Goal: Communication & Community: Answer question/provide support

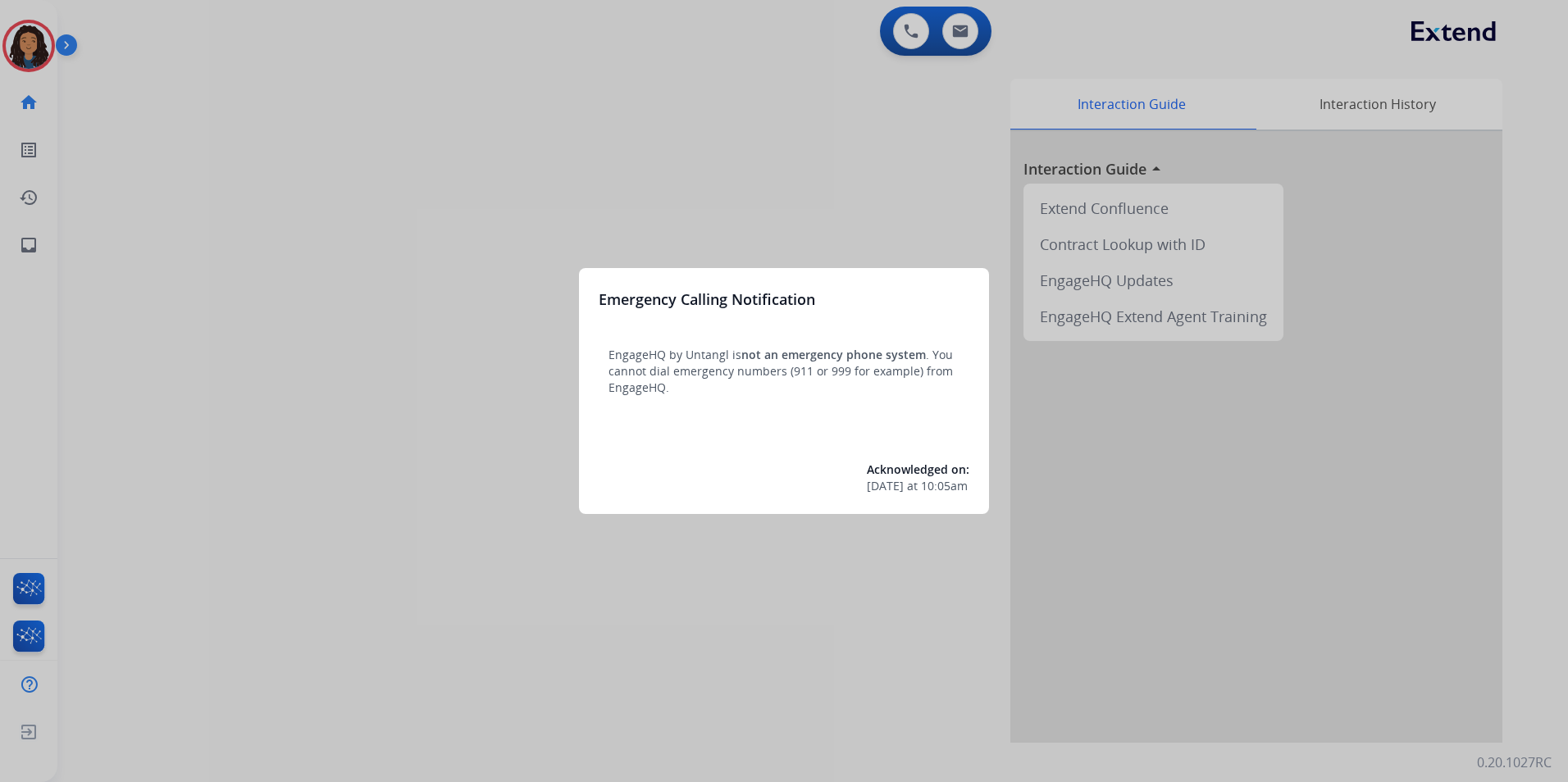
click at [272, 572] on div at bounding box center [784, 391] width 1568 height 782
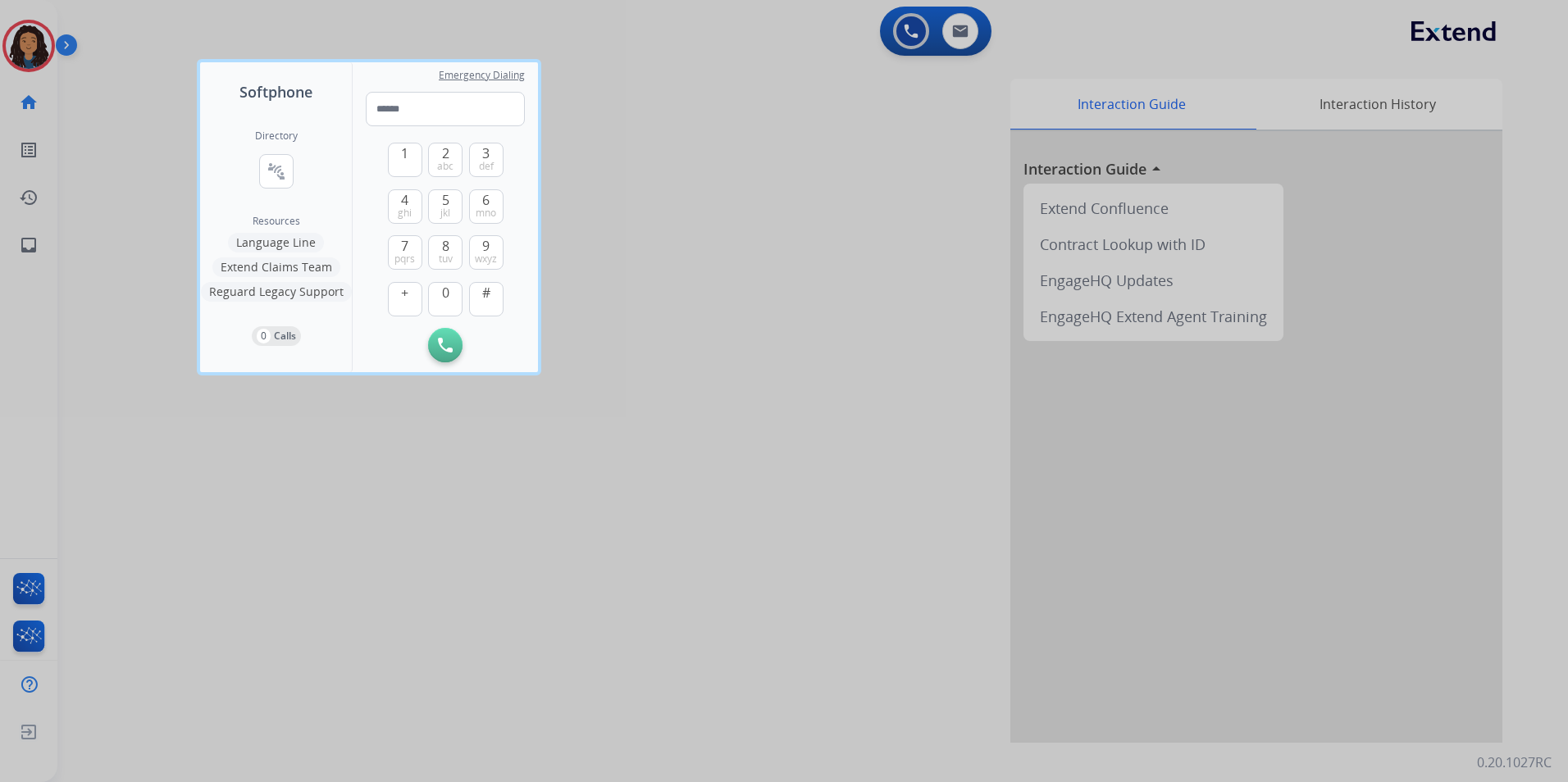
click at [260, 493] on div at bounding box center [784, 391] width 1568 height 782
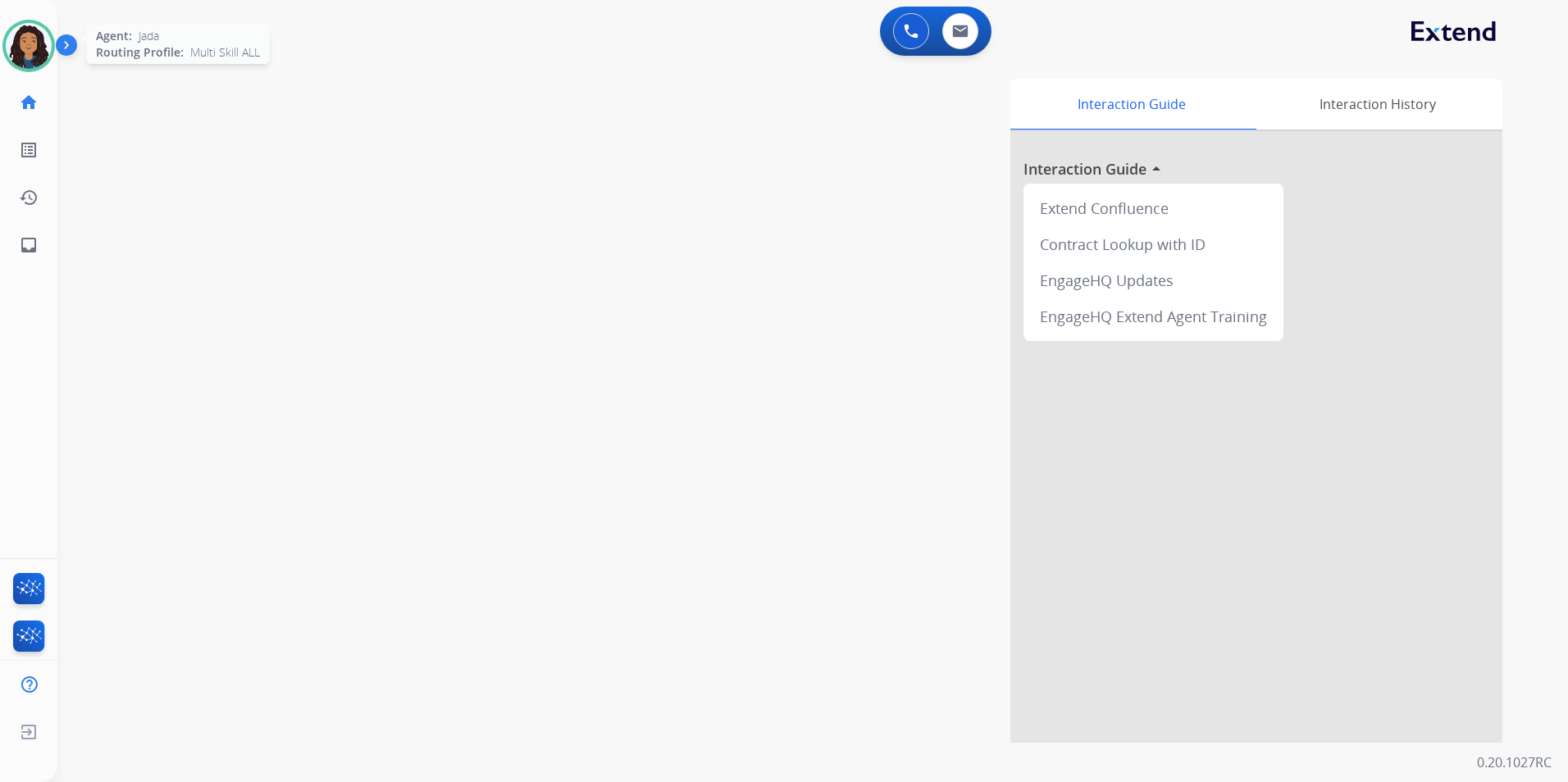
click at [29, 50] on img at bounding box center [29, 46] width 46 height 46
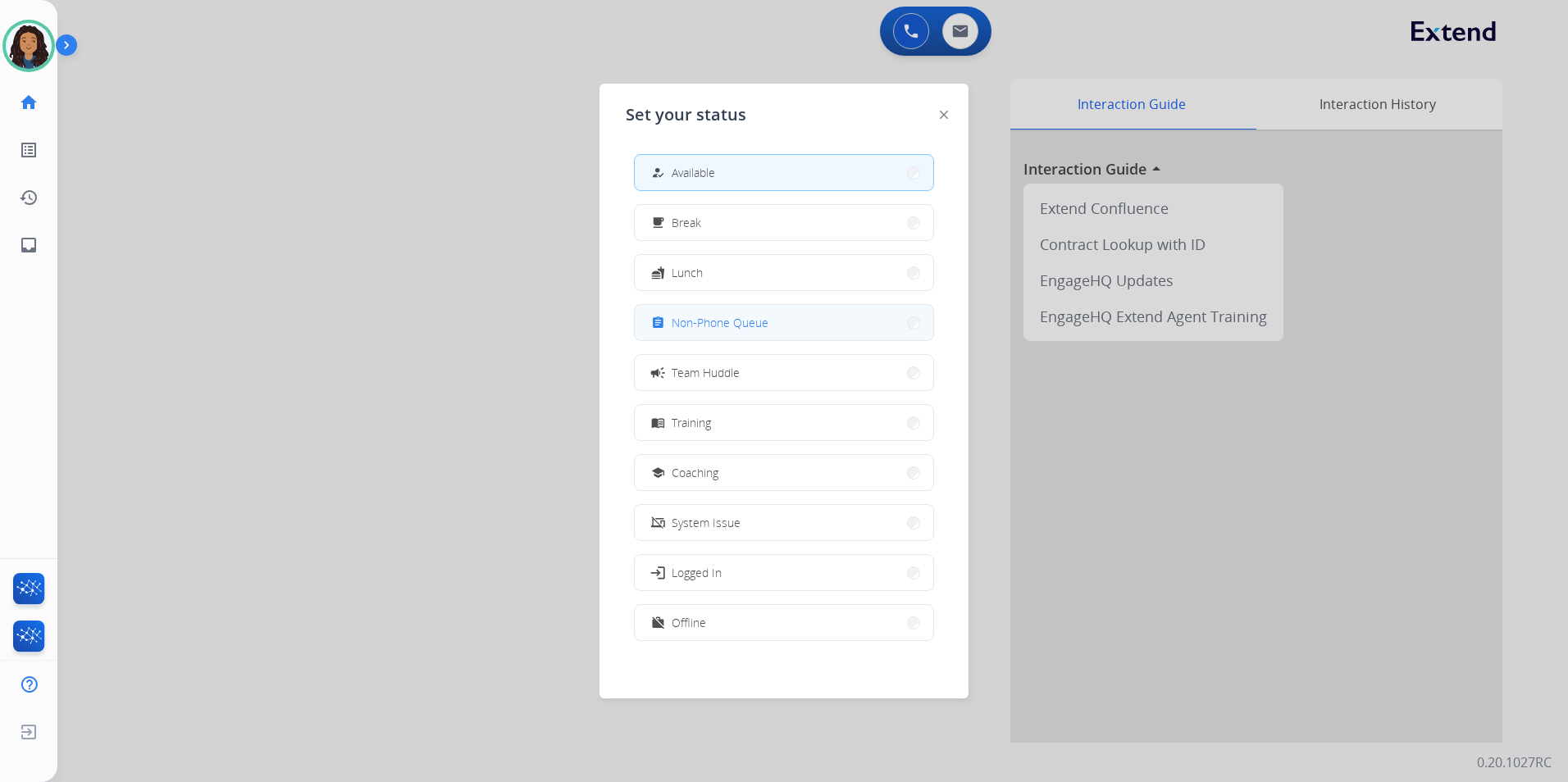
click at [806, 329] on button "assignment Non-Phone Queue" at bounding box center [784, 322] width 298 height 35
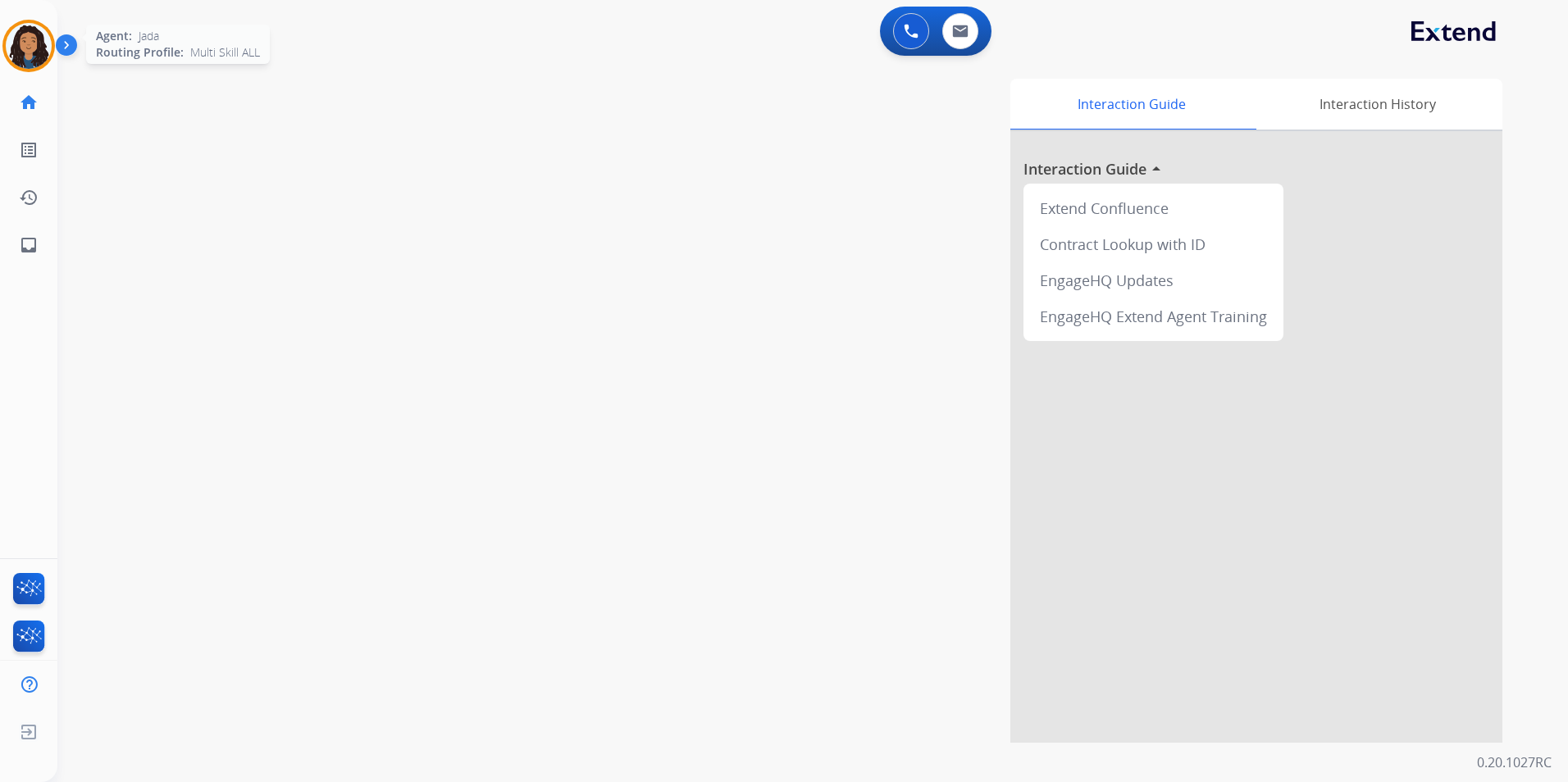
click at [24, 28] on img at bounding box center [29, 46] width 46 height 46
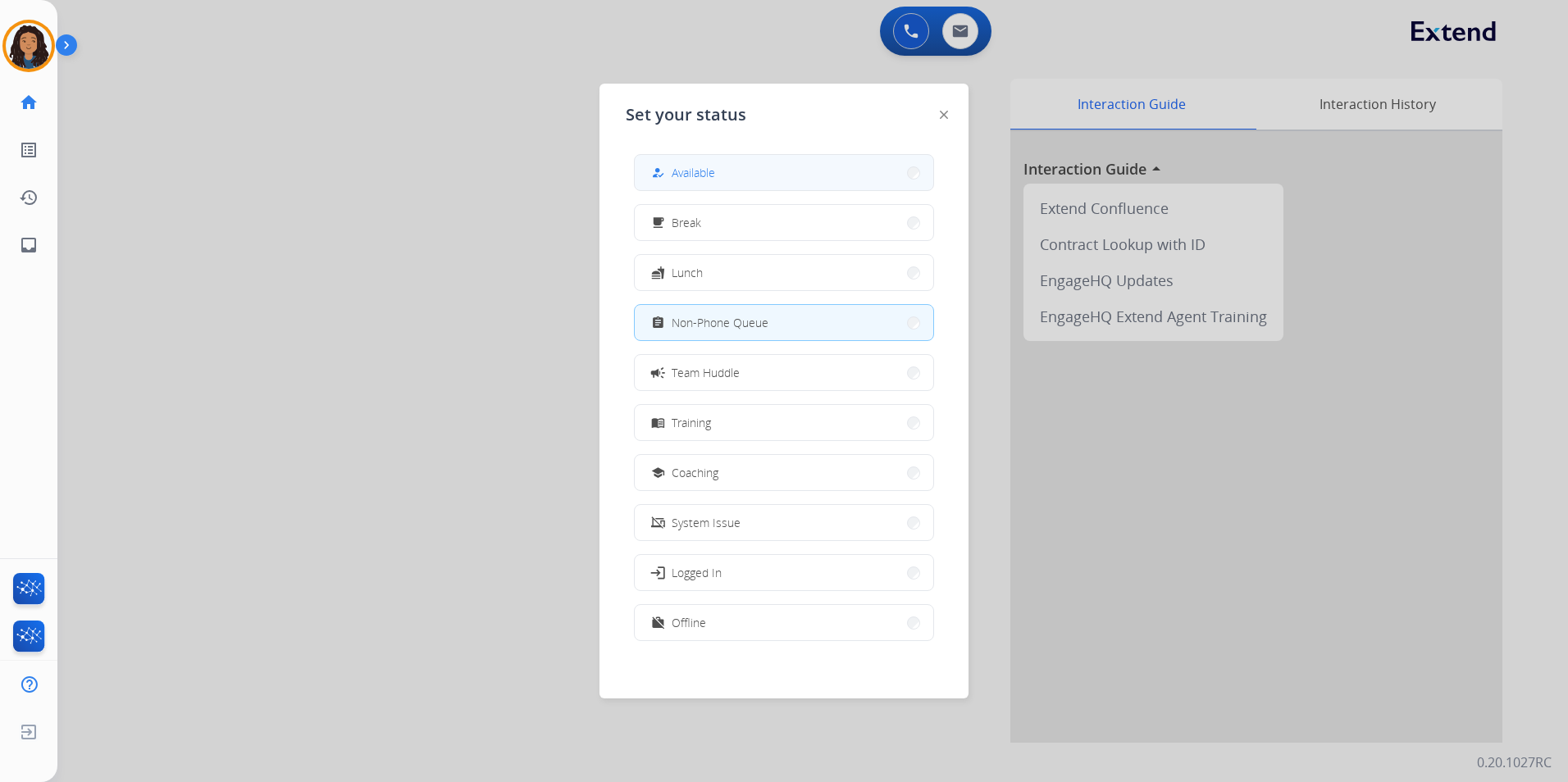
click at [740, 186] on button "how_to_reg Available" at bounding box center [784, 172] width 298 height 35
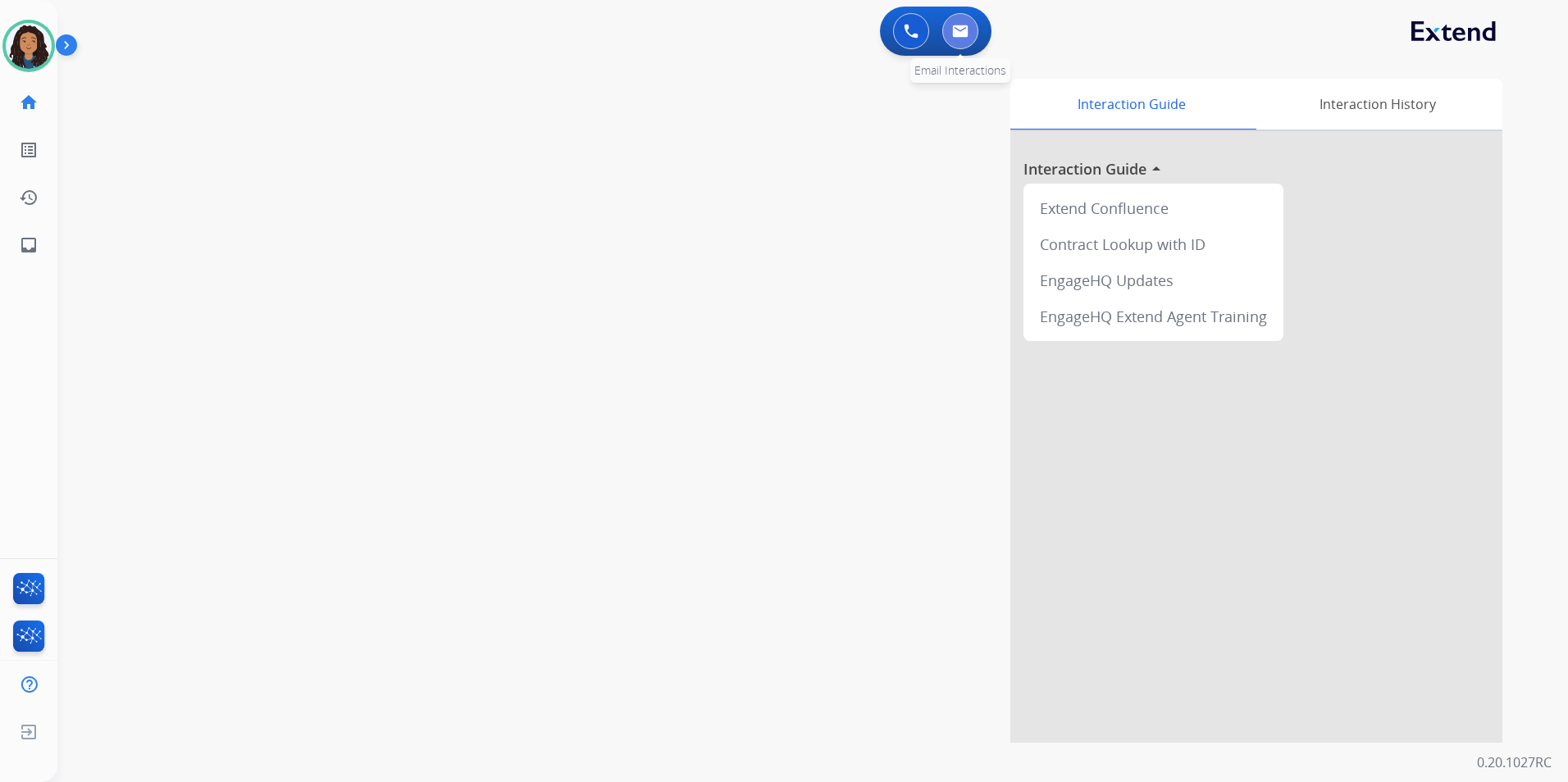
click at [968, 27] on img at bounding box center [960, 31] width 16 height 13
select select "**********"
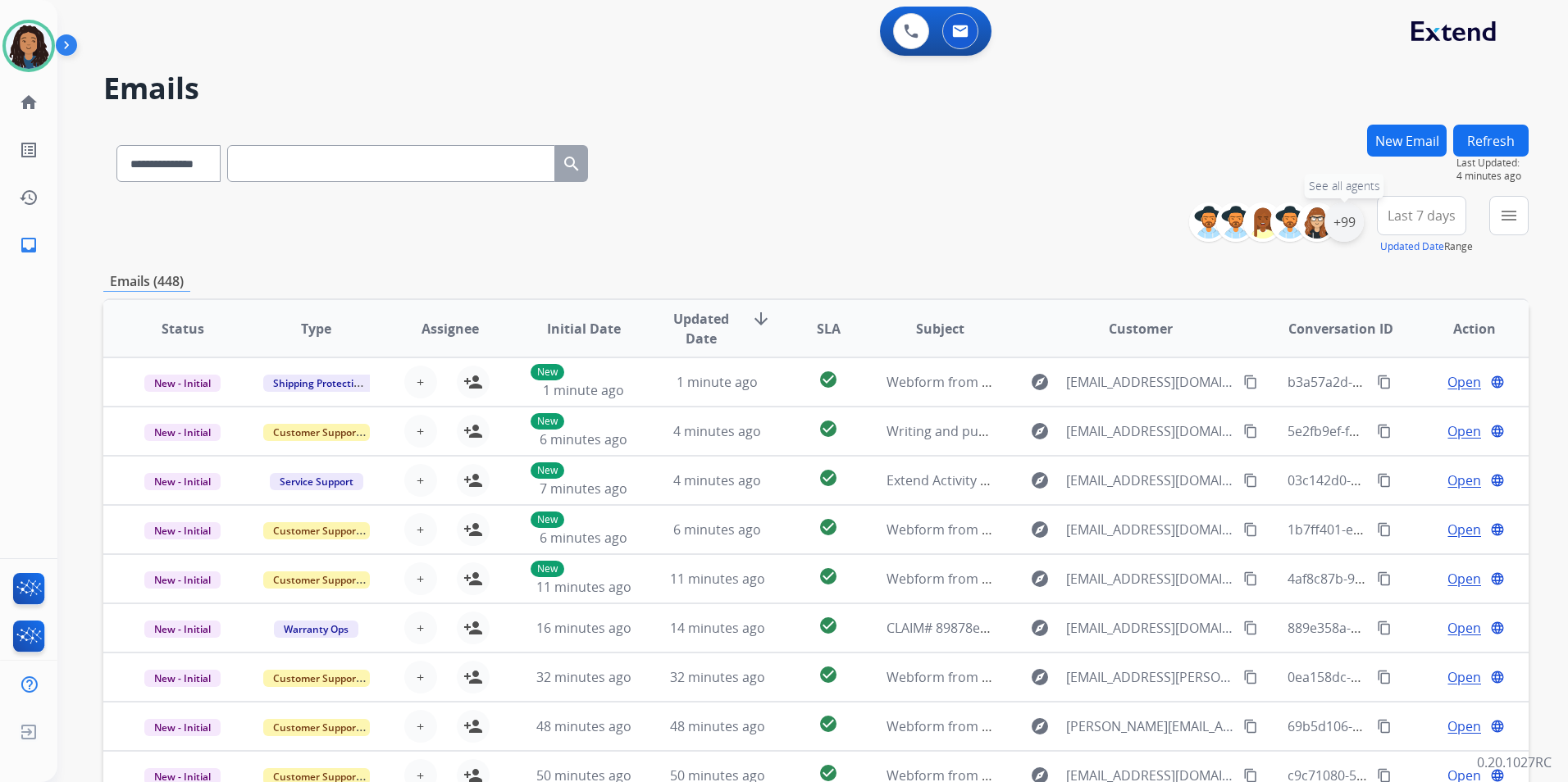
click at [1352, 229] on div "+99" at bounding box center [1344, 223] width 40 height 40
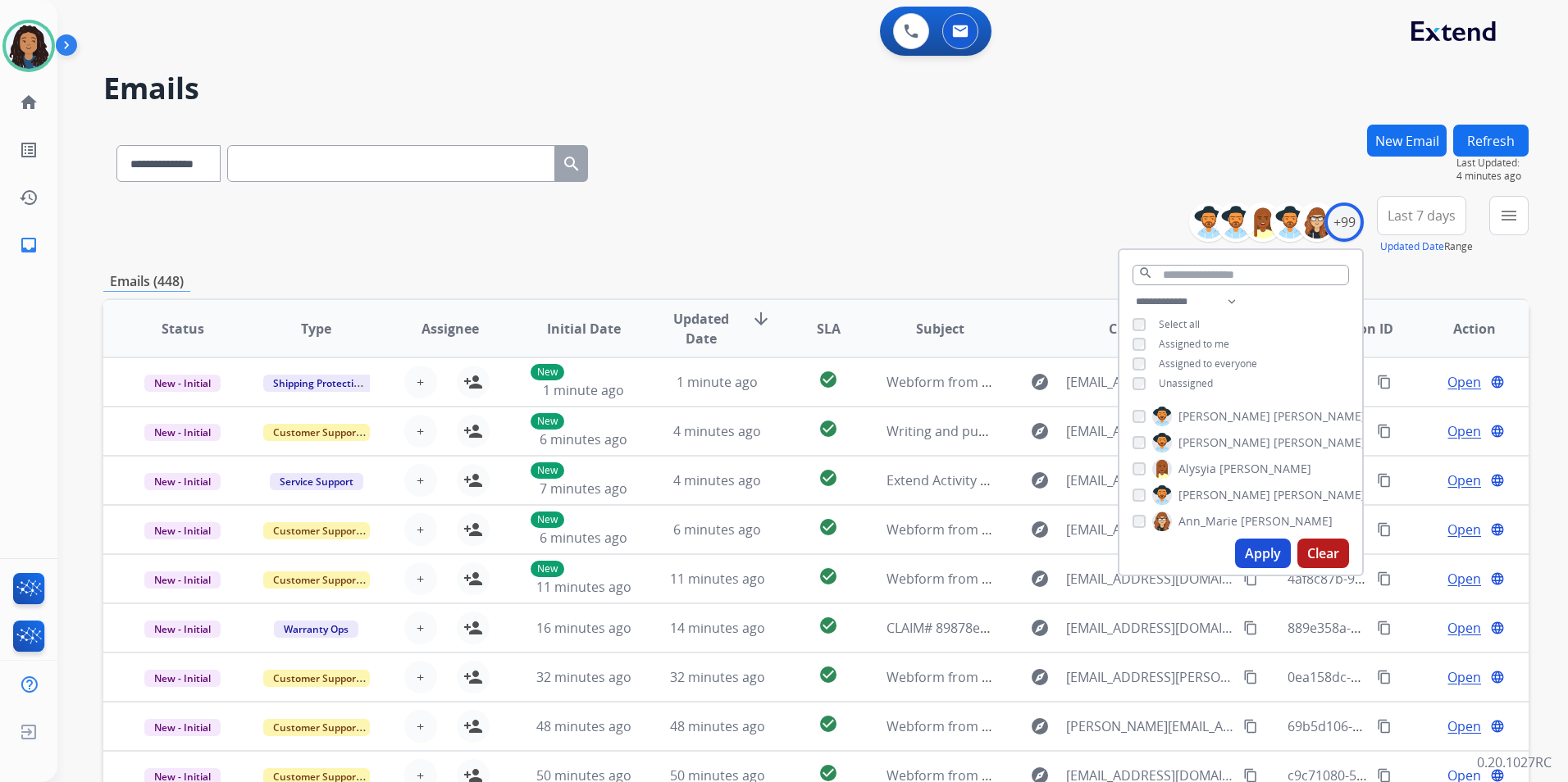
click at [1183, 387] on span "Unassigned" at bounding box center [1186, 383] width 54 height 14
click at [1255, 553] on button "Apply" at bounding box center [1264, 554] width 56 height 30
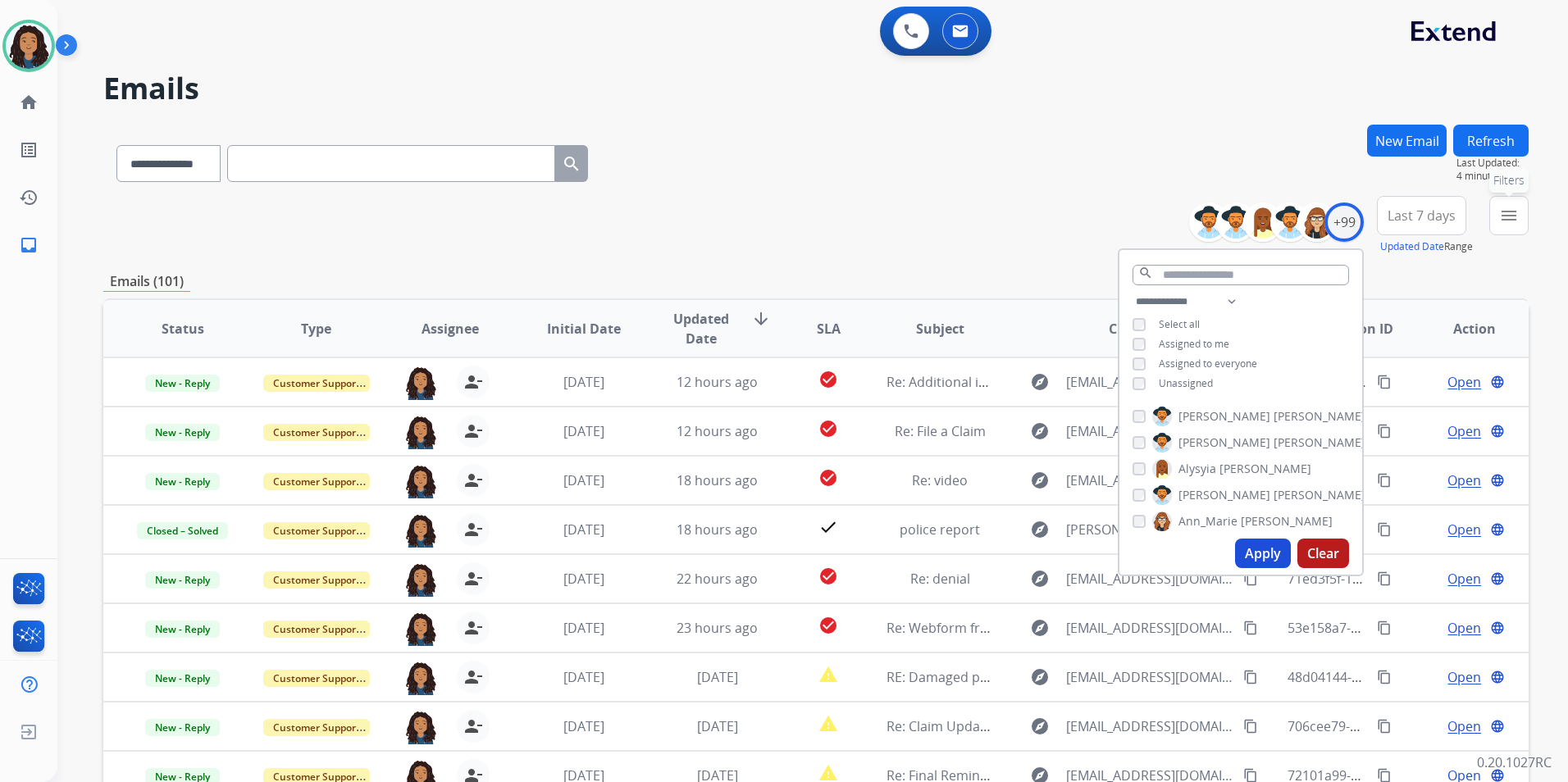
click at [1499, 229] on button "menu Filters" at bounding box center [1509, 216] width 40 height 40
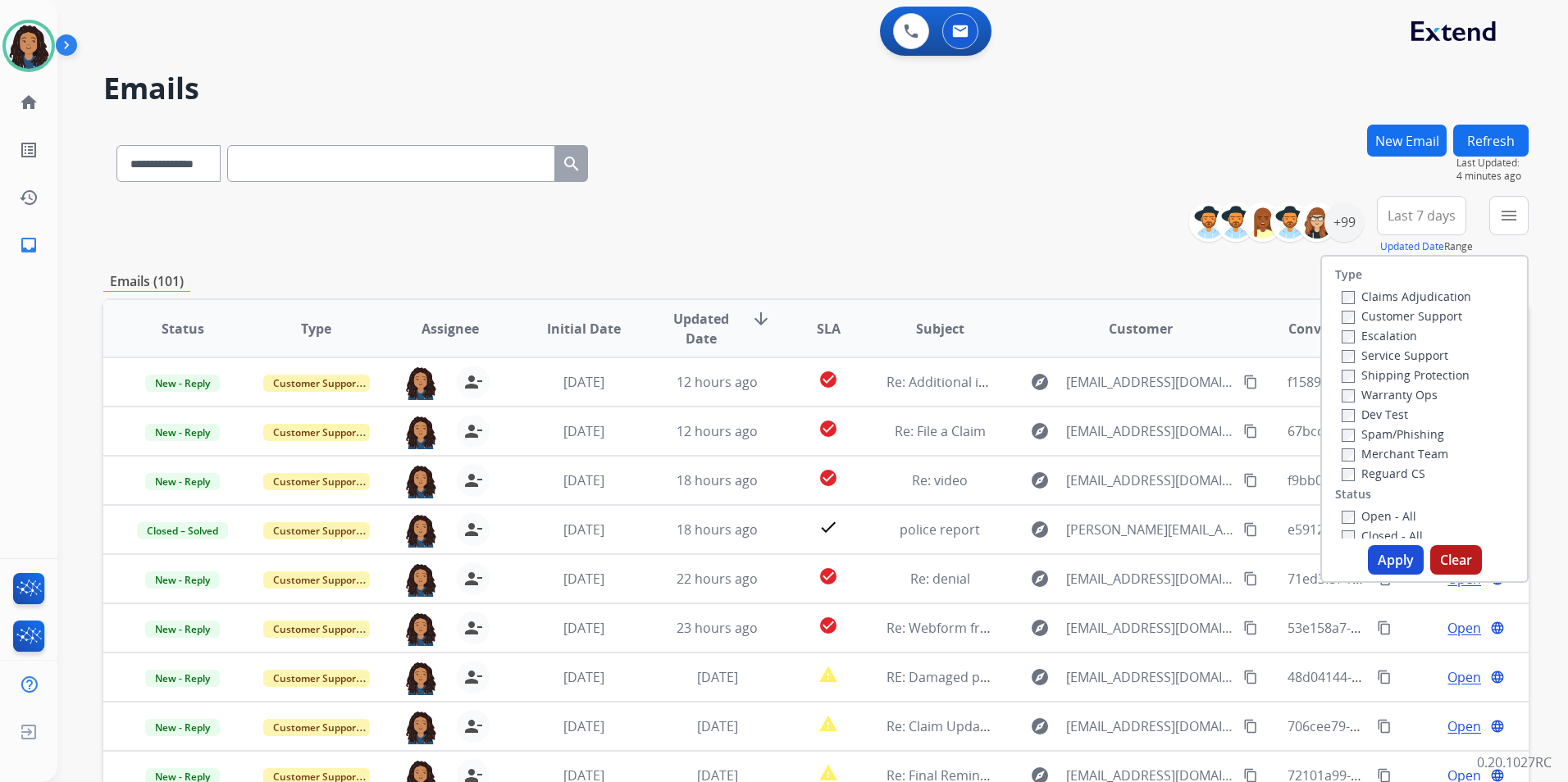
click at [1437, 316] on label "Customer Support" at bounding box center [1402, 316] width 120 height 16
click at [1446, 371] on label "Shipping Protection" at bounding box center [1406, 375] width 128 height 16
click at [1391, 471] on label "Reguard CS" at bounding box center [1384, 474] width 84 height 16
click at [1382, 516] on label "Open - All" at bounding box center [1379, 516] width 75 height 16
click at [1377, 557] on button "Apply" at bounding box center [1396, 560] width 56 height 30
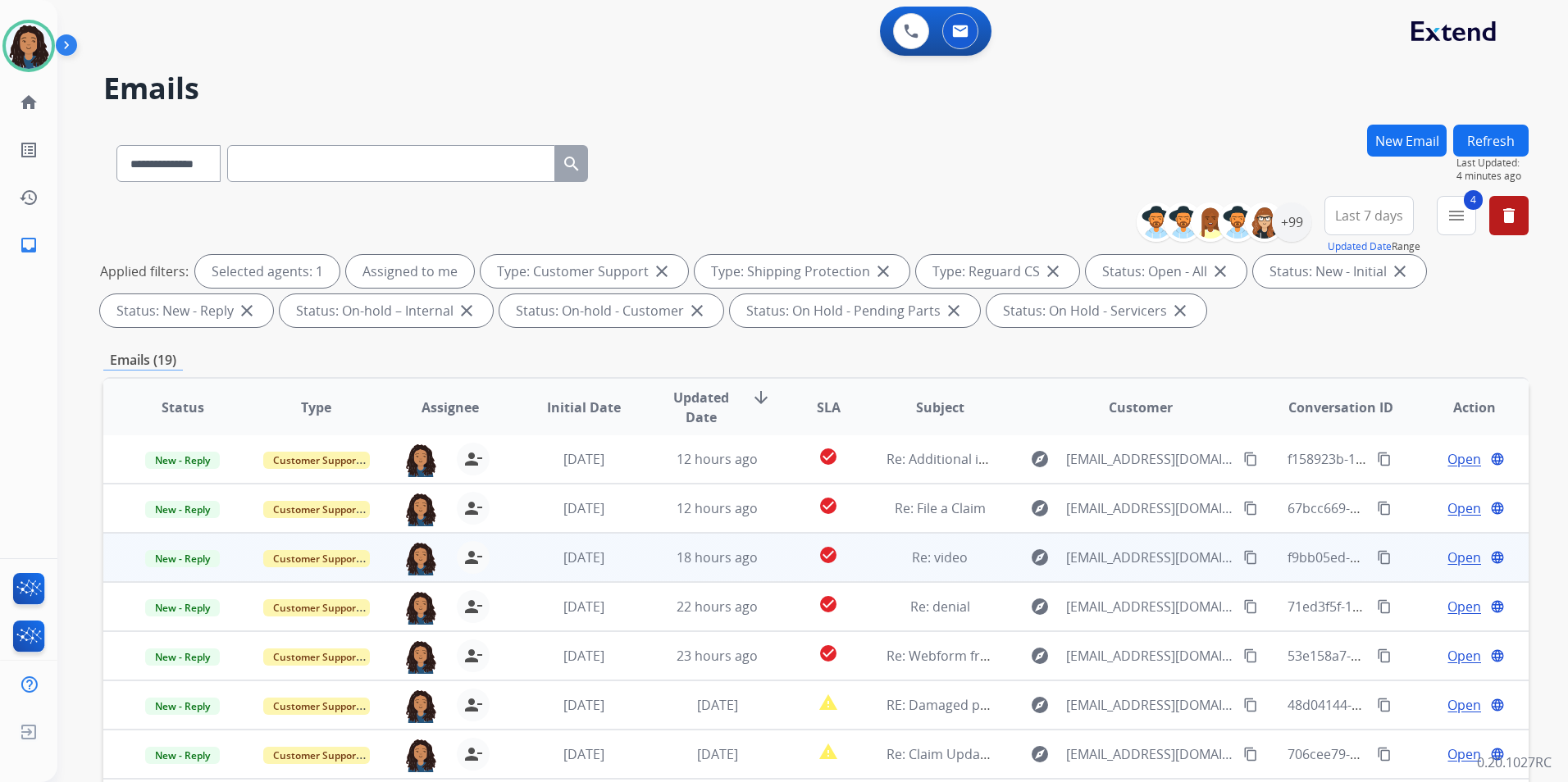
scroll to position [230, 0]
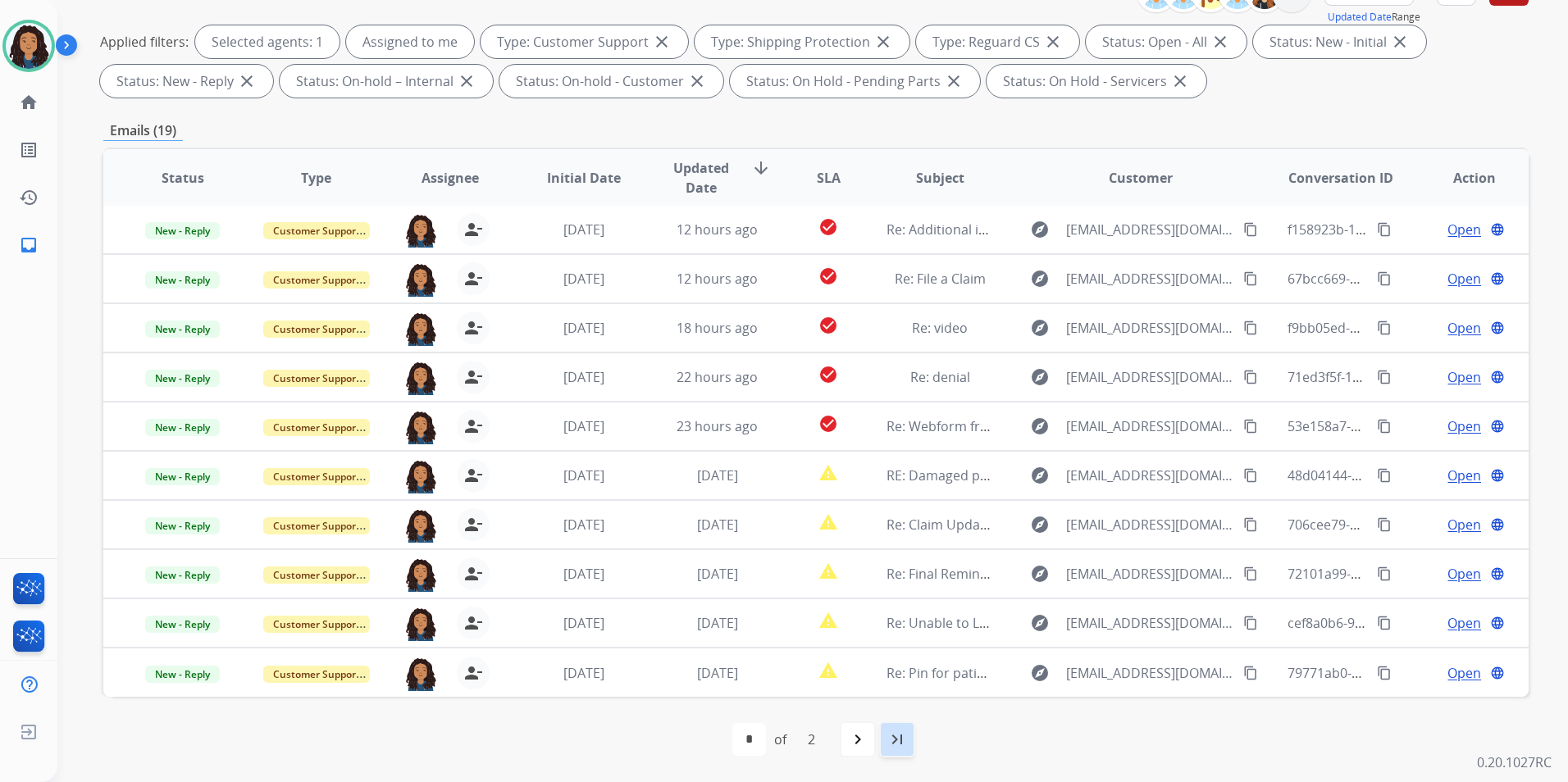
click at [910, 743] on div "last_page" at bounding box center [897, 739] width 36 height 36
select select "*"
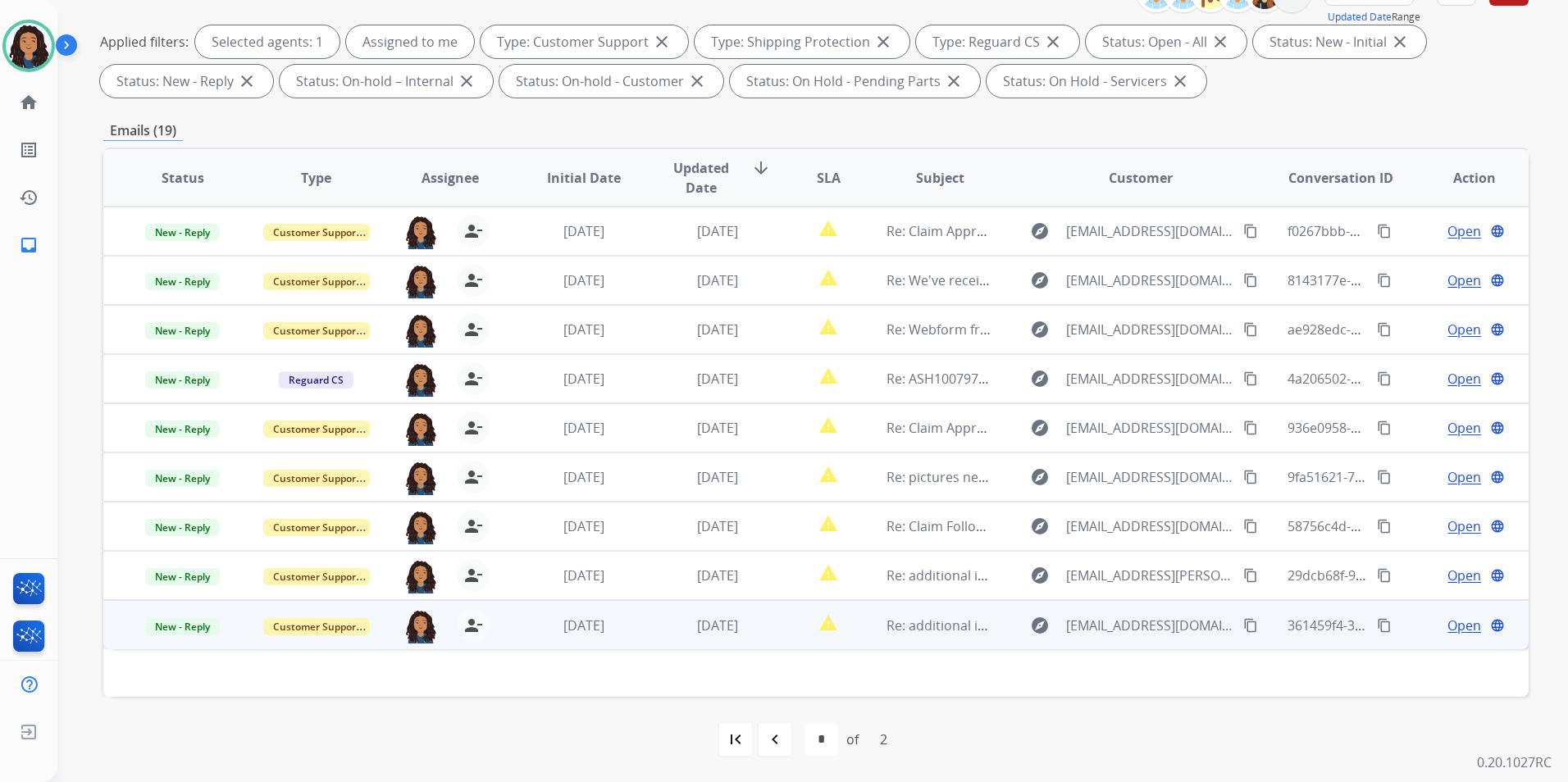
drag, startPoint x: 1446, startPoint y: 626, endPoint x: 1440, endPoint y: 618, distance: 10.0
click at [1448, 626] on span "Open" at bounding box center [1465, 626] width 34 height 20
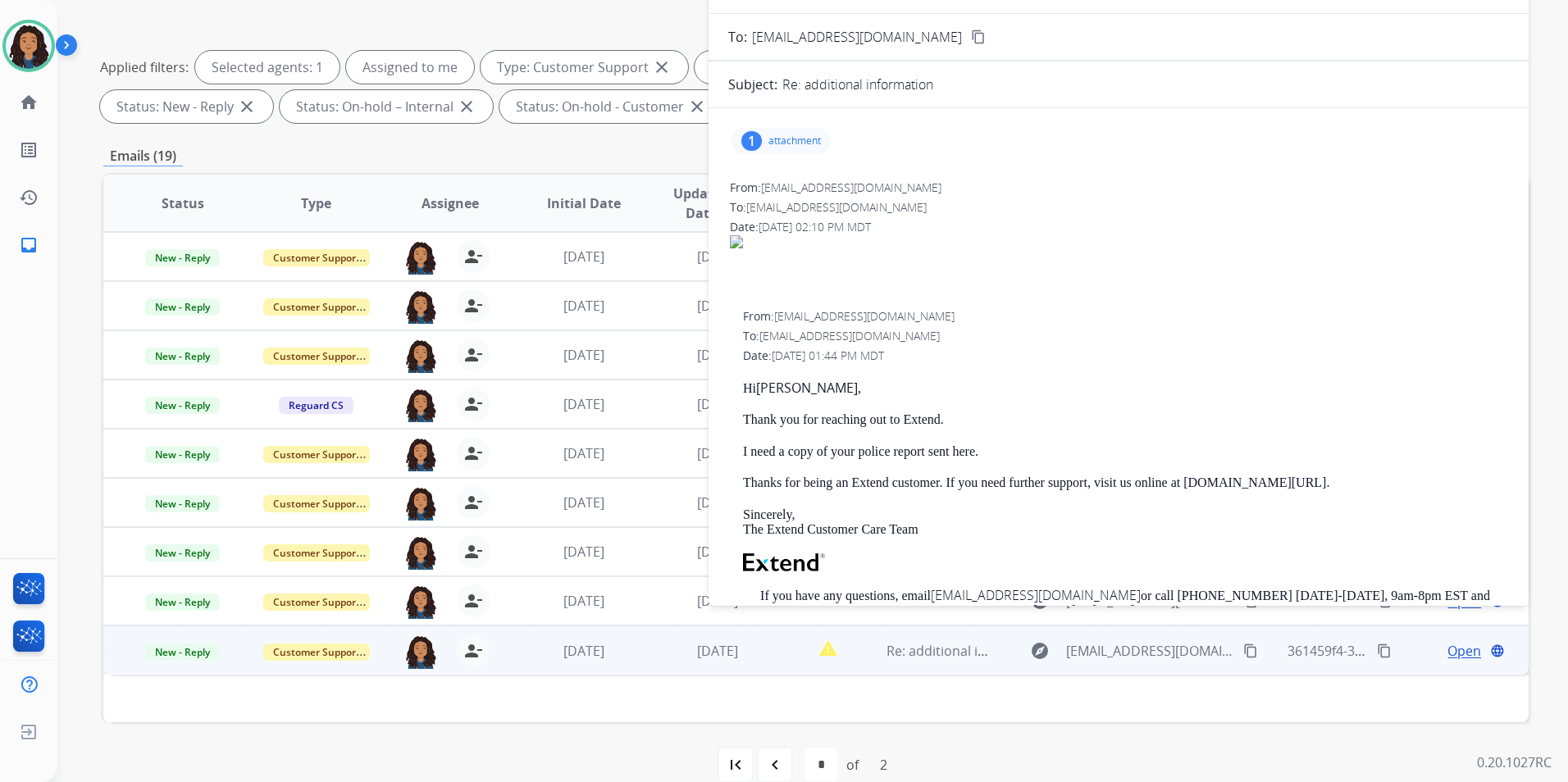
scroll to position [0, 0]
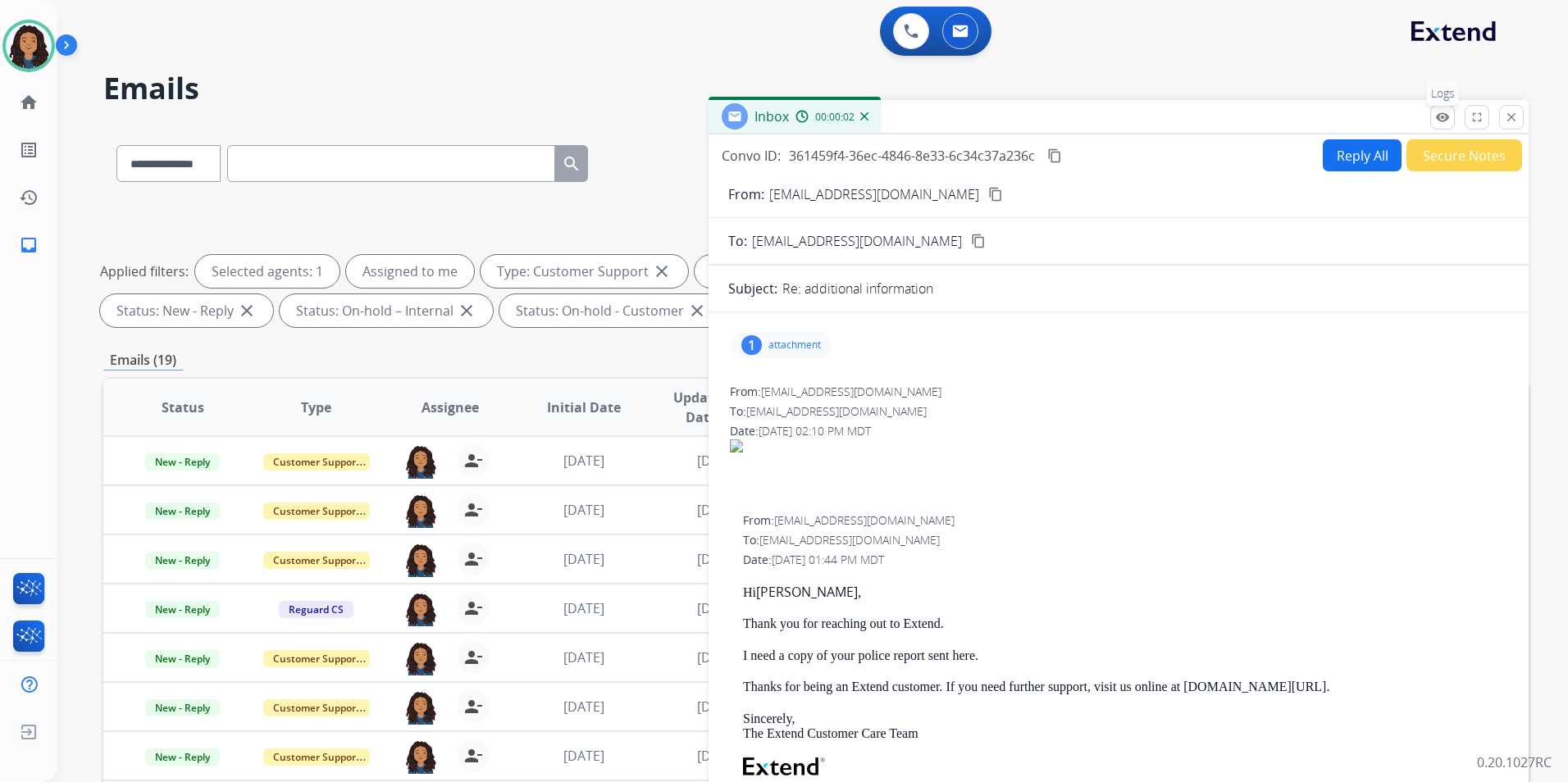
click at [1445, 119] on mat-icon "remove_red_eye" at bounding box center [1443, 116] width 15 height 15
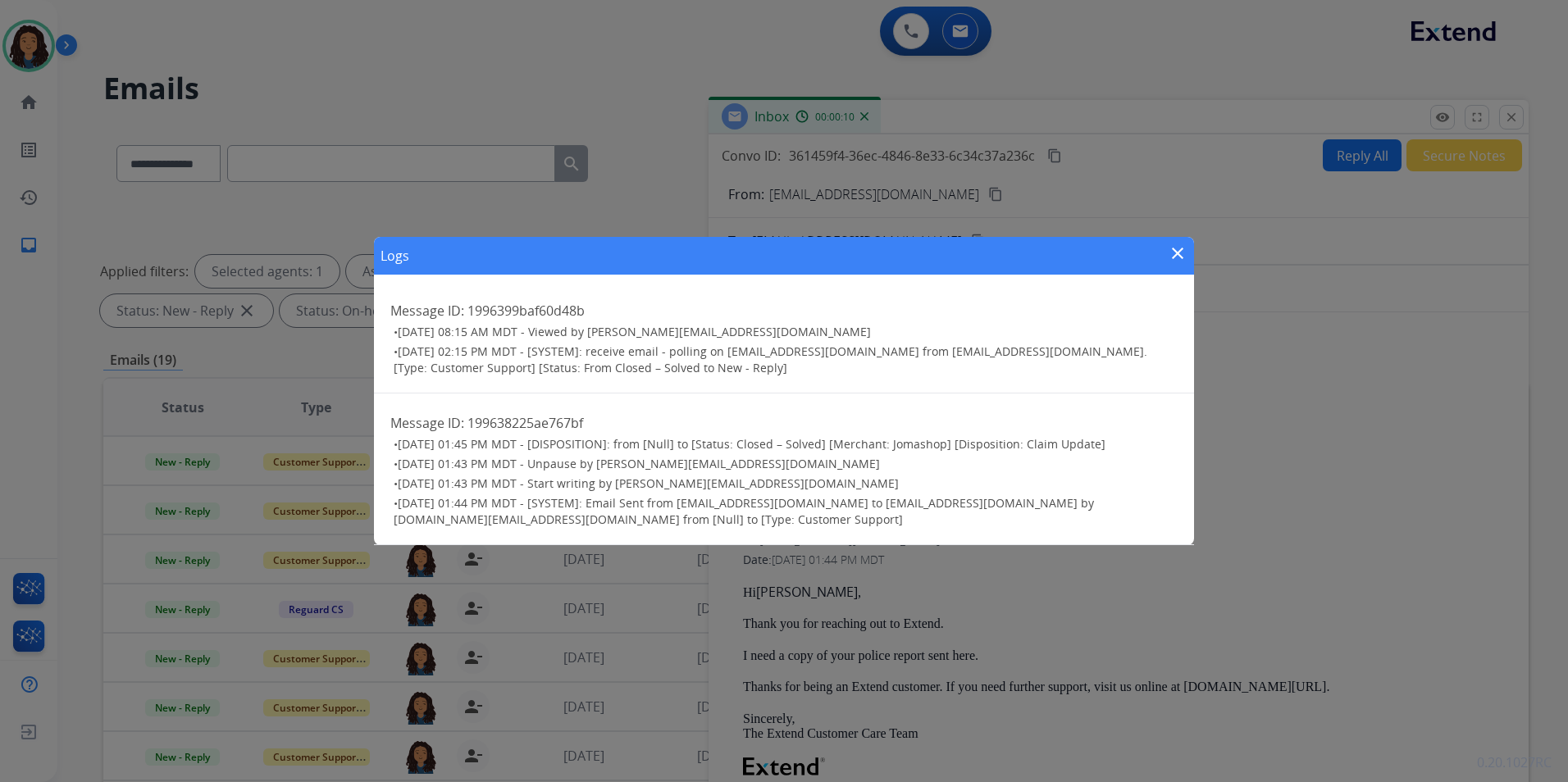
click at [1177, 256] on mat-icon "close" at bounding box center [1178, 254] width 20 height 20
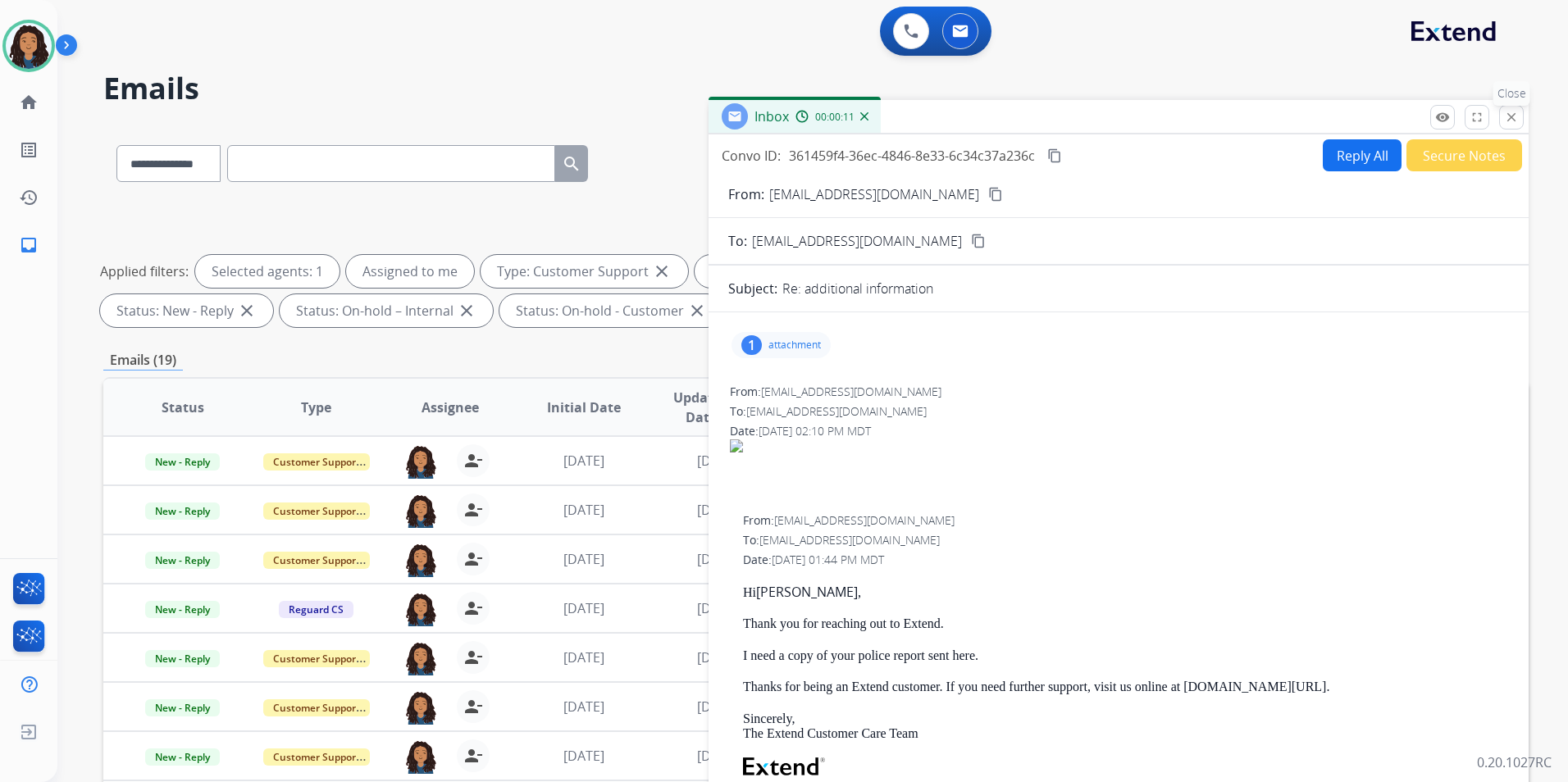
click at [1511, 118] on mat-icon "close" at bounding box center [1511, 116] width 15 height 15
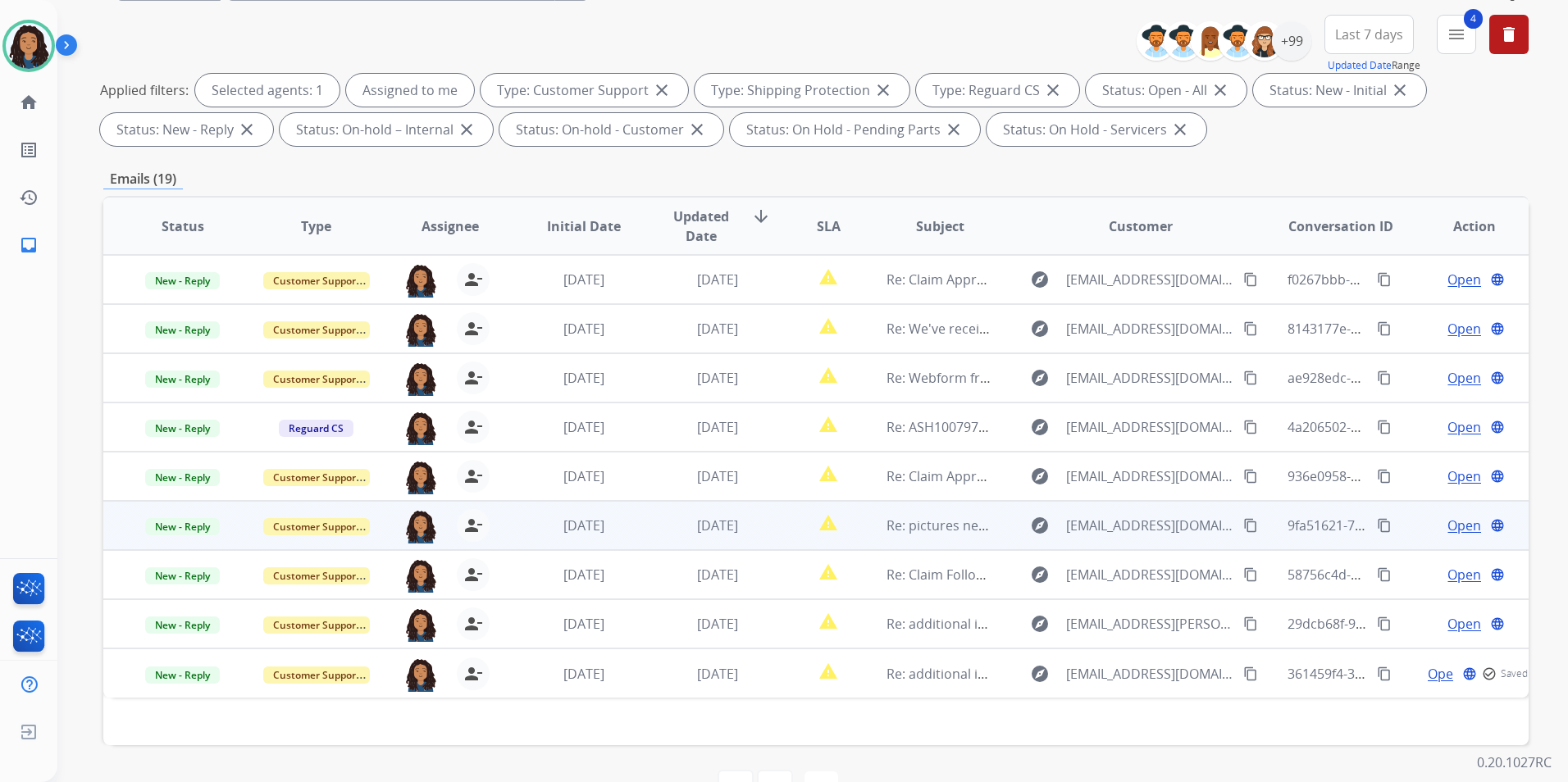
scroll to position [230, 0]
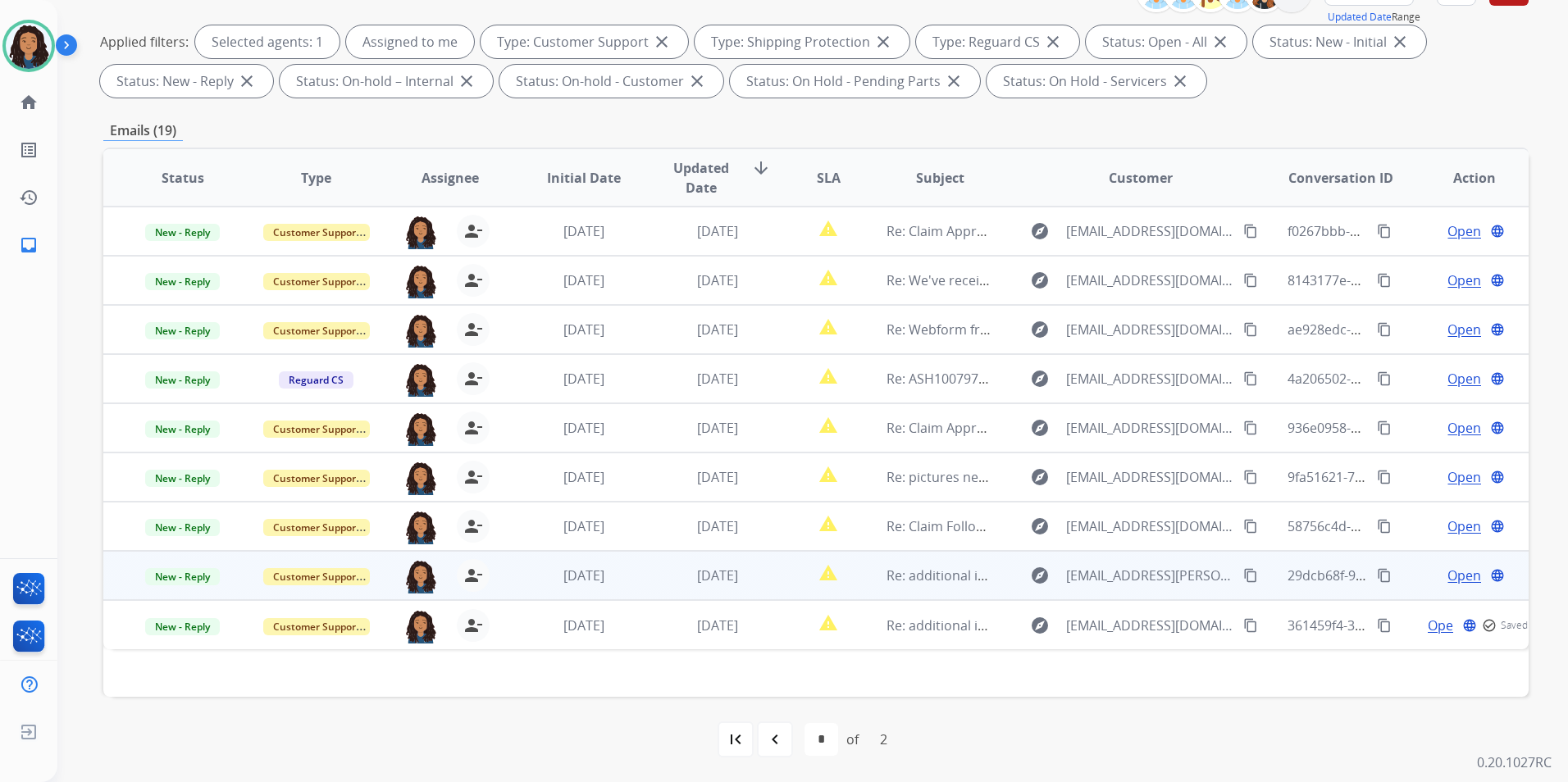
click at [1449, 572] on span "Open" at bounding box center [1465, 576] width 34 height 20
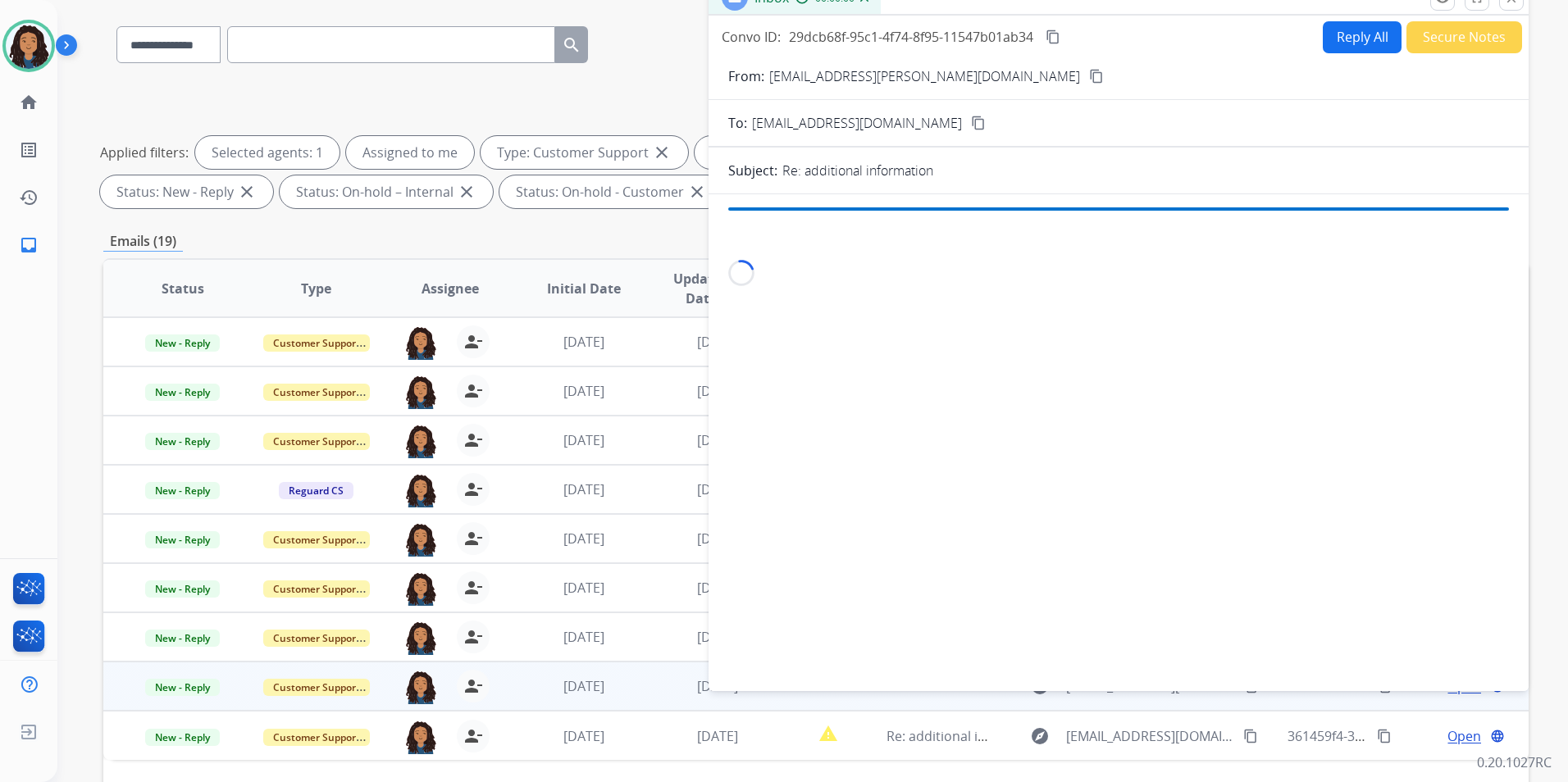
scroll to position [0, 0]
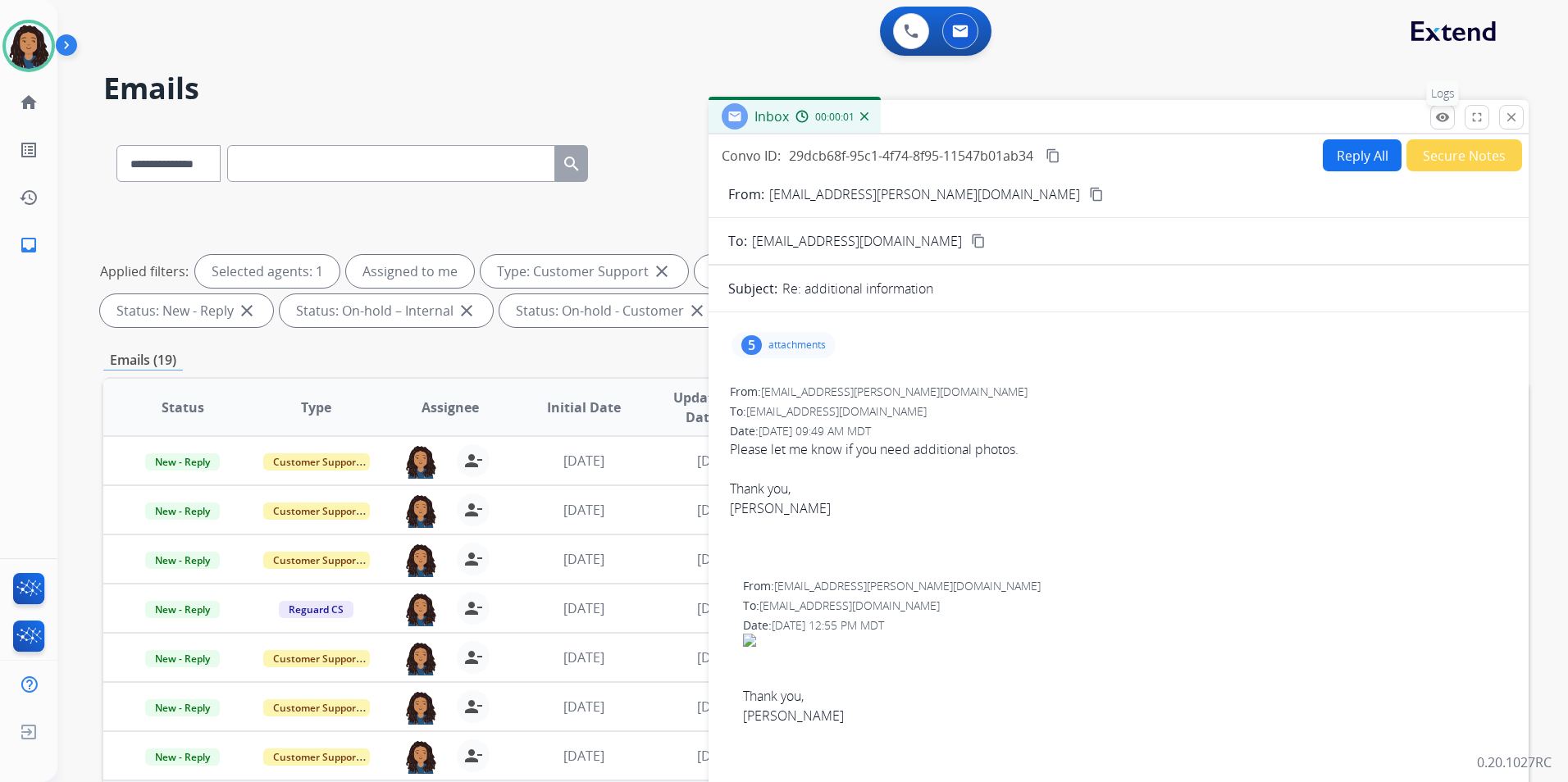
click at [1434, 121] on button "remove_red_eye Logs" at bounding box center [1443, 117] width 25 height 25
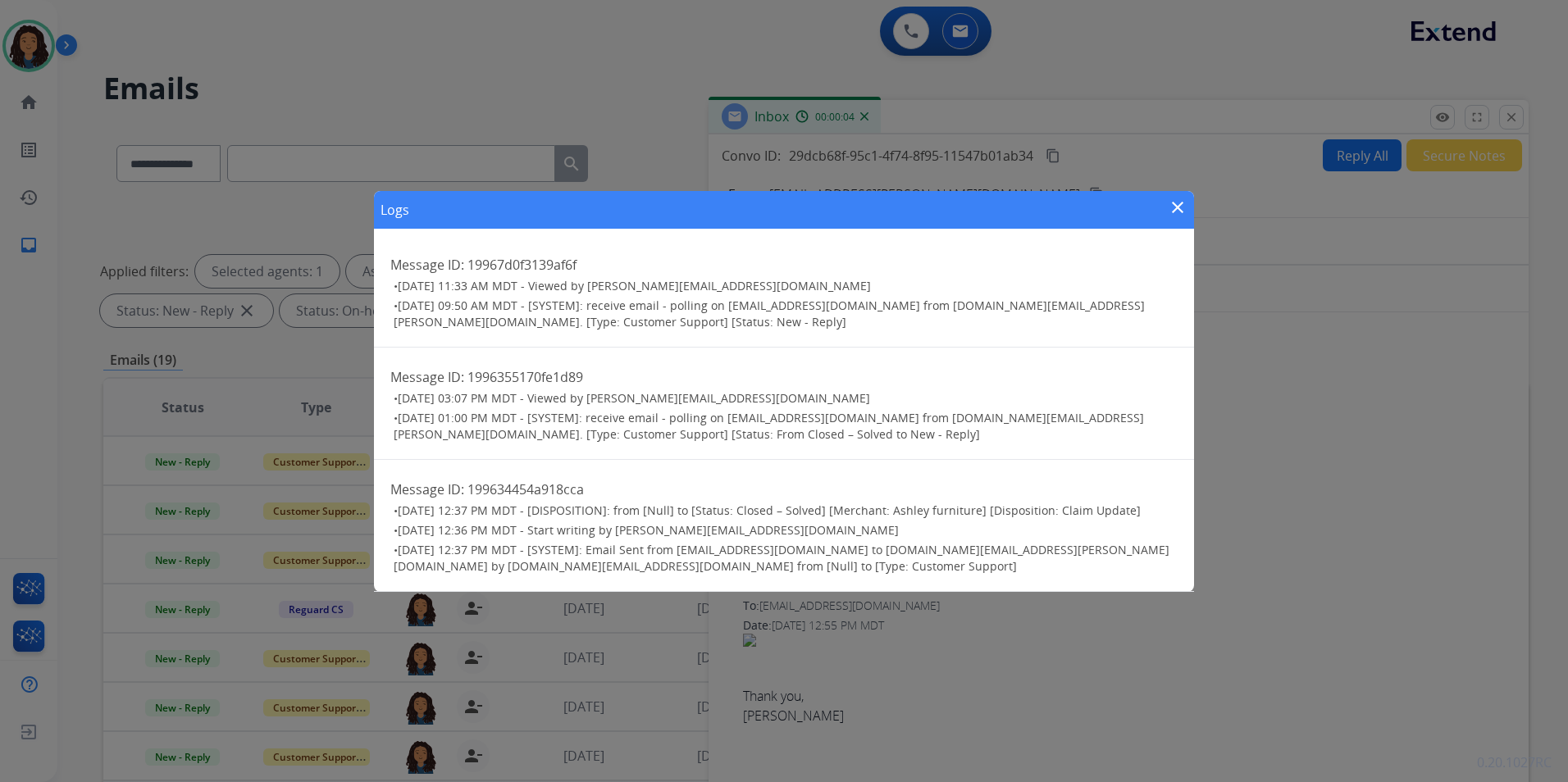
drag, startPoint x: 1173, startPoint y: 213, endPoint x: 1171, endPoint y: 202, distance: 11.2
click at [1170, 213] on mat-icon "close" at bounding box center [1178, 208] width 20 height 20
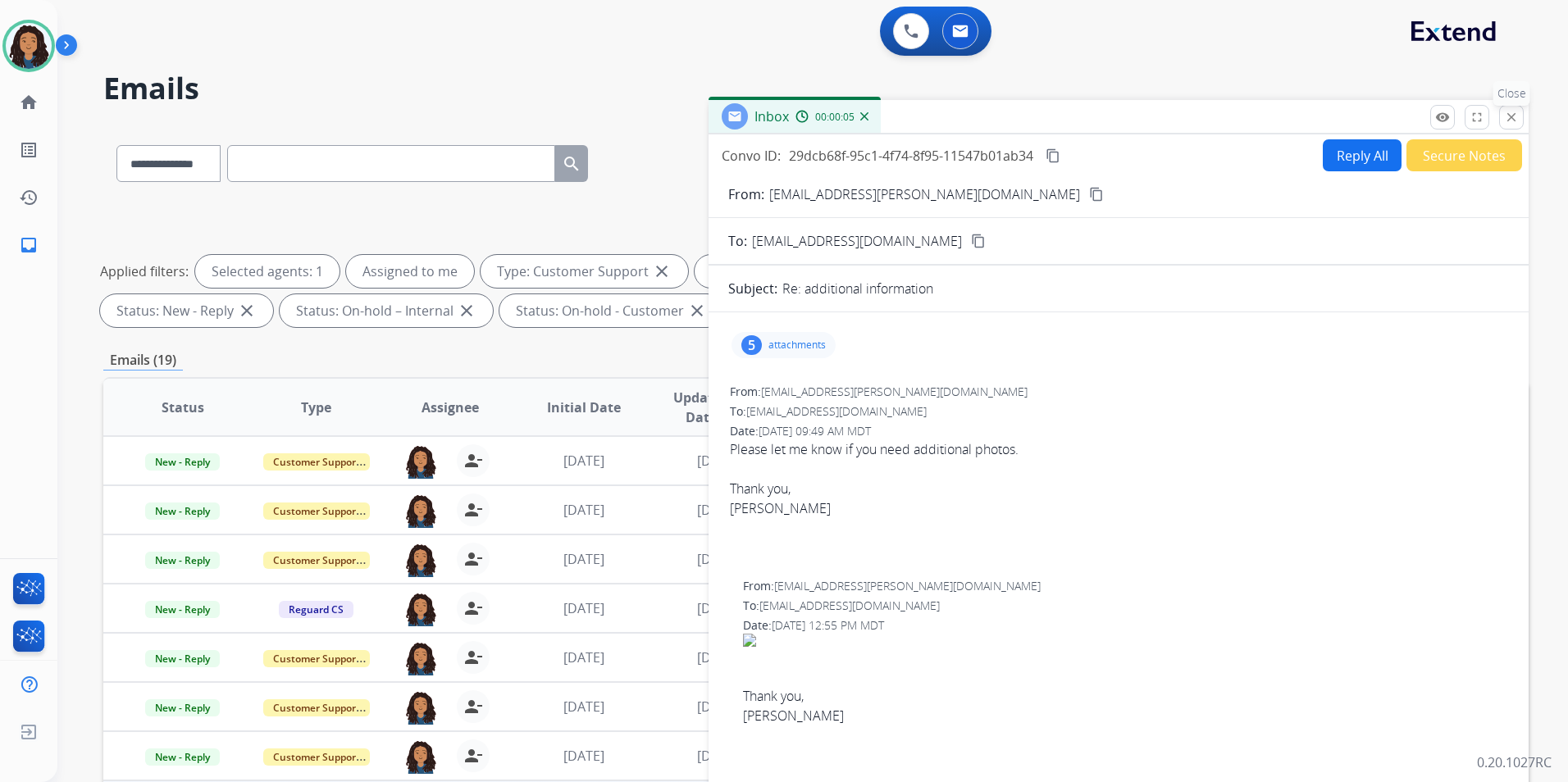
click at [1513, 124] on button "close Close" at bounding box center [1511, 117] width 25 height 25
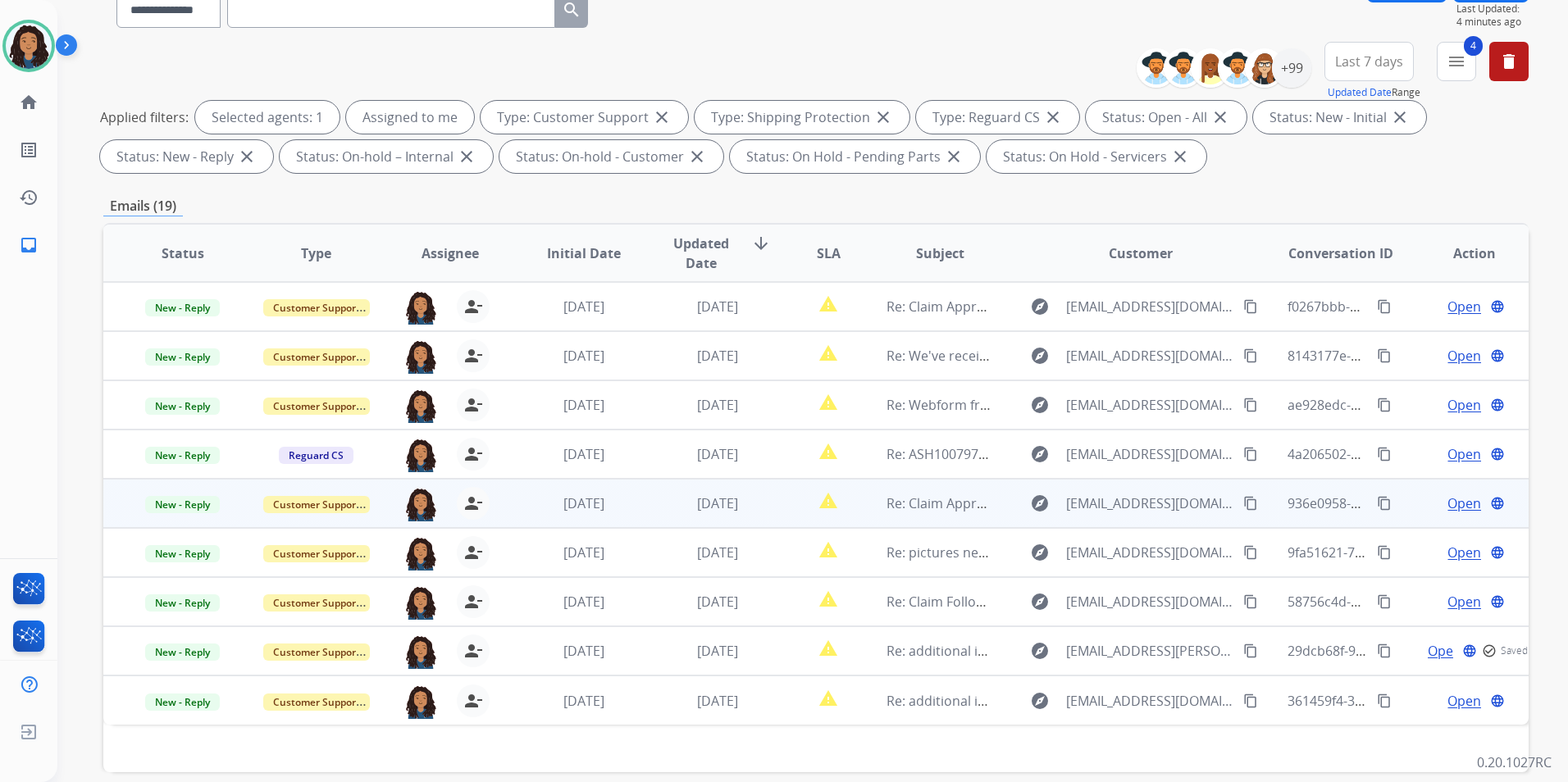
scroll to position [230, 0]
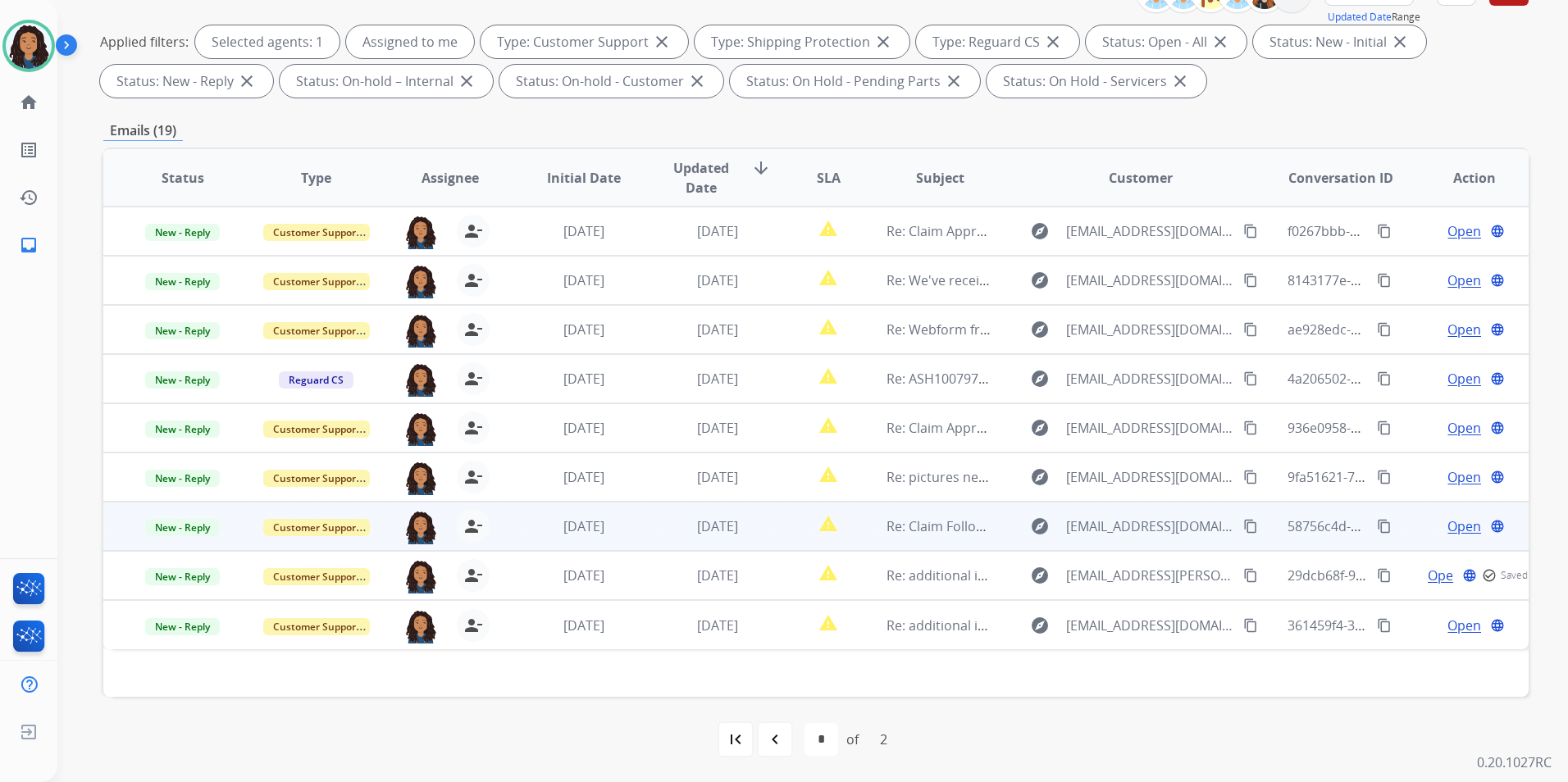
click at [1452, 521] on span "Open" at bounding box center [1465, 526] width 34 height 20
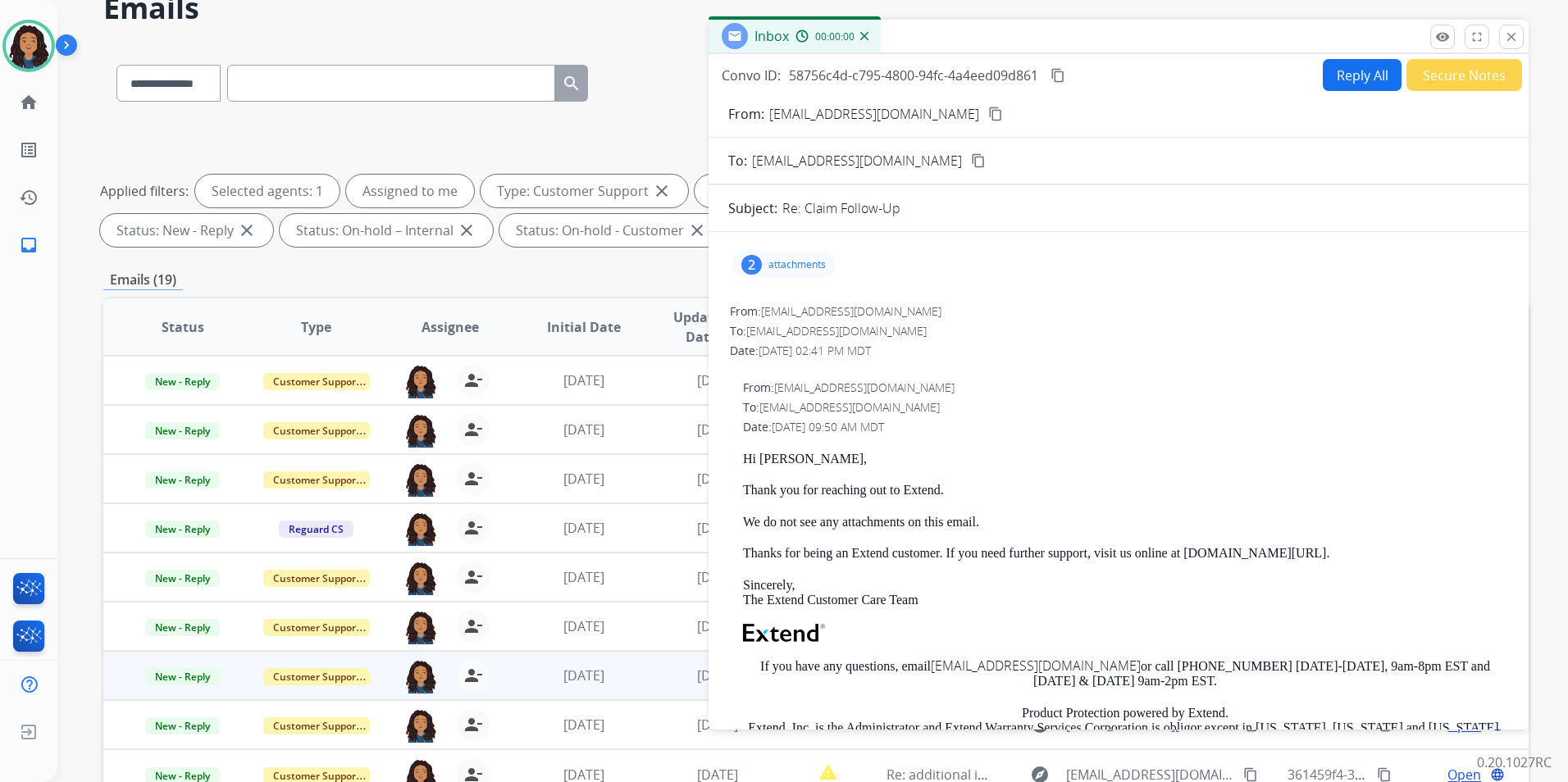
scroll to position [82, 0]
click at [1432, 45] on button "remove_red_eye Logs" at bounding box center [1443, 35] width 25 height 25
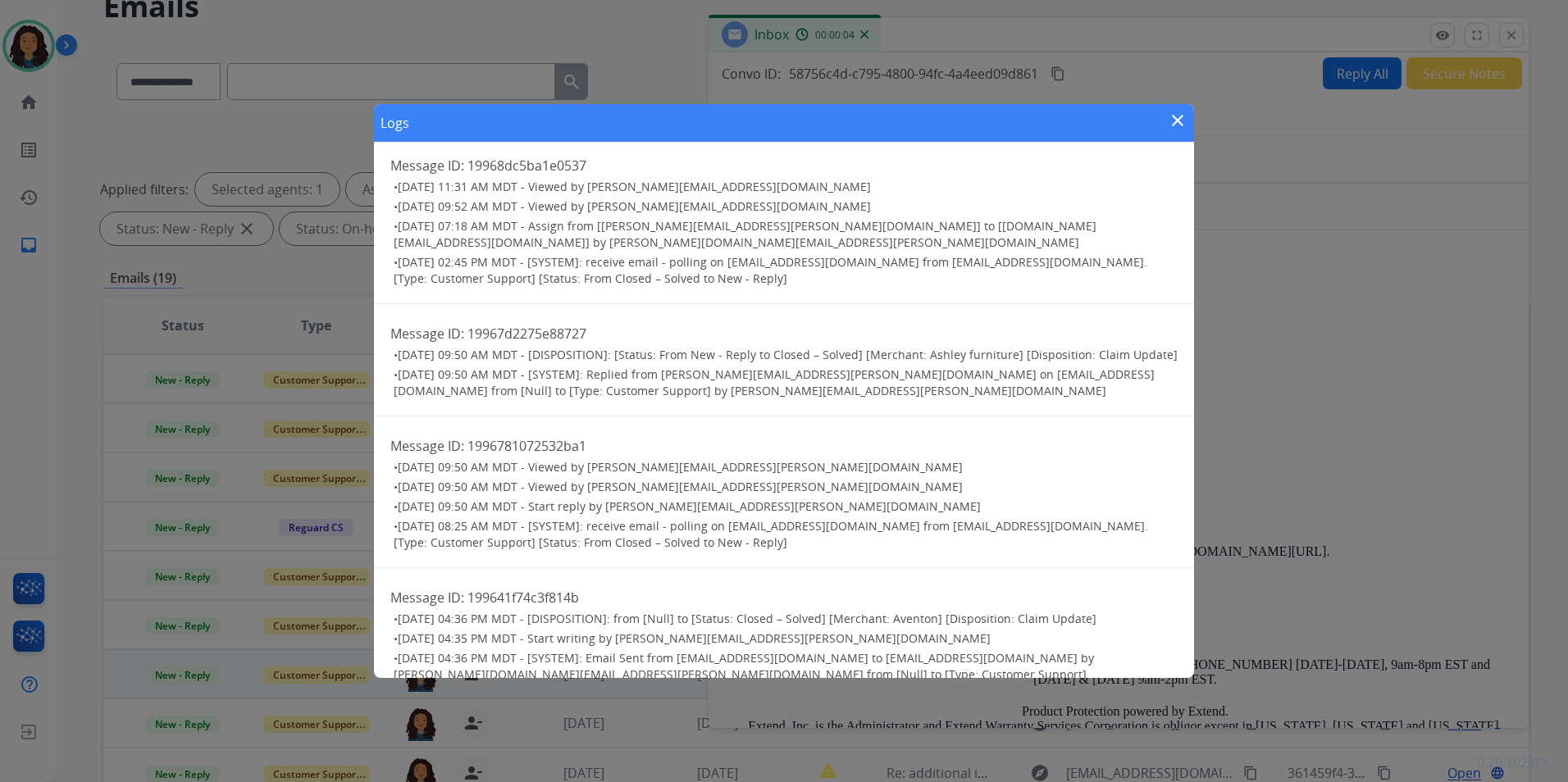
scroll to position [0, 0]
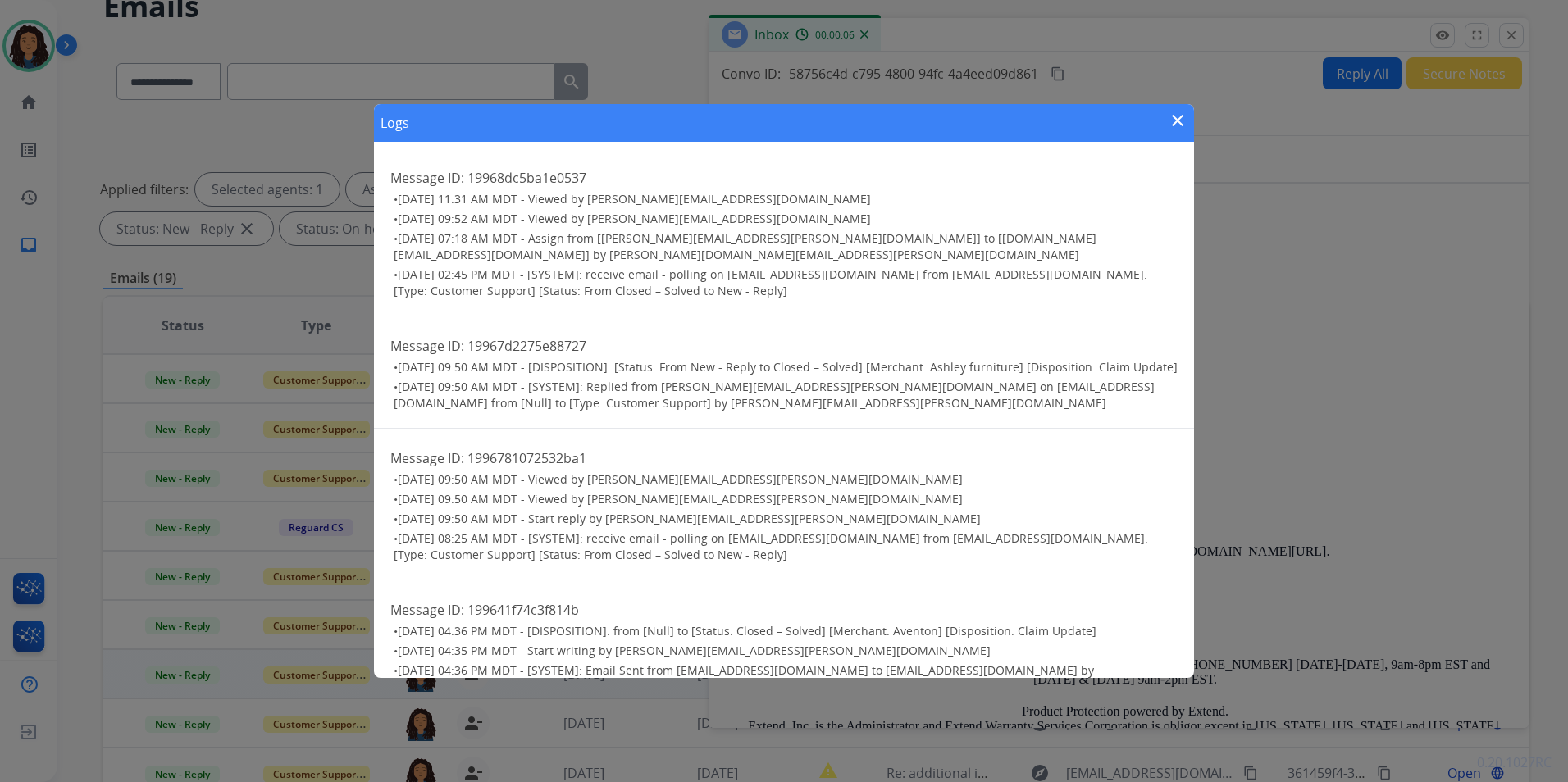
click at [1179, 114] on mat-icon "close" at bounding box center [1178, 120] width 20 height 20
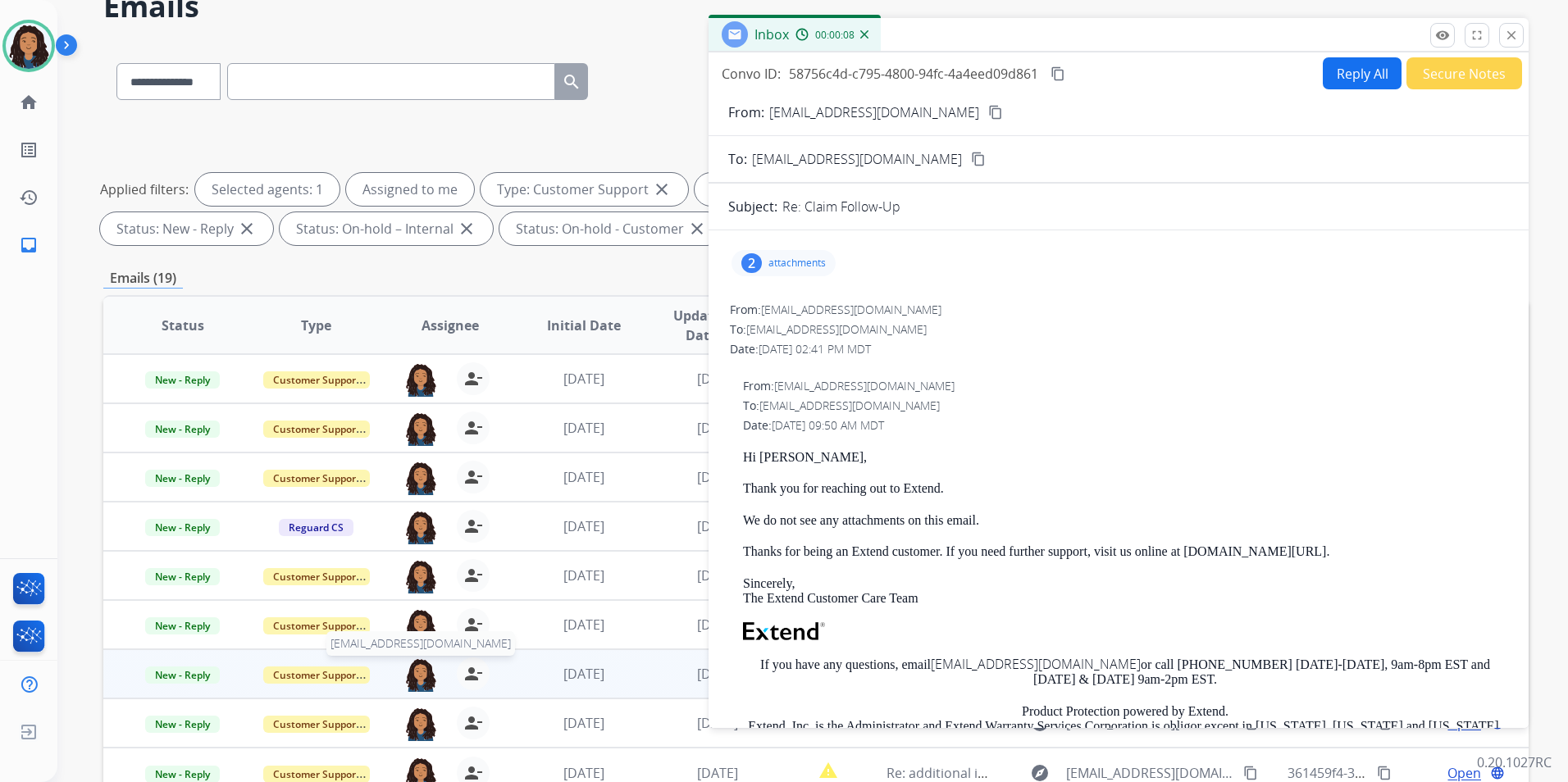
click at [413, 682] on img at bounding box center [420, 675] width 33 height 35
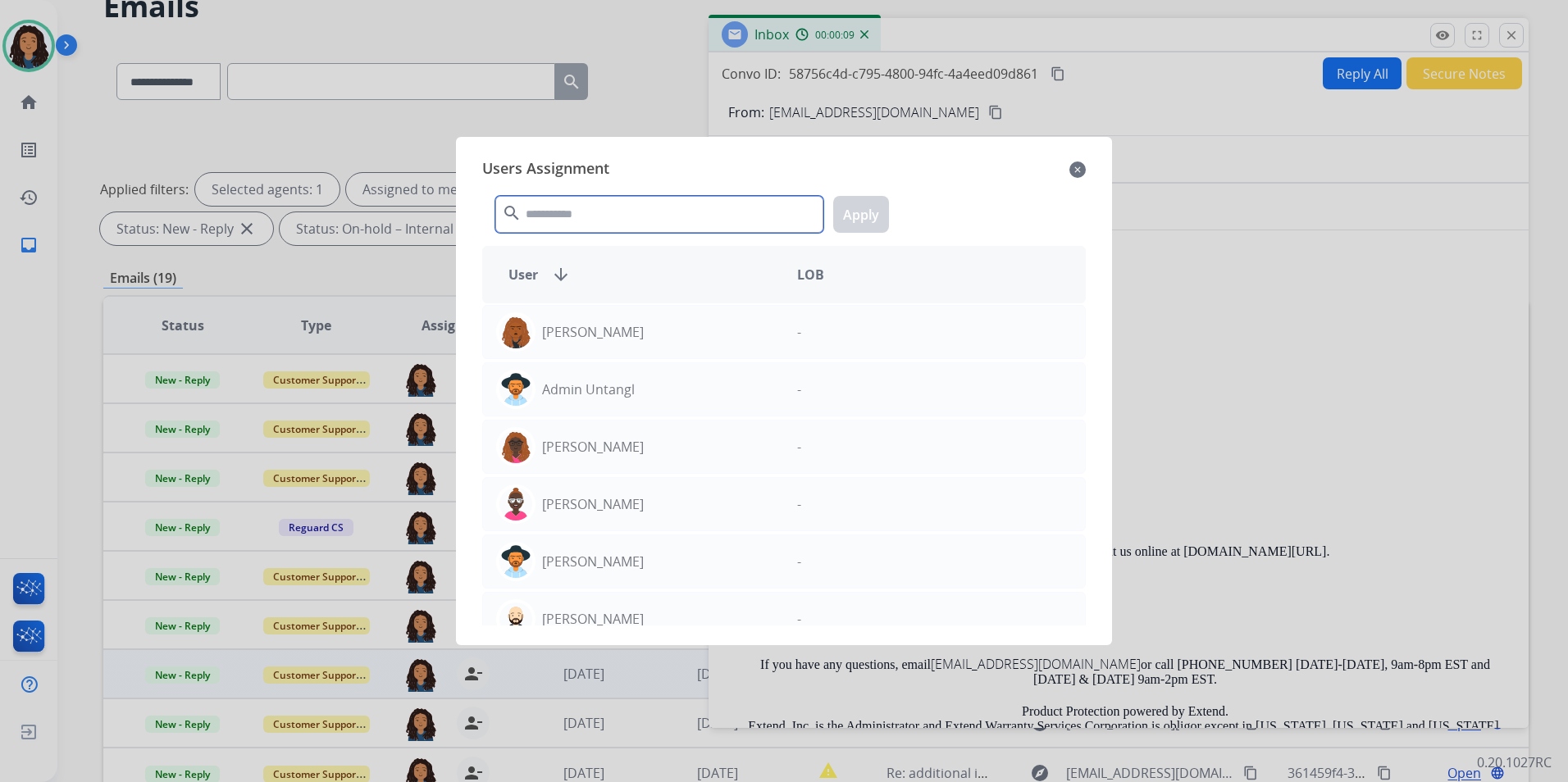
click at [611, 218] on input "text" at bounding box center [660, 214] width 328 height 37
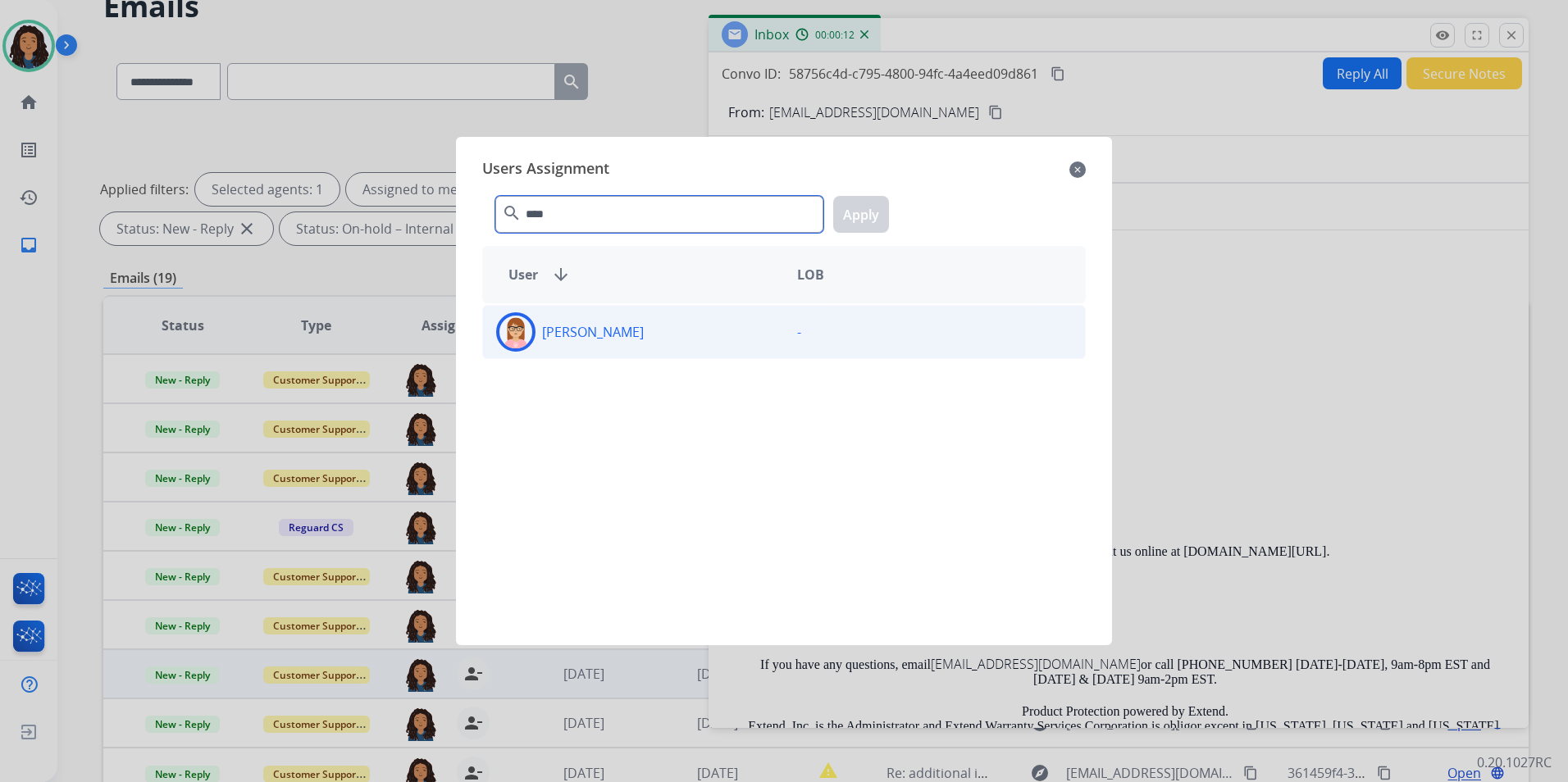
type input "****"
click at [607, 343] on div "[PERSON_NAME]" at bounding box center [634, 332] width 301 height 40
click at [877, 231] on button "Apply" at bounding box center [862, 214] width 56 height 37
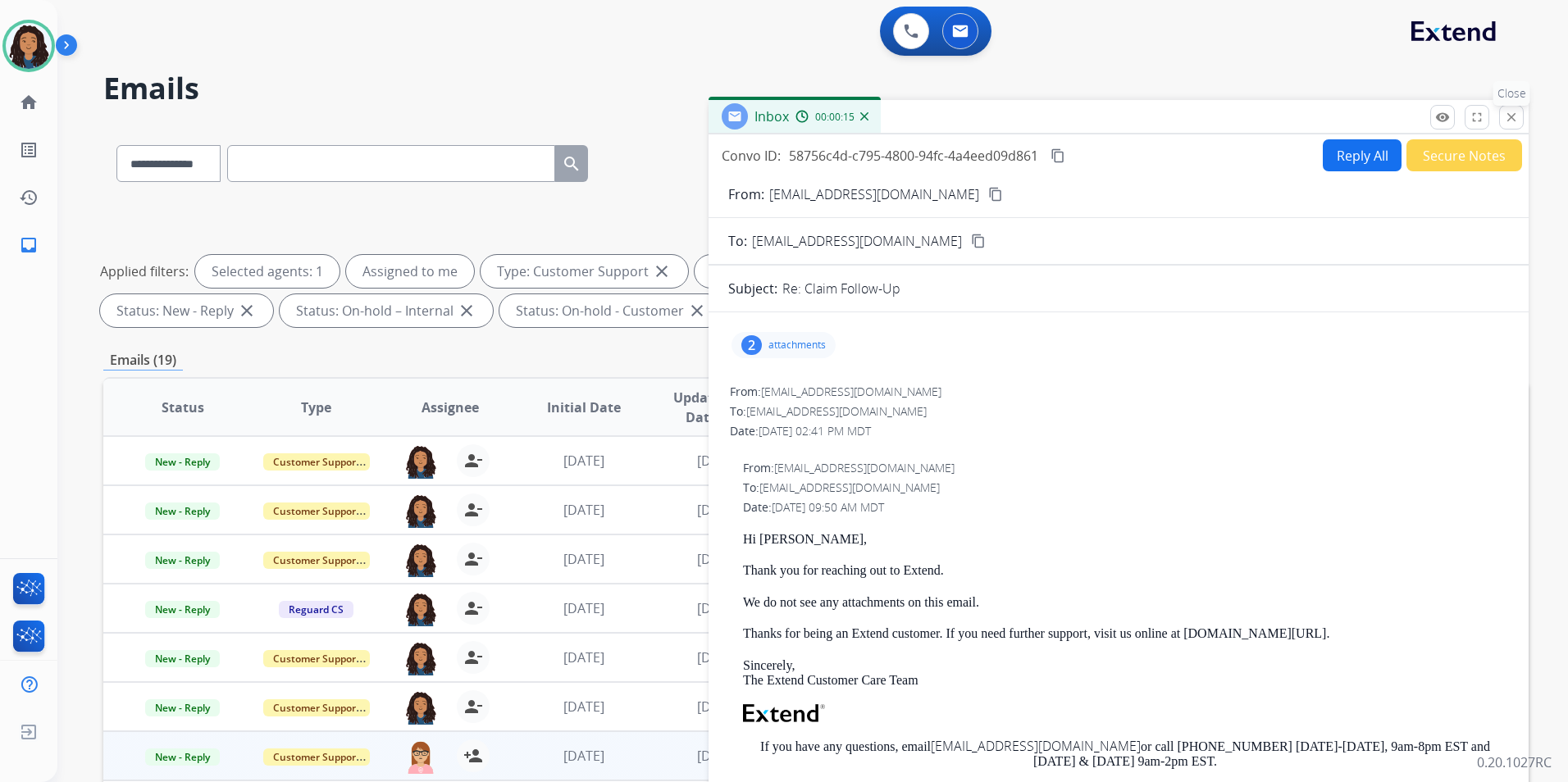
click at [1522, 127] on div "remove_red_eye Logs fullscreen Expand close Close" at bounding box center [1477, 117] width 94 height 25
click at [1515, 113] on mat-icon "close" at bounding box center [1511, 116] width 15 height 15
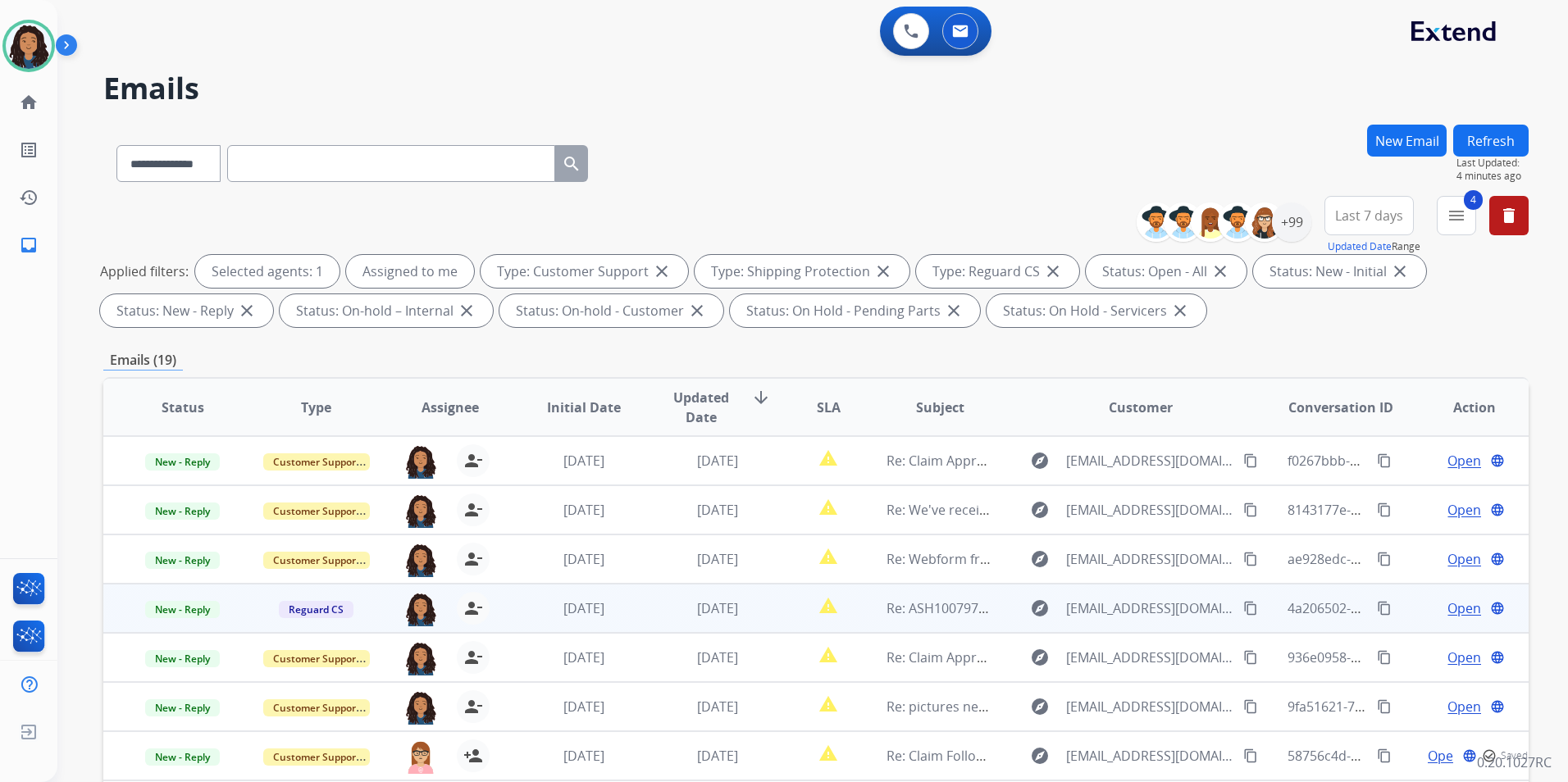
scroll to position [164, 0]
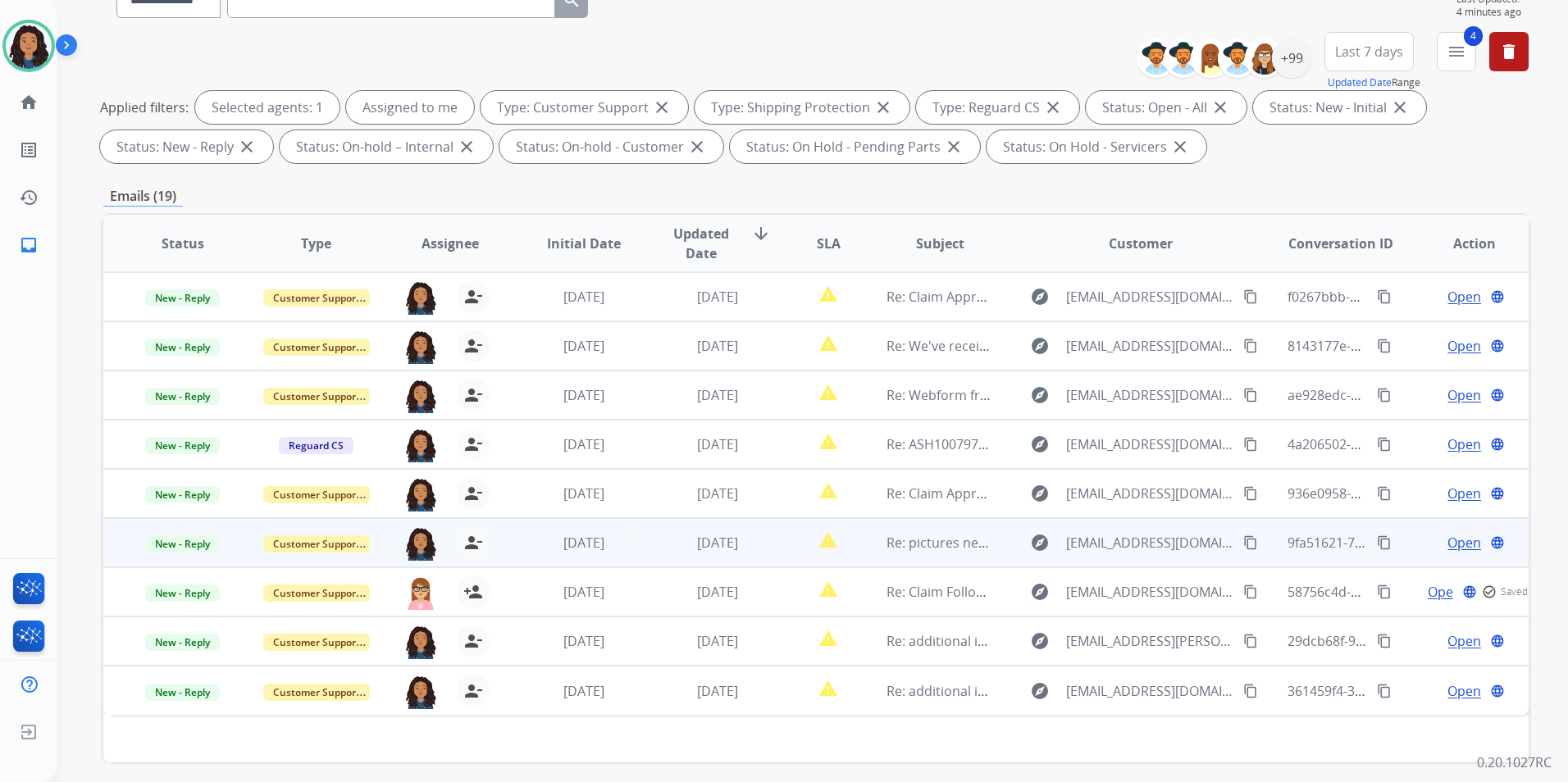
click at [1451, 540] on span "Open" at bounding box center [1465, 543] width 34 height 20
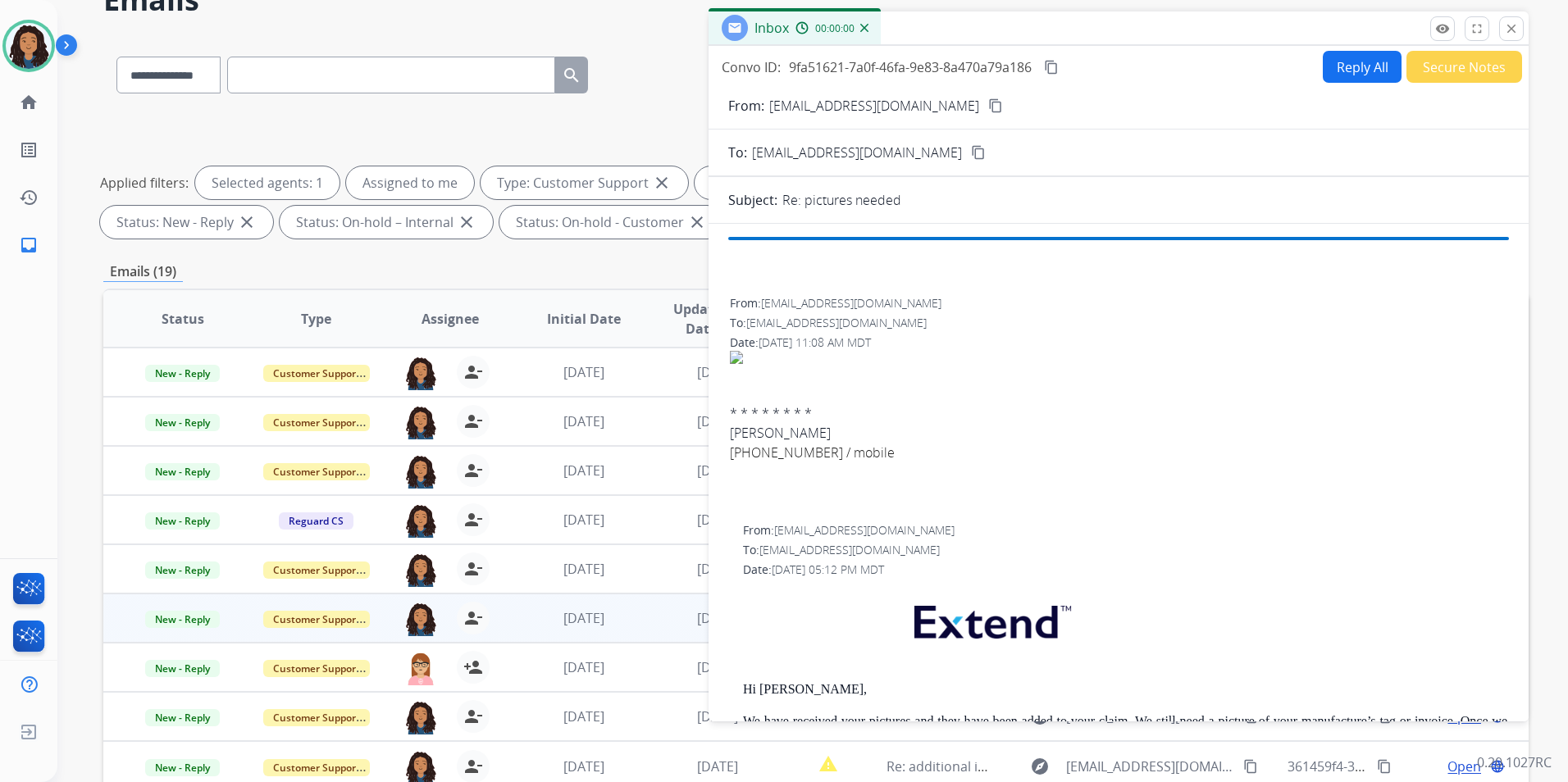
scroll to position [82, 0]
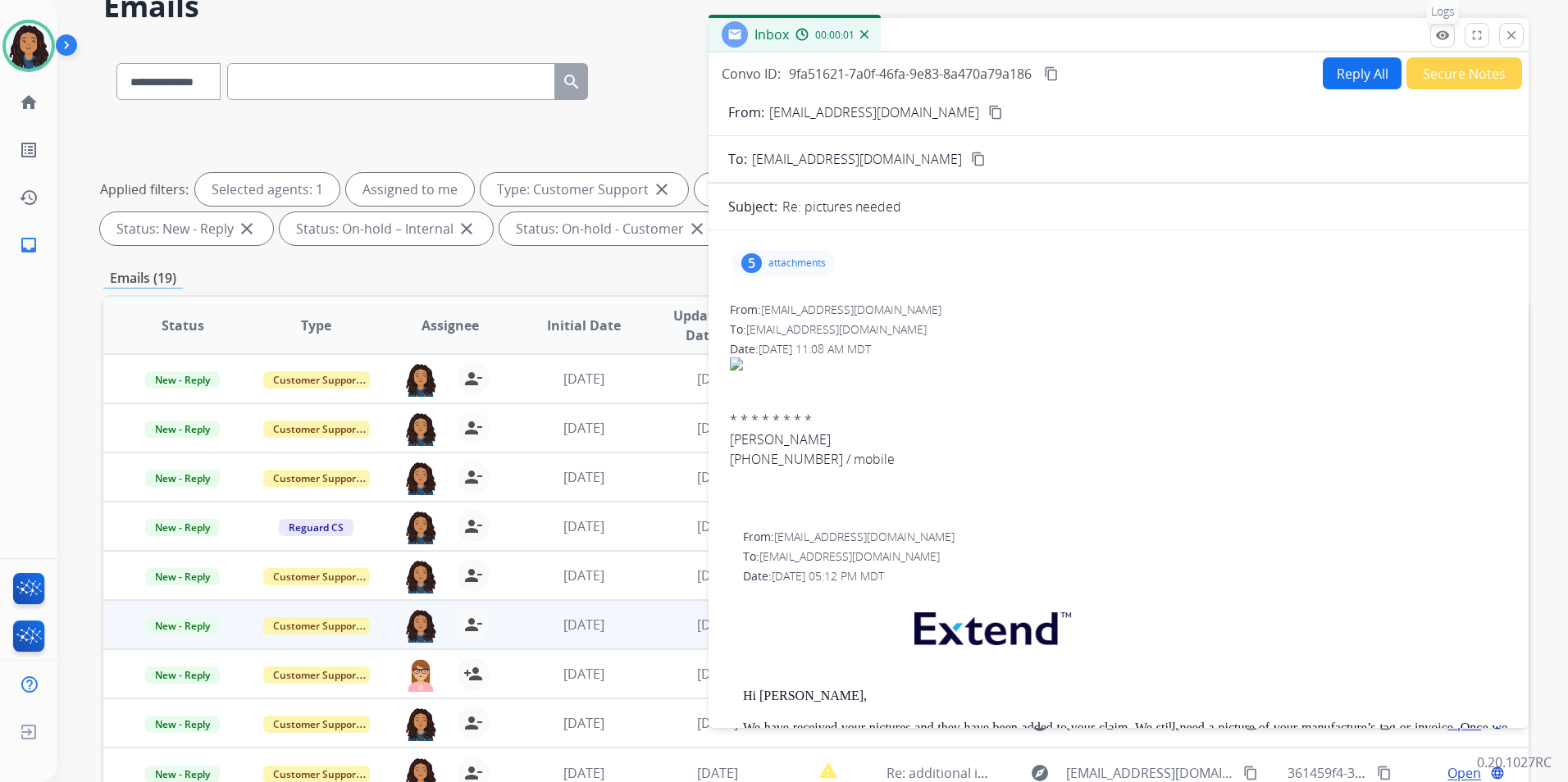
click at [1446, 38] on mat-icon "remove_red_eye" at bounding box center [1443, 35] width 15 height 15
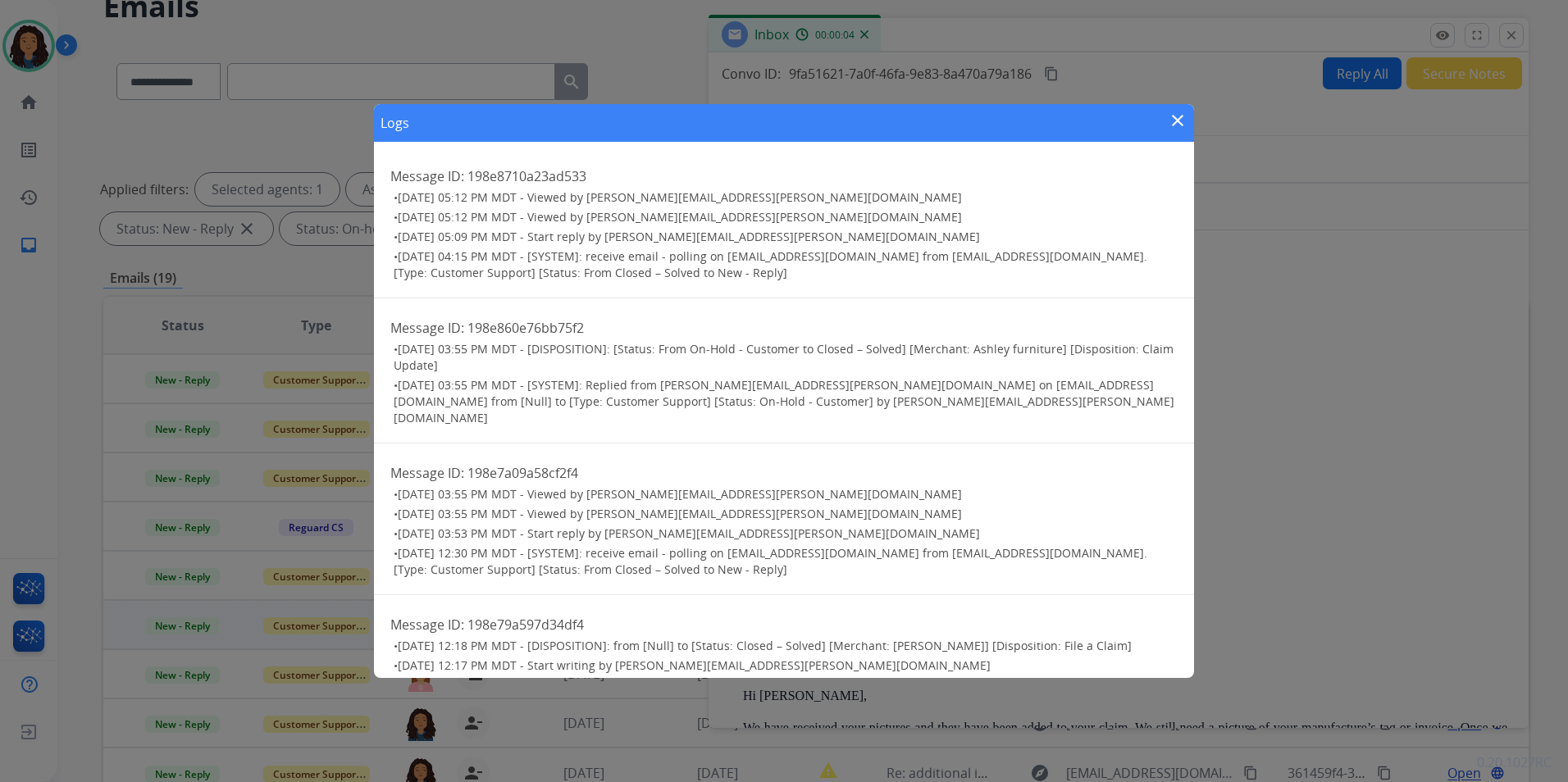
scroll to position [0, 0]
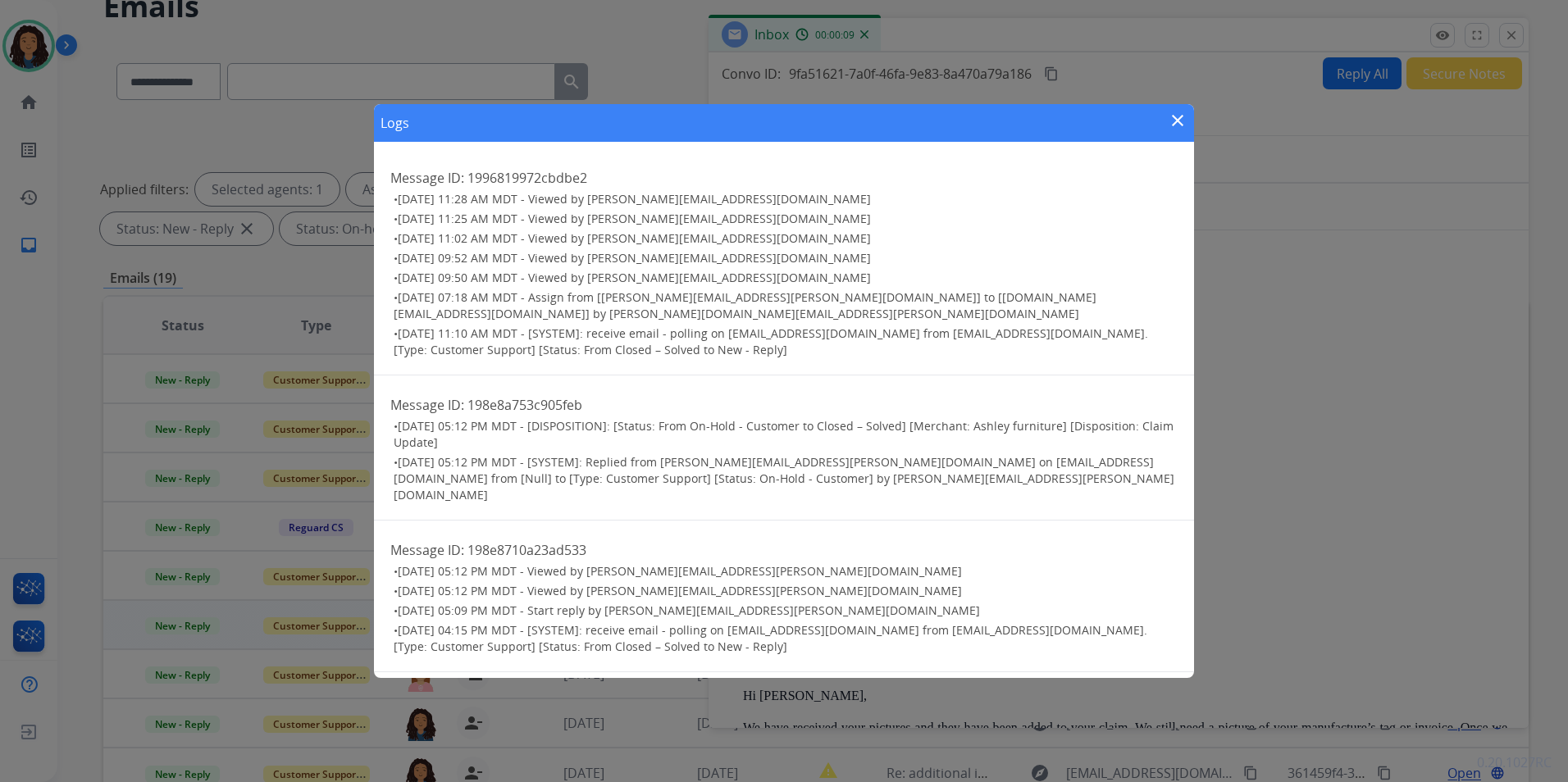
click at [1176, 115] on mat-icon "close" at bounding box center [1178, 120] width 20 height 20
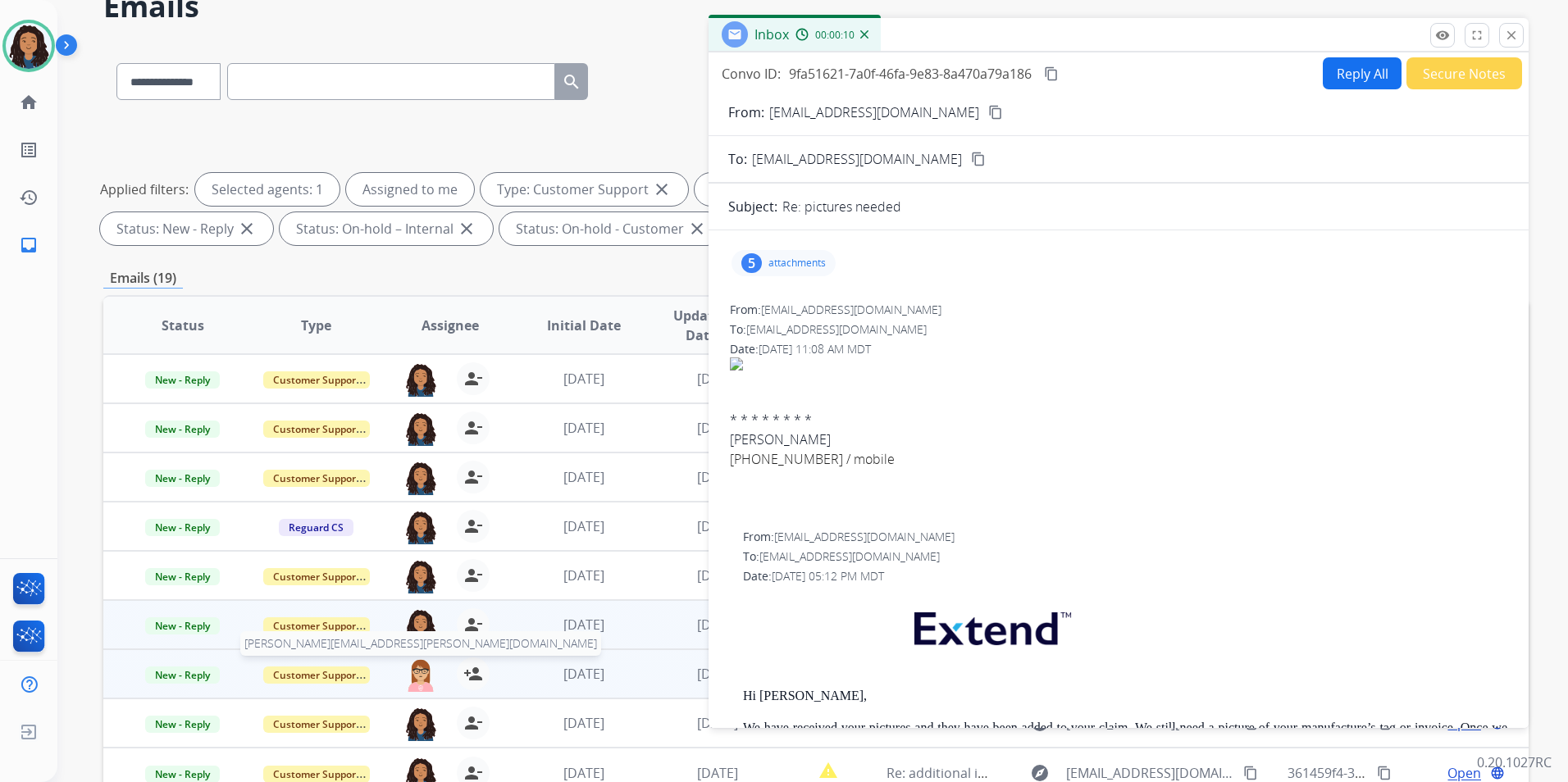
click at [415, 633] on table "Status Type Assignee Initial Date Updated Date arrow_downward SLA Subject Custo…" at bounding box center [816, 546] width 1426 height 500
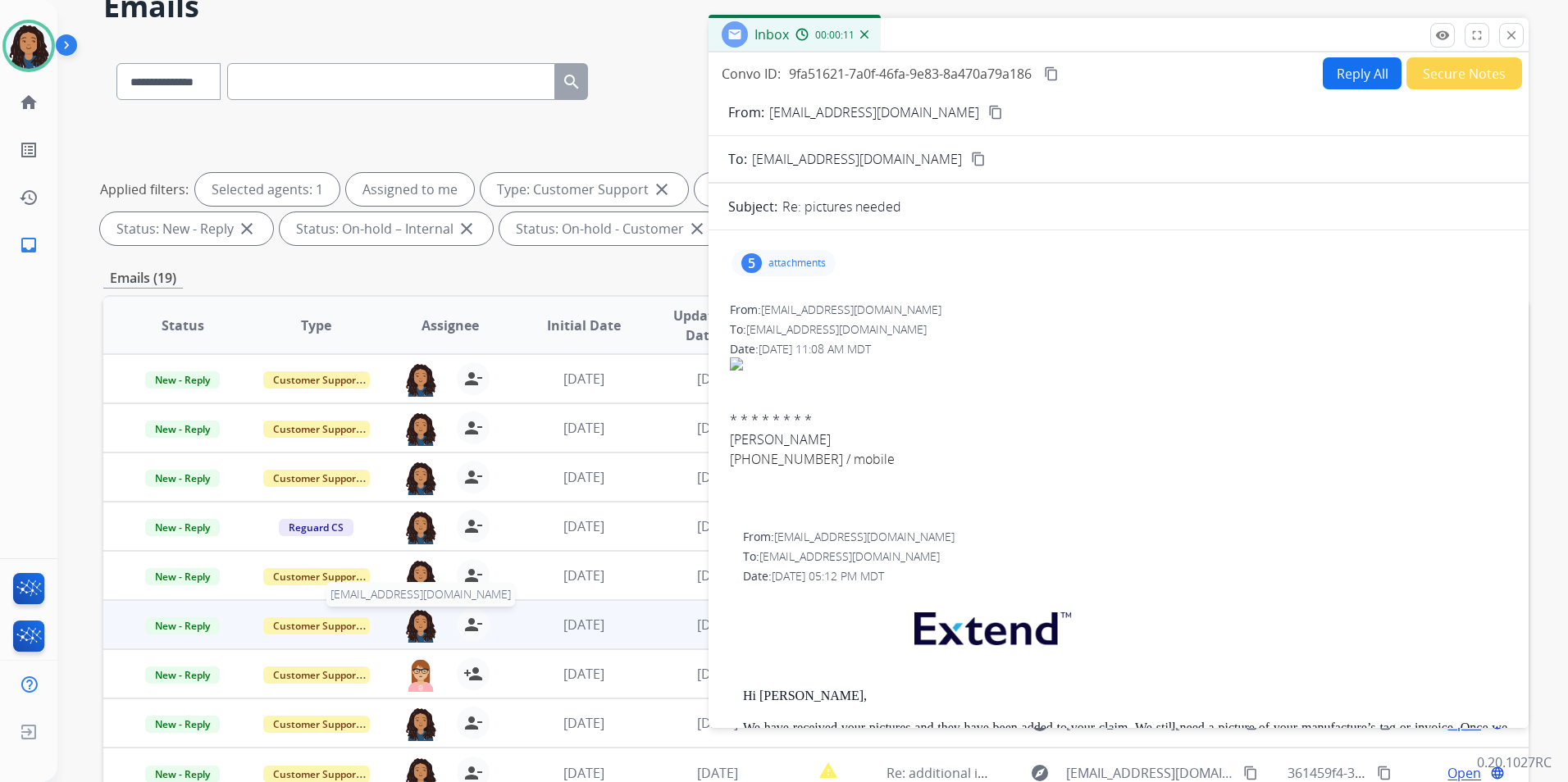
click at [407, 629] on img at bounding box center [420, 626] width 33 height 35
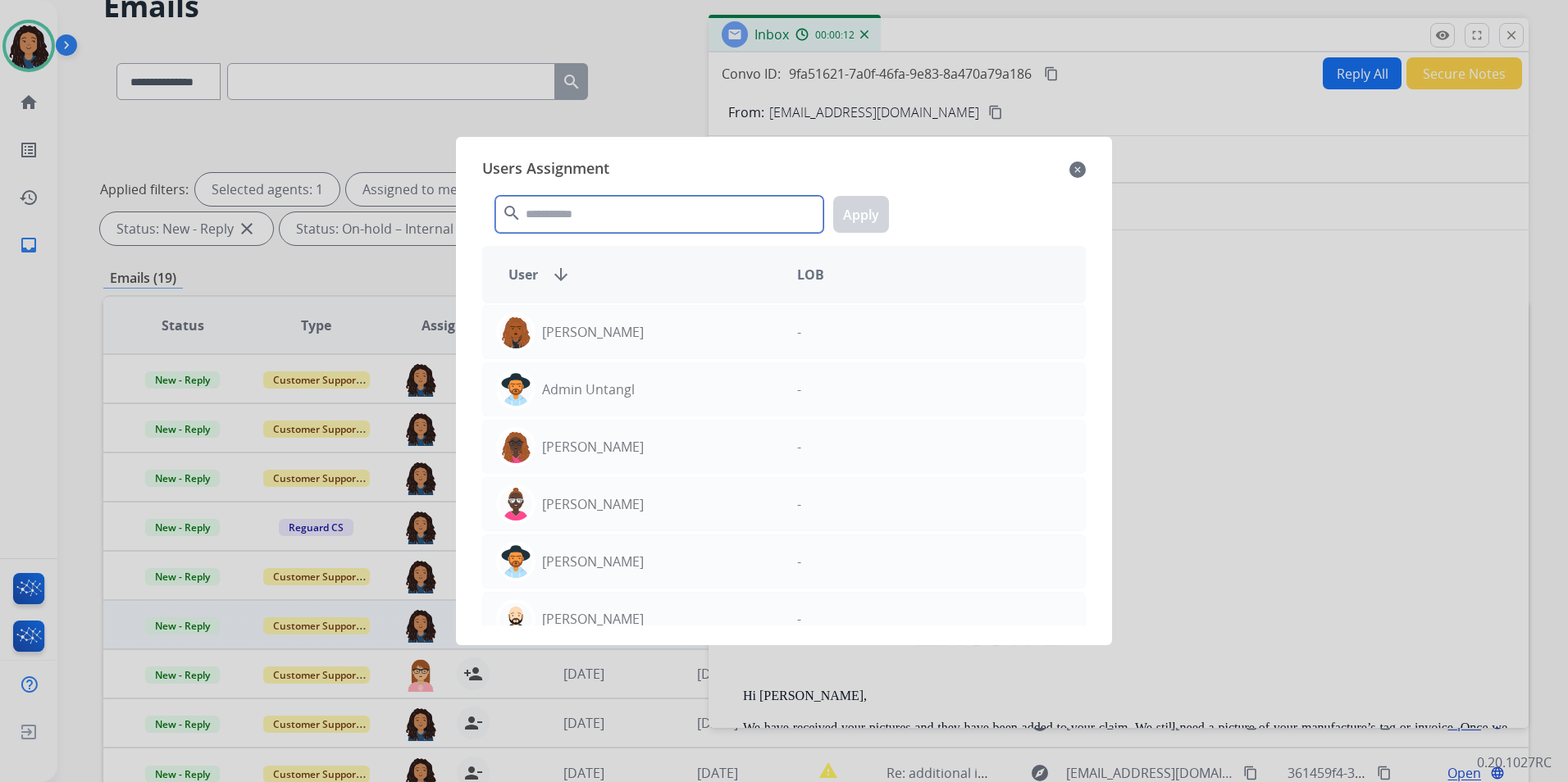
click at [612, 220] on input "text" at bounding box center [660, 214] width 328 height 37
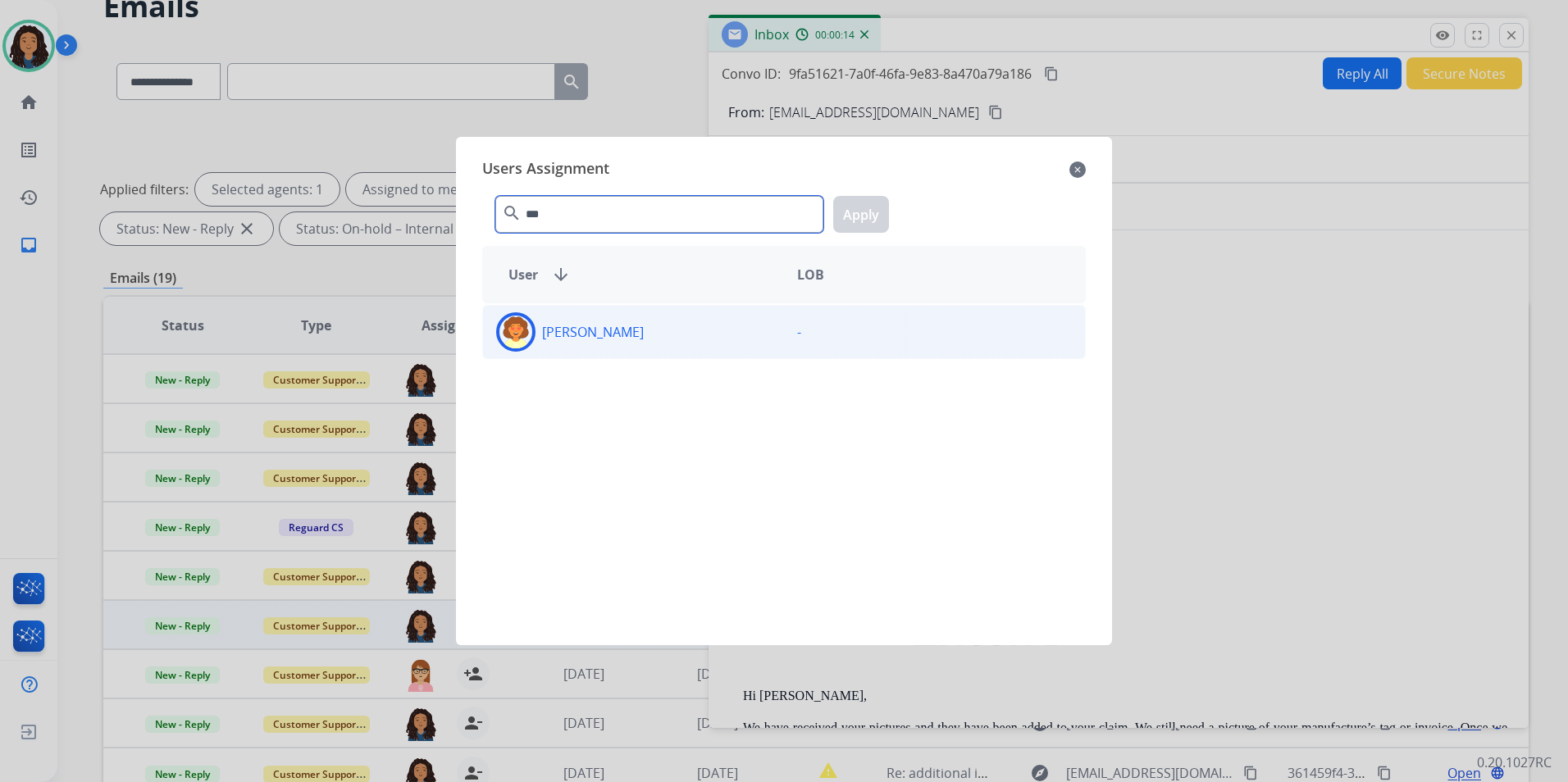
type input "***"
click at [680, 333] on div "[PERSON_NAME]" at bounding box center [634, 332] width 301 height 40
click at [858, 195] on div "*** search Apply" at bounding box center [784, 211] width 604 height 57
click at [872, 213] on button "Apply" at bounding box center [862, 214] width 56 height 37
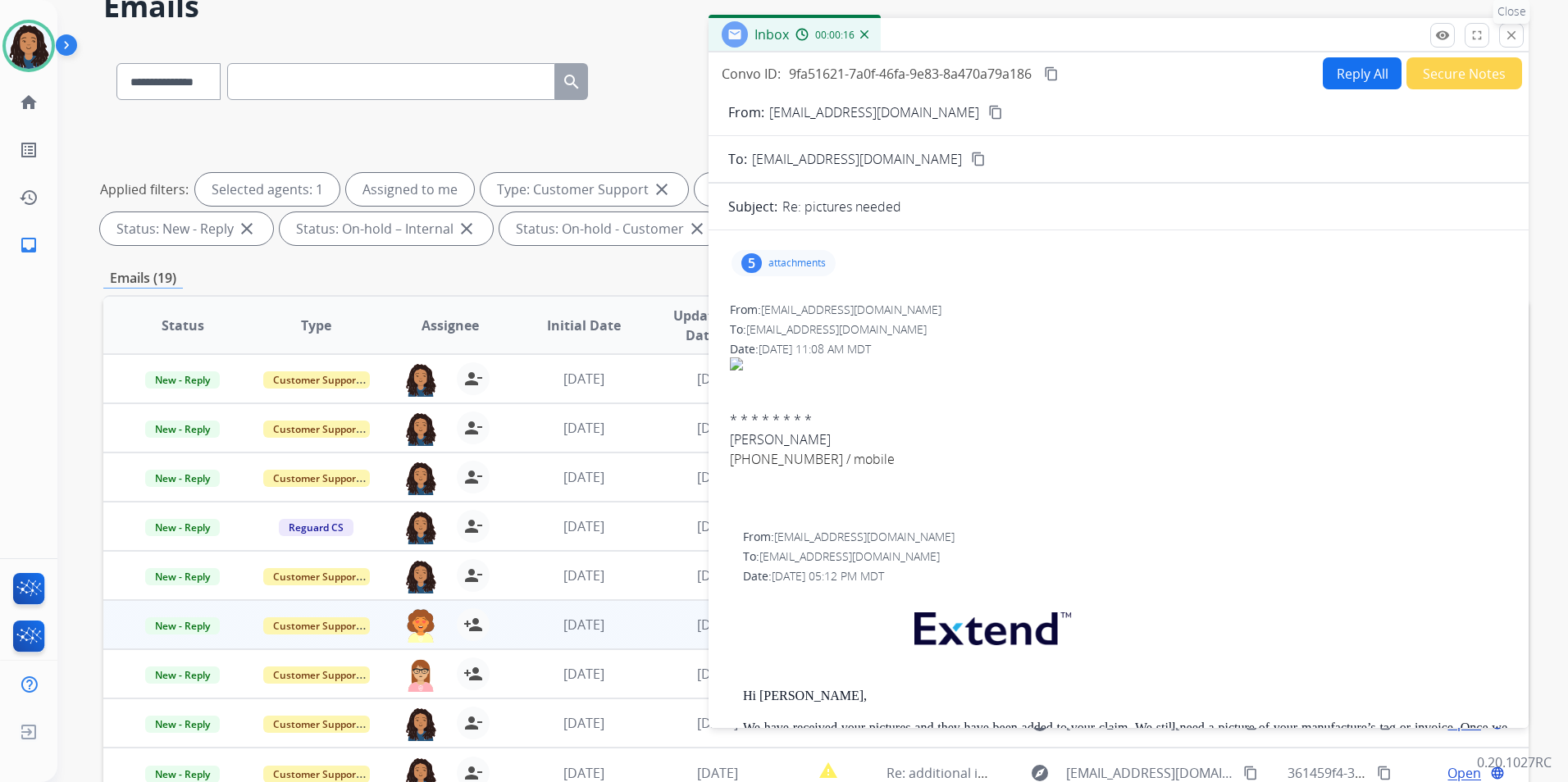
click at [1517, 37] on mat-icon "close" at bounding box center [1511, 35] width 15 height 15
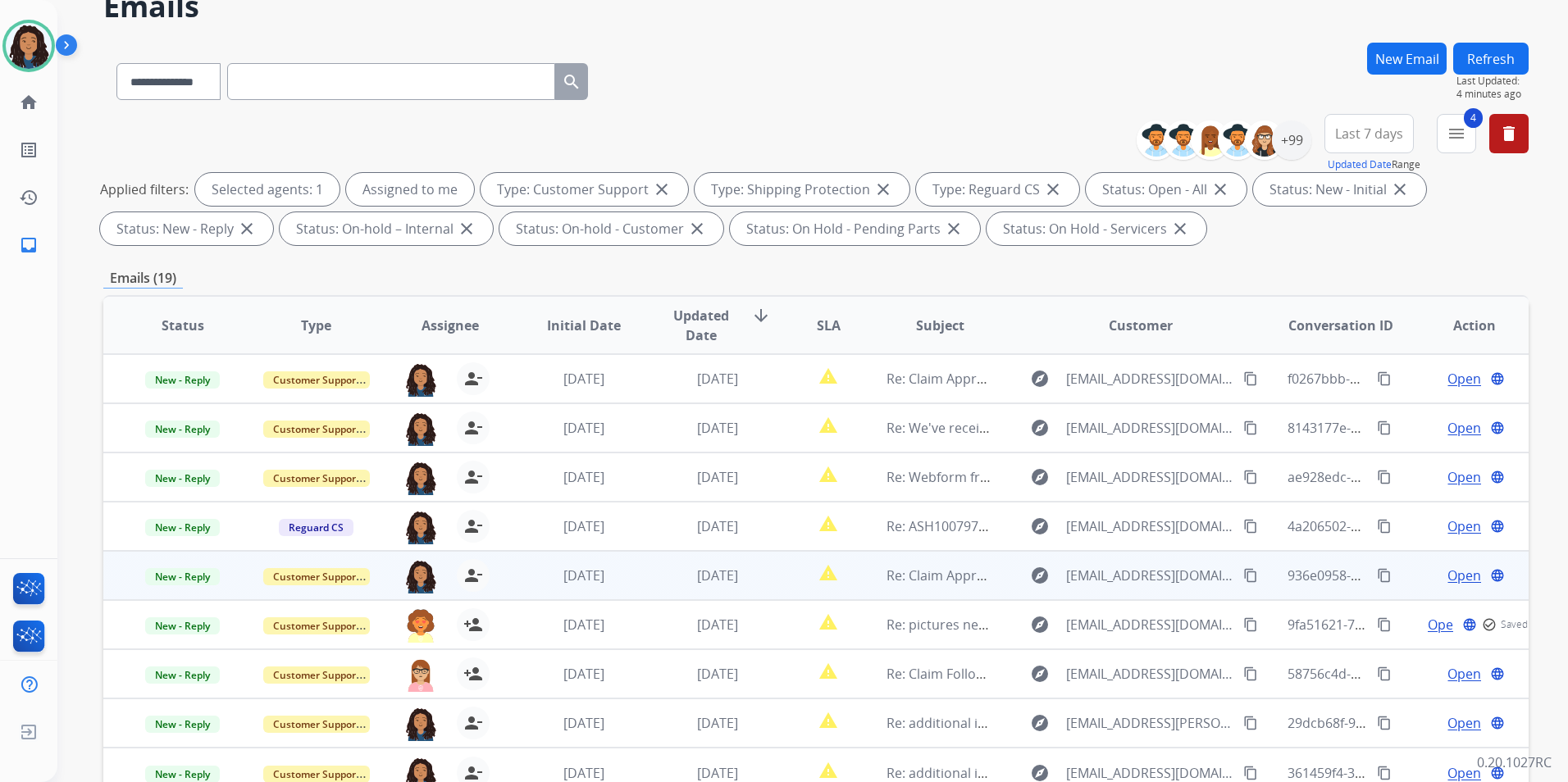
click at [1451, 572] on span "Open" at bounding box center [1465, 576] width 34 height 20
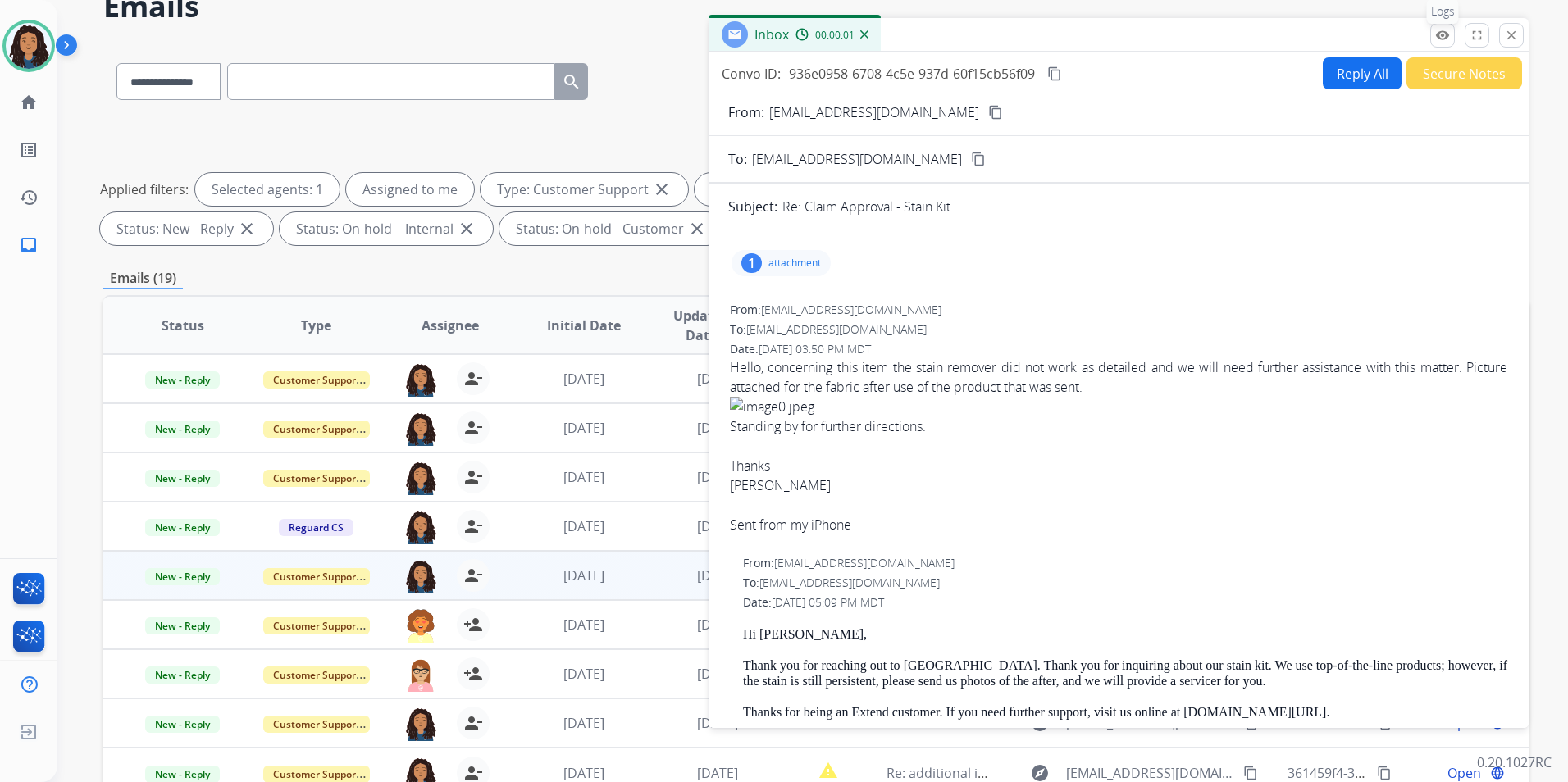
click at [1451, 43] on button "remove_red_eye Logs" at bounding box center [1443, 35] width 25 height 25
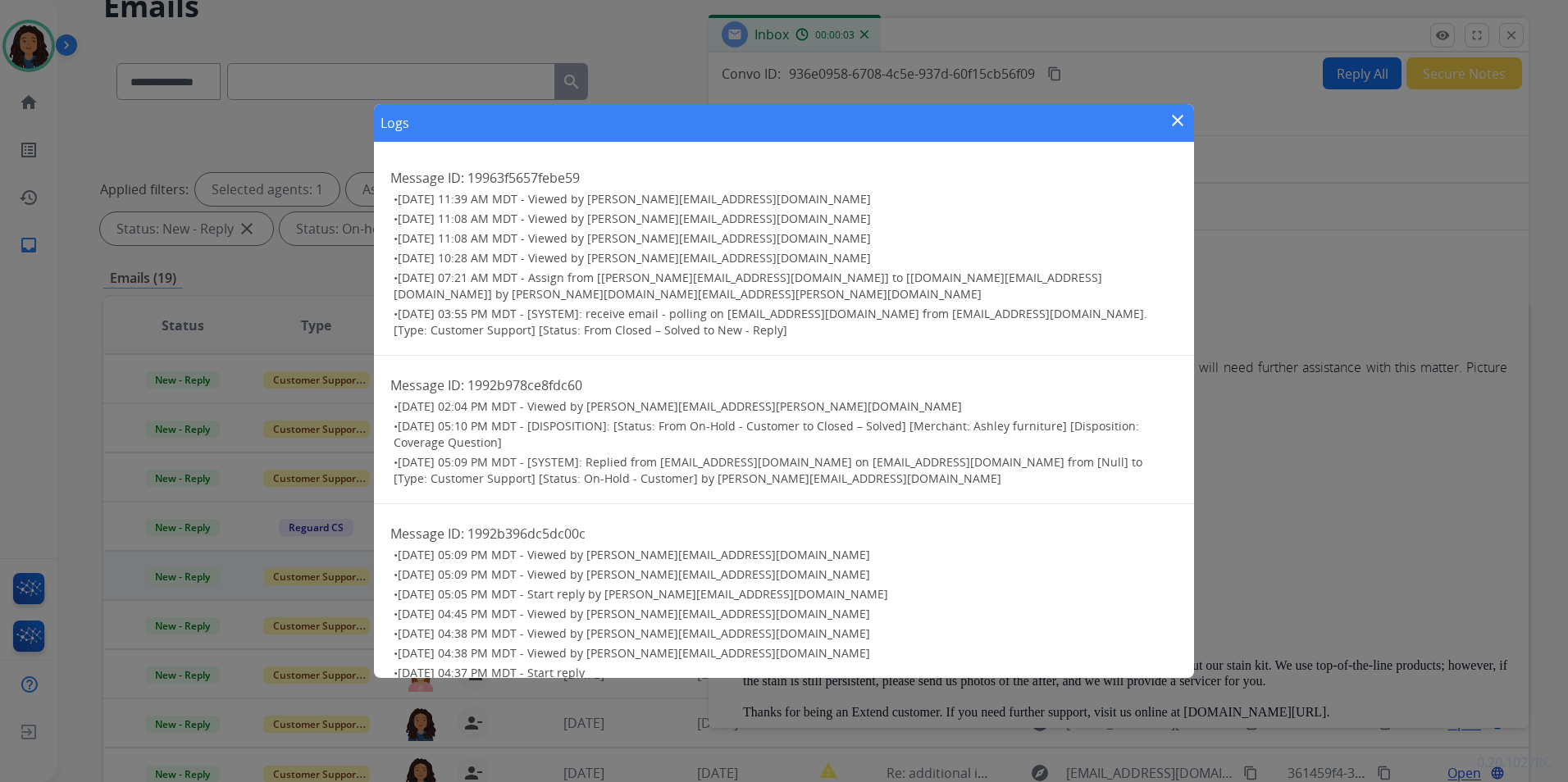
click at [1186, 119] on mat-icon "close" at bounding box center [1178, 120] width 20 height 20
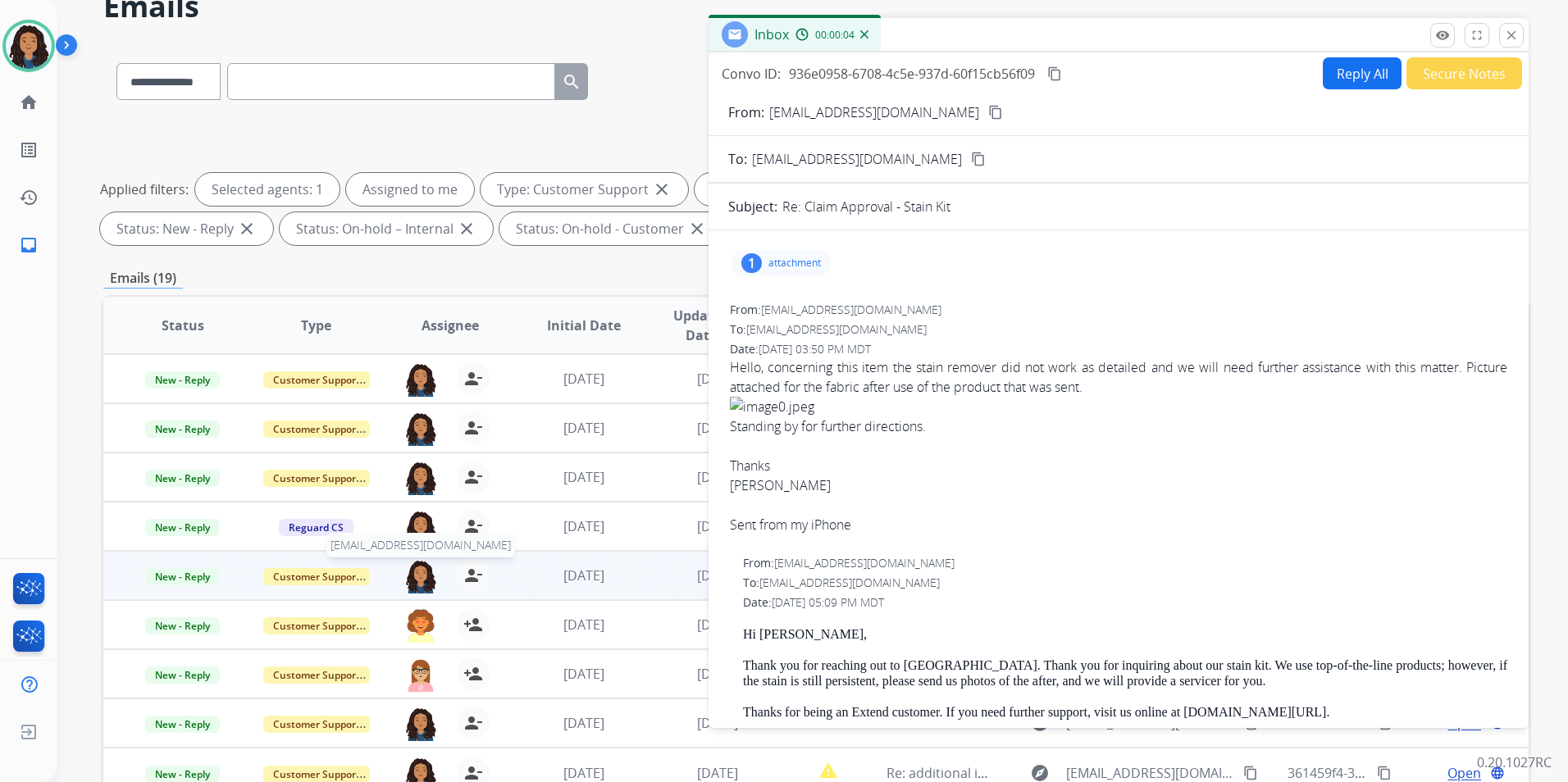
click at [419, 577] on img at bounding box center [420, 576] width 33 height 35
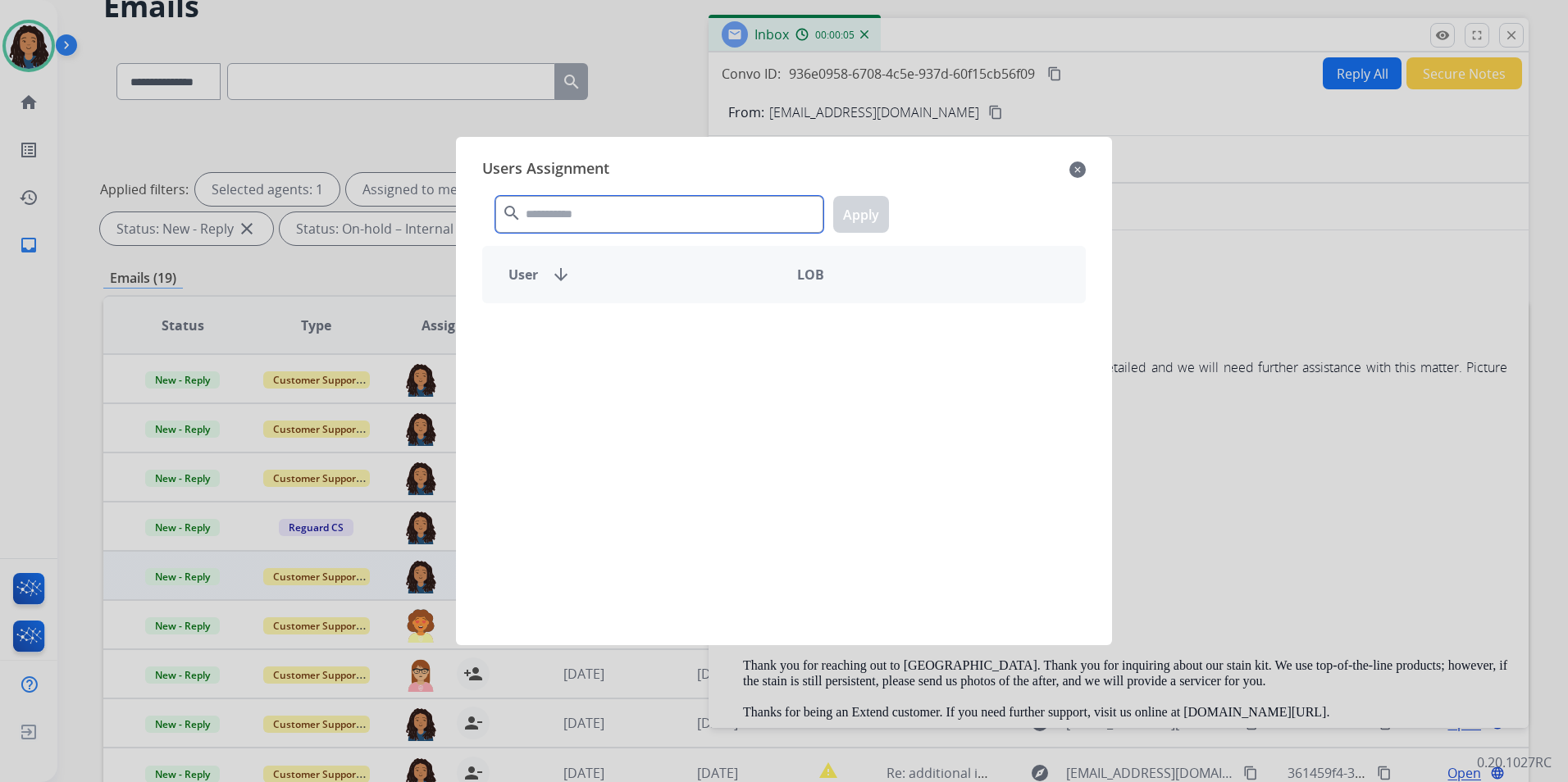
click at [553, 224] on input "text" at bounding box center [660, 214] width 328 height 37
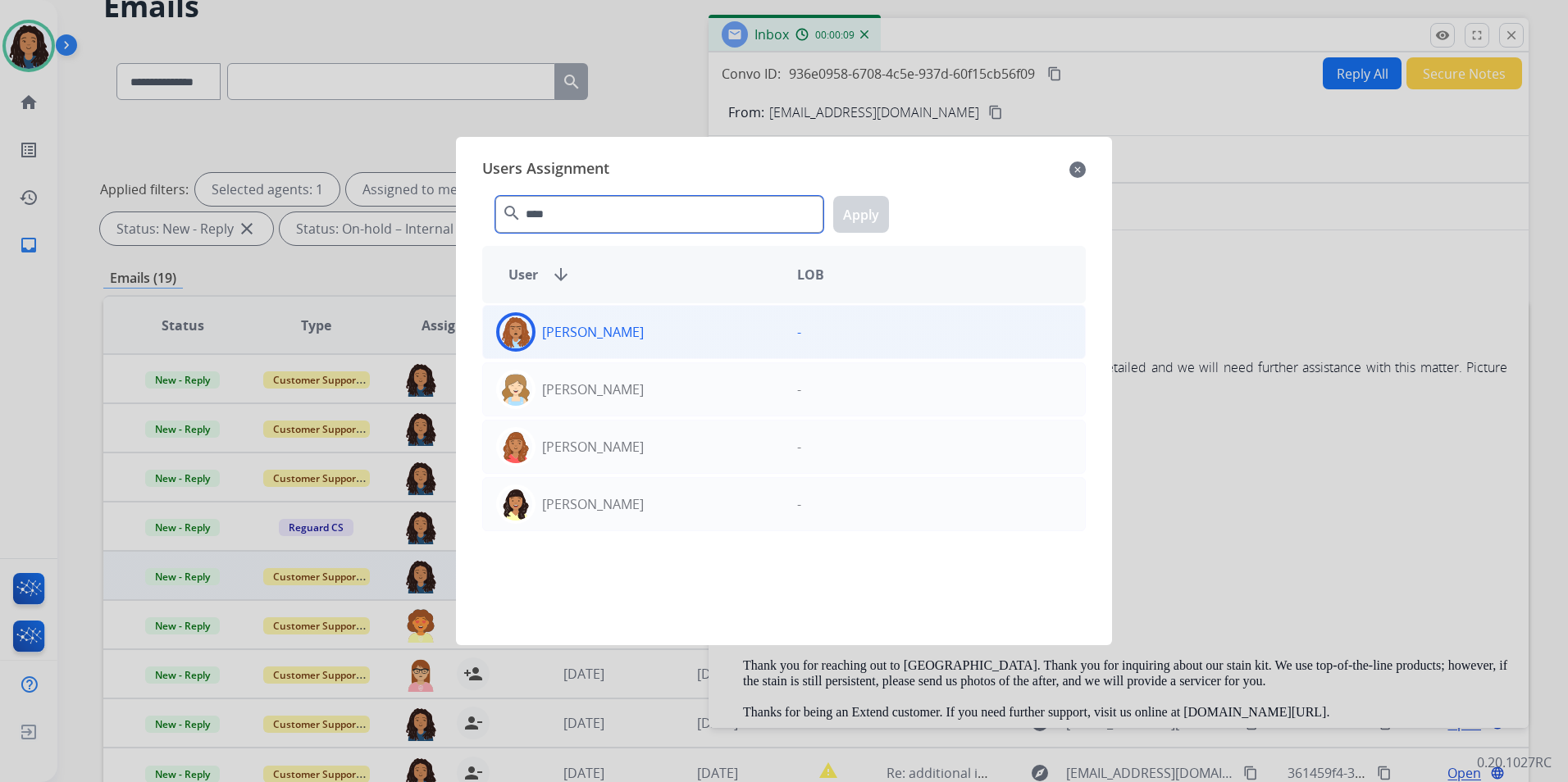
type input "****"
click at [712, 338] on div "[PERSON_NAME]" at bounding box center [634, 332] width 301 height 40
click at [862, 211] on button "Apply" at bounding box center [862, 214] width 56 height 37
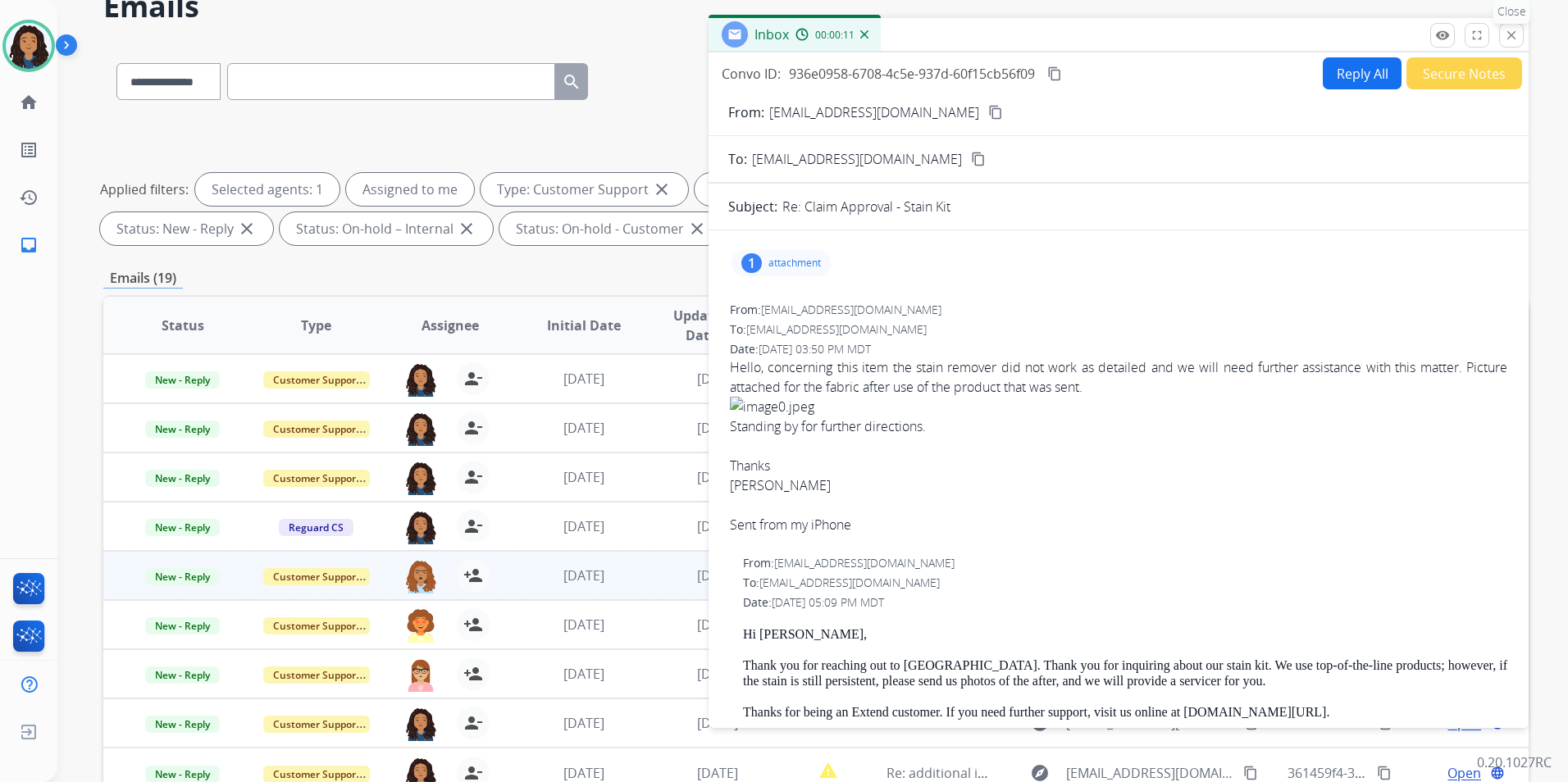
click at [1517, 28] on mat-icon "close" at bounding box center [1511, 35] width 15 height 15
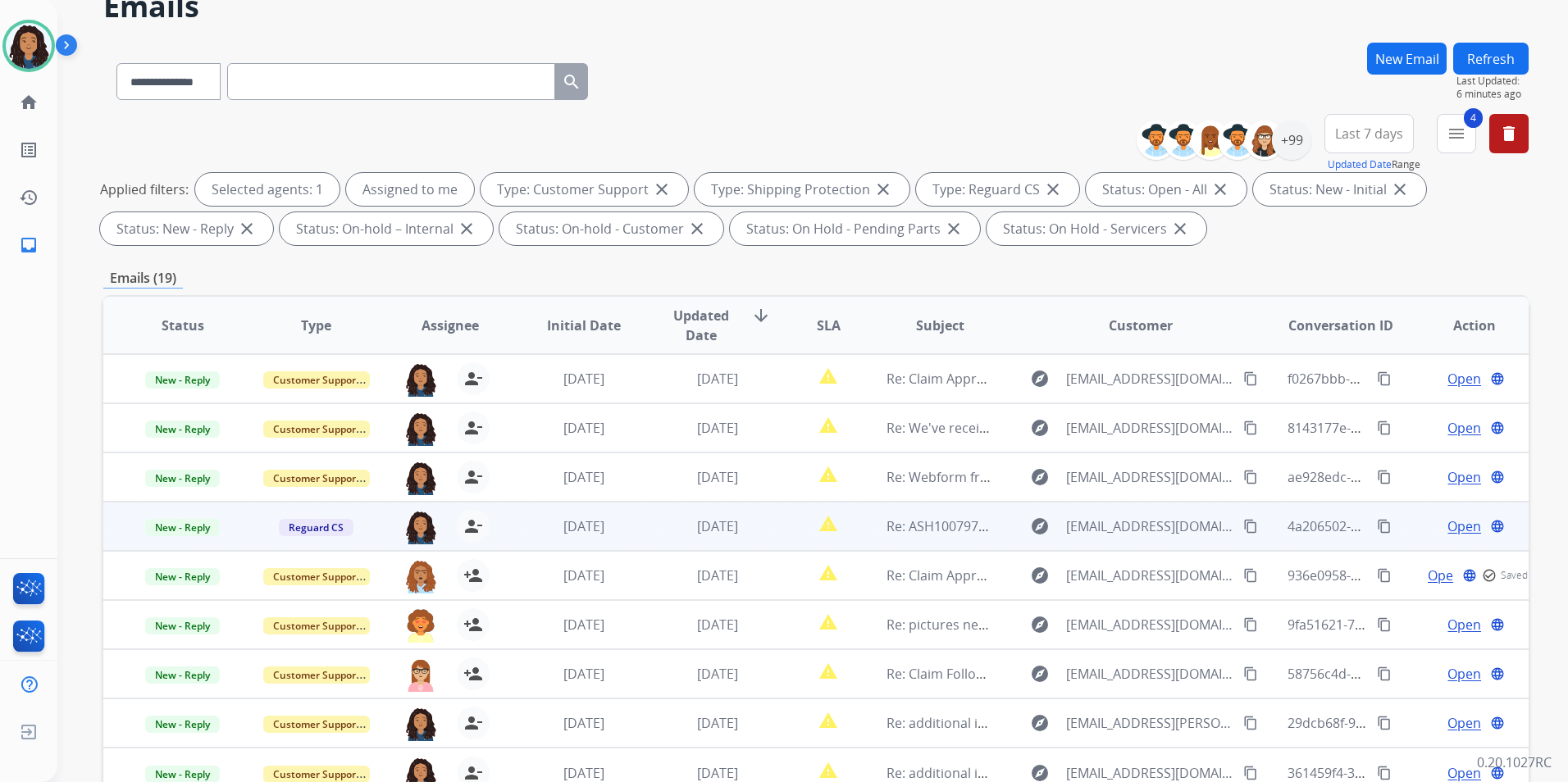
click at [1469, 524] on span "Open" at bounding box center [1465, 526] width 34 height 20
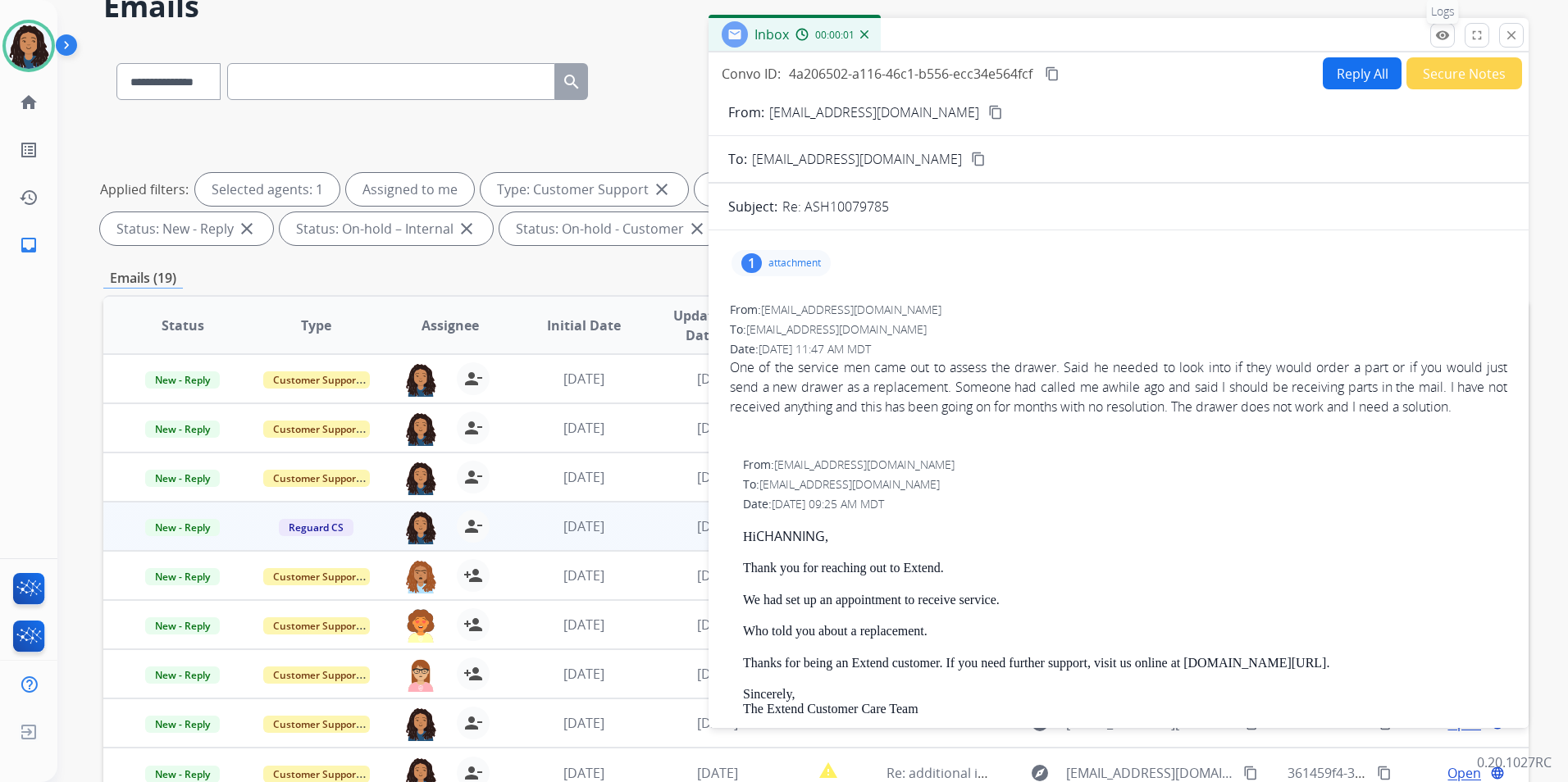
click at [1440, 41] on mat-icon "remove_red_eye" at bounding box center [1443, 35] width 15 height 15
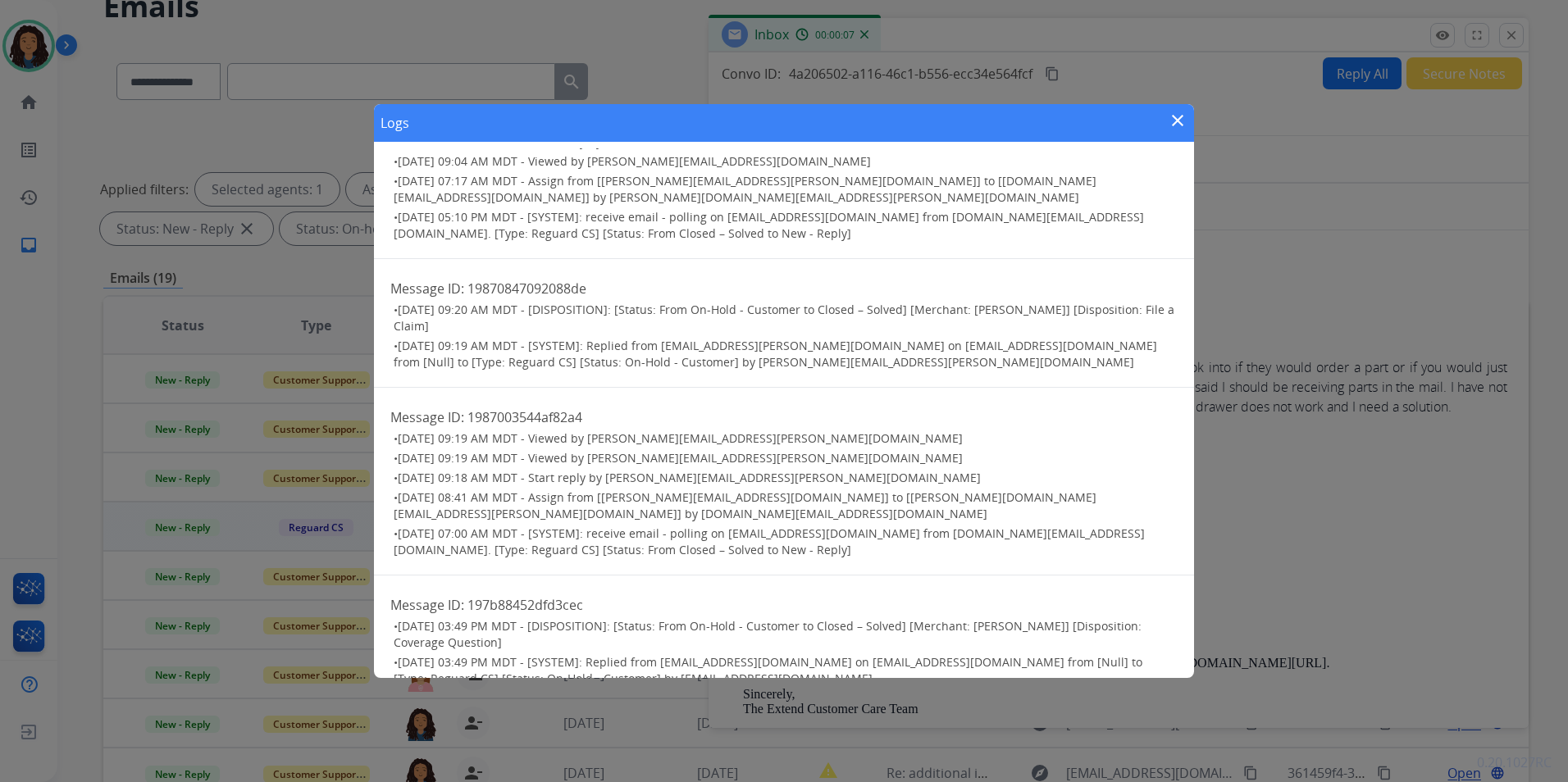
scroll to position [155, 0]
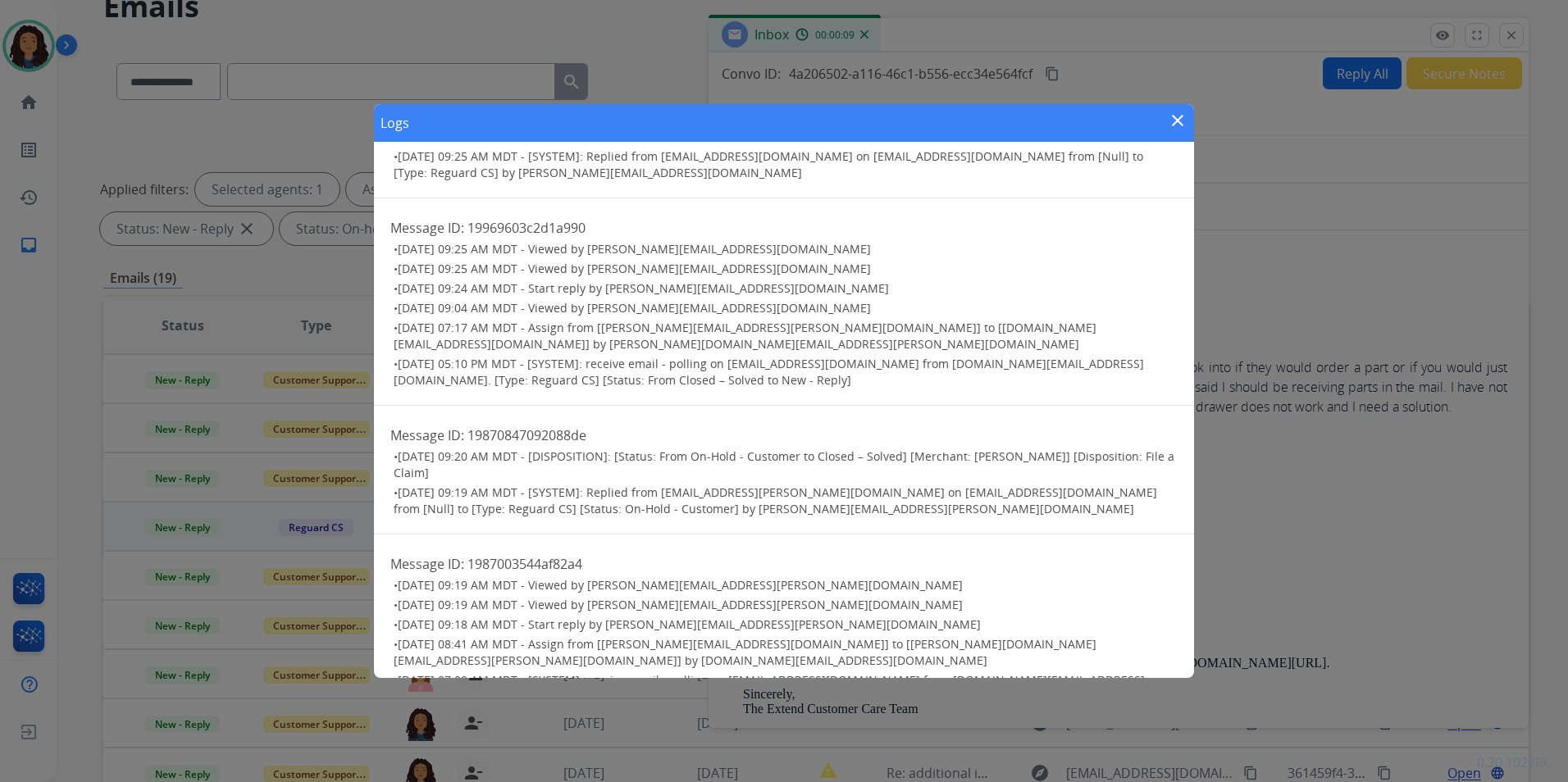
click at [1183, 118] on mat-icon "close" at bounding box center [1178, 120] width 20 height 20
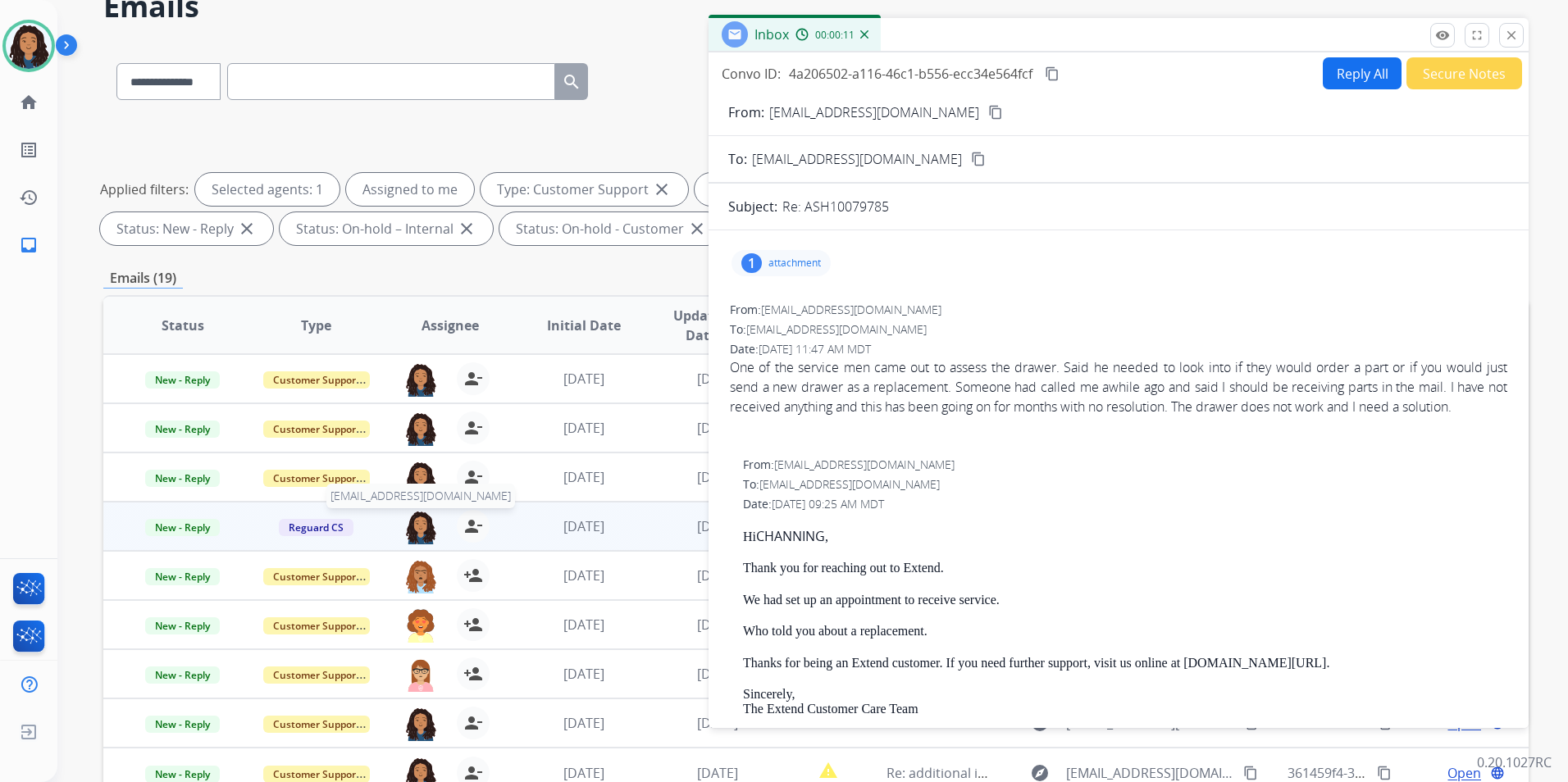
click at [412, 524] on img at bounding box center [420, 527] width 33 height 35
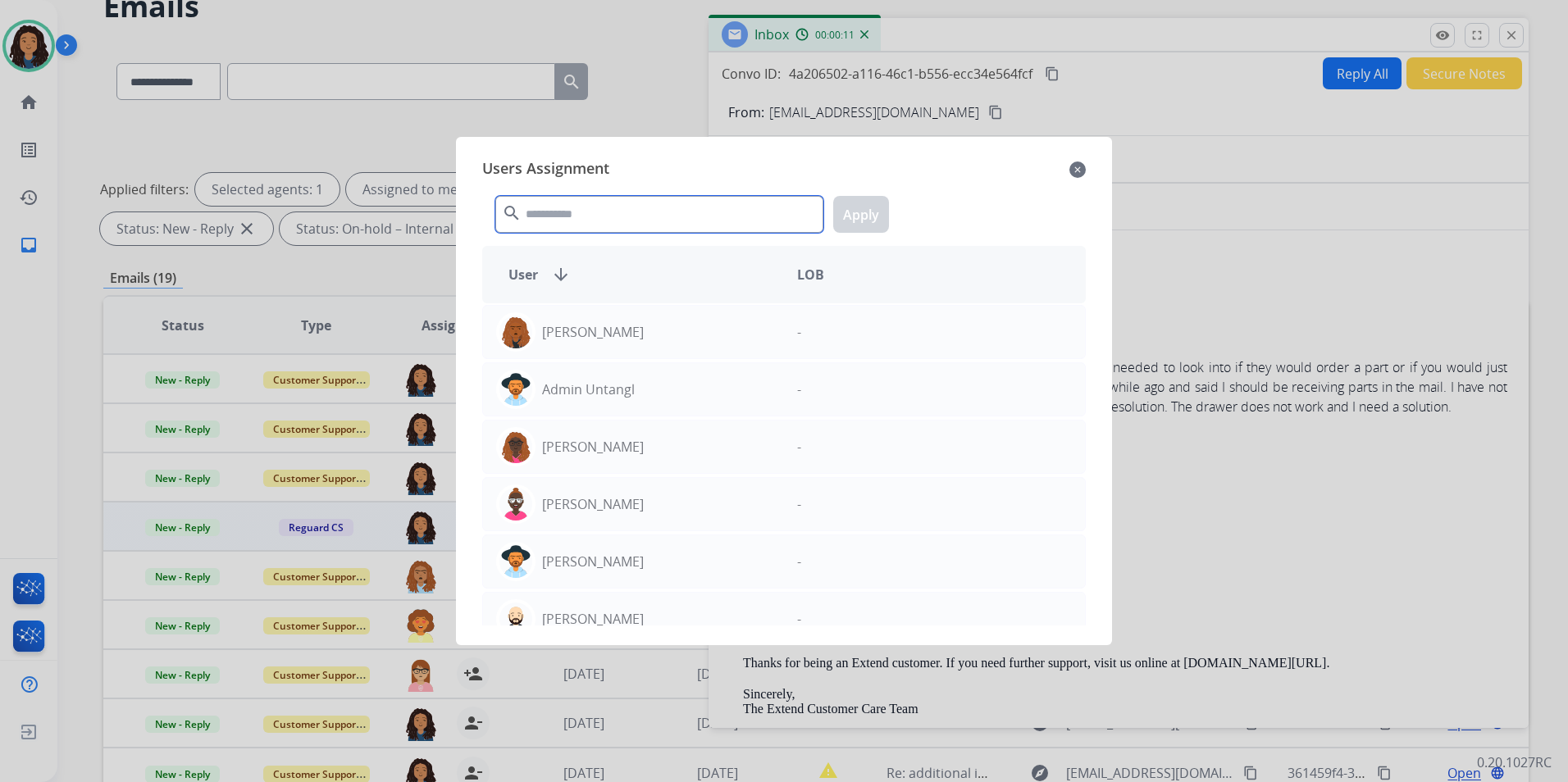
click at [598, 209] on input "text" at bounding box center [660, 214] width 328 height 37
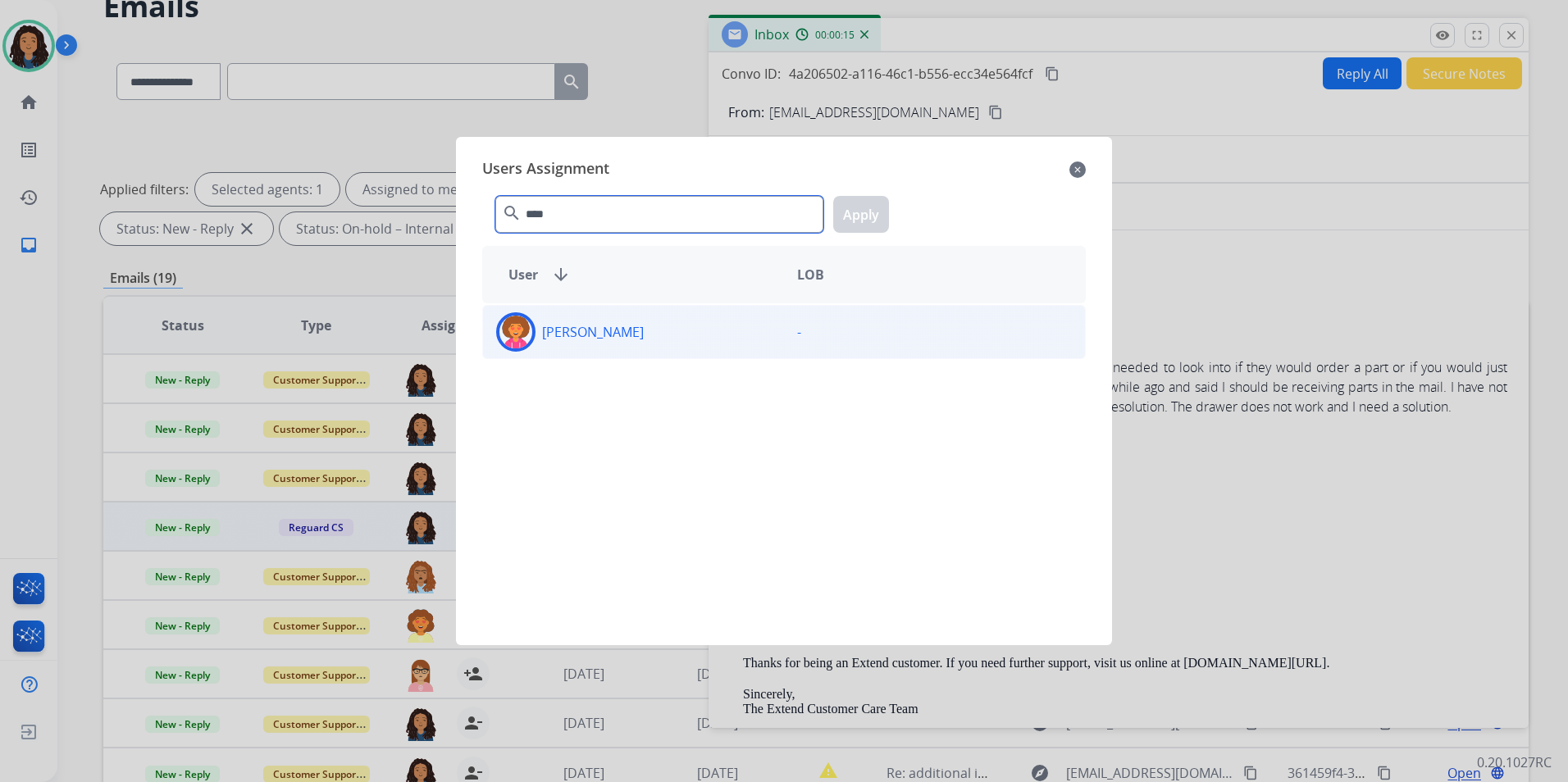
type input "****"
click at [699, 341] on div "[PERSON_NAME]" at bounding box center [634, 332] width 301 height 40
click at [883, 202] on button "Apply" at bounding box center [862, 214] width 56 height 37
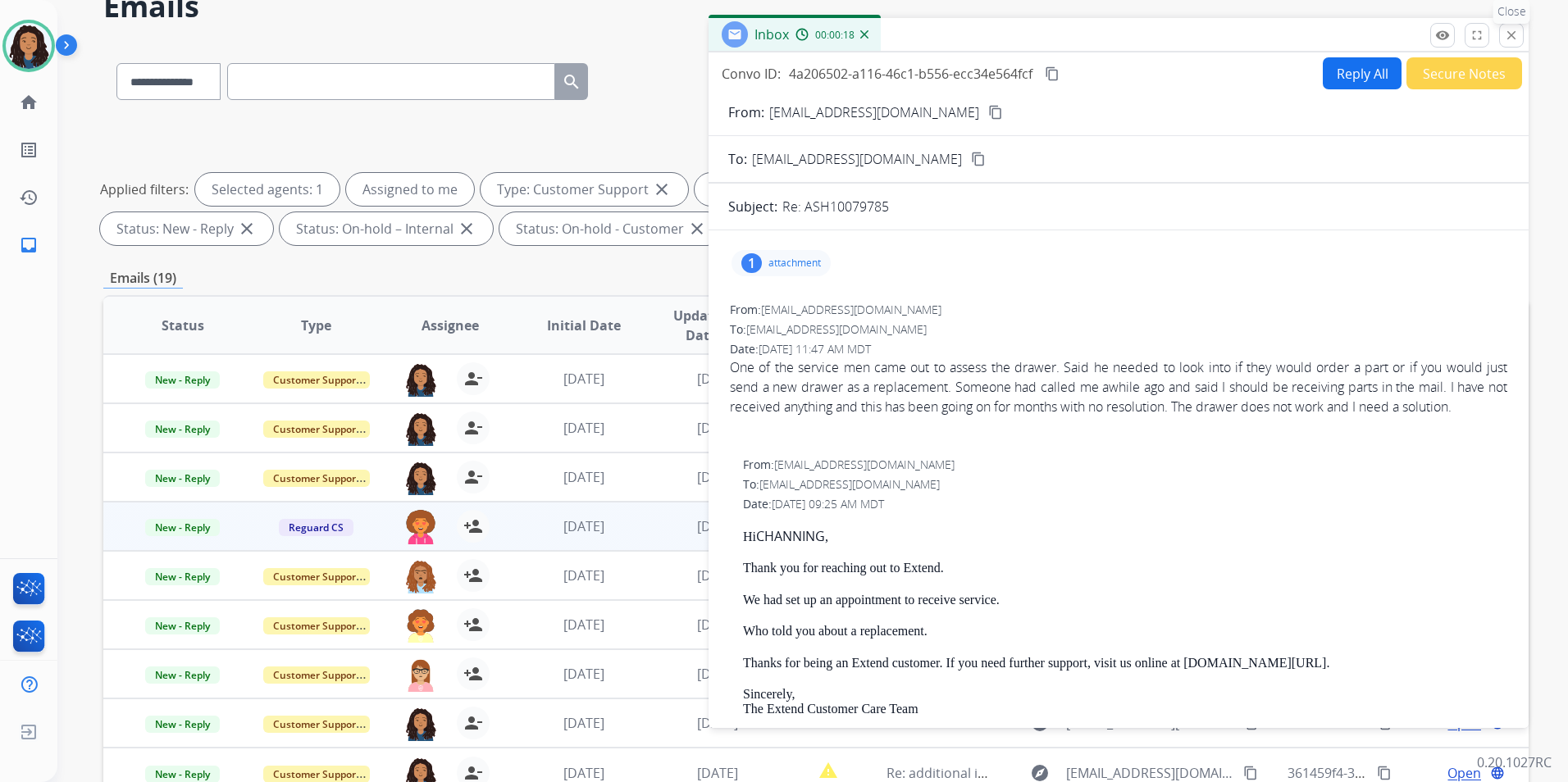
click at [1521, 39] on button "close Close" at bounding box center [1511, 35] width 25 height 25
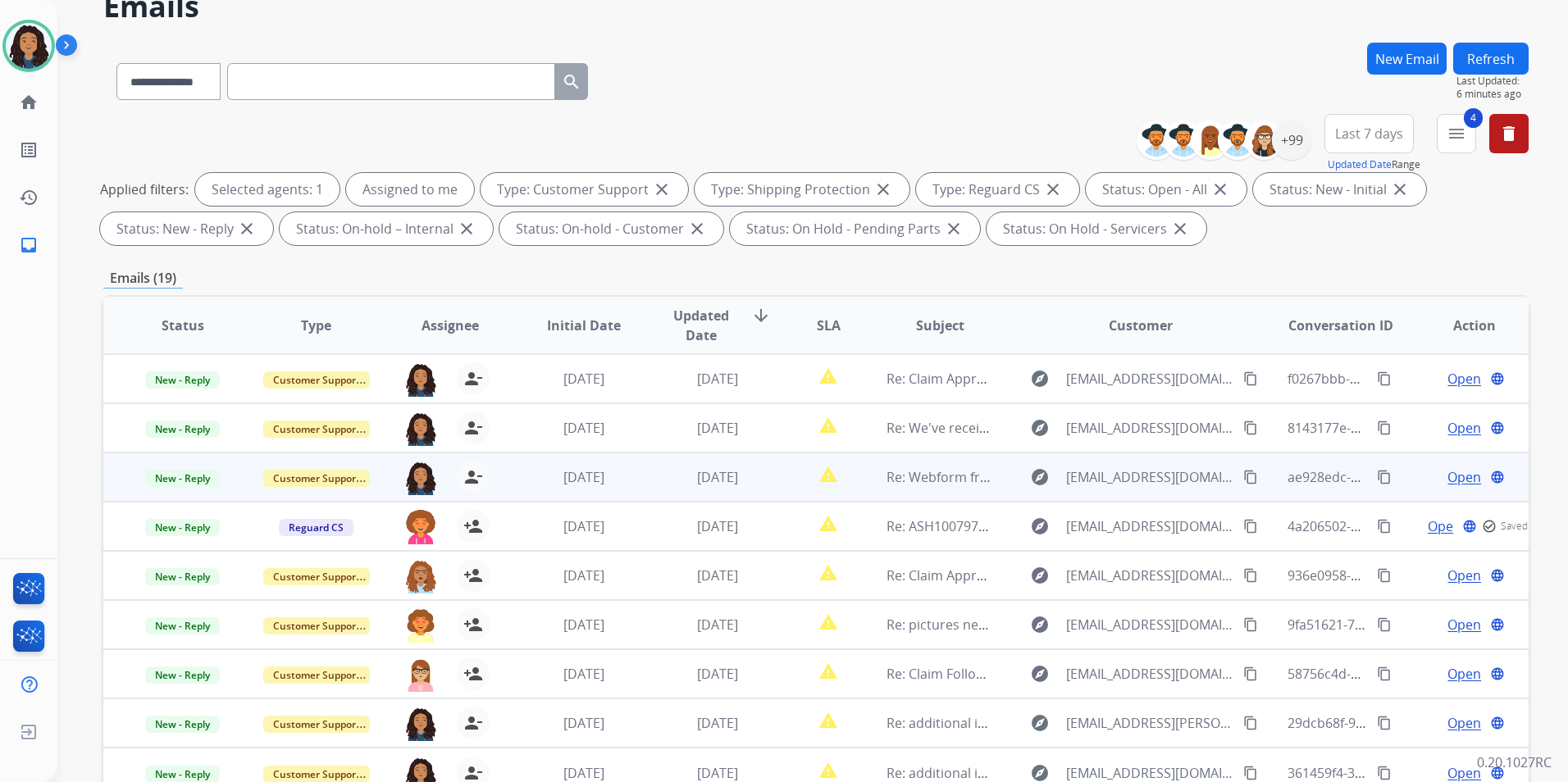
click at [1448, 473] on span "Open" at bounding box center [1465, 478] width 34 height 20
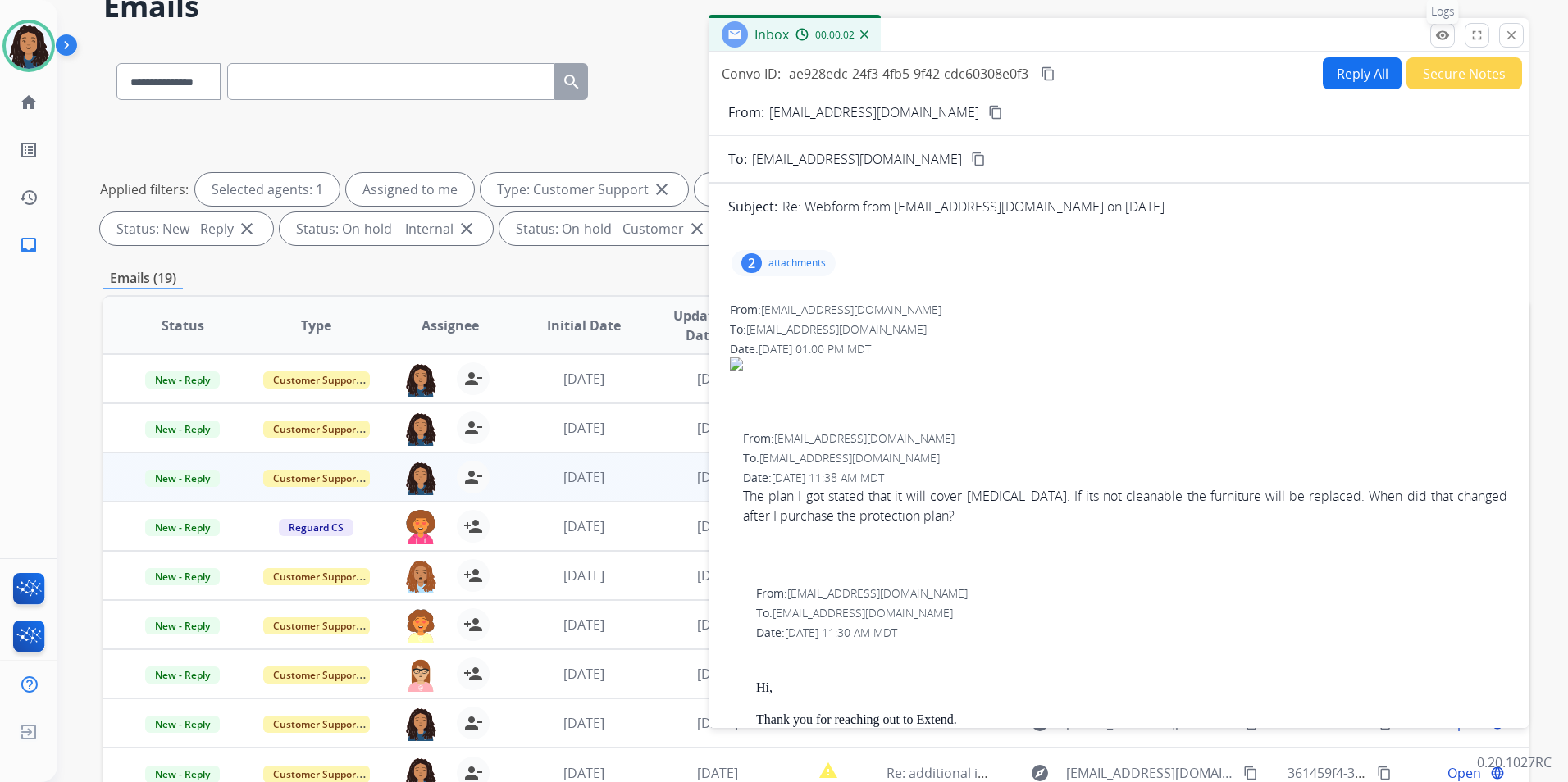
click at [1440, 42] on mat-icon "remove_red_eye" at bounding box center [1443, 35] width 15 height 15
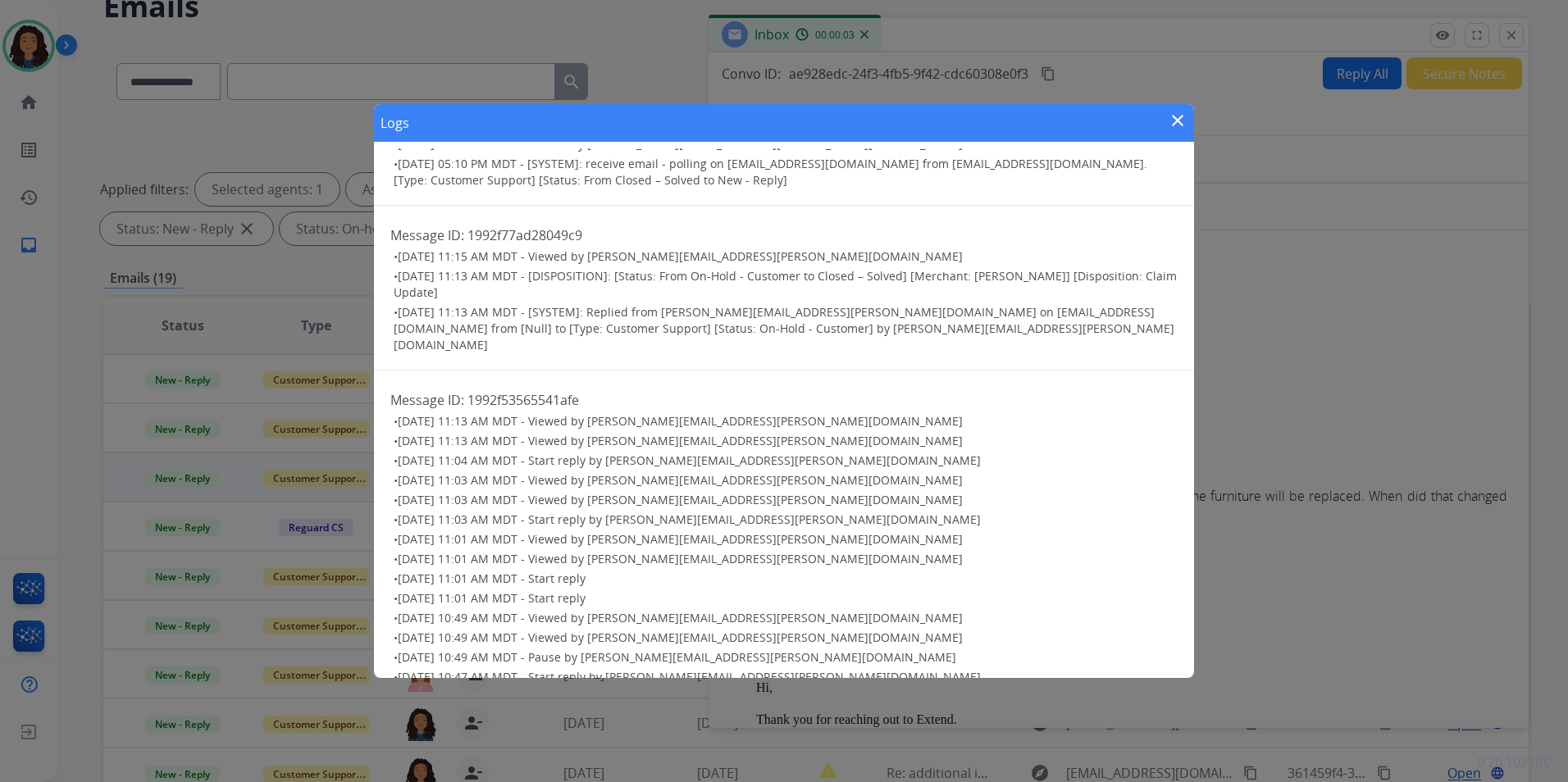
scroll to position [1175, 0]
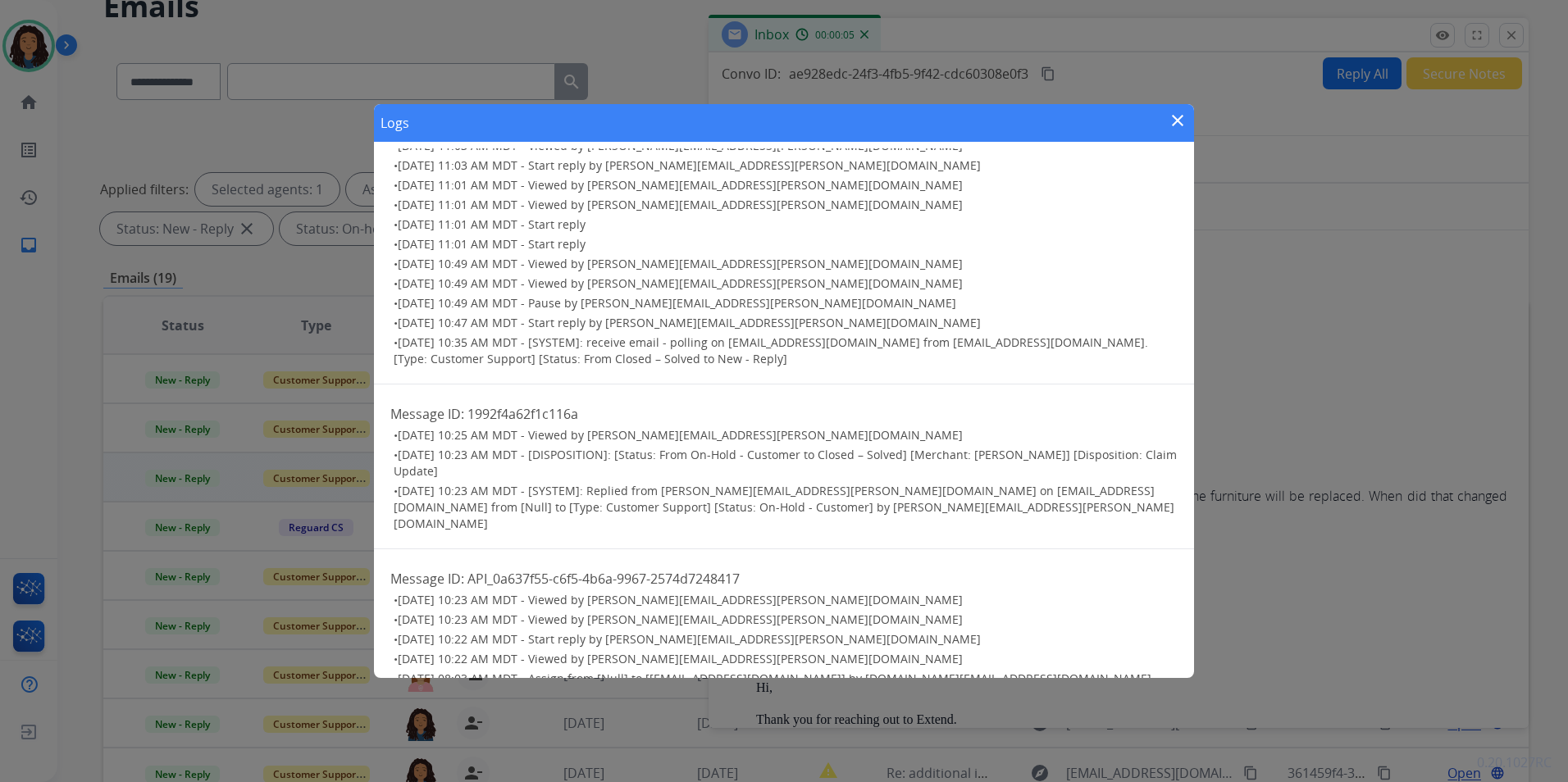
click at [1185, 124] on mat-icon "close" at bounding box center [1178, 120] width 20 height 20
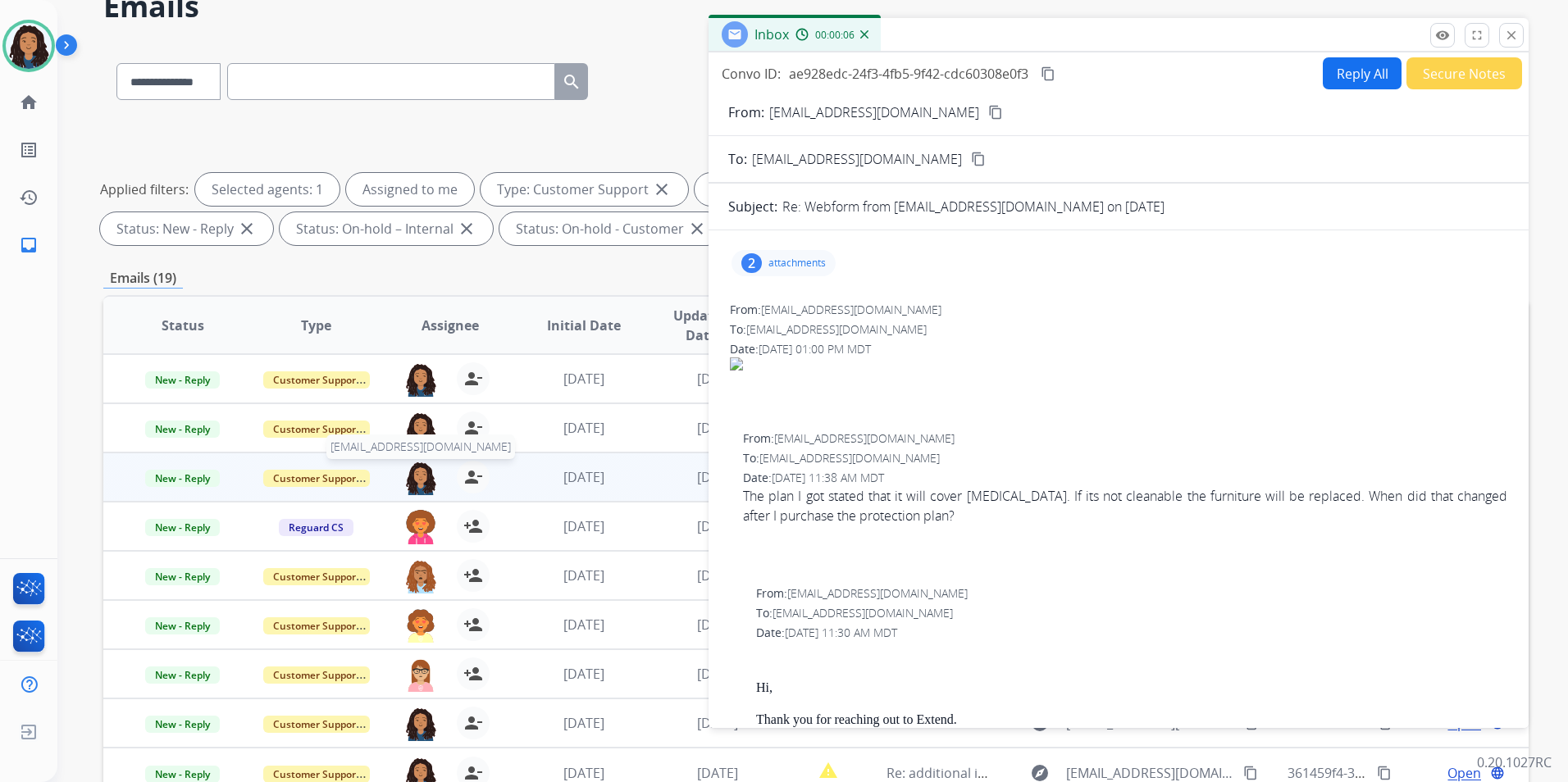
click at [404, 471] on img at bounding box center [420, 478] width 33 height 35
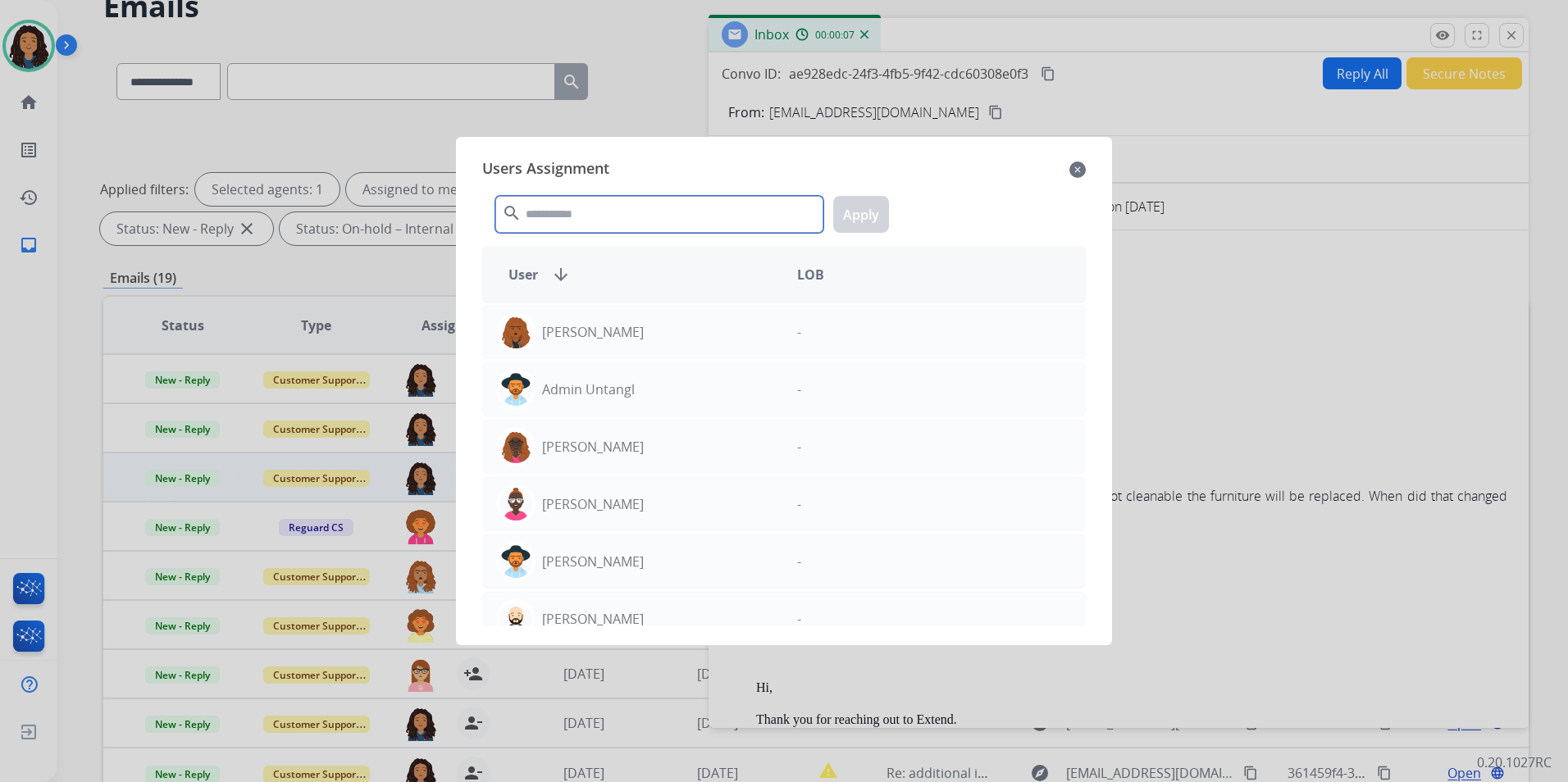
click at [599, 227] on input "text" at bounding box center [660, 214] width 328 height 37
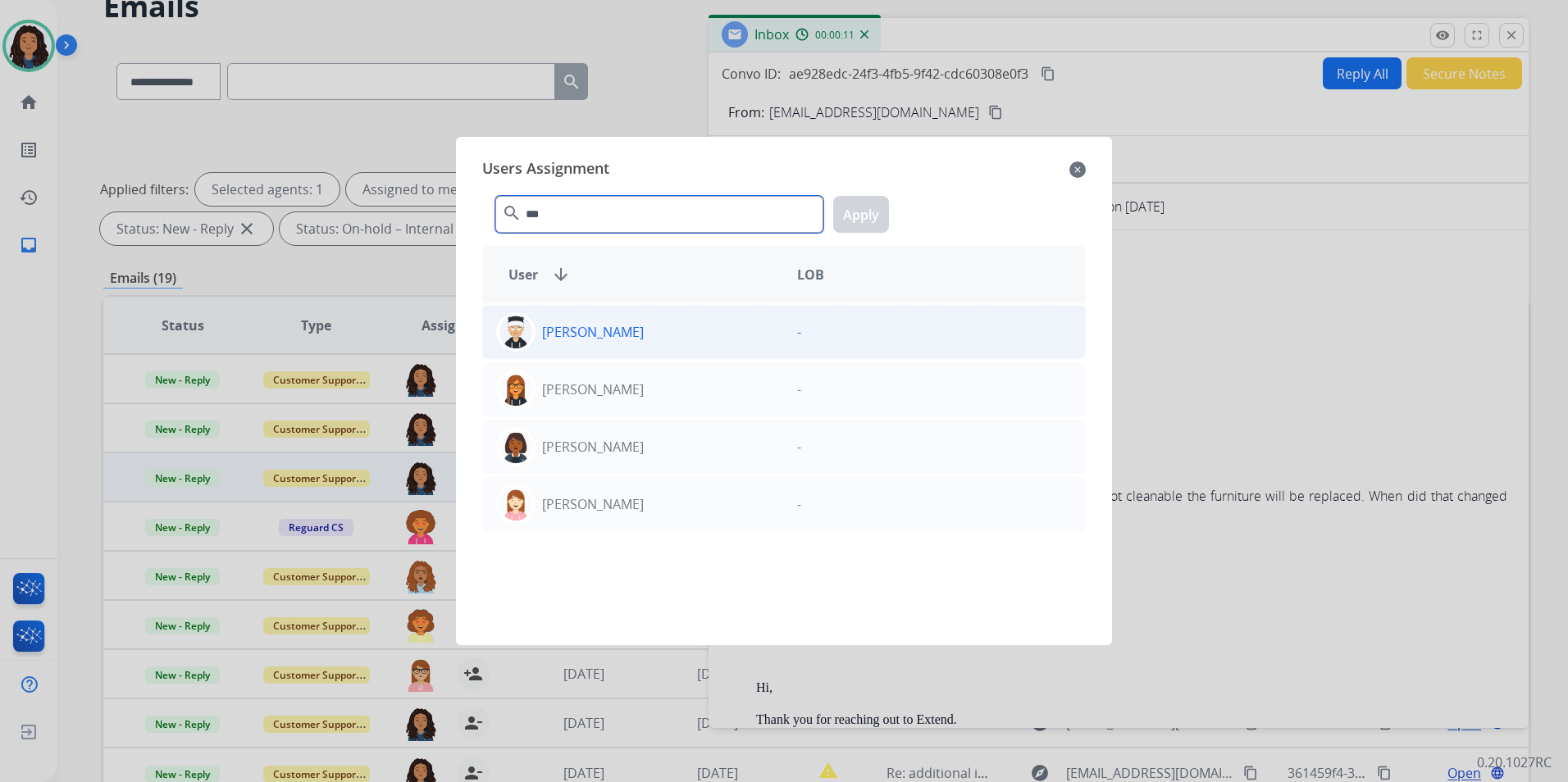
type input "***"
click at [716, 330] on div "[PERSON_NAME]" at bounding box center [634, 332] width 301 height 40
click at [872, 220] on button "Apply" at bounding box center [862, 214] width 56 height 37
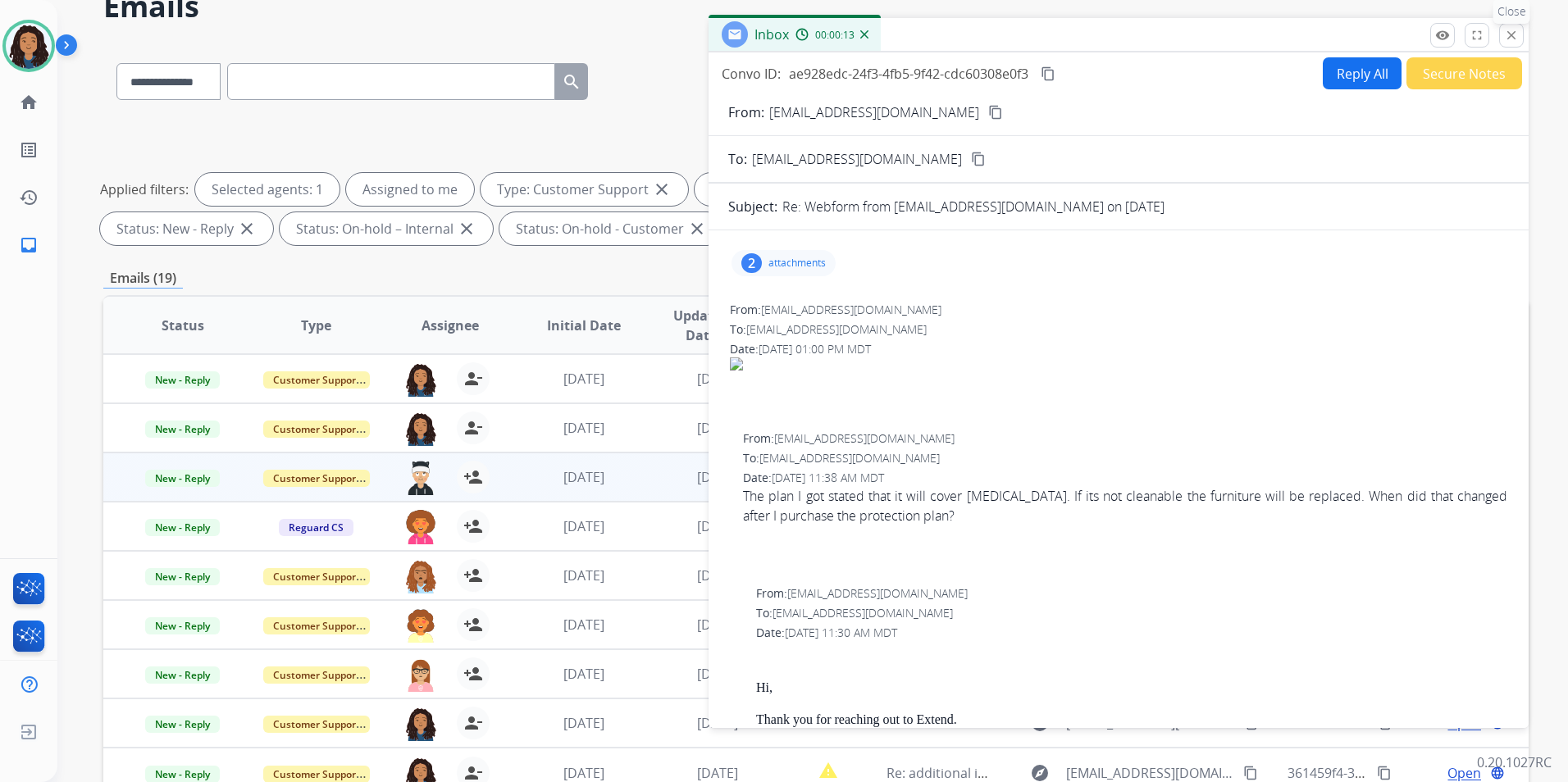
drag, startPoint x: 1515, startPoint y: 37, endPoint x: 1523, endPoint y: 80, distance: 43.7
click at [1517, 37] on mat-icon "close" at bounding box center [1511, 35] width 15 height 15
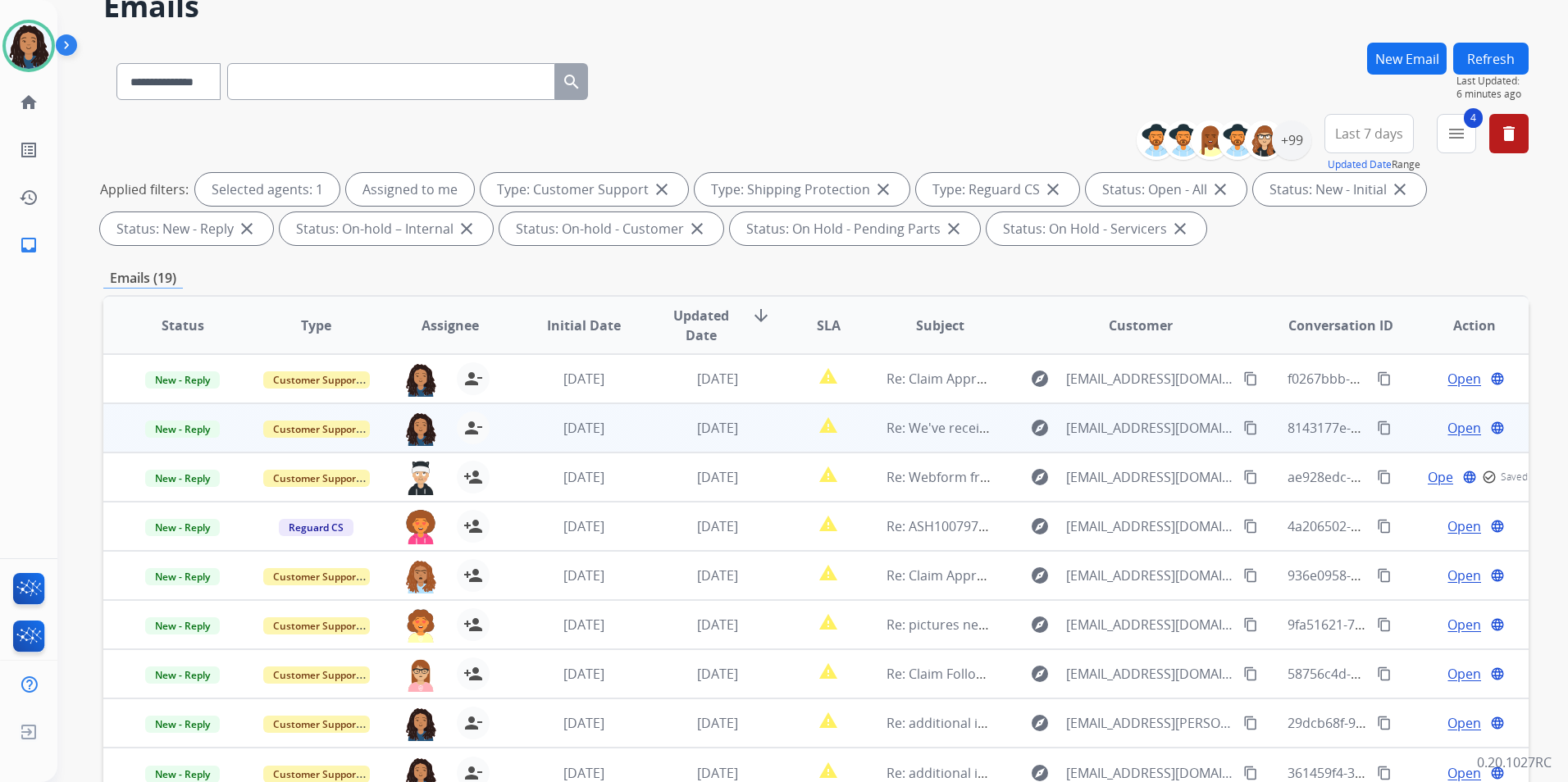
click at [1457, 429] on span "Open" at bounding box center [1465, 428] width 34 height 20
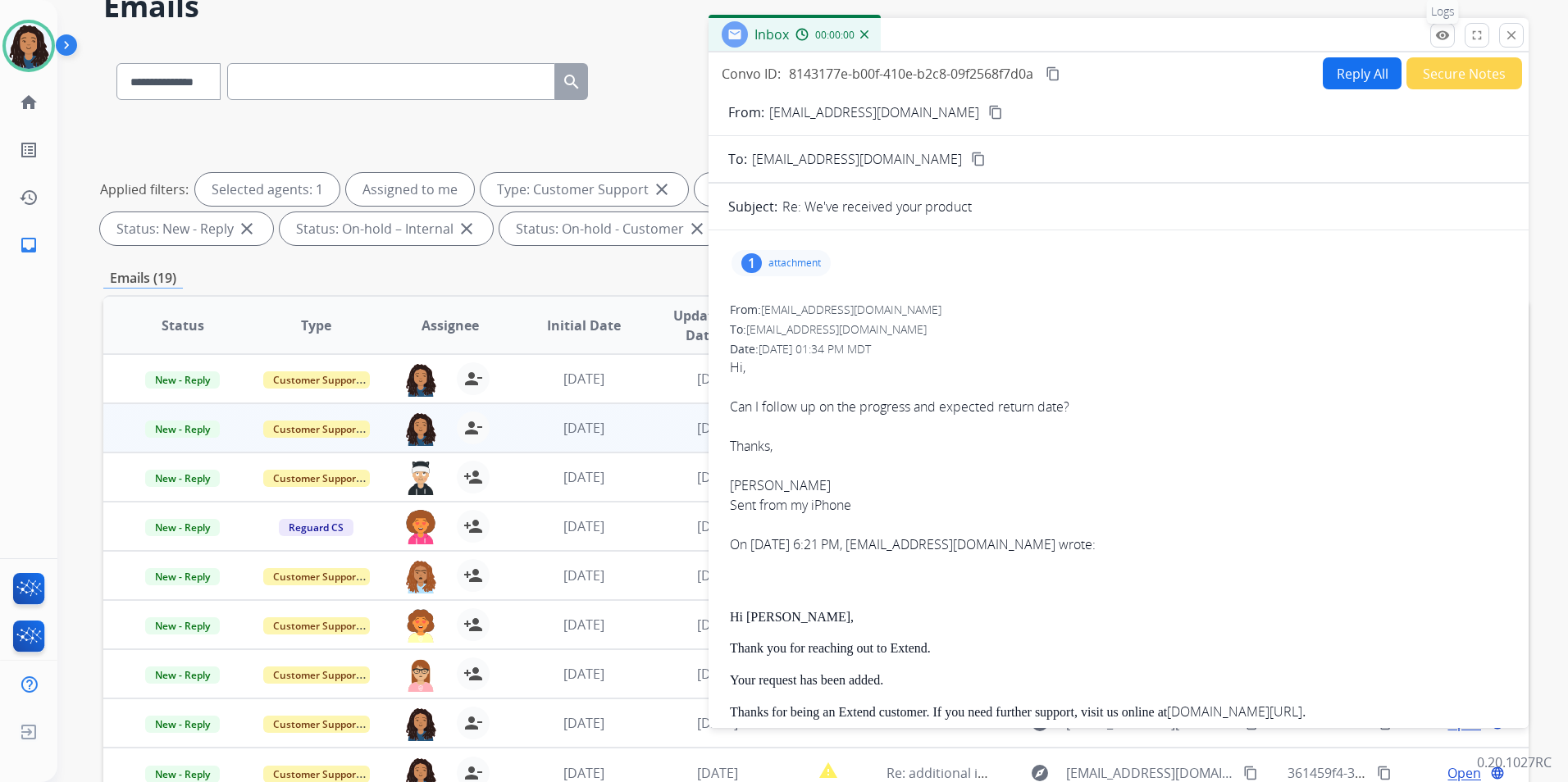
click at [1437, 38] on mat-icon "remove_red_eye" at bounding box center [1443, 35] width 15 height 15
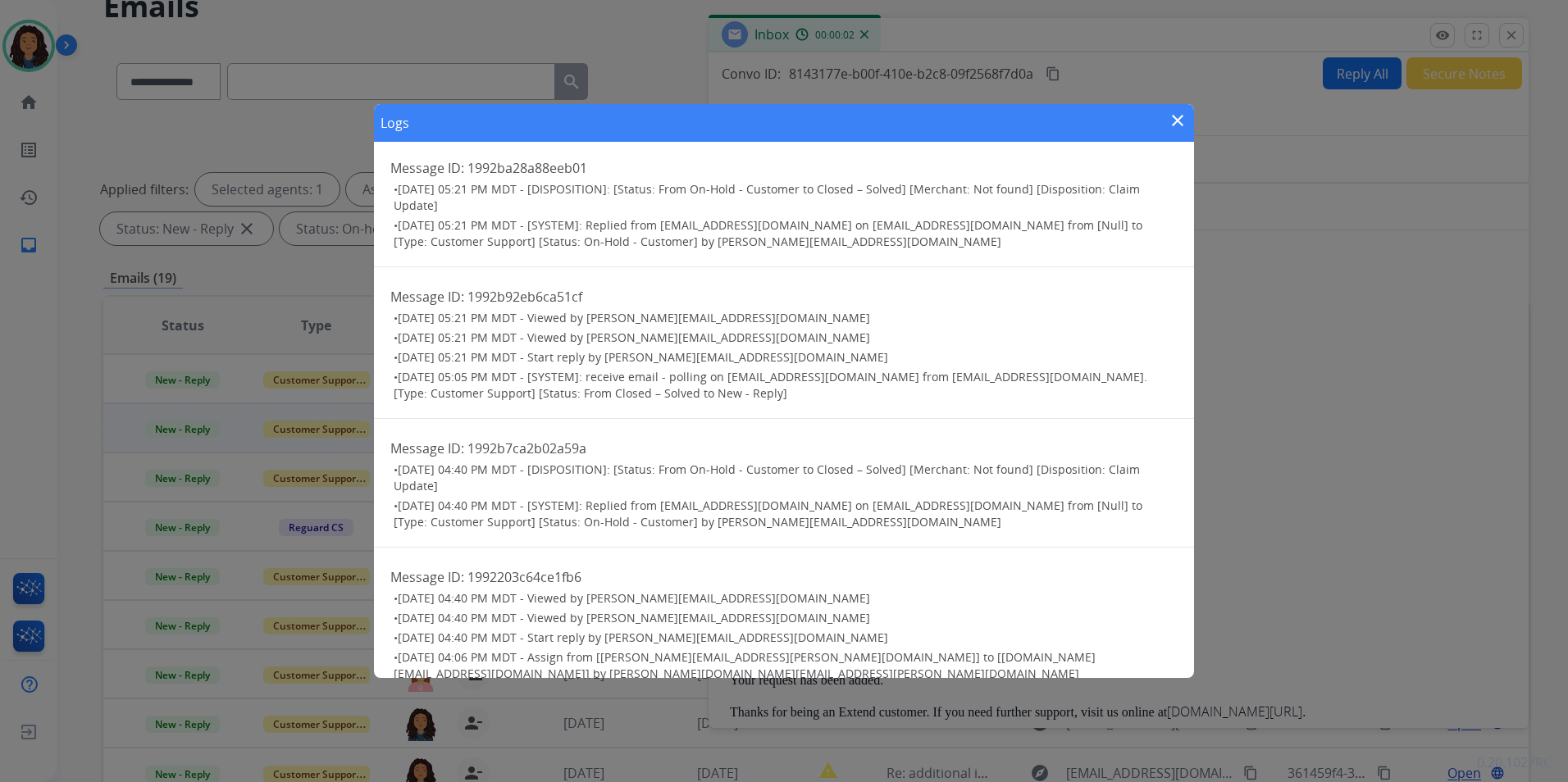
scroll to position [183, 0]
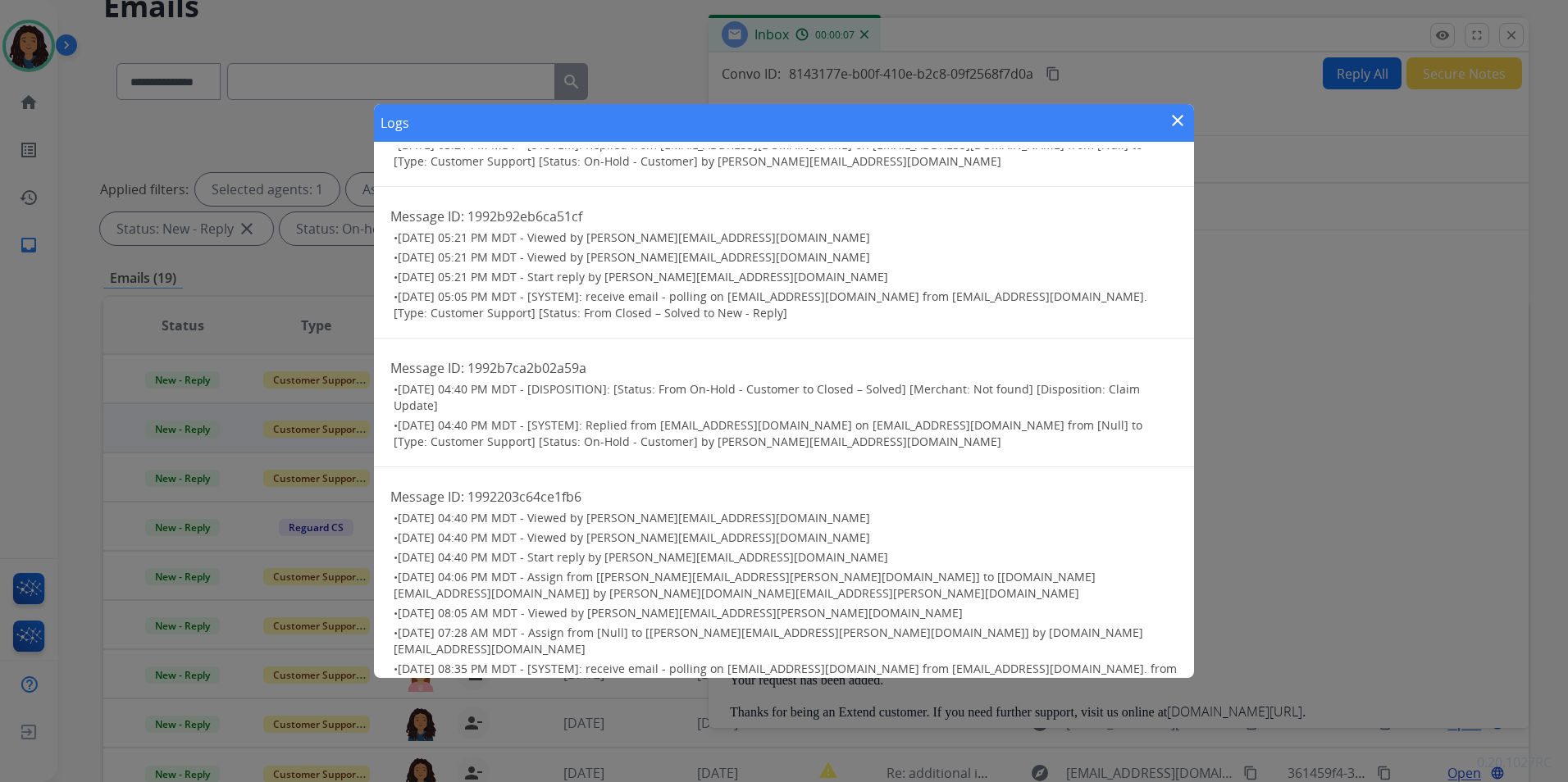
click at [1175, 117] on mat-icon "close" at bounding box center [1178, 120] width 20 height 20
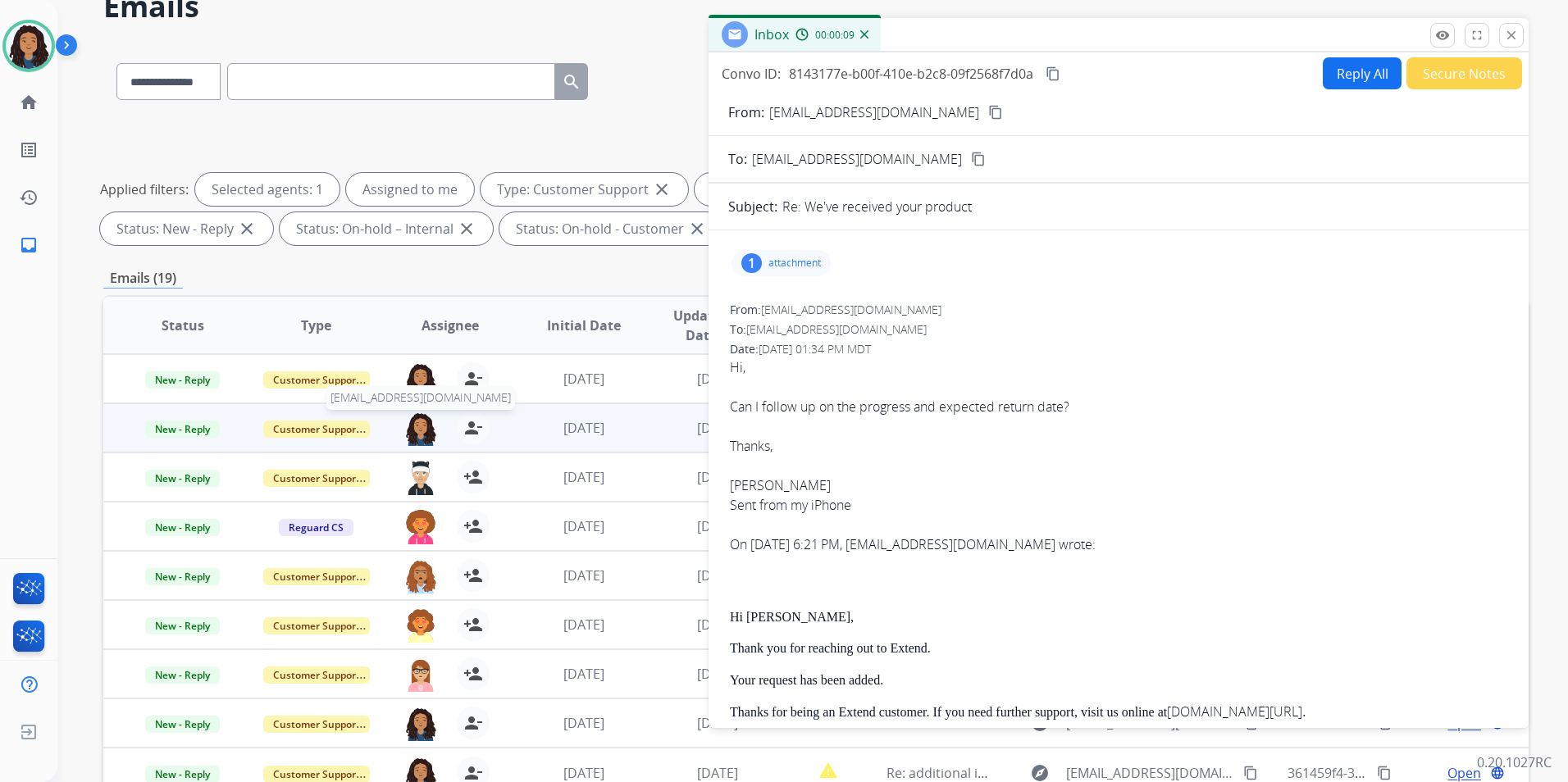
click at [409, 430] on img at bounding box center [420, 429] width 33 height 35
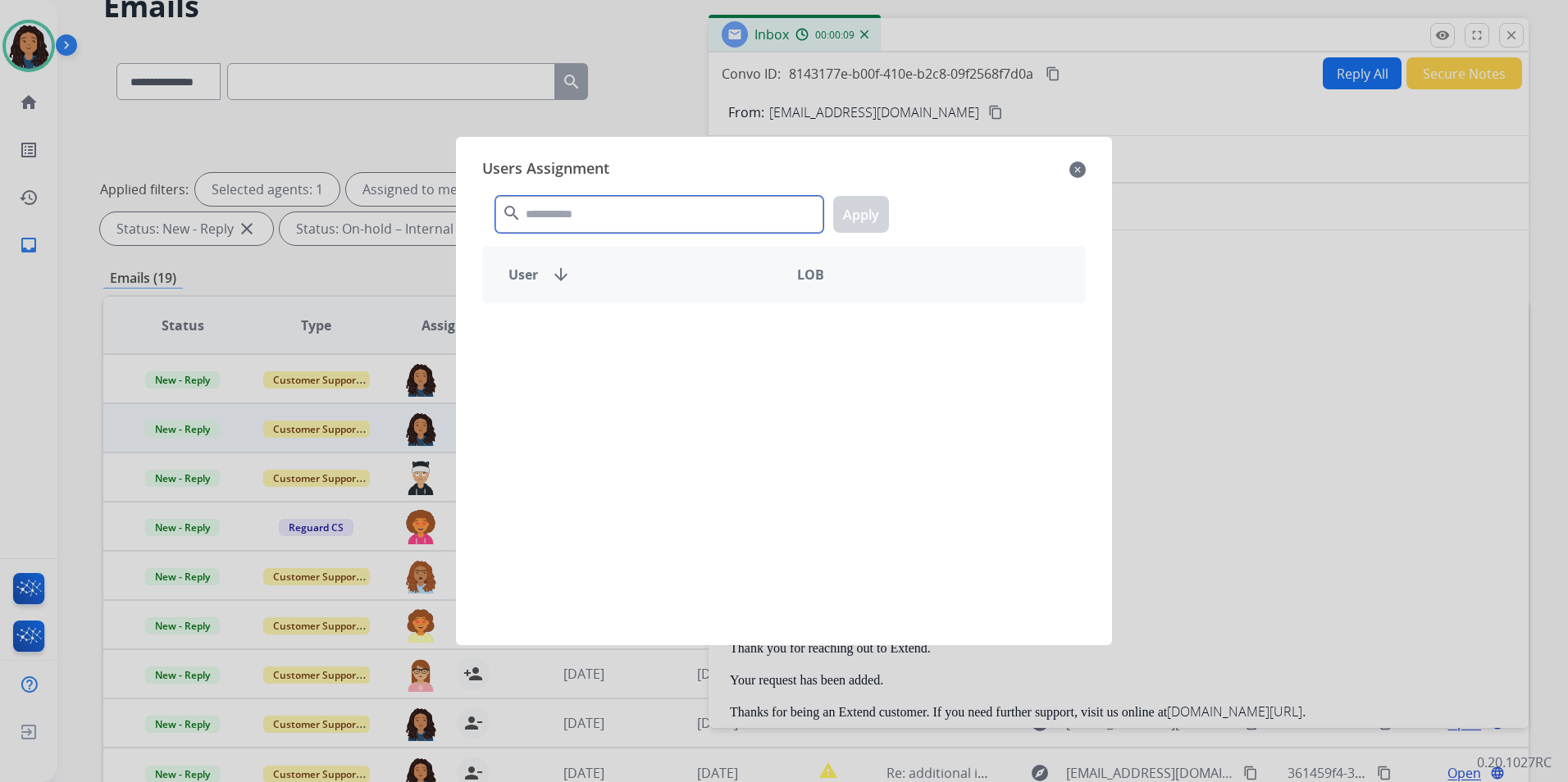
click at [563, 205] on input "text" at bounding box center [660, 214] width 328 height 37
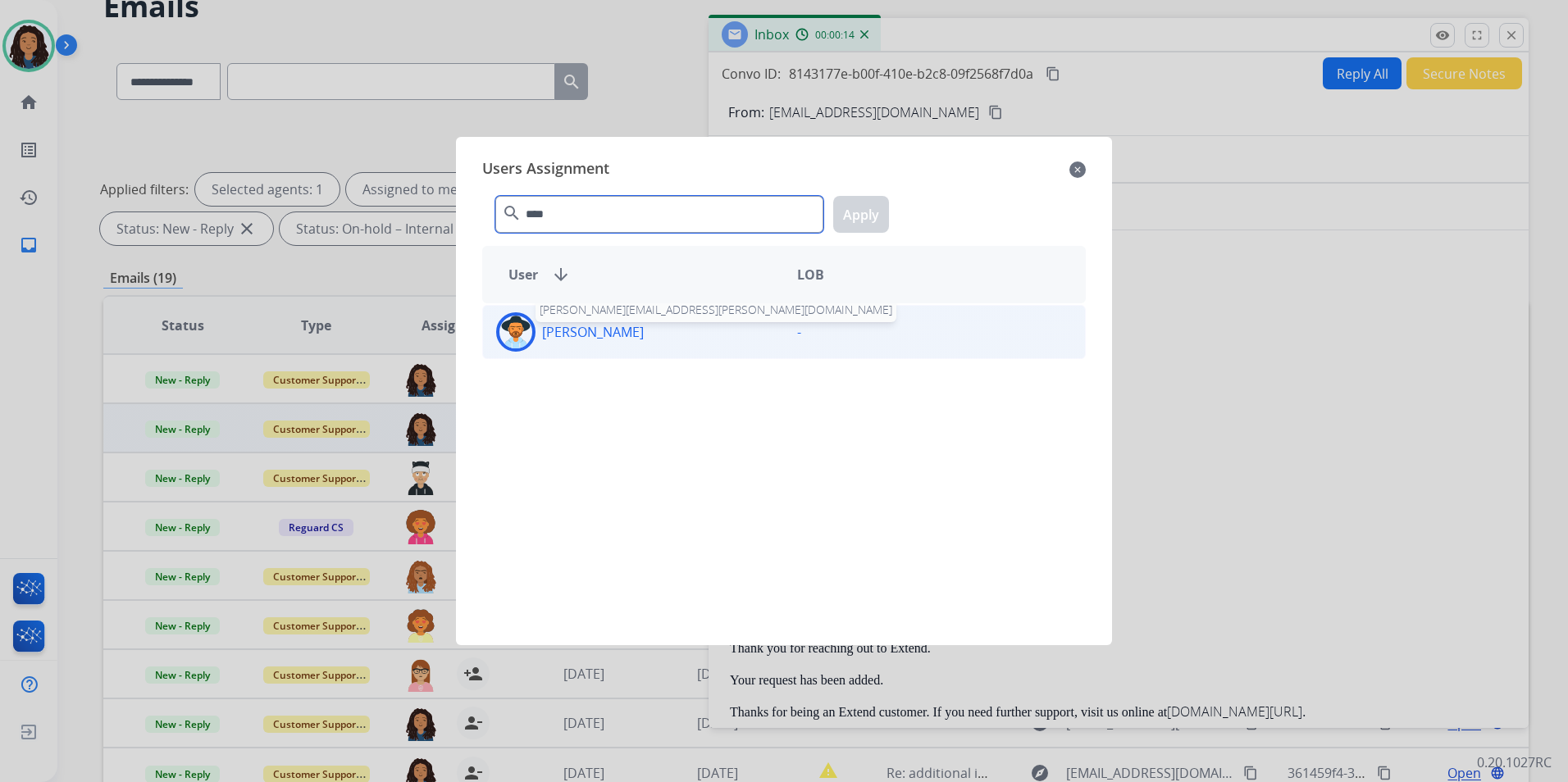
type input "****"
click at [562, 340] on p "[PERSON_NAME]" at bounding box center [593, 332] width 101 height 20
click at [862, 216] on button "Apply" at bounding box center [862, 214] width 56 height 37
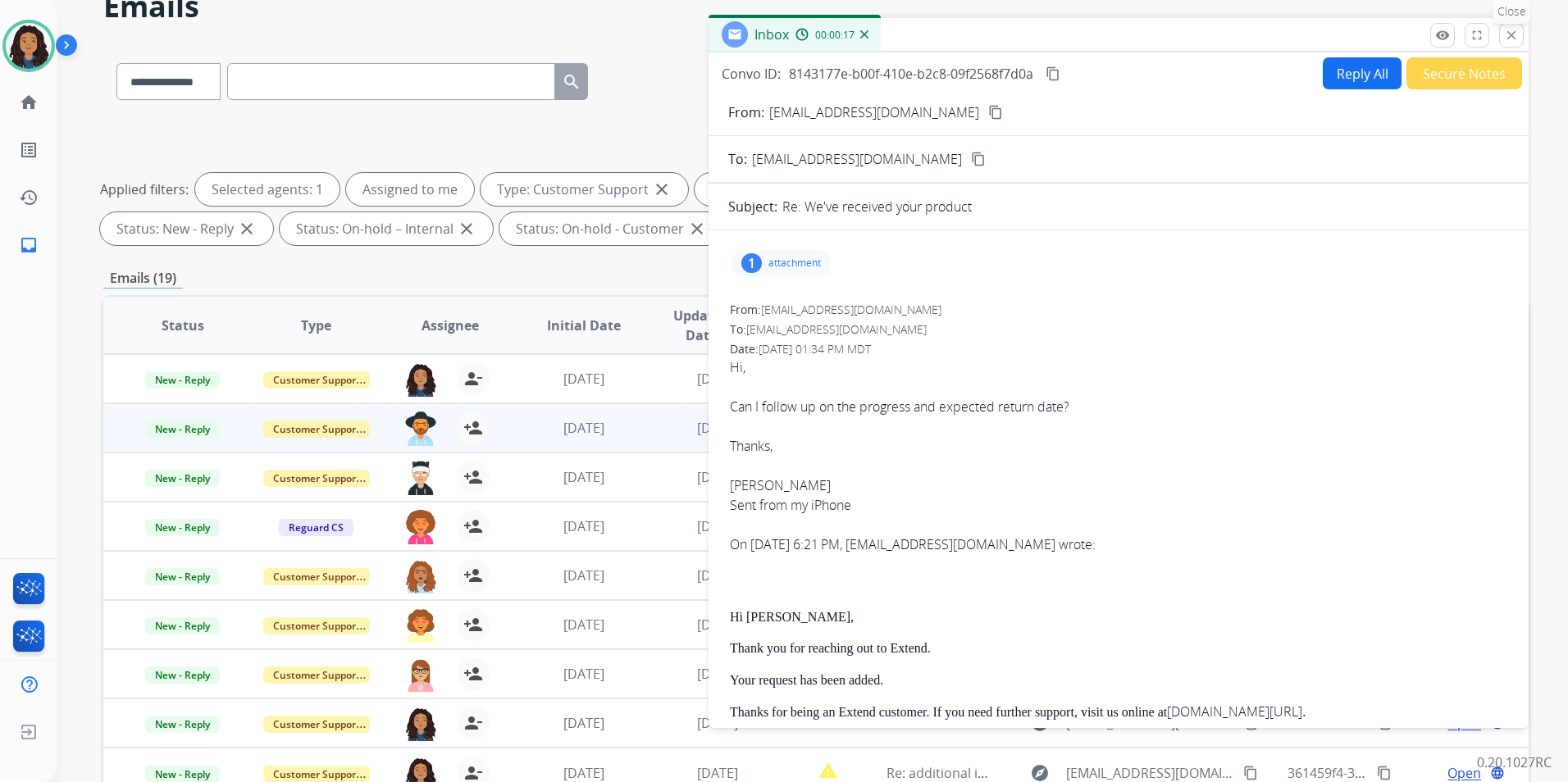
click at [1506, 40] on mat-icon "close" at bounding box center [1511, 35] width 15 height 15
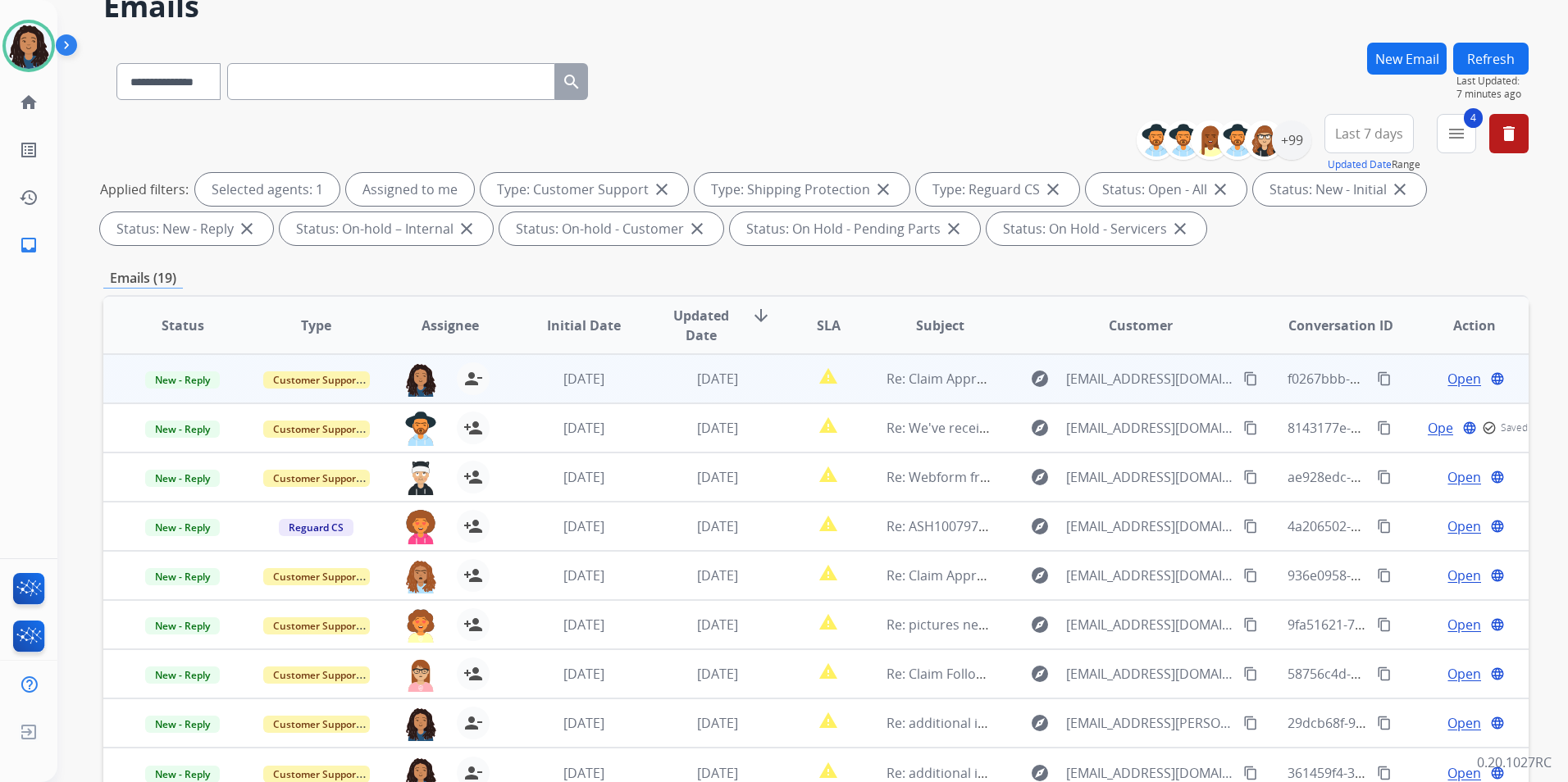
click at [1456, 376] on span "Open" at bounding box center [1465, 379] width 34 height 20
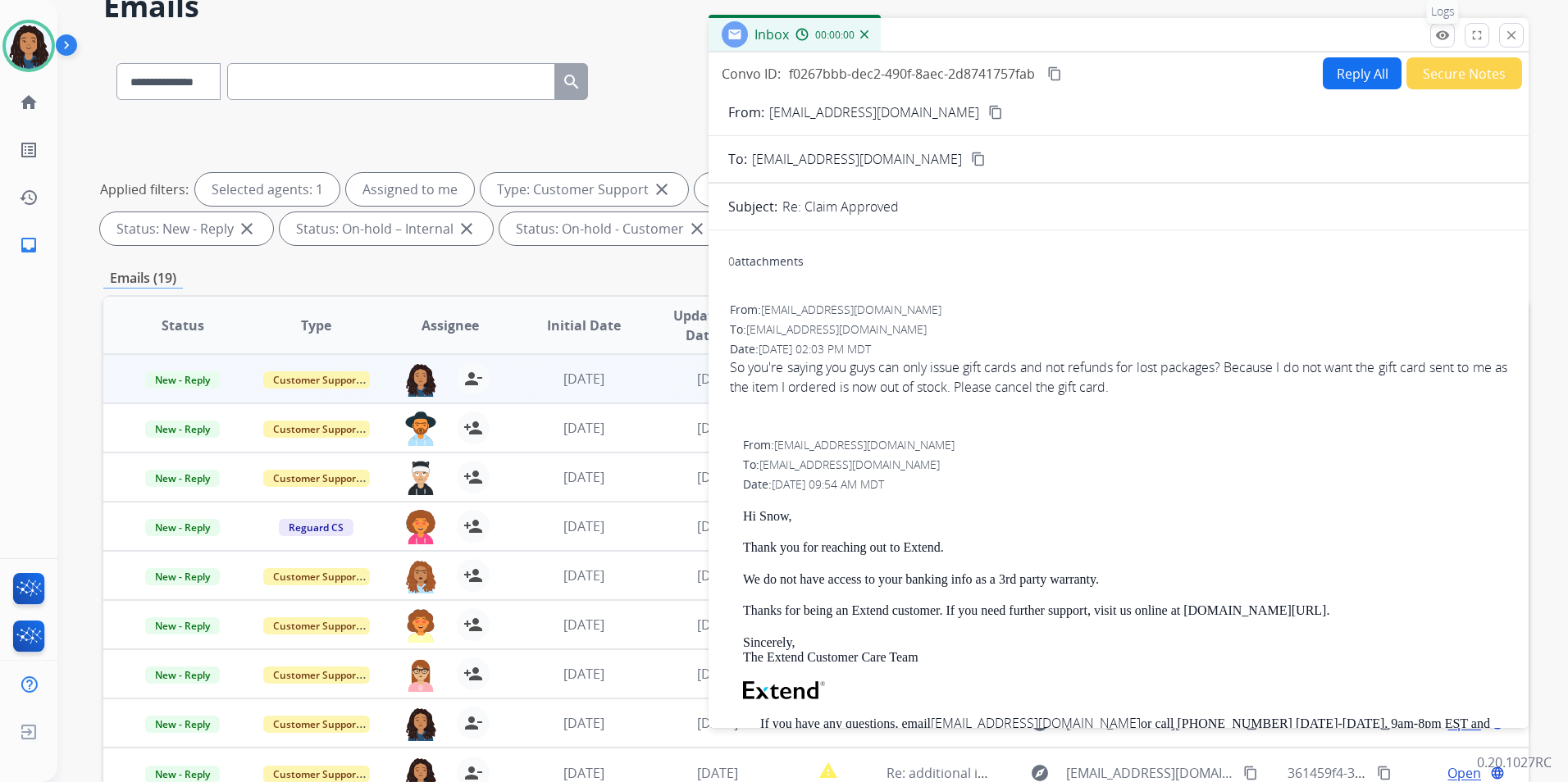
click at [1437, 27] on button "remove_red_eye Logs" at bounding box center [1443, 35] width 25 height 25
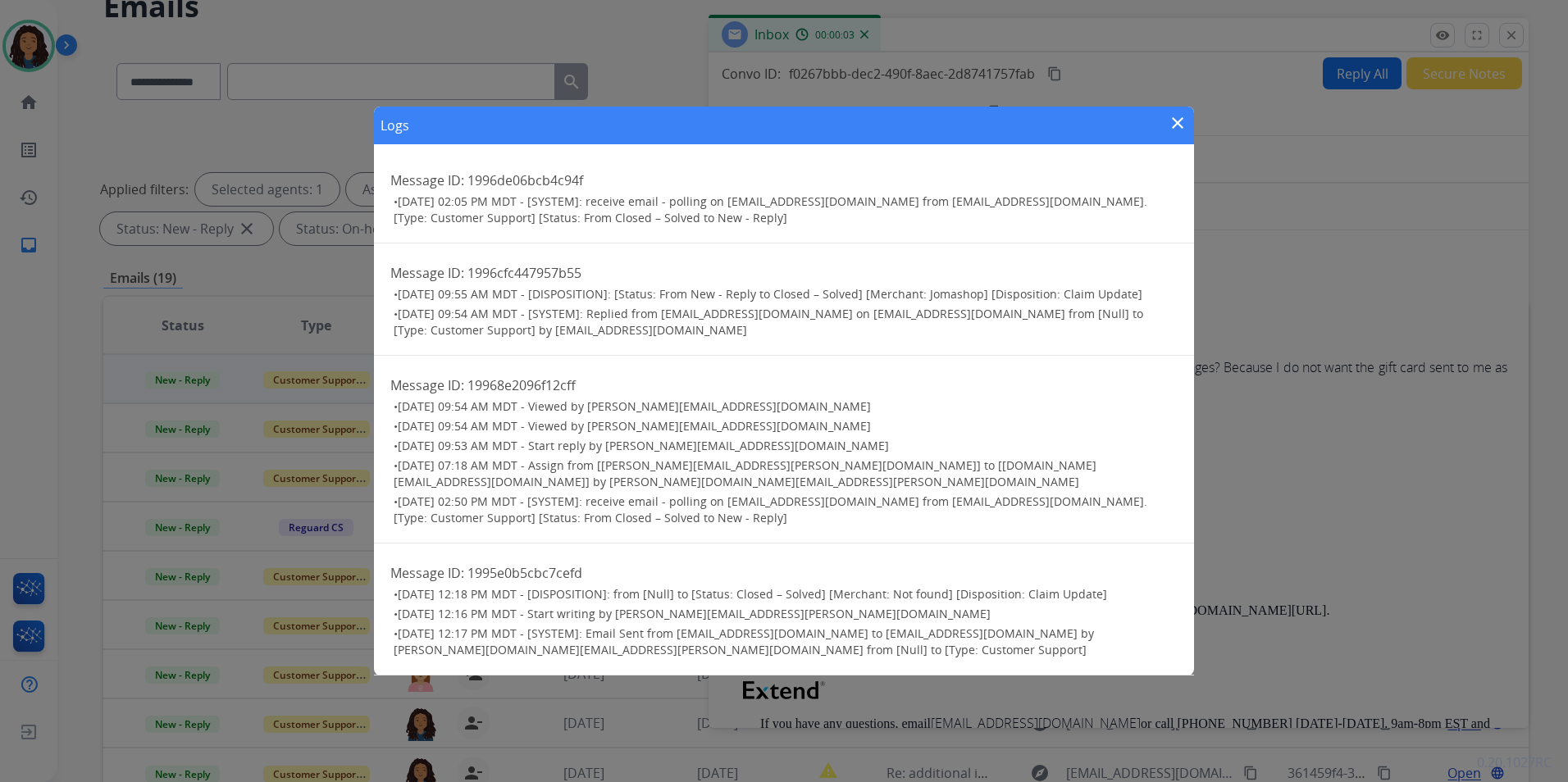
click at [1174, 131] on mat-icon "close" at bounding box center [1178, 123] width 20 height 20
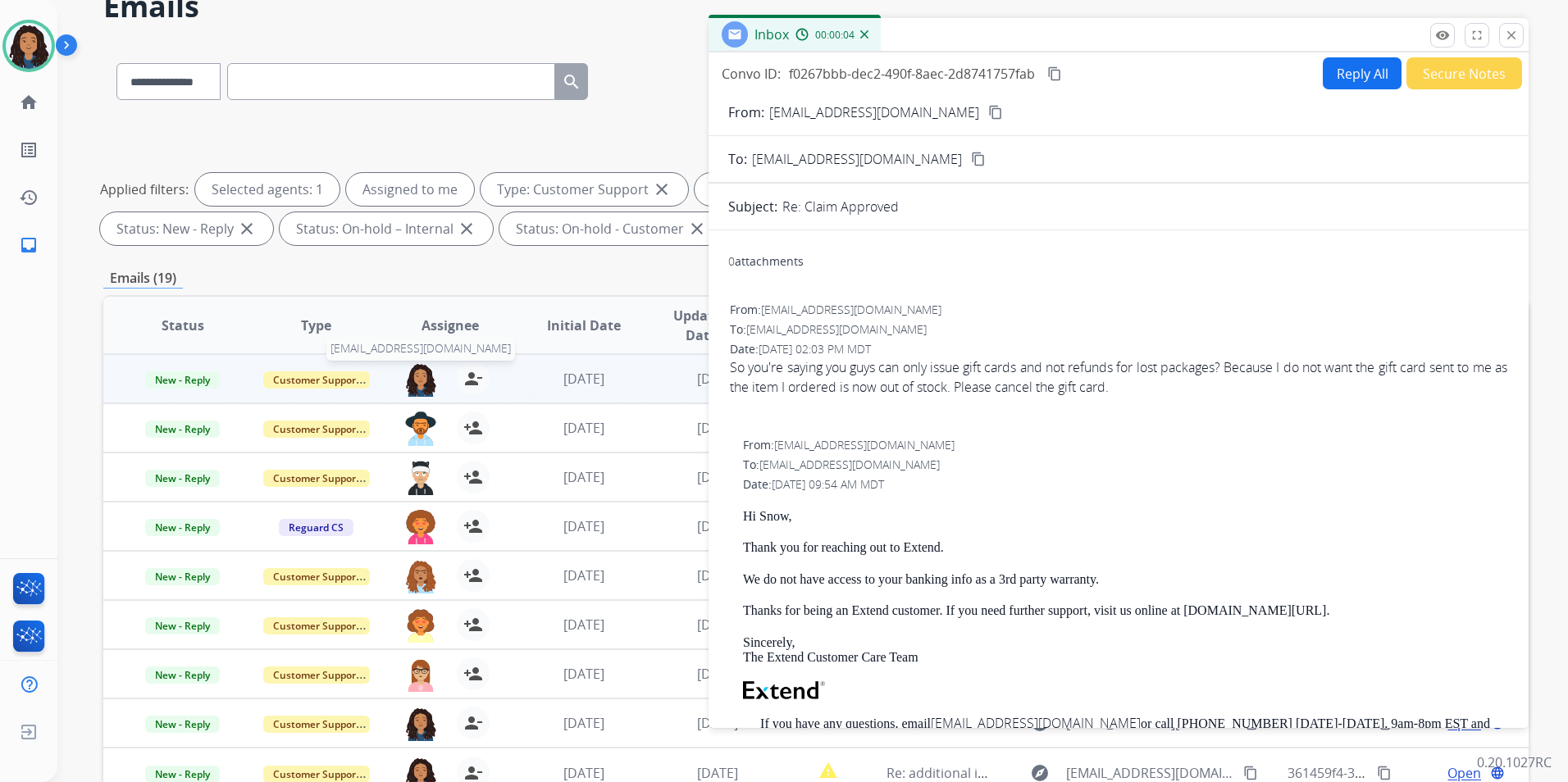
click at [414, 378] on img at bounding box center [420, 379] width 33 height 35
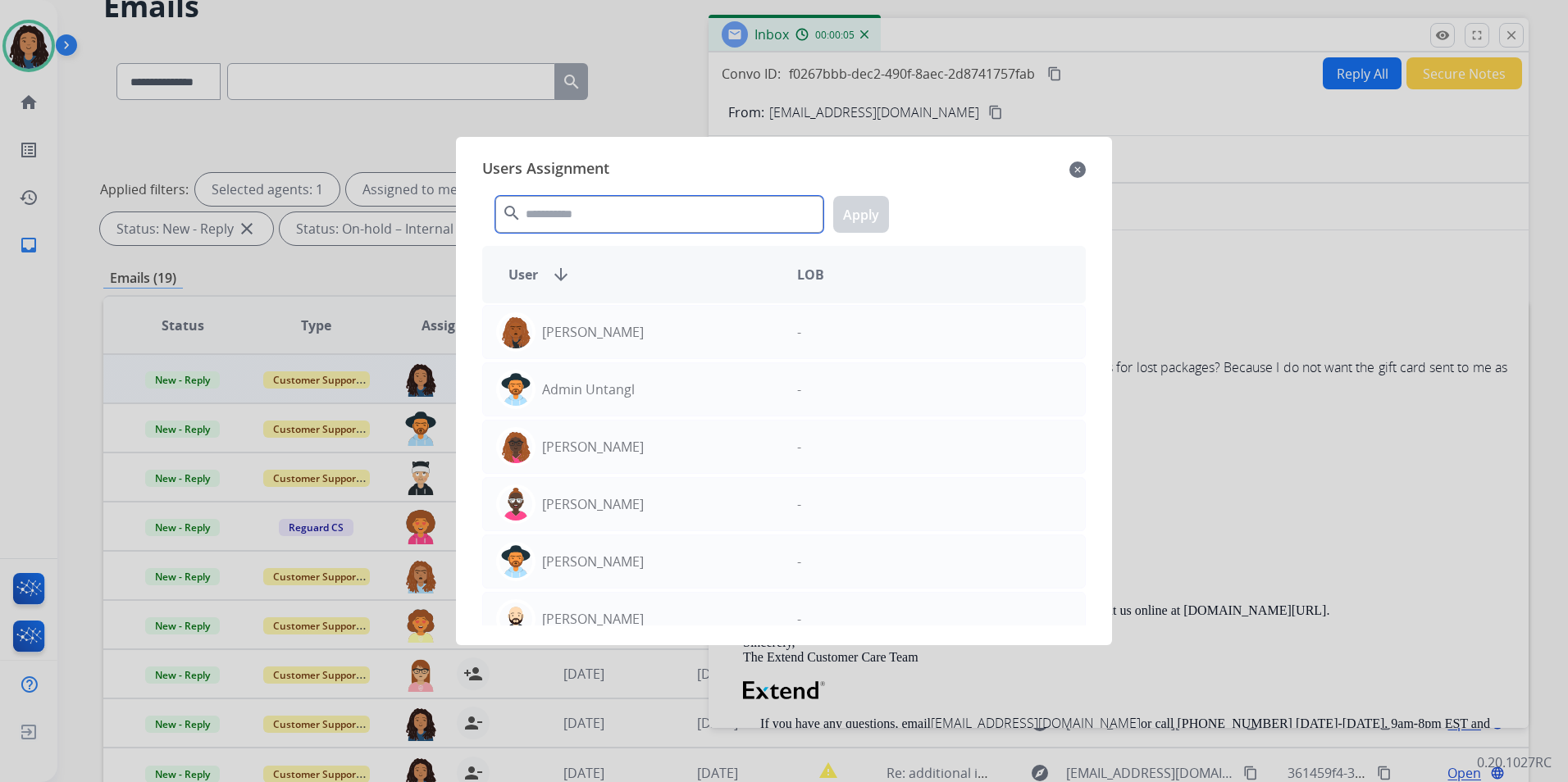
click at [651, 208] on input "text" at bounding box center [660, 214] width 328 height 37
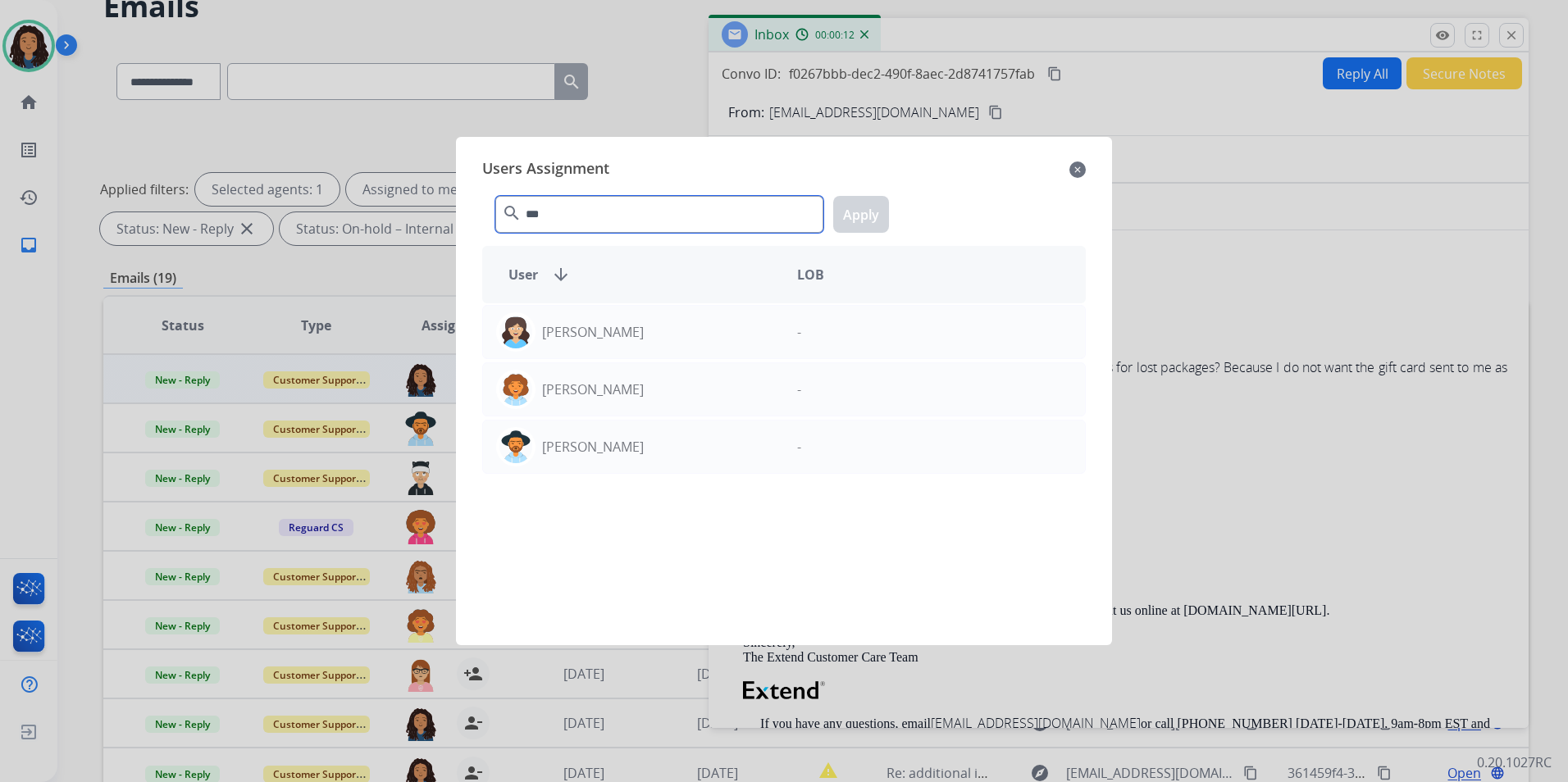
type input "***"
click at [1078, 167] on mat-icon "close" at bounding box center [1078, 170] width 16 height 20
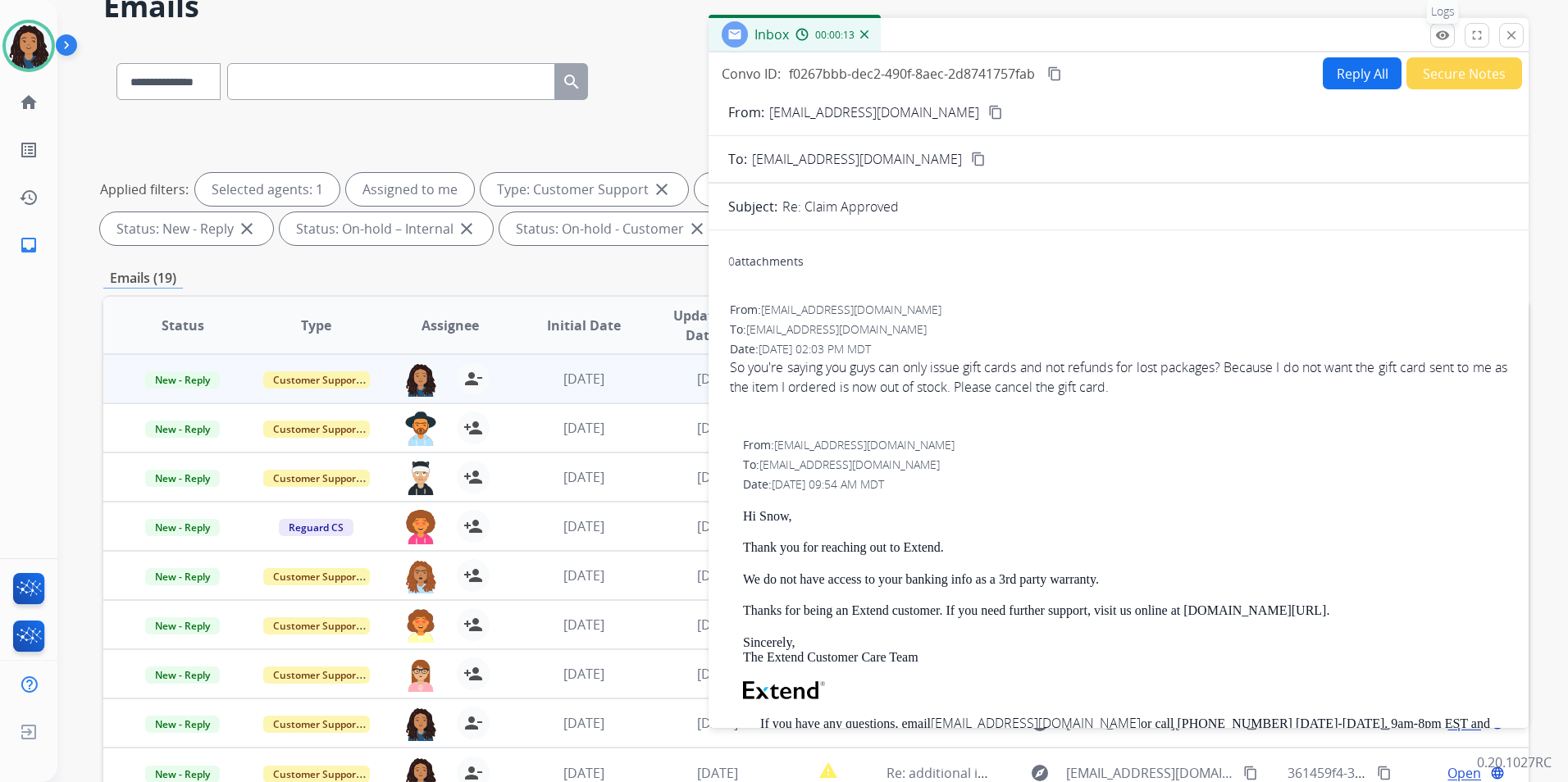
click at [1441, 32] on mat-icon "remove_red_eye" at bounding box center [1443, 35] width 15 height 15
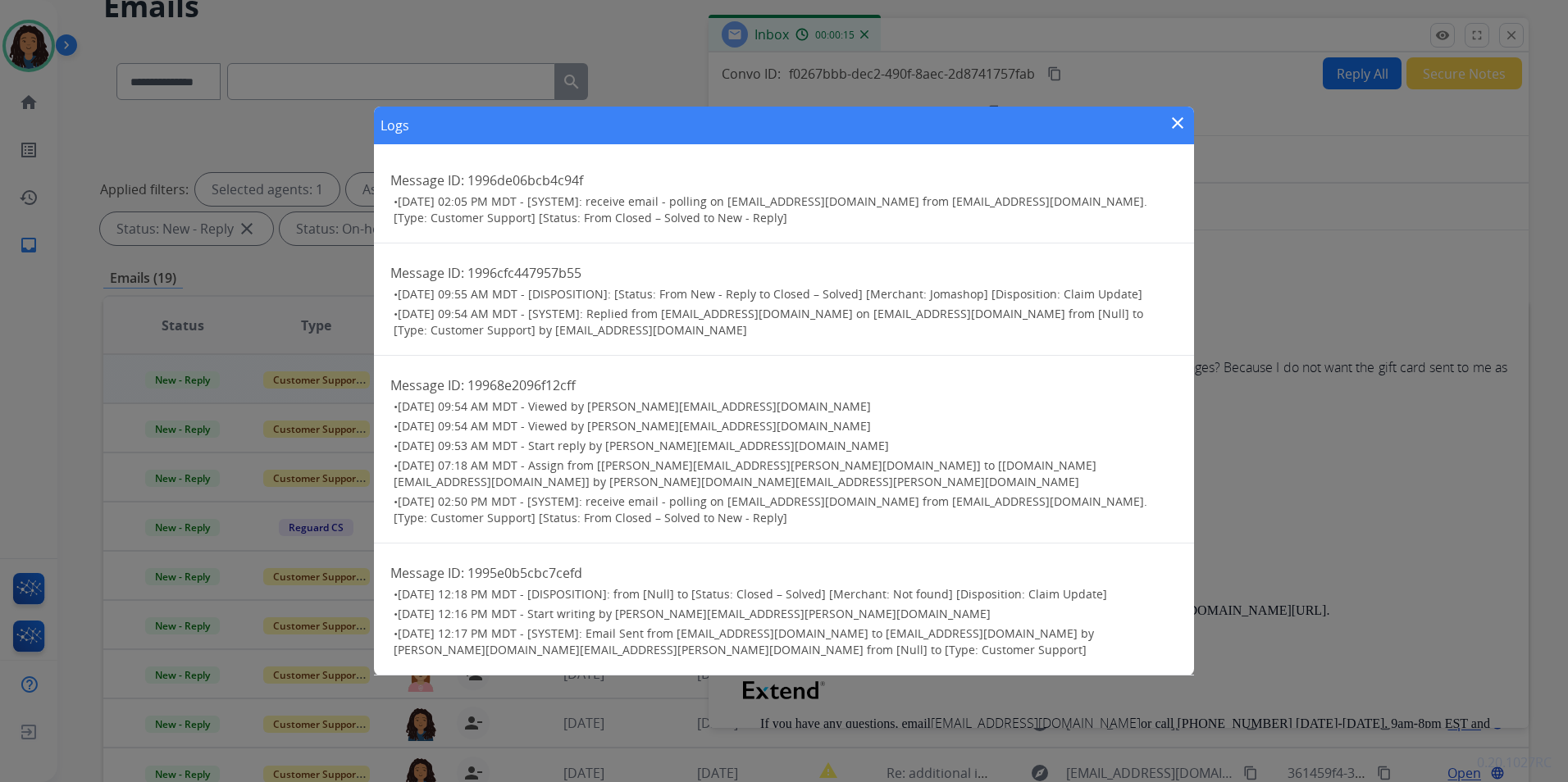
click at [1168, 132] on mat-icon "close" at bounding box center [1178, 123] width 20 height 20
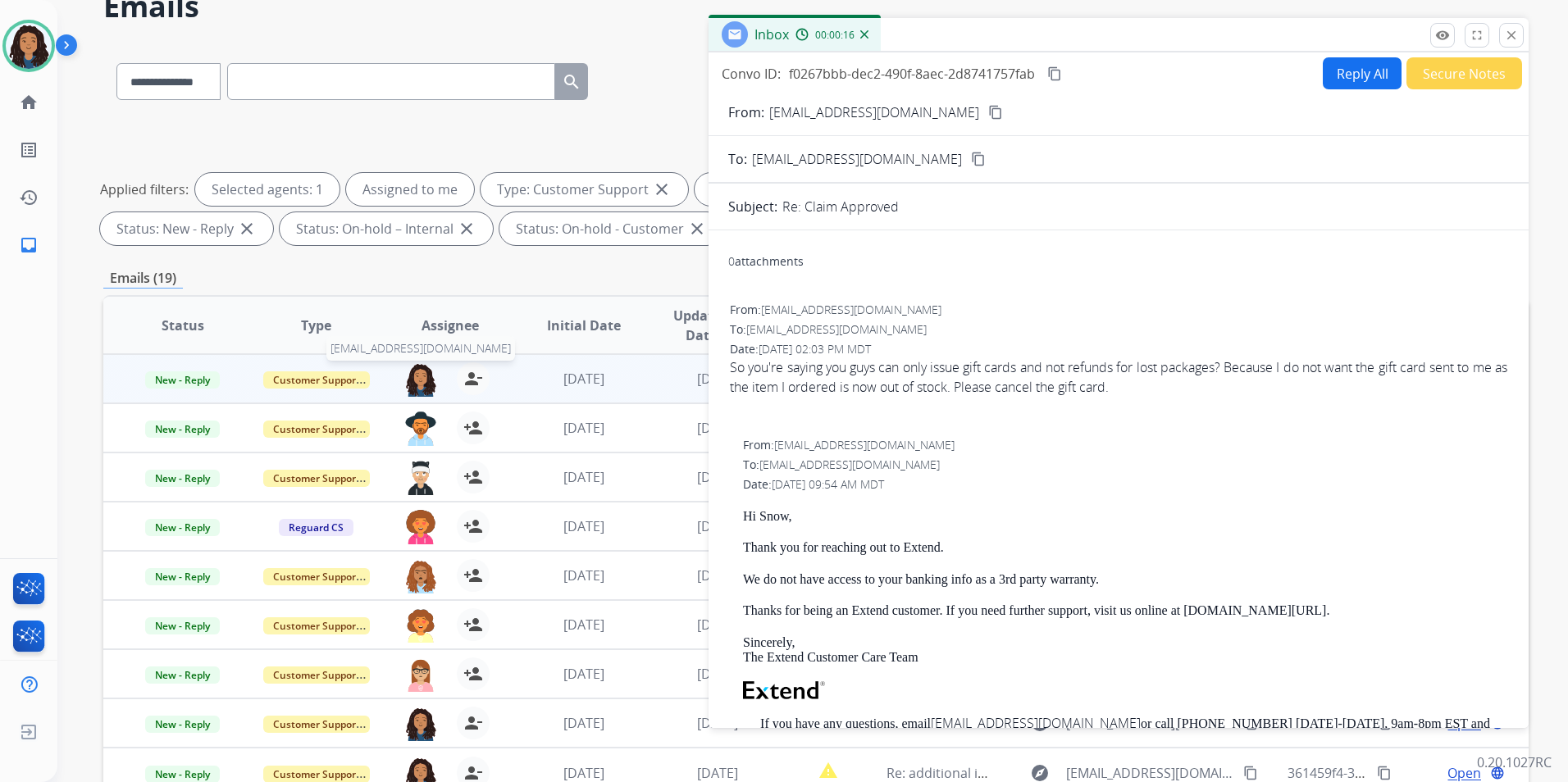
click at [410, 375] on img at bounding box center [420, 379] width 33 height 35
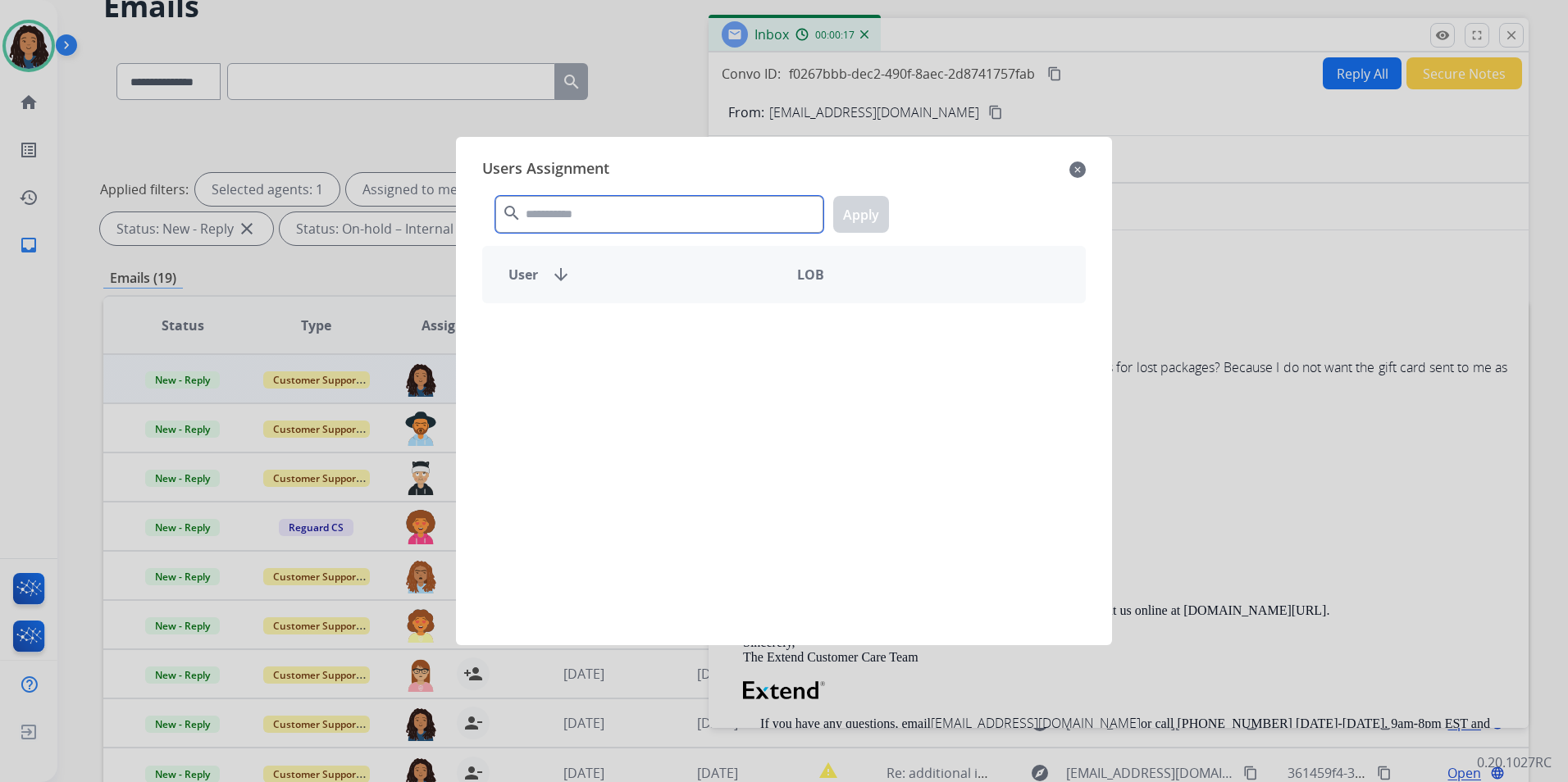
click at [564, 213] on input "text" at bounding box center [660, 214] width 328 height 37
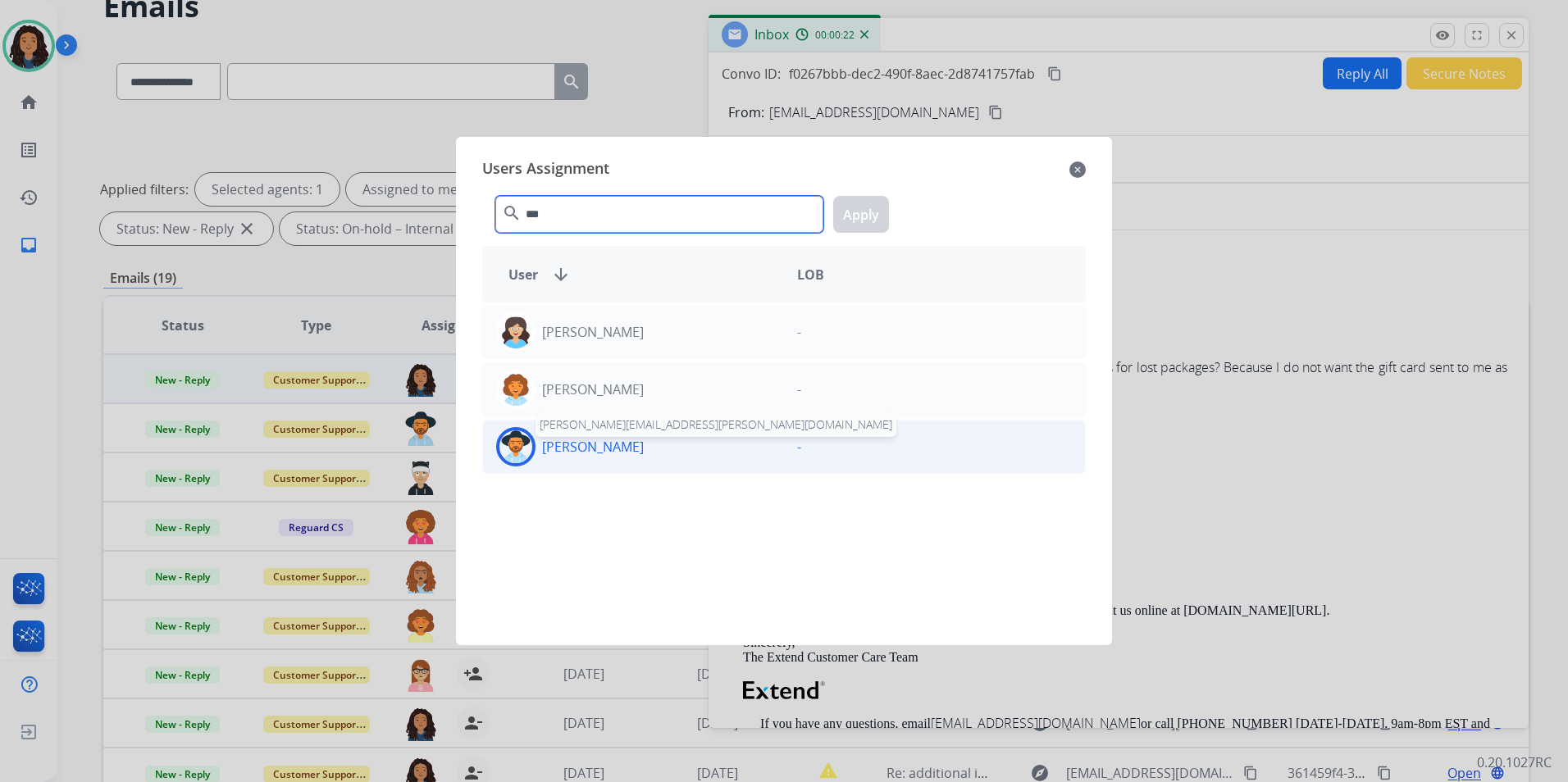
type input "***"
click at [634, 451] on p "[PERSON_NAME]" at bounding box center [593, 447] width 101 height 20
click at [861, 218] on button "Apply" at bounding box center [862, 214] width 56 height 37
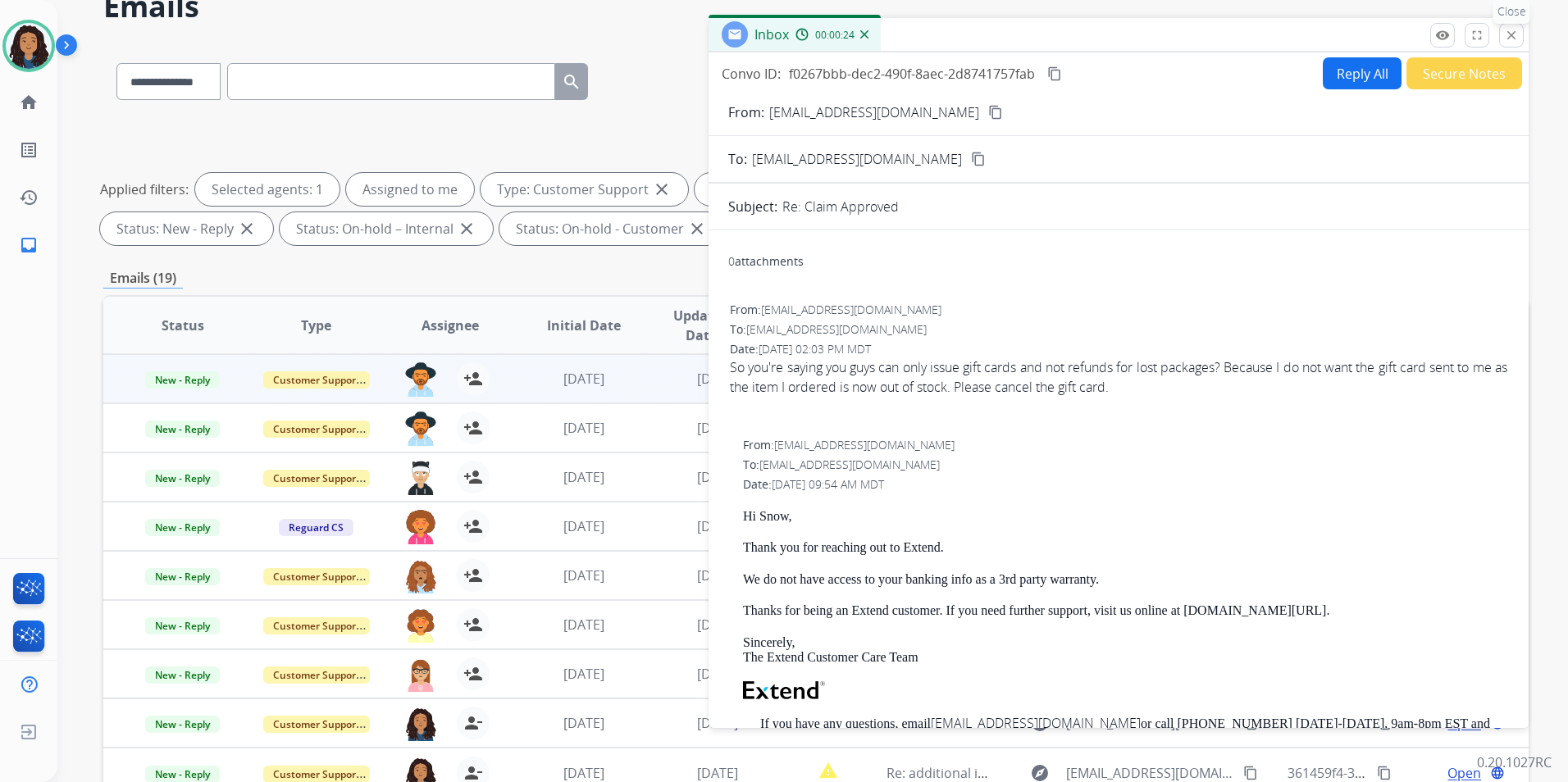
click at [1512, 44] on button "close Close" at bounding box center [1511, 35] width 25 height 25
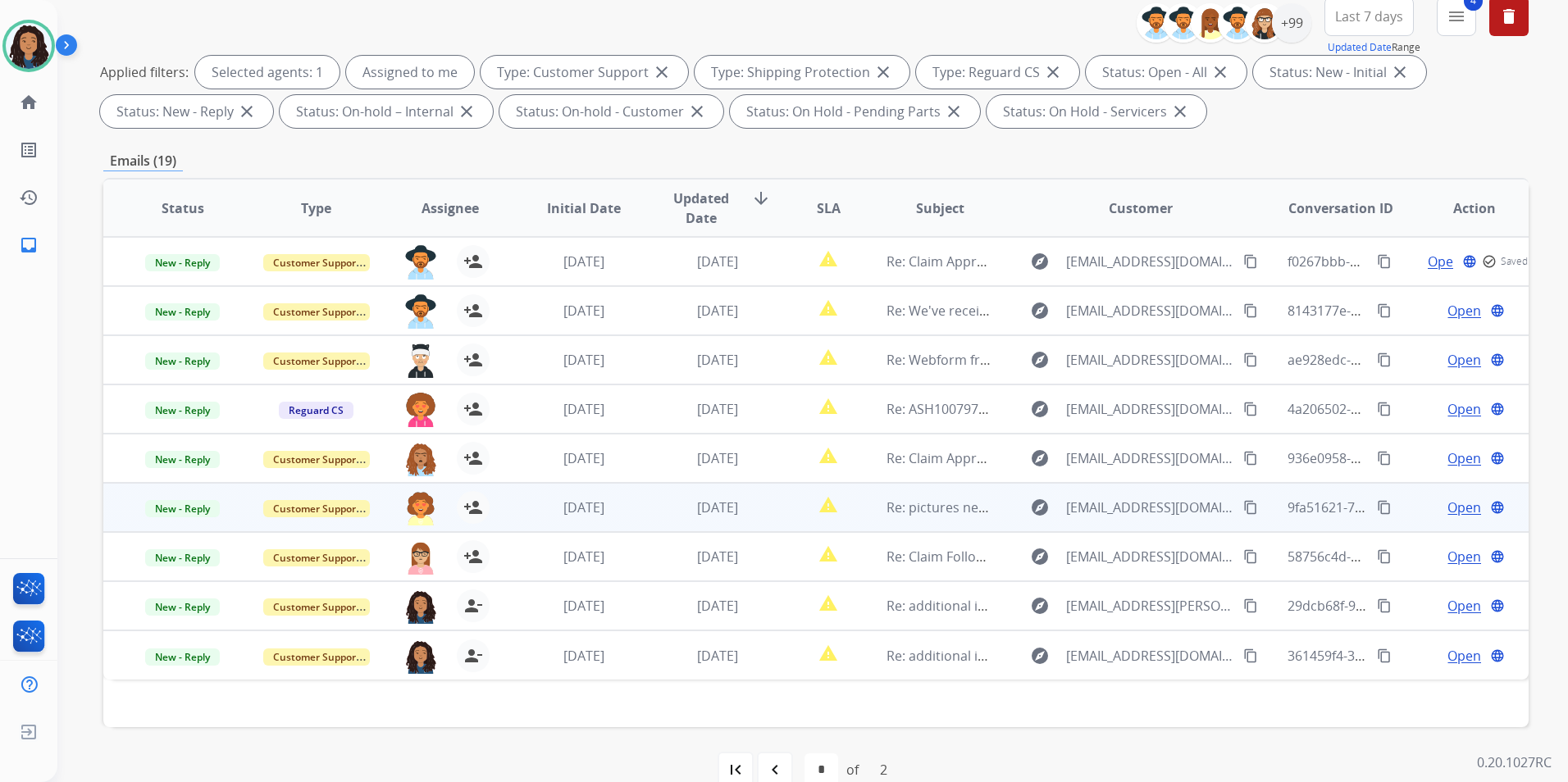
scroll to position [230, 0]
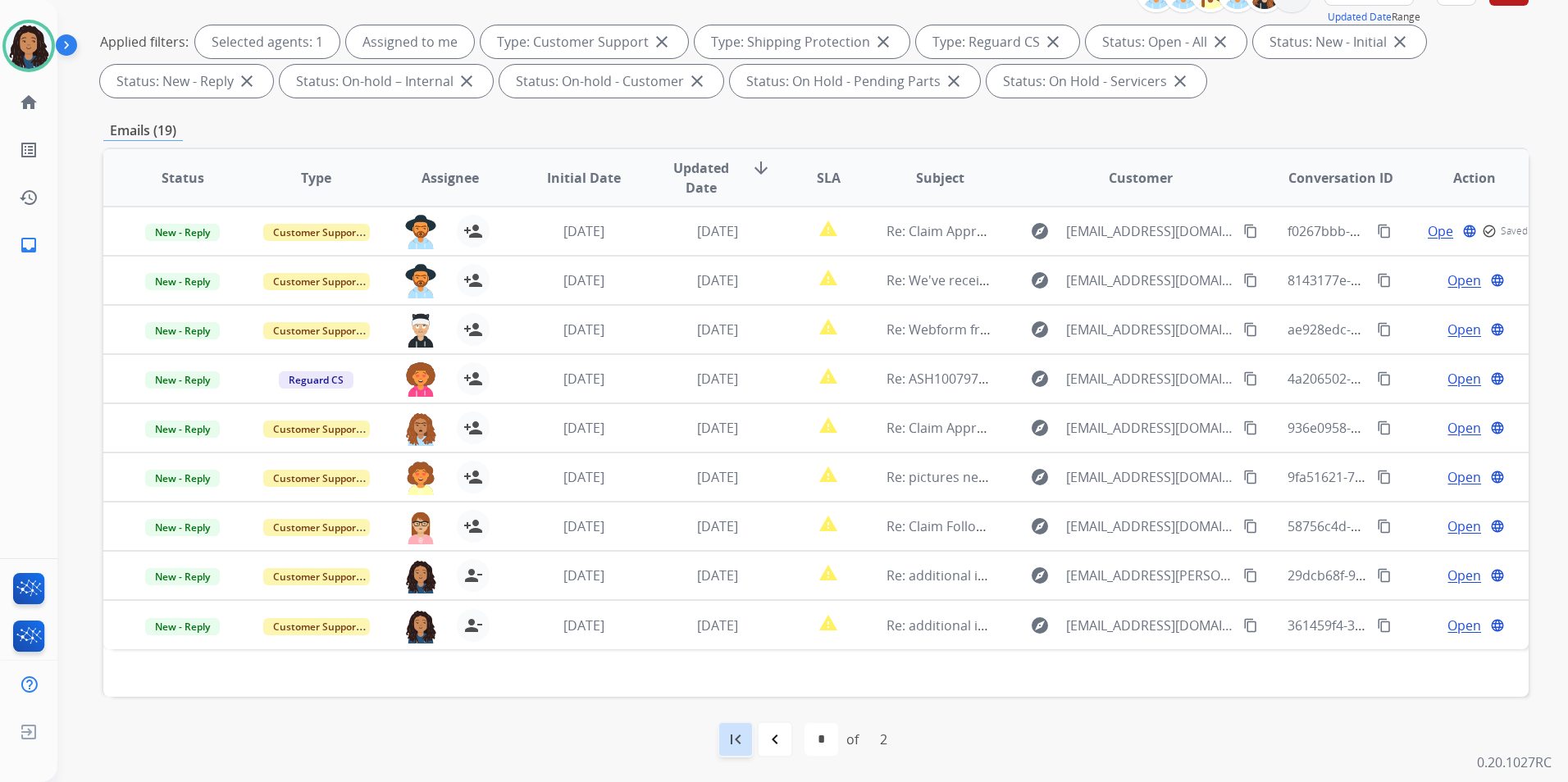
click at [740, 748] on mat-icon "first_page" at bounding box center [736, 740] width 20 height 20
select select "*"
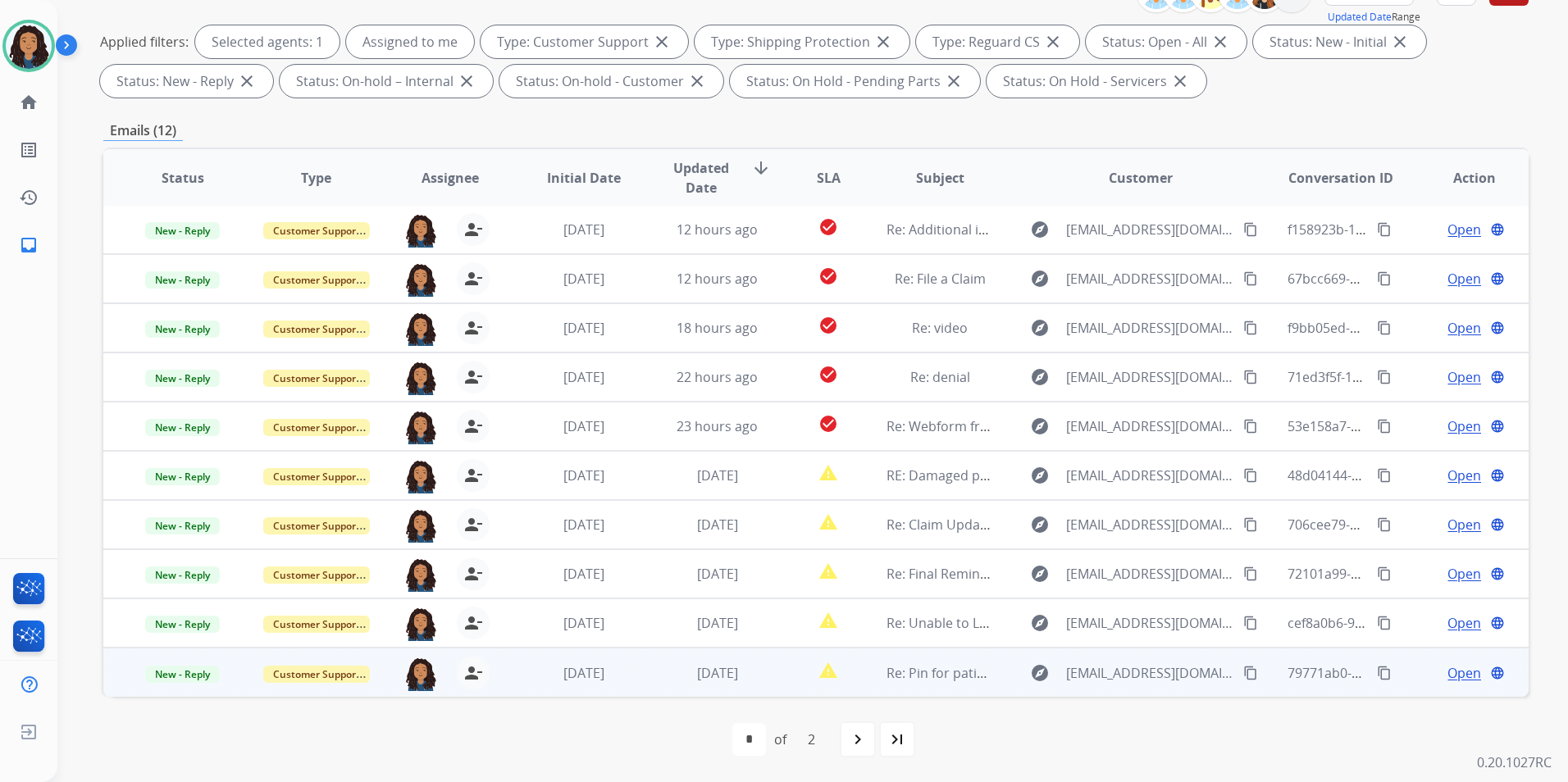
click at [1461, 678] on span "Open" at bounding box center [1465, 674] width 34 height 20
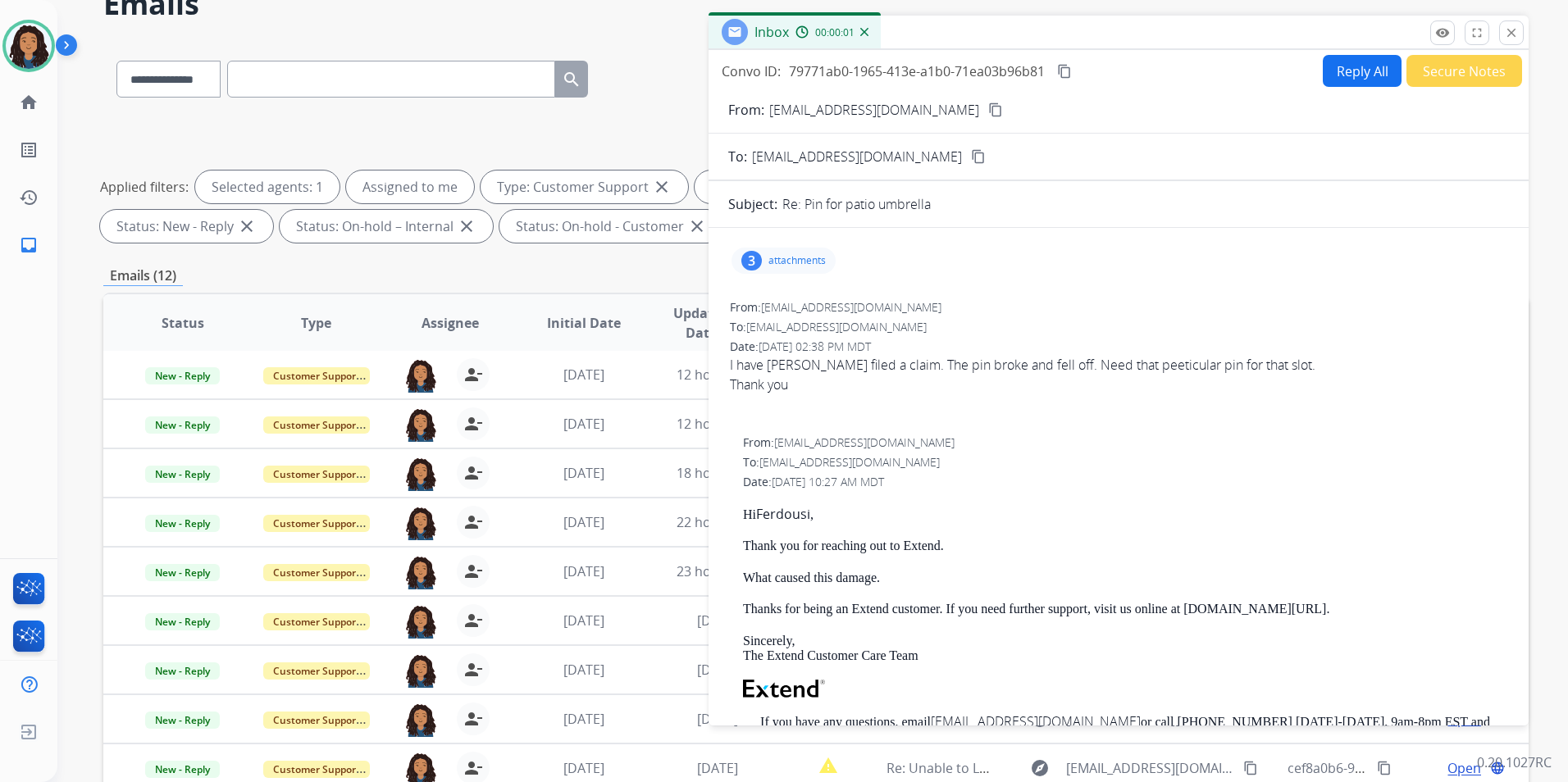
scroll to position [66, 0]
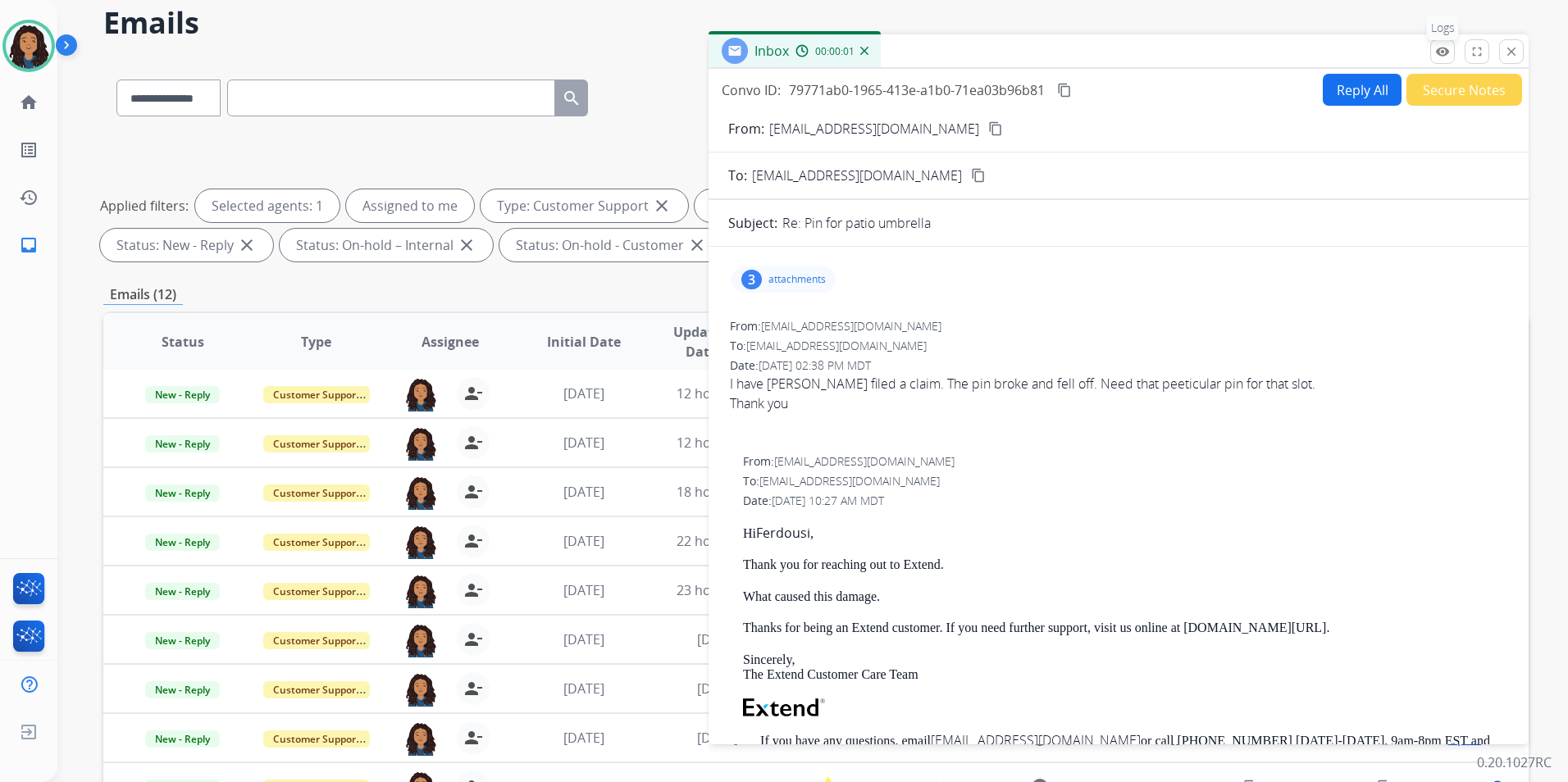
click at [1439, 56] on mat-icon "remove_red_eye" at bounding box center [1443, 52] width 15 height 15
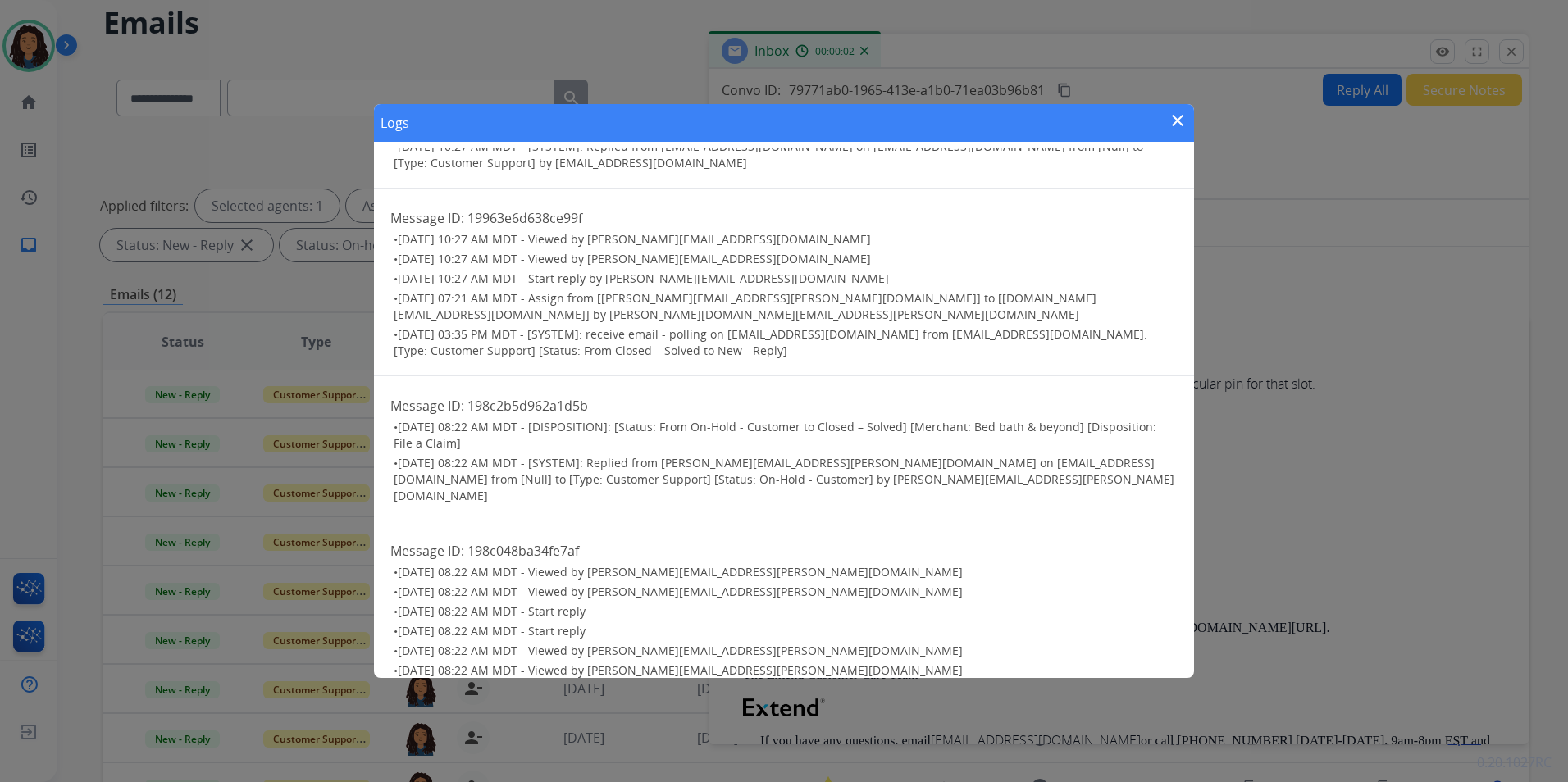
scroll to position [282, 0]
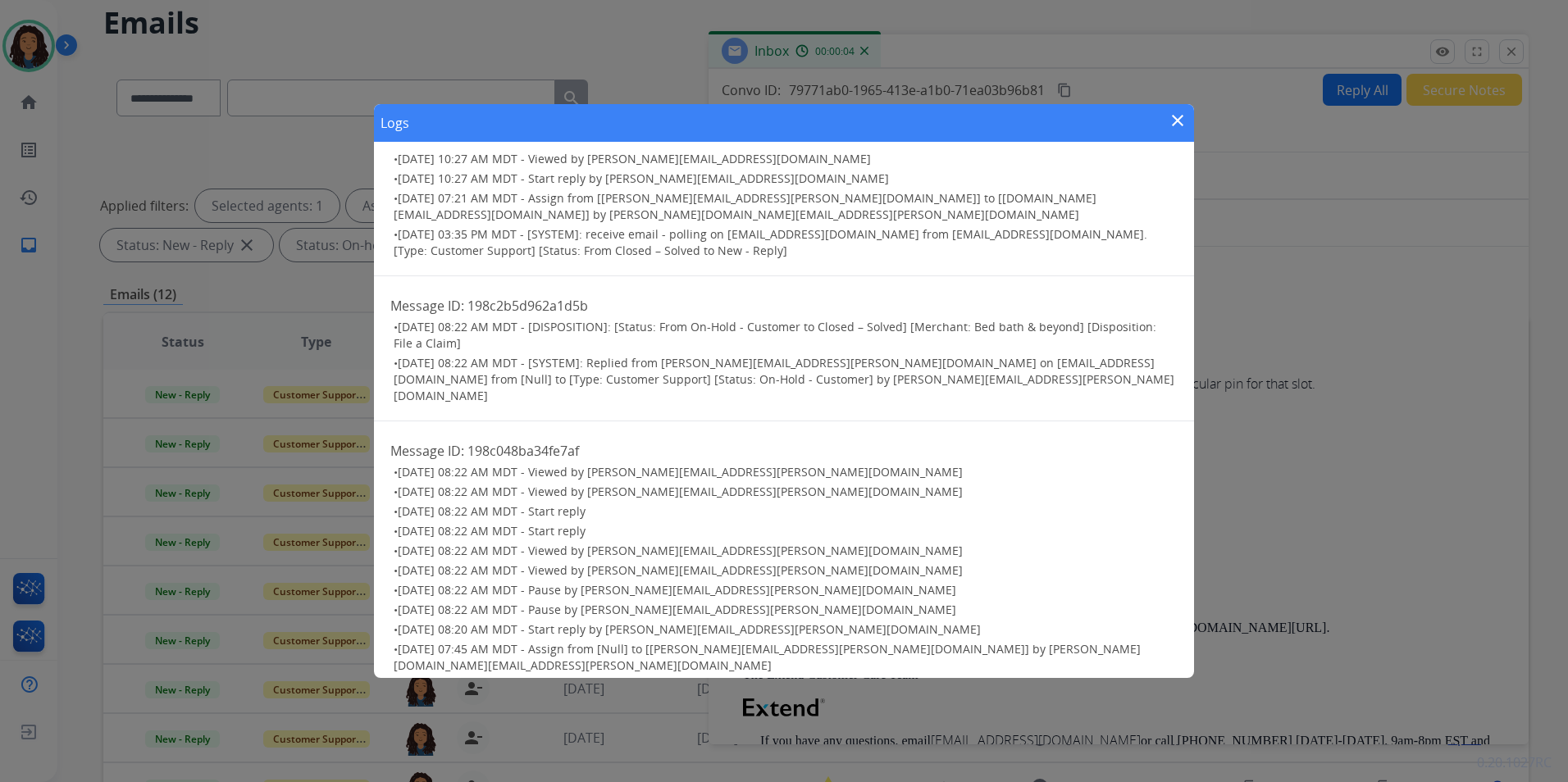
click at [1170, 132] on button "close" at bounding box center [1178, 122] width 20 height 25
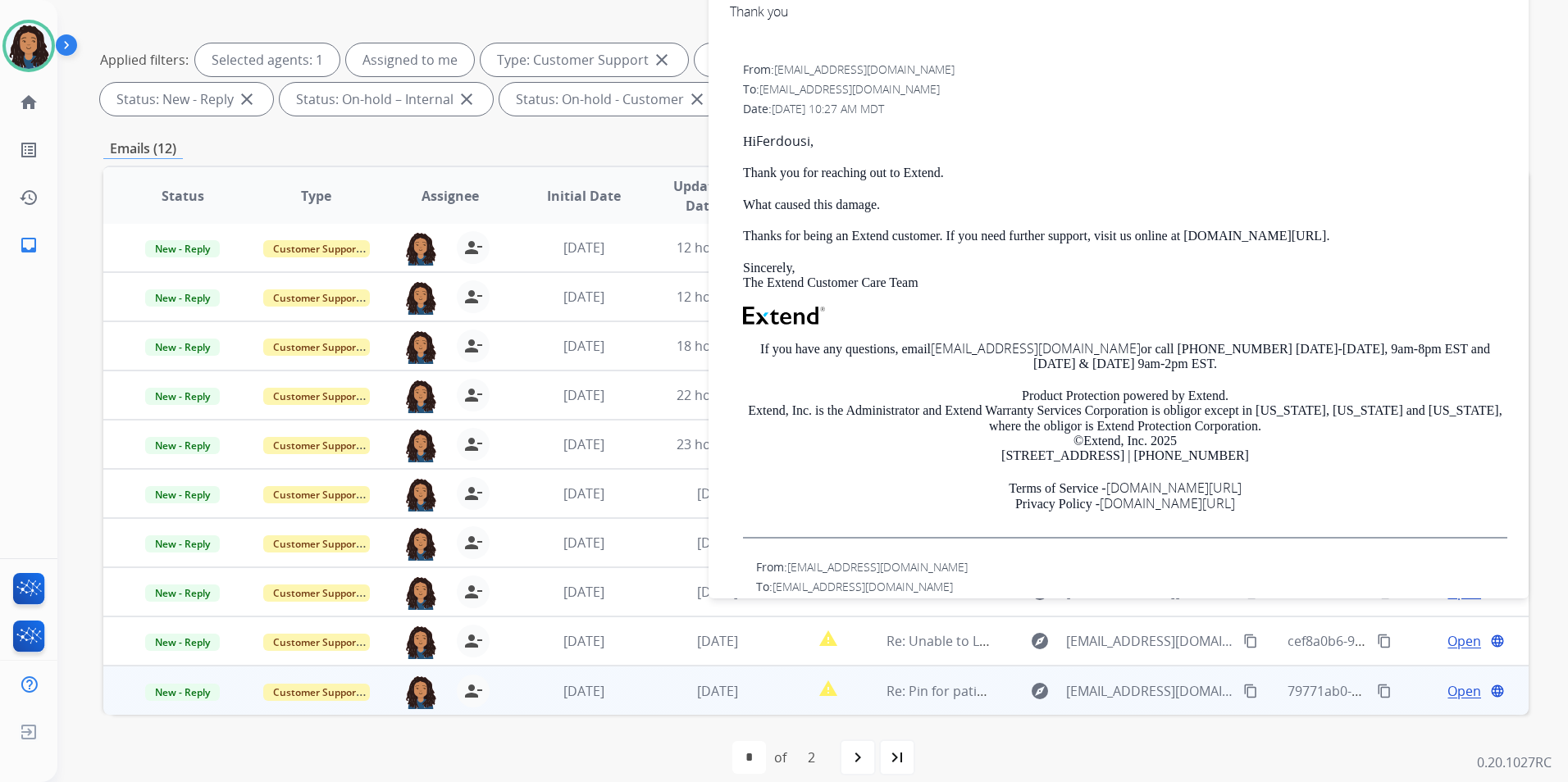
scroll to position [230, 0]
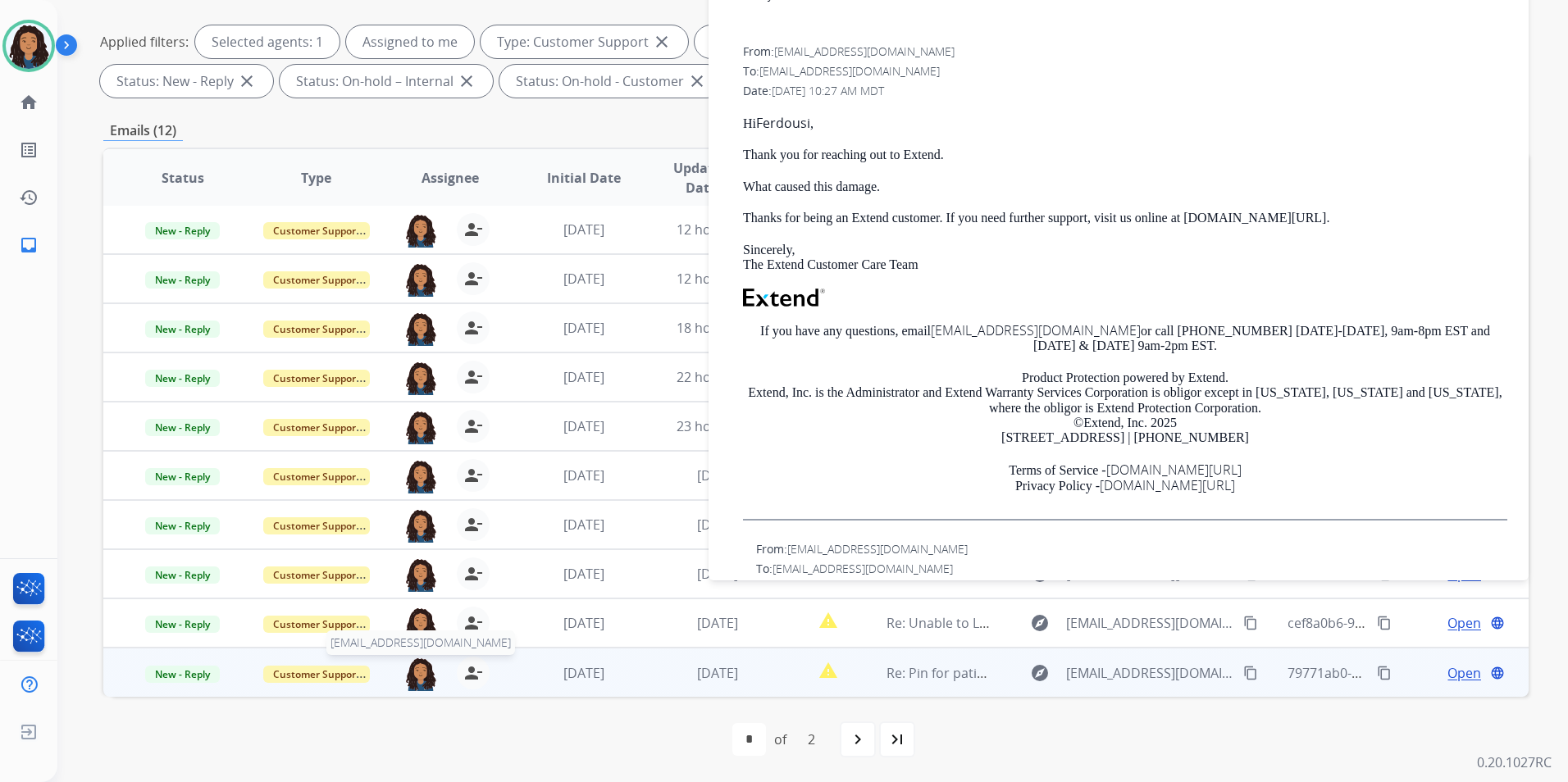
click at [423, 666] on img at bounding box center [420, 674] width 33 height 35
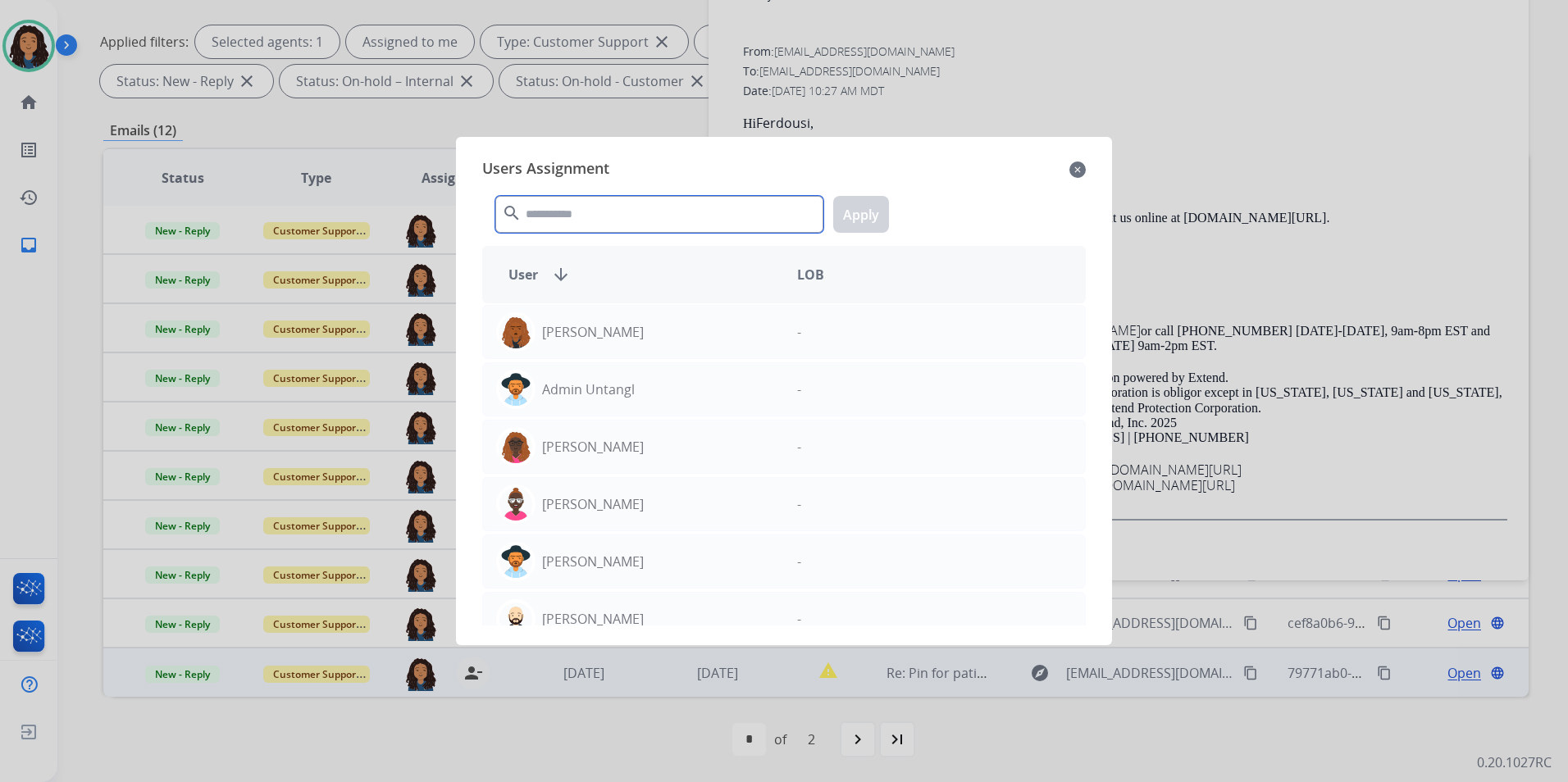
click at [663, 201] on input "text" at bounding box center [660, 214] width 328 height 37
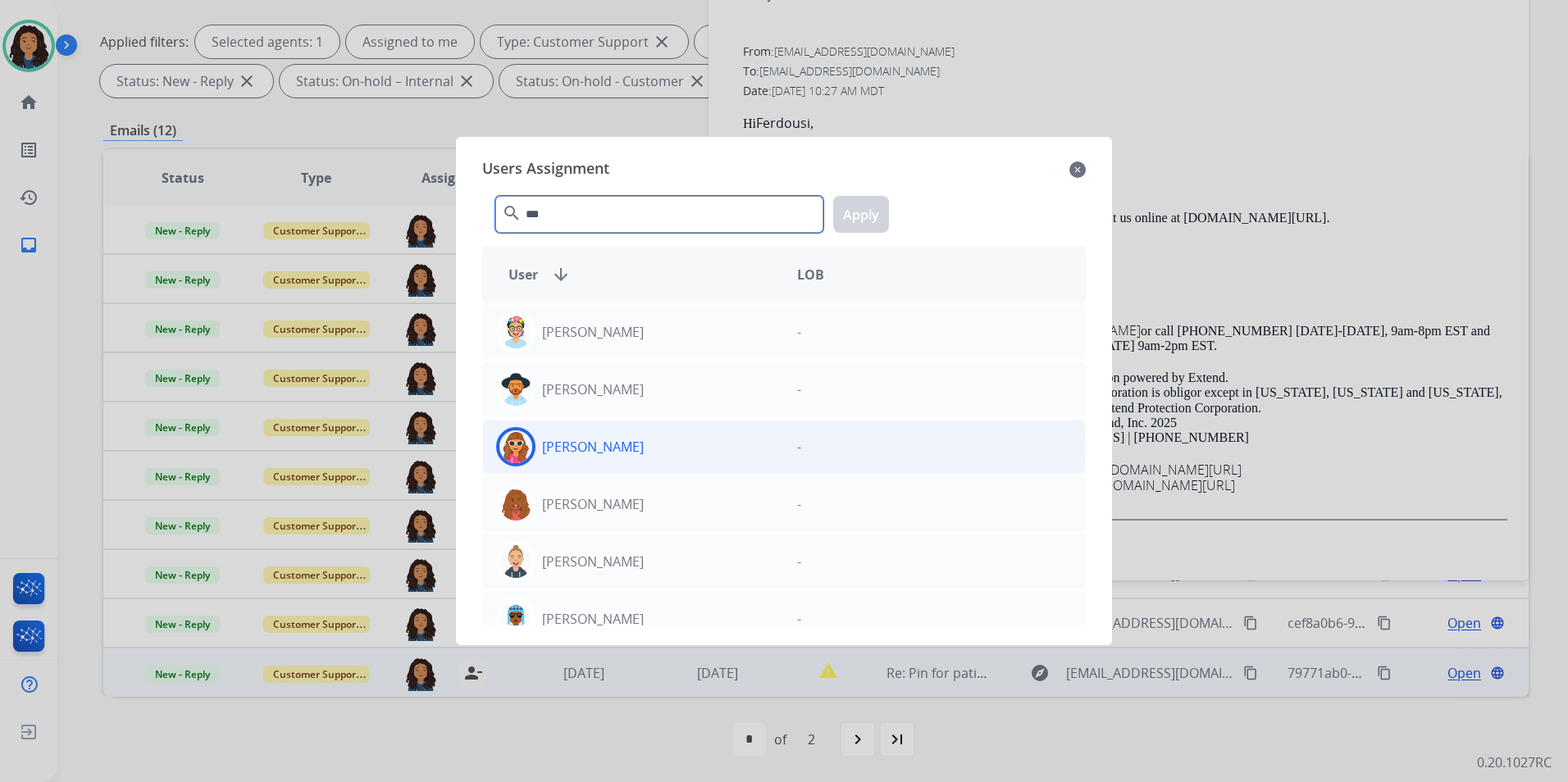
type input "***"
click at [686, 454] on div "[PERSON_NAME]" at bounding box center [634, 448] width 301 height 40
click at [855, 209] on button "Apply" at bounding box center [862, 214] width 56 height 37
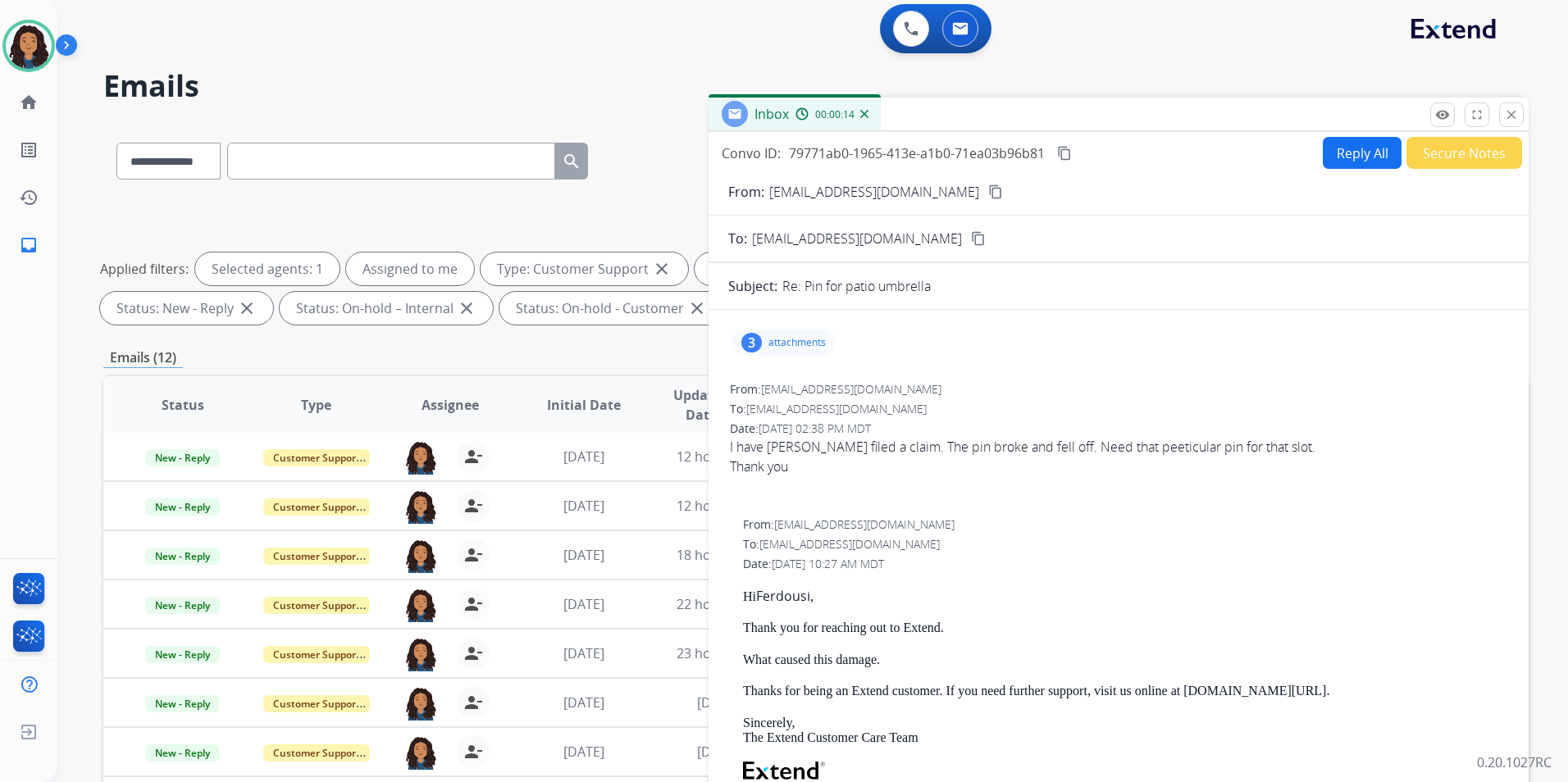
scroll to position [0, 0]
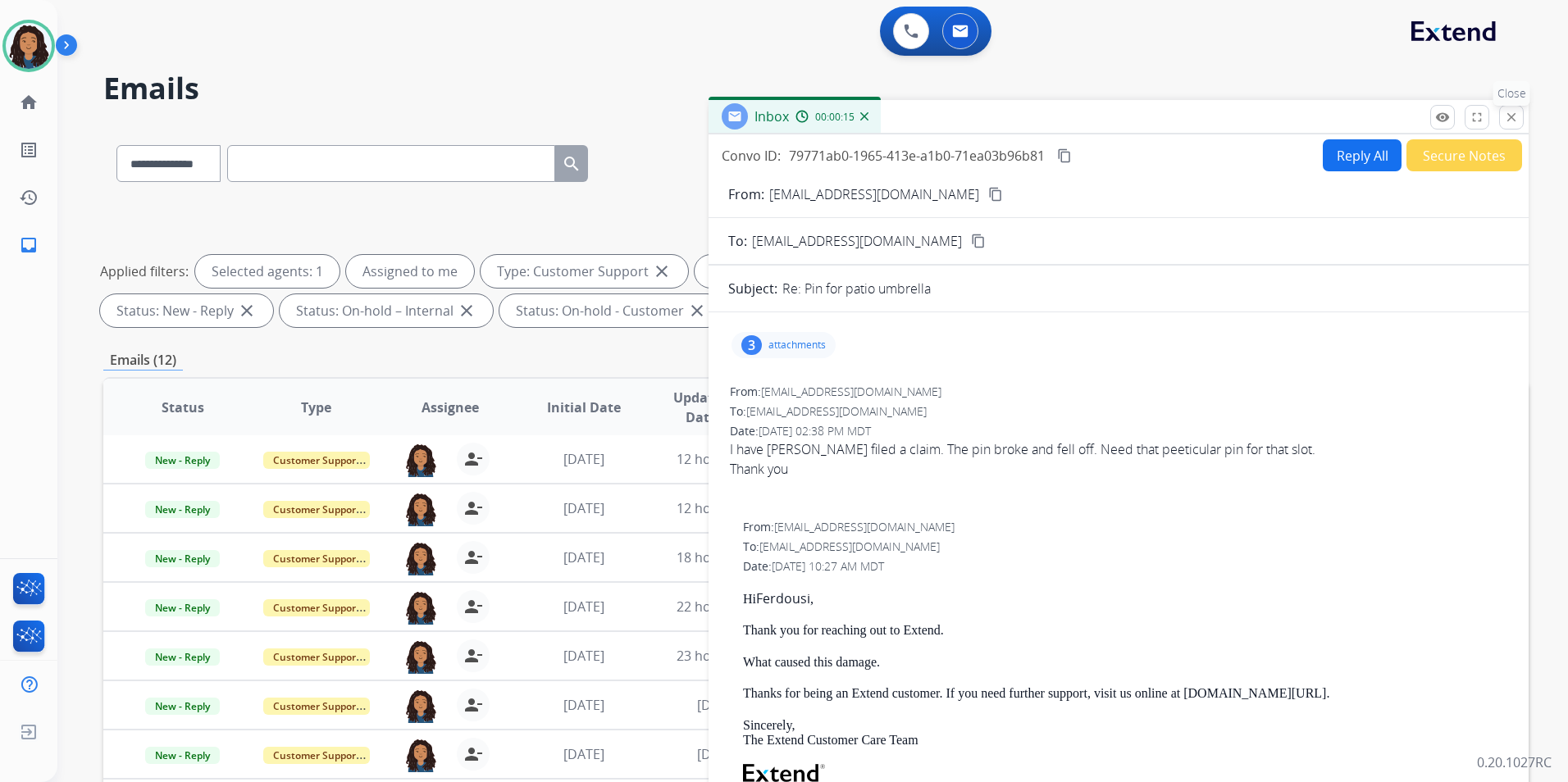
click at [1501, 116] on button "close Close" at bounding box center [1511, 117] width 25 height 25
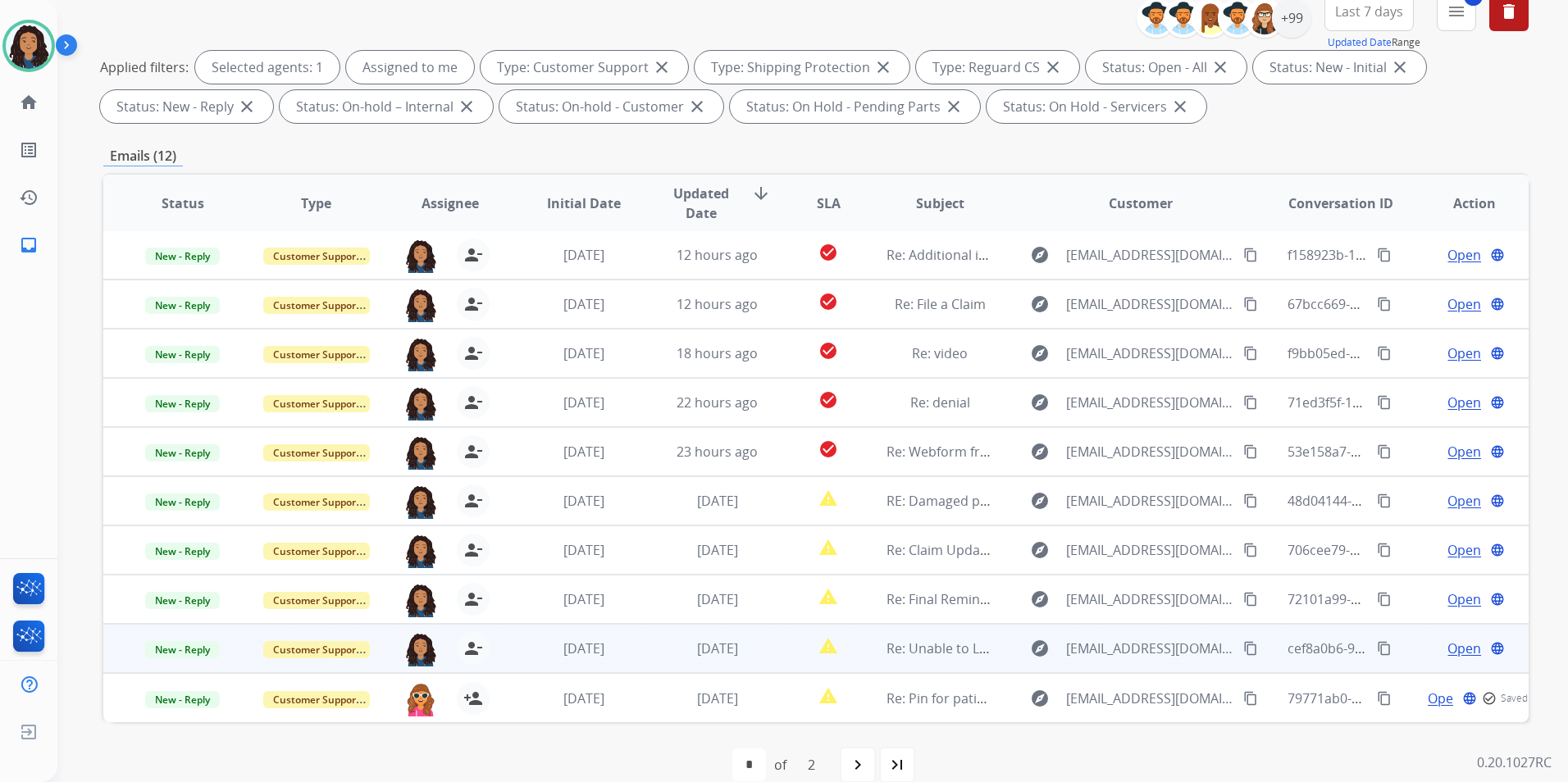
scroll to position [230, 0]
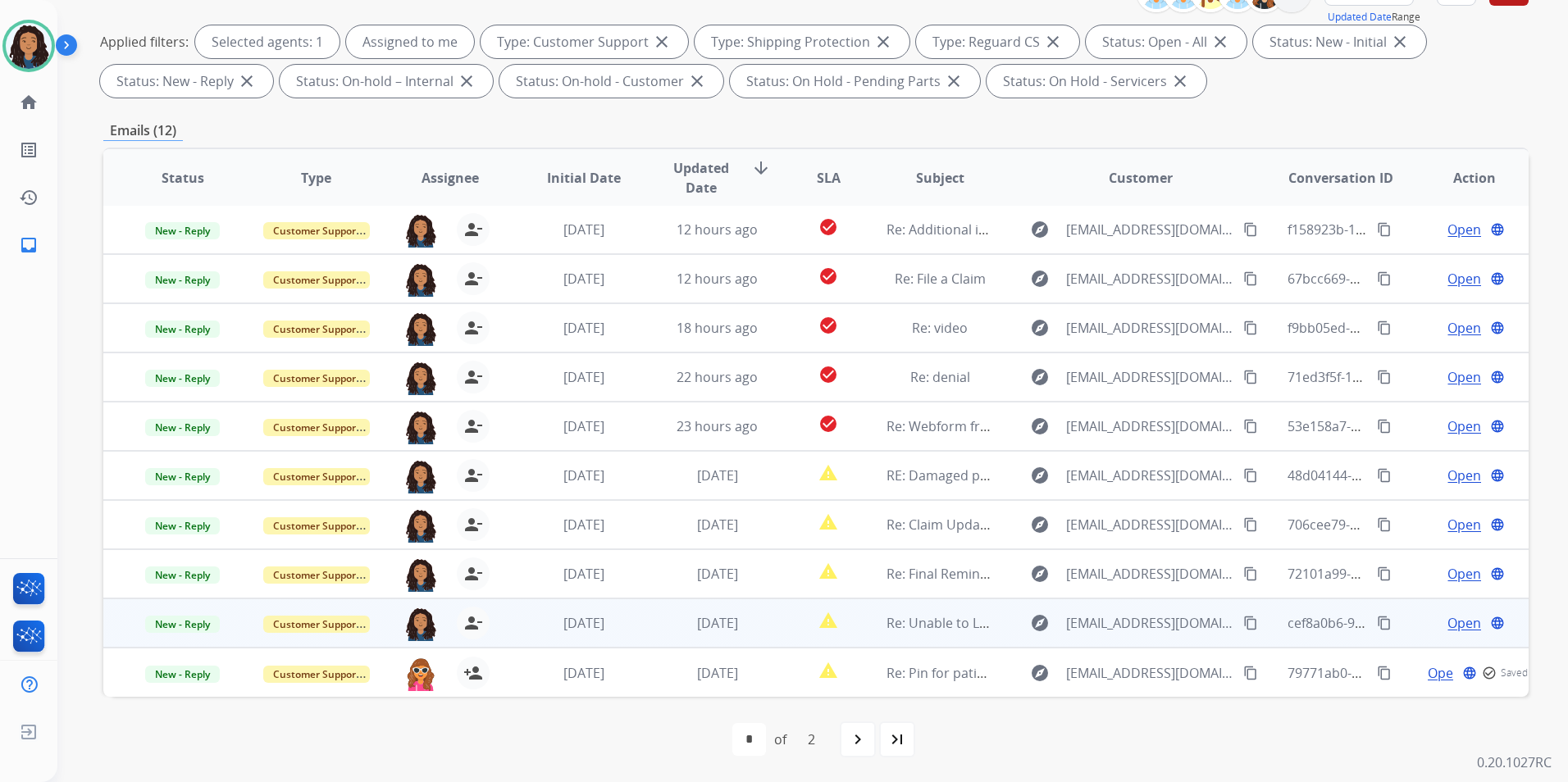
click at [1459, 621] on span "Open" at bounding box center [1465, 624] width 34 height 20
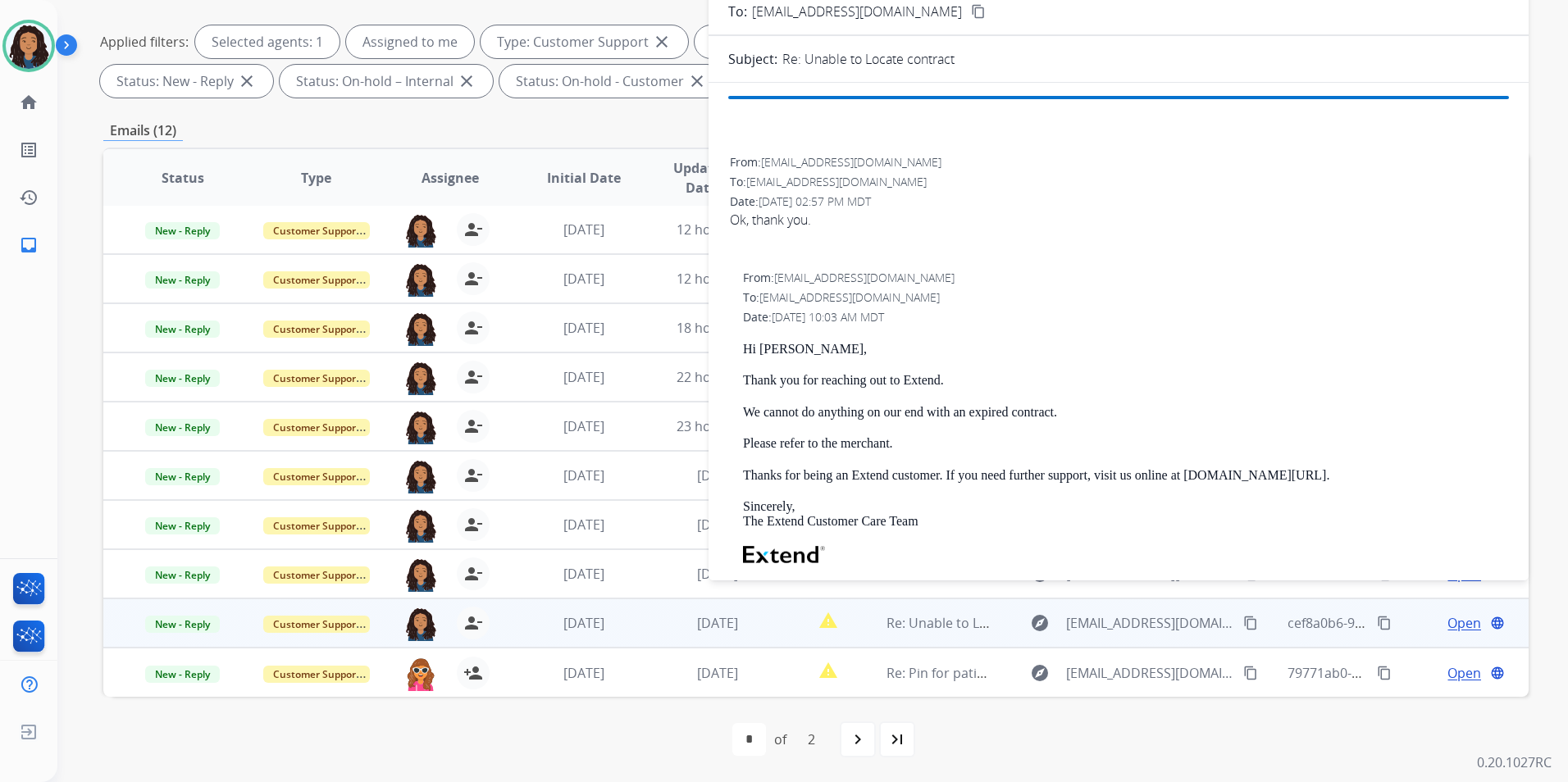
scroll to position [0, 0]
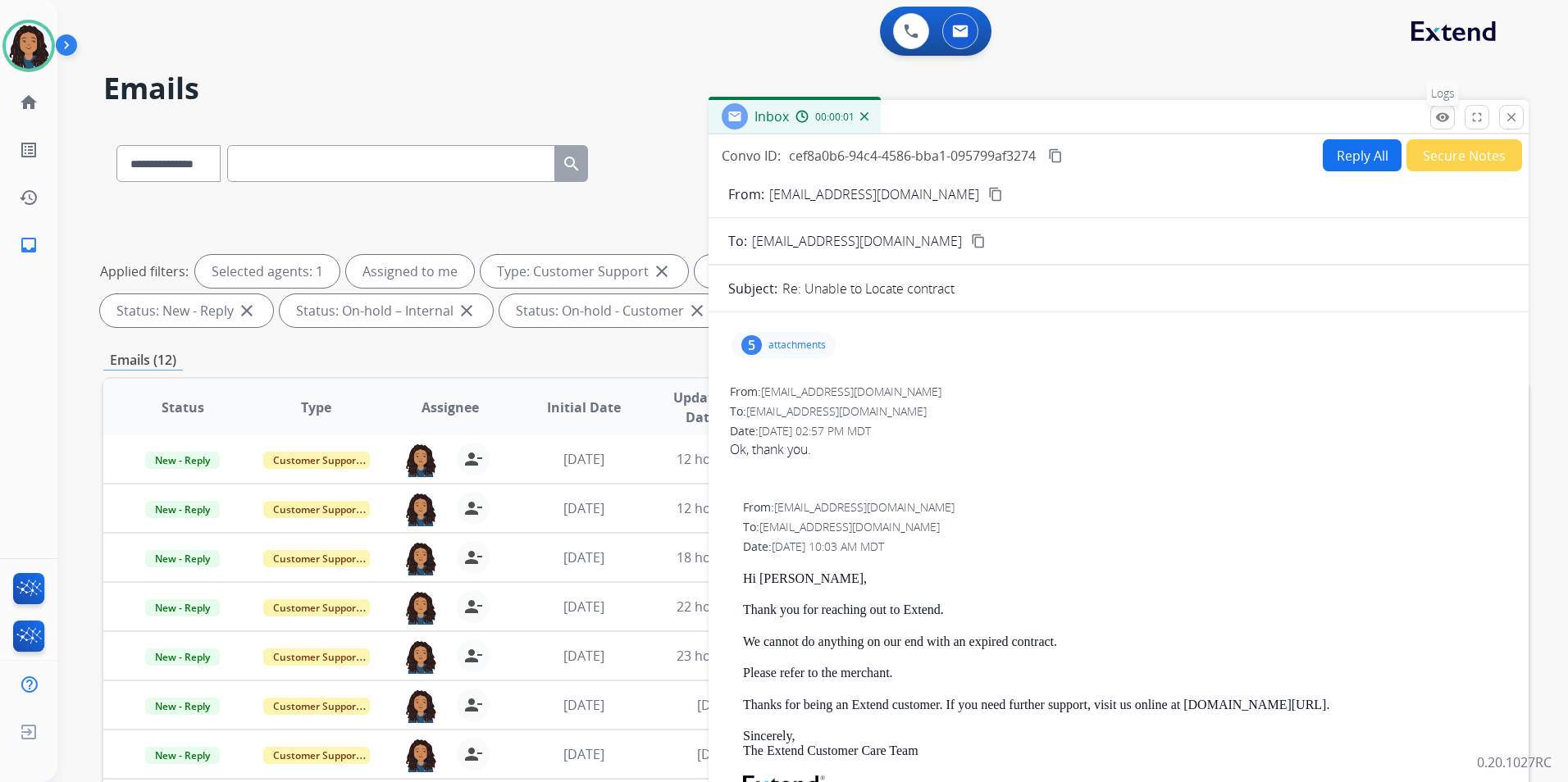
click at [1437, 119] on mat-icon "remove_red_eye" at bounding box center [1443, 116] width 15 height 15
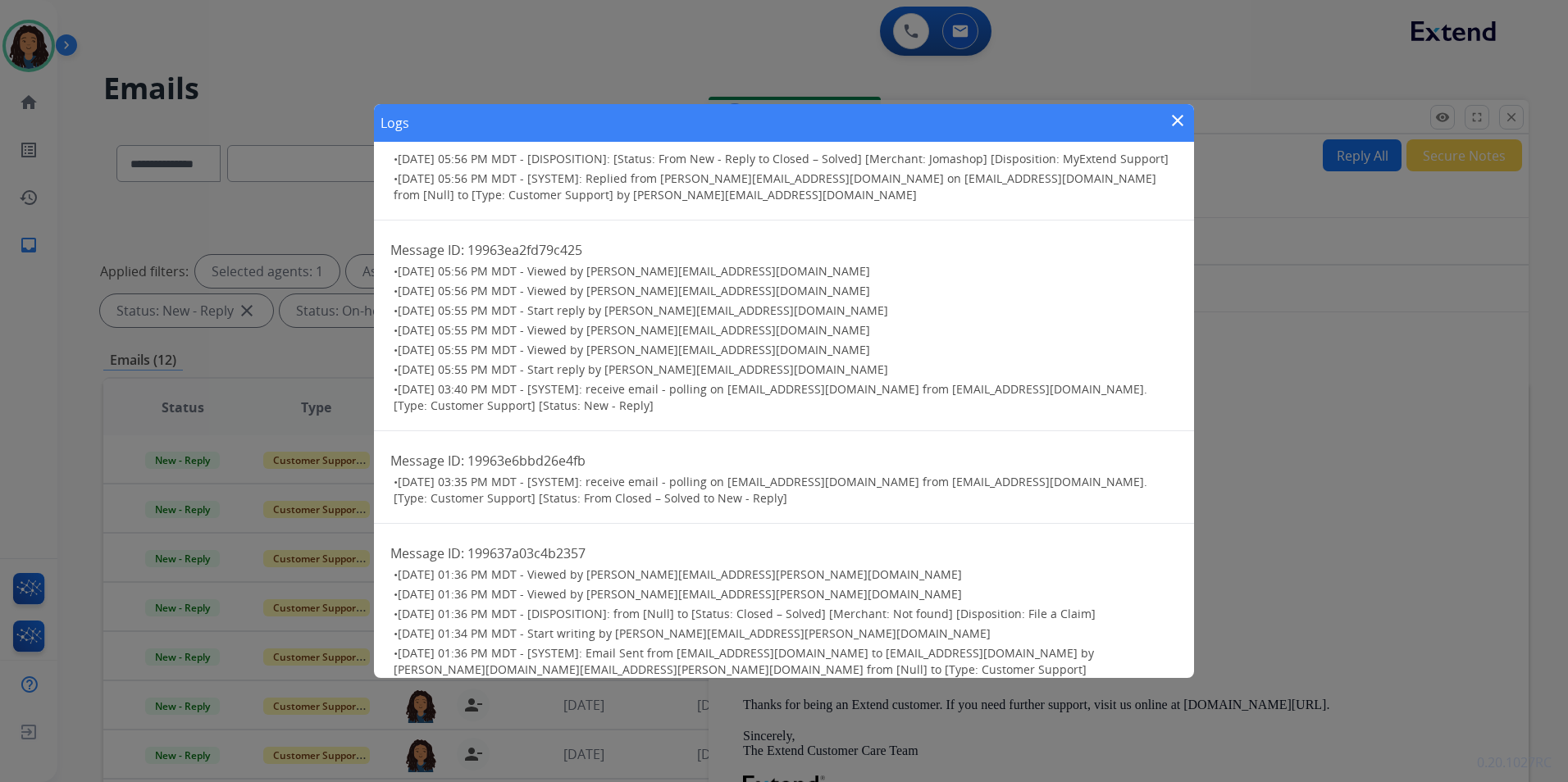
scroll to position [467, 0]
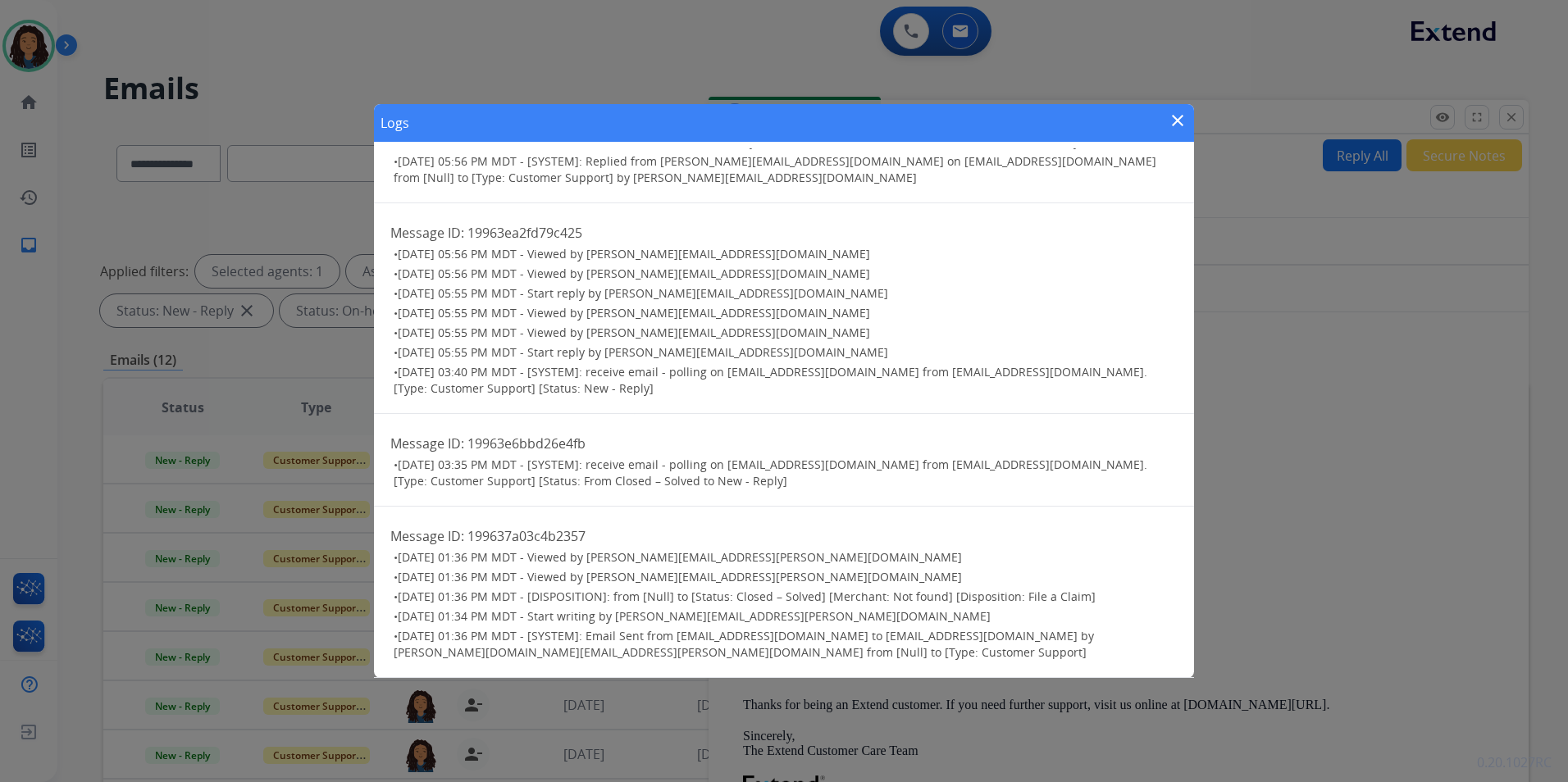
click at [1174, 129] on mat-icon "close" at bounding box center [1178, 120] width 20 height 20
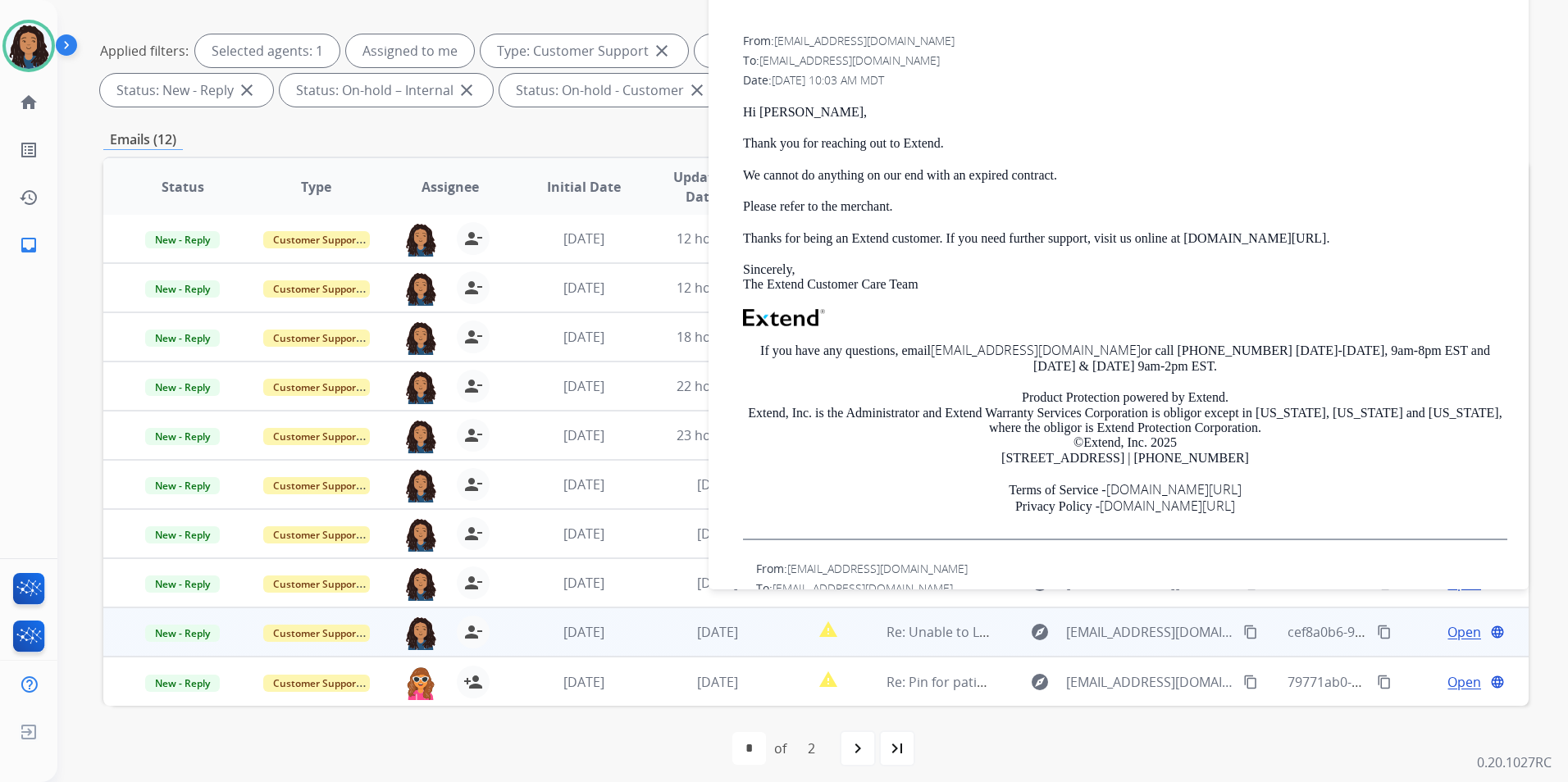
scroll to position [230, 0]
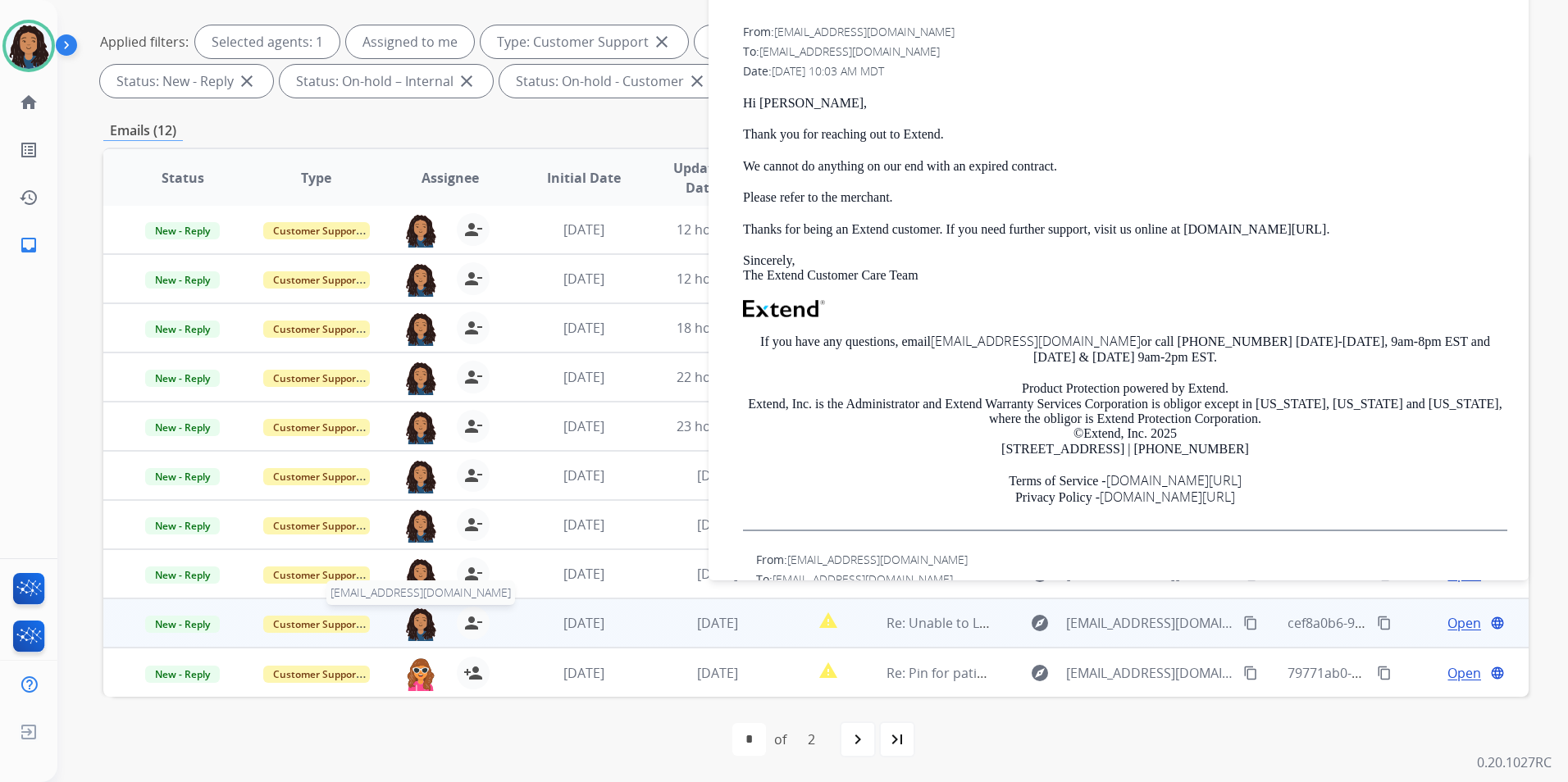
click at [417, 629] on img at bounding box center [420, 624] width 33 height 35
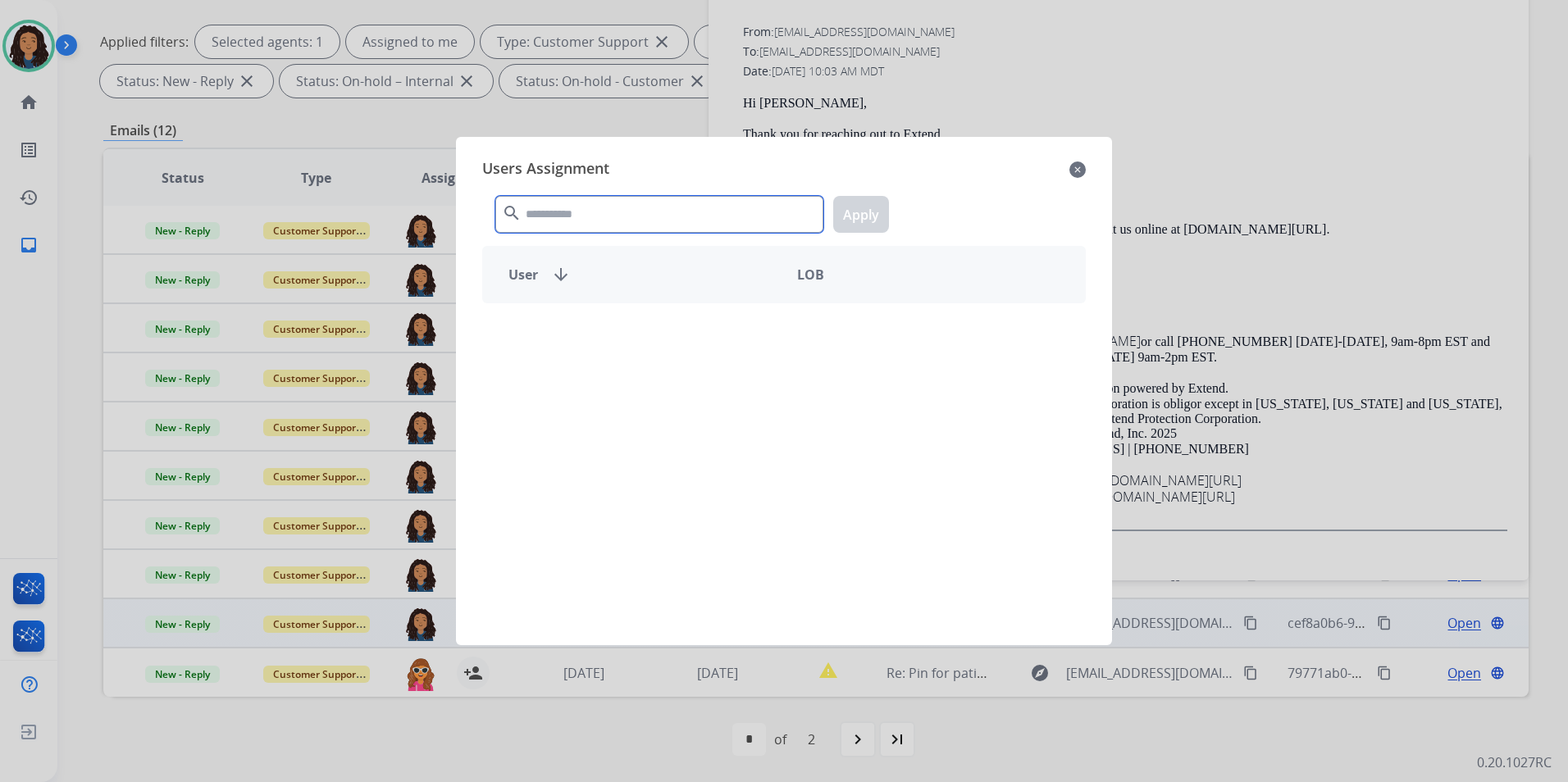
click at [602, 208] on input "text" at bounding box center [660, 214] width 328 height 37
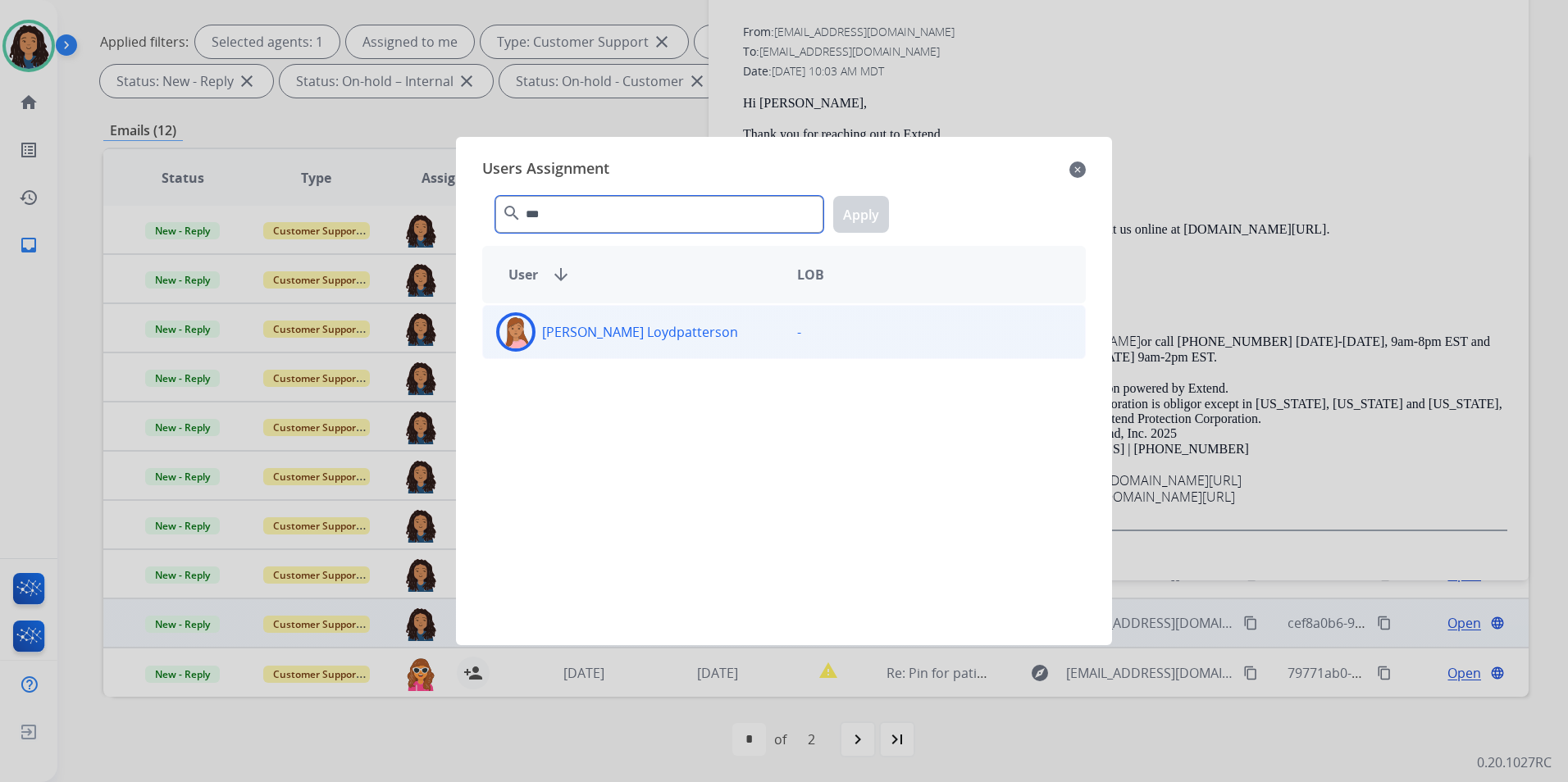
type input "***"
click at [605, 346] on div "[PERSON_NAME] Loydpatterson" at bounding box center [634, 332] width 301 height 40
click at [880, 206] on button "Apply" at bounding box center [862, 214] width 56 height 37
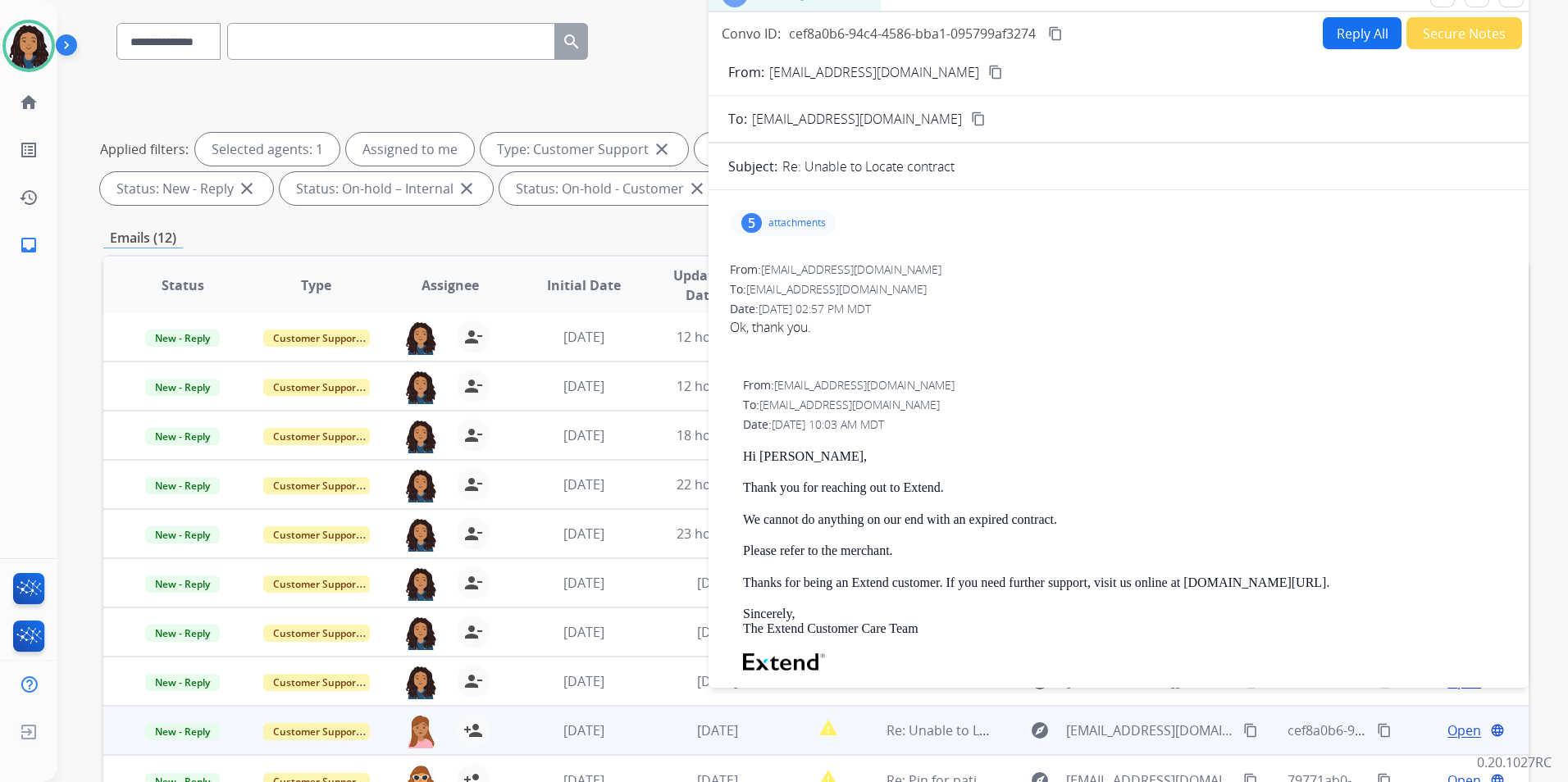
scroll to position [0, 0]
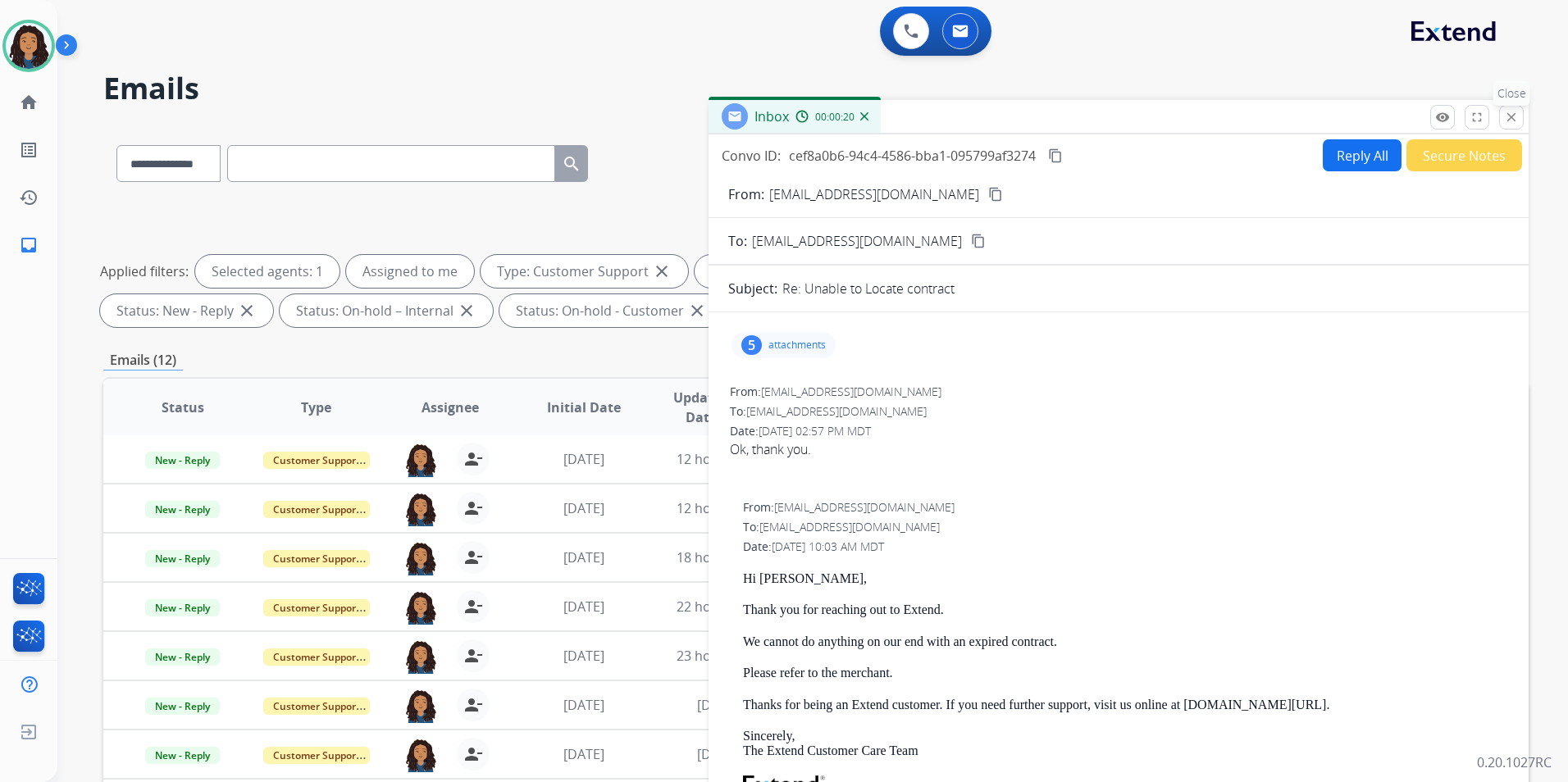
click at [1519, 116] on button "close Close" at bounding box center [1511, 117] width 25 height 25
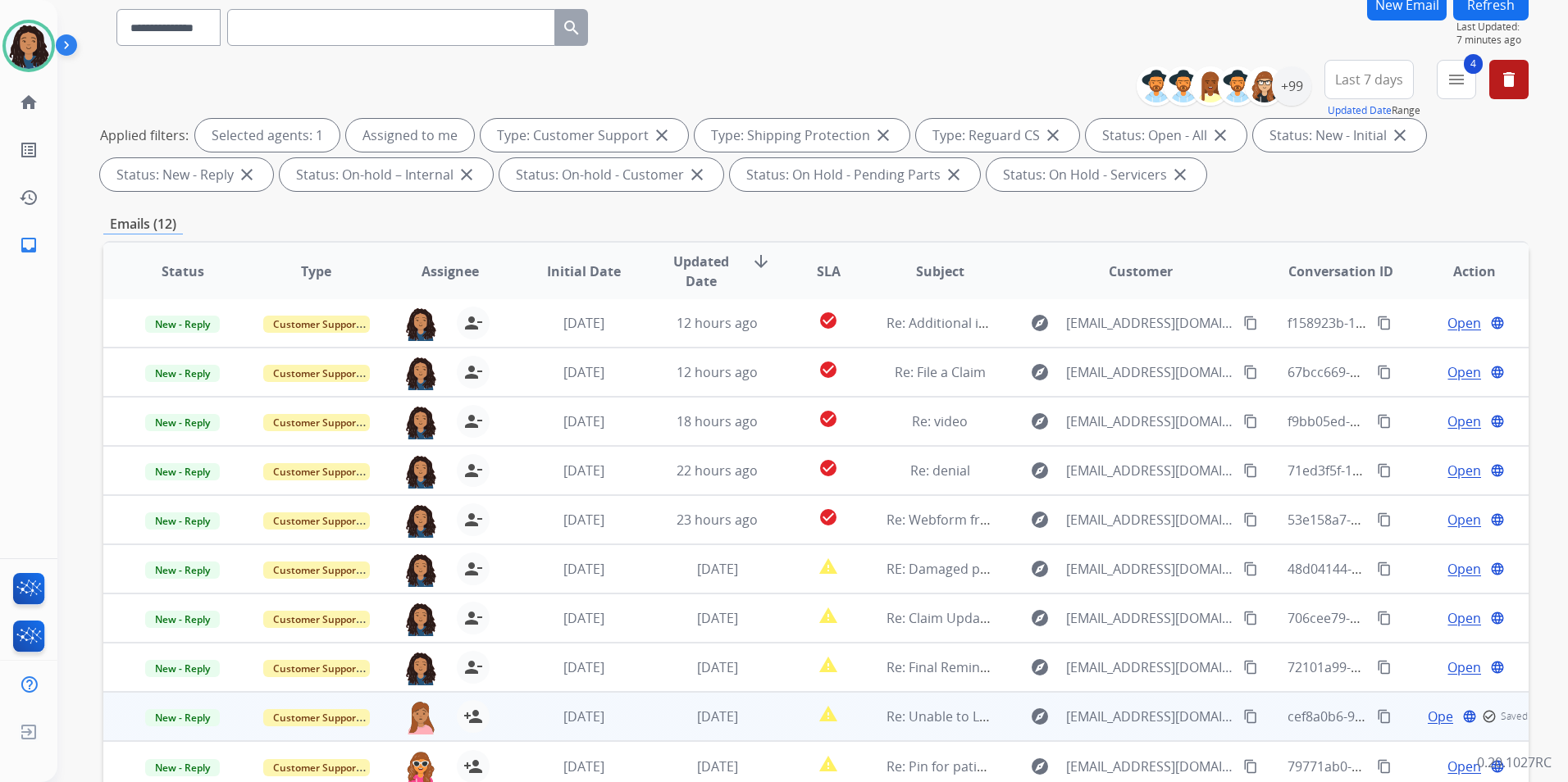
scroll to position [230, 0]
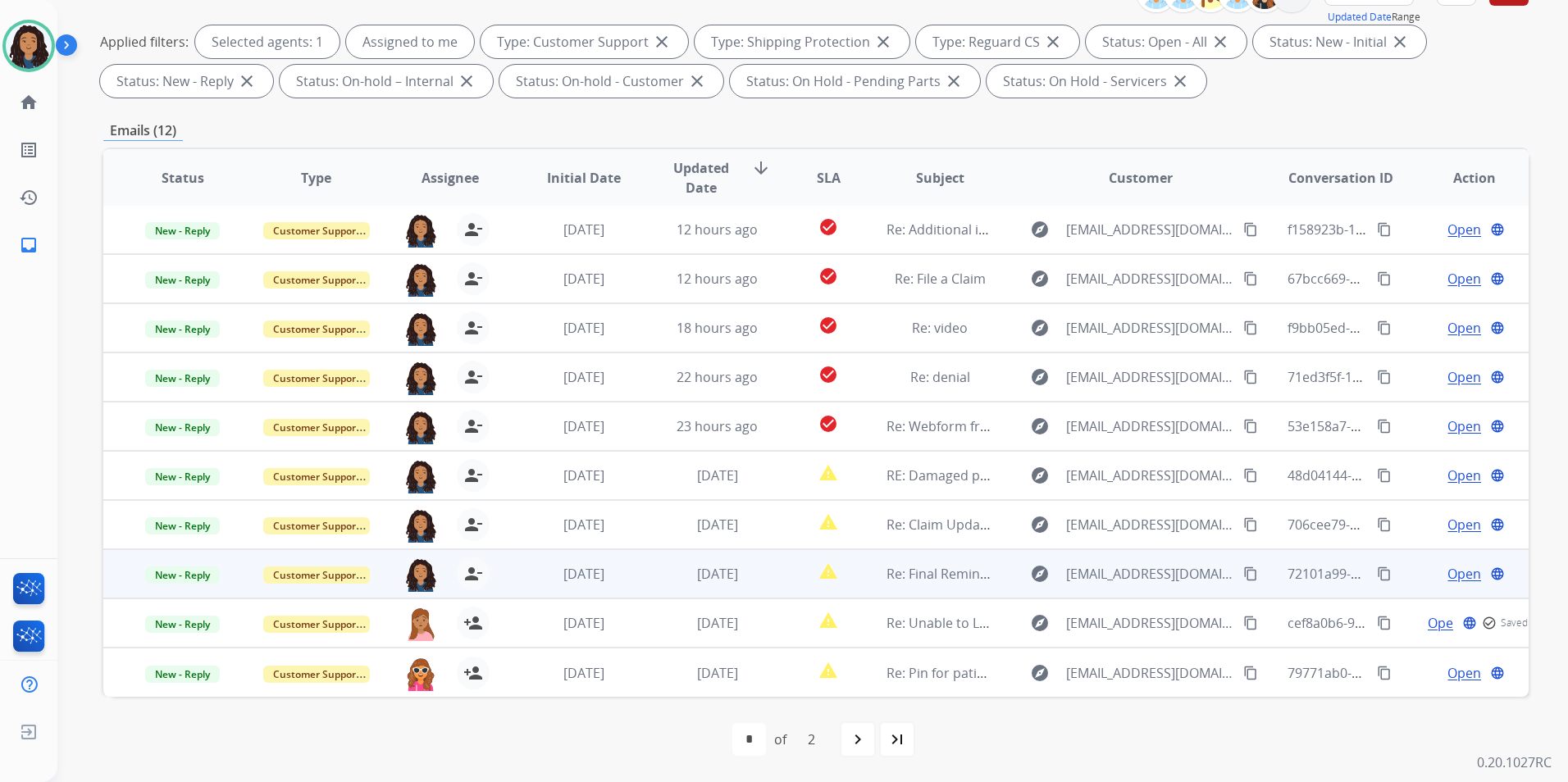
click at [1459, 567] on span "Open" at bounding box center [1465, 574] width 34 height 20
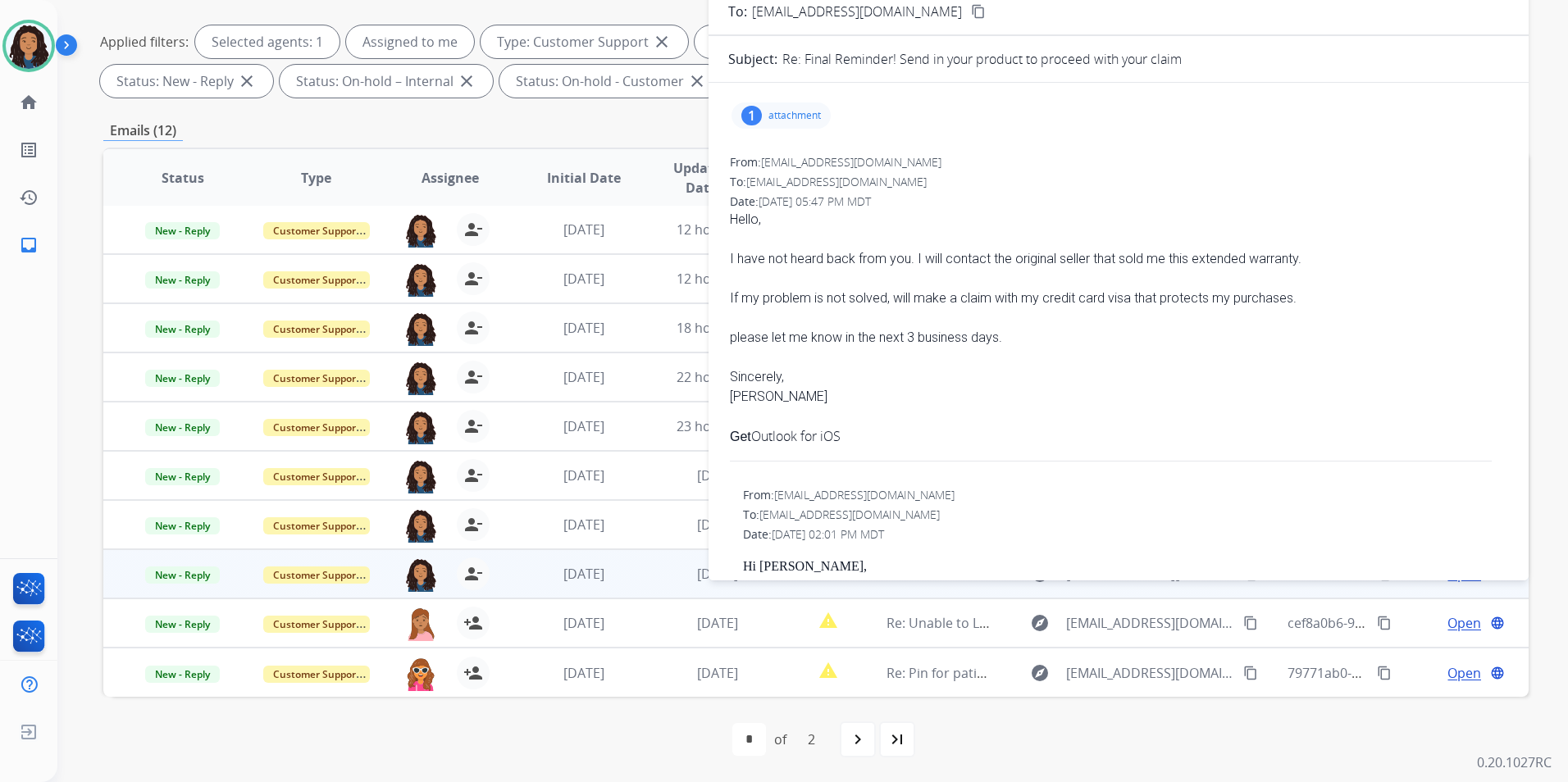
scroll to position [0, 0]
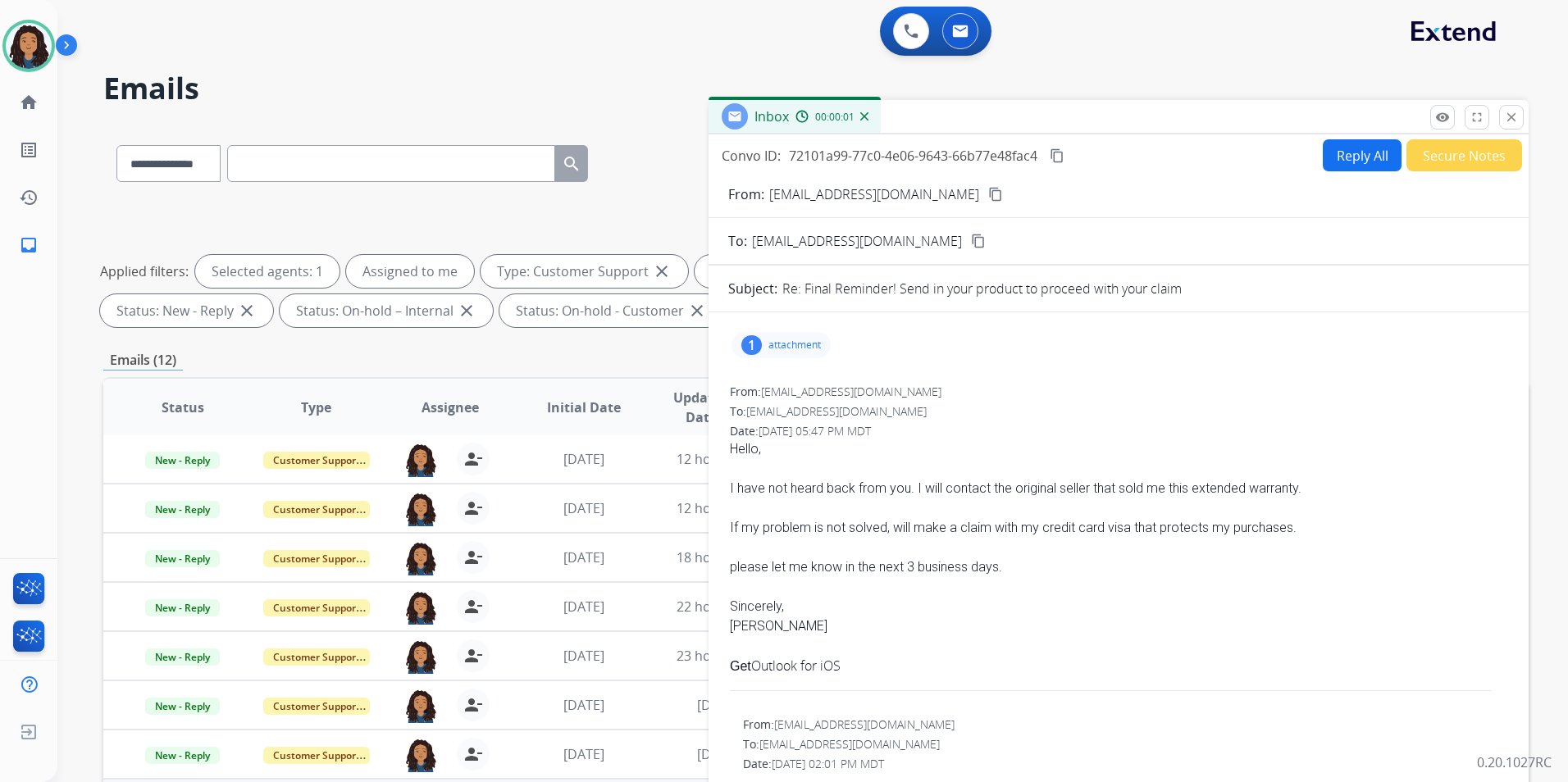
click at [1455, 117] on div "remove_red_eye Logs fullscreen Expand close Close" at bounding box center [1477, 117] width 94 height 25
click at [1447, 119] on mat-icon "remove_red_eye" at bounding box center [1443, 116] width 15 height 15
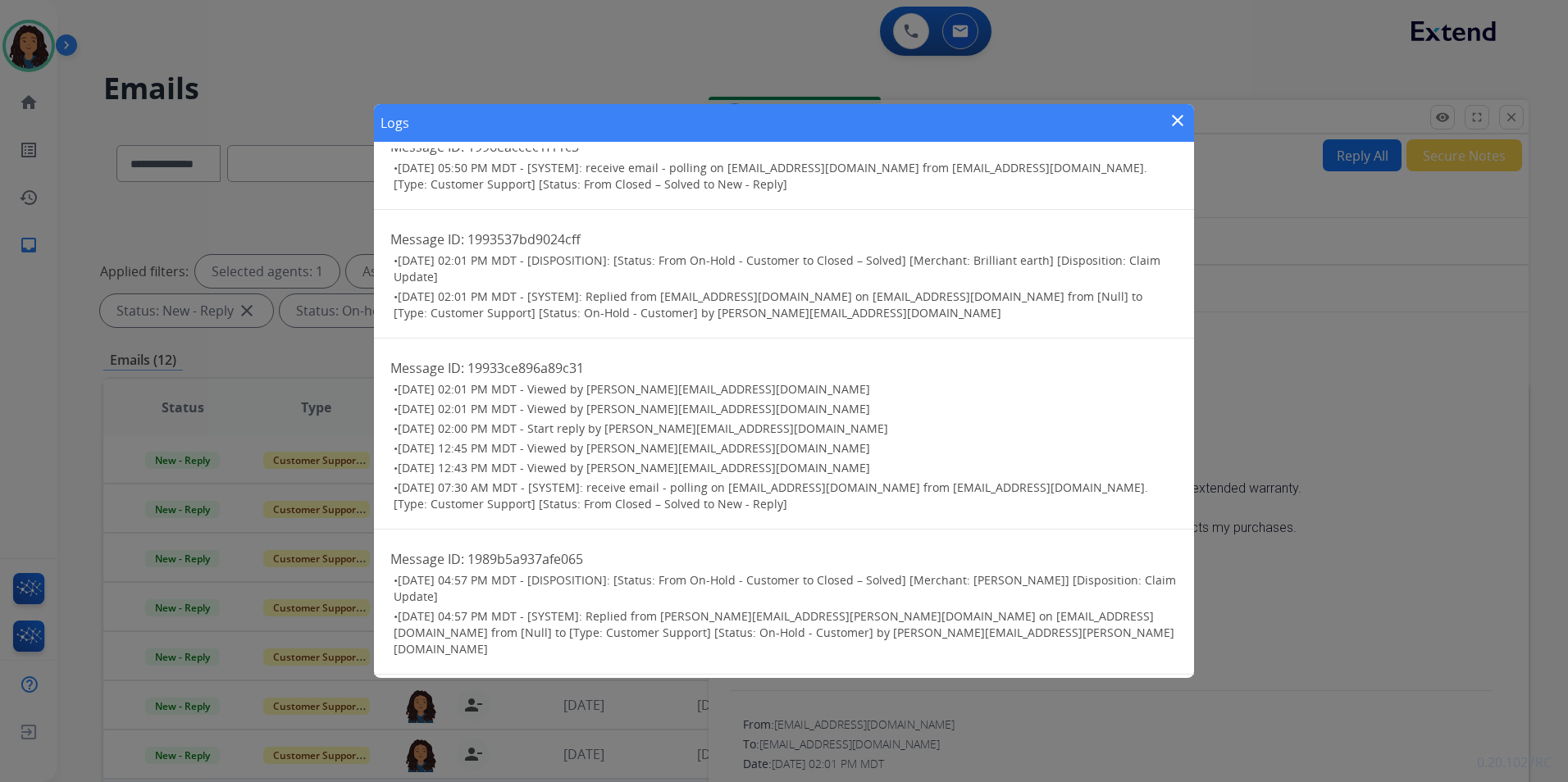
scroll to position [26, 0]
click at [1175, 118] on mat-icon "close" at bounding box center [1178, 120] width 20 height 20
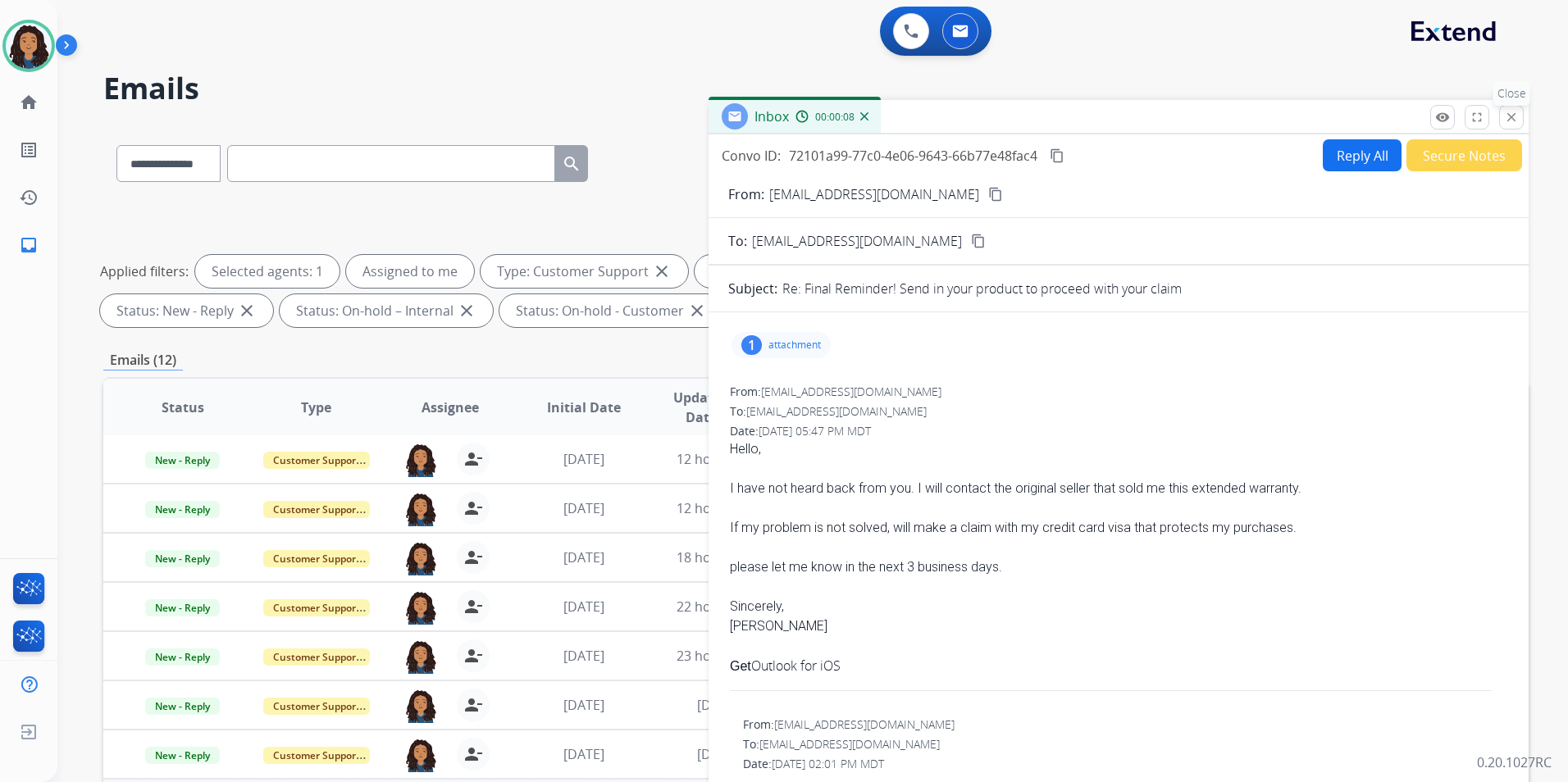
click at [1509, 122] on mat-icon "close" at bounding box center [1511, 116] width 15 height 15
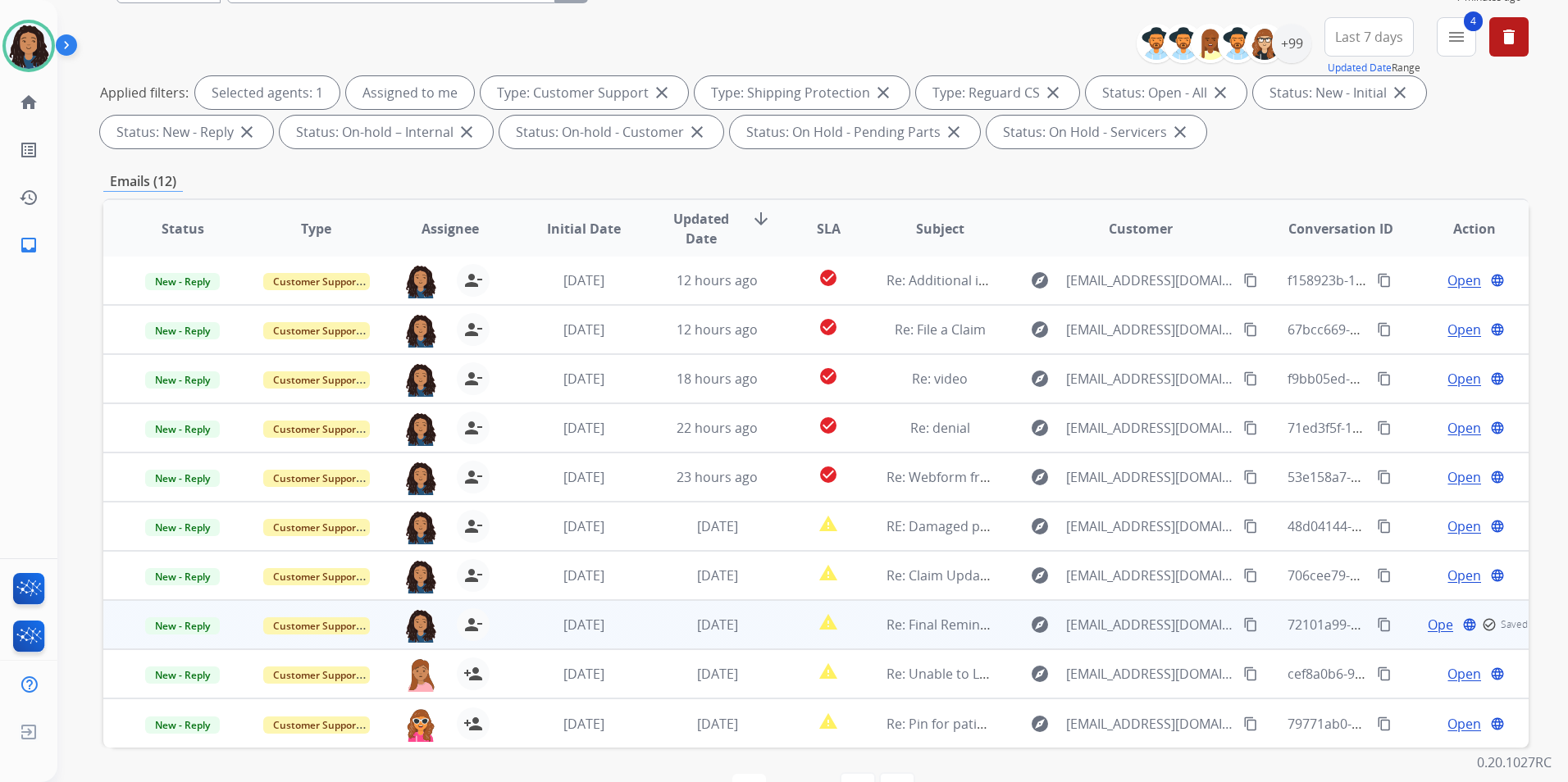
scroll to position [230, 0]
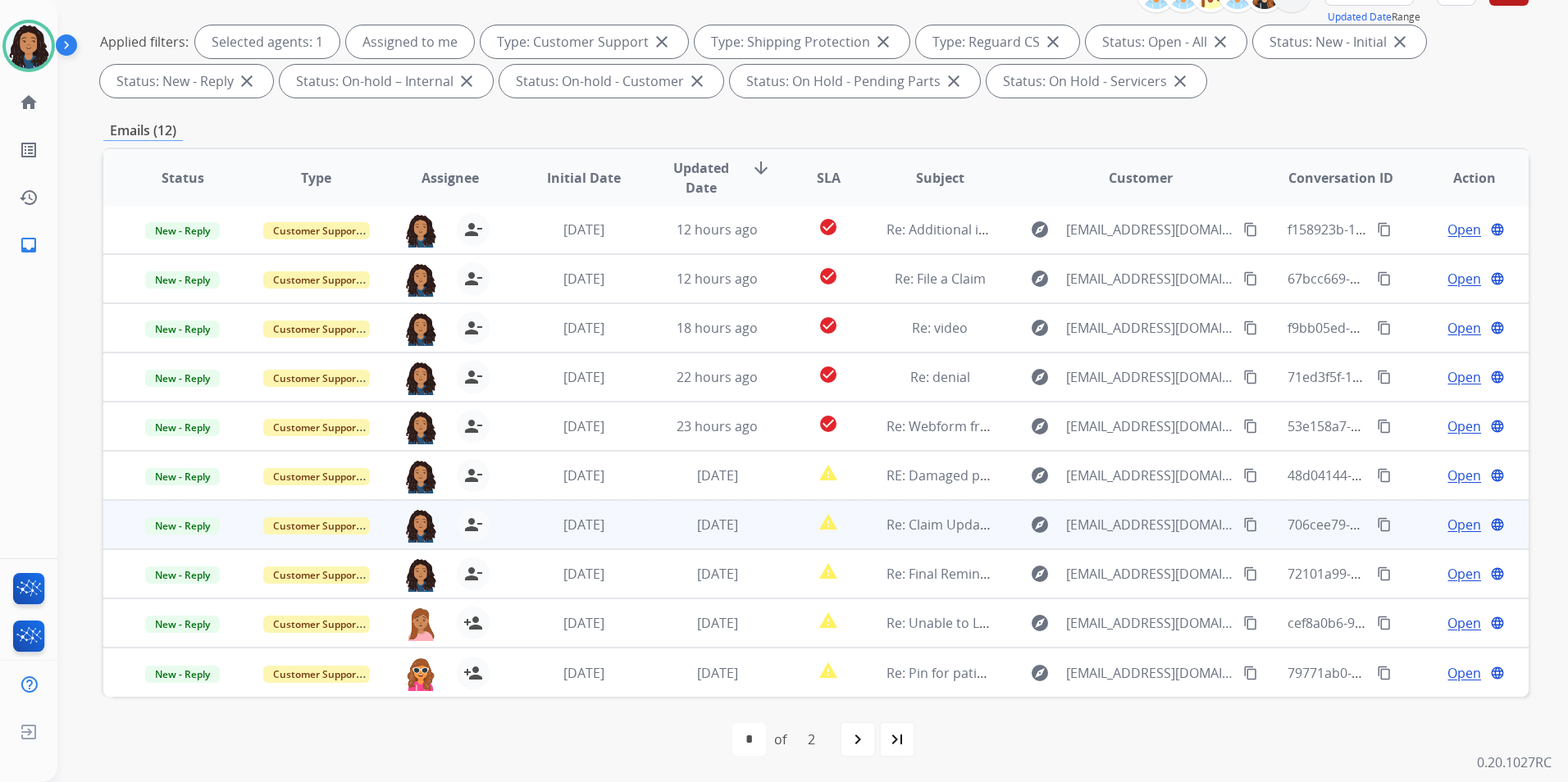
click at [1448, 522] on span "Open" at bounding box center [1465, 525] width 34 height 20
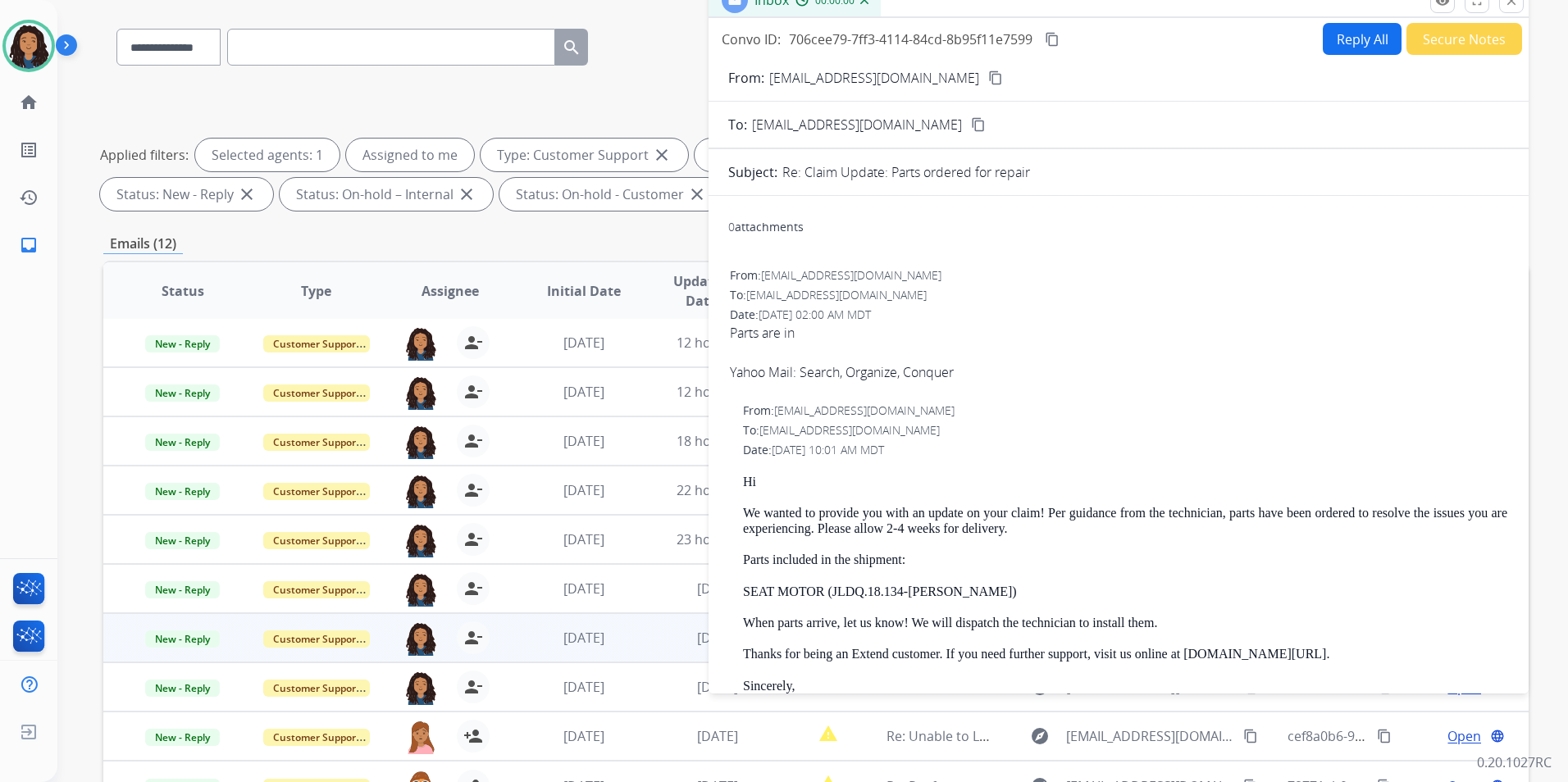
scroll to position [0, 0]
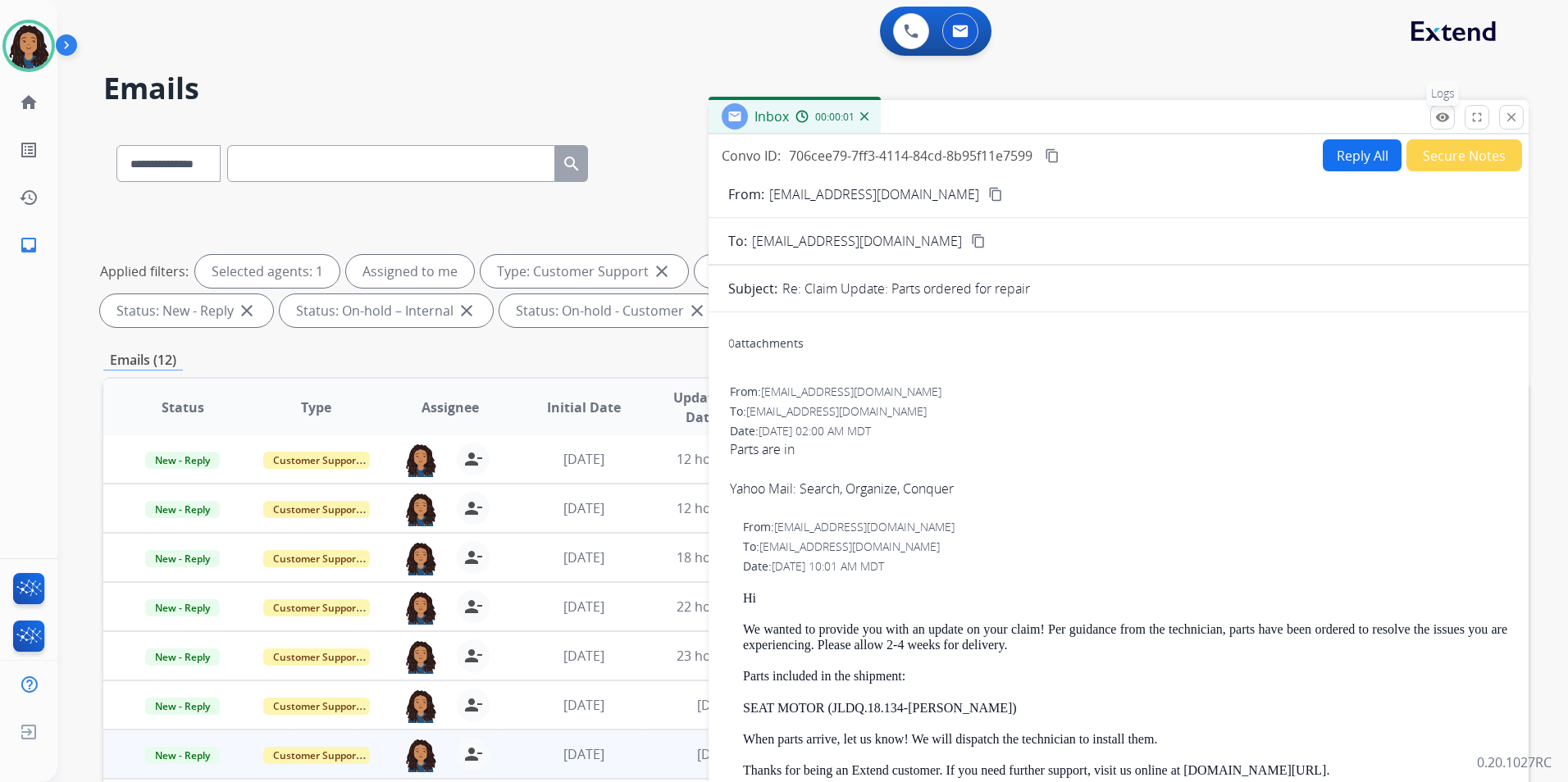
click at [1448, 123] on button "remove_red_eye Logs" at bounding box center [1443, 117] width 25 height 25
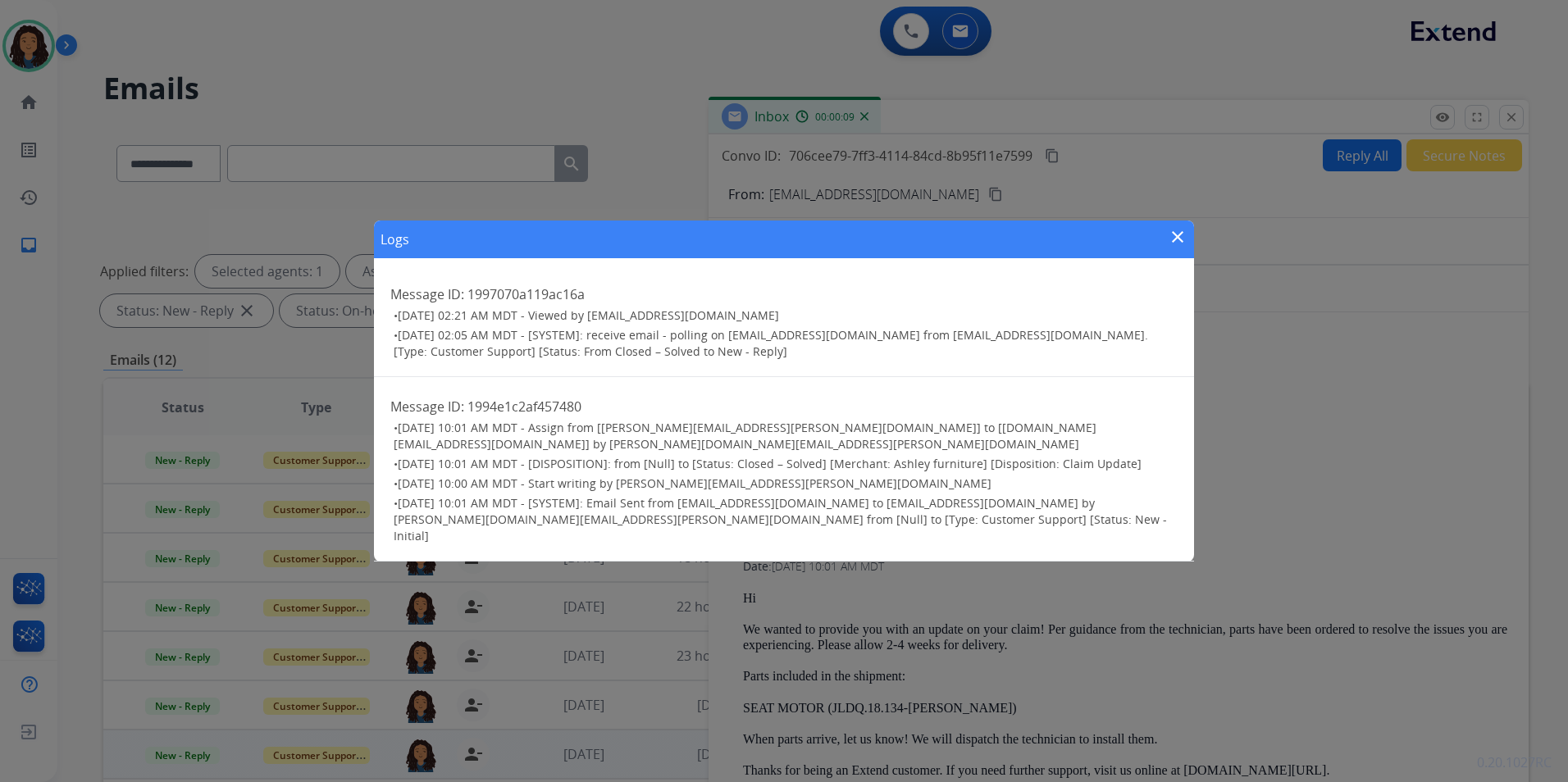
click at [1178, 247] on mat-icon "close" at bounding box center [1178, 237] width 20 height 20
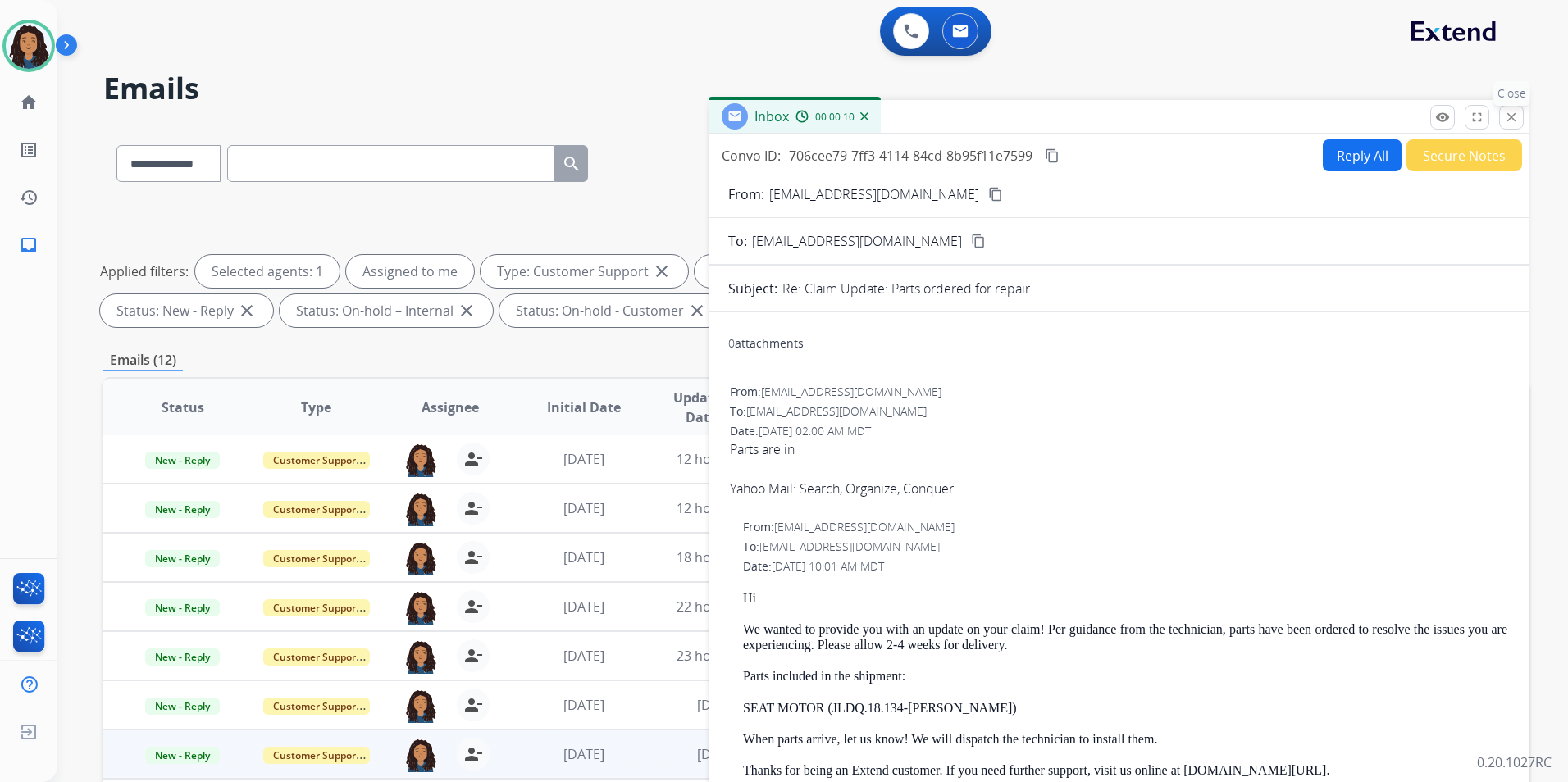
click at [1504, 119] on mat-icon "close" at bounding box center [1511, 116] width 15 height 15
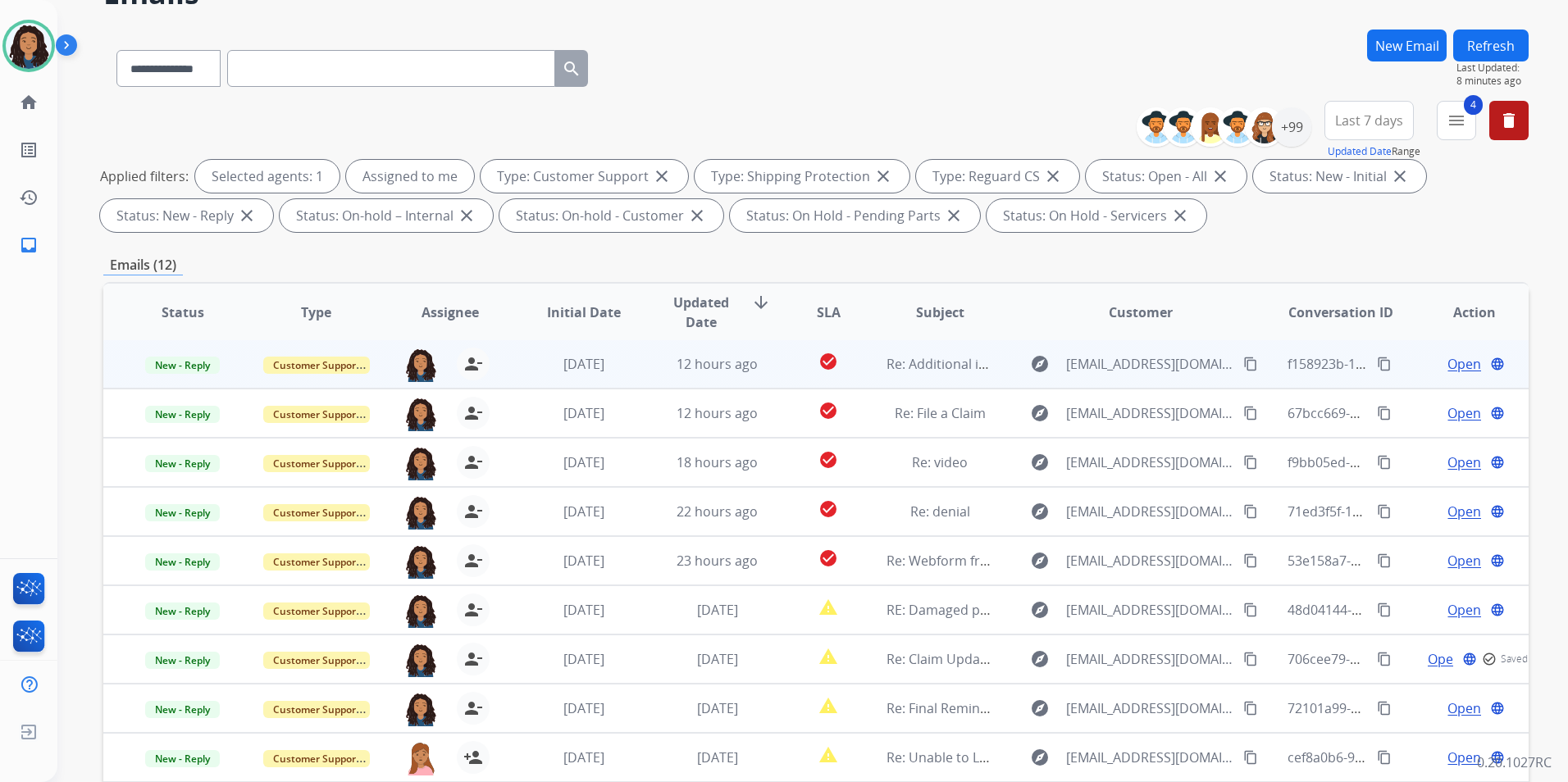
scroll to position [164, 0]
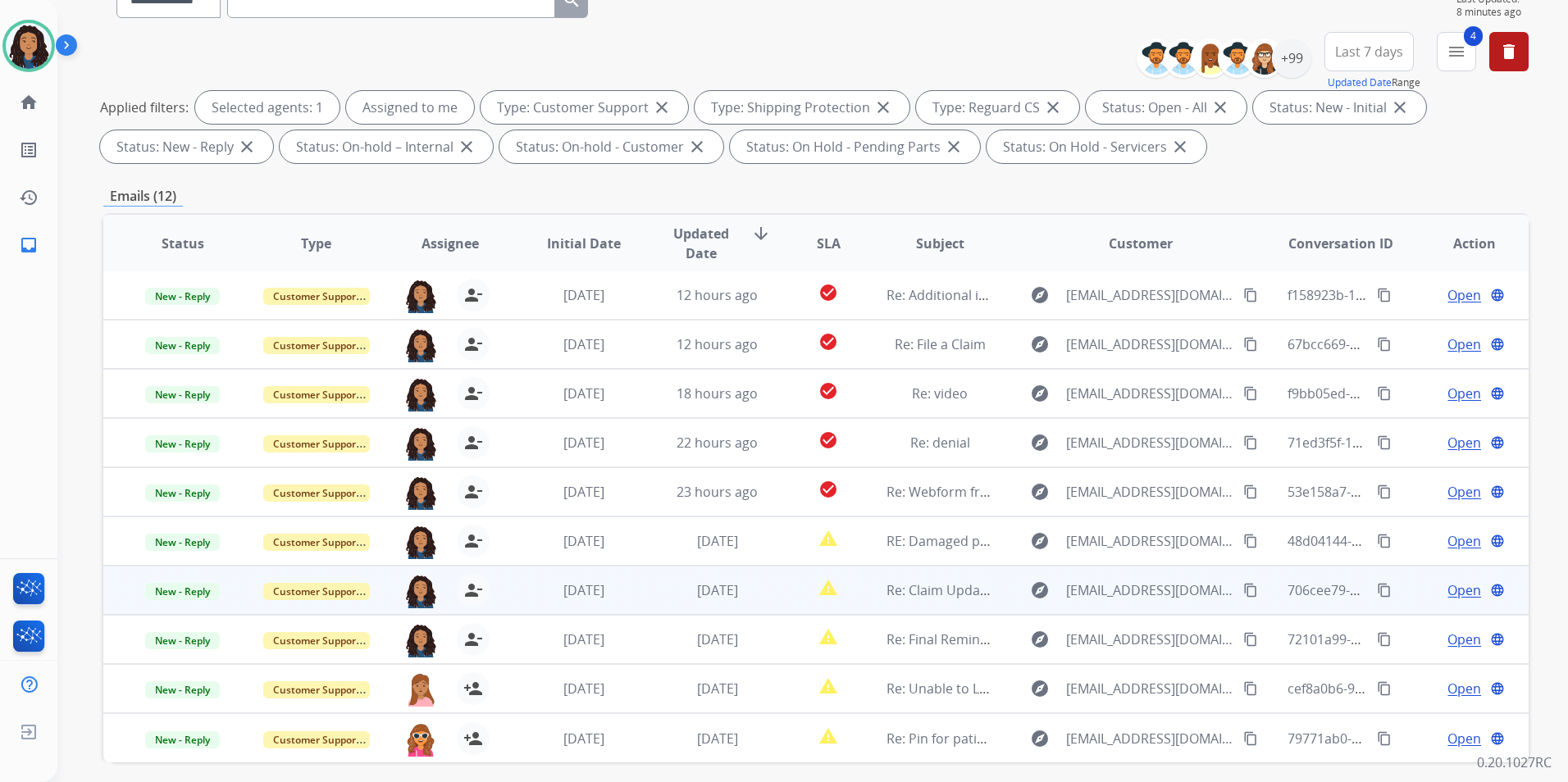
click at [1448, 588] on span "Open" at bounding box center [1465, 591] width 34 height 20
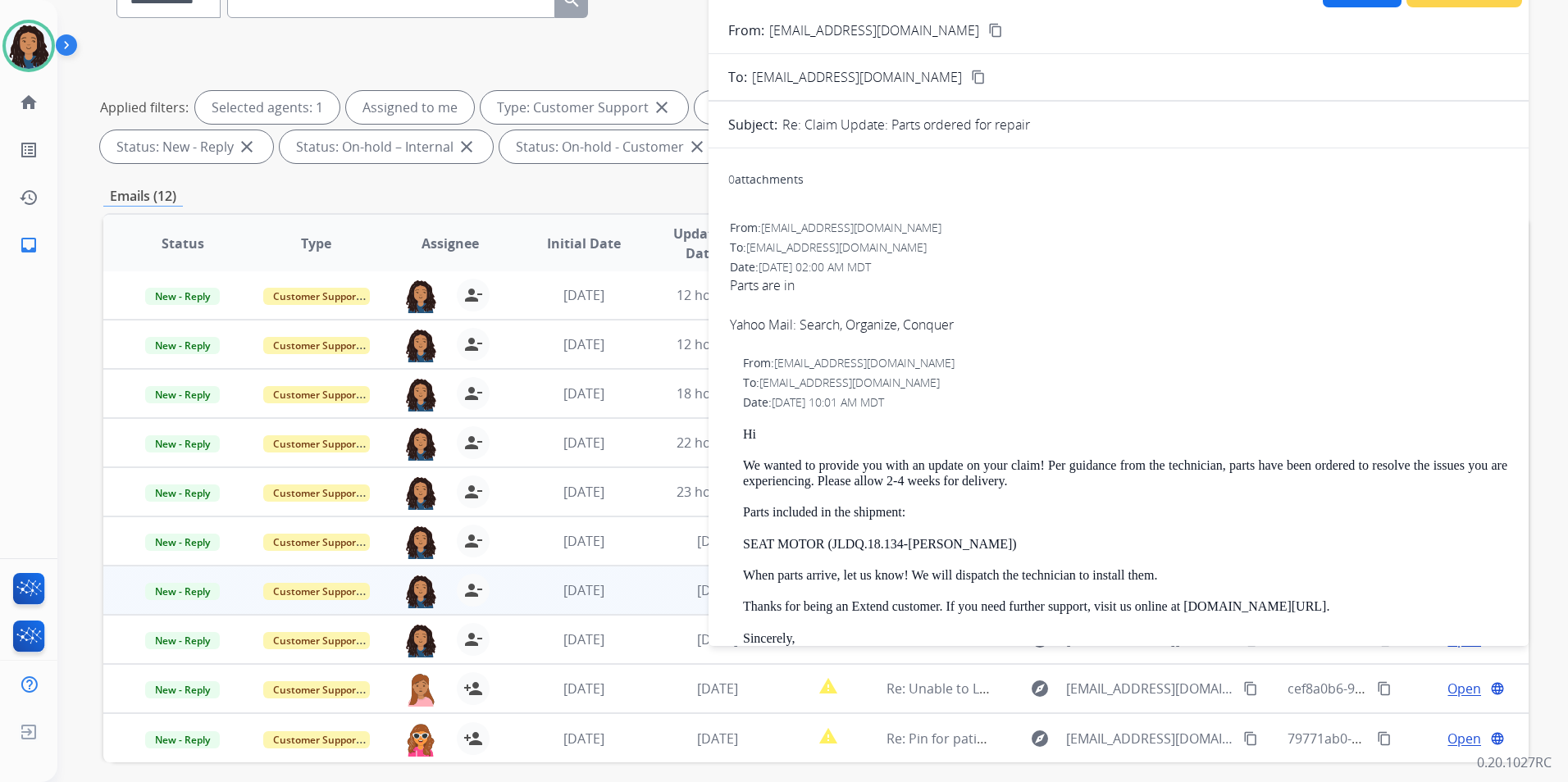
scroll to position [0, 0]
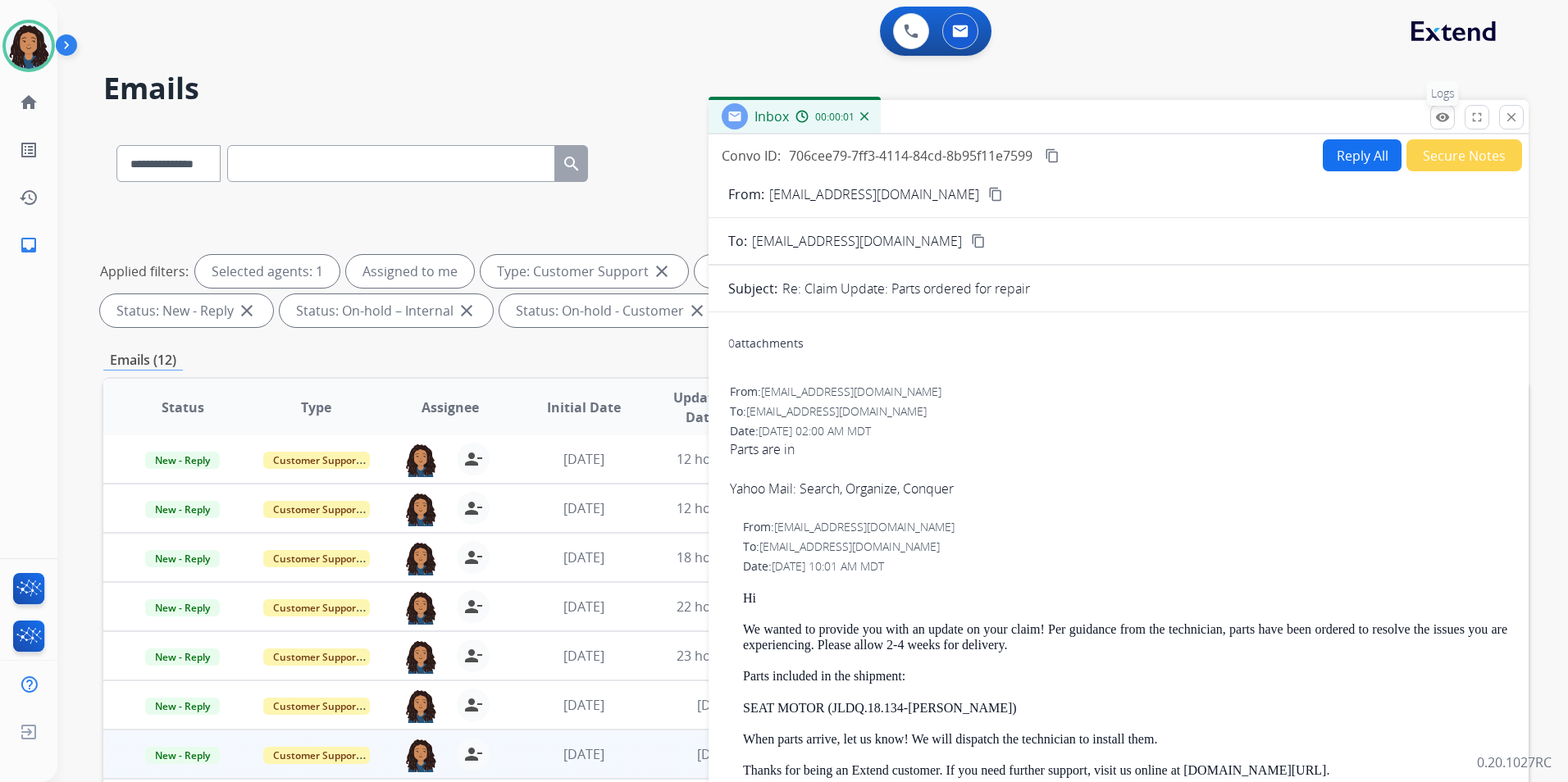
click at [1444, 112] on mat-icon "remove_red_eye" at bounding box center [1443, 116] width 15 height 15
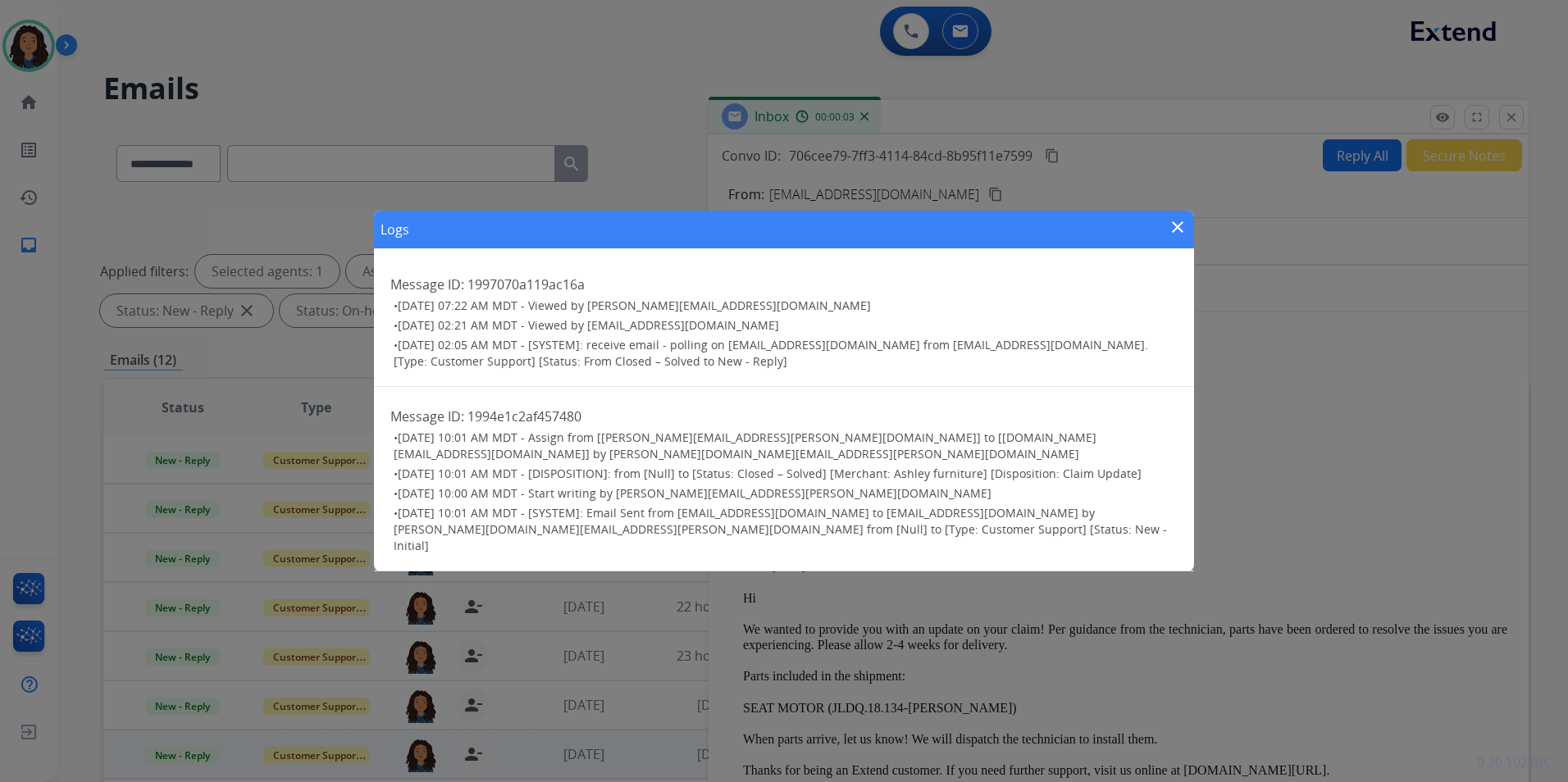
click at [1510, 123] on div "Logs close Message ID: 1997070a119ac16a • [DATE] 07:22 AM MDT - Viewed by [PERS…" at bounding box center [784, 391] width 1568 height 782
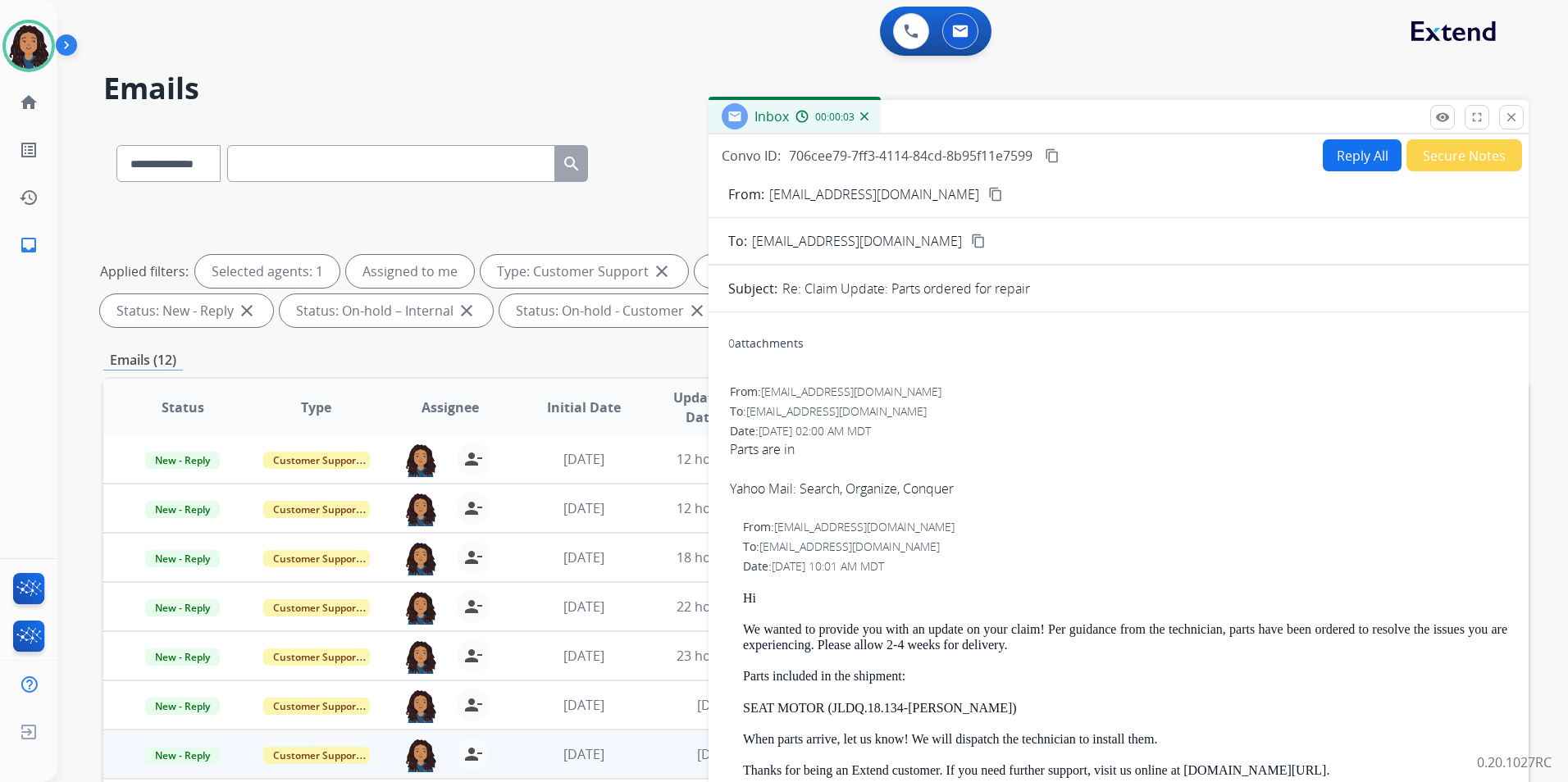
click at [1510, 123] on mat-icon "close" at bounding box center [1511, 116] width 15 height 15
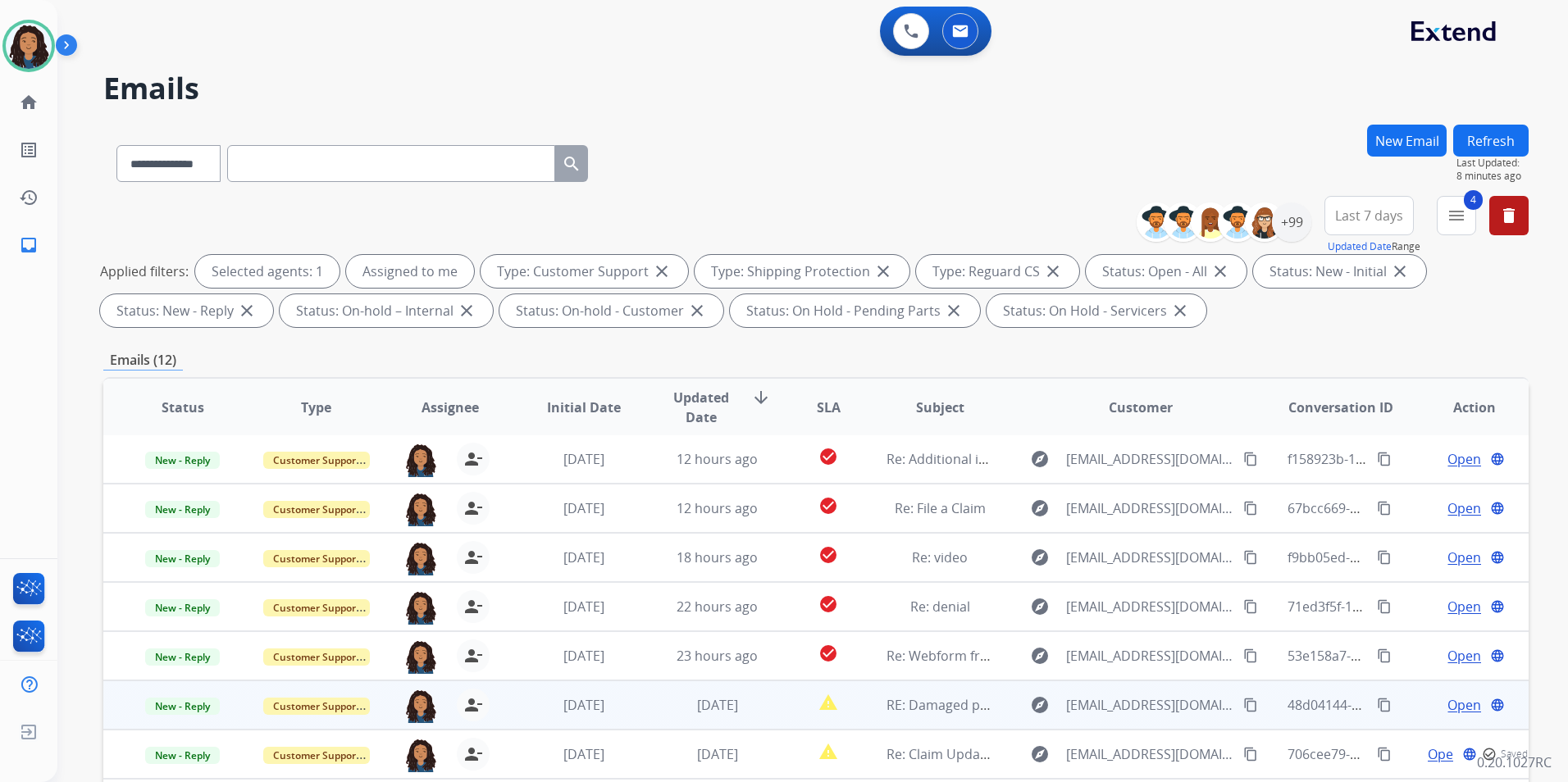
click at [1457, 705] on span "Open" at bounding box center [1465, 705] width 34 height 20
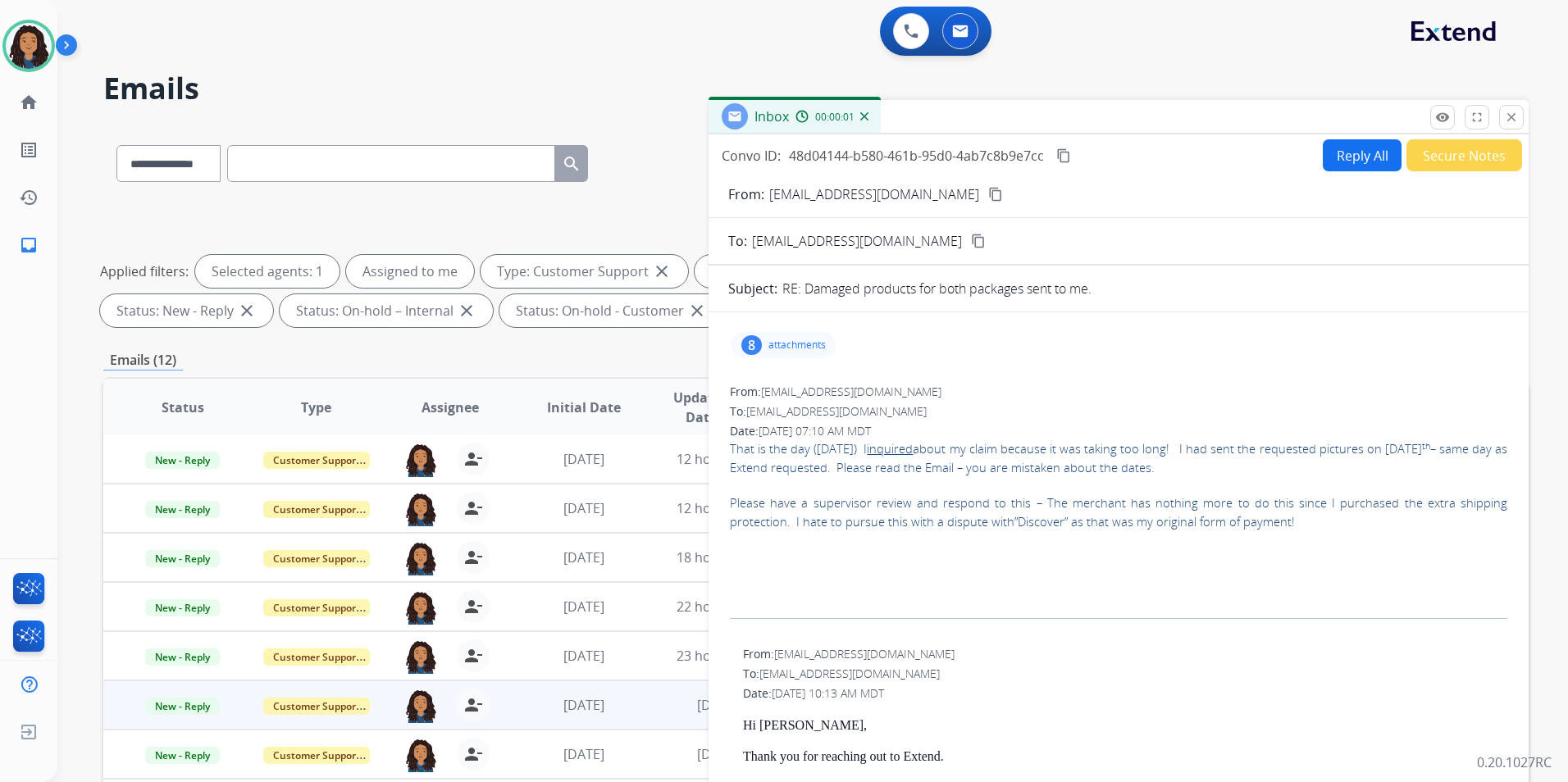
click at [1455, 122] on div "remove_red_eye Logs fullscreen Expand close Close" at bounding box center [1477, 117] width 94 height 25
click at [1447, 120] on mat-icon "remove_red_eye" at bounding box center [1443, 116] width 15 height 15
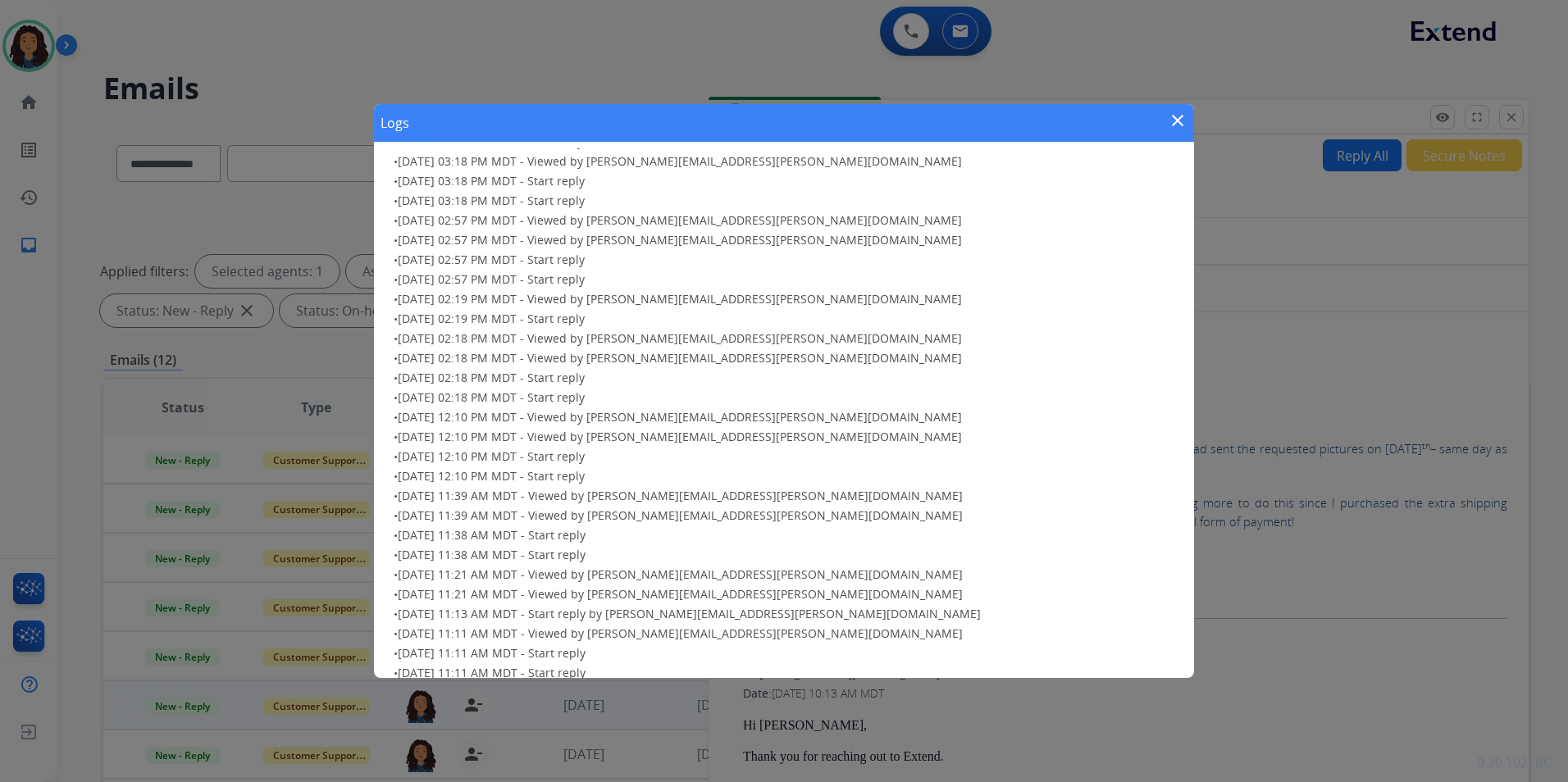
scroll to position [1290, 0]
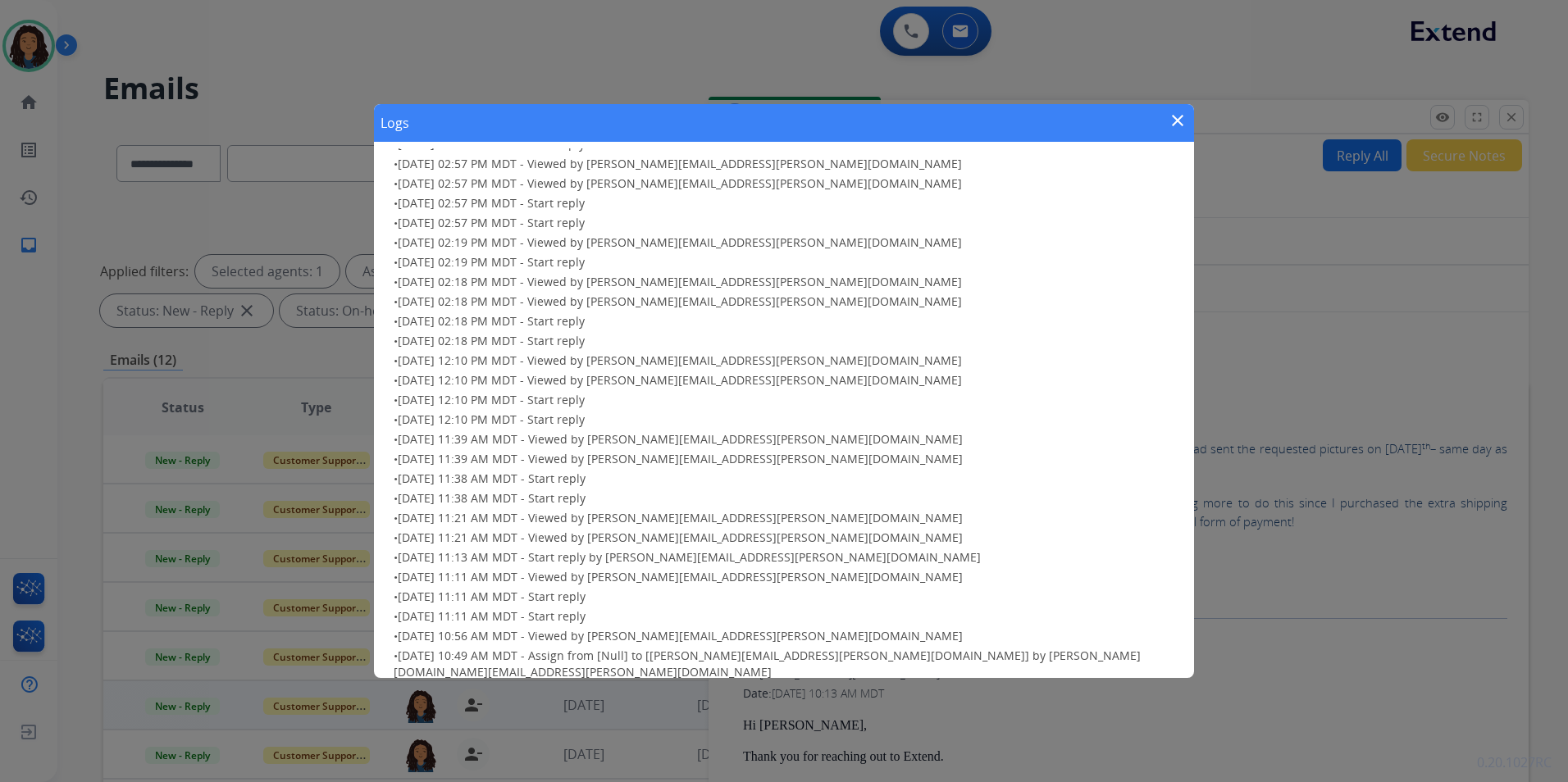
click at [1171, 117] on mat-icon "close" at bounding box center [1178, 120] width 20 height 20
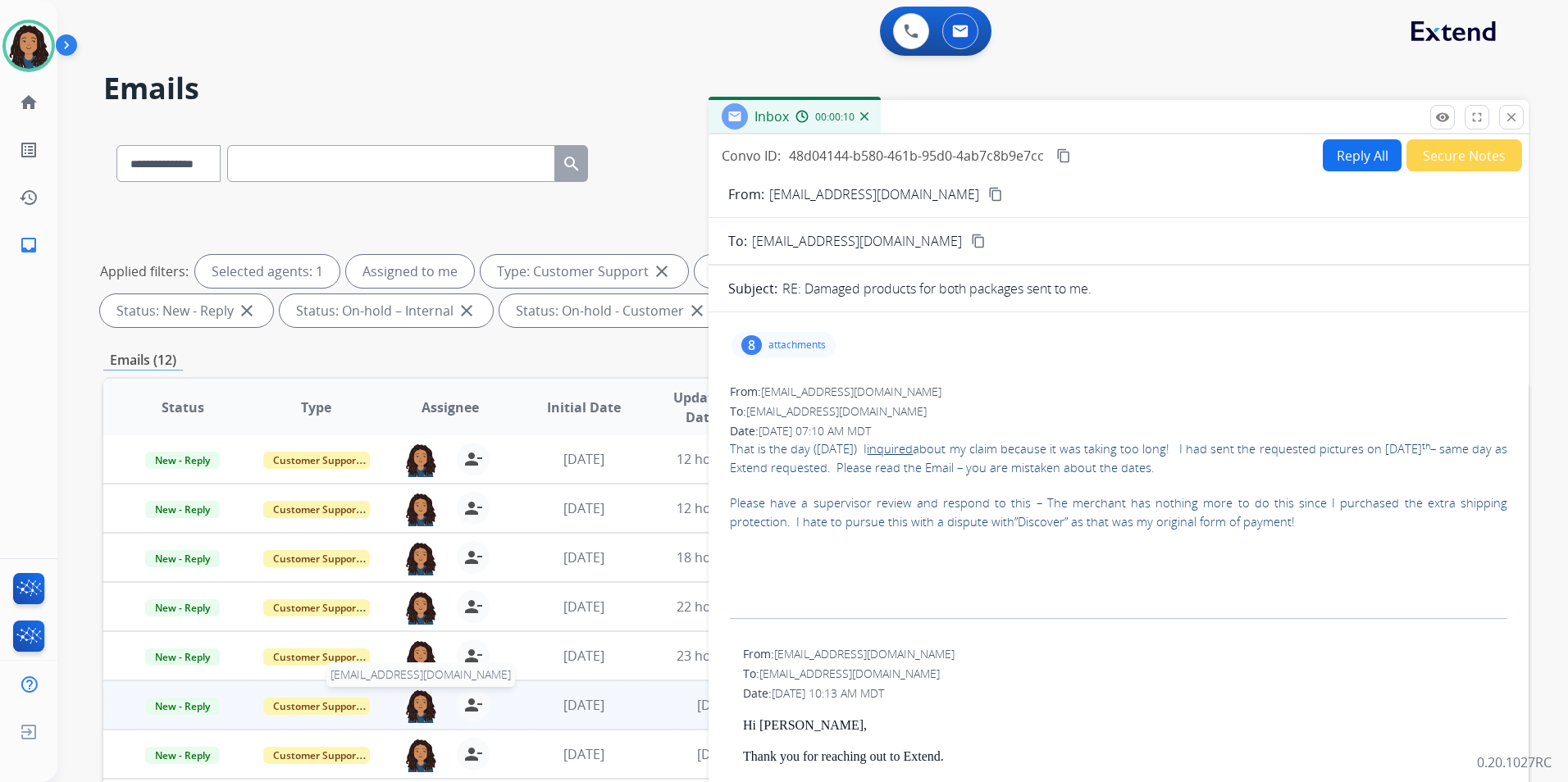
click at [421, 698] on img at bounding box center [420, 705] width 33 height 35
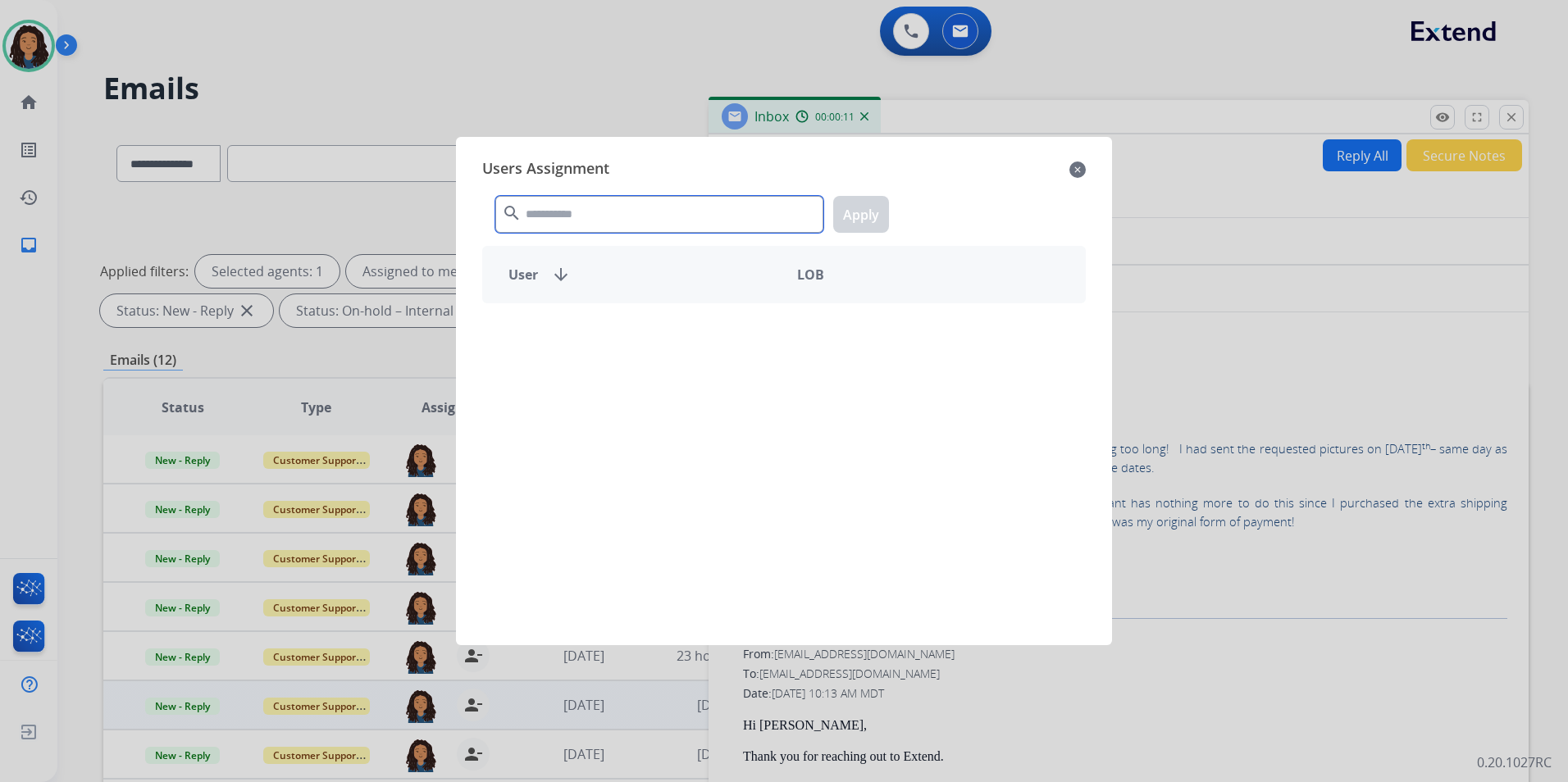
click at [609, 213] on input "text" at bounding box center [660, 214] width 328 height 37
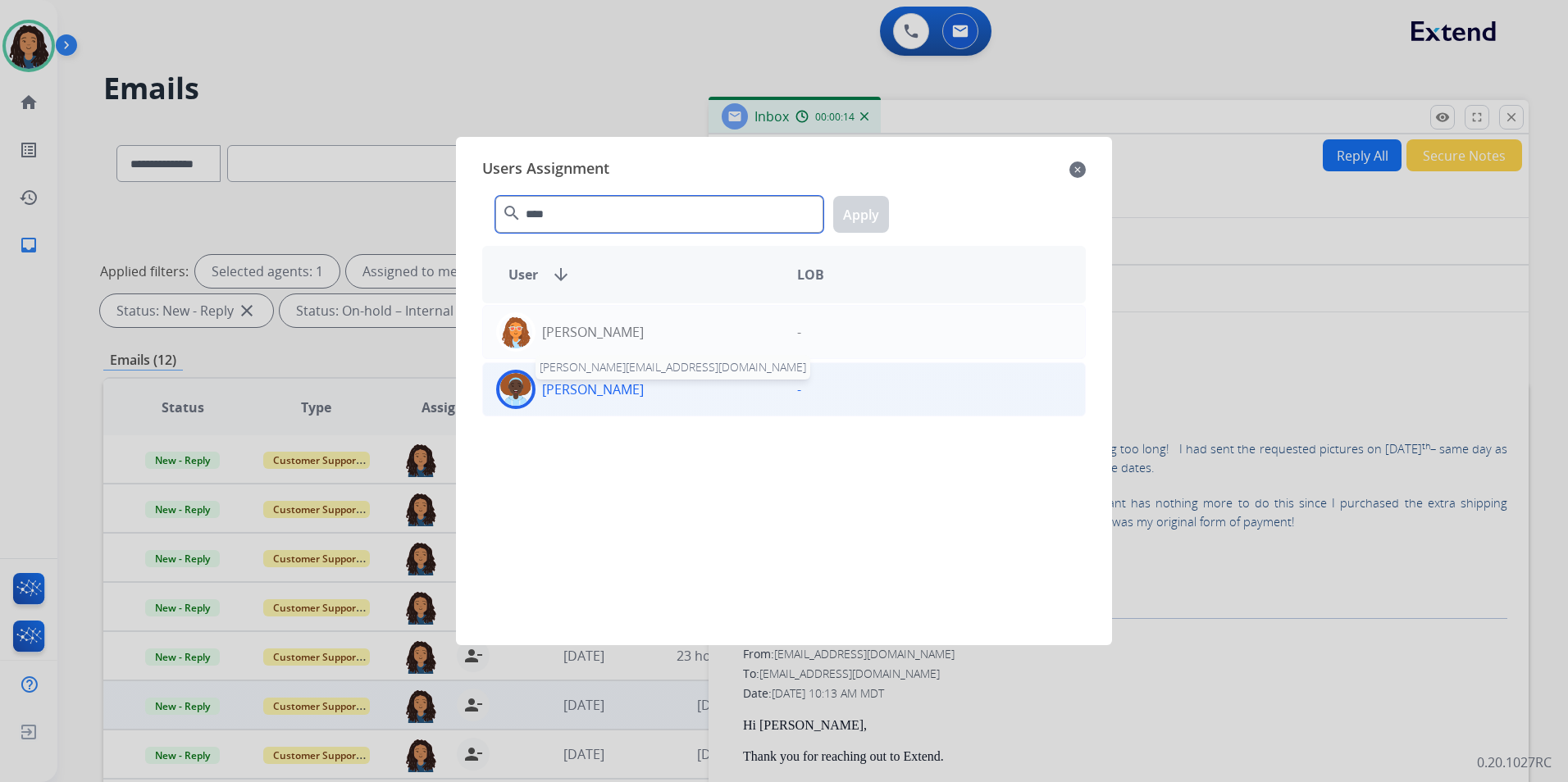
type input "****"
click at [644, 399] on p "[PERSON_NAME]" at bounding box center [593, 390] width 101 height 20
click at [867, 212] on button "Apply" at bounding box center [862, 214] width 56 height 37
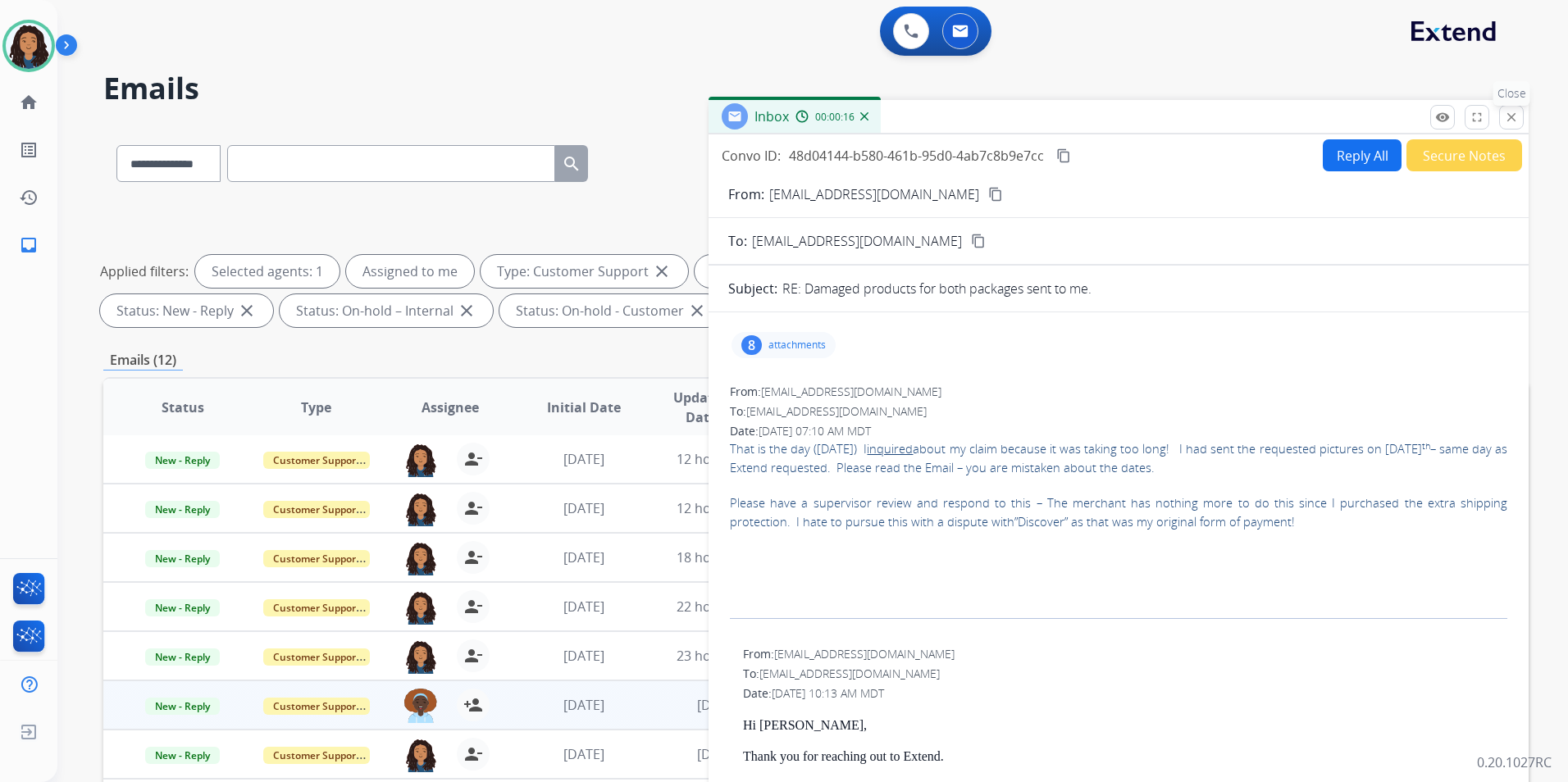
click at [1511, 113] on mat-icon "close" at bounding box center [1511, 116] width 15 height 15
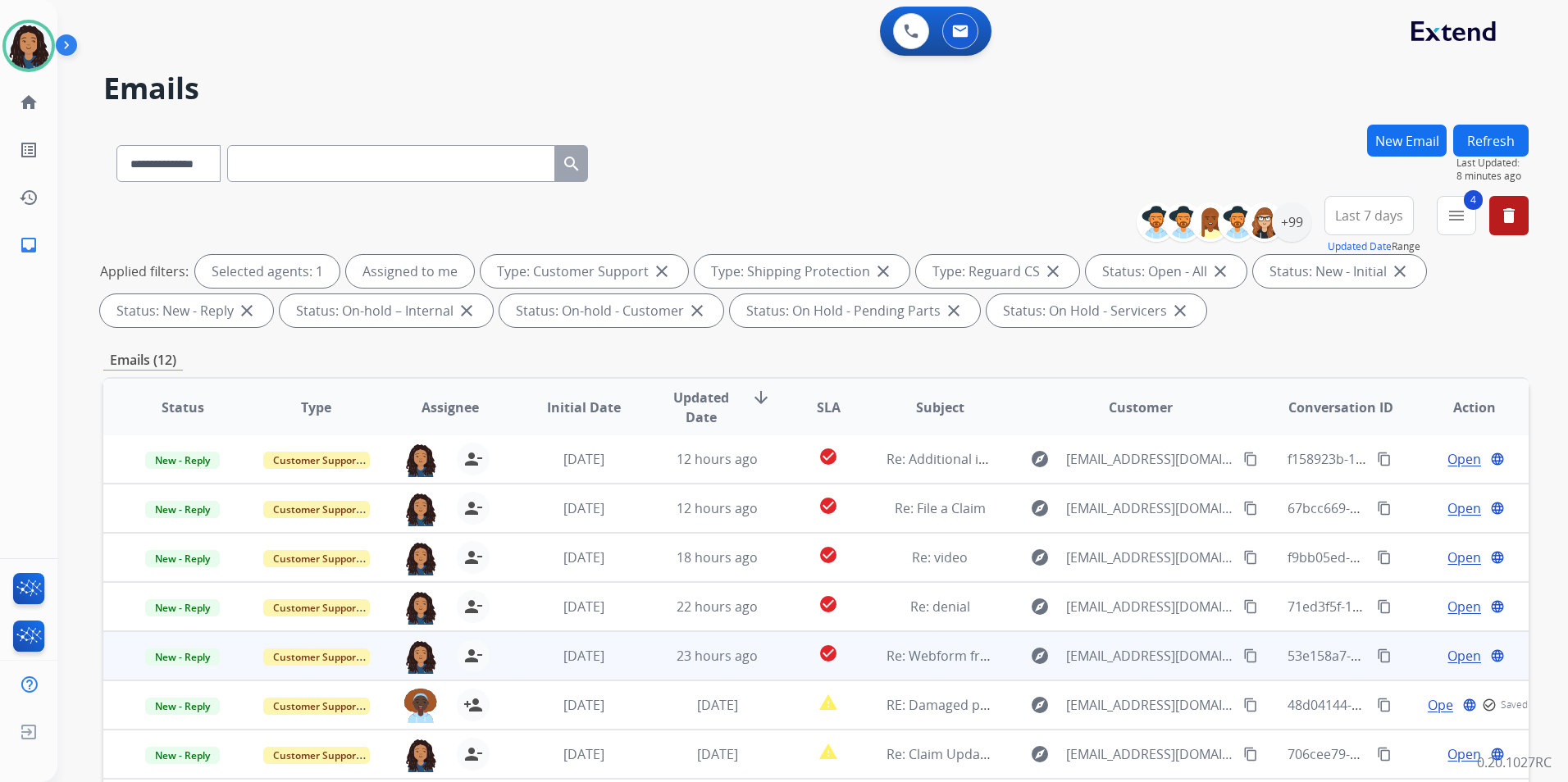
click at [1450, 657] on span "Open" at bounding box center [1465, 657] width 34 height 20
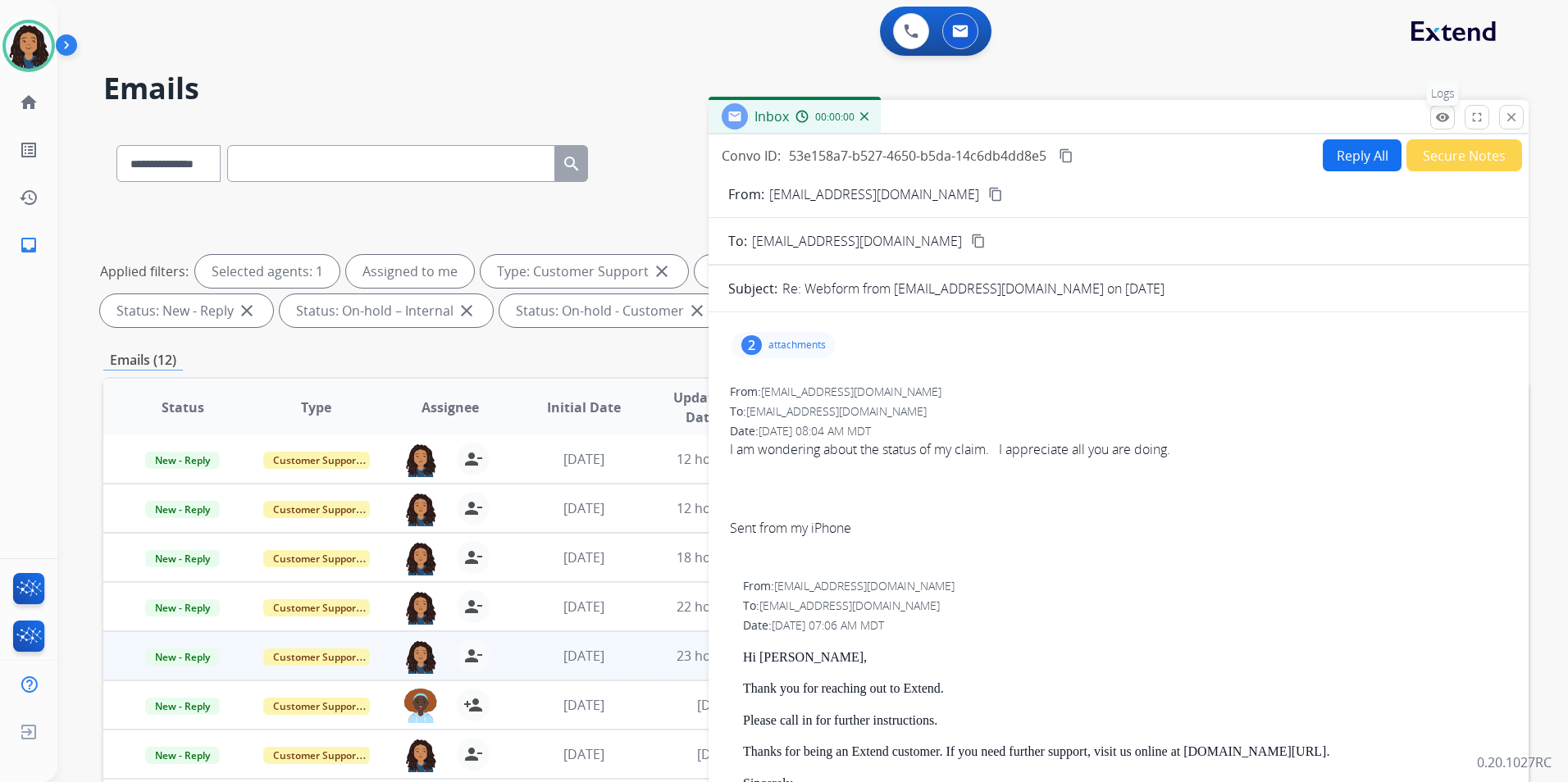
click at [1455, 114] on button "remove_red_eye Logs" at bounding box center [1443, 117] width 25 height 25
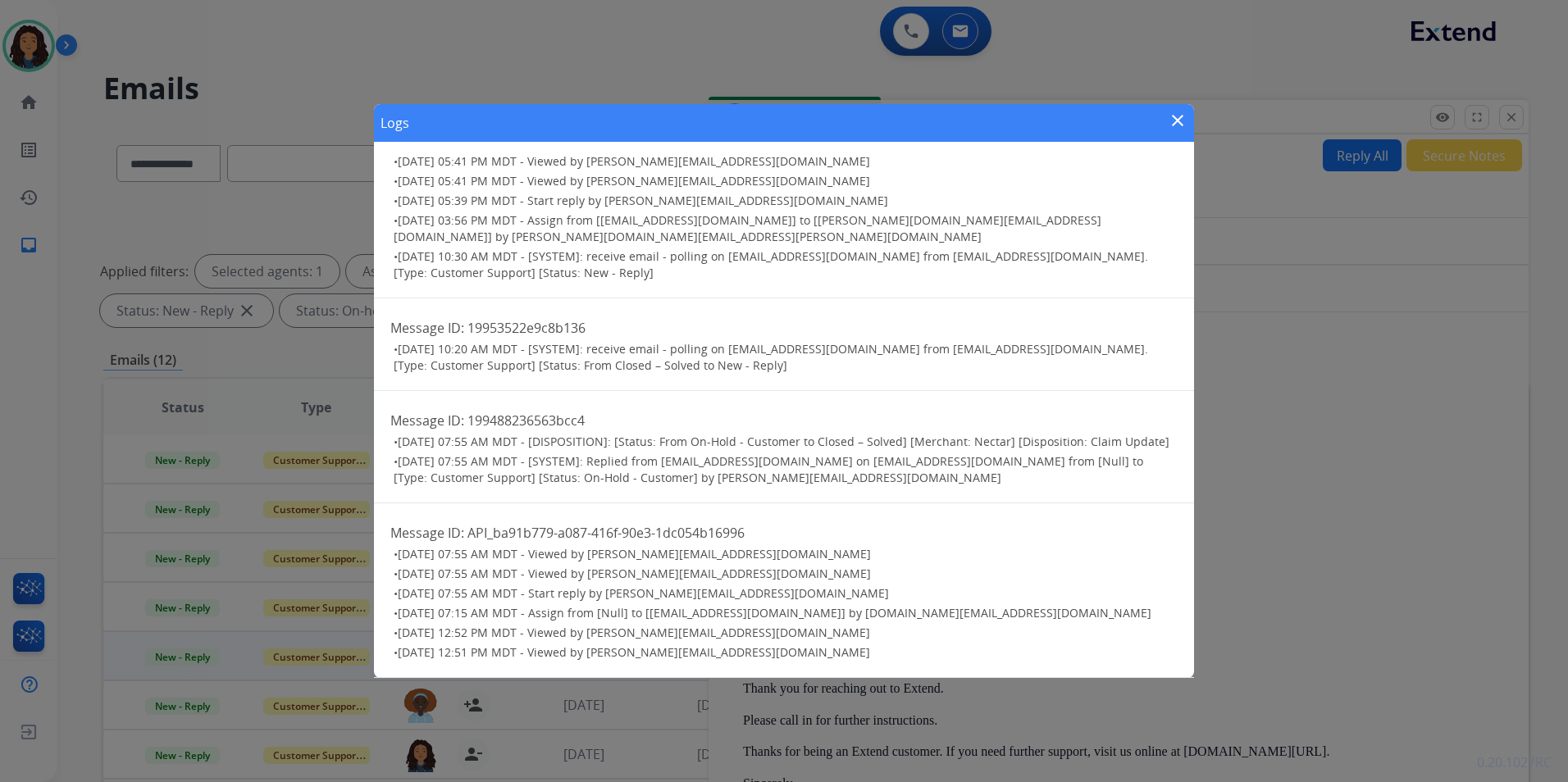
scroll to position [539, 0]
click at [1179, 123] on mat-icon "close" at bounding box center [1178, 120] width 20 height 20
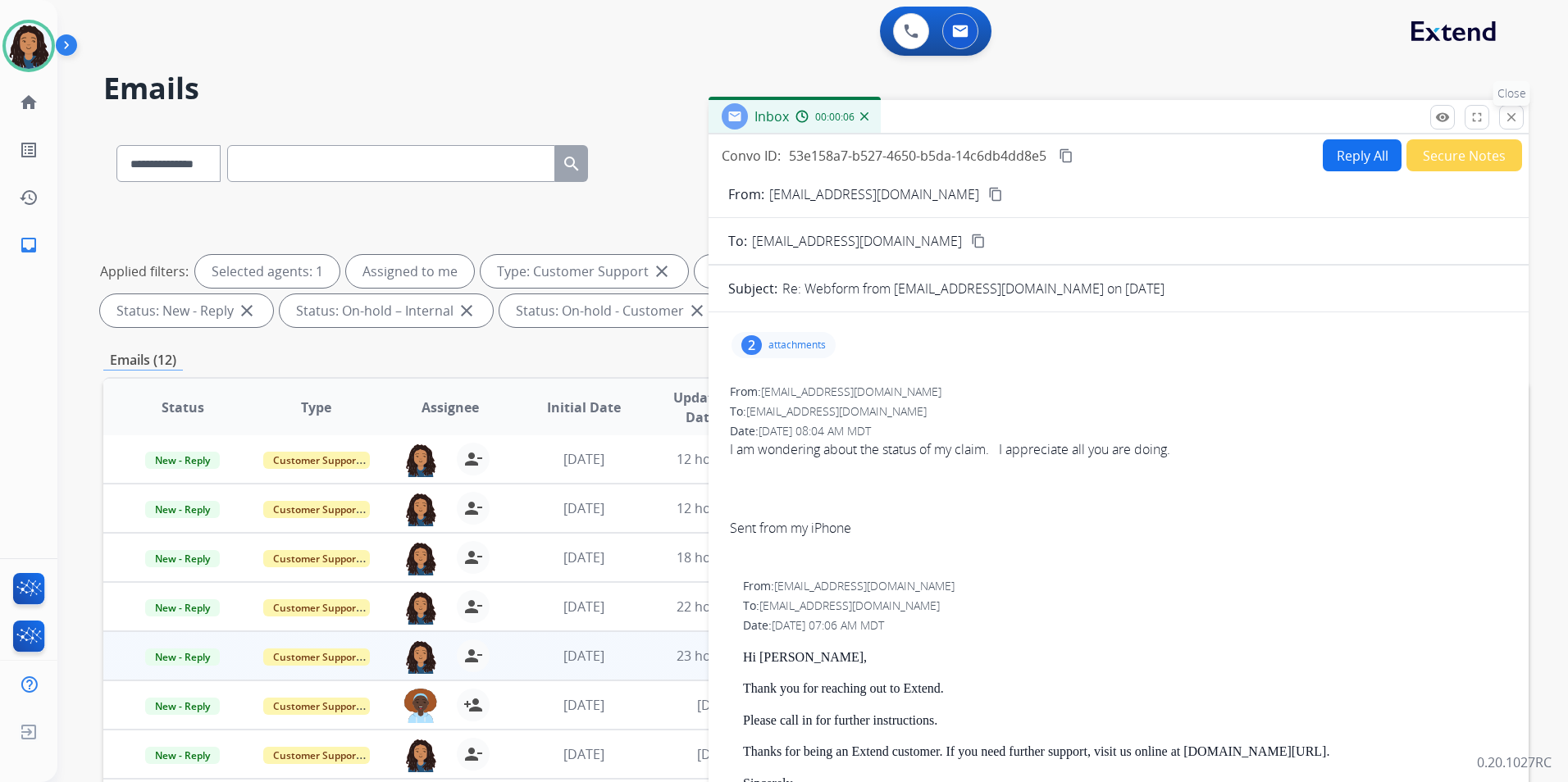
click at [1502, 124] on button "close Close" at bounding box center [1511, 117] width 25 height 25
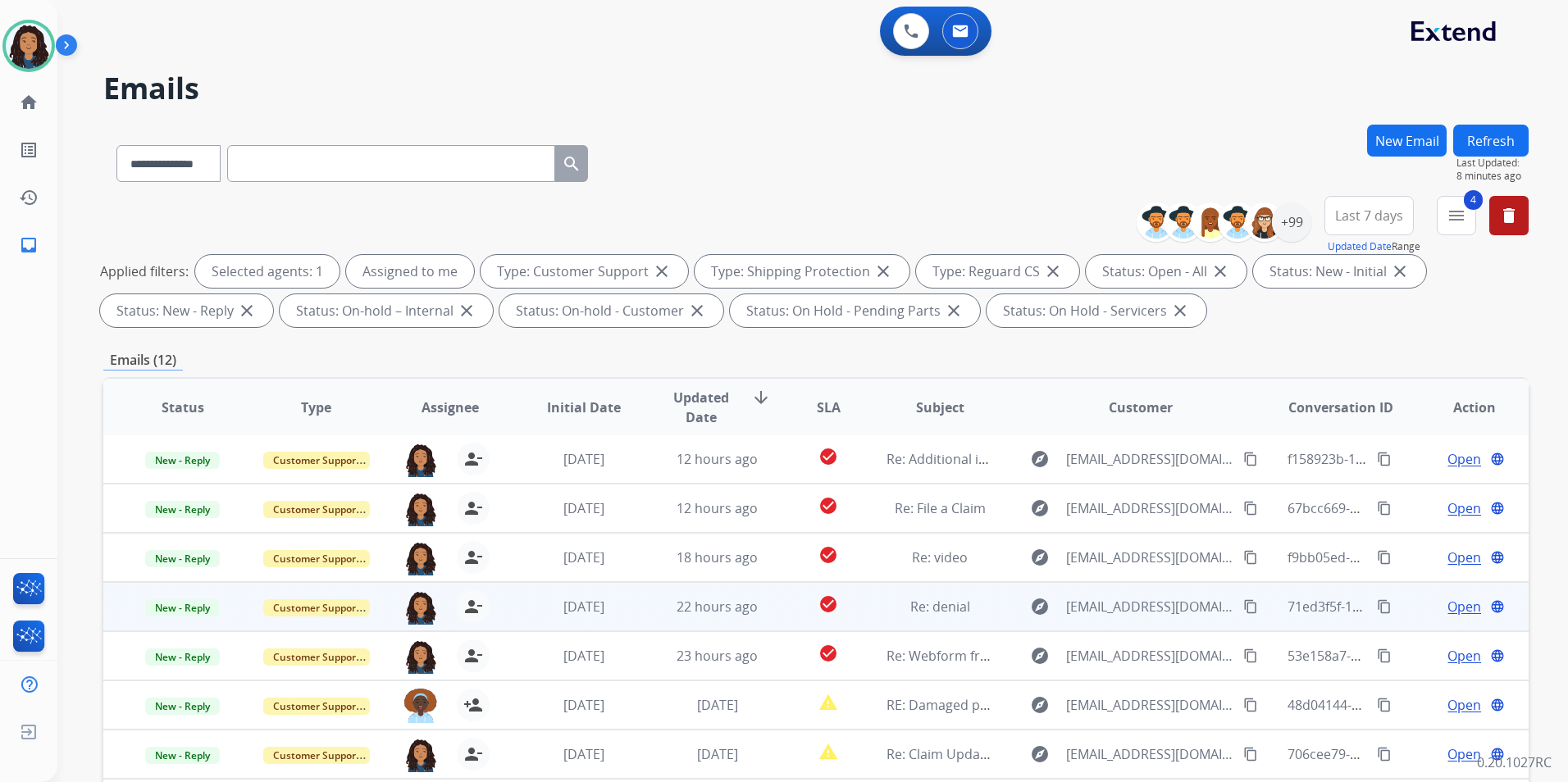
click at [1457, 602] on span "Open" at bounding box center [1465, 607] width 34 height 20
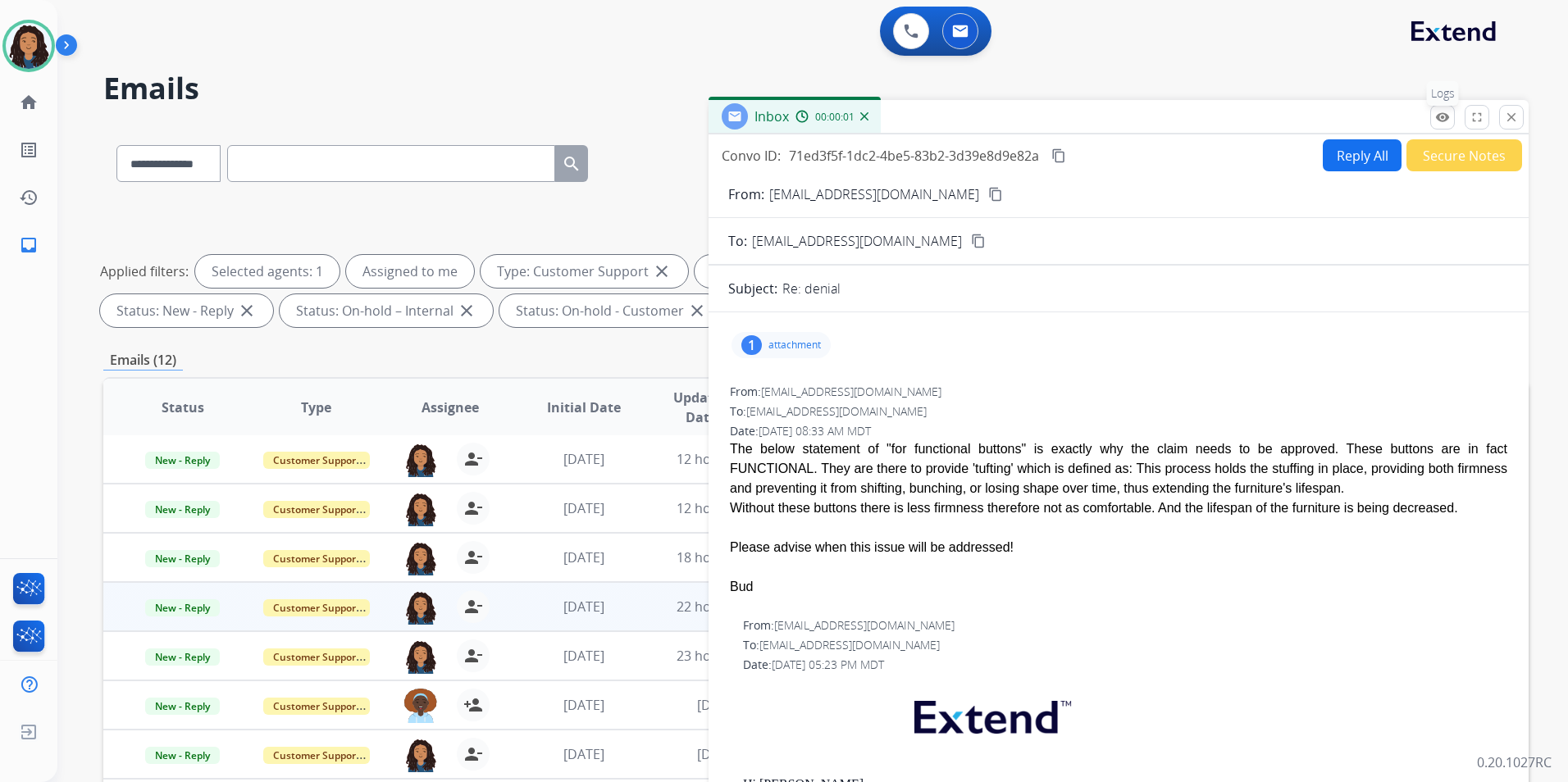
click at [1436, 121] on mat-icon "remove_red_eye" at bounding box center [1443, 116] width 15 height 15
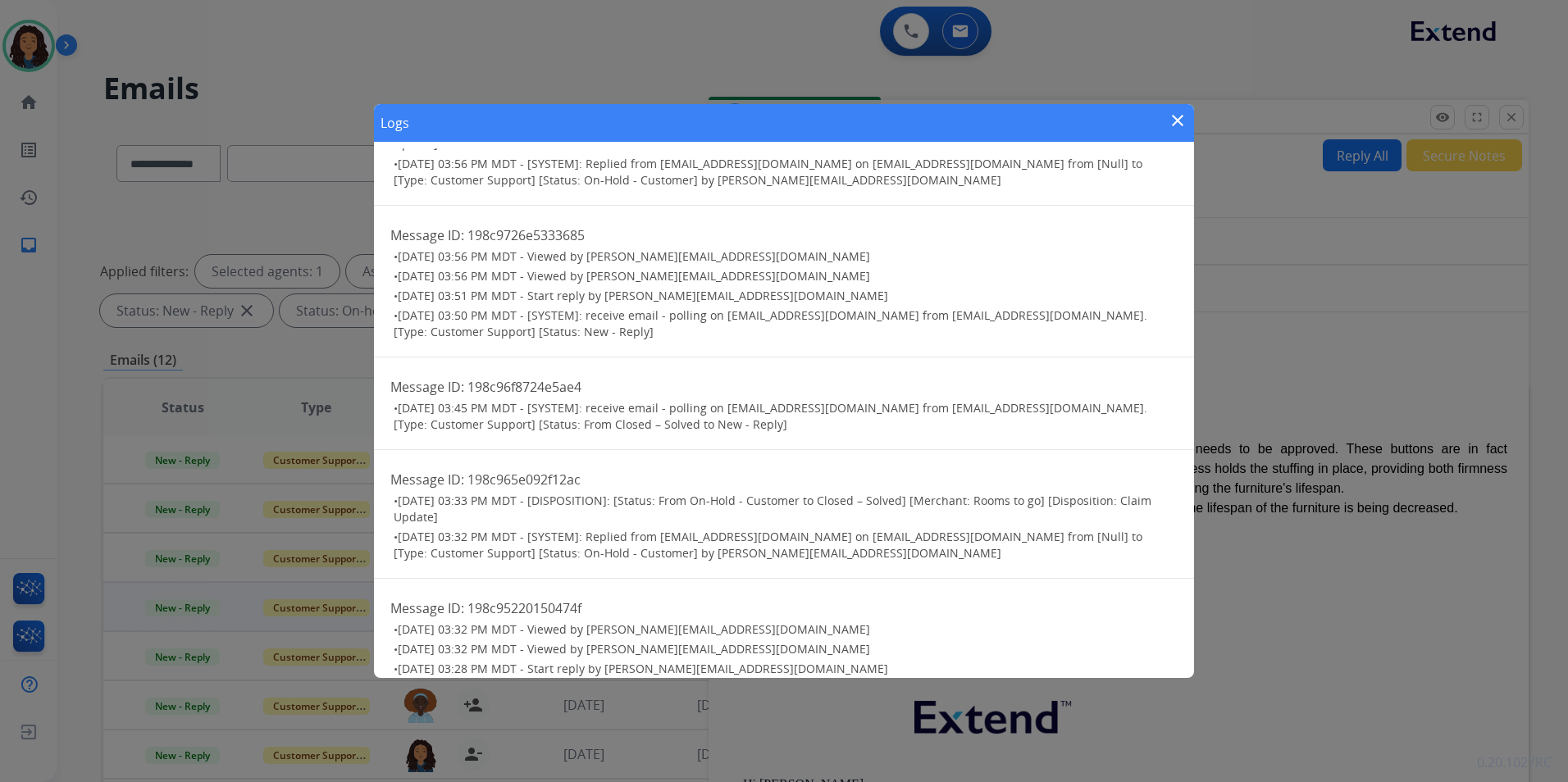
scroll to position [1507, 0]
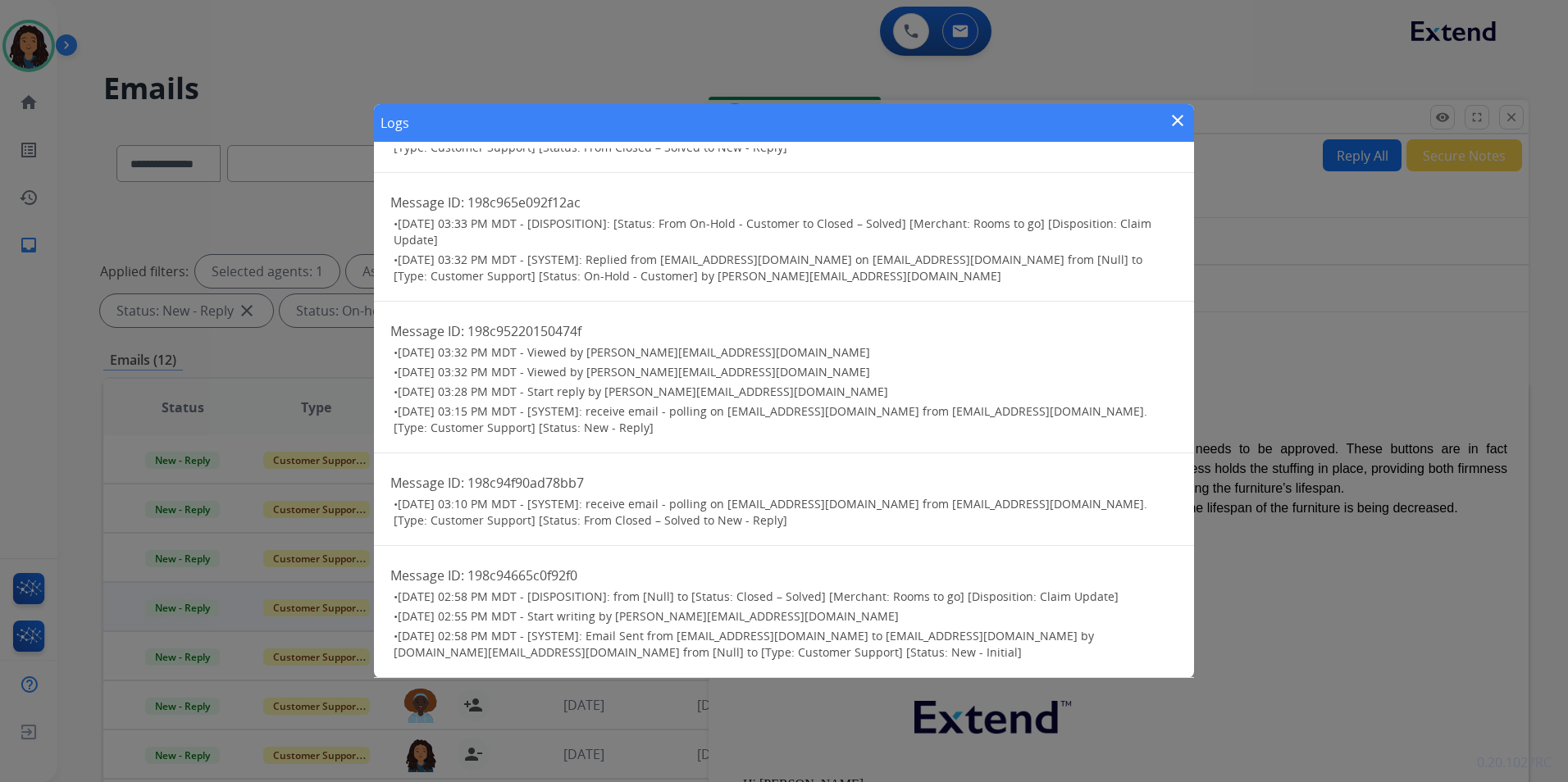
click at [1172, 114] on mat-icon "close" at bounding box center [1178, 120] width 20 height 20
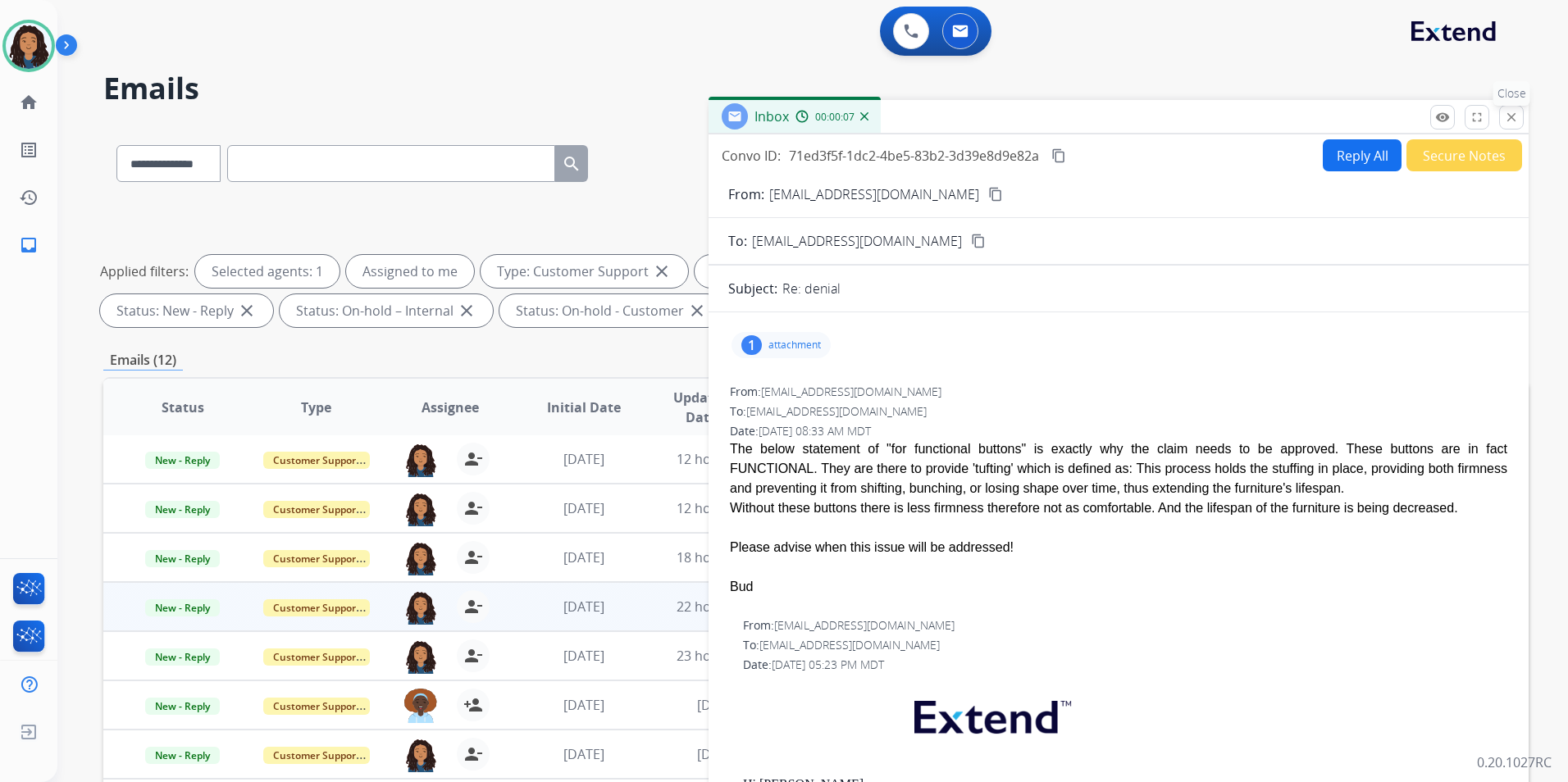
click at [1506, 114] on mat-icon "close" at bounding box center [1511, 116] width 15 height 15
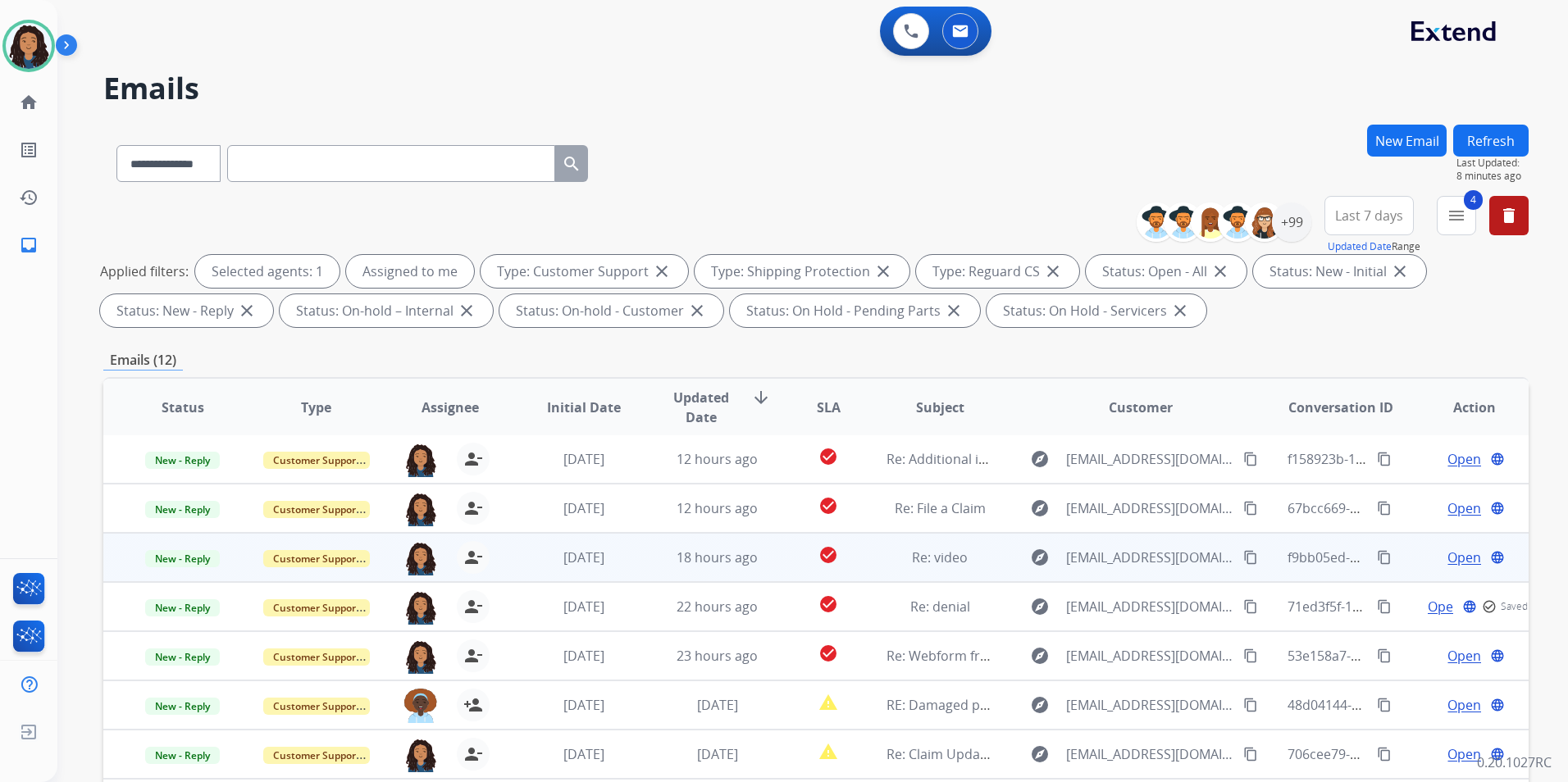
click at [1455, 555] on span "Open" at bounding box center [1465, 558] width 34 height 20
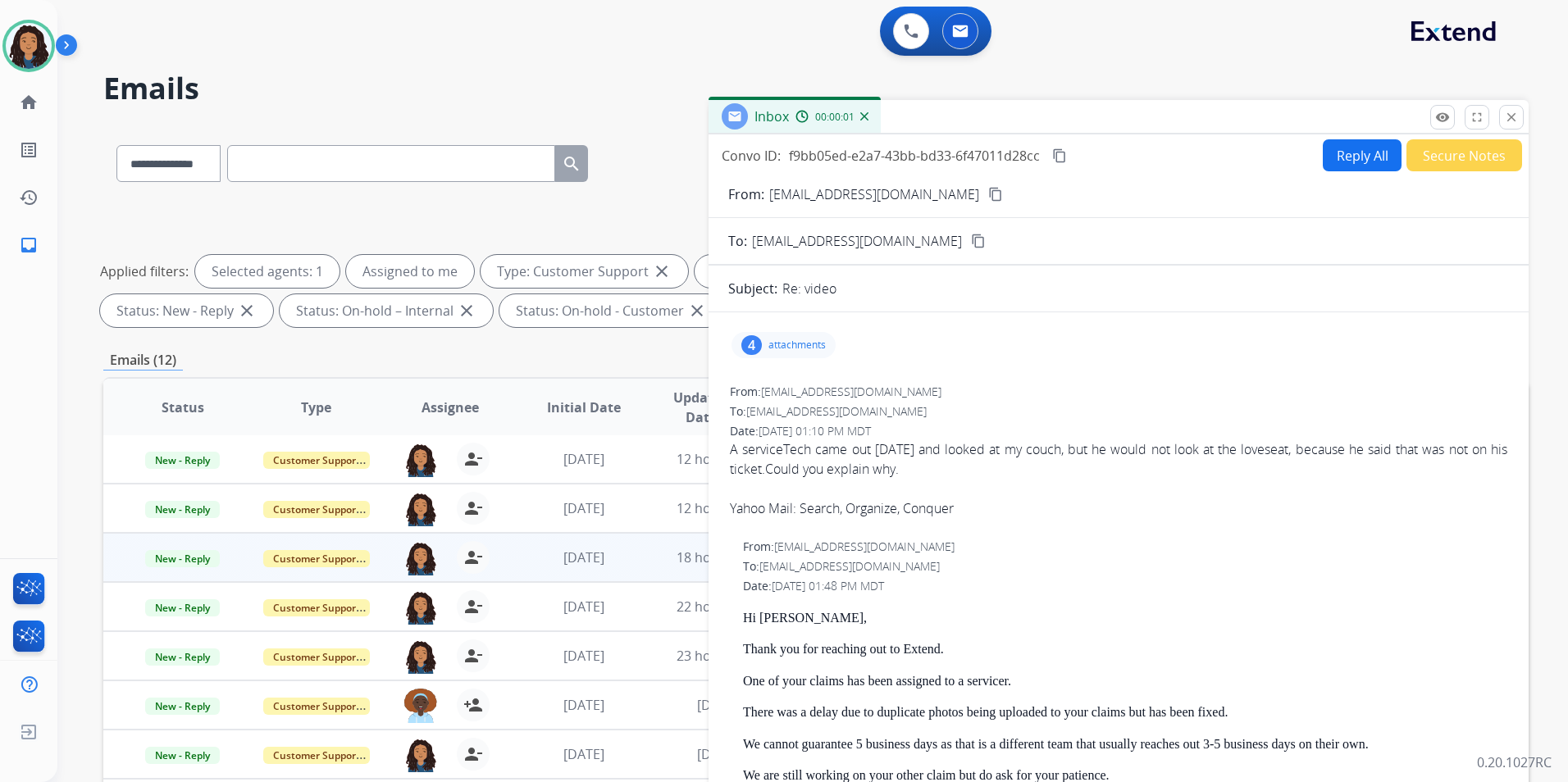
click at [1457, 114] on div "remove_red_eye Logs fullscreen Expand close Close" at bounding box center [1477, 117] width 94 height 25
click at [1443, 116] on mat-icon "remove_red_eye" at bounding box center [1443, 116] width 15 height 15
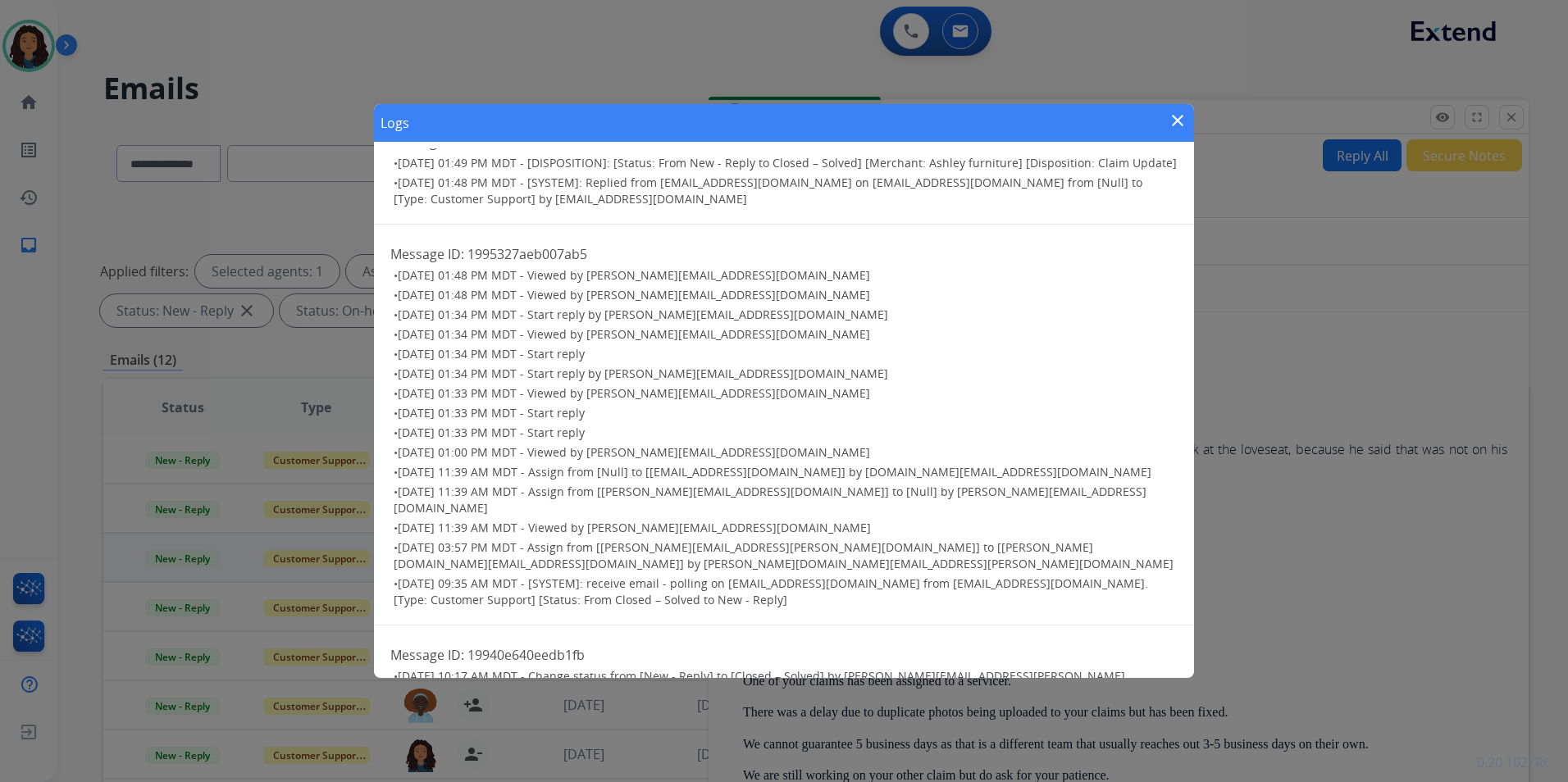
scroll to position [0, 0]
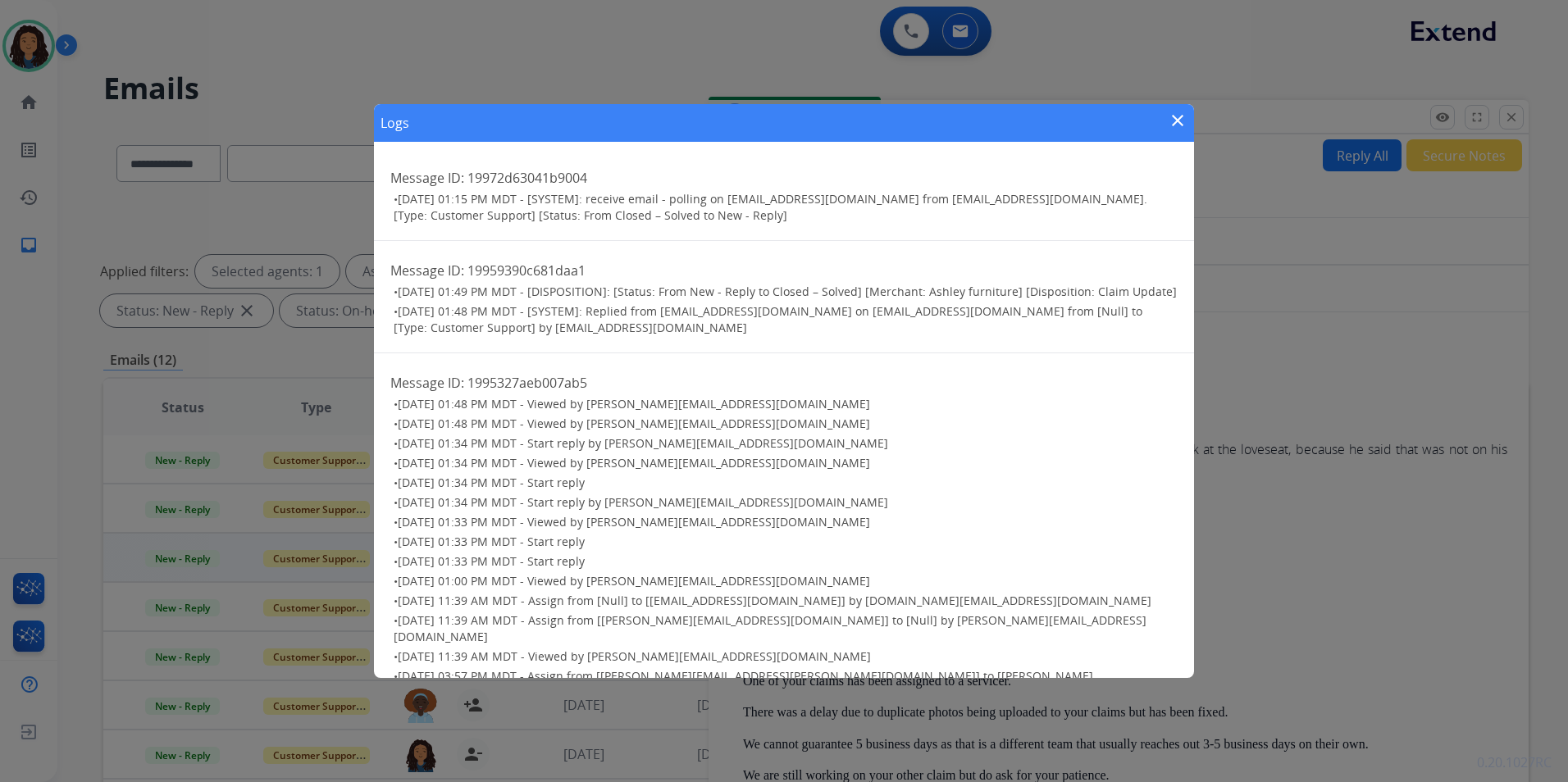
click at [1177, 125] on mat-icon "close" at bounding box center [1178, 120] width 20 height 20
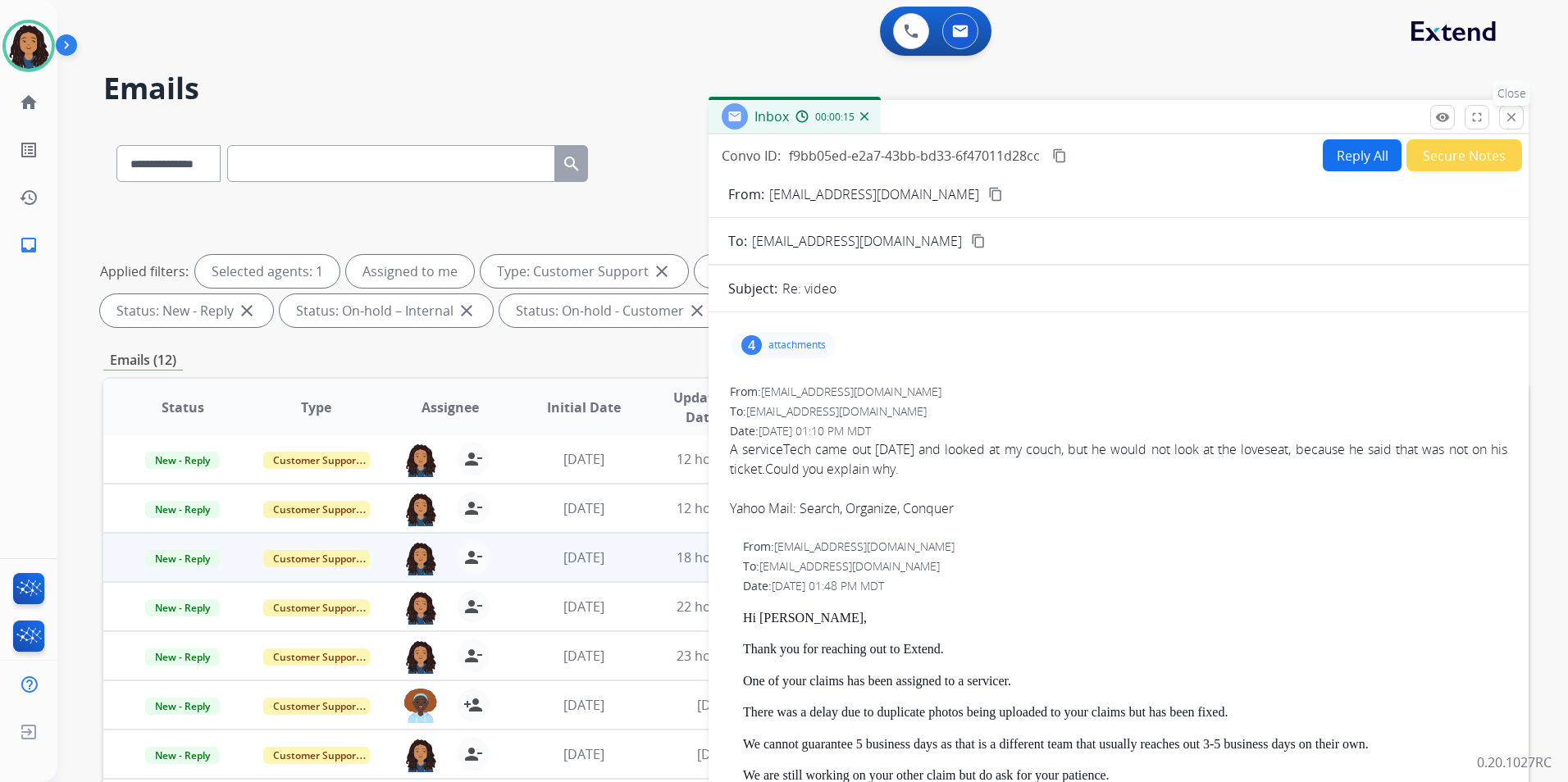
click at [1513, 111] on mat-icon "close" at bounding box center [1511, 116] width 15 height 15
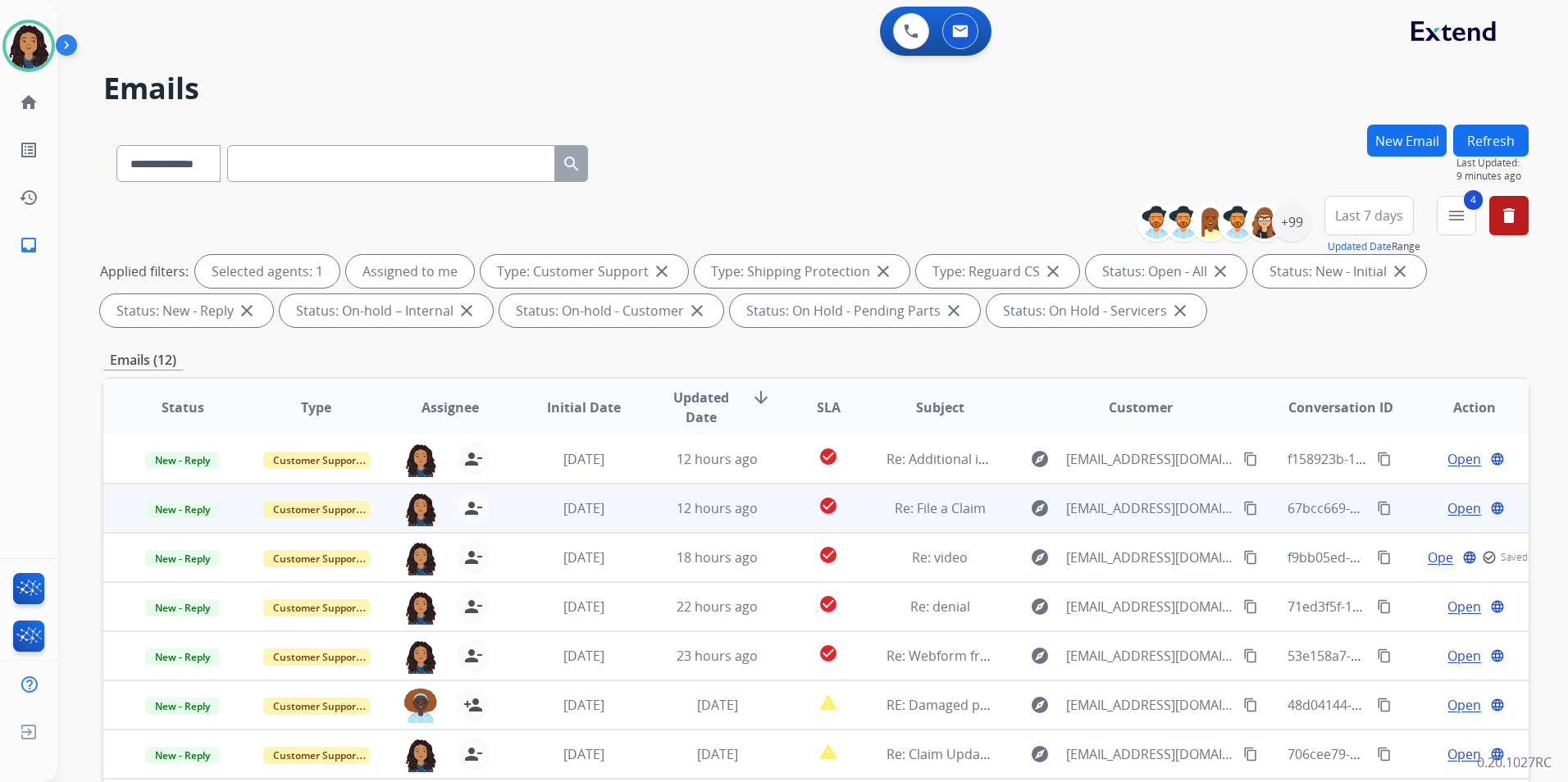
click at [1452, 505] on span "Open" at bounding box center [1465, 508] width 34 height 20
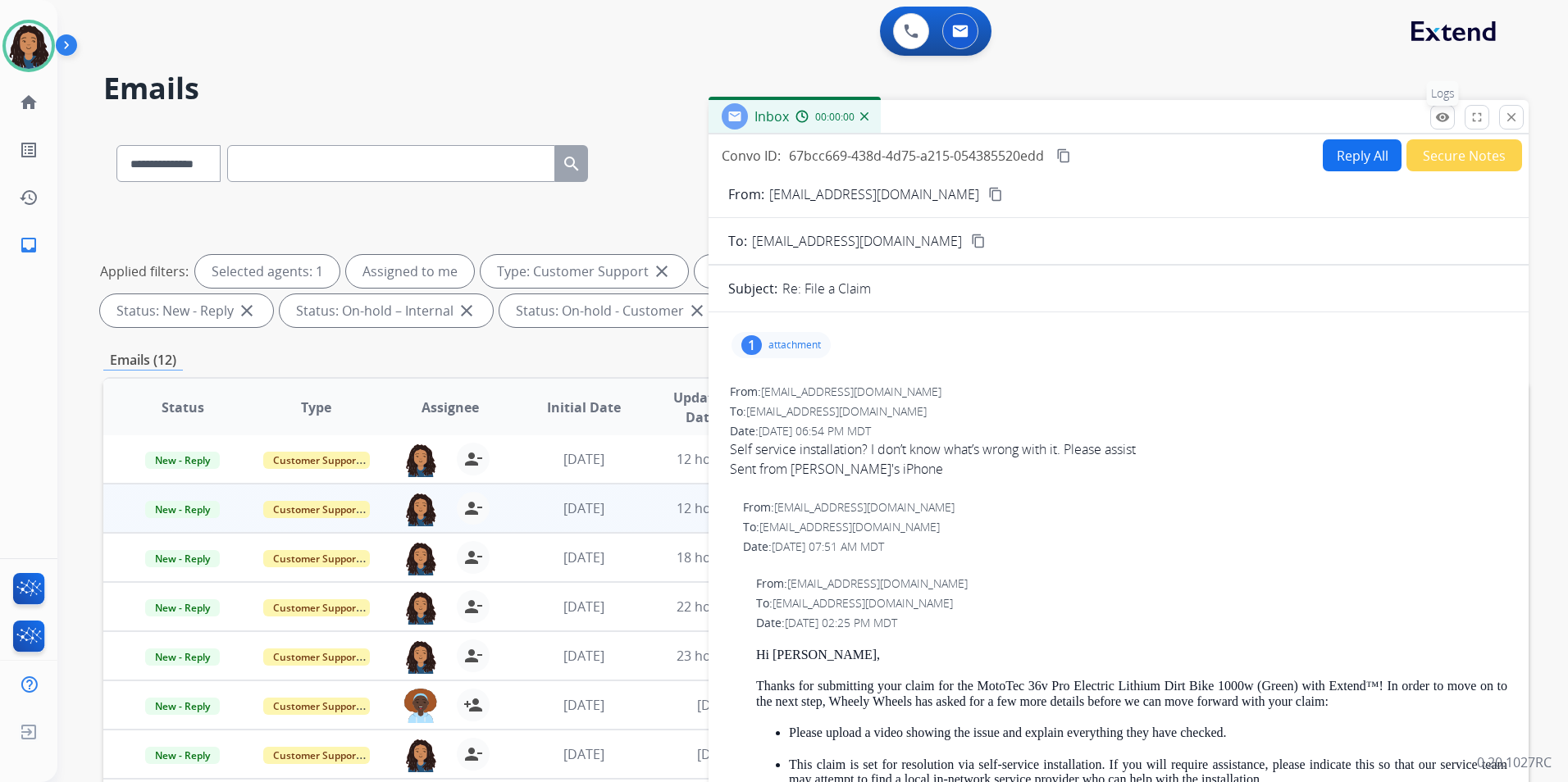
click at [1439, 112] on mat-icon "remove_red_eye" at bounding box center [1443, 116] width 15 height 15
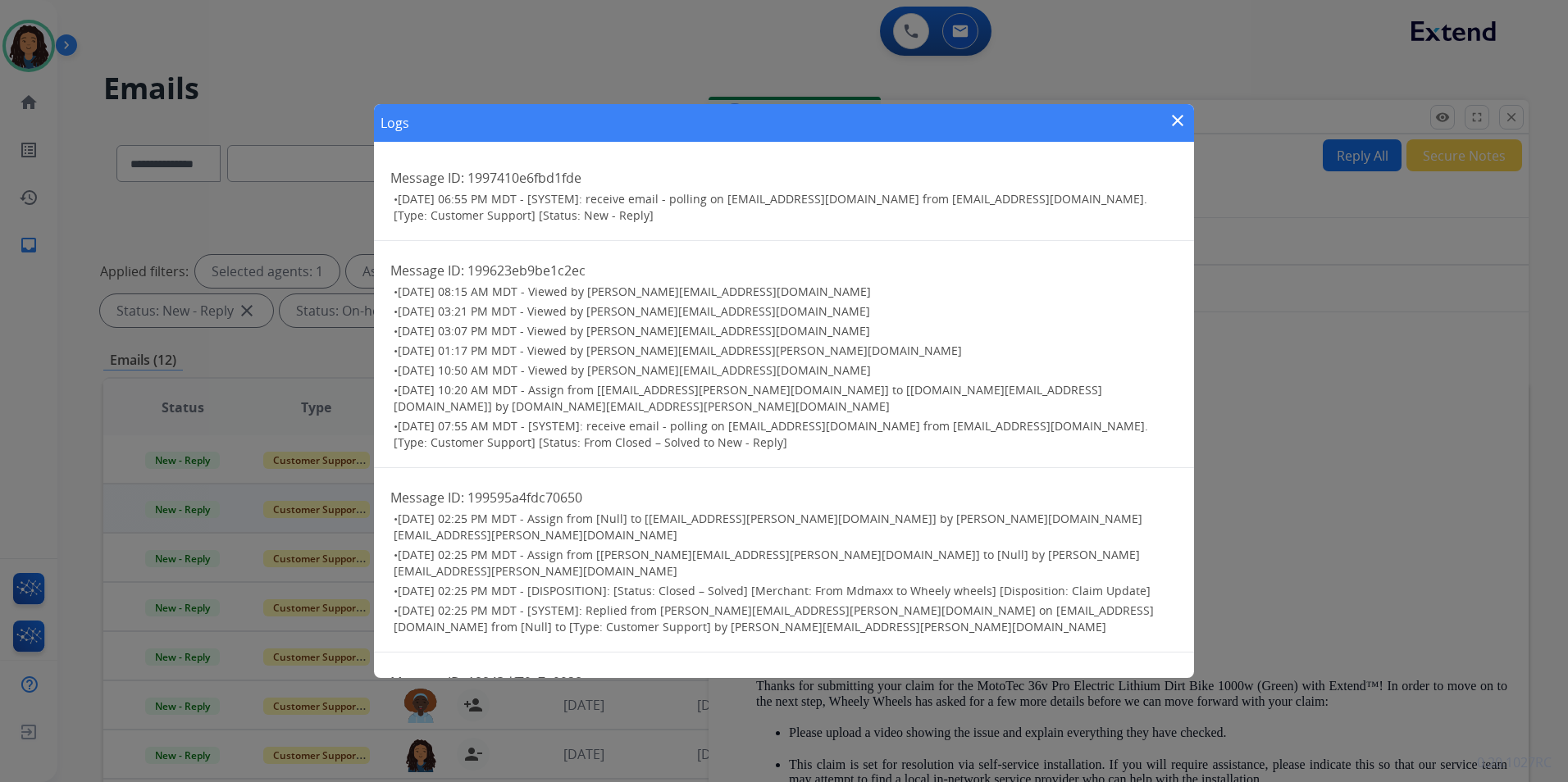
click at [1170, 123] on mat-icon "close" at bounding box center [1178, 120] width 20 height 20
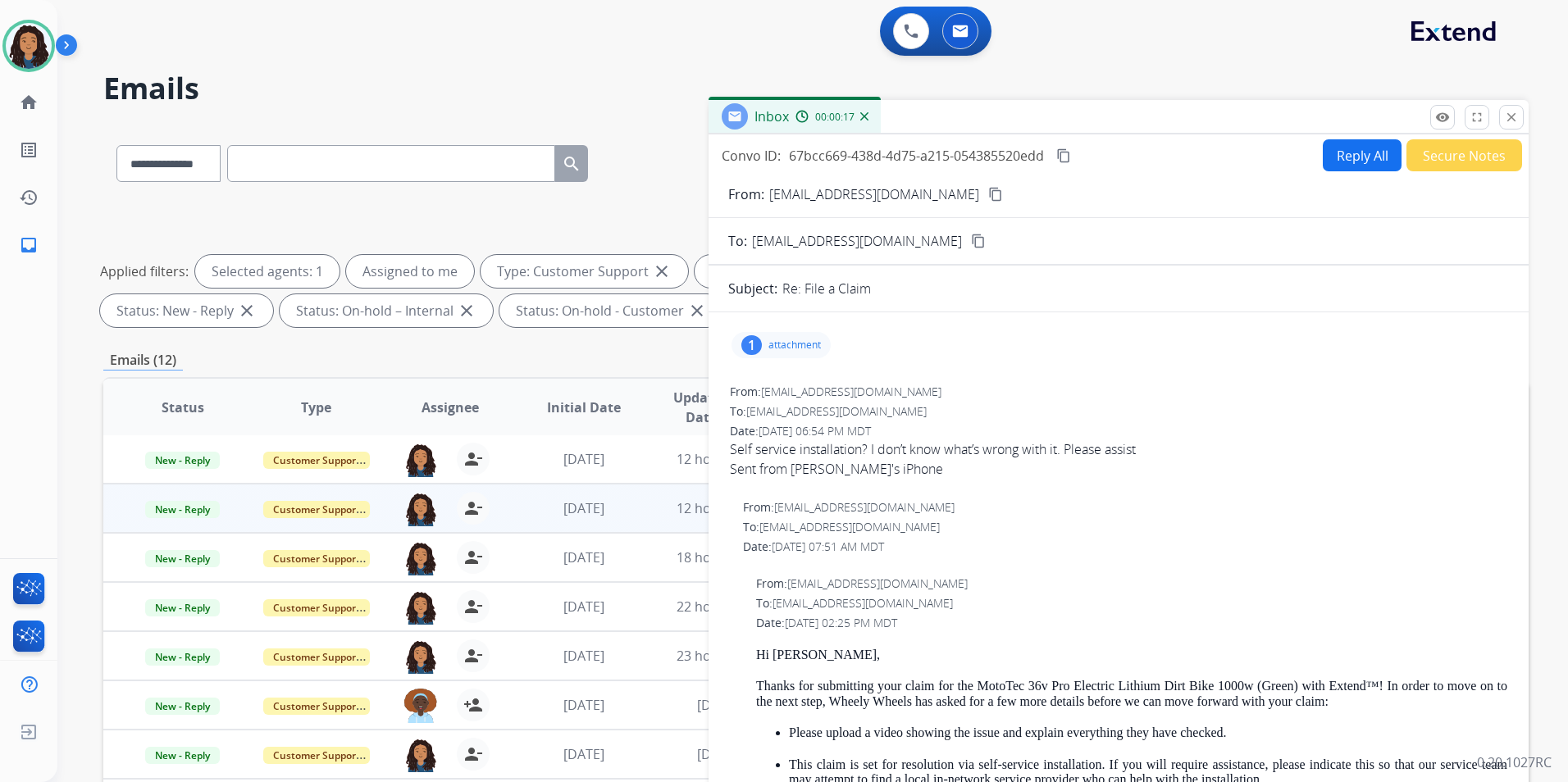
click at [988, 196] on mat-icon "content_copy" at bounding box center [995, 194] width 15 height 15
click at [1437, 116] on mat-icon "remove_red_eye" at bounding box center [1443, 116] width 15 height 15
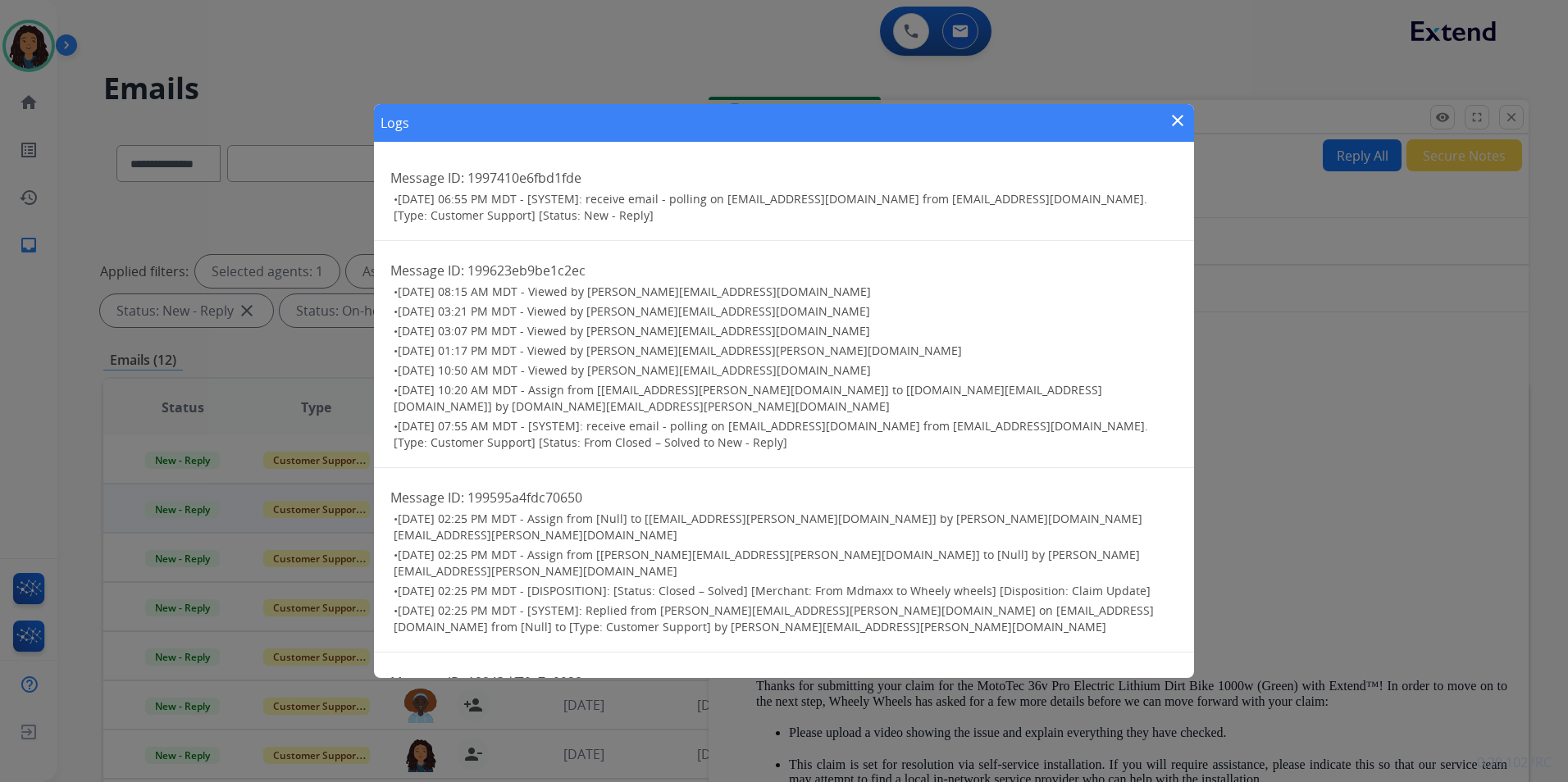
click at [1182, 113] on mat-icon "close" at bounding box center [1178, 120] width 20 height 20
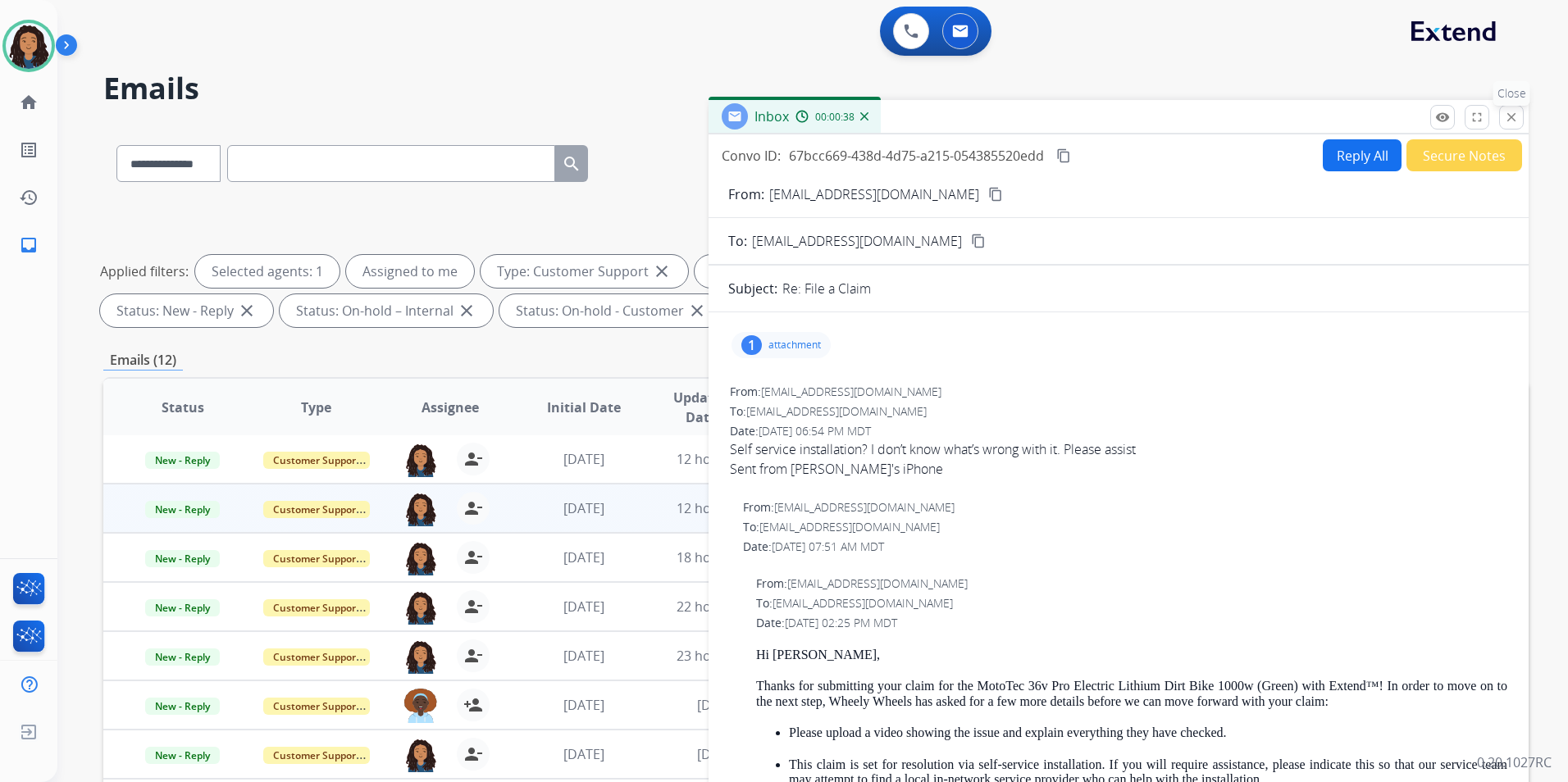
click at [1507, 119] on mat-icon "close" at bounding box center [1511, 116] width 15 height 15
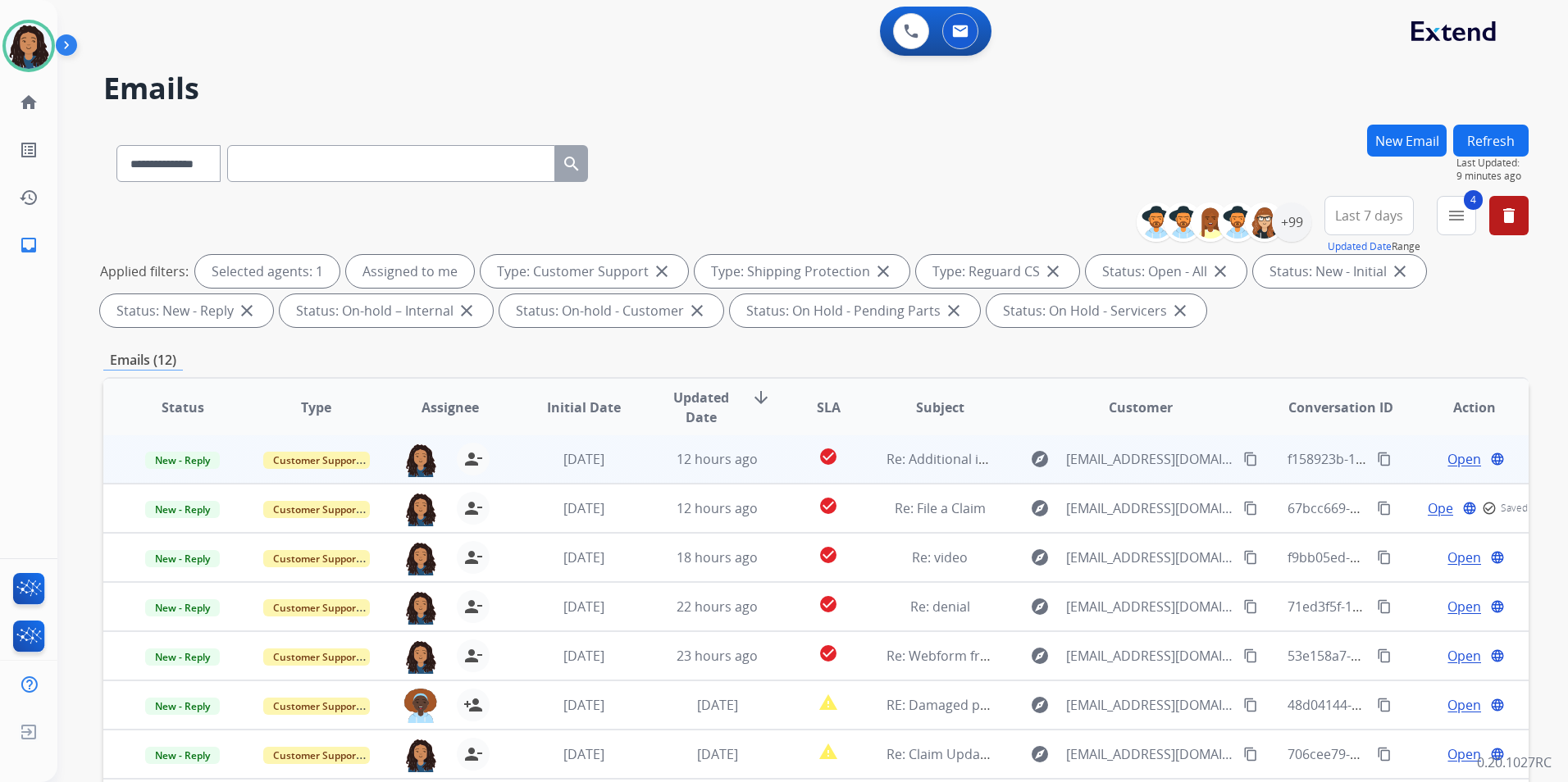
click at [1456, 456] on span "Open" at bounding box center [1465, 460] width 34 height 20
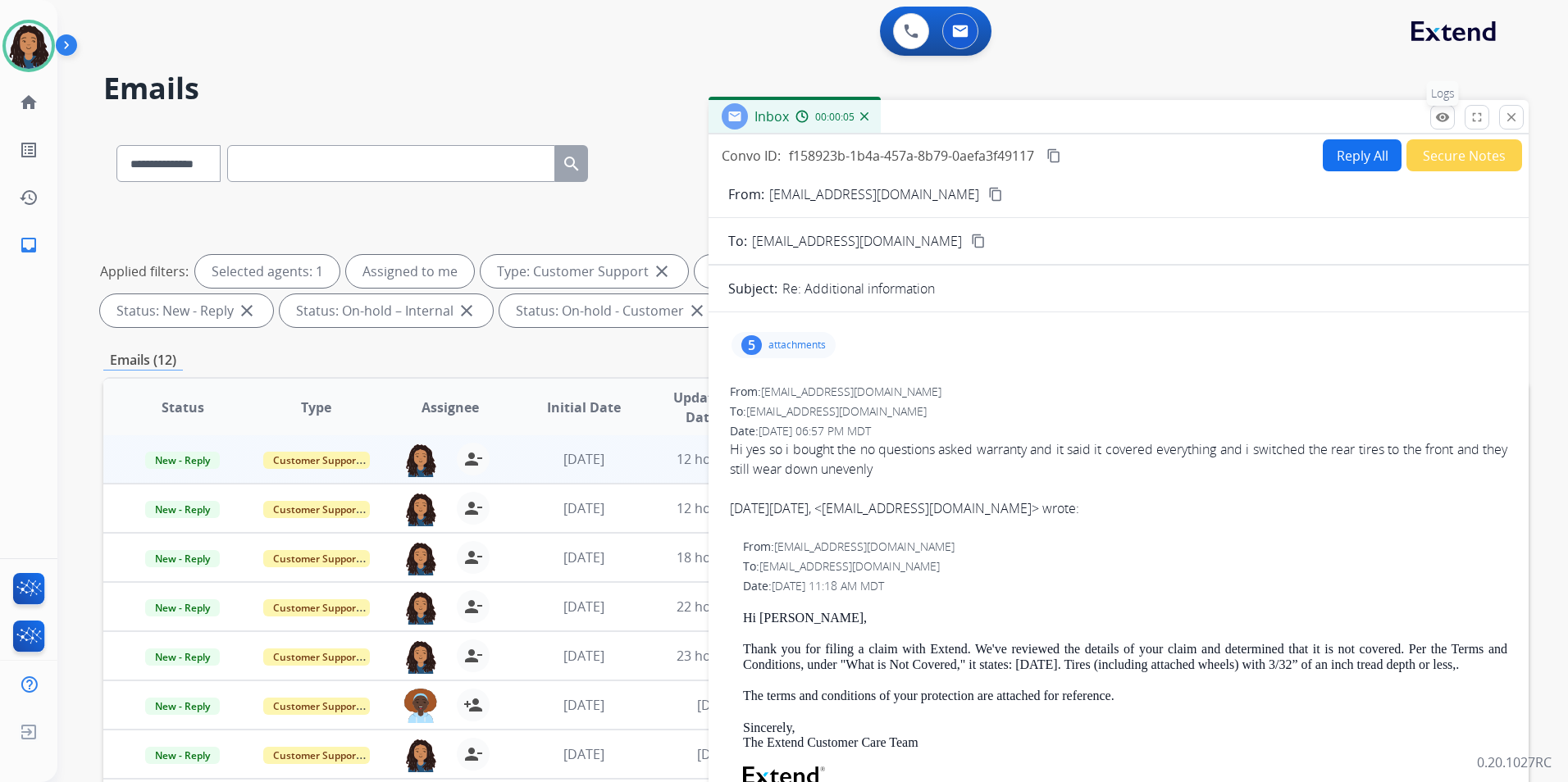
click at [1449, 114] on mat-icon "remove_red_eye" at bounding box center [1443, 116] width 15 height 15
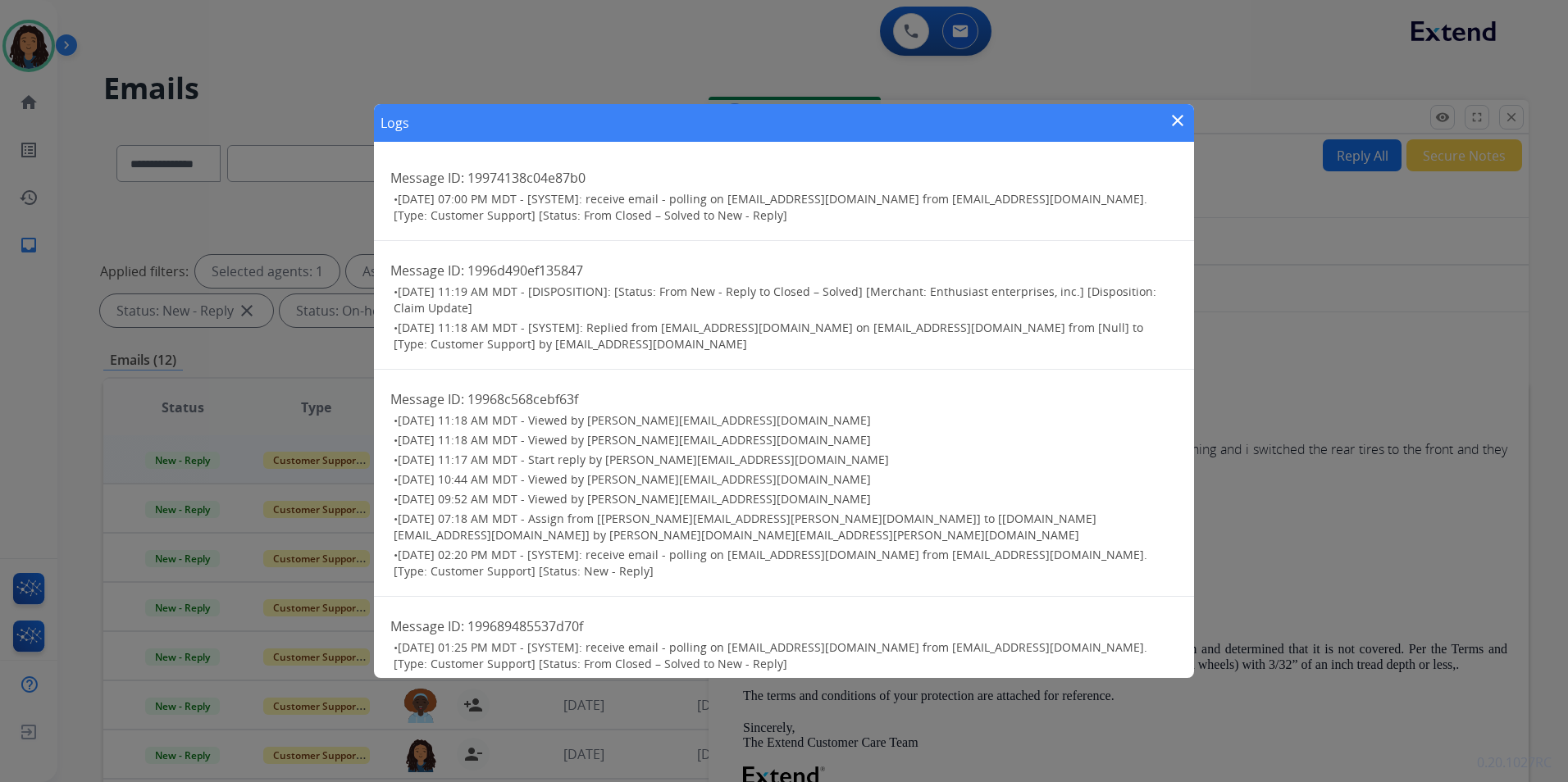
click at [1180, 114] on mat-icon "close" at bounding box center [1178, 120] width 20 height 20
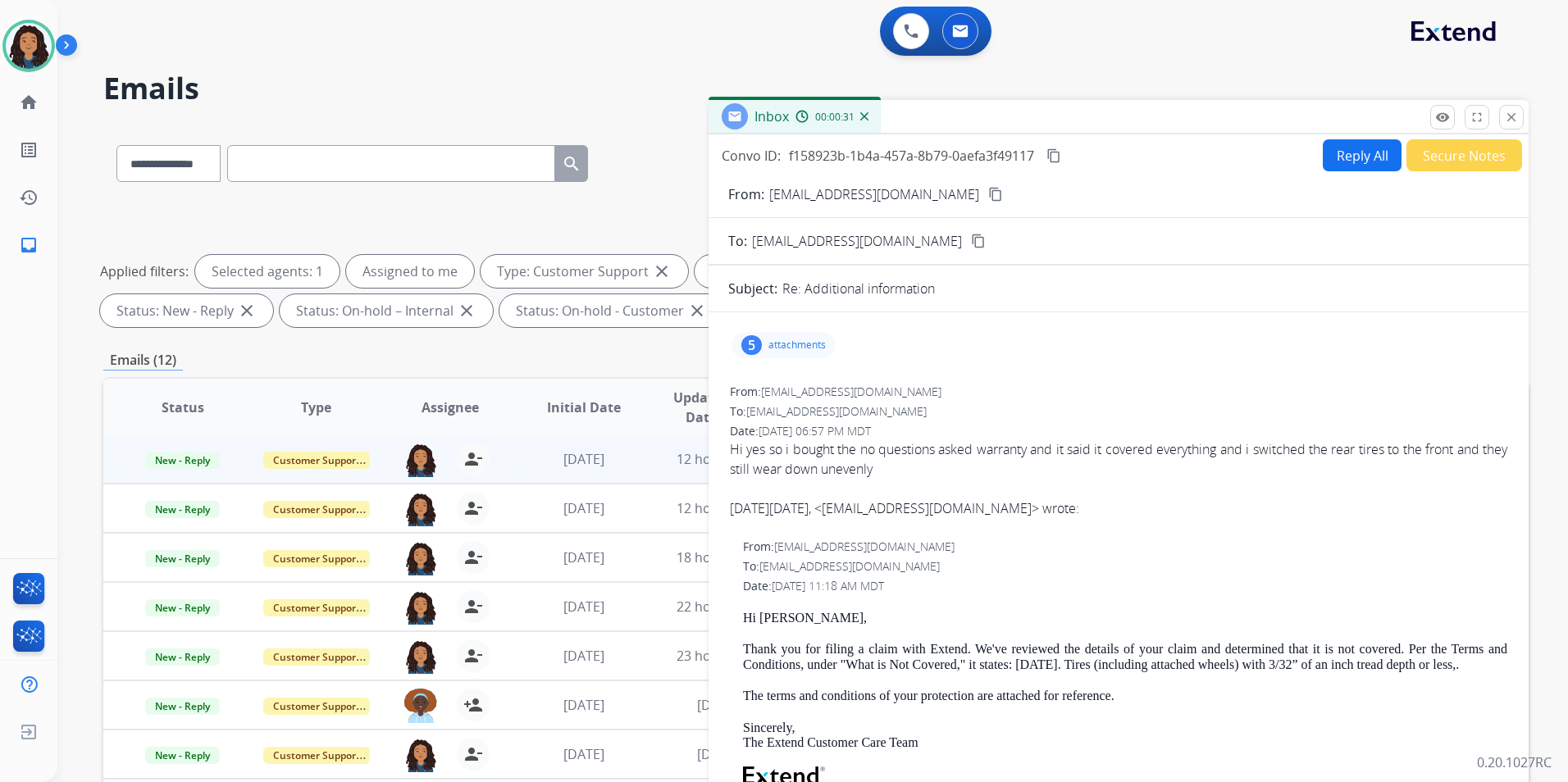
click at [1338, 156] on button "Reply All" at bounding box center [1362, 155] width 79 height 32
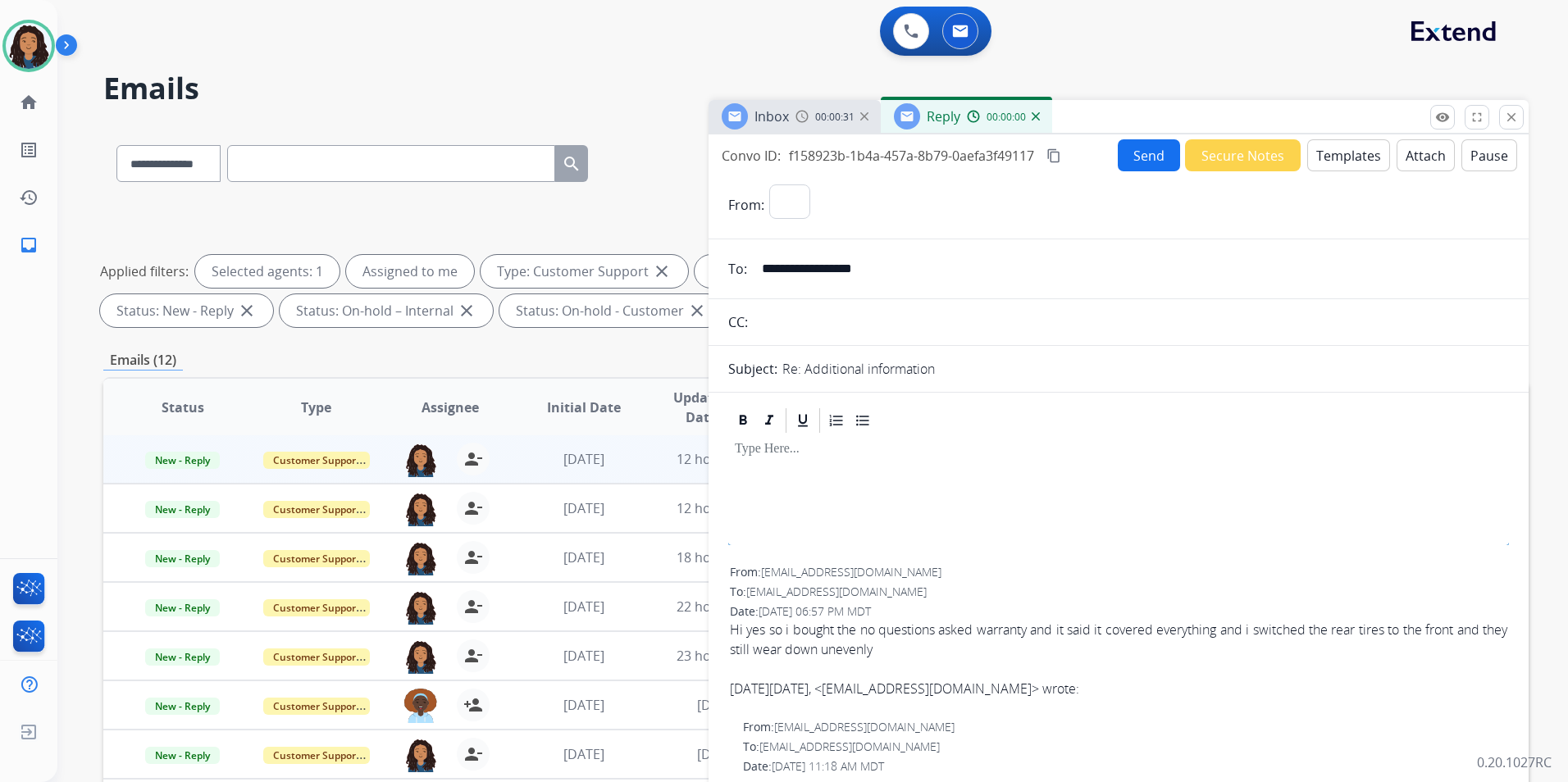
click at [1338, 156] on button "Templates" at bounding box center [1348, 155] width 83 height 32
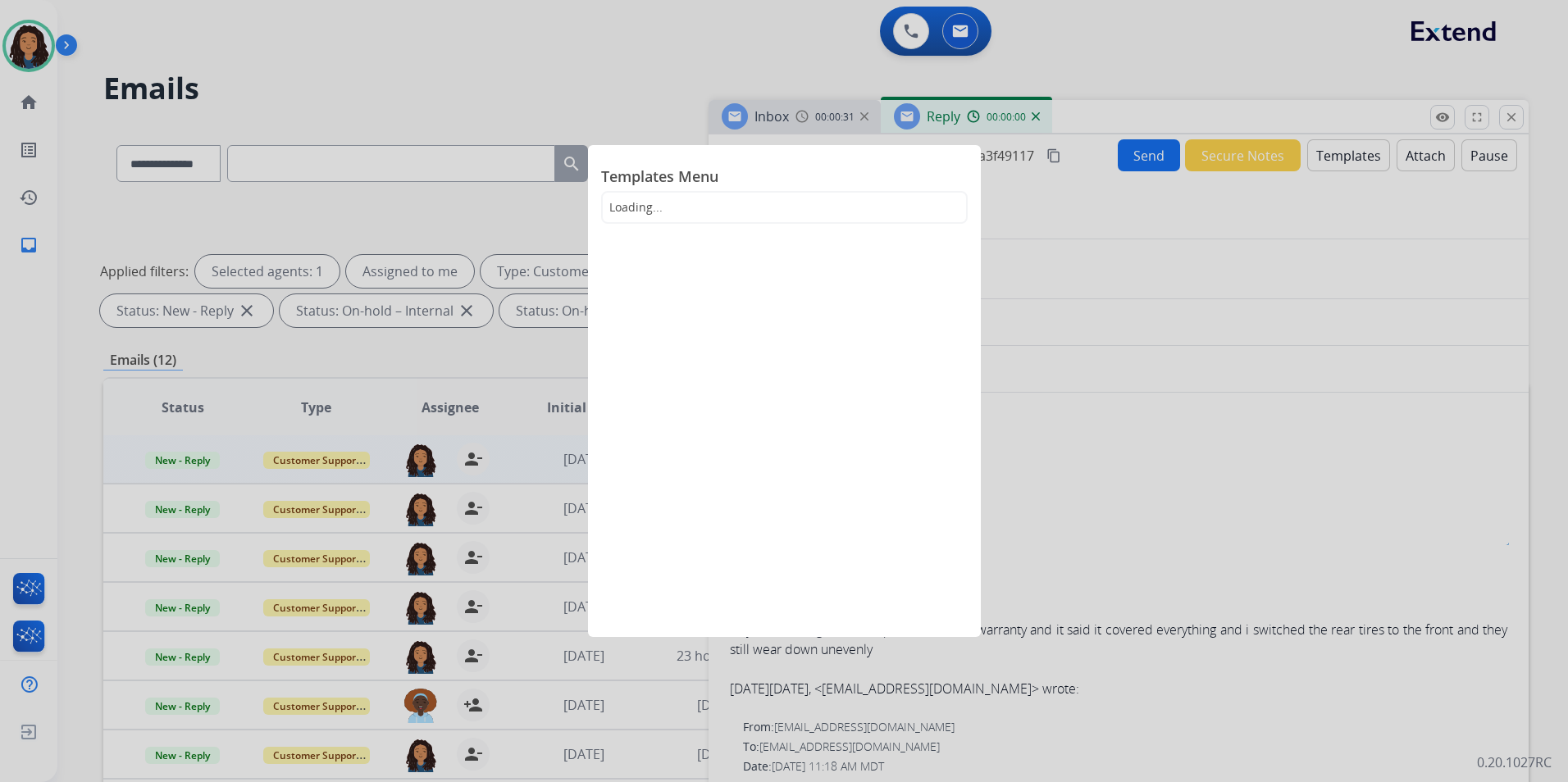
select select "**********"
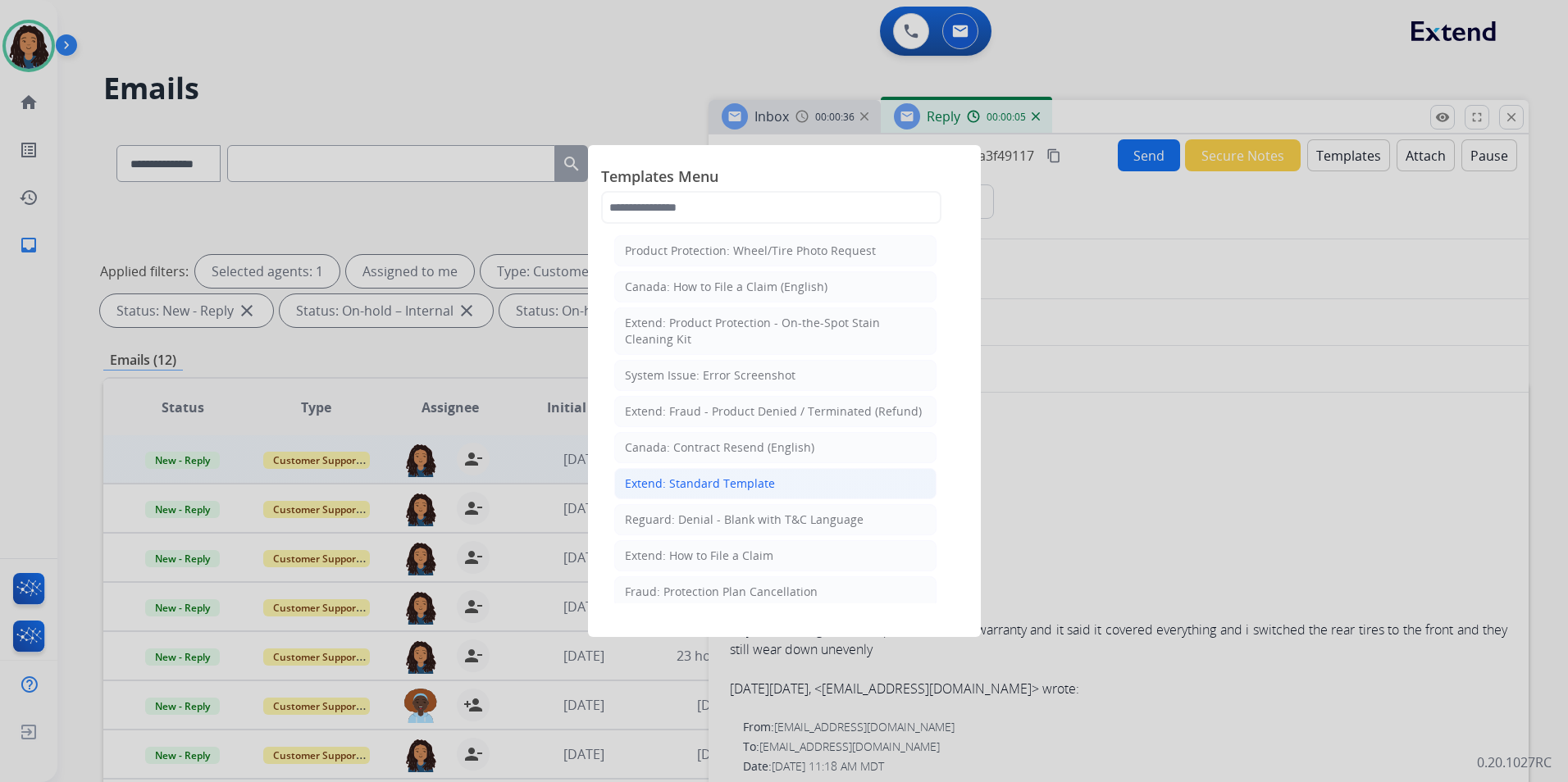
click at [715, 478] on div "Extend: Standard Template" at bounding box center [699, 484] width 150 height 16
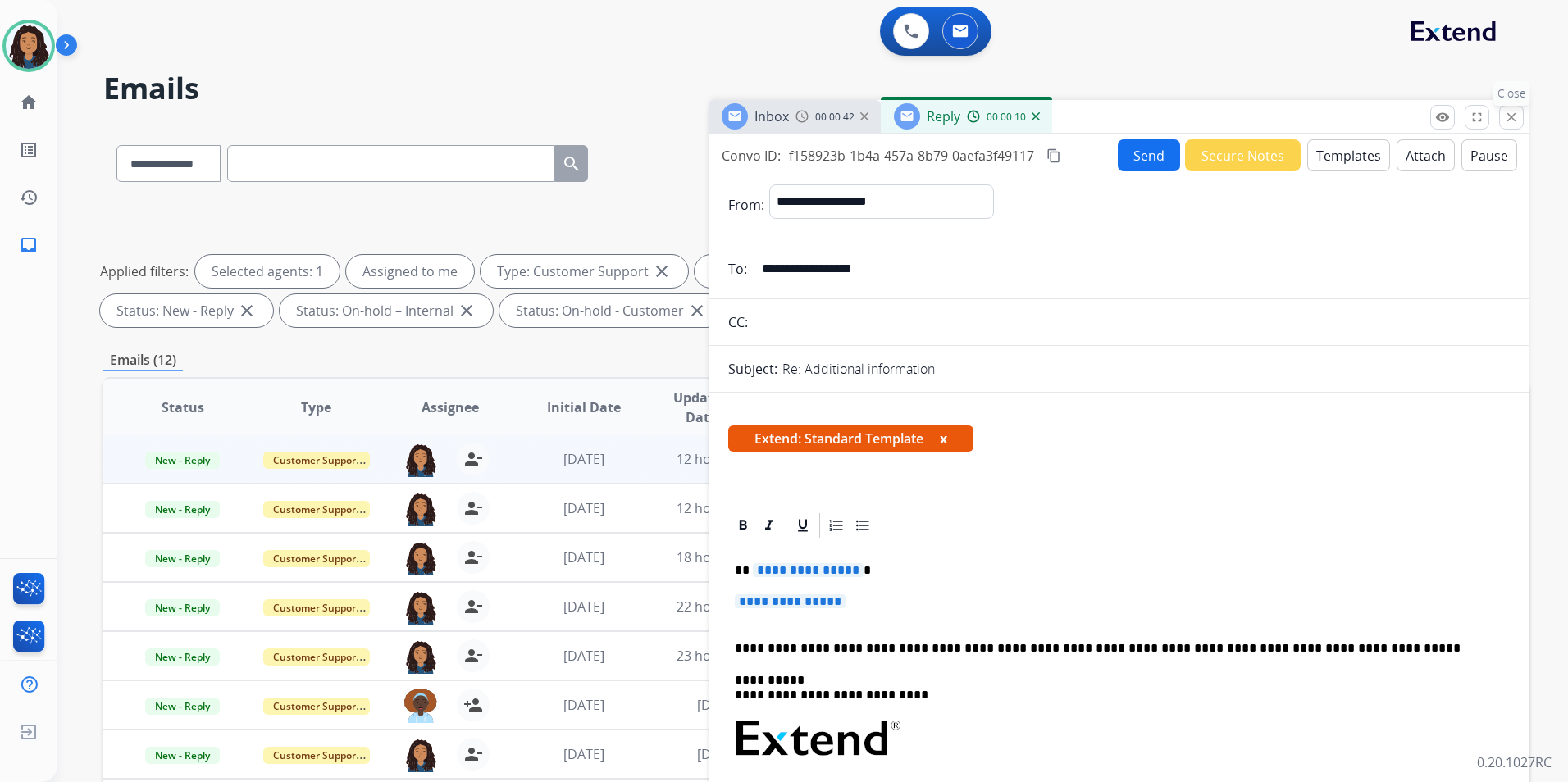
drag, startPoint x: 1508, startPoint y: 115, endPoint x: 1513, endPoint y: 147, distance: 32.4
click at [1509, 115] on mat-icon "close" at bounding box center [1511, 116] width 15 height 15
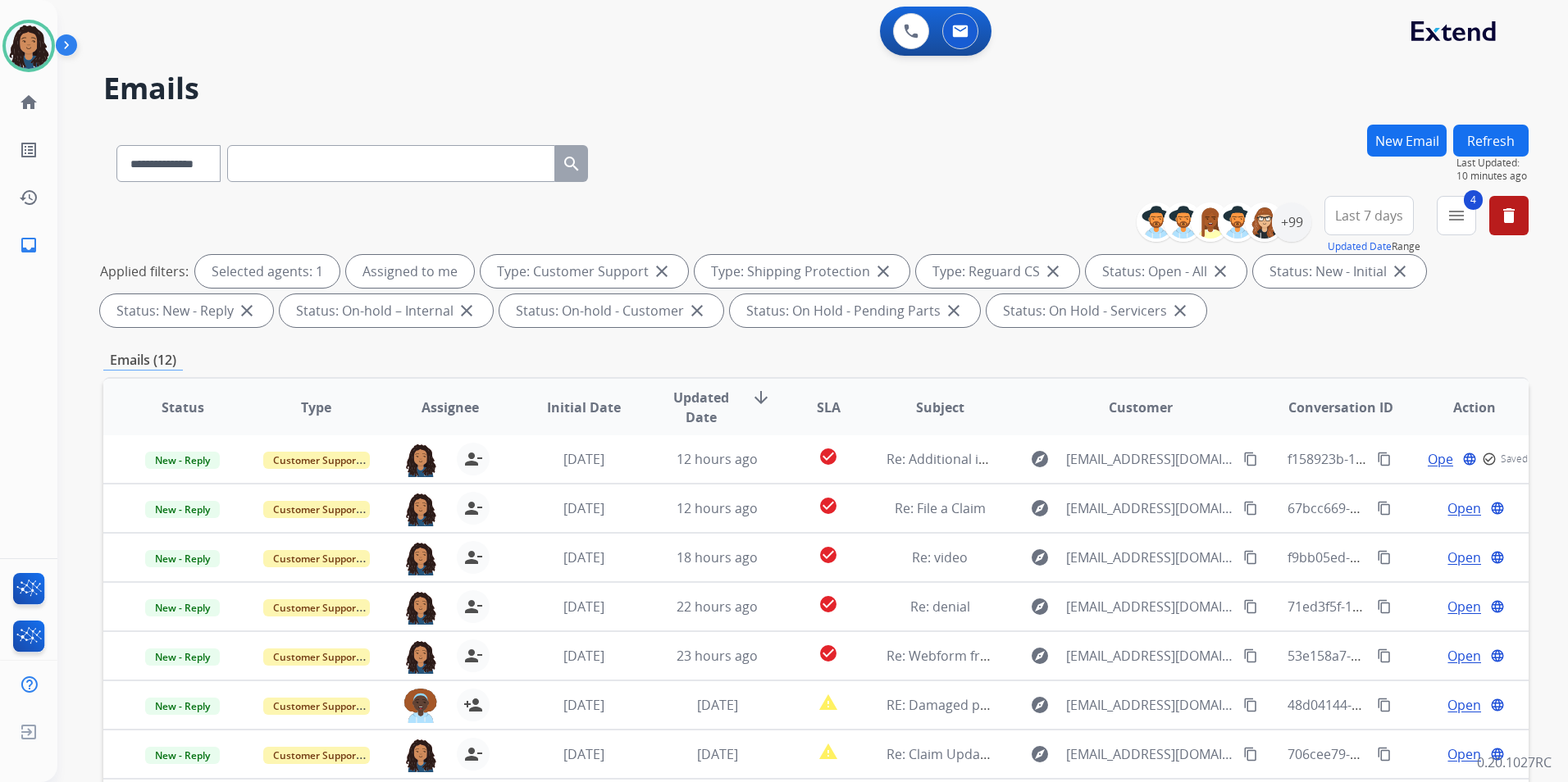
click at [1491, 133] on button "Refresh" at bounding box center [1491, 140] width 76 height 32
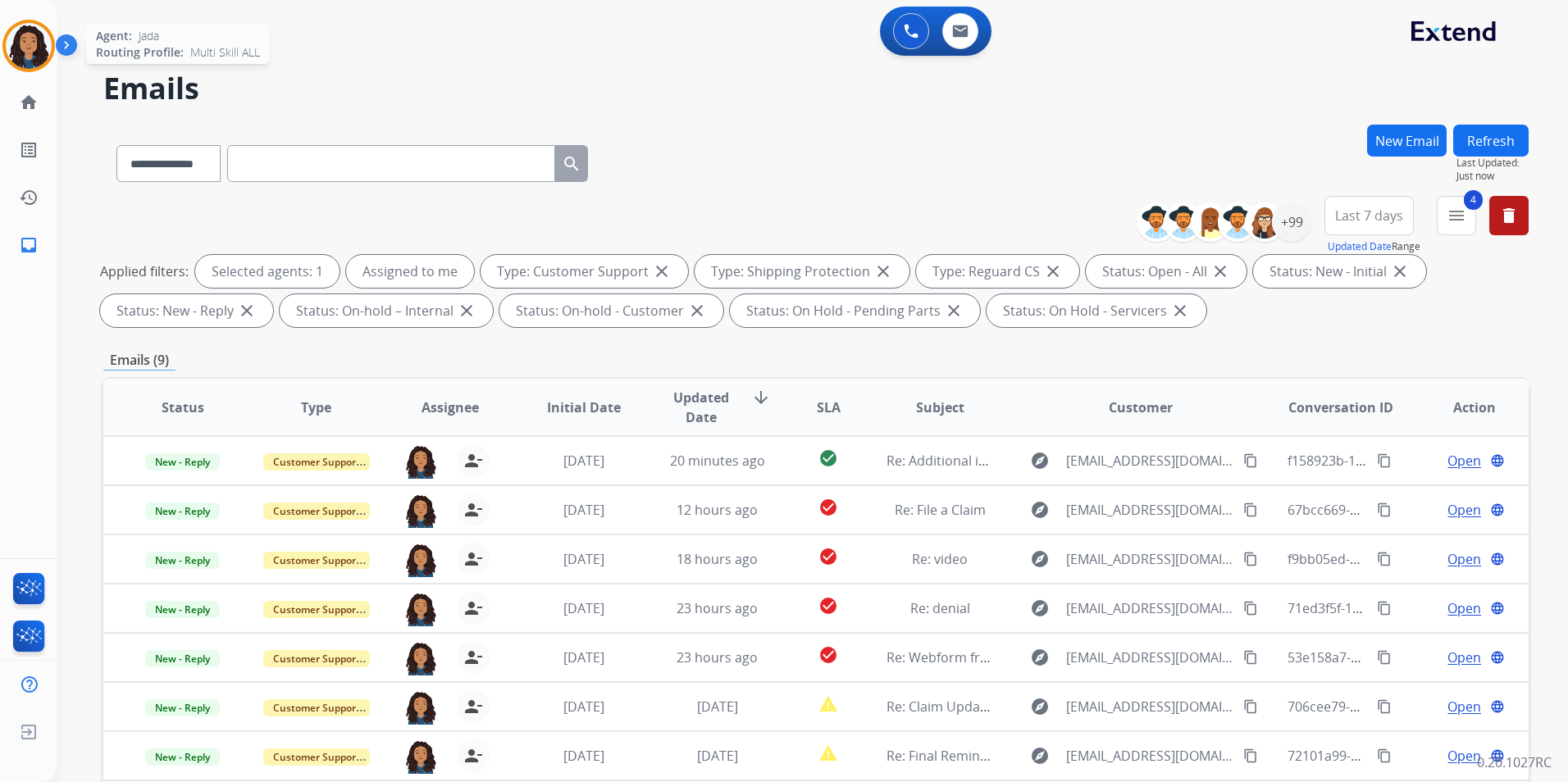
click at [21, 50] on img at bounding box center [29, 46] width 46 height 46
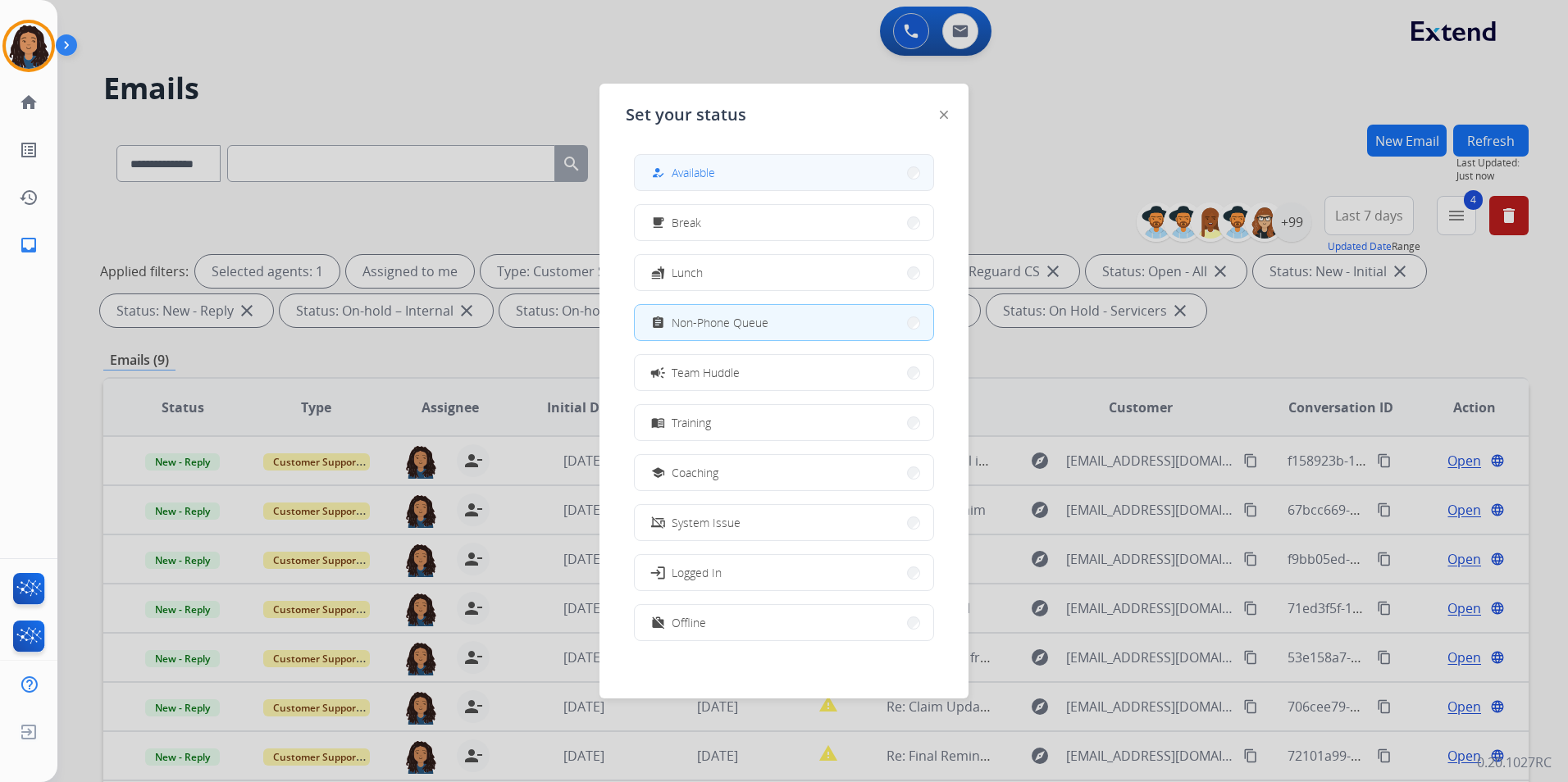
click at [722, 189] on button "how_to_reg Available" at bounding box center [784, 172] width 298 height 35
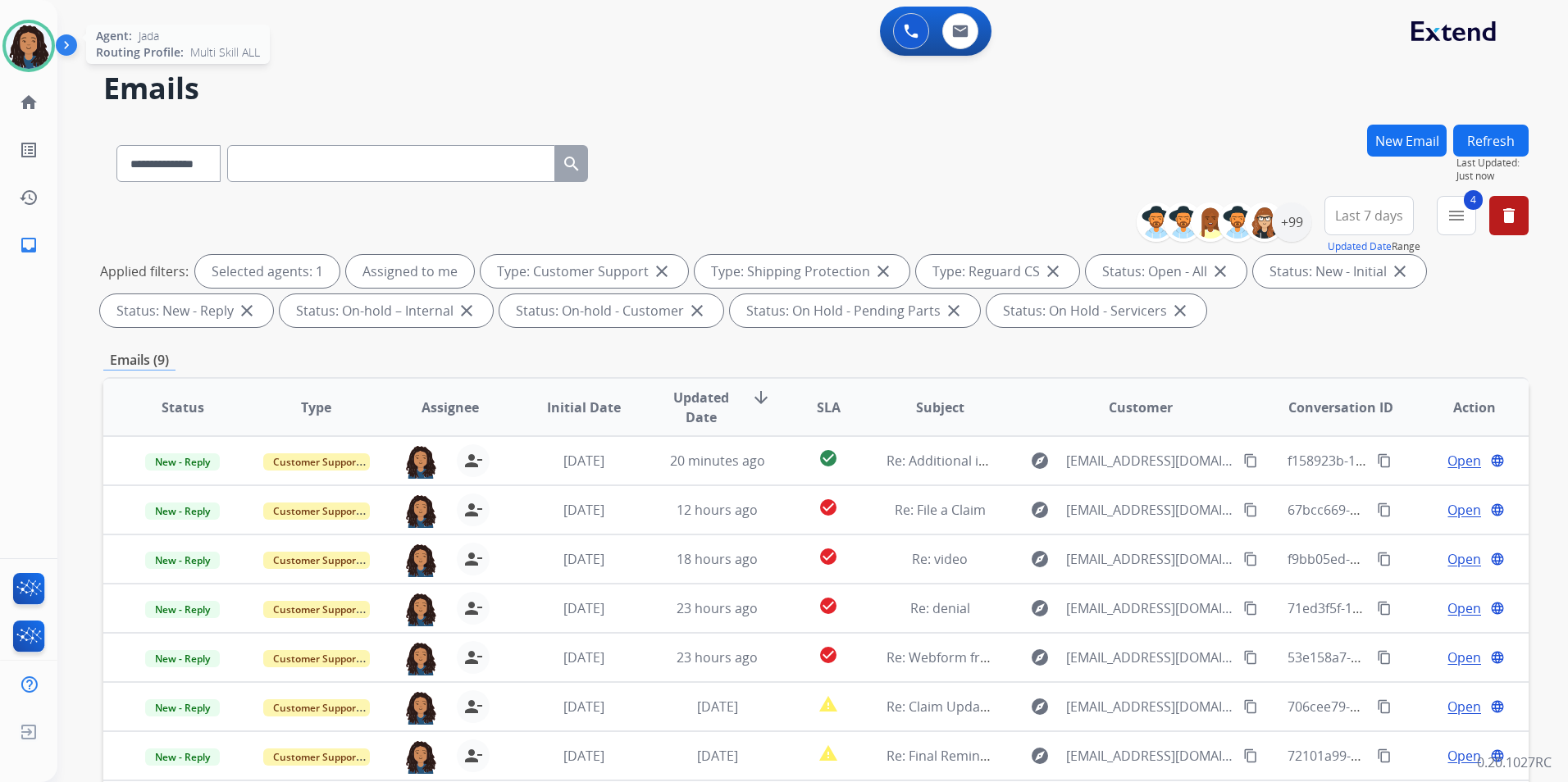
drag, startPoint x: 26, startPoint y: 54, endPoint x: 84, endPoint y: 41, distance: 59.4
click at [26, 52] on img at bounding box center [29, 46] width 46 height 46
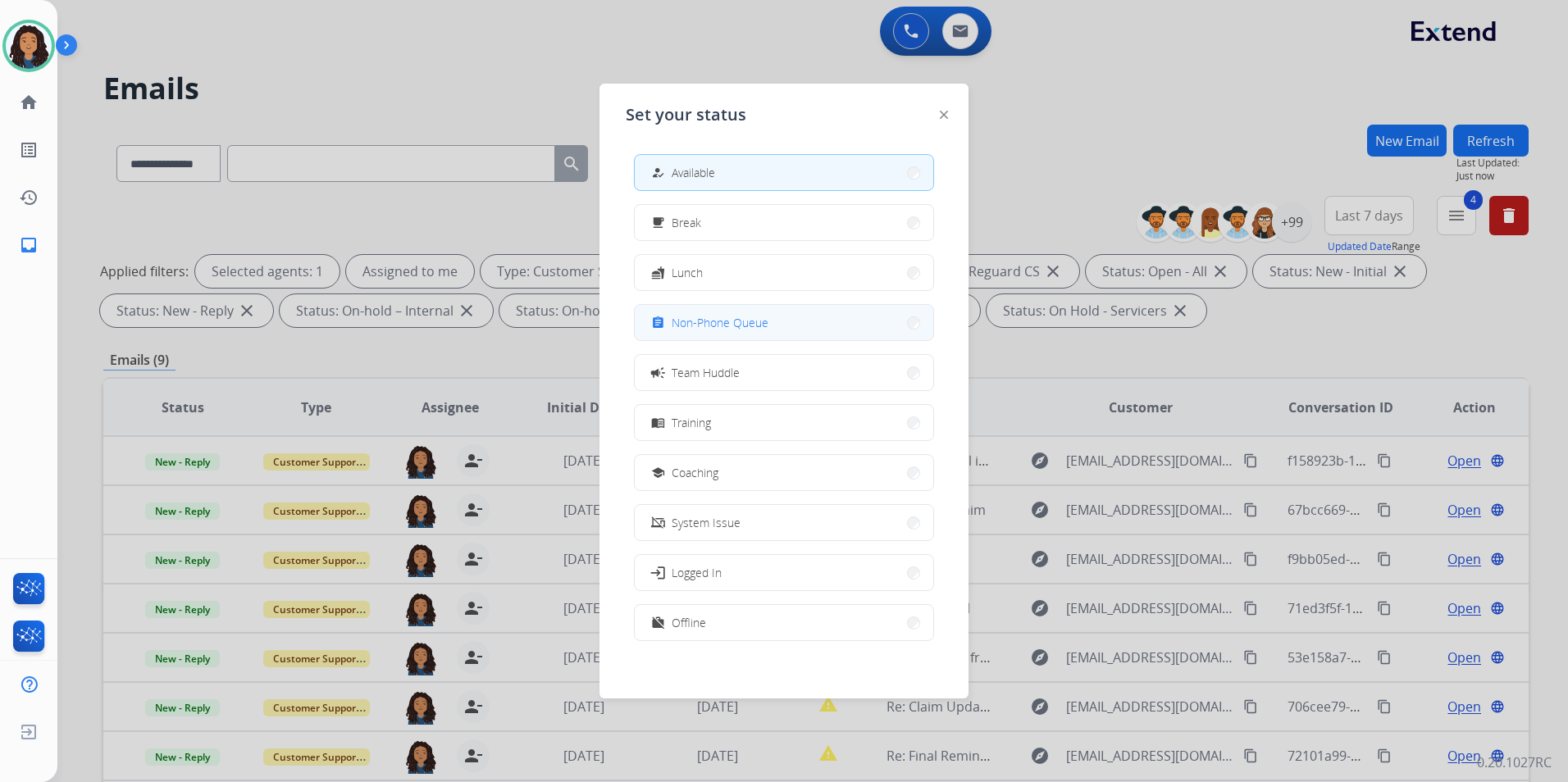
click at [782, 324] on button "assignment Non-Phone Queue" at bounding box center [784, 322] width 298 height 35
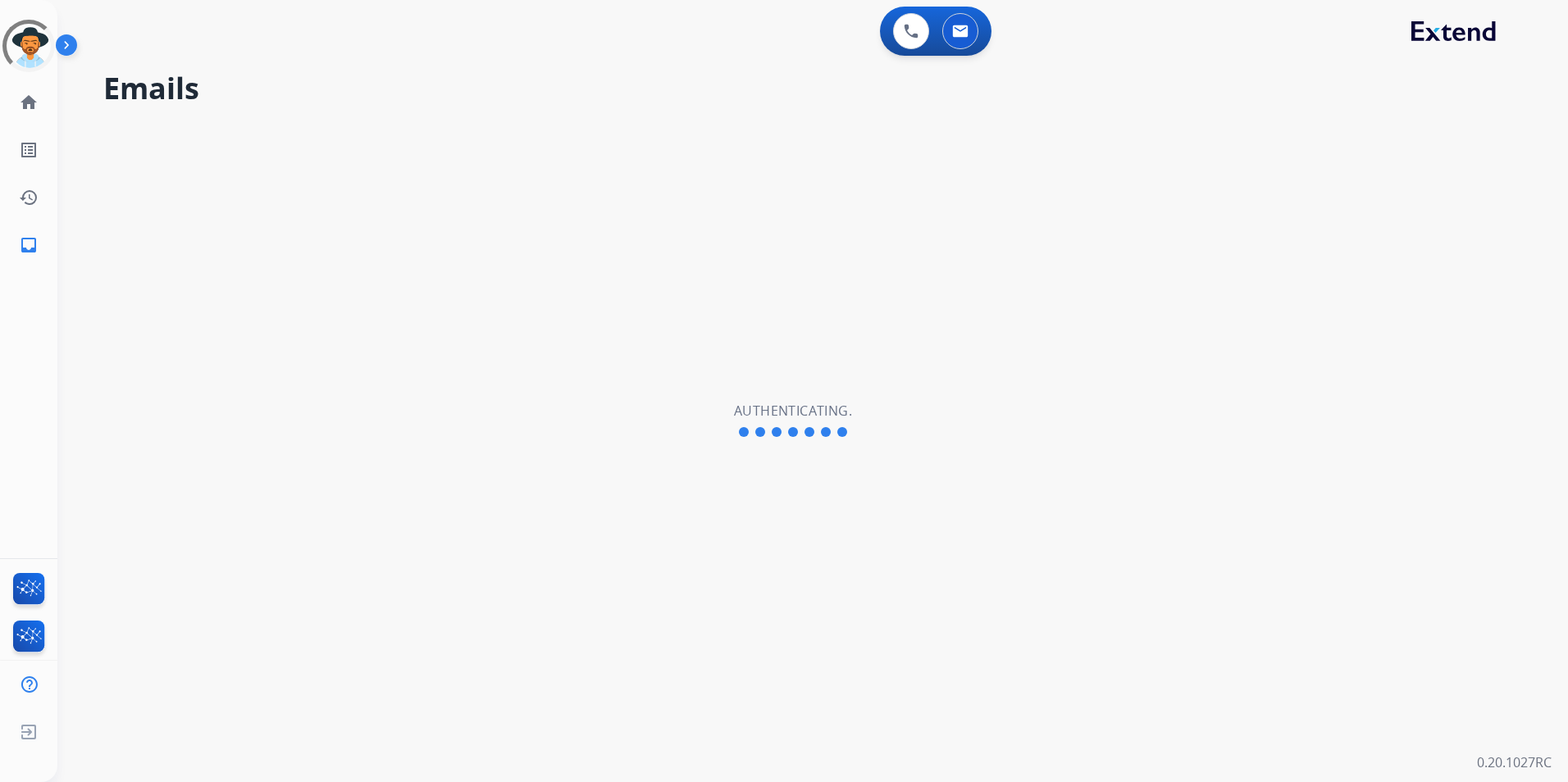
select select "**********"
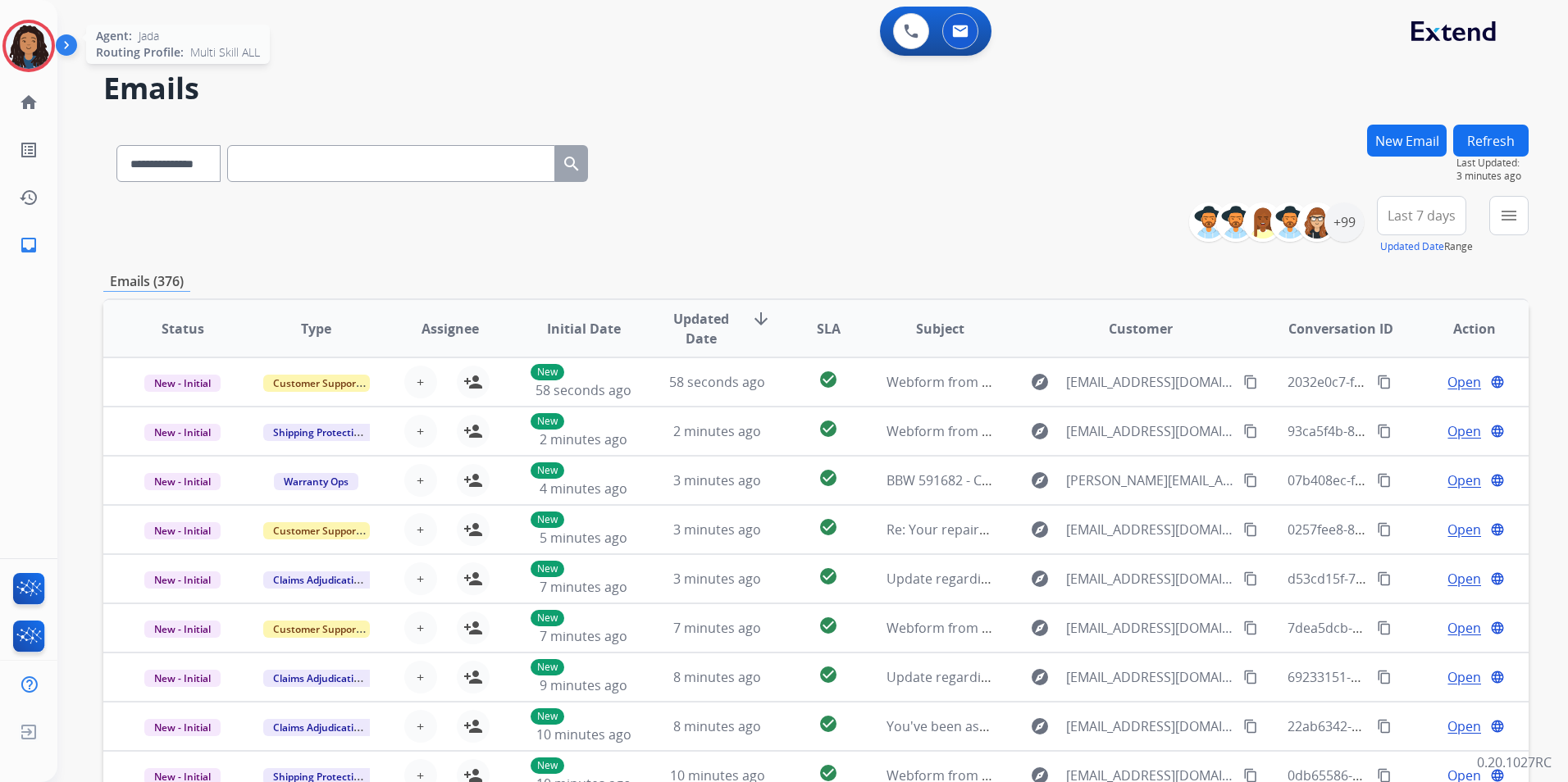
click at [9, 50] on img at bounding box center [29, 46] width 46 height 46
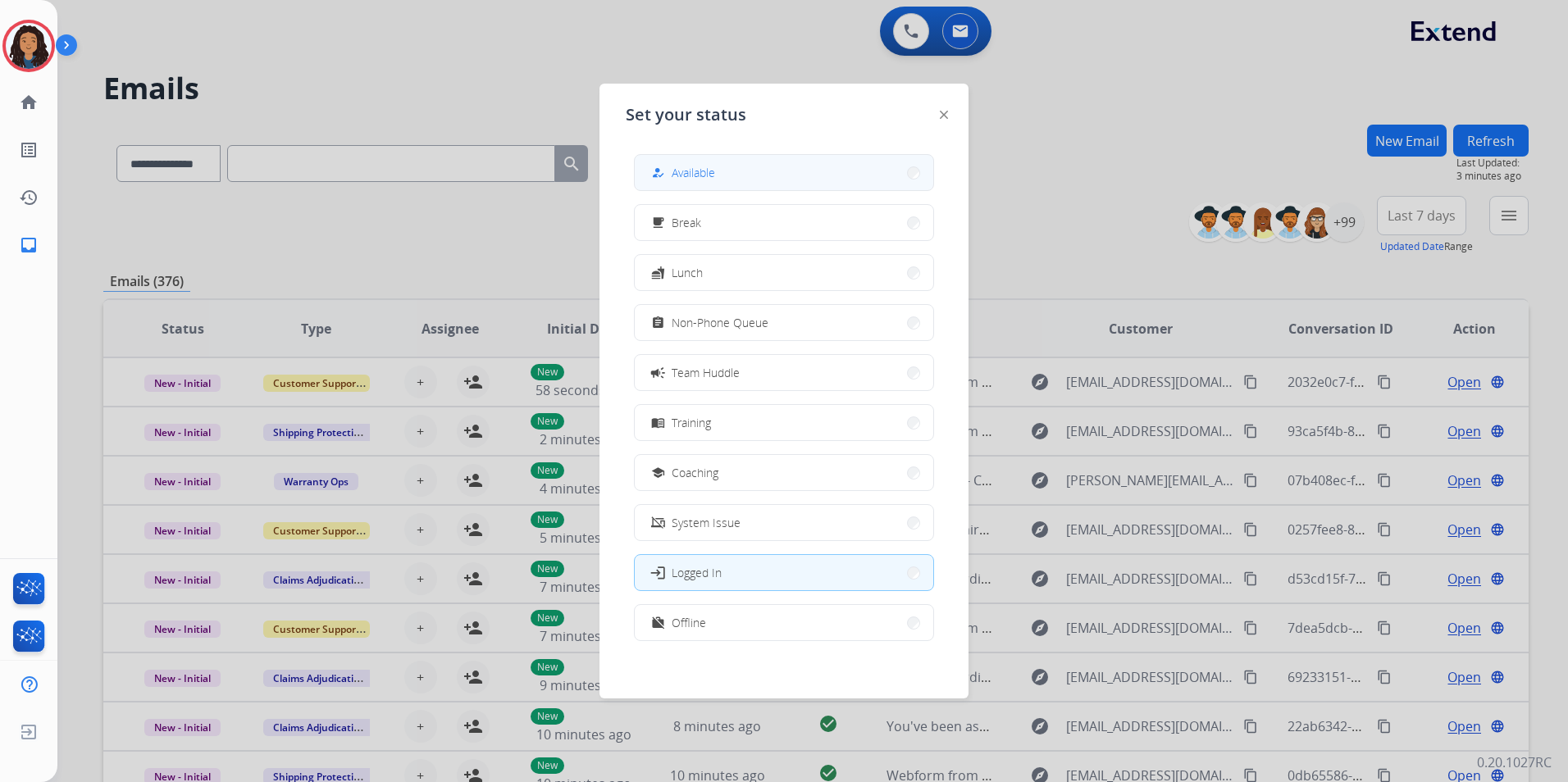
click at [801, 175] on button "how_to_reg Available" at bounding box center [784, 172] width 298 height 35
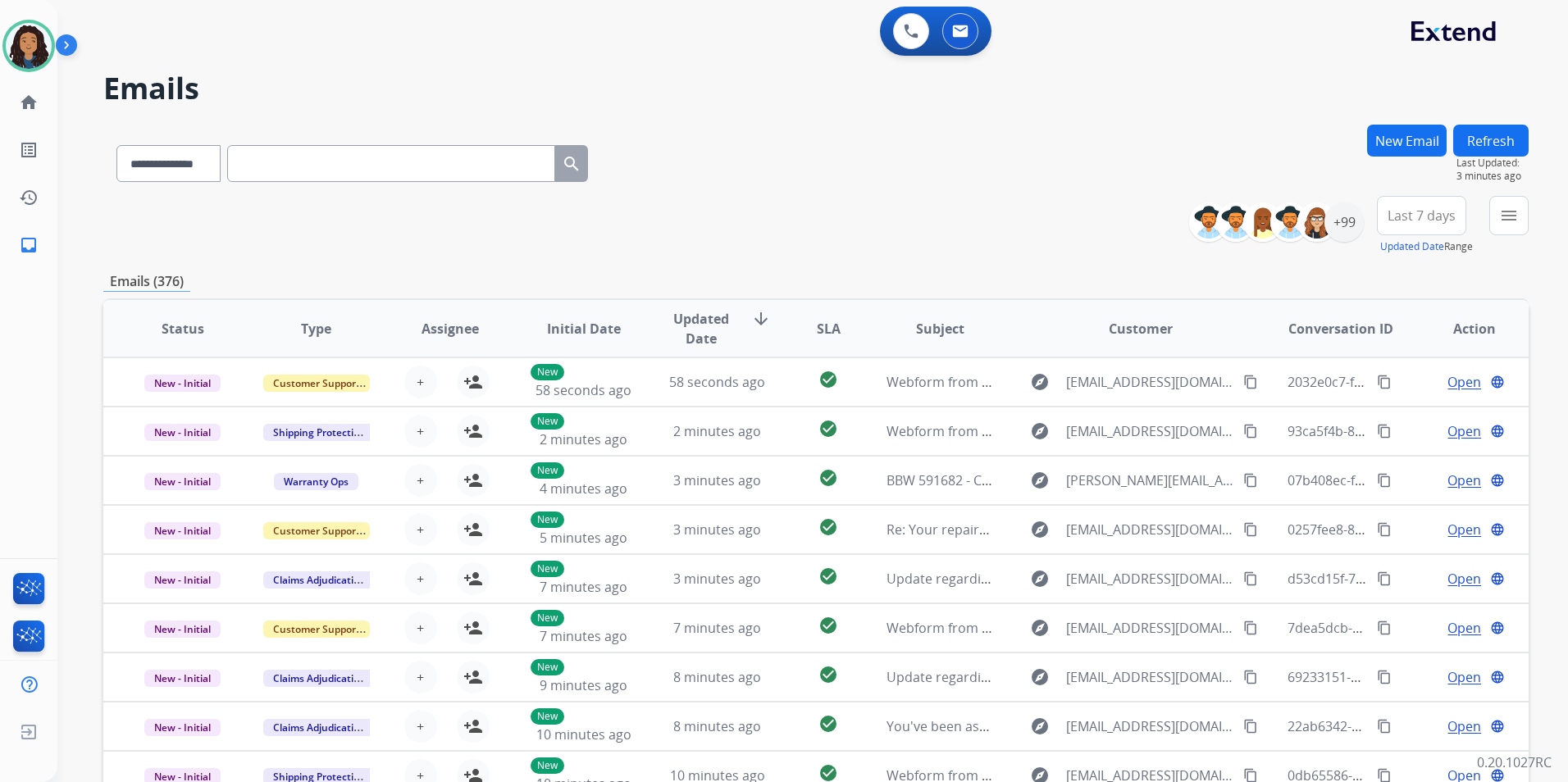
click at [802, 170] on div "**********" at bounding box center [816, 160] width 1426 height 72
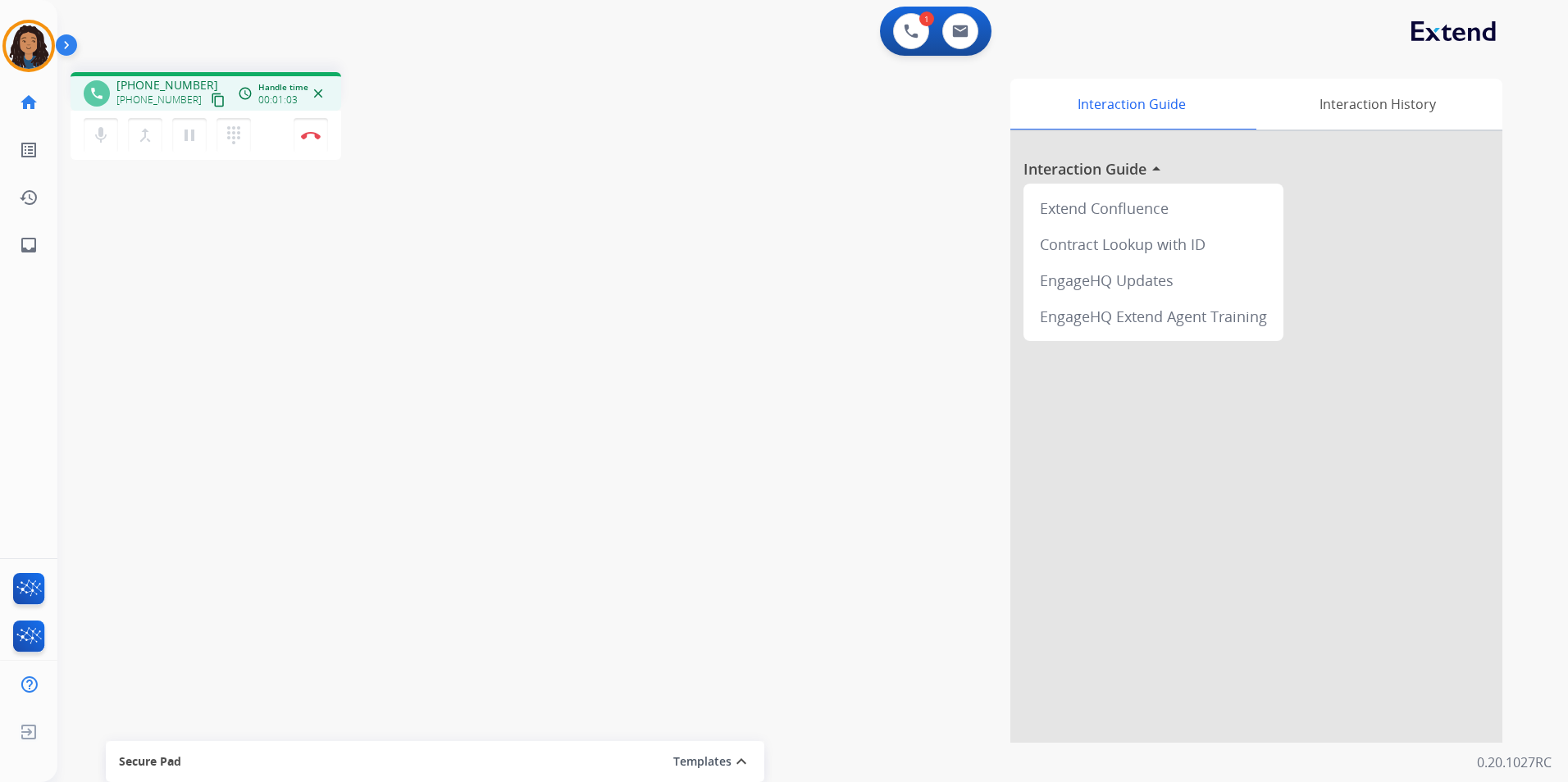
click at [211, 96] on mat-icon "content_copy" at bounding box center [218, 99] width 15 height 15
click at [312, 134] on img at bounding box center [311, 135] width 20 height 8
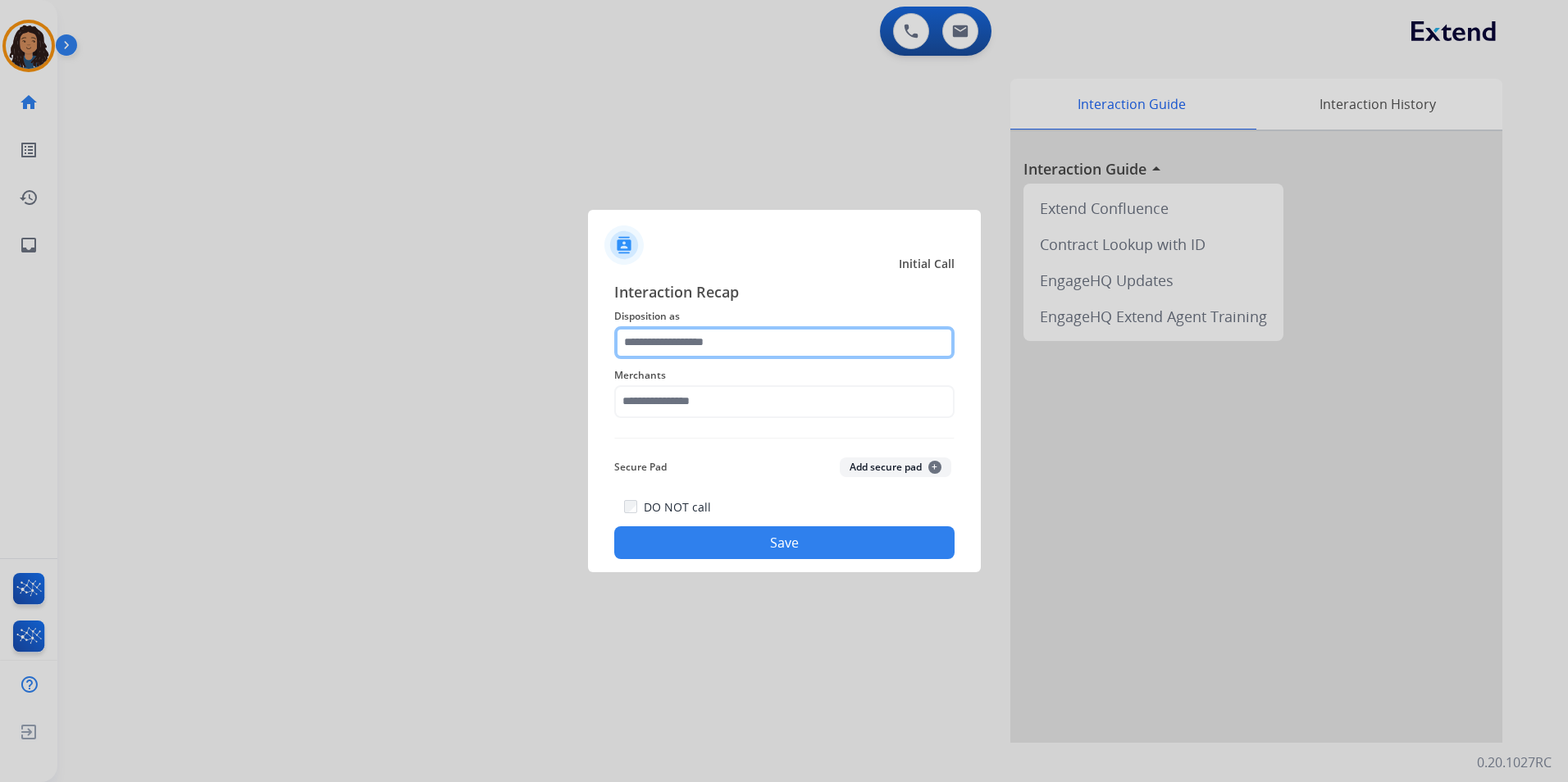
click at [711, 335] on input "text" at bounding box center [784, 342] width 340 height 33
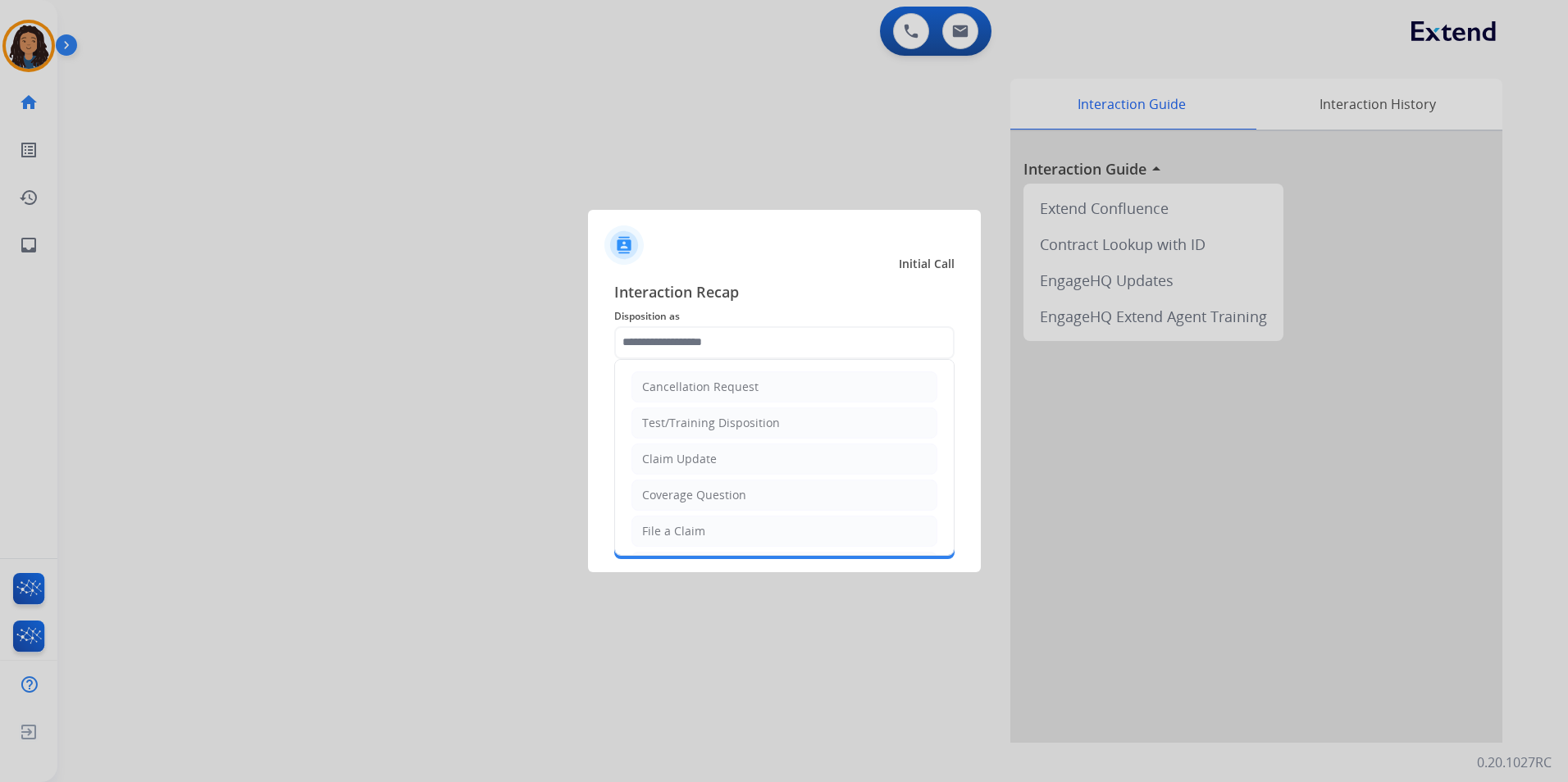
drag, startPoint x: 701, startPoint y: 458, endPoint x: 695, endPoint y: 429, distance: 29.6
click at [701, 456] on div "Claim Update" at bounding box center [680, 459] width 75 height 16
type input "**********"
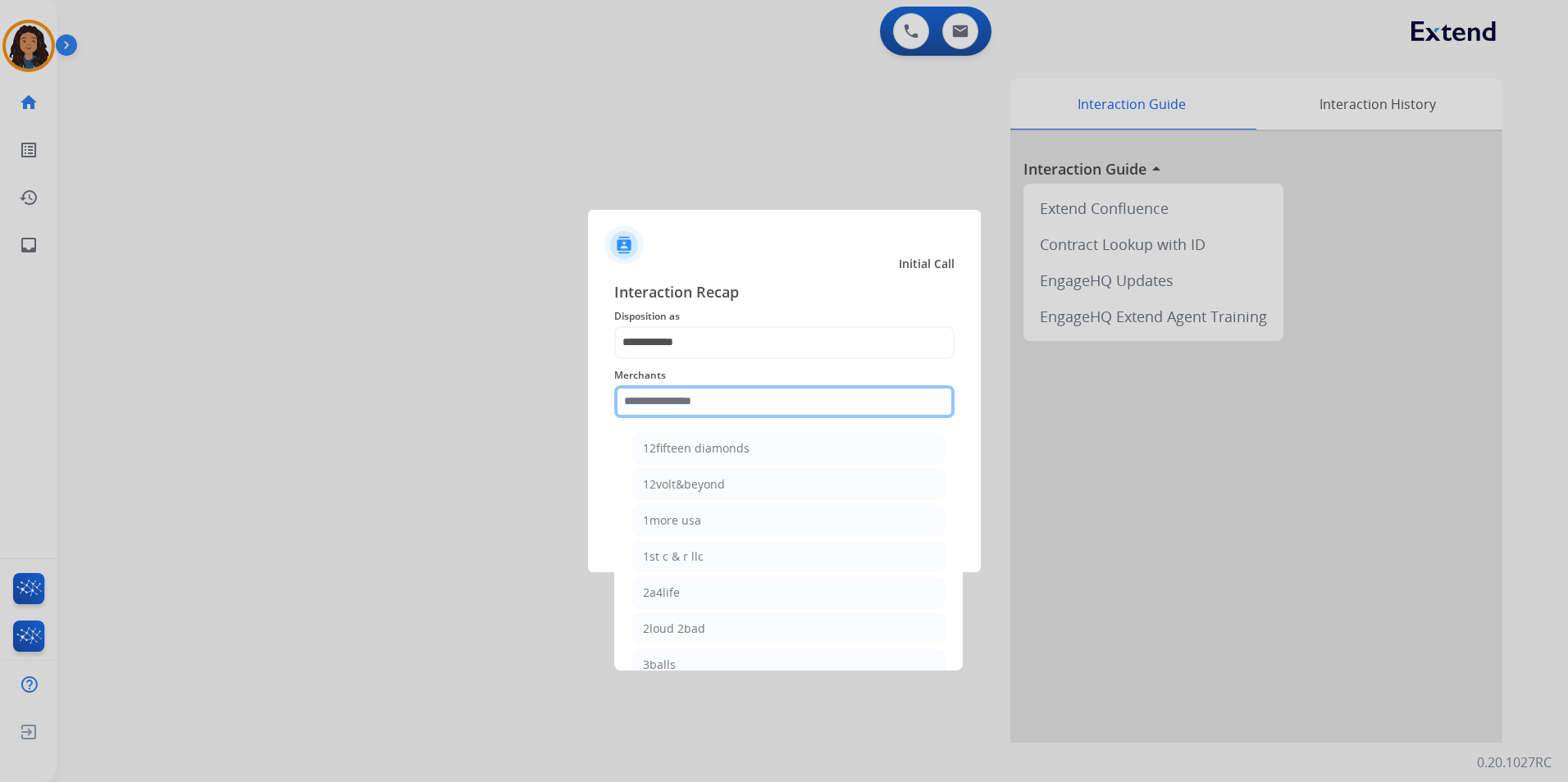
click at [690, 408] on input "text" at bounding box center [784, 401] width 340 height 33
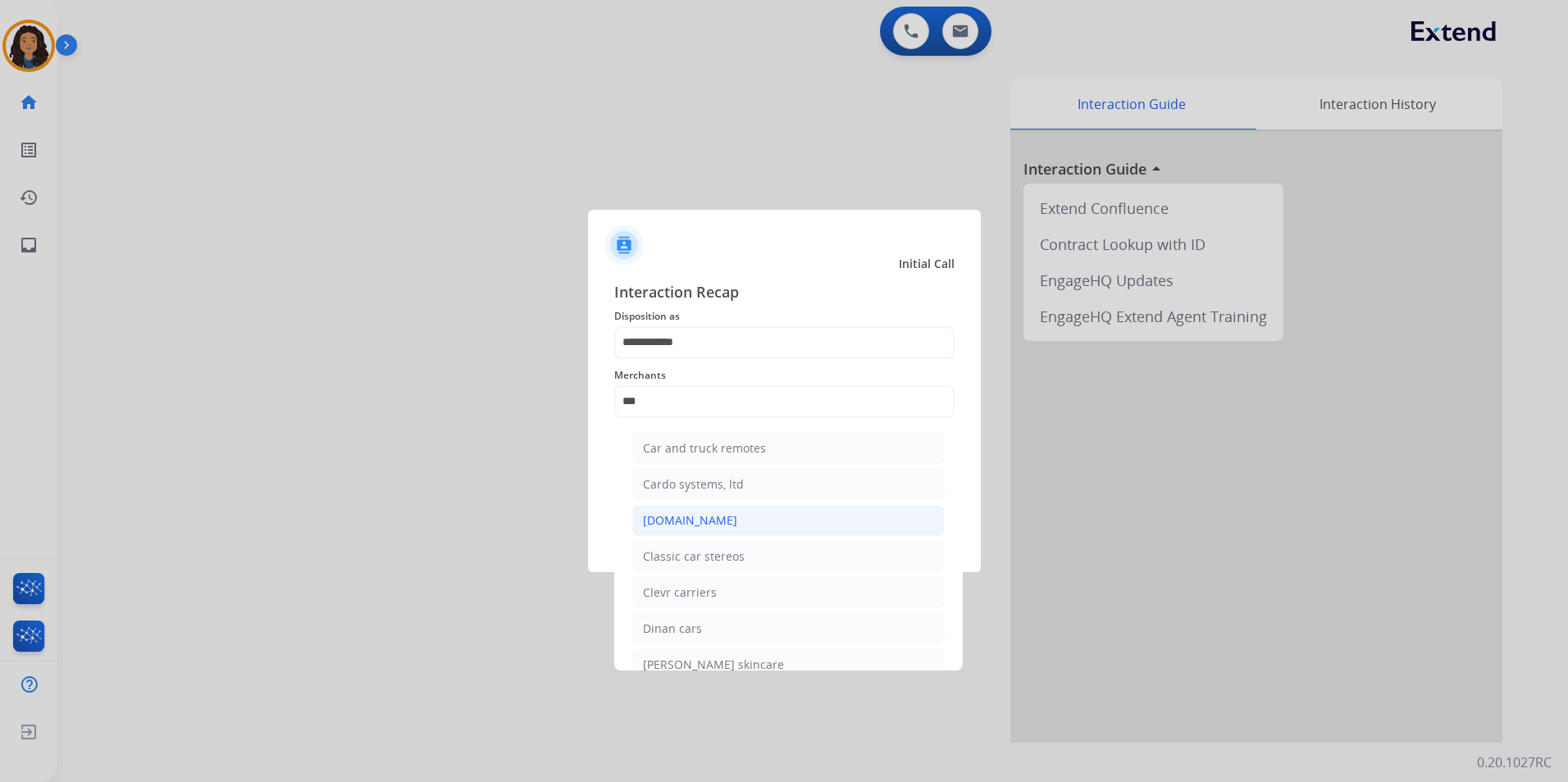
click at [708, 516] on div "Carparts.com" at bounding box center [689, 520] width 95 height 16
type input "**********"
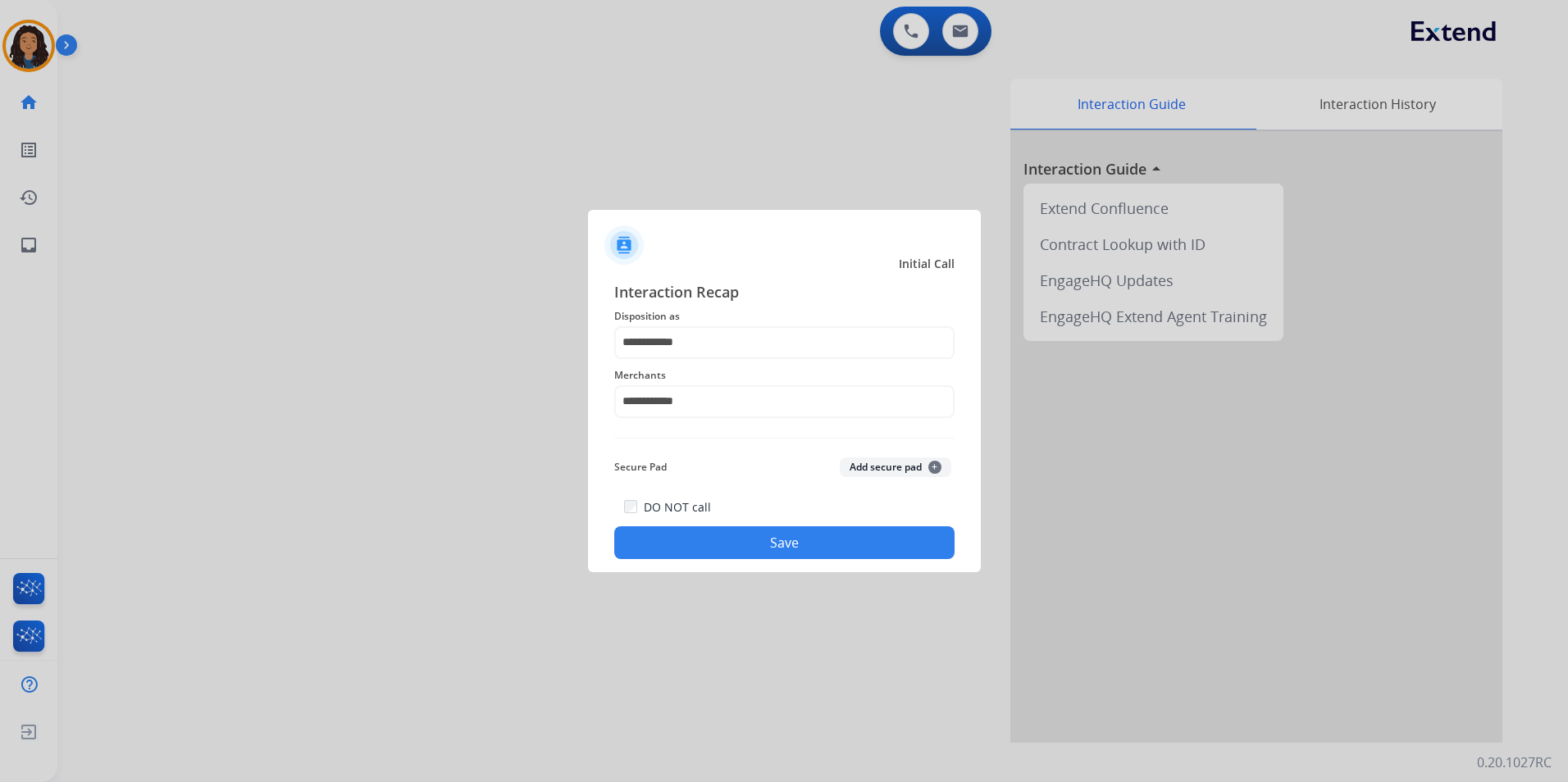
click at [675, 533] on button "Save" at bounding box center [784, 542] width 340 height 33
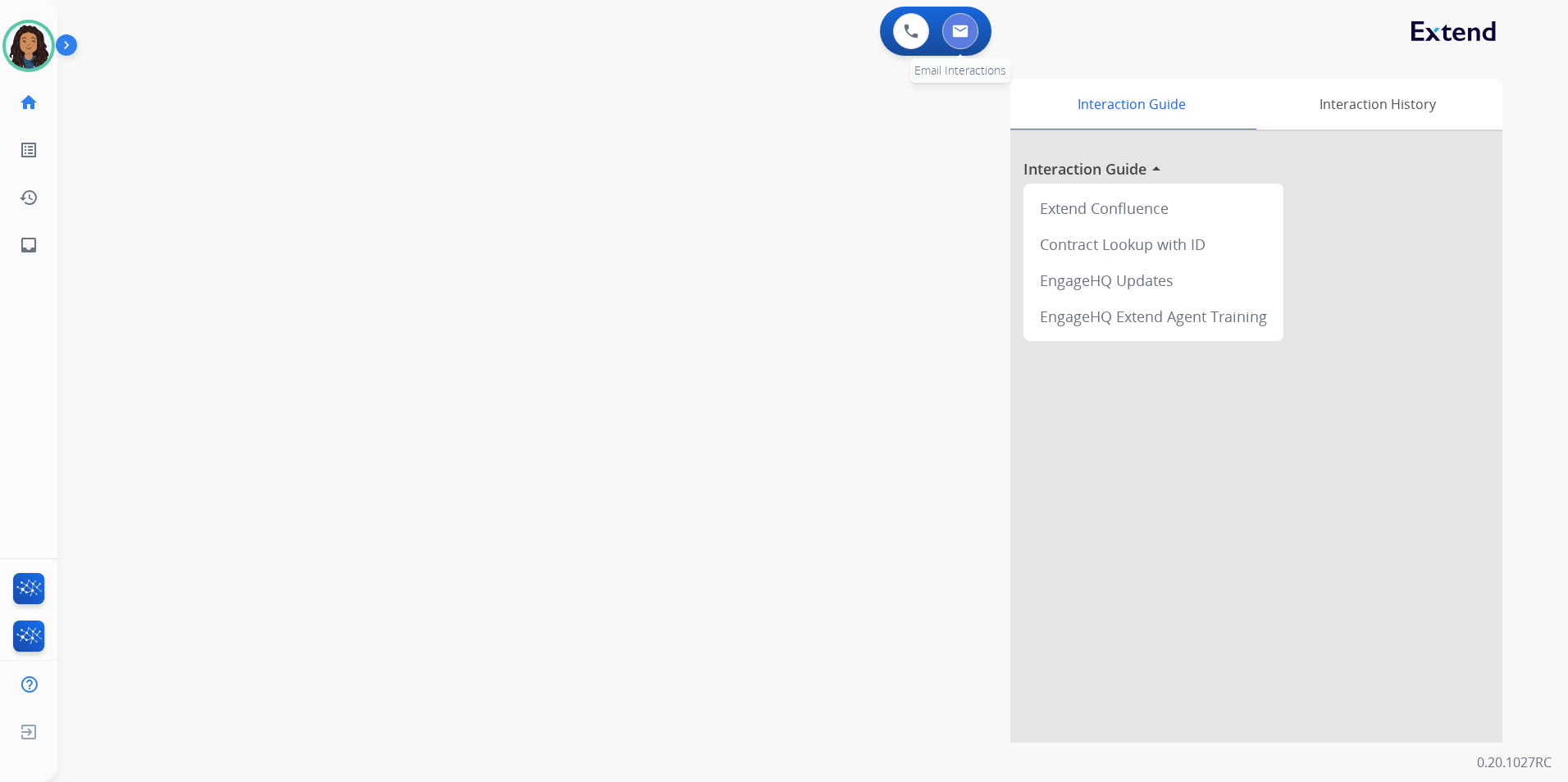
click at [955, 27] on img at bounding box center [960, 31] width 16 height 13
select select "**********"
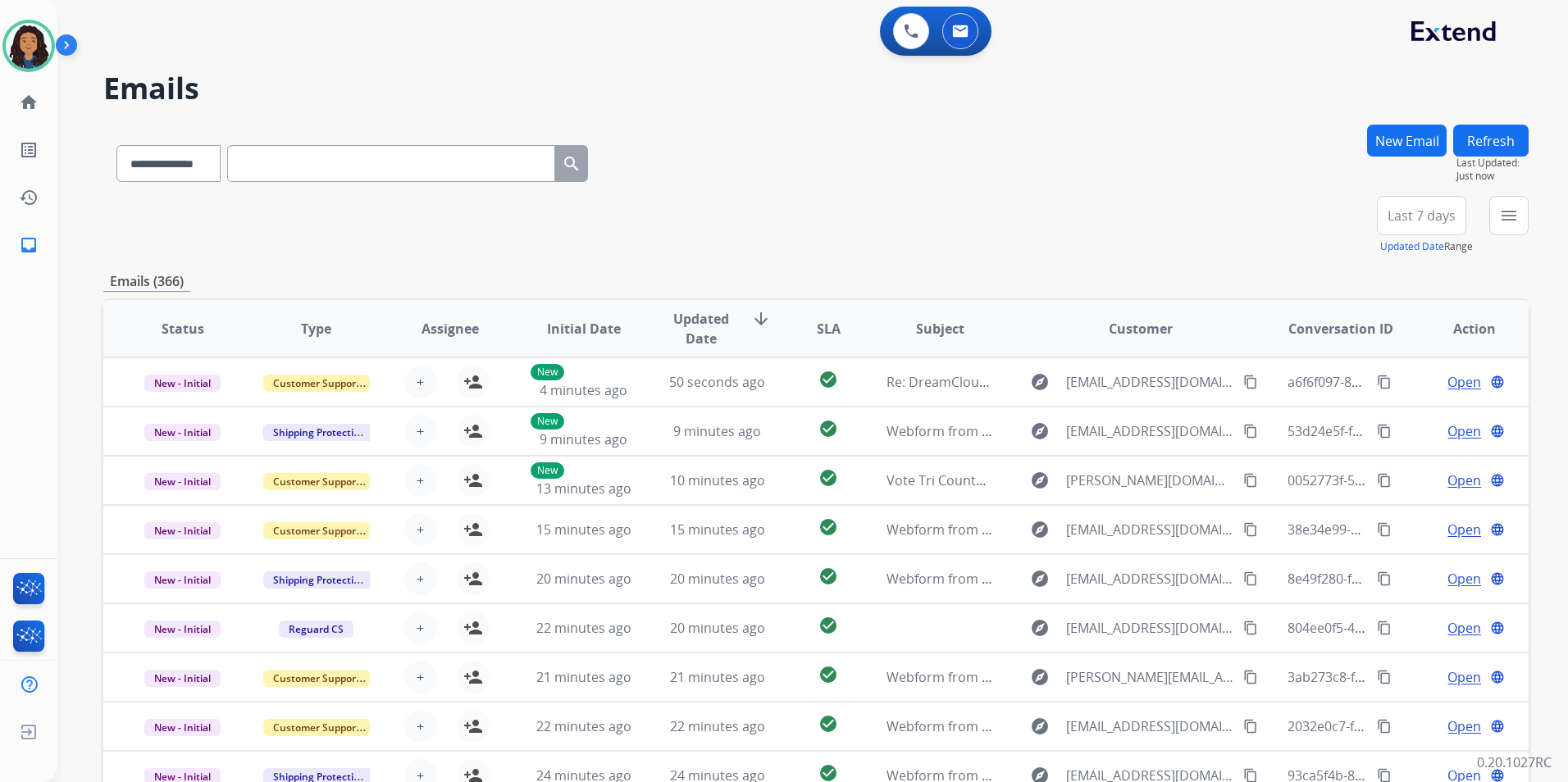
click at [1406, 154] on button "New Email" at bounding box center [1407, 140] width 80 height 32
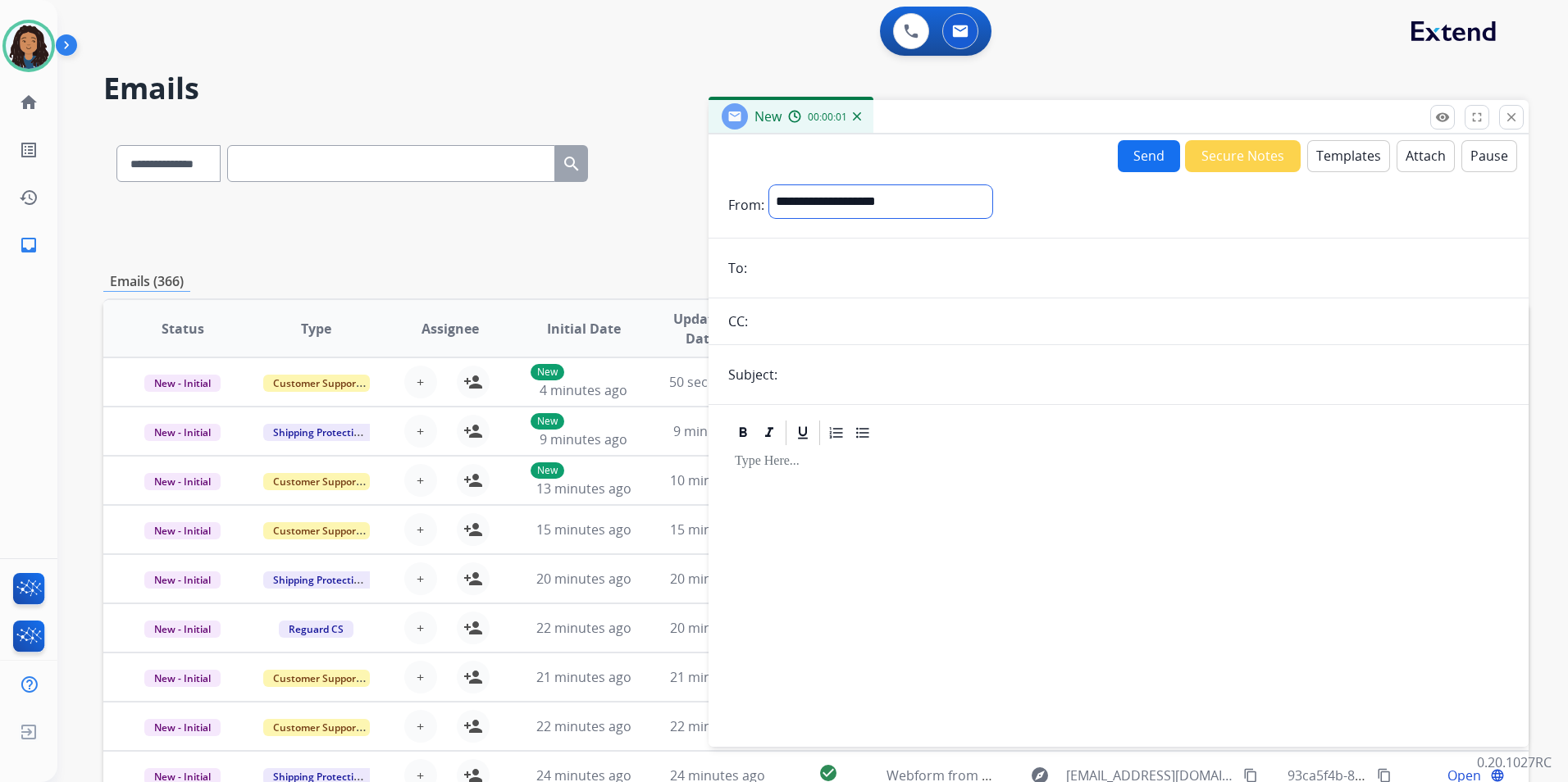
click at [822, 194] on select "**********" at bounding box center [881, 201] width 223 height 33
select select "**********"
click at [769, 185] on select "**********" at bounding box center [881, 201] width 223 height 33
drag, startPoint x: 793, startPoint y: 253, endPoint x: 761, endPoint y: 279, distance: 41.2
click at [759, 279] on input "email" at bounding box center [1130, 270] width 757 height 33
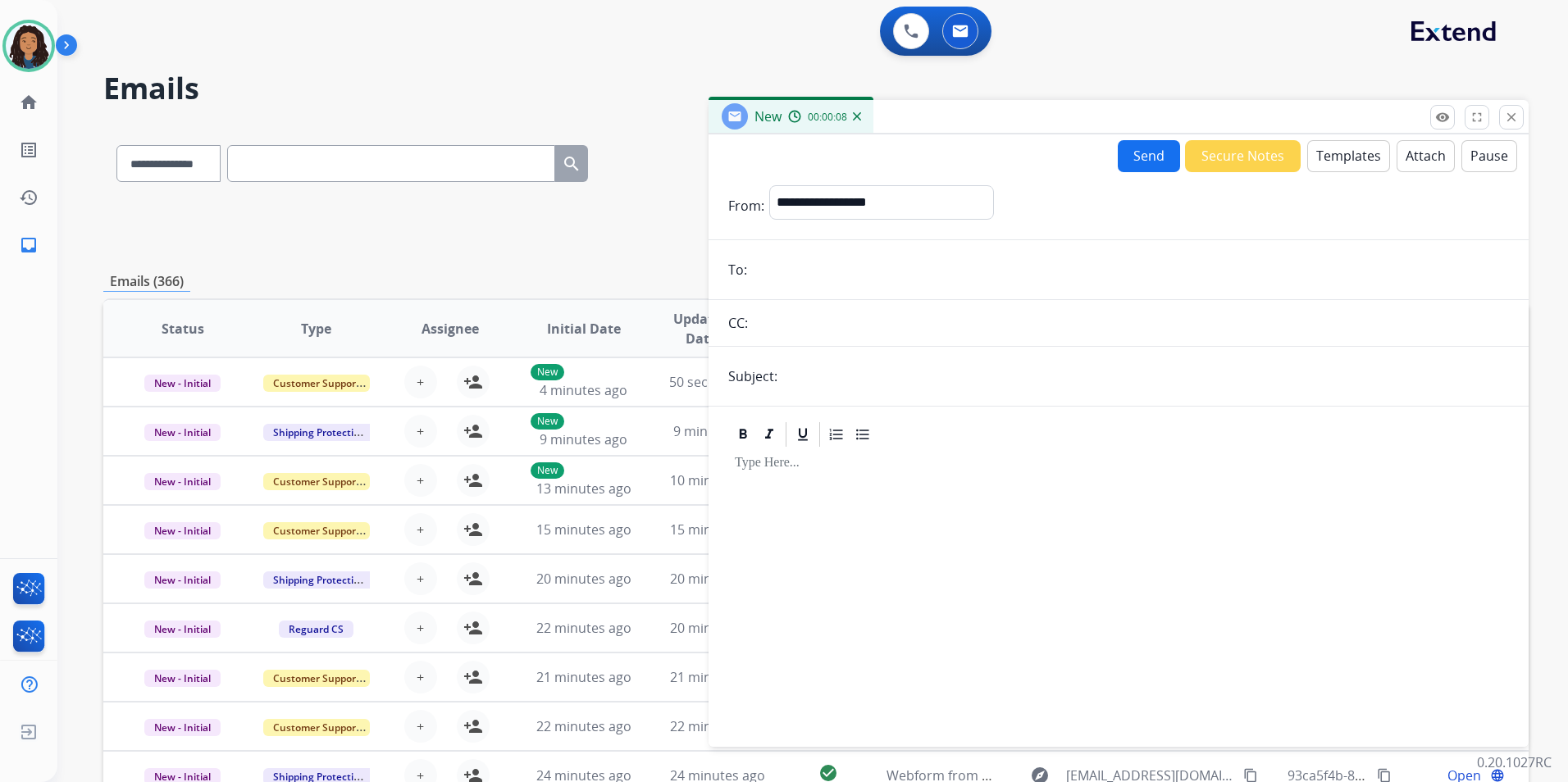
paste input "******"
type input "******"
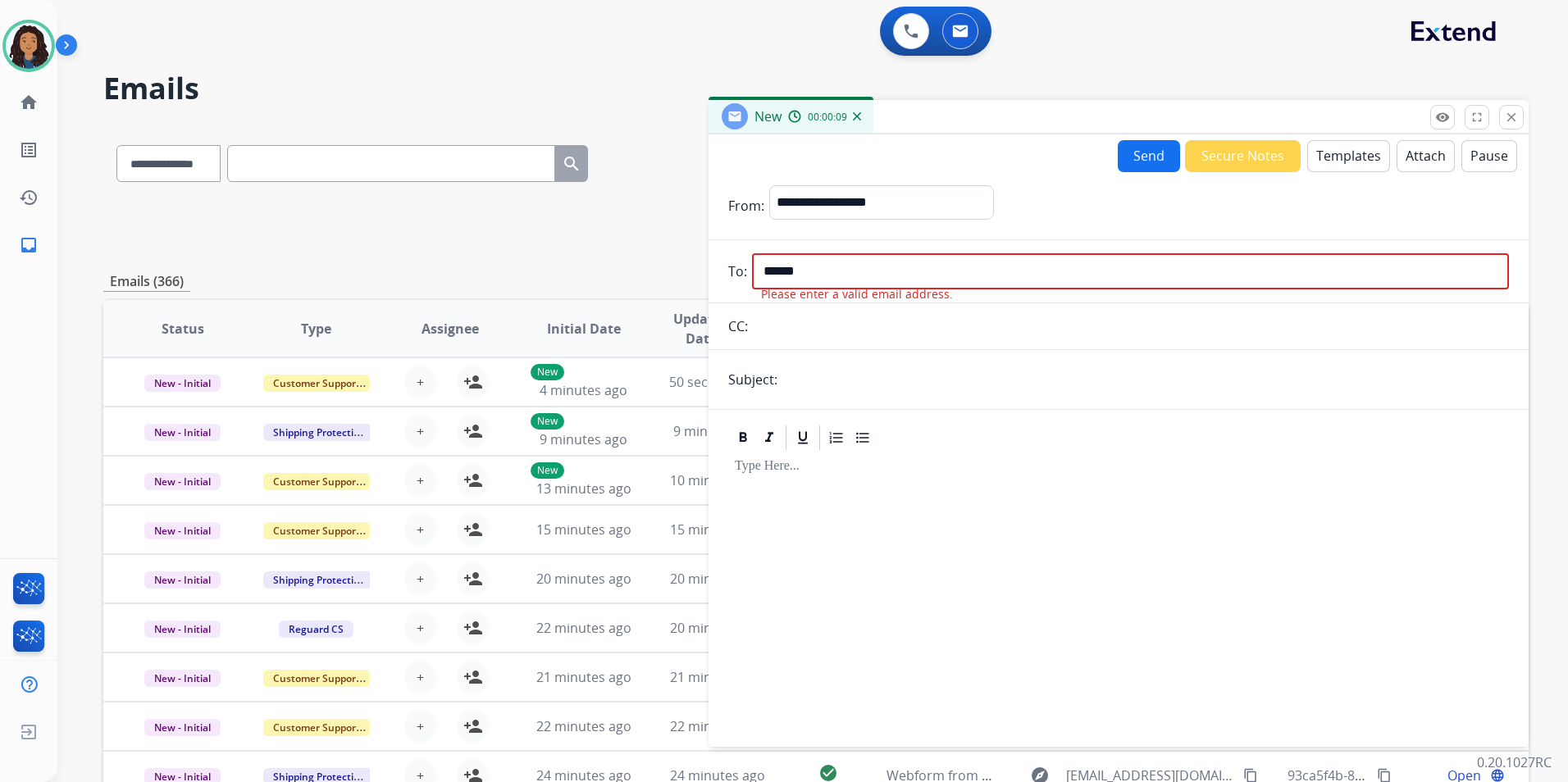
click at [879, 372] on input "text" at bounding box center [1145, 379] width 726 height 33
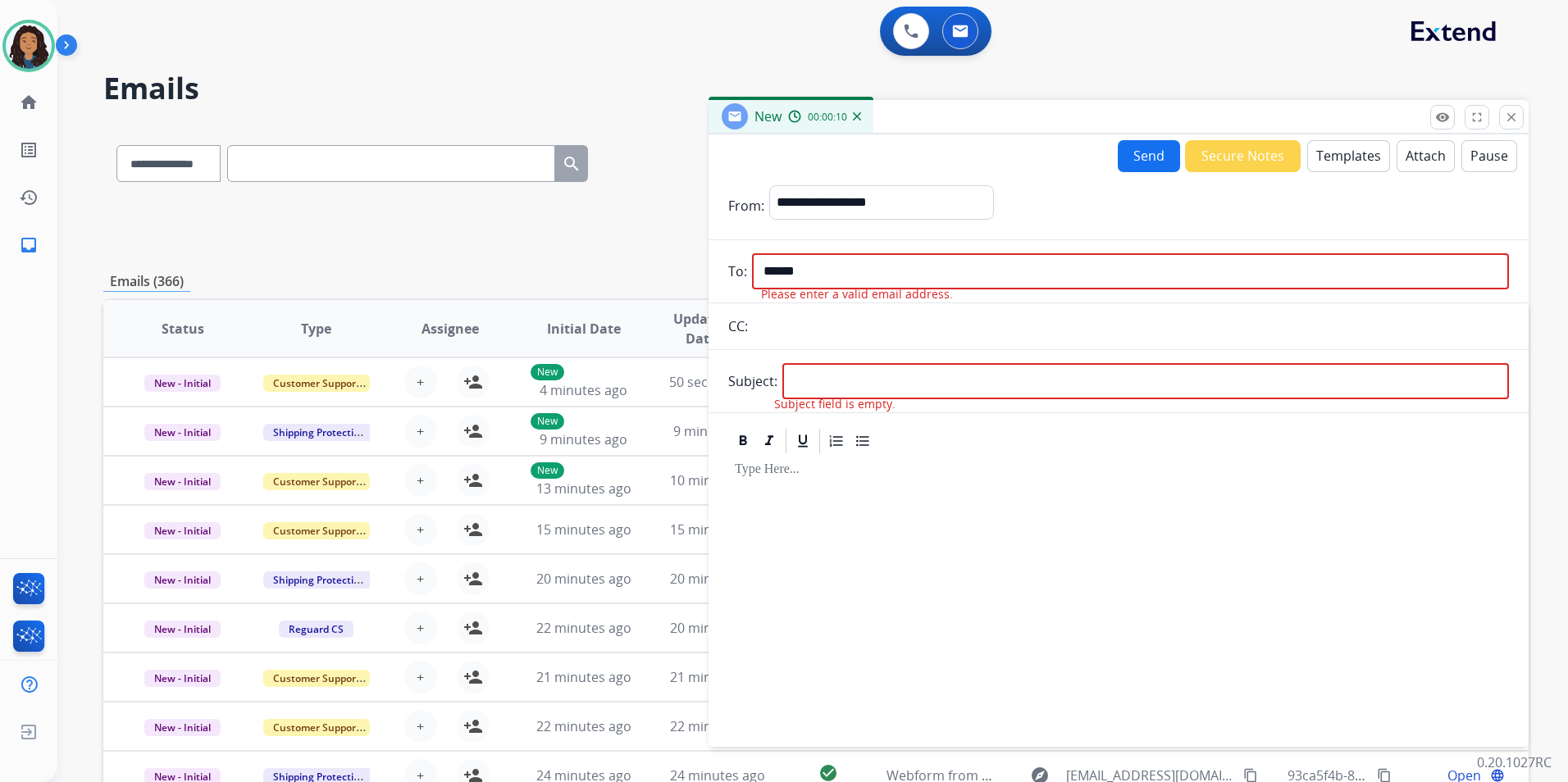
drag, startPoint x: 835, startPoint y: 259, endPoint x: 684, endPoint y: 292, distance: 154.6
click at [701, 276] on div "**********" at bounding box center [816, 528] width 1426 height 809
click at [1350, 149] on button "Templates" at bounding box center [1348, 156] width 83 height 32
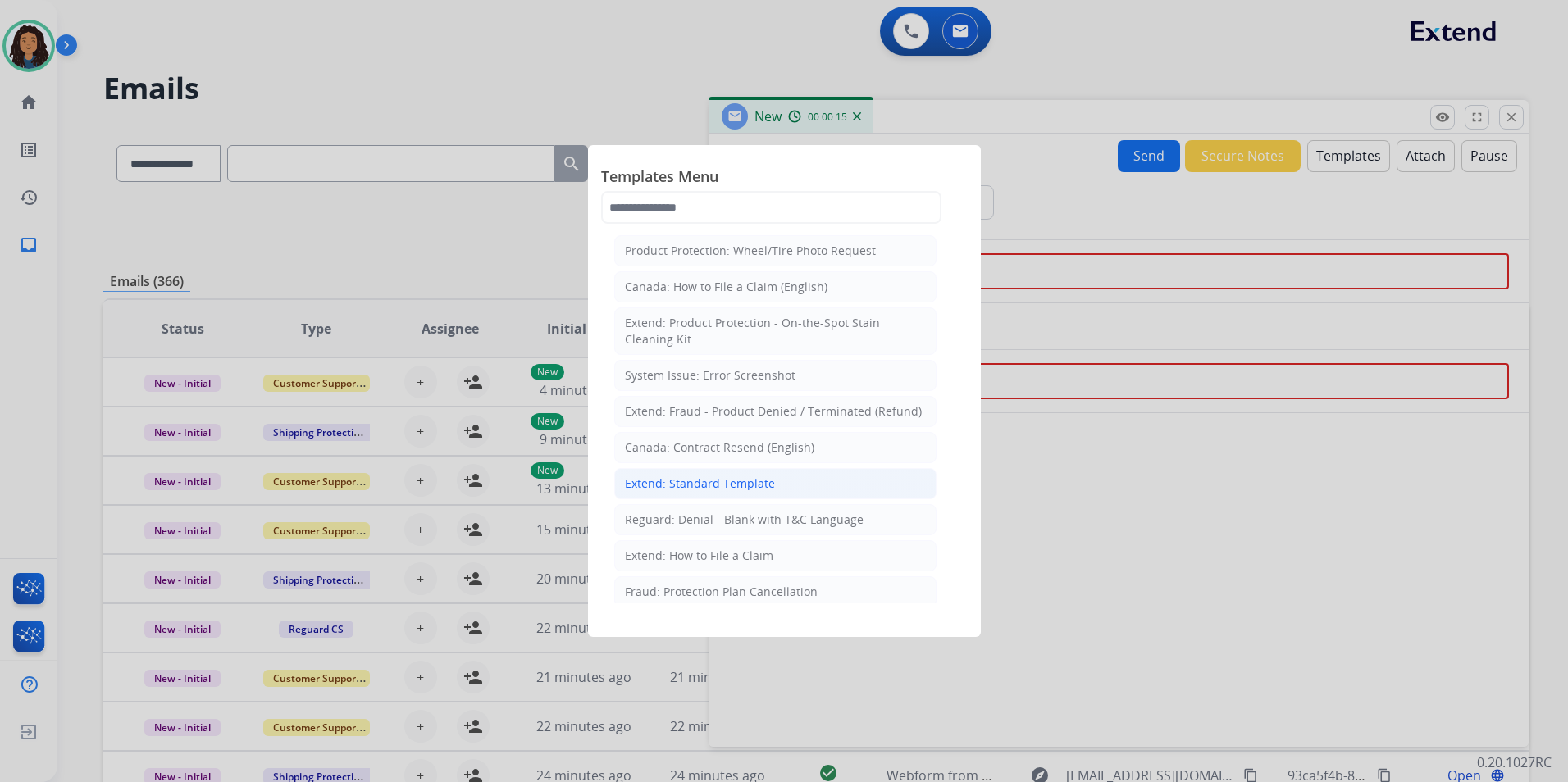
click at [775, 483] on li "Extend: Standard Template" at bounding box center [775, 484] width 322 height 31
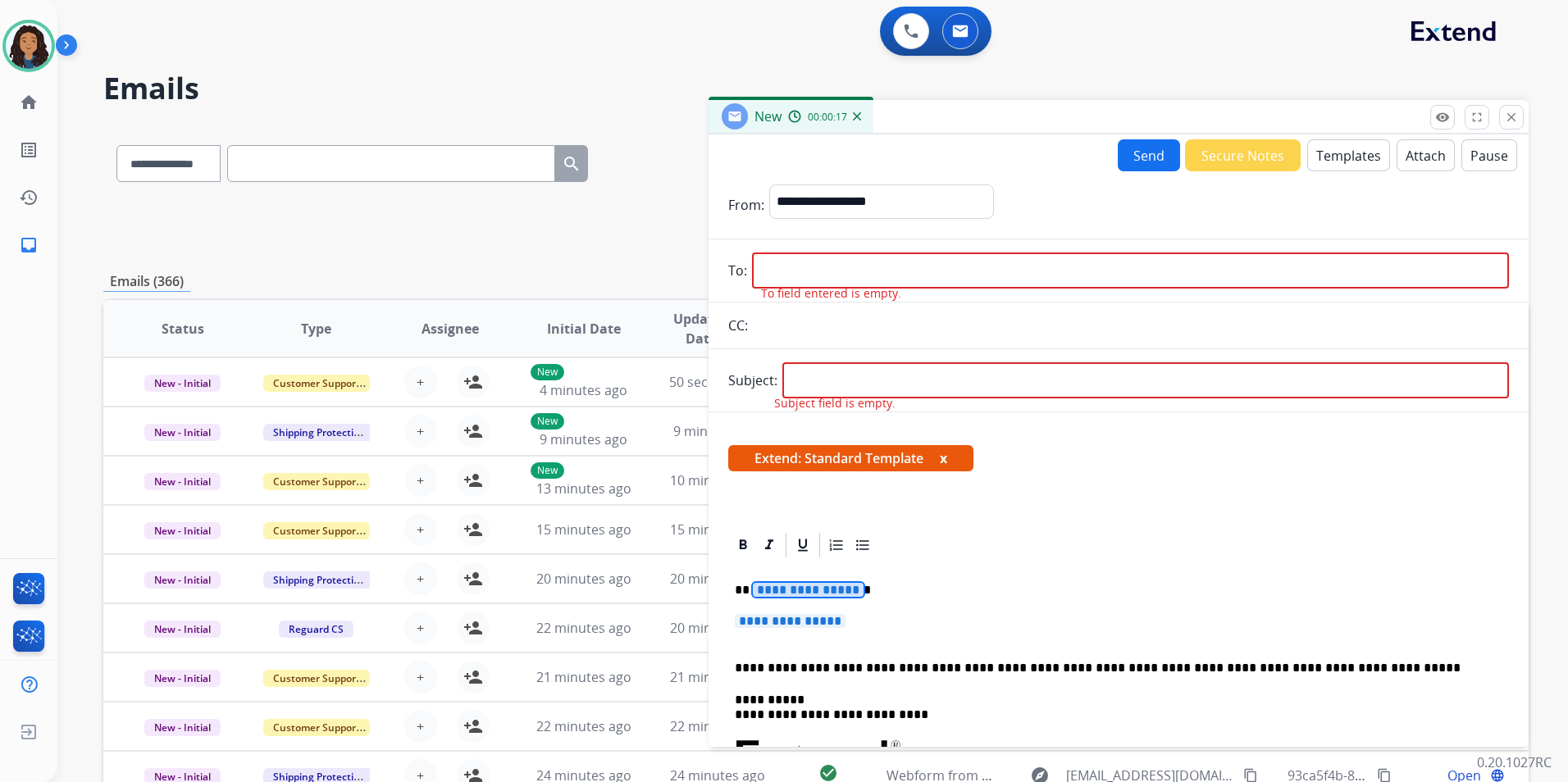
drag, startPoint x: 813, startPoint y: 586, endPoint x: 786, endPoint y: 581, distance: 27.5
paste input "**********"
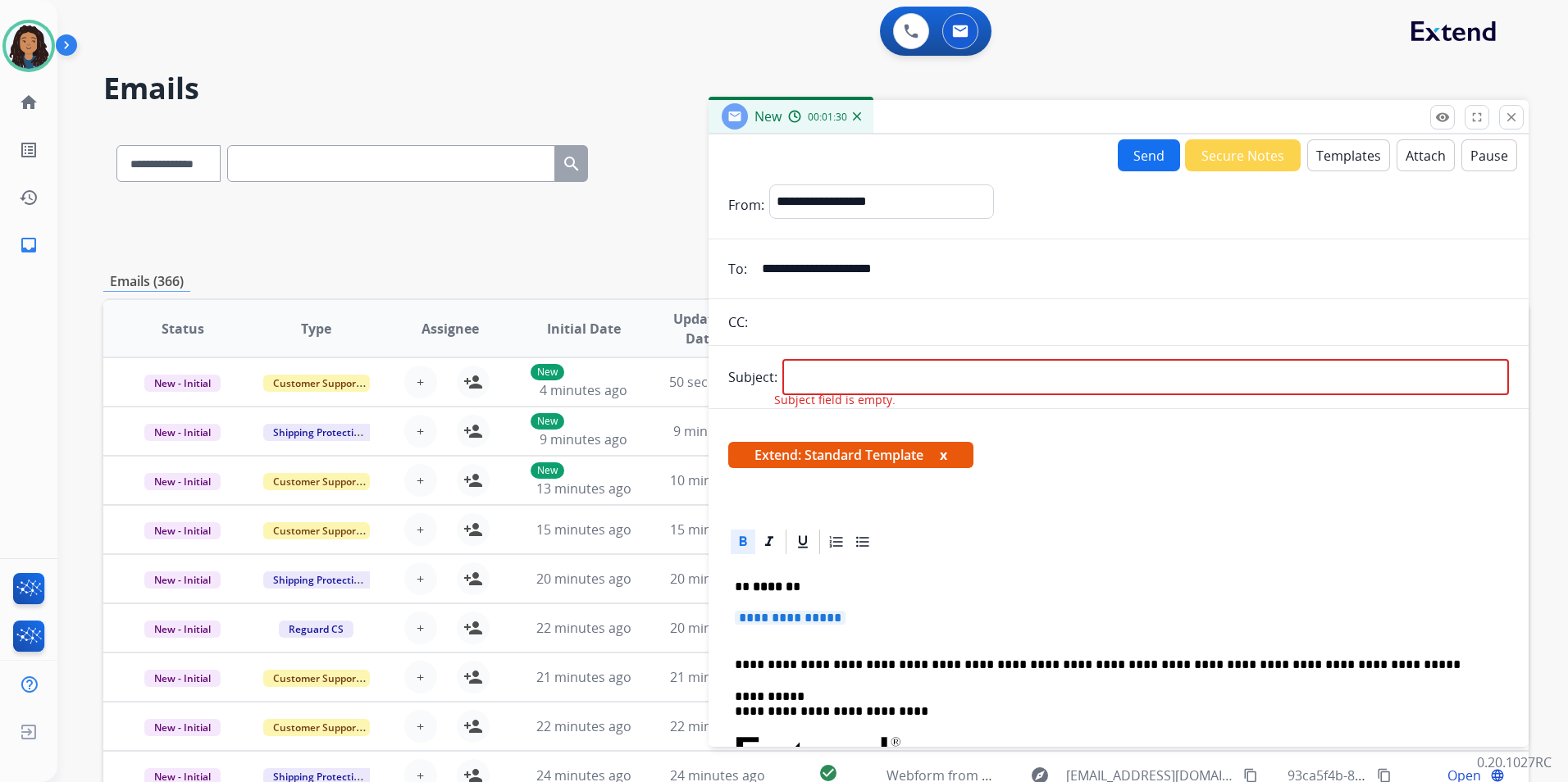
type input "**********"
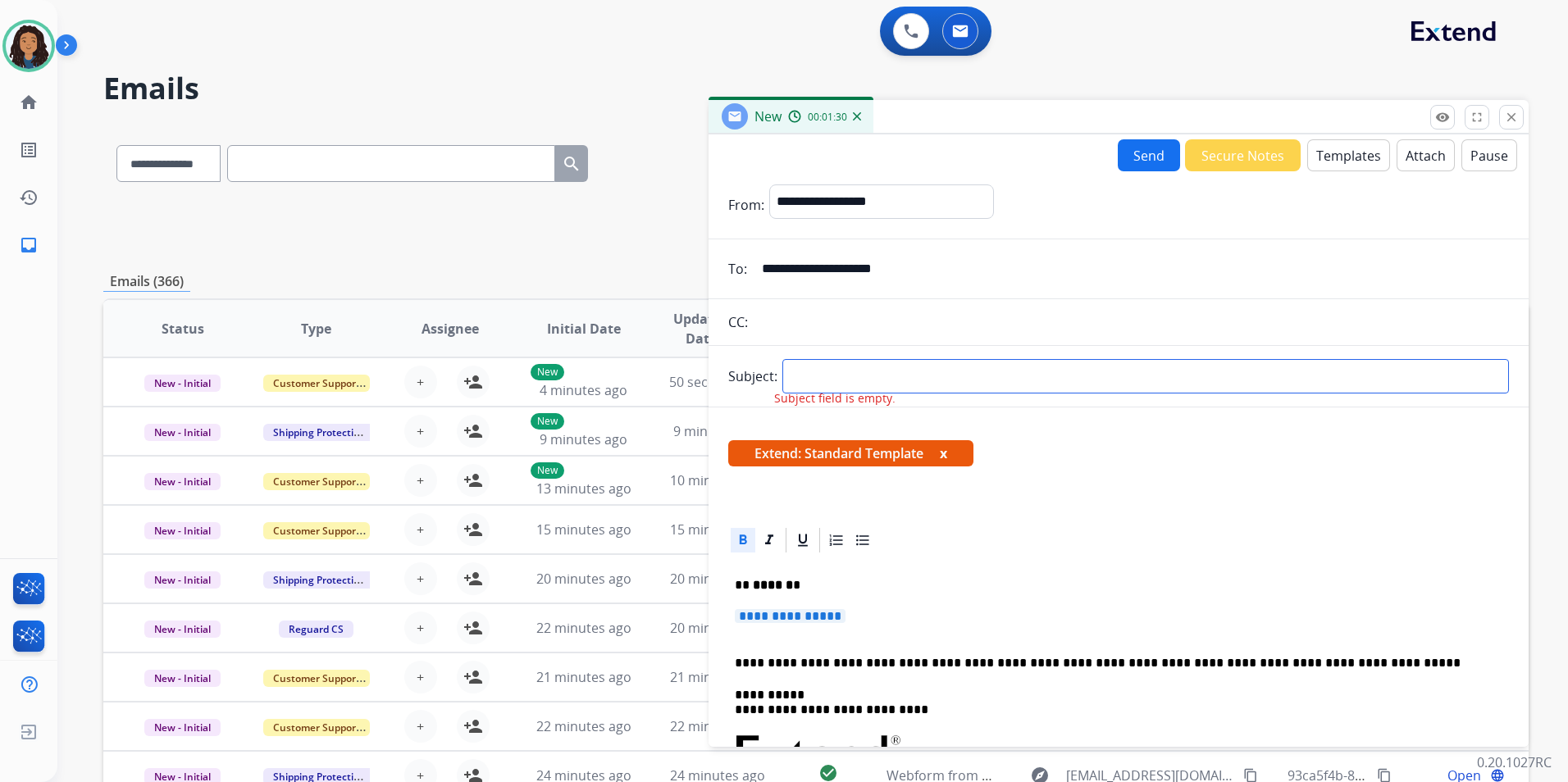
click at [927, 376] on input "text" at bounding box center [1145, 376] width 726 height 35
type input "**********"
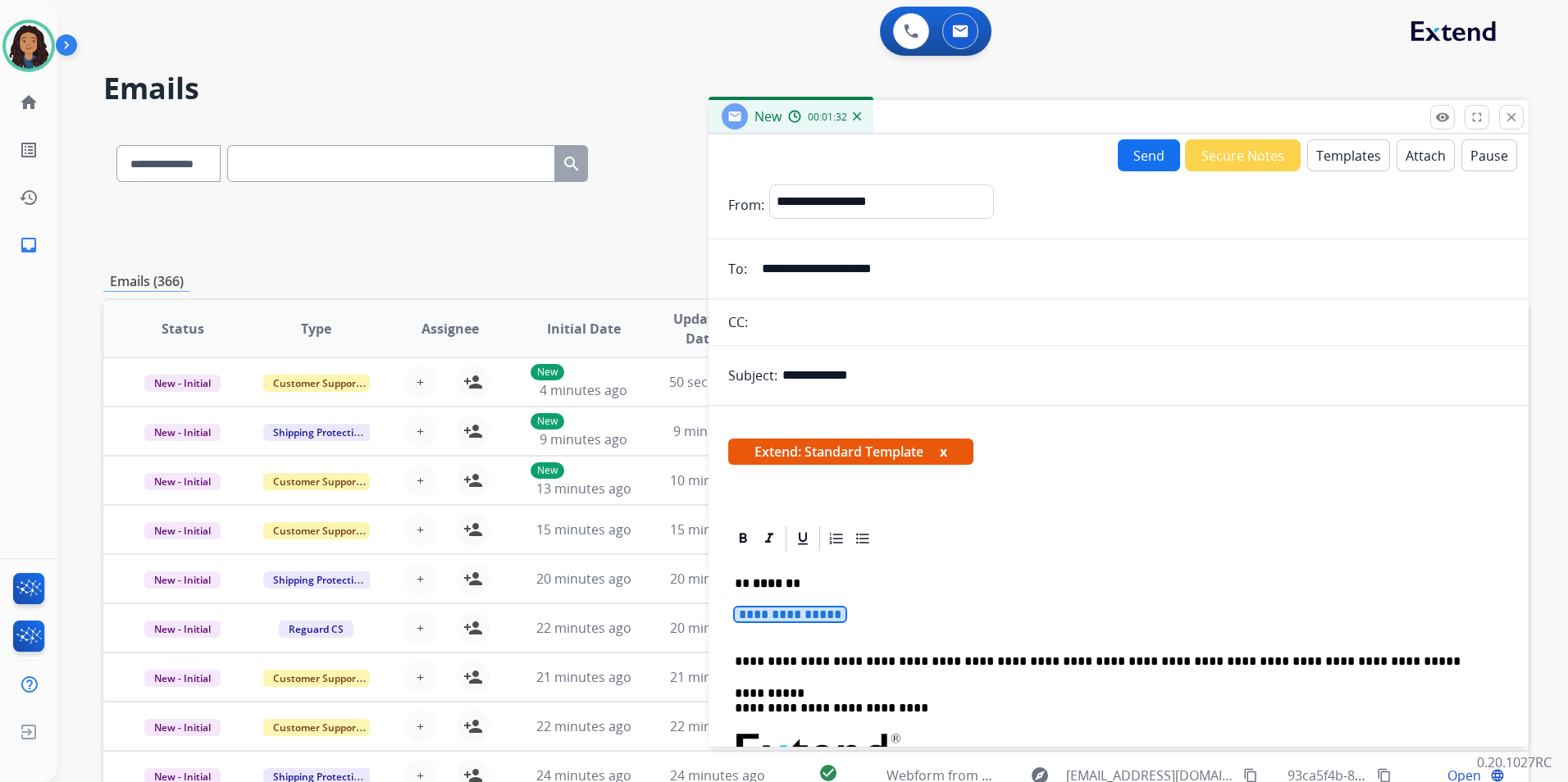
click at [806, 611] on span "**********" at bounding box center [790, 615] width 110 height 14
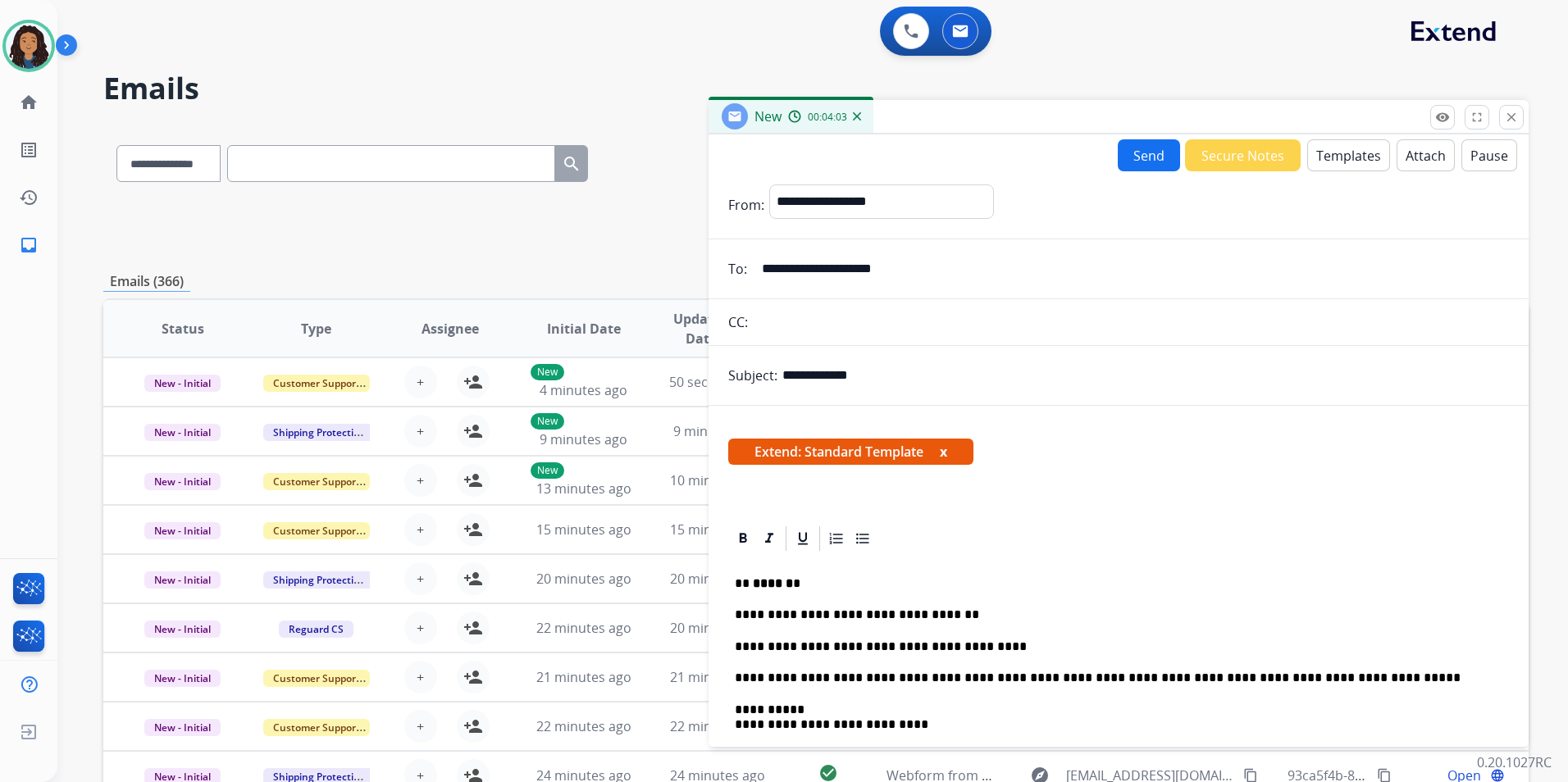
click at [1147, 152] on button "Send" at bounding box center [1149, 155] width 63 height 32
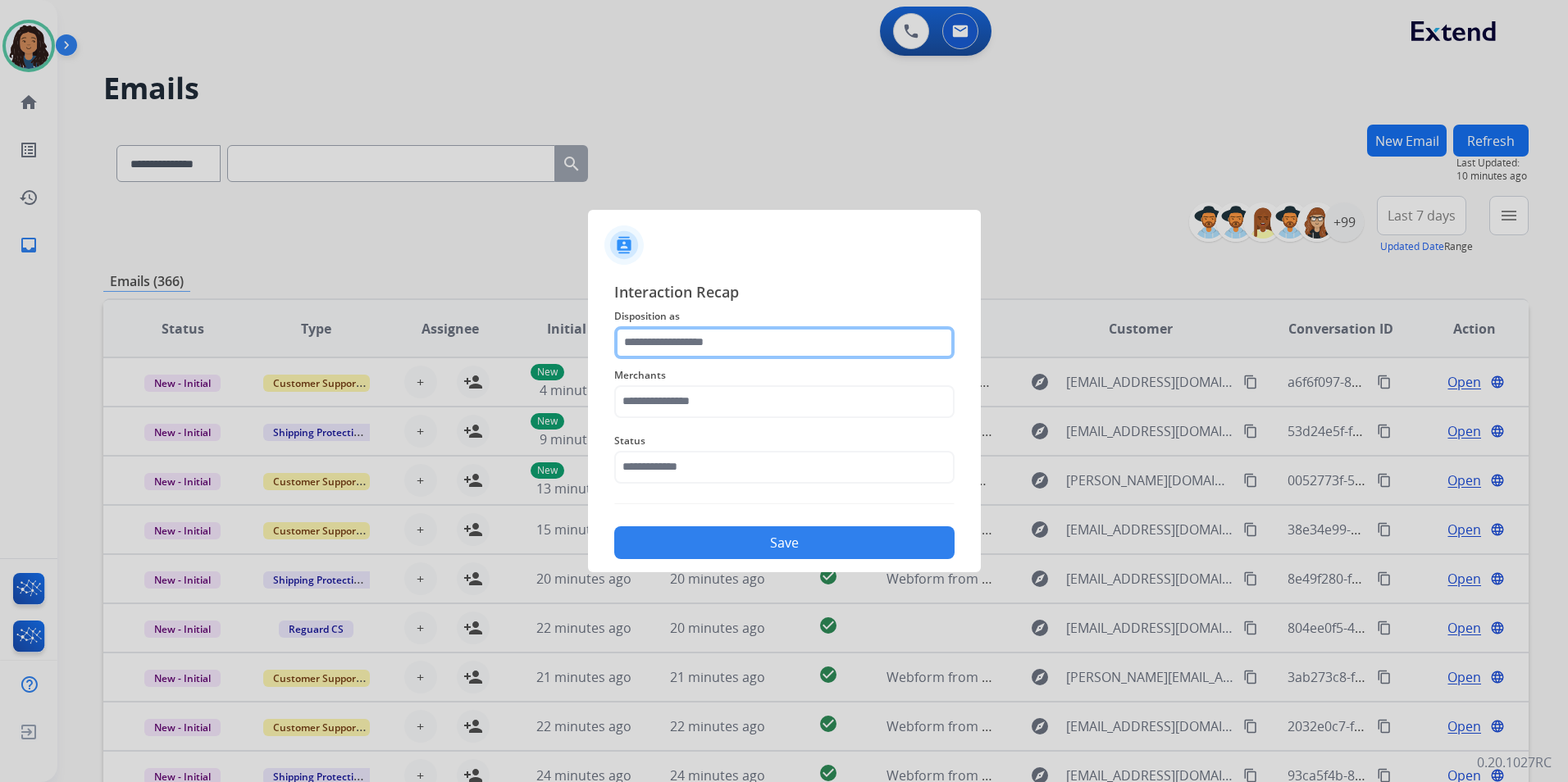
drag, startPoint x: 770, startPoint y: 327, endPoint x: 763, endPoint y: 338, distance: 13.0
click at [769, 328] on input "text" at bounding box center [784, 342] width 340 height 33
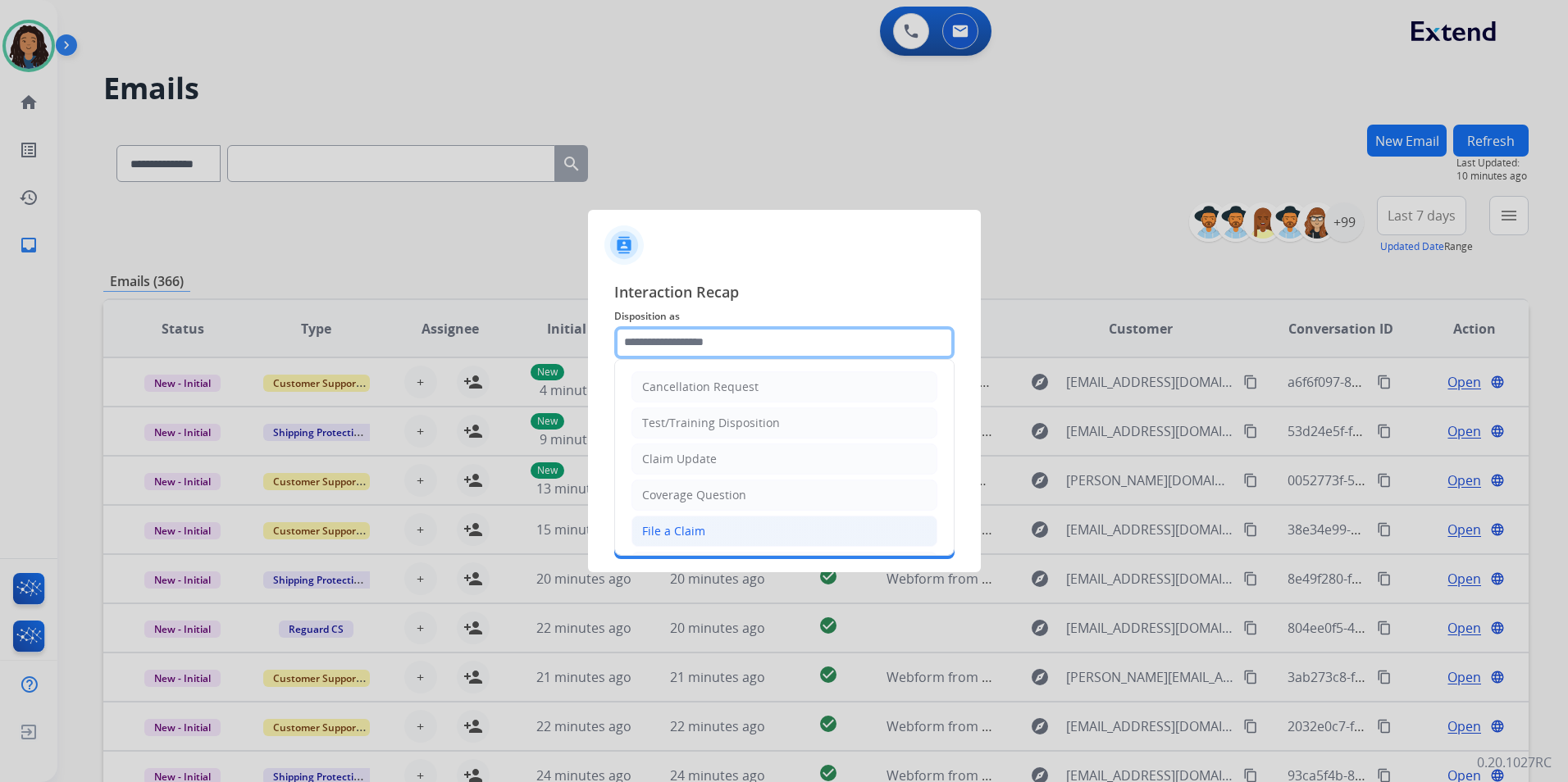
type input "**********"
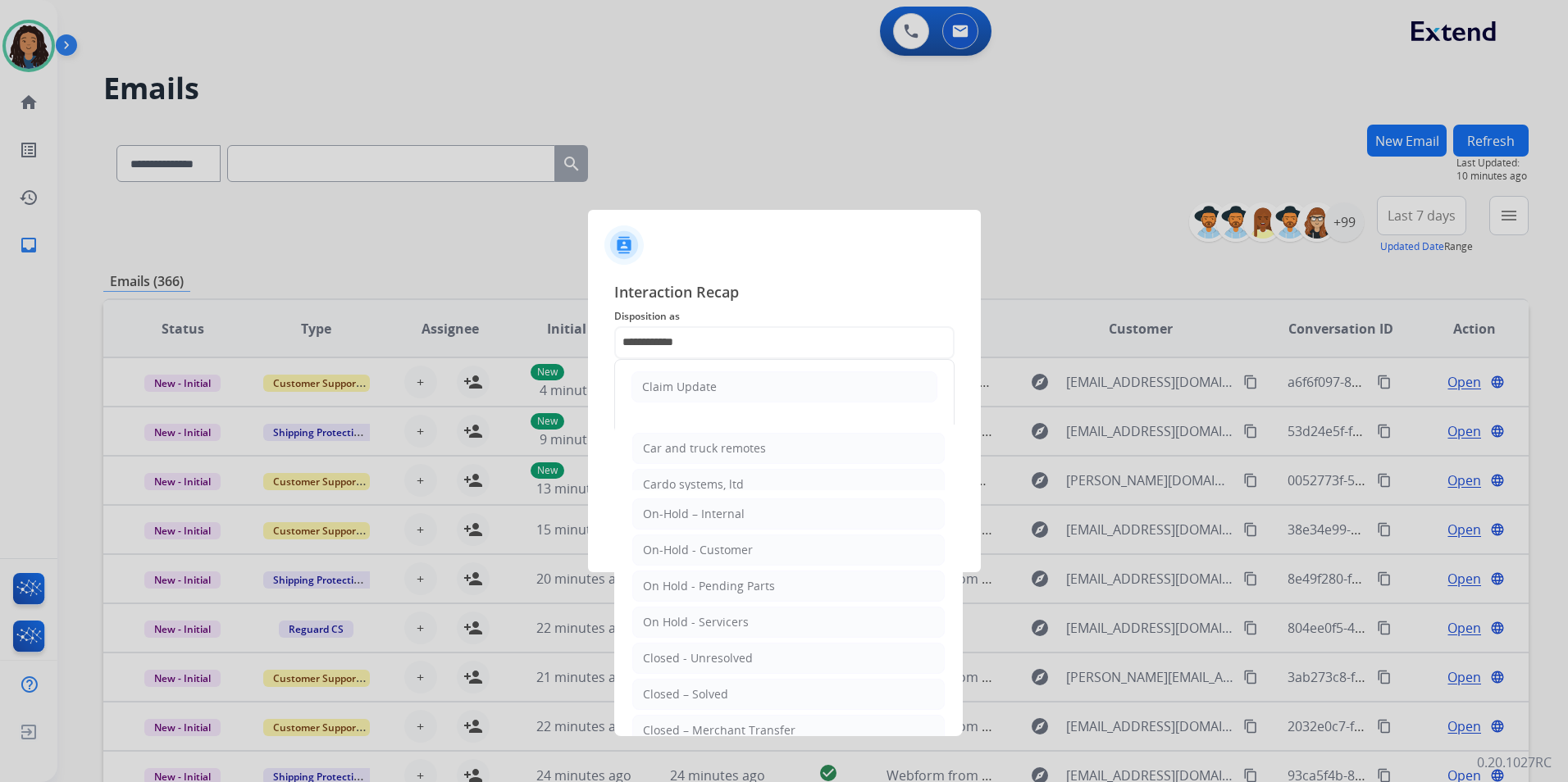
click at [708, 370] on ul "Claim Update" at bounding box center [784, 387] width 338 height 54
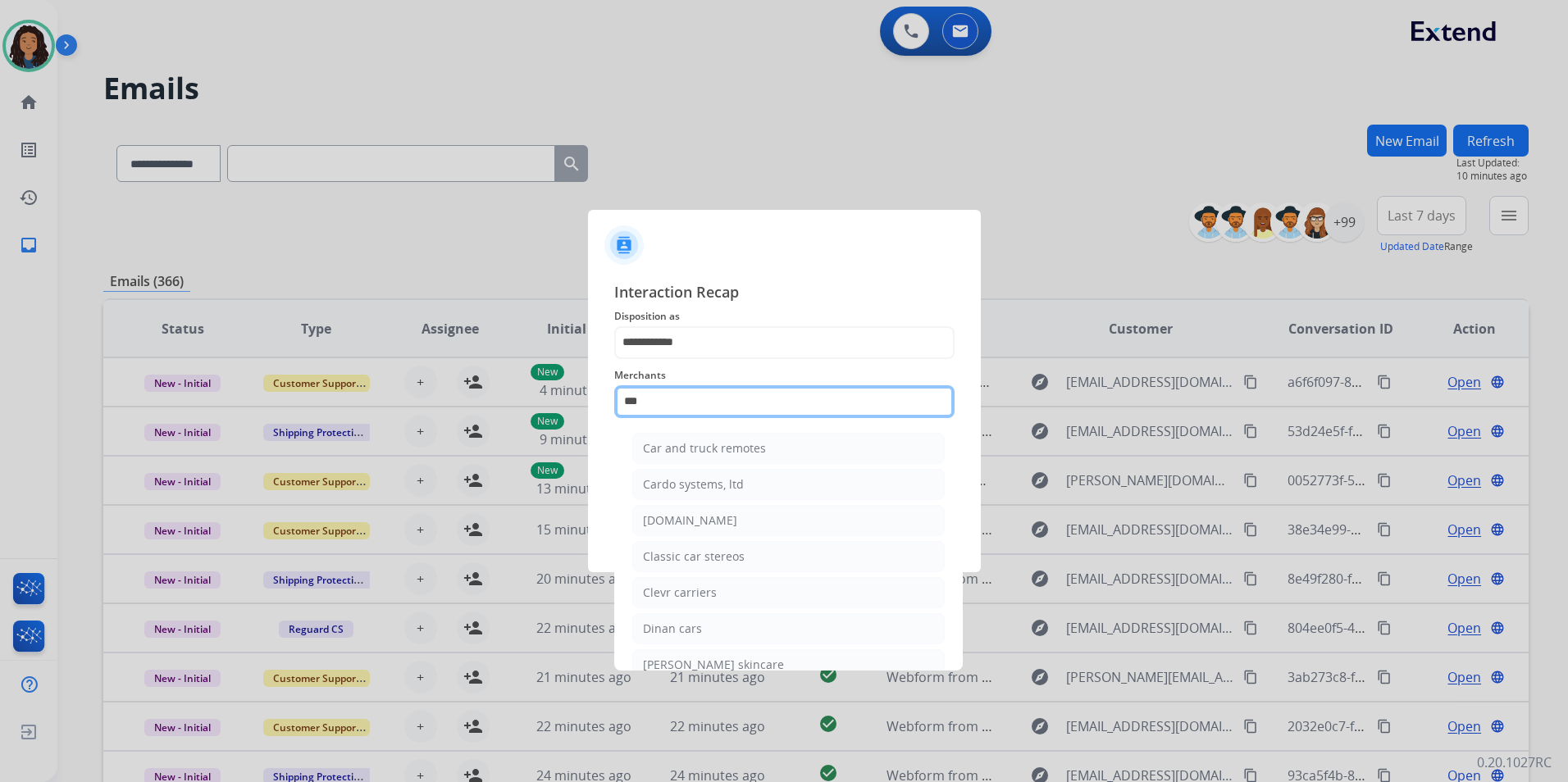
drag, startPoint x: 708, startPoint y: 370, endPoint x: 550, endPoint y: 415, distance: 164.3
click at [0, 415] on app-contact-recap-modal "**********" at bounding box center [0, 391] width 0 height 782
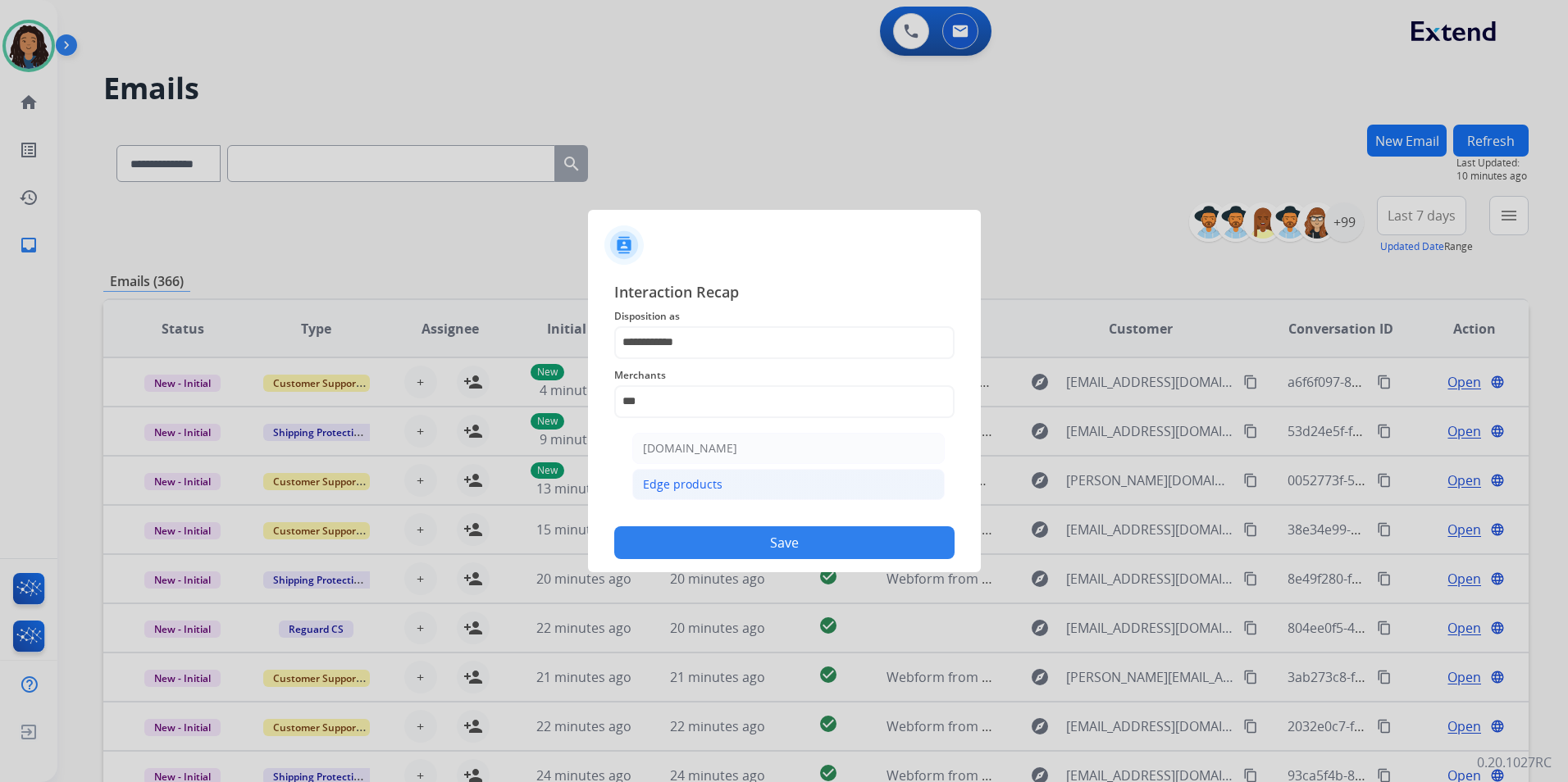
click at [722, 484] on li "Edge products" at bounding box center [789, 485] width 312 height 31
type input "**********"
click at [708, 482] on input "text" at bounding box center [784, 467] width 340 height 33
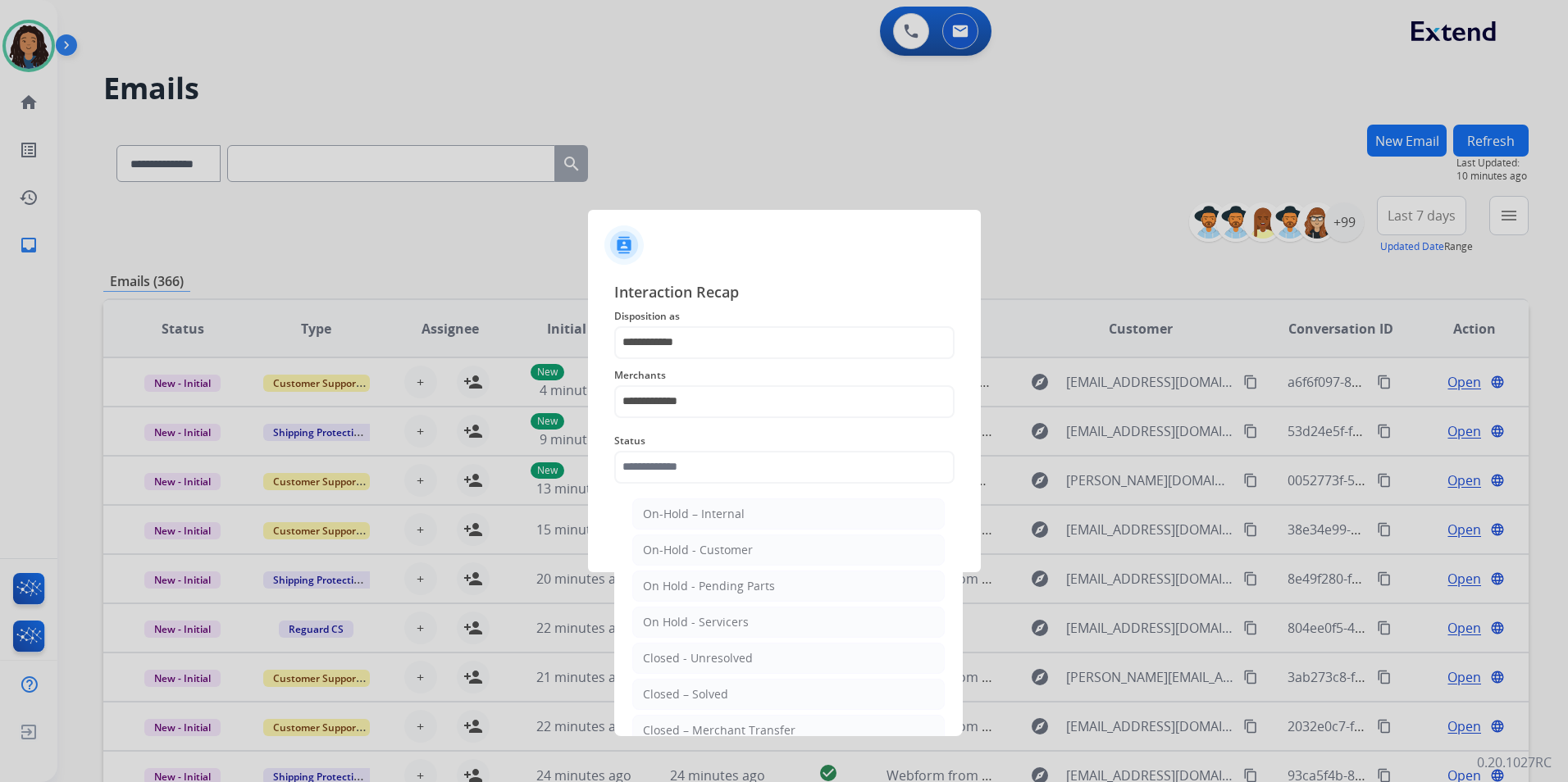
drag, startPoint x: 684, startPoint y: 699, endPoint x: 717, endPoint y: 539, distance: 163.4
click at [684, 698] on div "Closed – Solved" at bounding box center [686, 694] width 86 height 16
type input "**********"
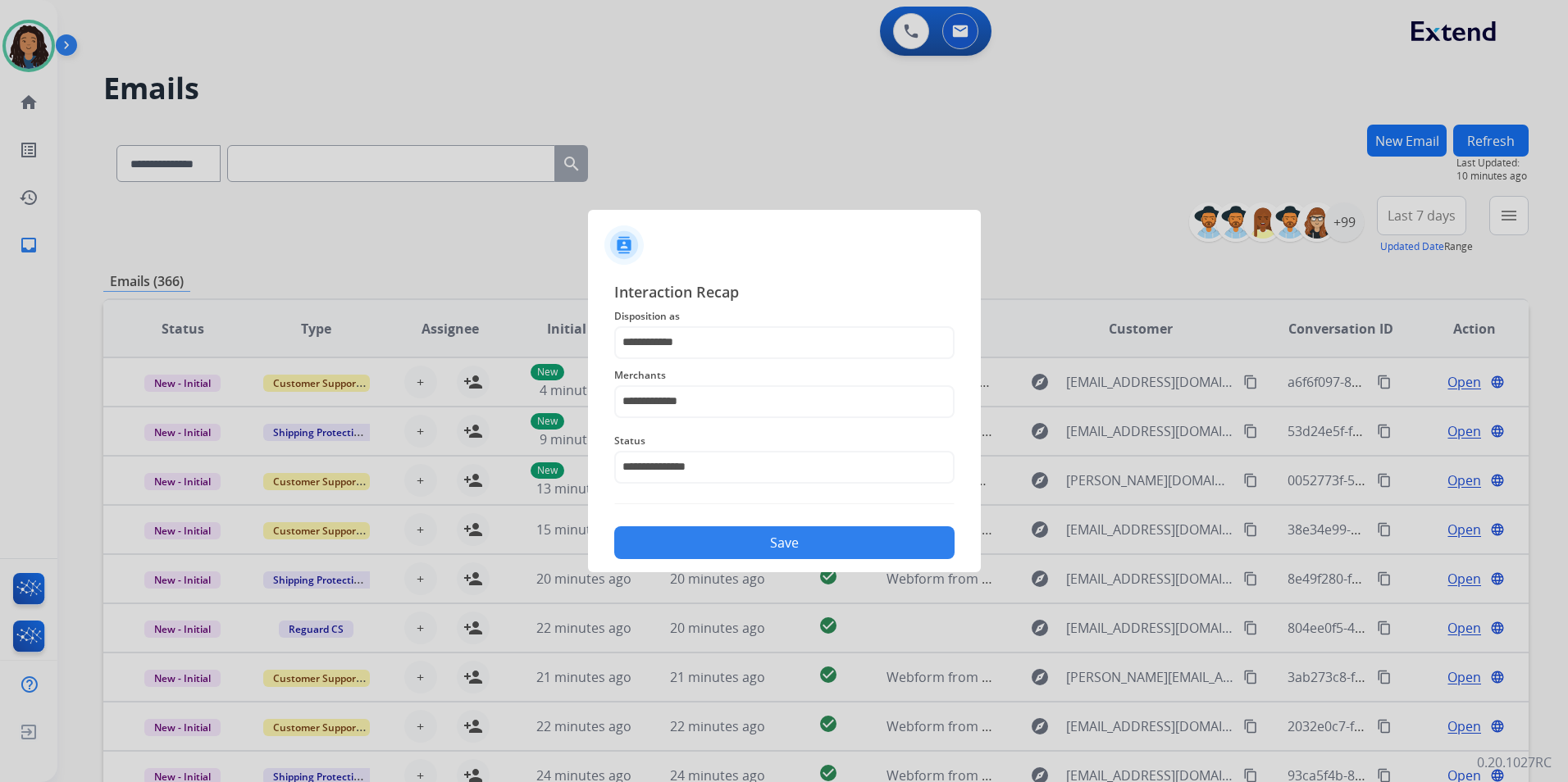
click at [721, 520] on div "Save" at bounding box center [784, 537] width 340 height 43
click at [723, 536] on button "Save" at bounding box center [784, 542] width 340 height 33
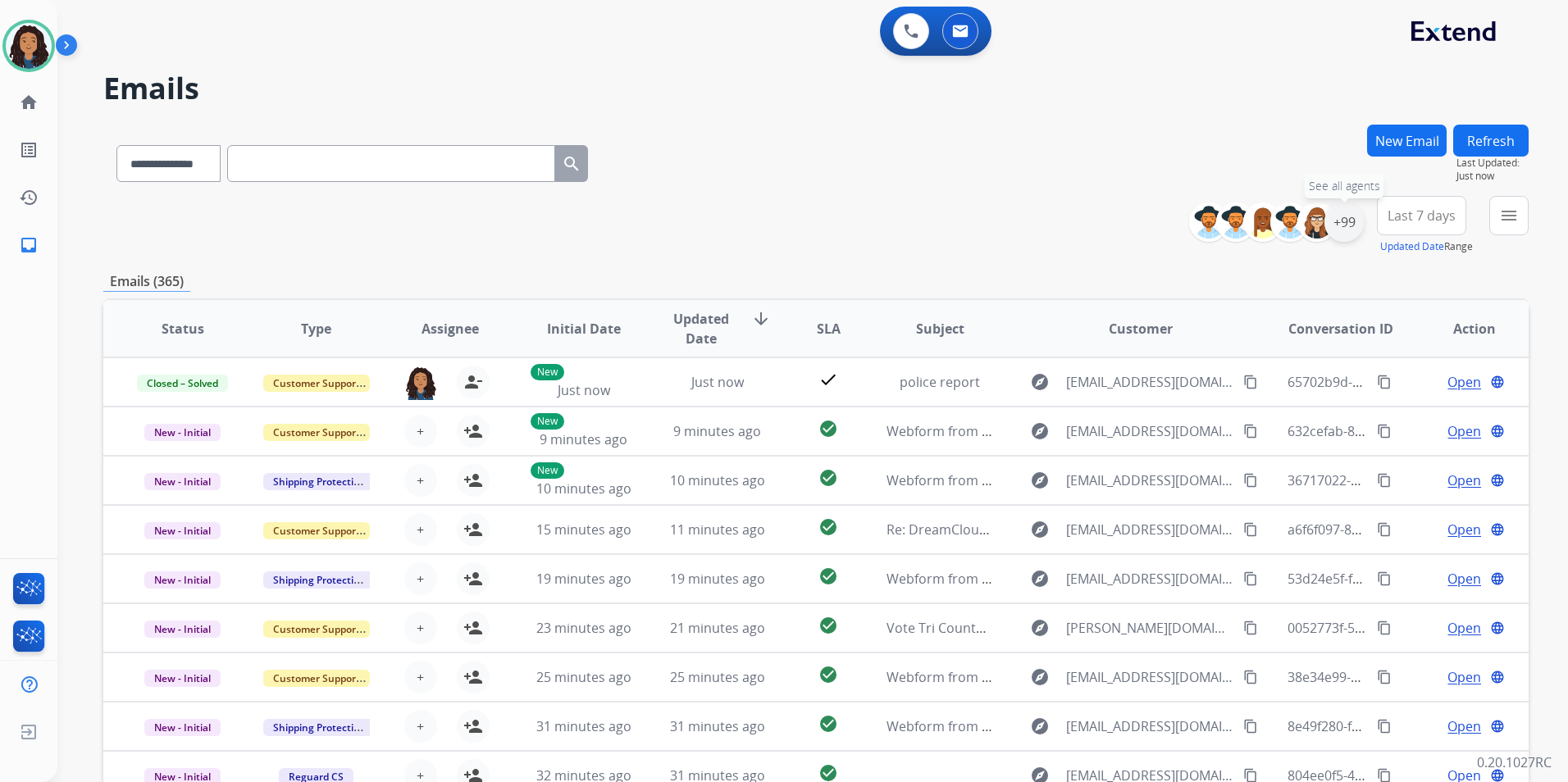
click at [1348, 228] on div "+99" at bounding box center [1344, 223] width 40 height 40
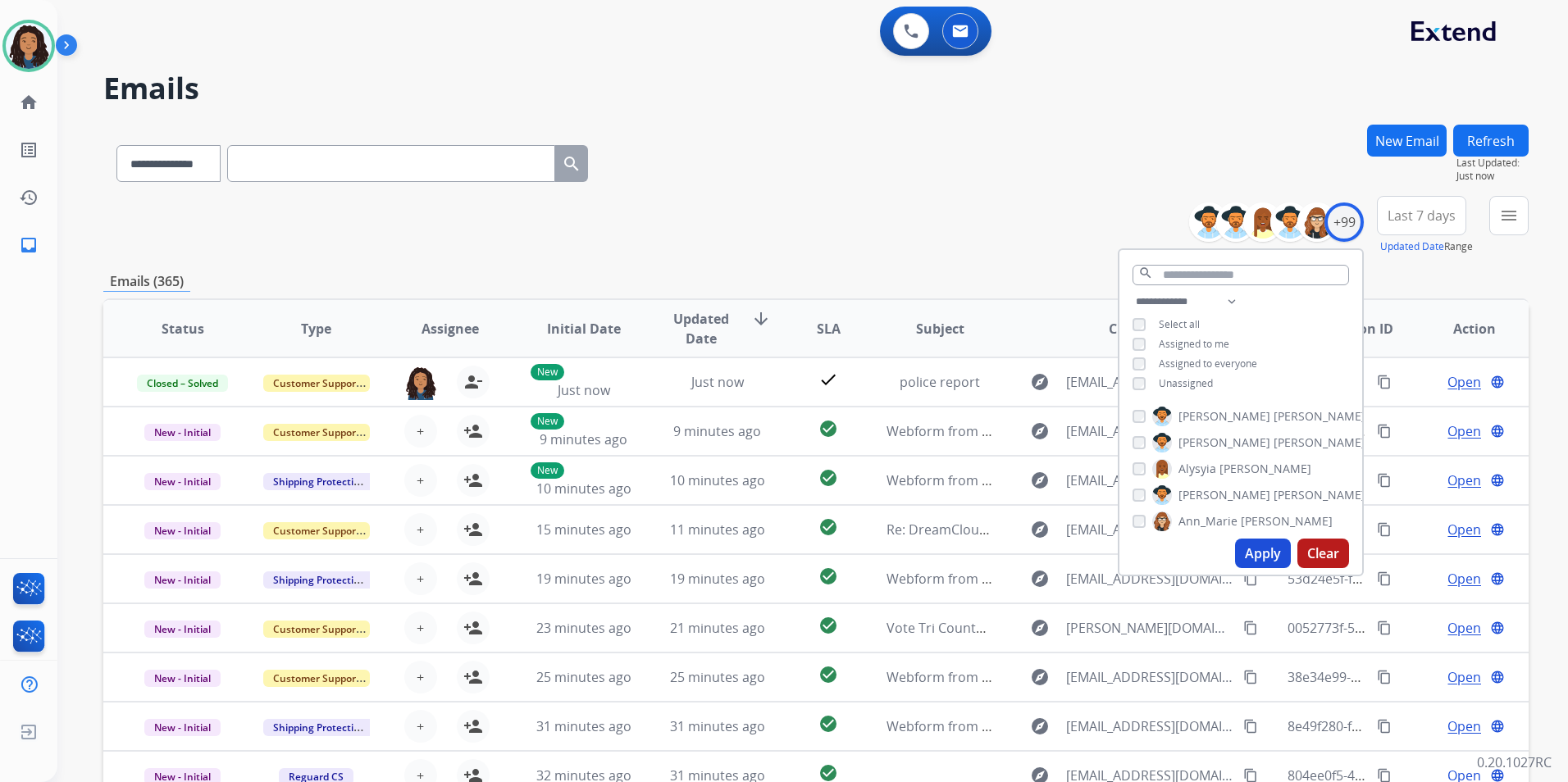
click at [1087, 147] on div "**********" at bounding box center [816, 160] width 1426 height 72
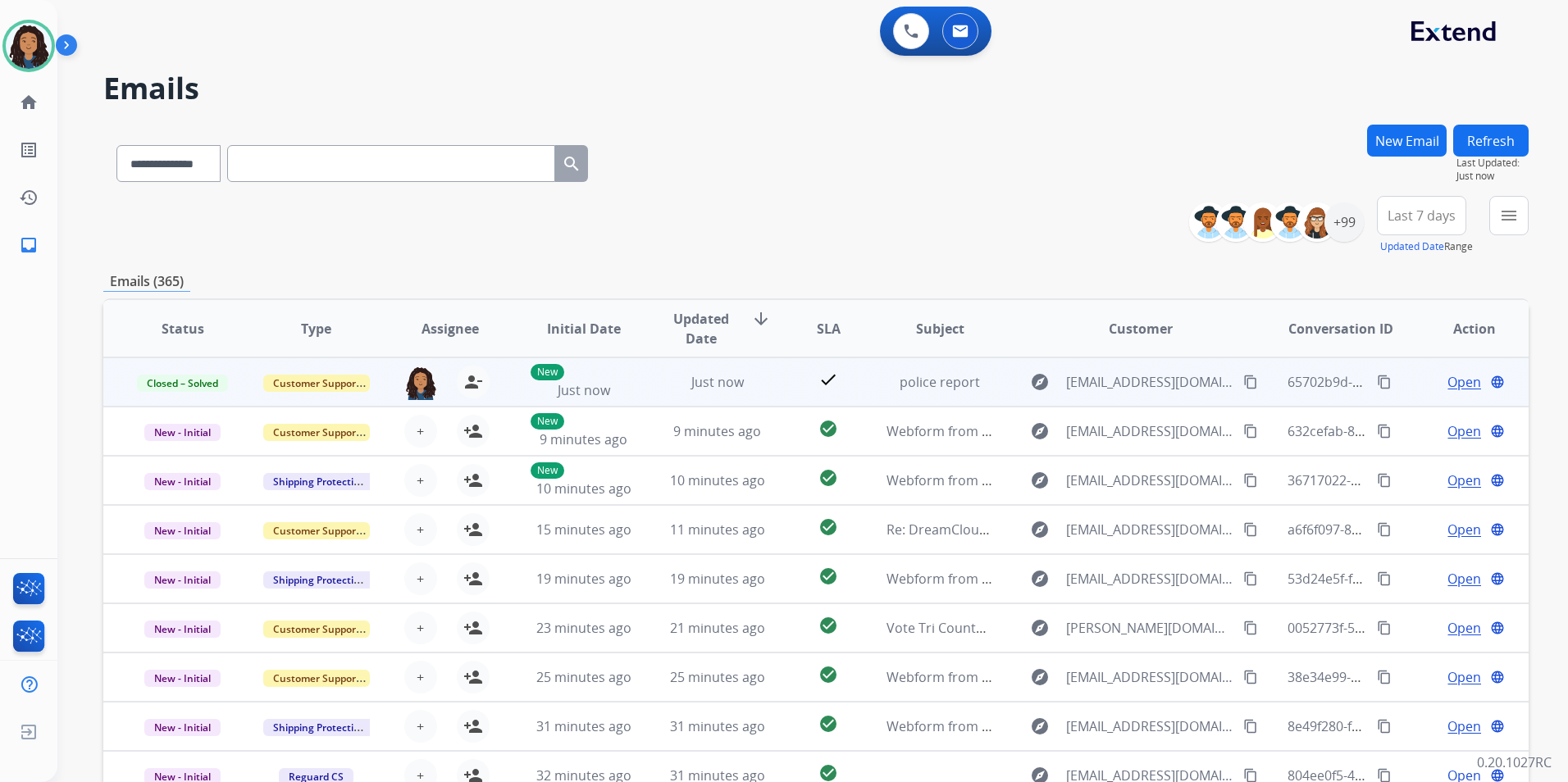
click at [1377, 382] on mat-icon "content_copy" at bounding box center [1384, 382] width 15 height 15
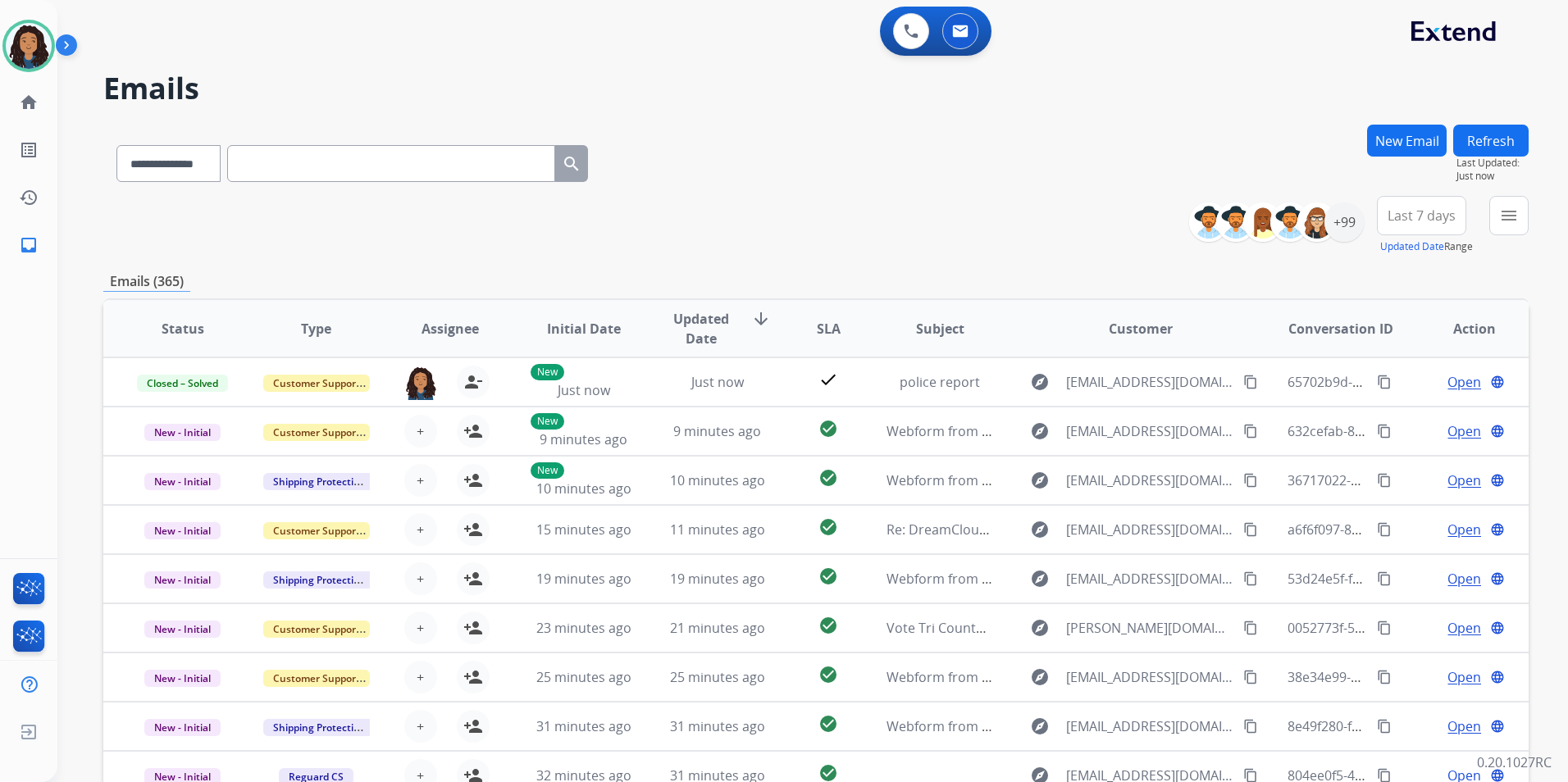
click at [1413, 137] on button "New Email" at bounding box center [1407, 140] width 80 height 32
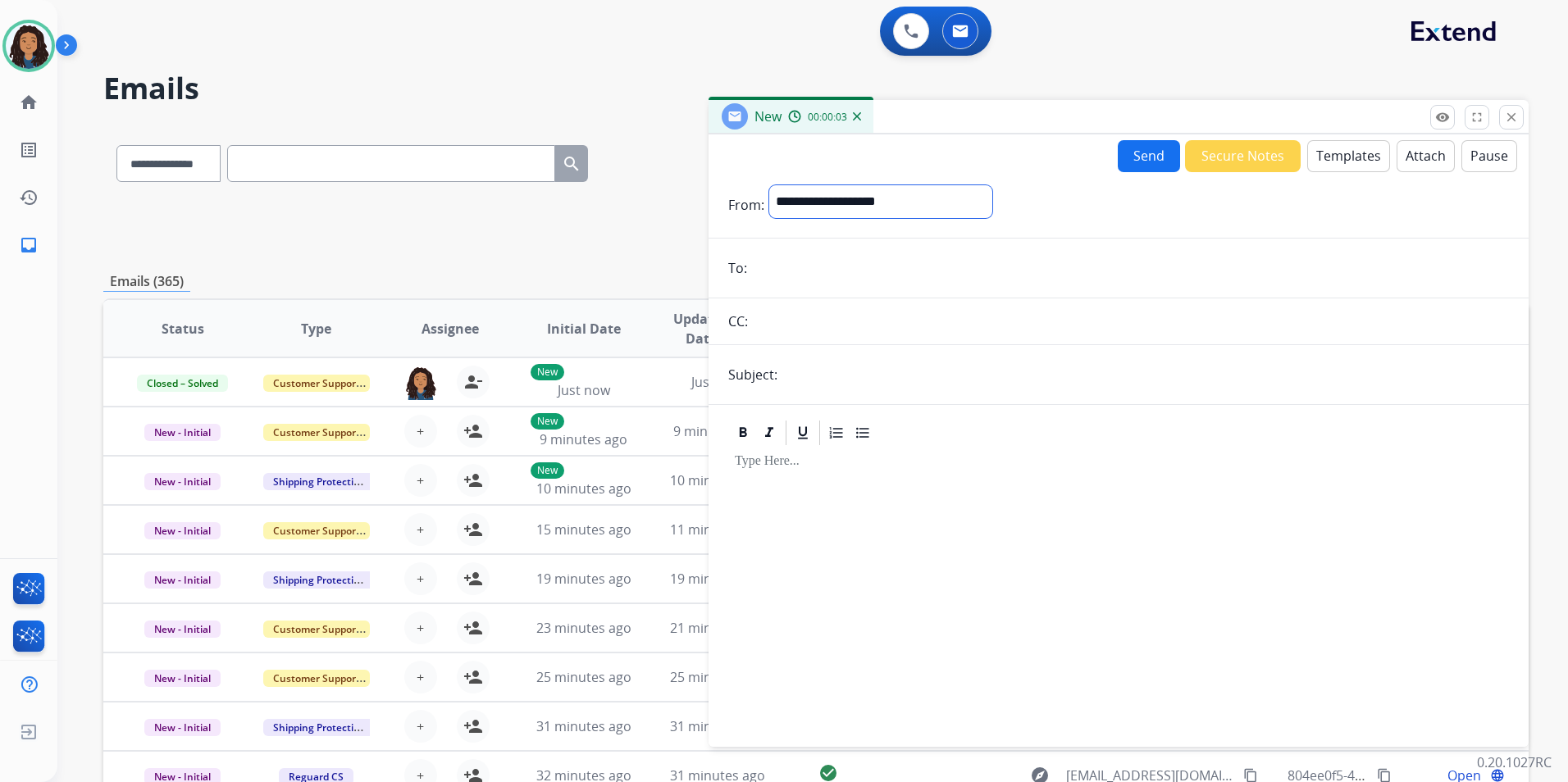
click at [885, 205] on select "**********" at bounding box center [881, 201] width 223 height 33
select select "**********"
click at [769, 185] on select "**********" at bounding box center [881, 201] width 223 height 33
paste input "**********"
type input "**********"
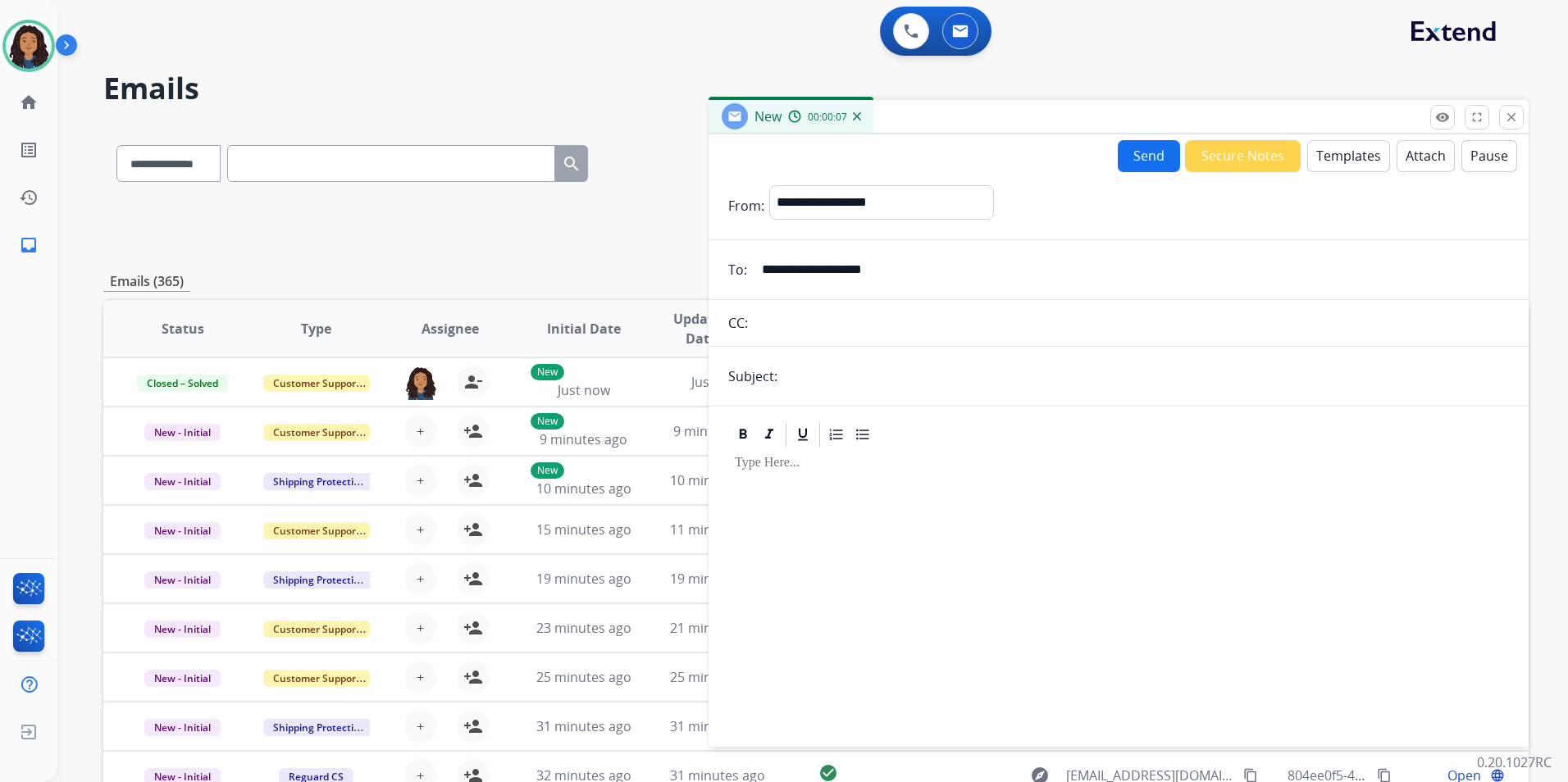
click at [840, 360] on input "text" at bounding box center [1145, 376] width 726 height 33
type input "******"
click at [1341, 152] on button "Templates" at bounding box center [1348, 156] width 83 height 32
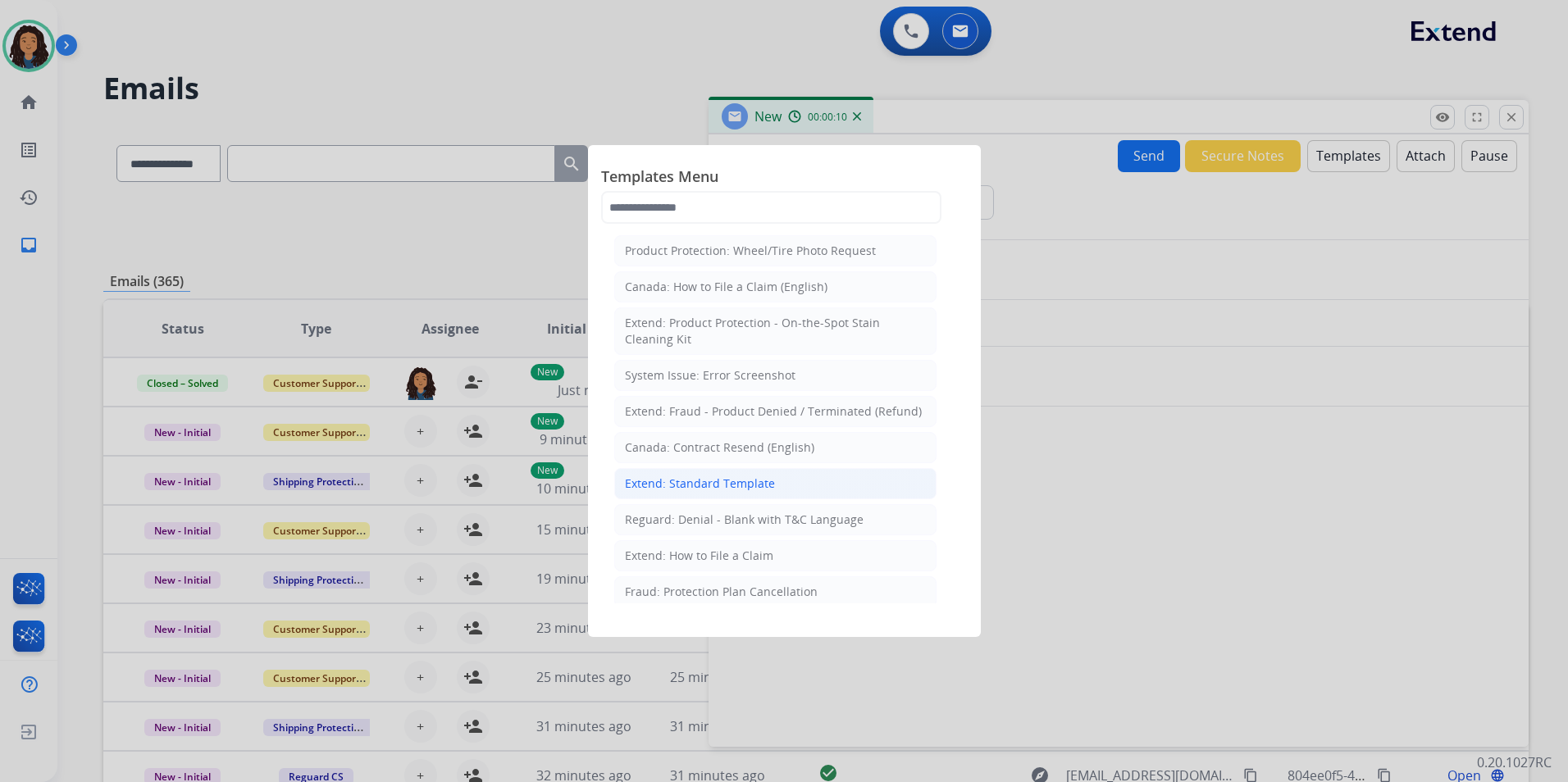
click at [704, 483] on div "Extend: Standard Template" at bounding box center [699, 484] width 150 height 16
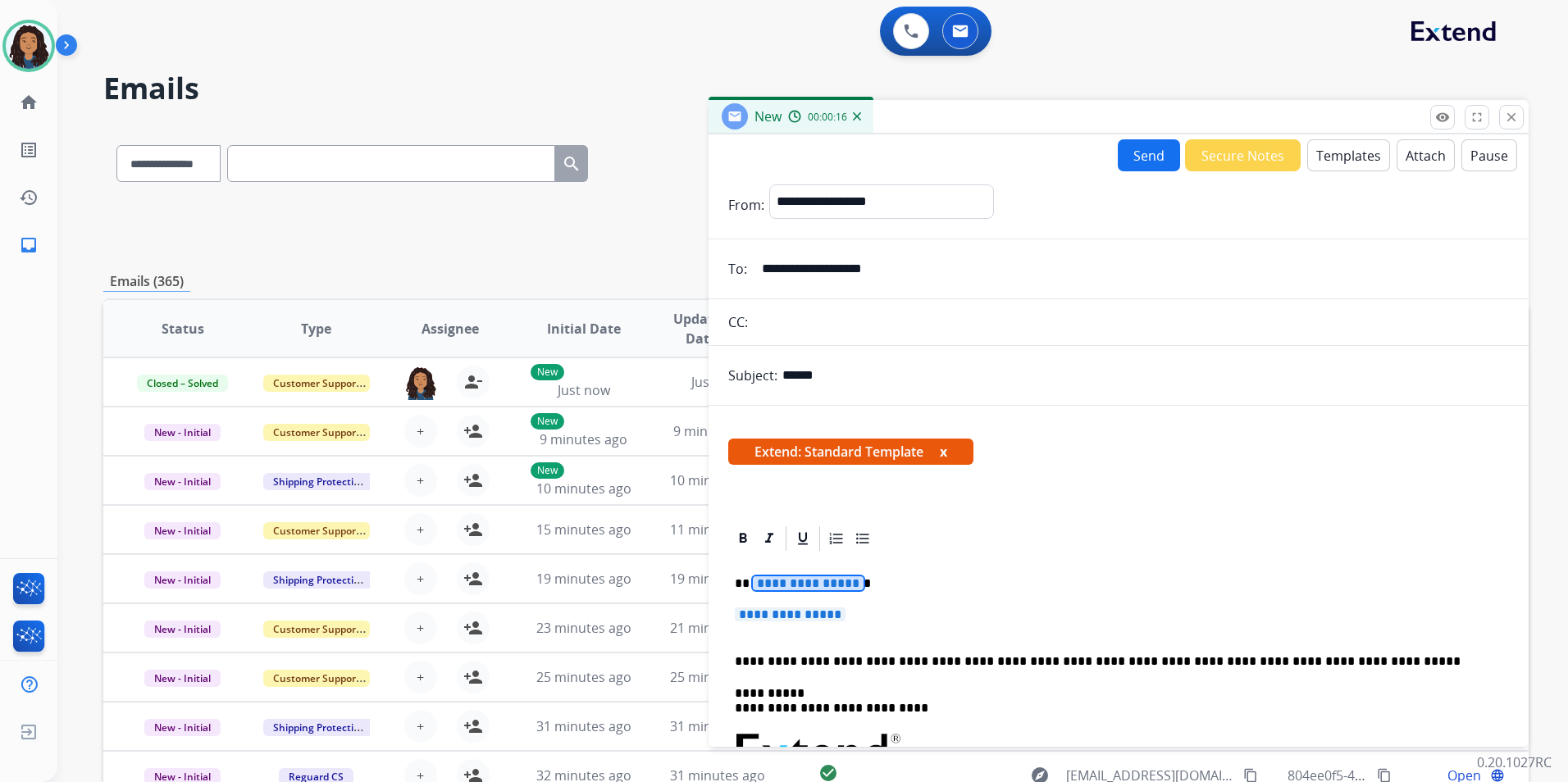
click at [785, 586] on span "**********" at bounding box center [808, 584] width 110 height 14
click at [815, 624] on p "**********" at bounding box center [1119, 623] width 768 height 31
click at [823, 609] on span "**********" at bounding box center [790, 615] width 110 height 14
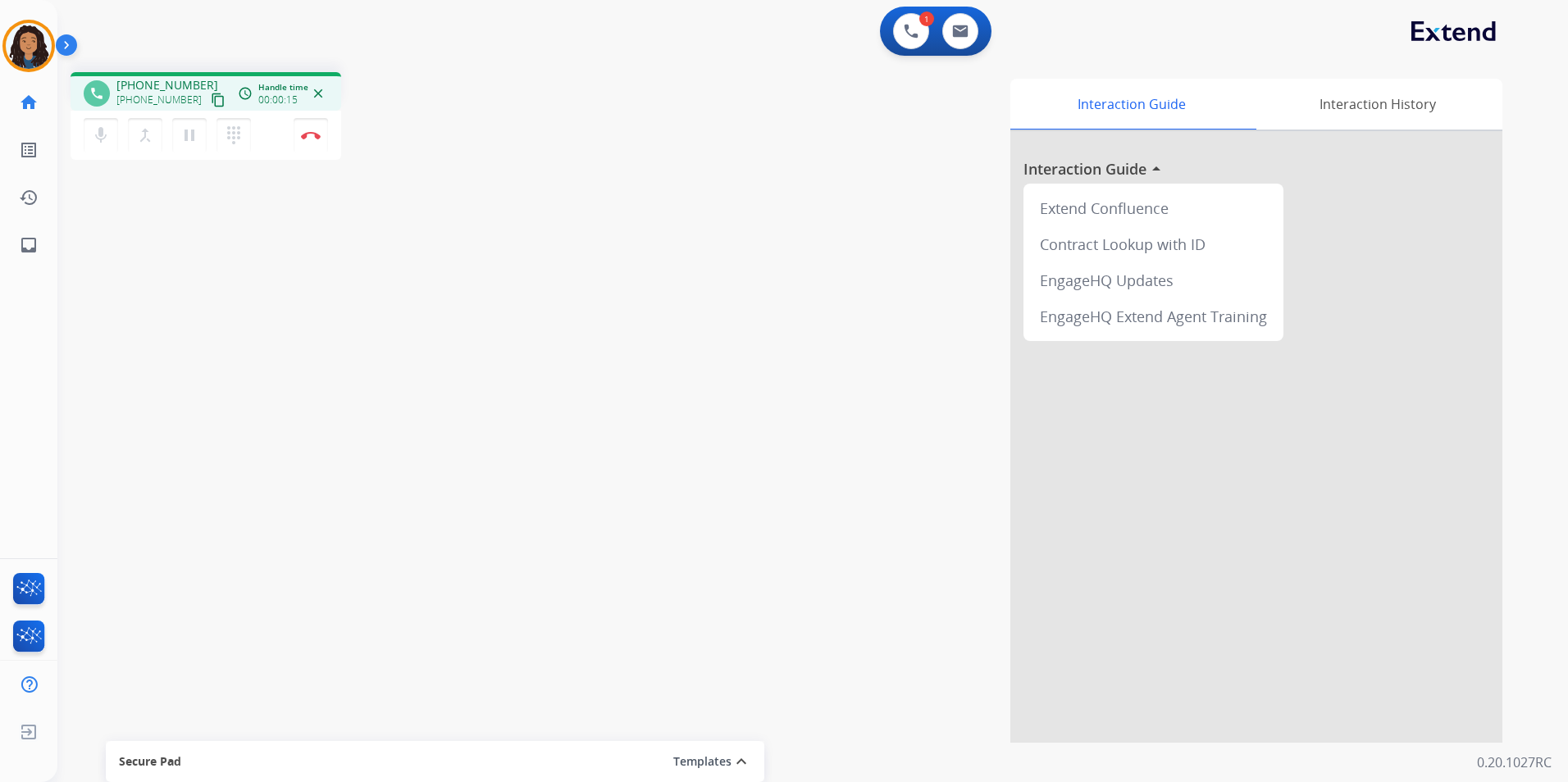
click at [211, 102] on mat-icon "content_copy" at bounding box center [218, 99] width 15 height 15
click at [314, 141] on button "Disconnect" at bounding box center [310, 135] width 35 height 35
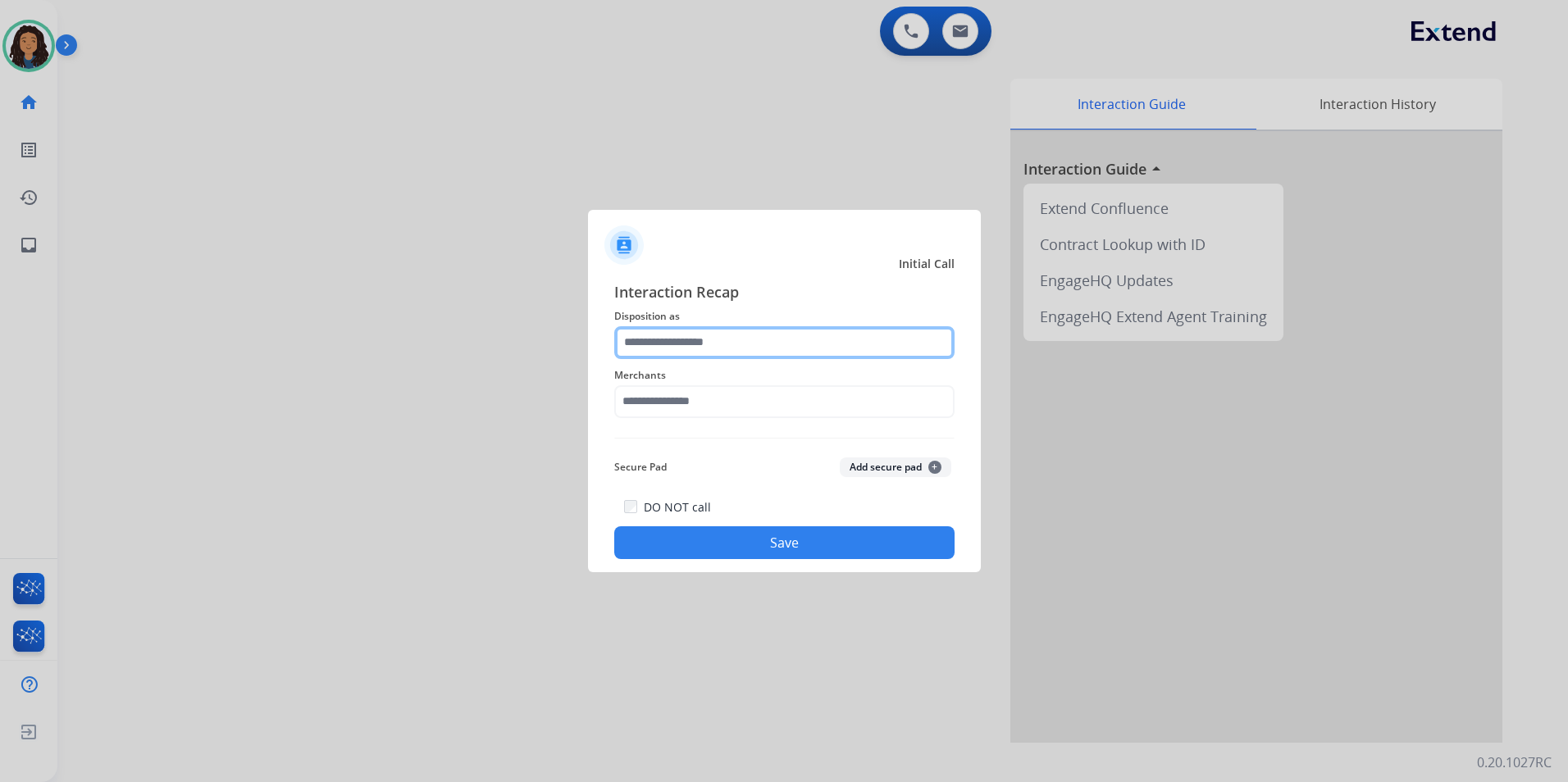
click at [749, 339] on input "text" at bounding box center [784, 342] width 340 height 33
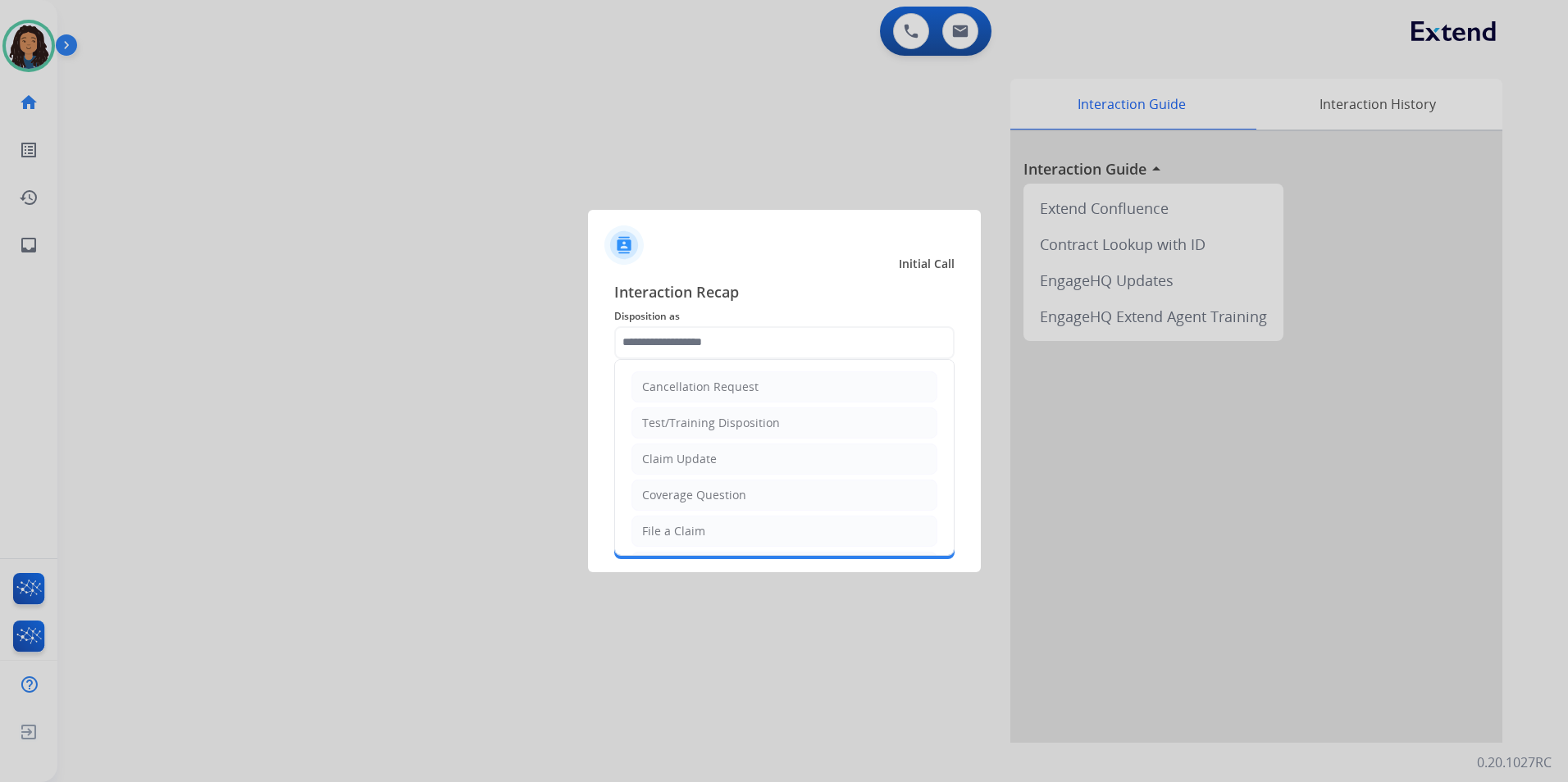
drag, startPoint x: 719, startPoint y: 460, endPoint x: 701, endPoint y: 416, distance: 47.5
click at [717, 460] on li "Claim Update" at bounding box center [784, 459] width 305 height 31
type input "**********"
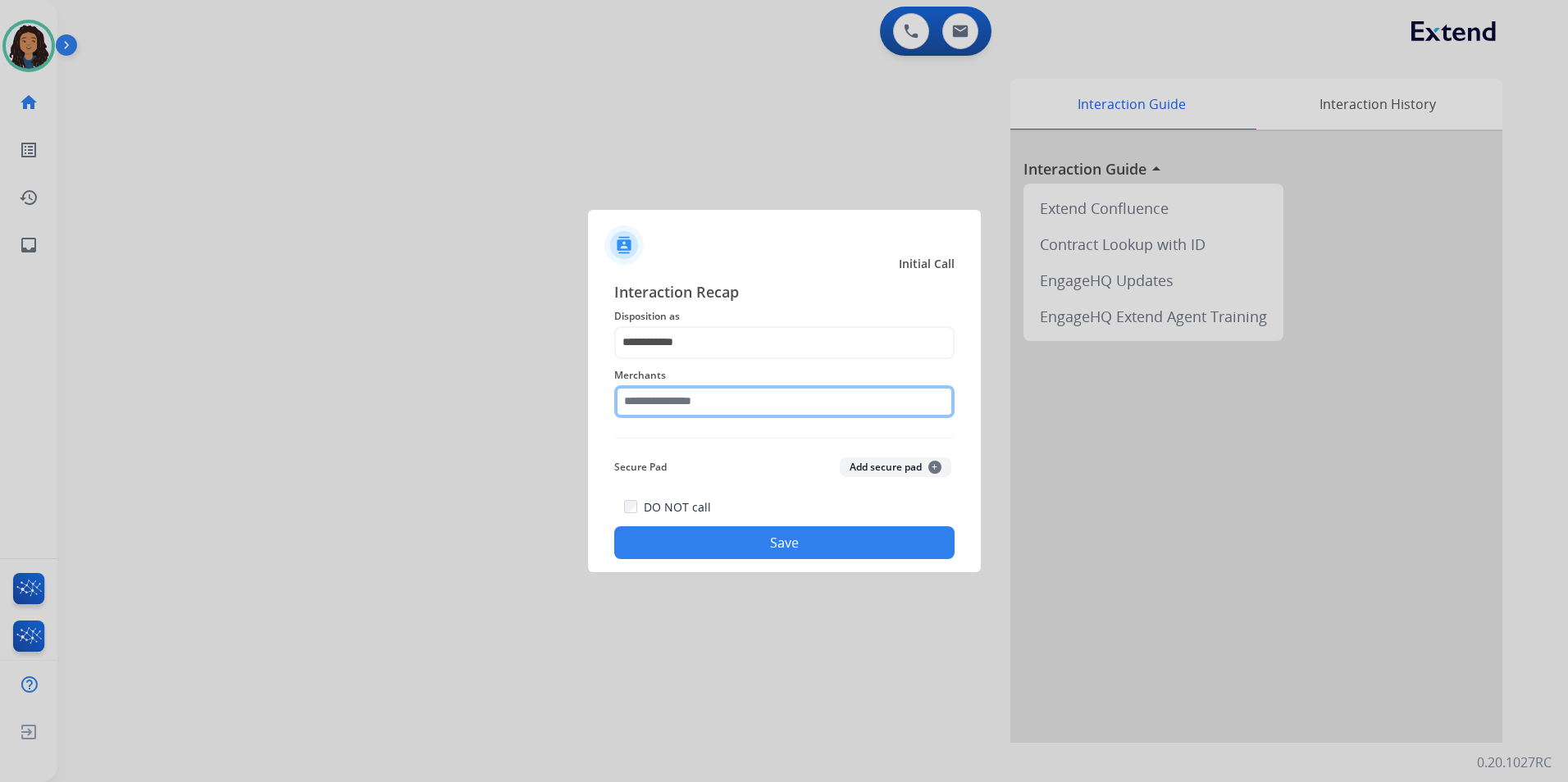
click at [700, 408] on input "text" at bounding box center [784, 401] width 340 height 33
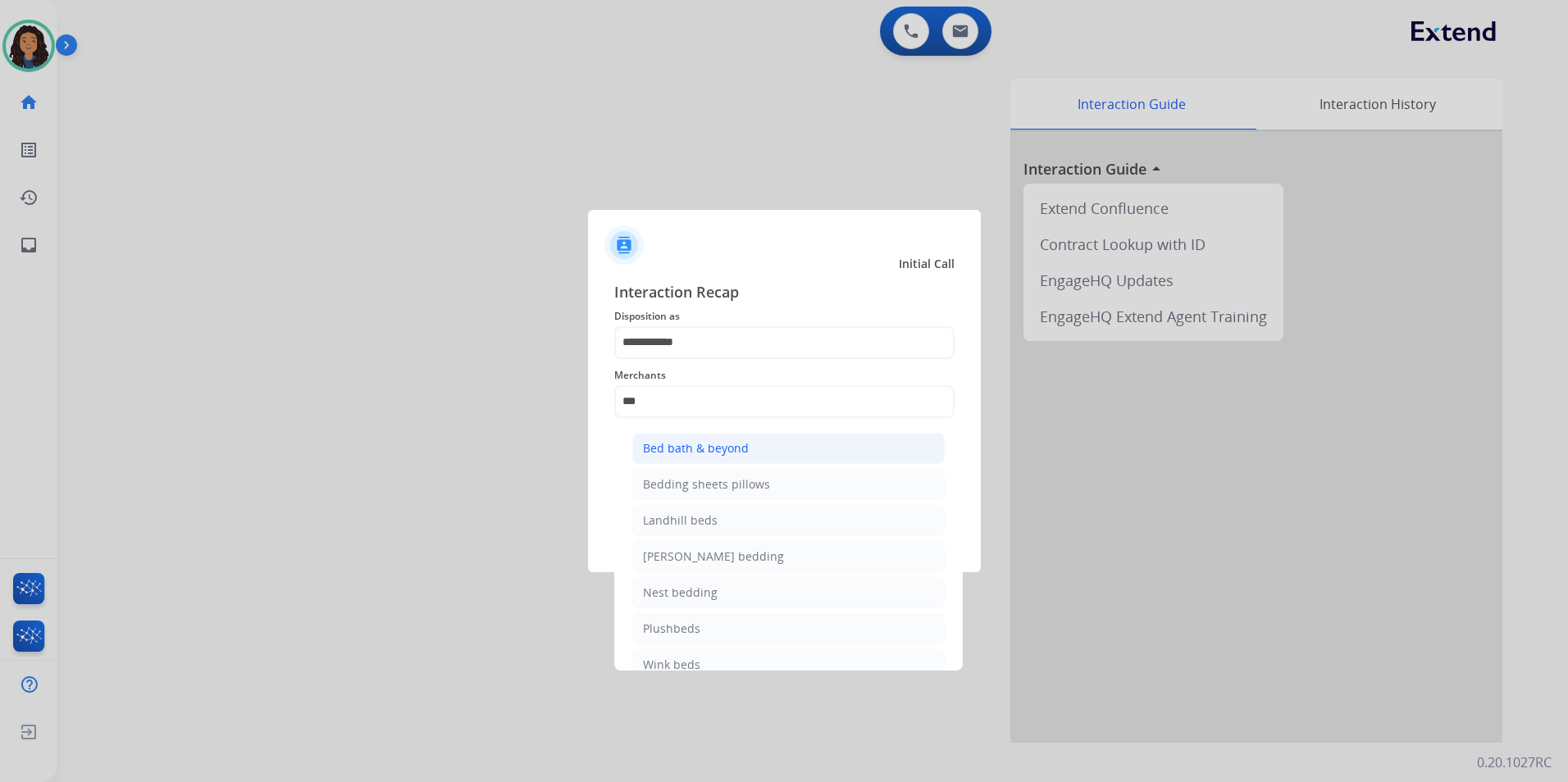
click at [708, 450] on div "Bed bath & beyond" at bounding box center [695, 449] width 105 height 16
type input "**********"
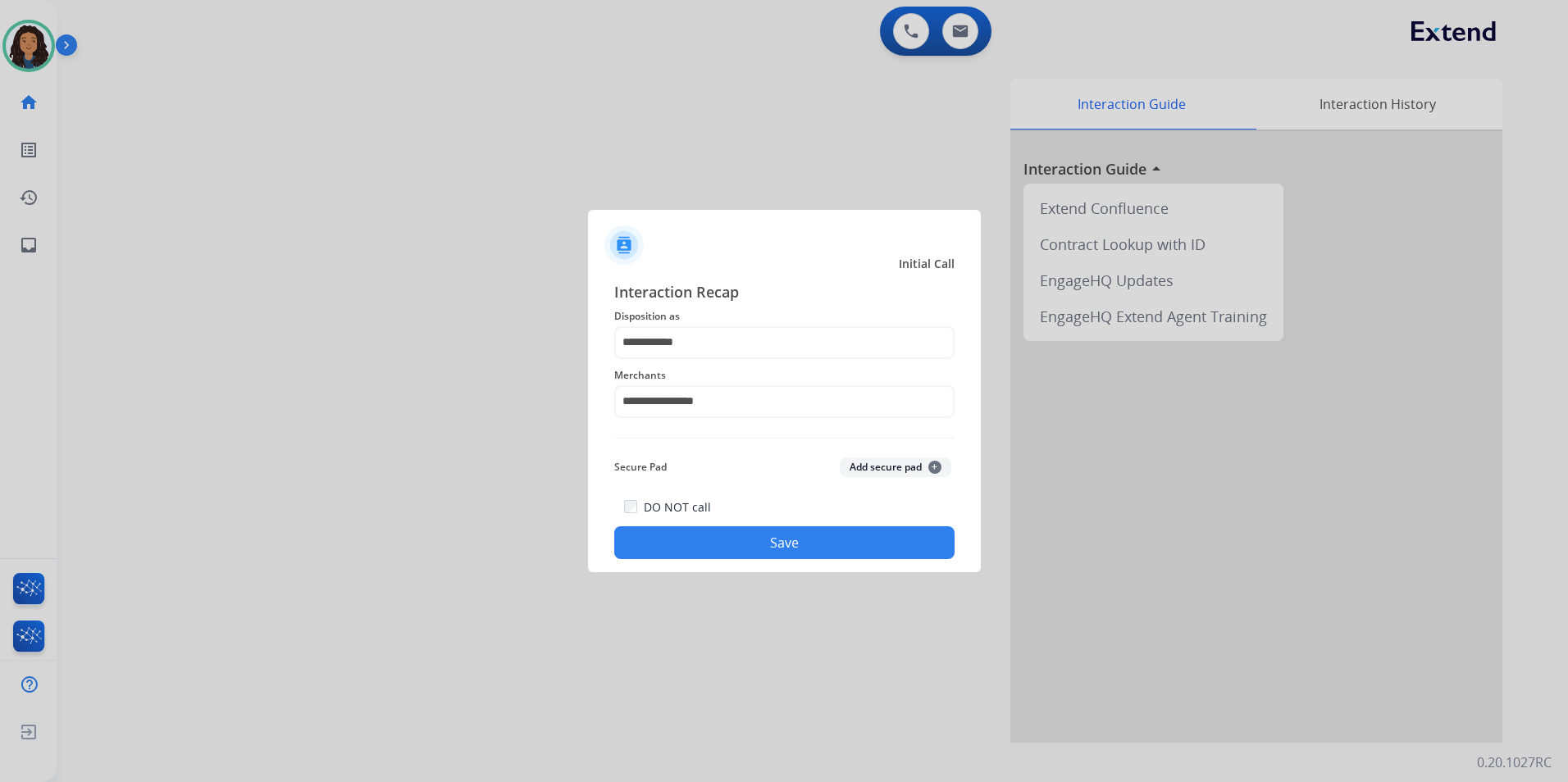
drag, startPoint x: 671, startPoint y: 528, endPoint x: 474, endPoint y: 440, distance: 215.8
click at [667, 528] on button "Save" at bounding box center [784, 542] width 340 height 33
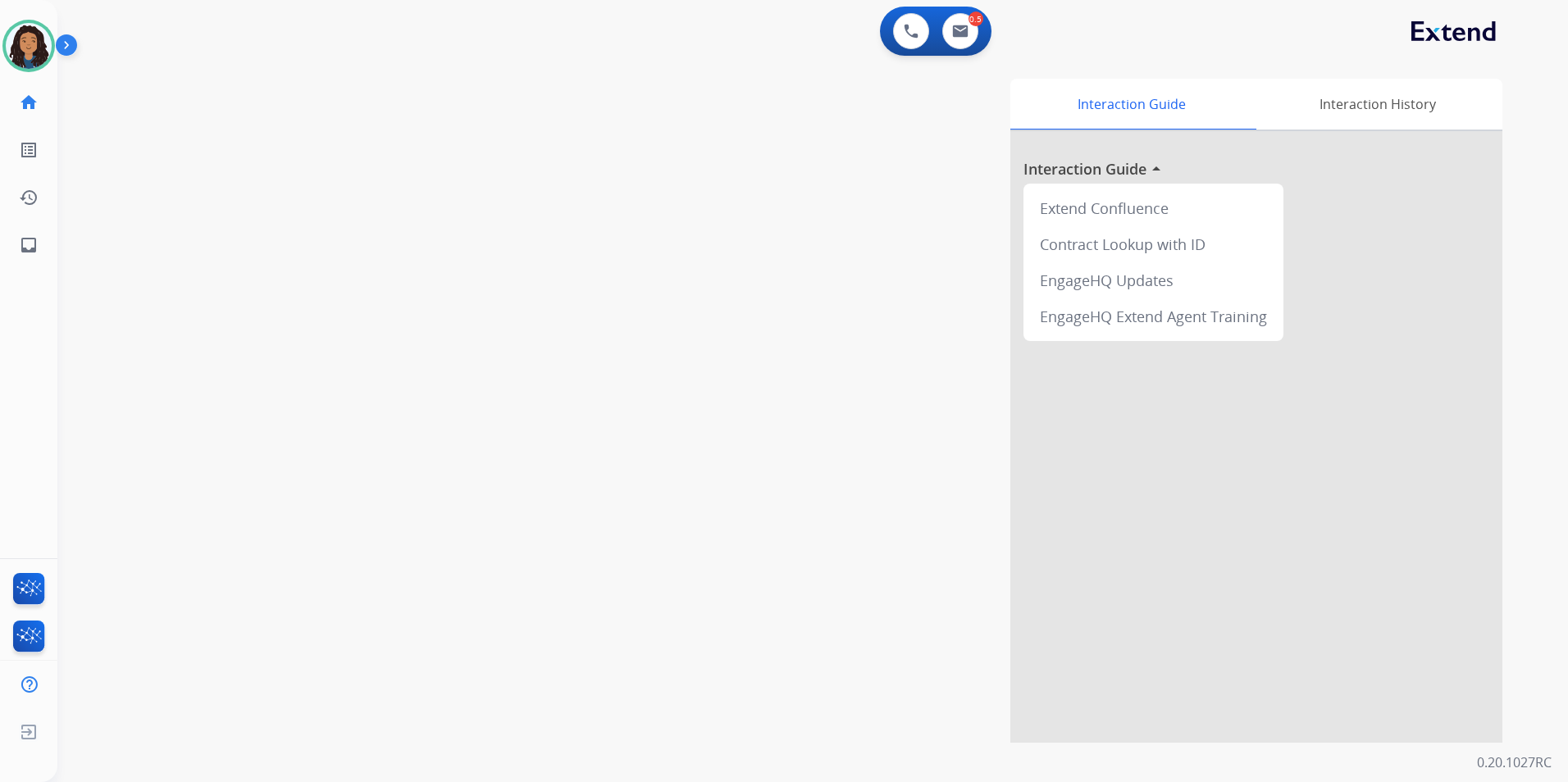
click at [411, 393] on div "swap_horiz Break voice bridge close_fullscreen Connect 3-Way Call merge_type Se…" at bounding box center [793, 401] width 1471 height 684
drag, startPoint x: 411, startPoint y: 385, endPoint x: 423, endPoint y: 371, distance: 18.4
click at [420, 374] on div "swap_horiz Break voice bridge close_fullscreen Connect 3-Way Call merge_type Se…" at bounding box center [793, 401] width 1471 height 684
click at [955, 30] on img at bounding box center [960, 31] width 16 height 13
select select "**********"
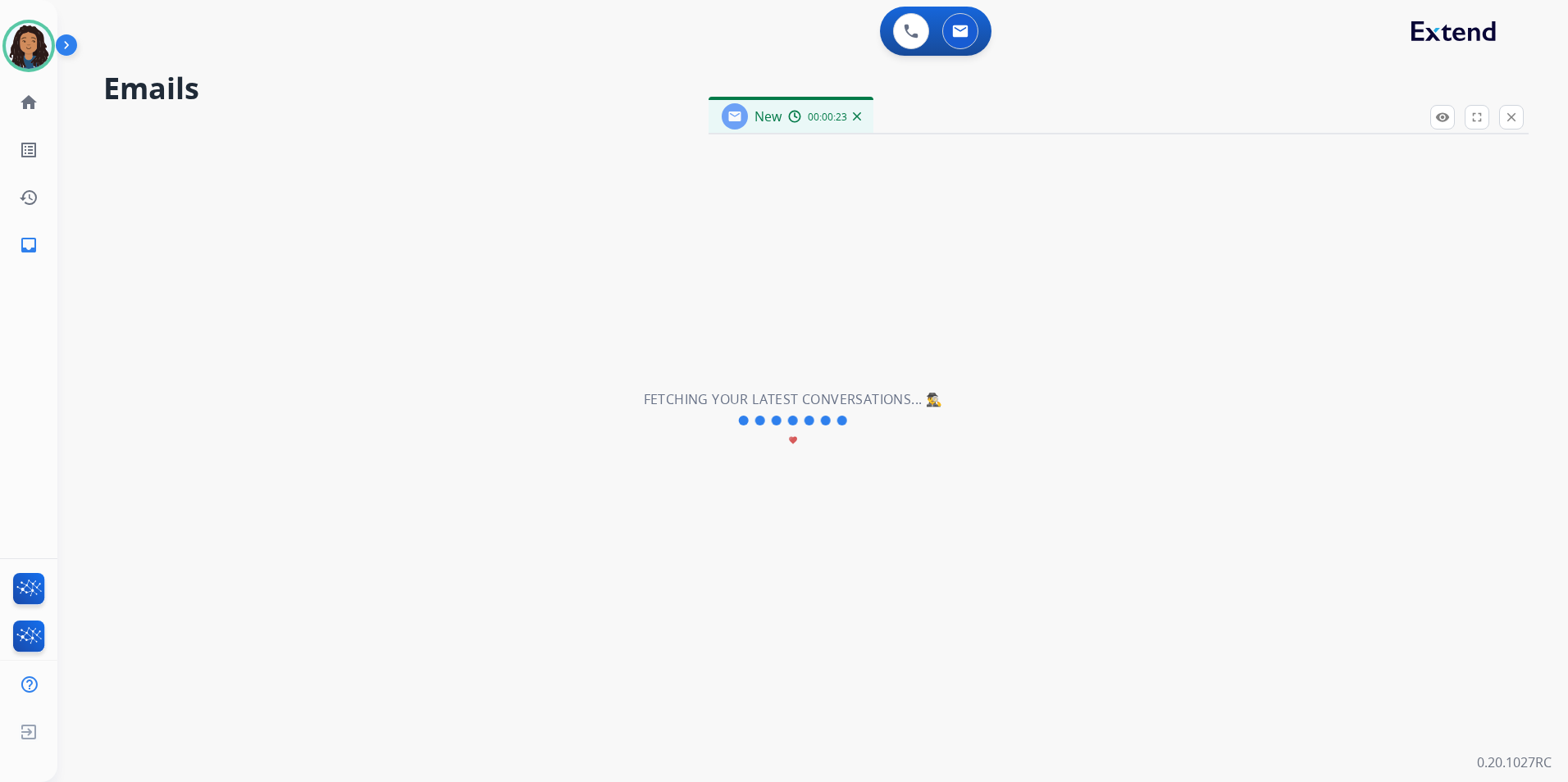
select select "**********"
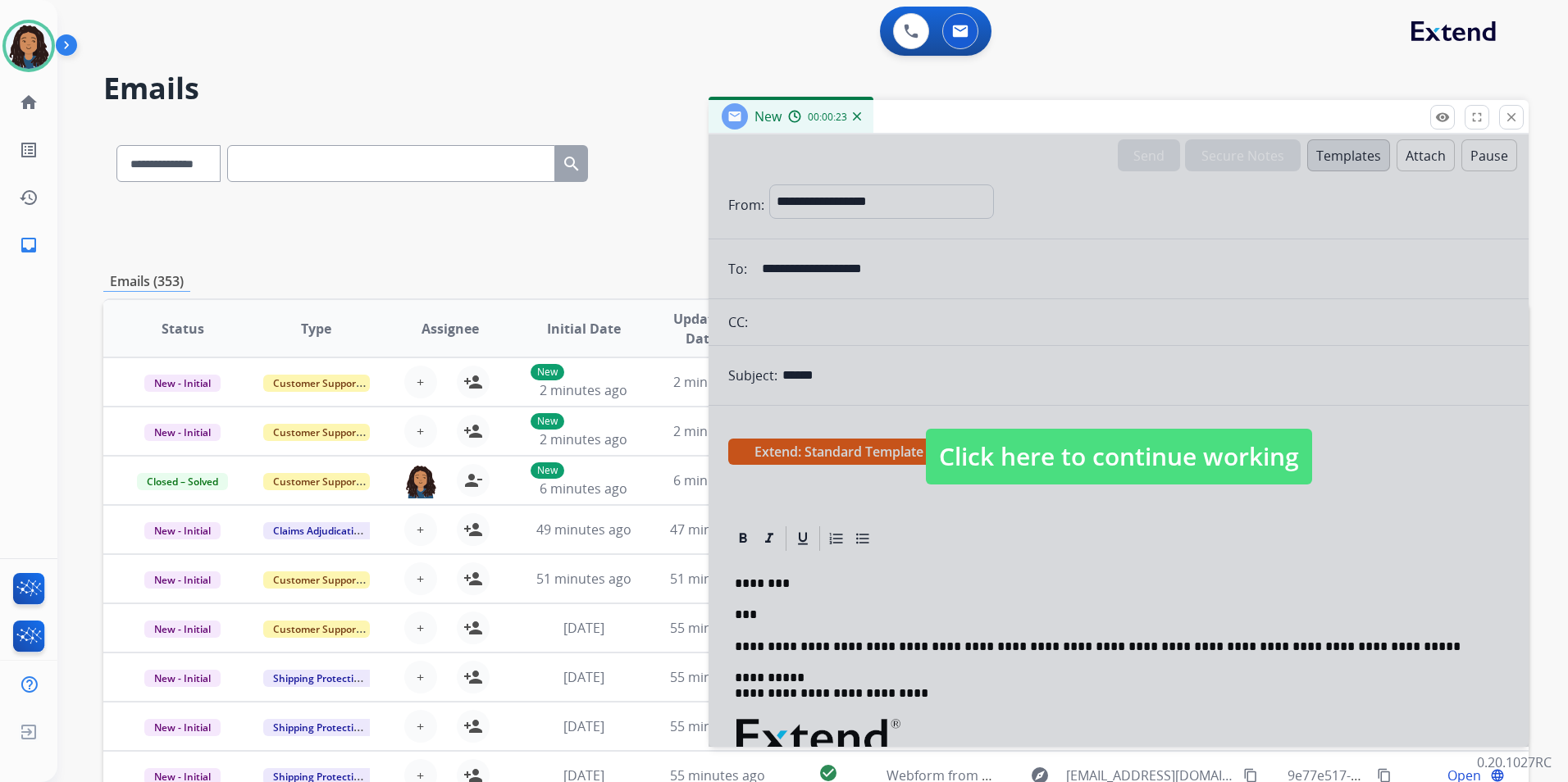
click at [1003, 450] on span "Click here to continue working" at bounding box center [1119, 457] width 386 height 56
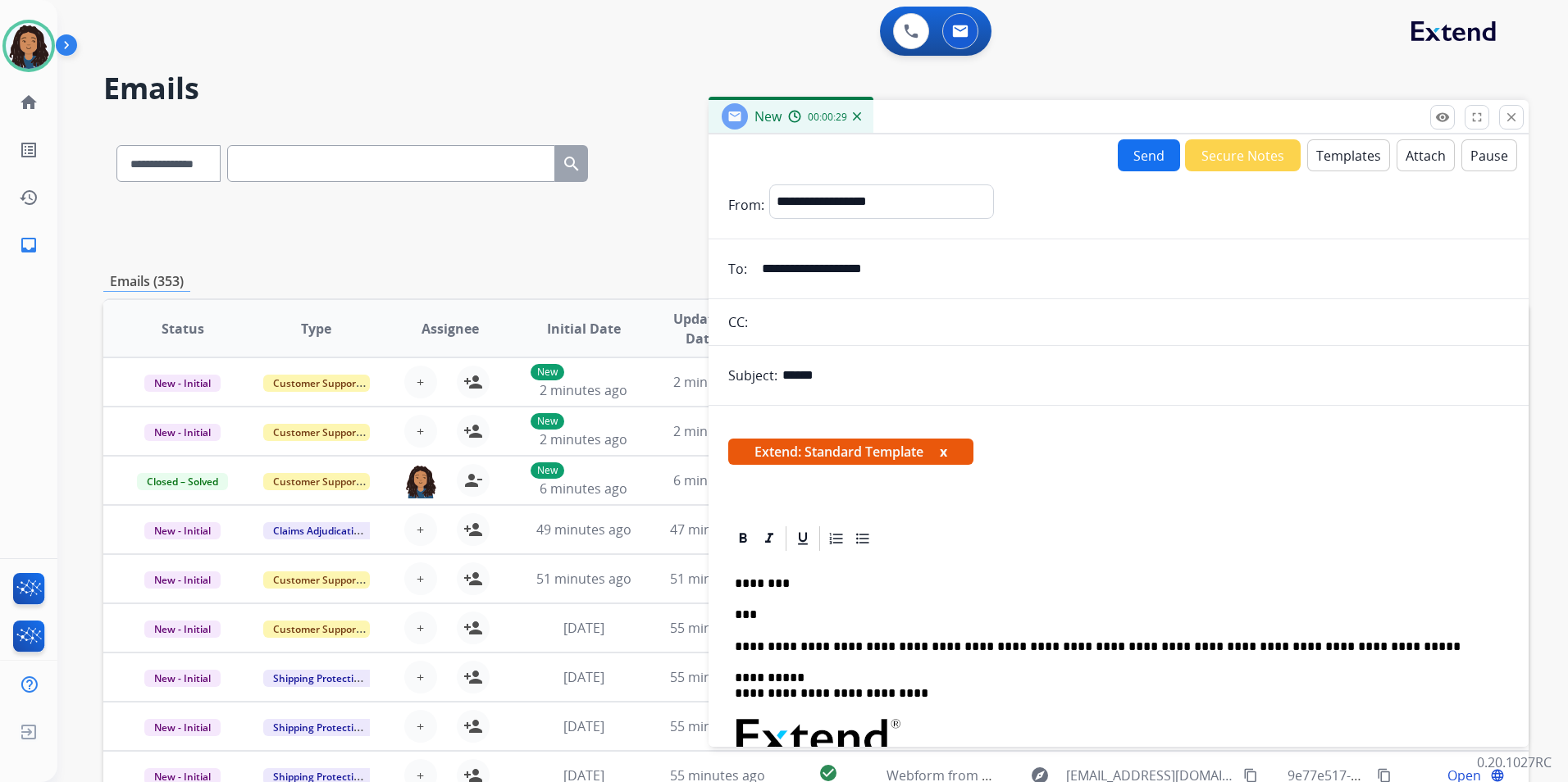
click at [789, 608] on p "***" at bounding box center [1112, 615] width 754 height 15
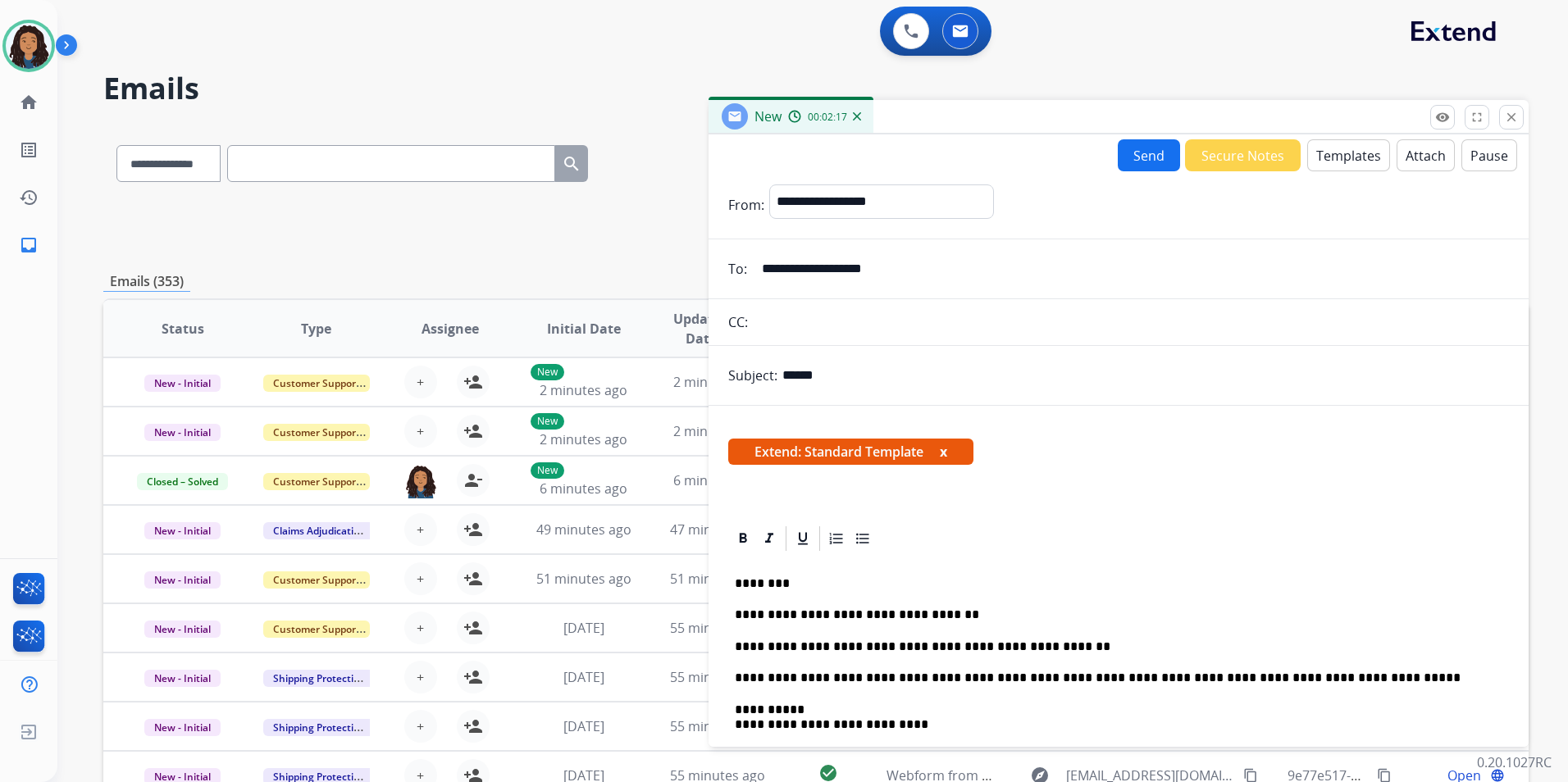
click at [1123, 148] on button "Send" at bounding box center [1149, 155] width 63 height 32
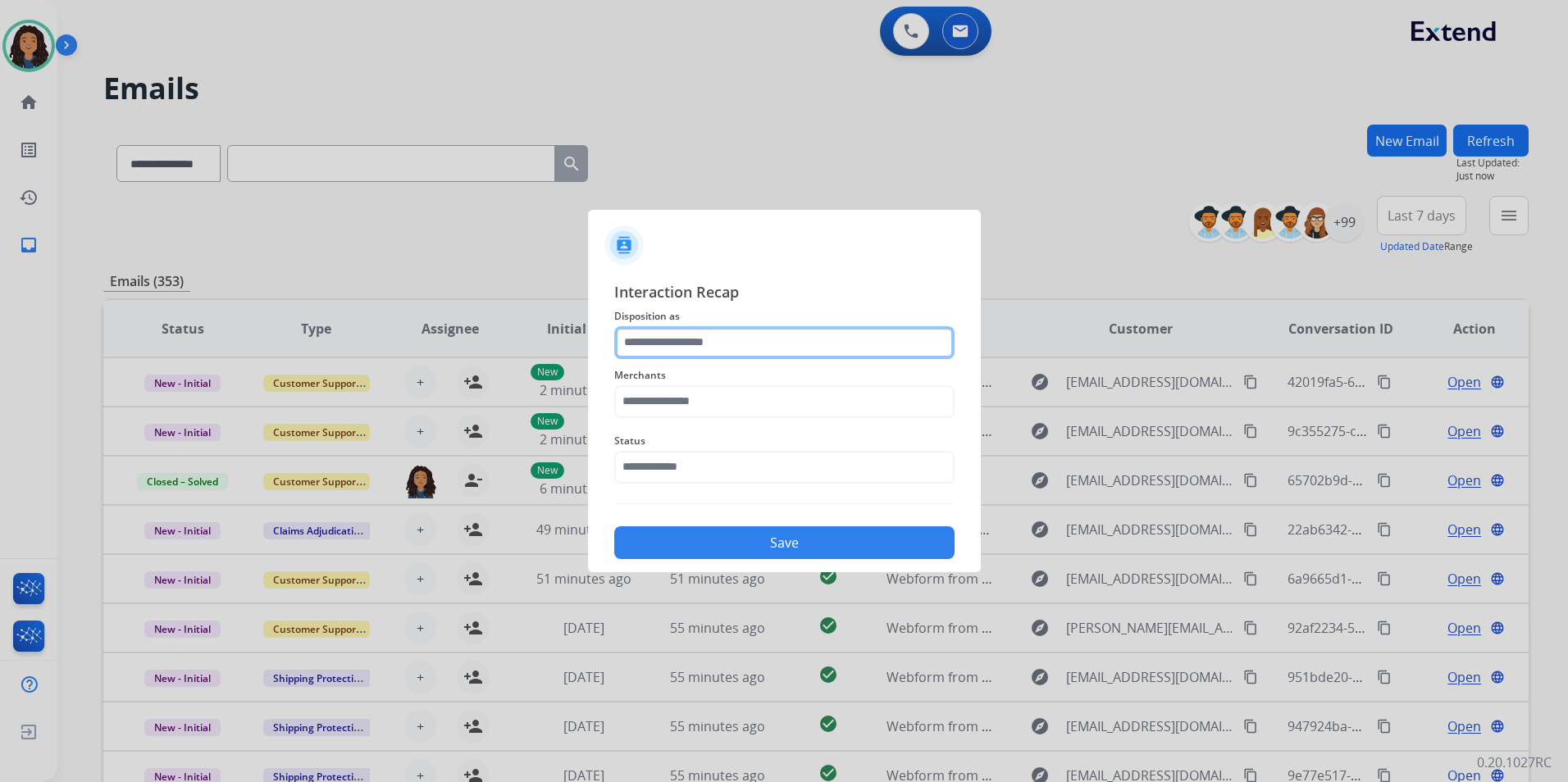
click at [770, 341] on input "text" at bounding box center [784, 342] width 340 height 33
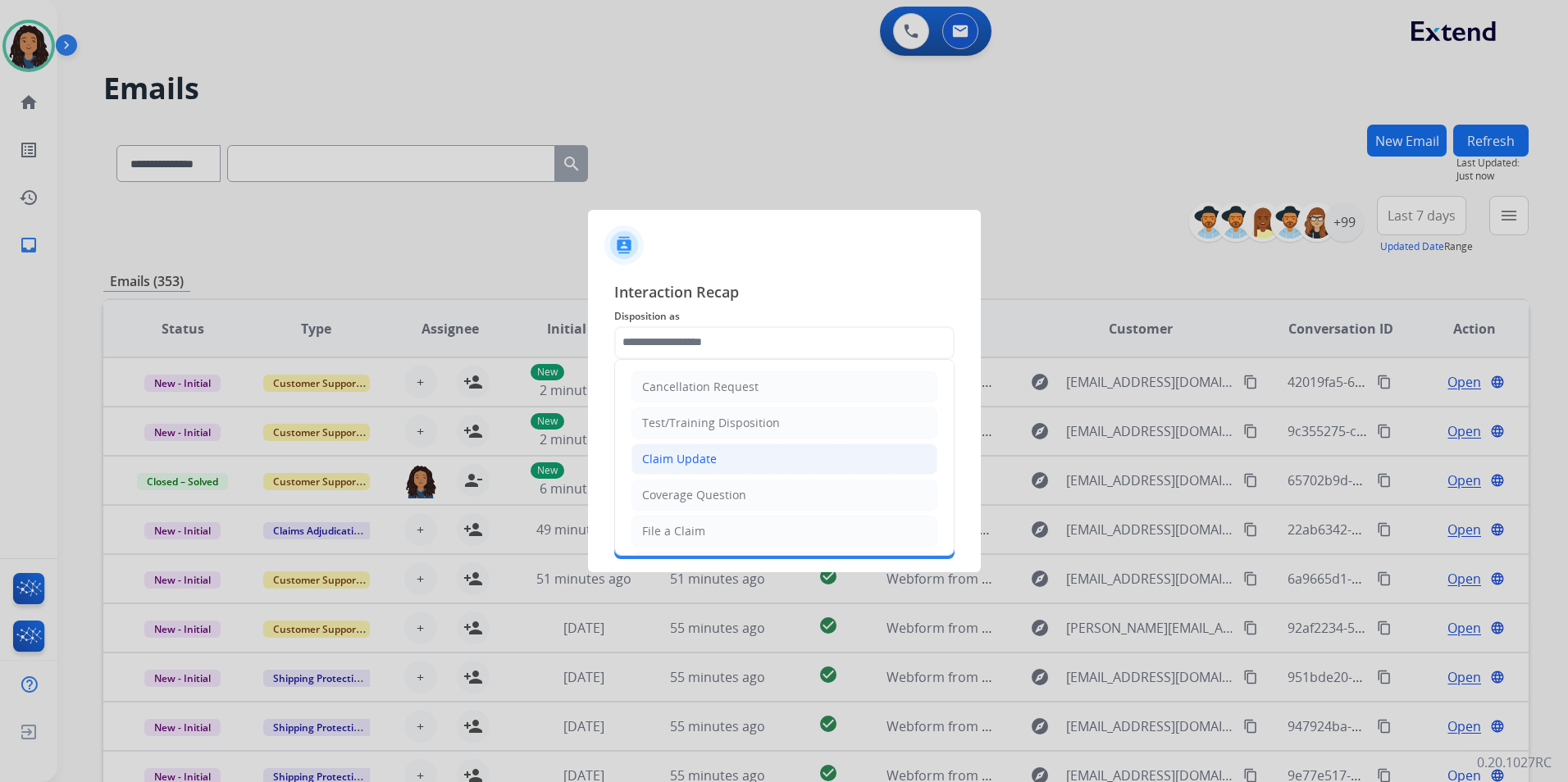
click at [671, 458] on div "Claim Update" at bounding box center [680, 459] width 75 height 16
type input "**********"
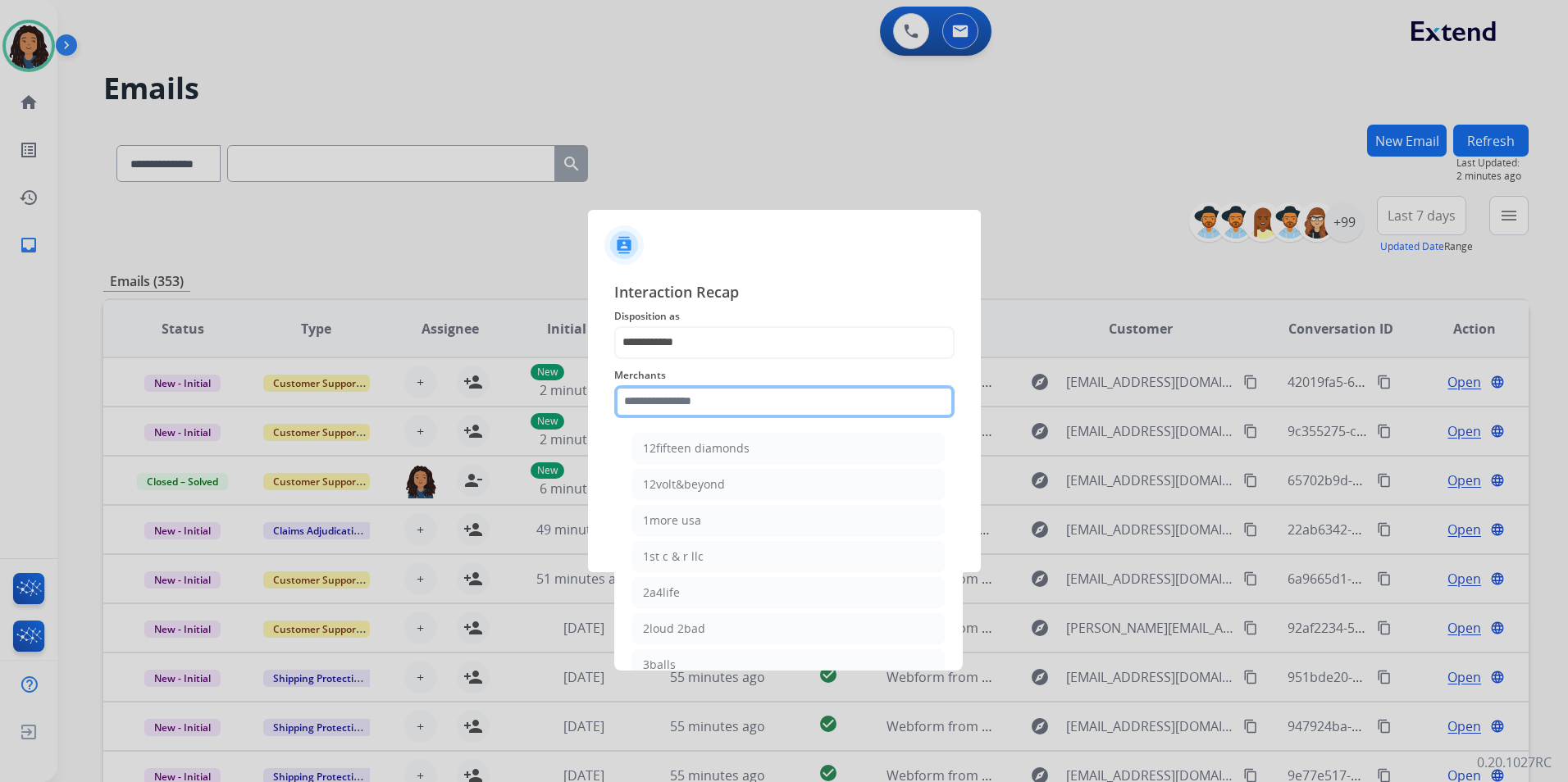
click at [666, 404] on input "text" at bounding box center [784, 401] width 340 height 33
click at [671, 488] on div "Ashley furniture" at bounding box center [687, 485] width 90 height 16
type input "**********"
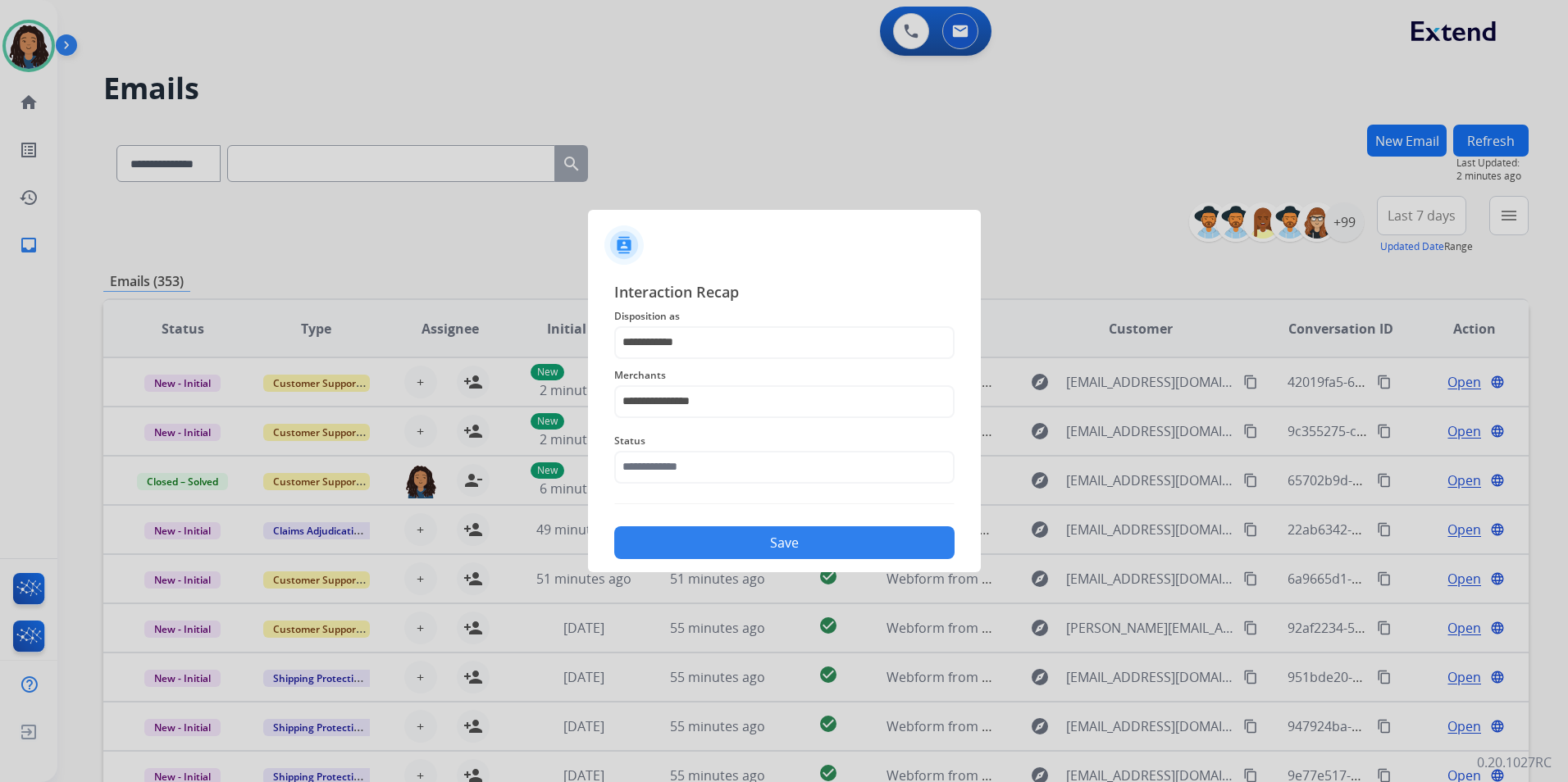
click at [673, 489] on div "Status" at bounding box center [784, 458] width 340 height 66
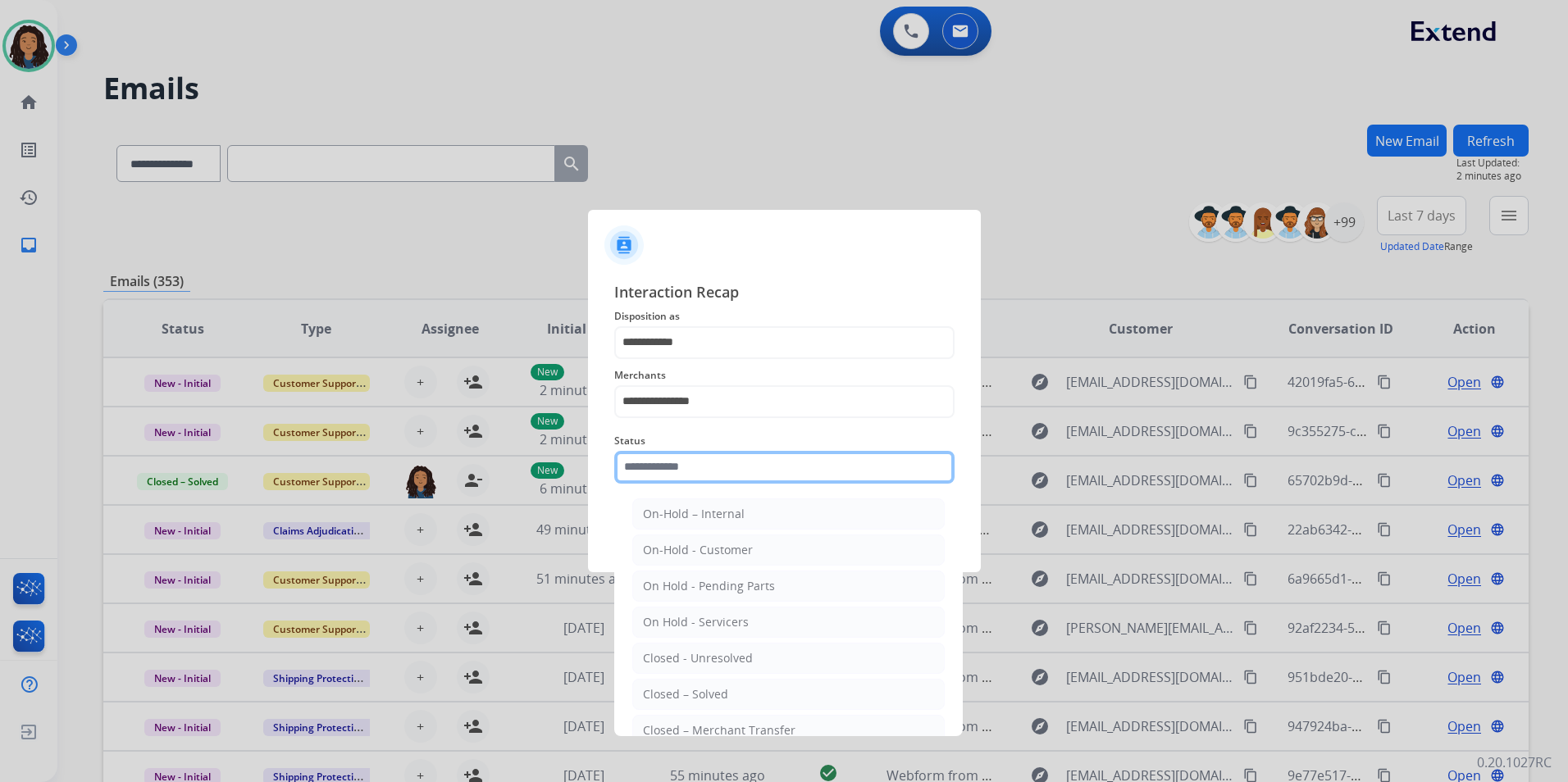
click at [675, 478] on input "text" at bounding box center [784, 467] width 340 height 33
click at [685, 702] on div "Closed – Solved" at bounding box center [686, 694] width 86 height 16
type input "**********"
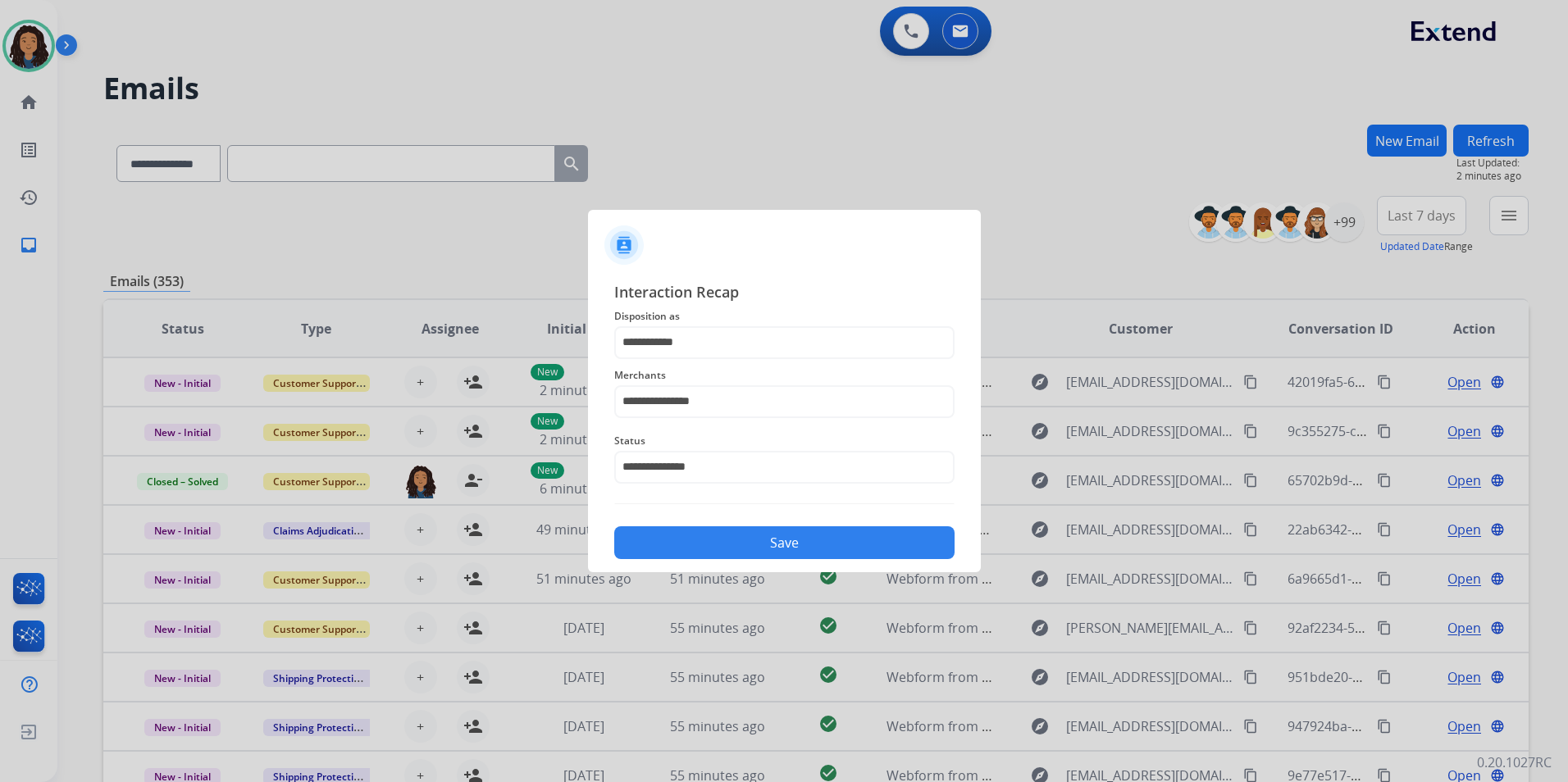
click at [774, 544] on button "Save" at bounding box center [784, 542] width 340 height 33
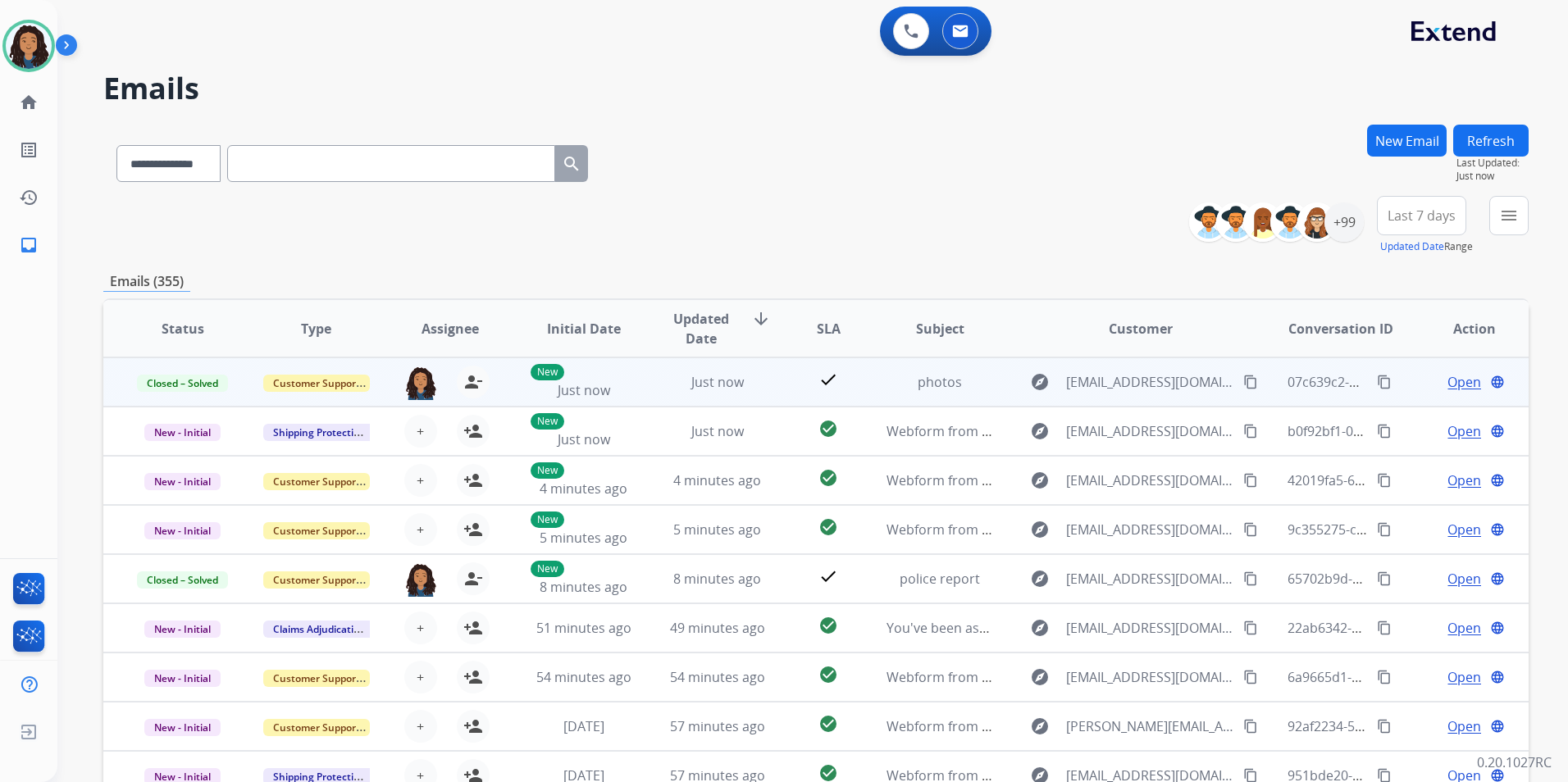
click at [1377, 379] on mat-icon "content_copy" at bounding box center [1384, 382] width 15 height 15
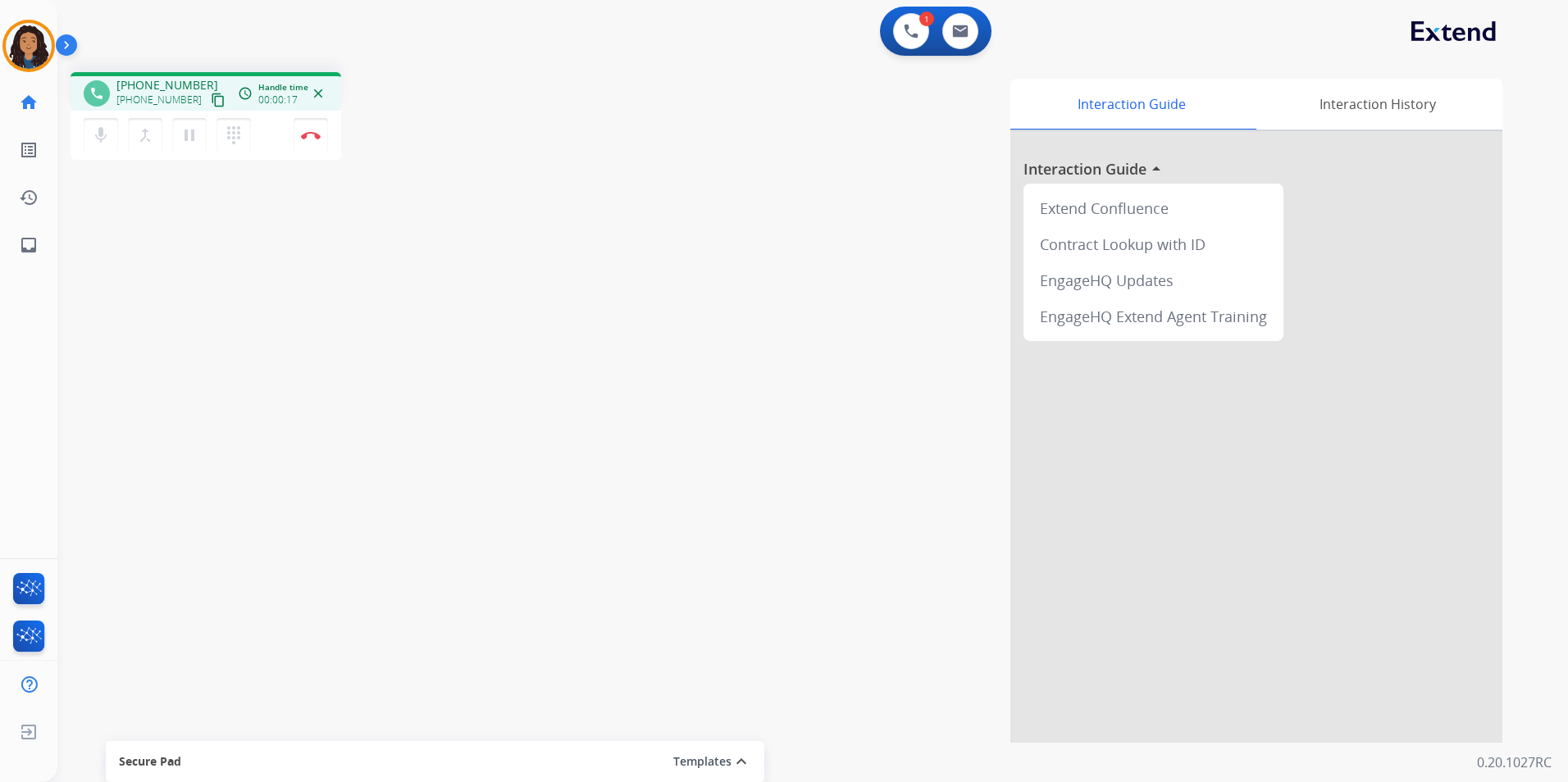
click at [208, 103] on button "content_copy" at bounding box center [218, 100] width 20 height 20
click at [310, 139] on button "Disconnect" at bounding box center [310, 135] width 35 height 35
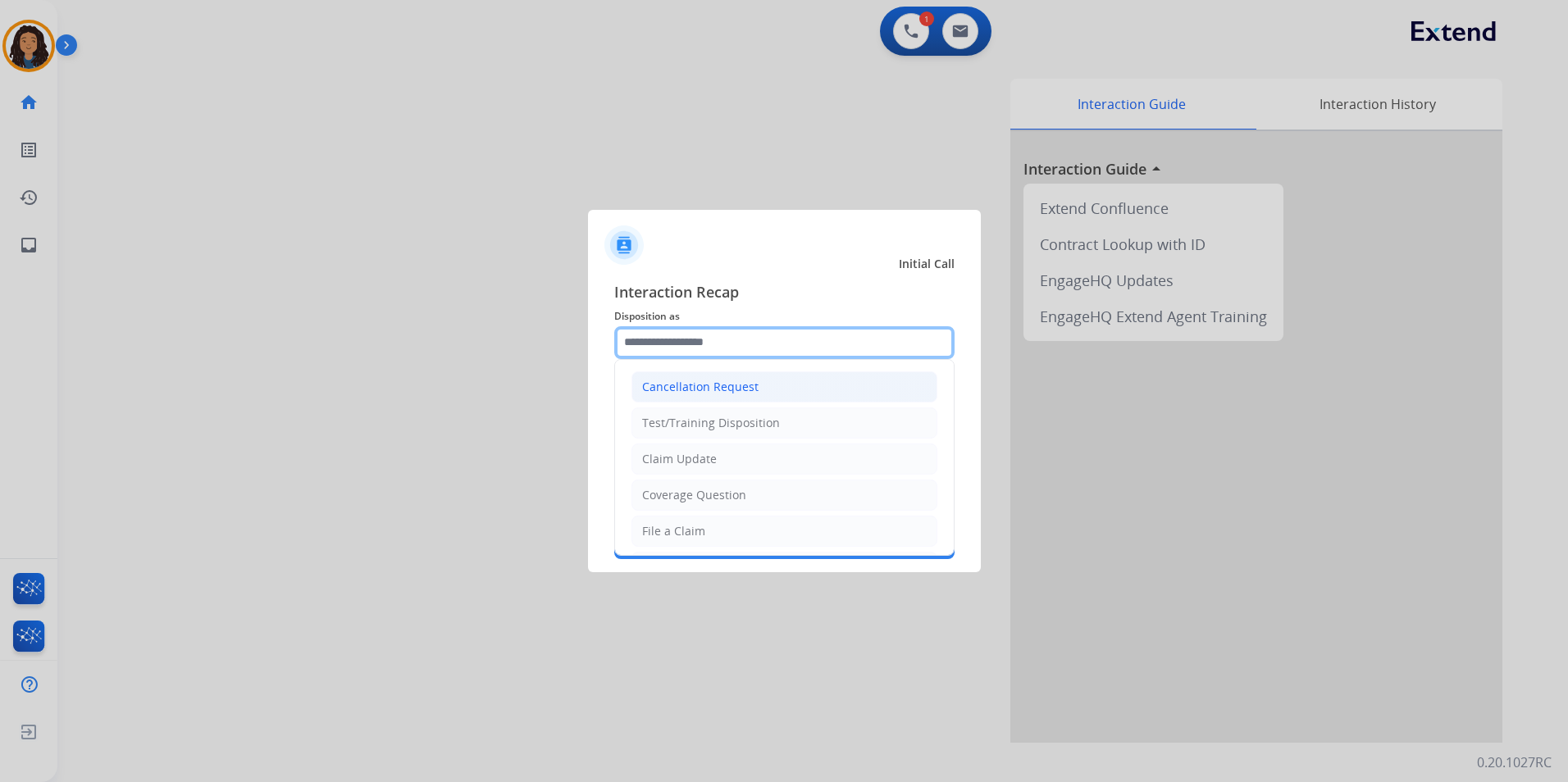
drag, startPoint x: 784, startPoint y: 347, endPoint x: 778, endPoint y: 391, distance: 44.4
click at [784, 346] on input "text" at bounding box center [784, 342] width 340 height 33
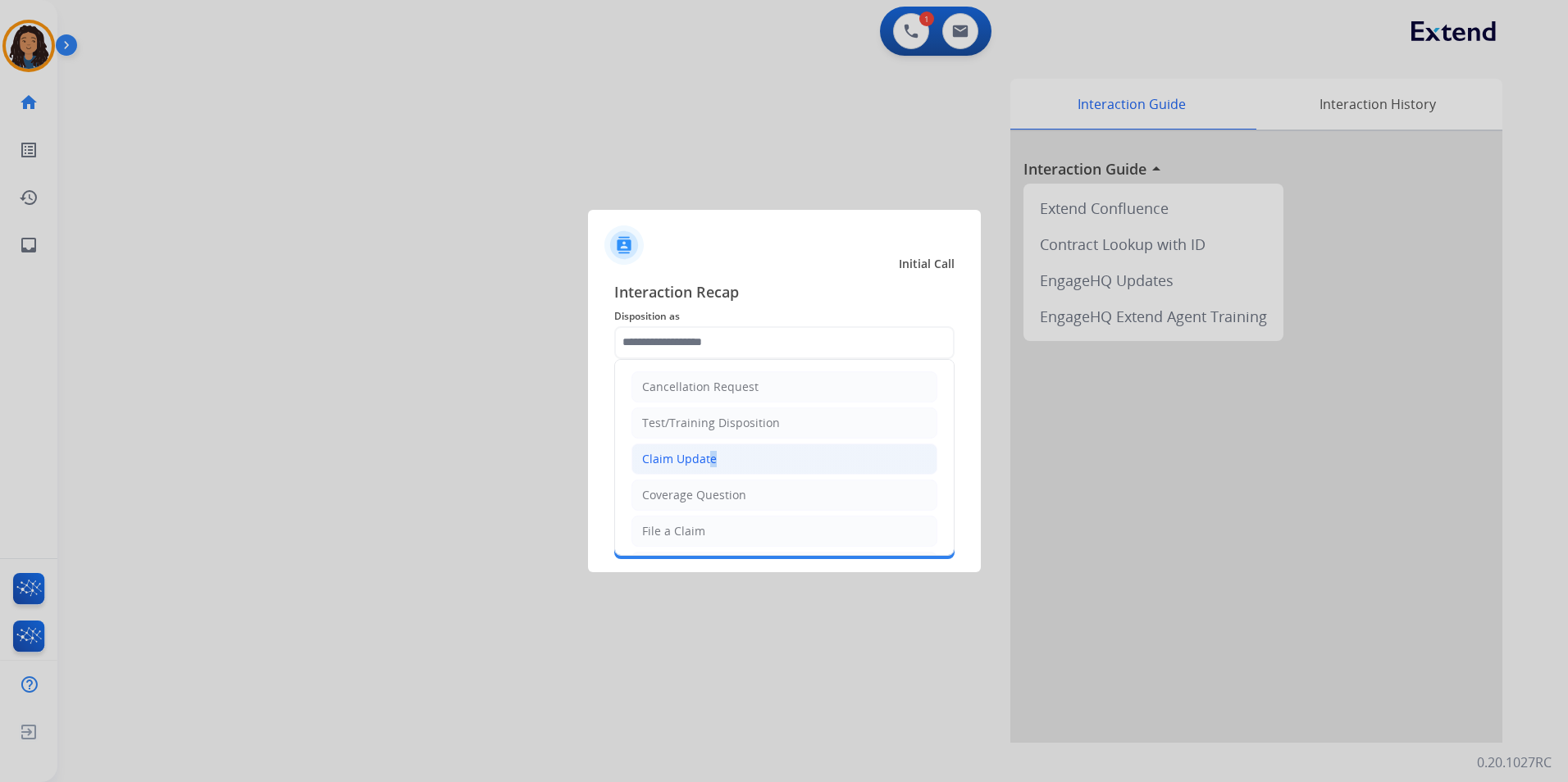
click at [705, 462] on div "Claim Update" at bounding box center [680, 459] width 75 height 16
type input "**********"
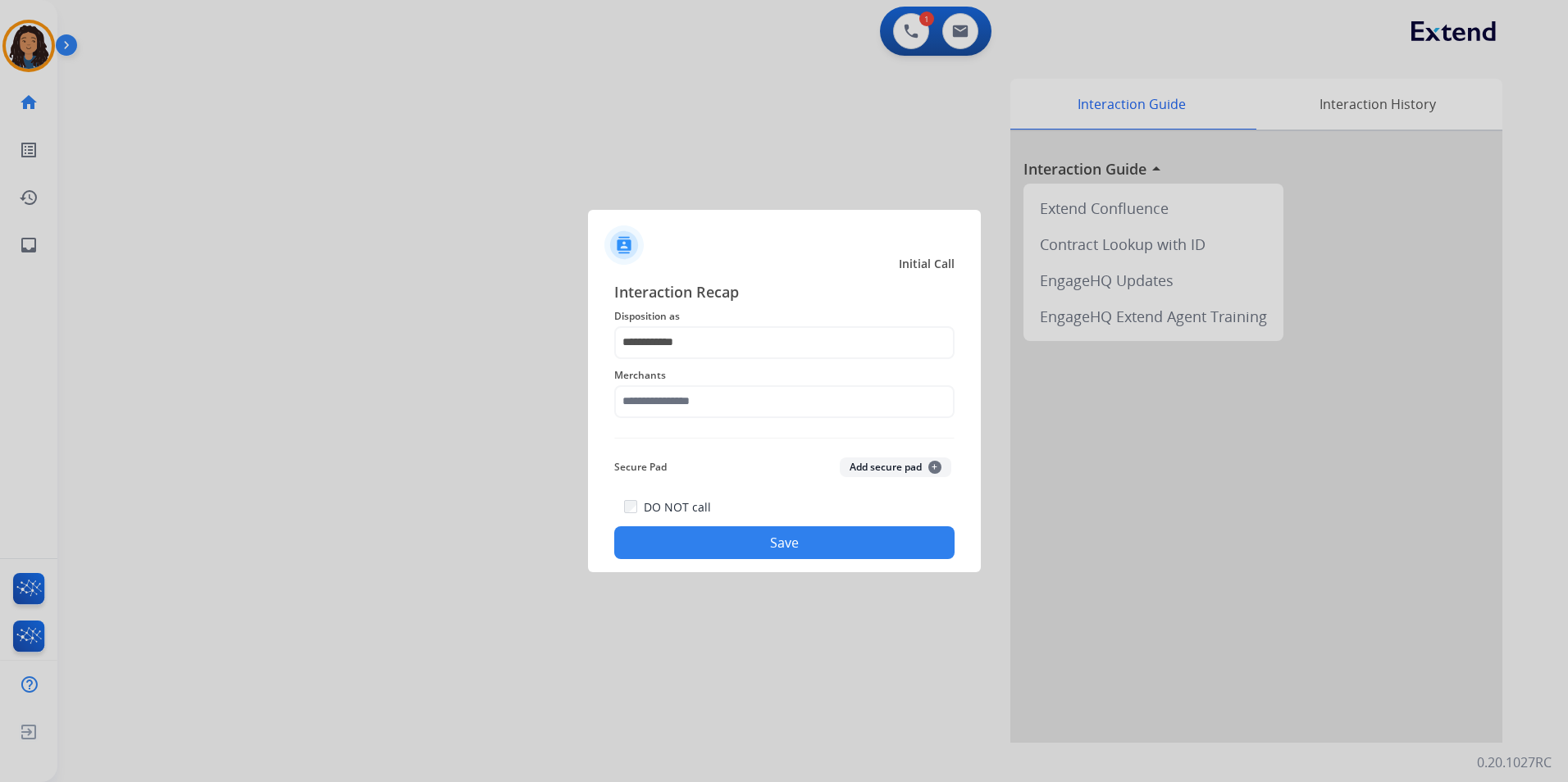
click at [726, 383] on span "Merchants" at bounding box center [784, 376] width 340 height 20
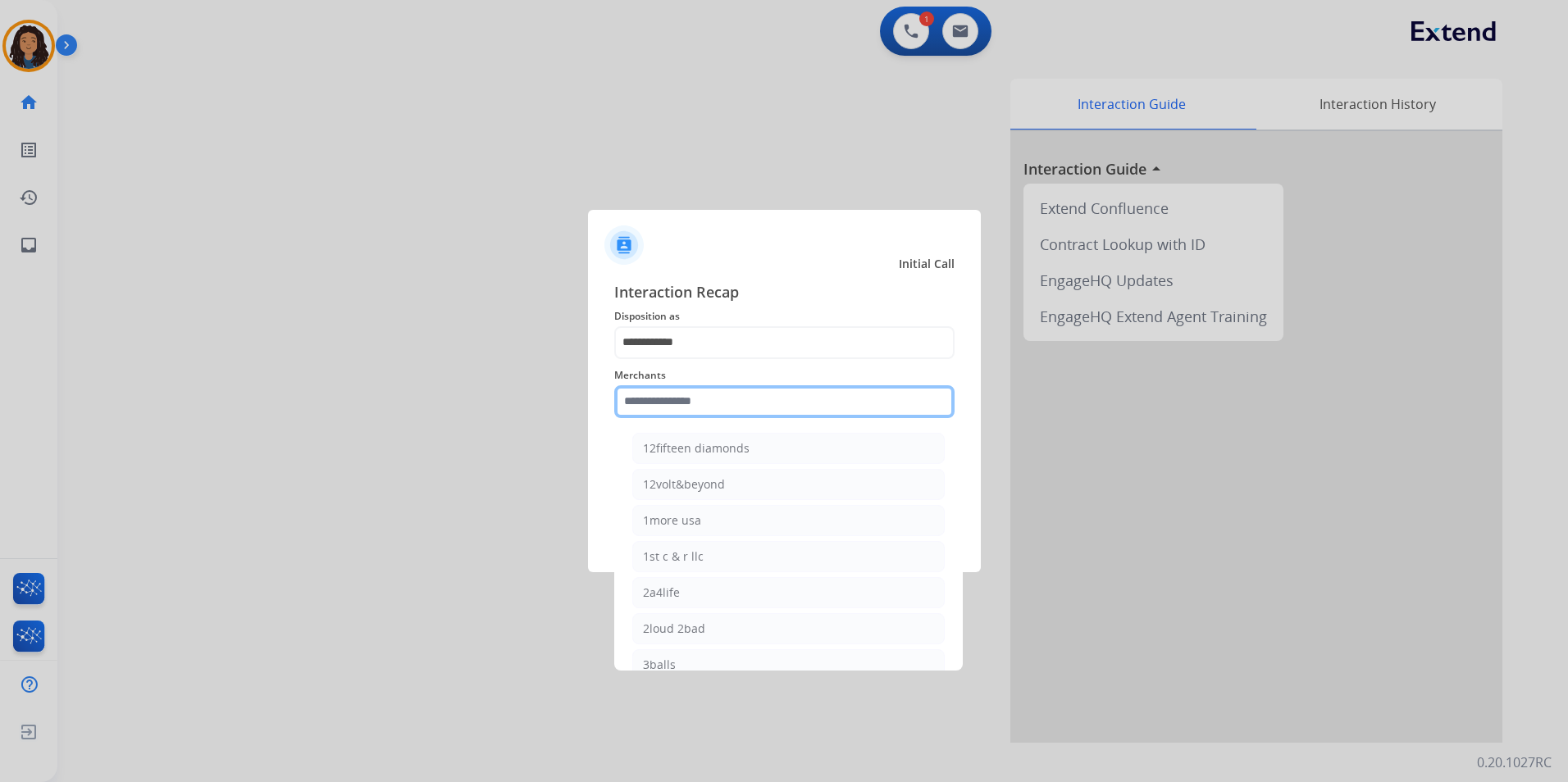
click at [726, 401] on input "text" at bounding box center [784, 401] width 340 height 33
type input "*"
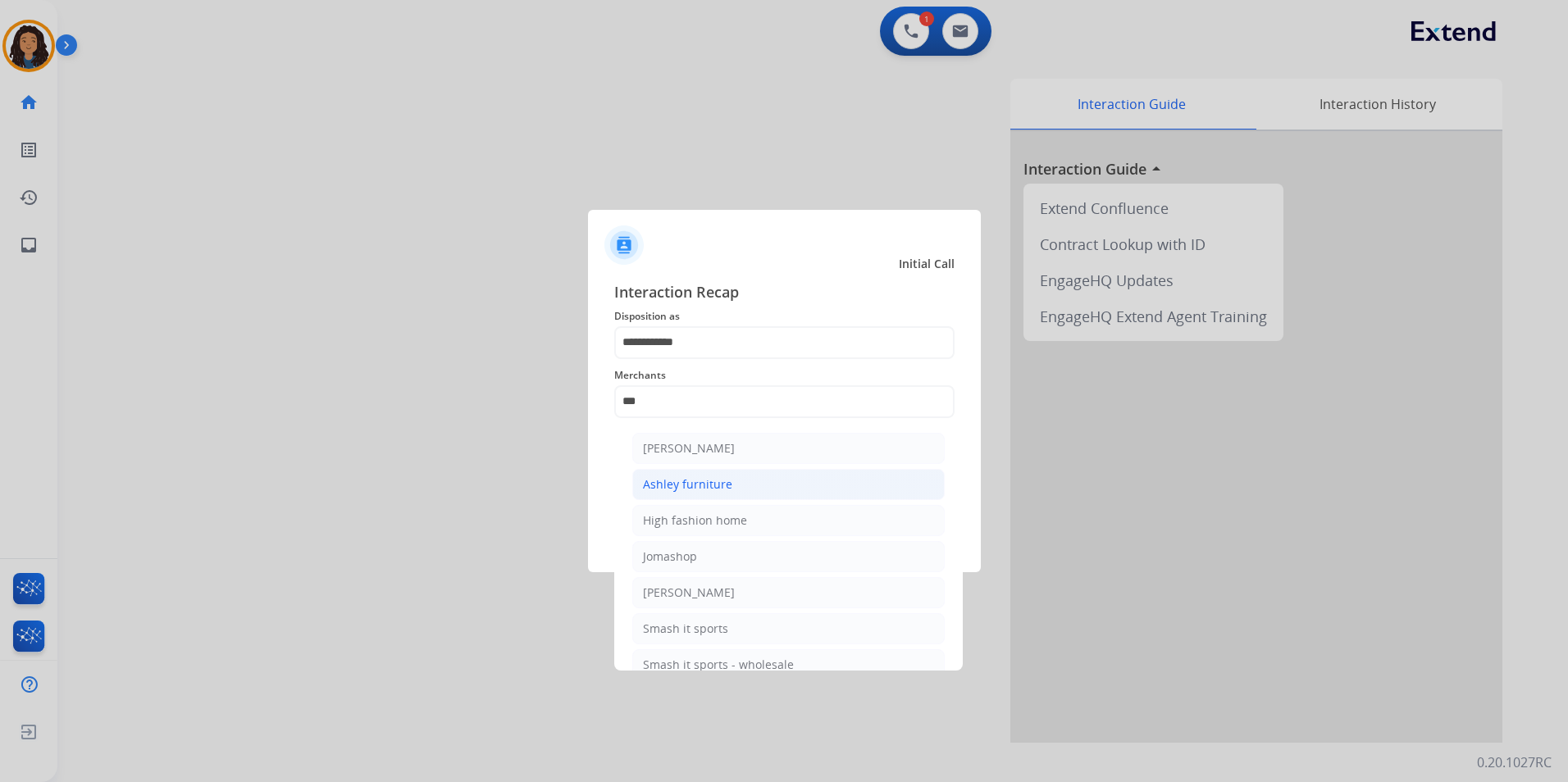
click at [703, 487] on div "Ashley furniture" at bounding box center [687, 485] width 90 height 16
type input "**********"
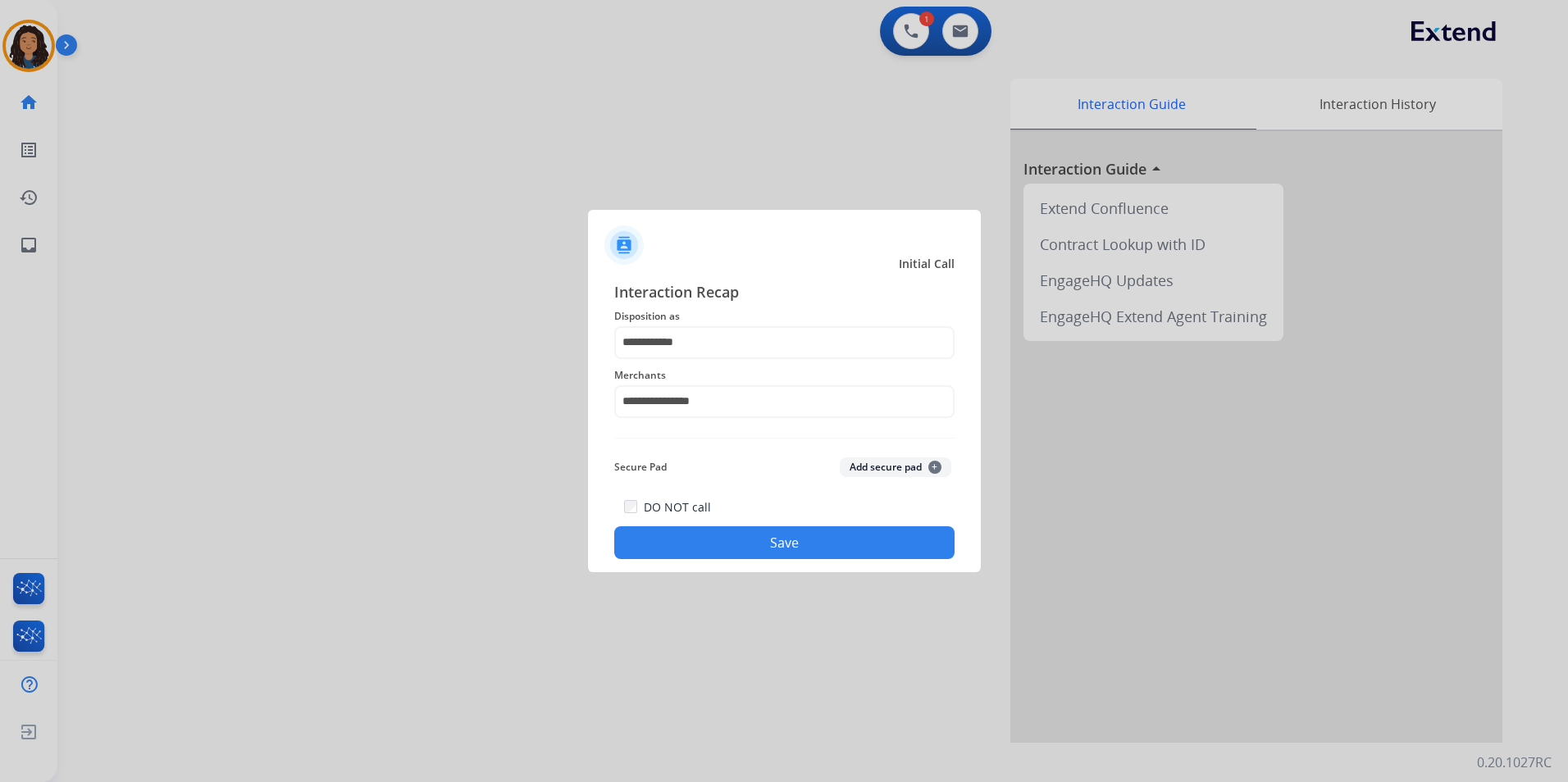
click at [676, 529] on button "Save" at bounding box center [784, 542] width 340 height 33
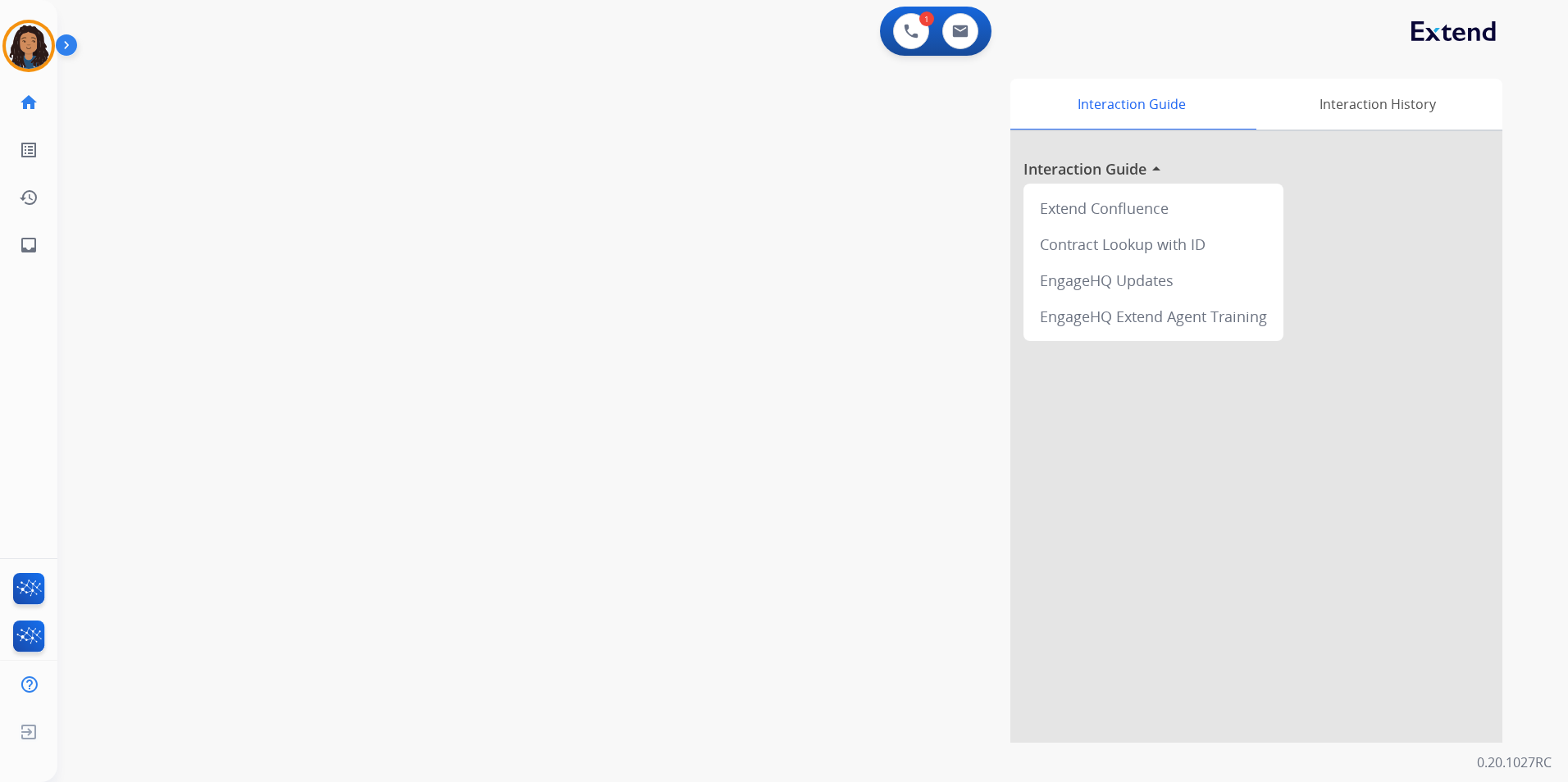
click at [391, 428] on div "swap_horiz Break voice bridge close_fullscreen Connect 3-Way Call merge_type Se…" at bounding box center [793, 401] width 1471 height 684
click at [942, 39] on div "0 Email Interactions" at bounding box center [960, 31] width 49 height 36
click at [953, 36] on img at bounding box center [960, 31] width 16 height 13
select select "**********"
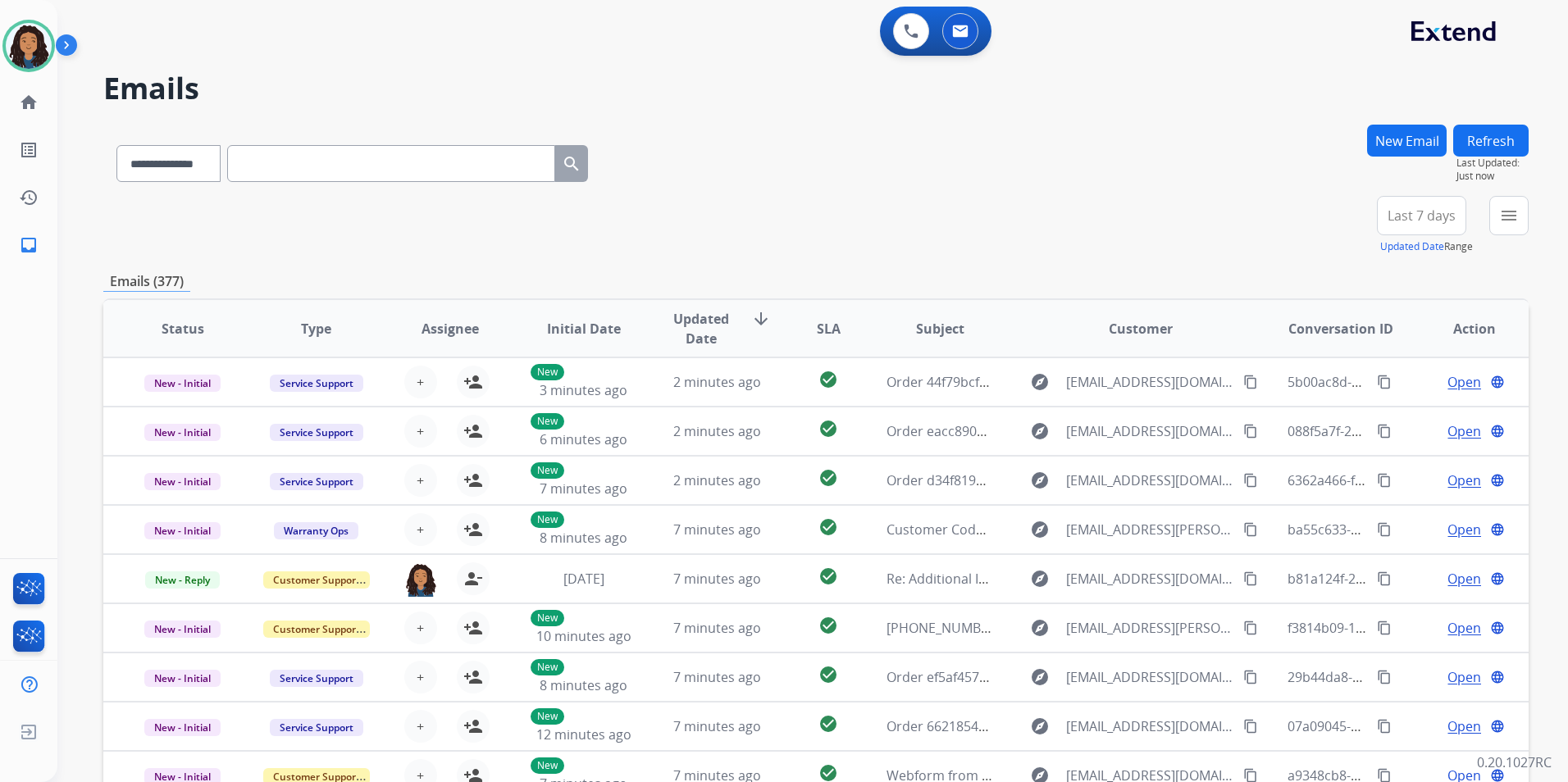
click at [1394, 121] on div "**********" at bounding box center [793, 450] width 1471 height 782
click at [1388, 142] on button "New Email" at bounding box center [1407, 140] width 80 height 32
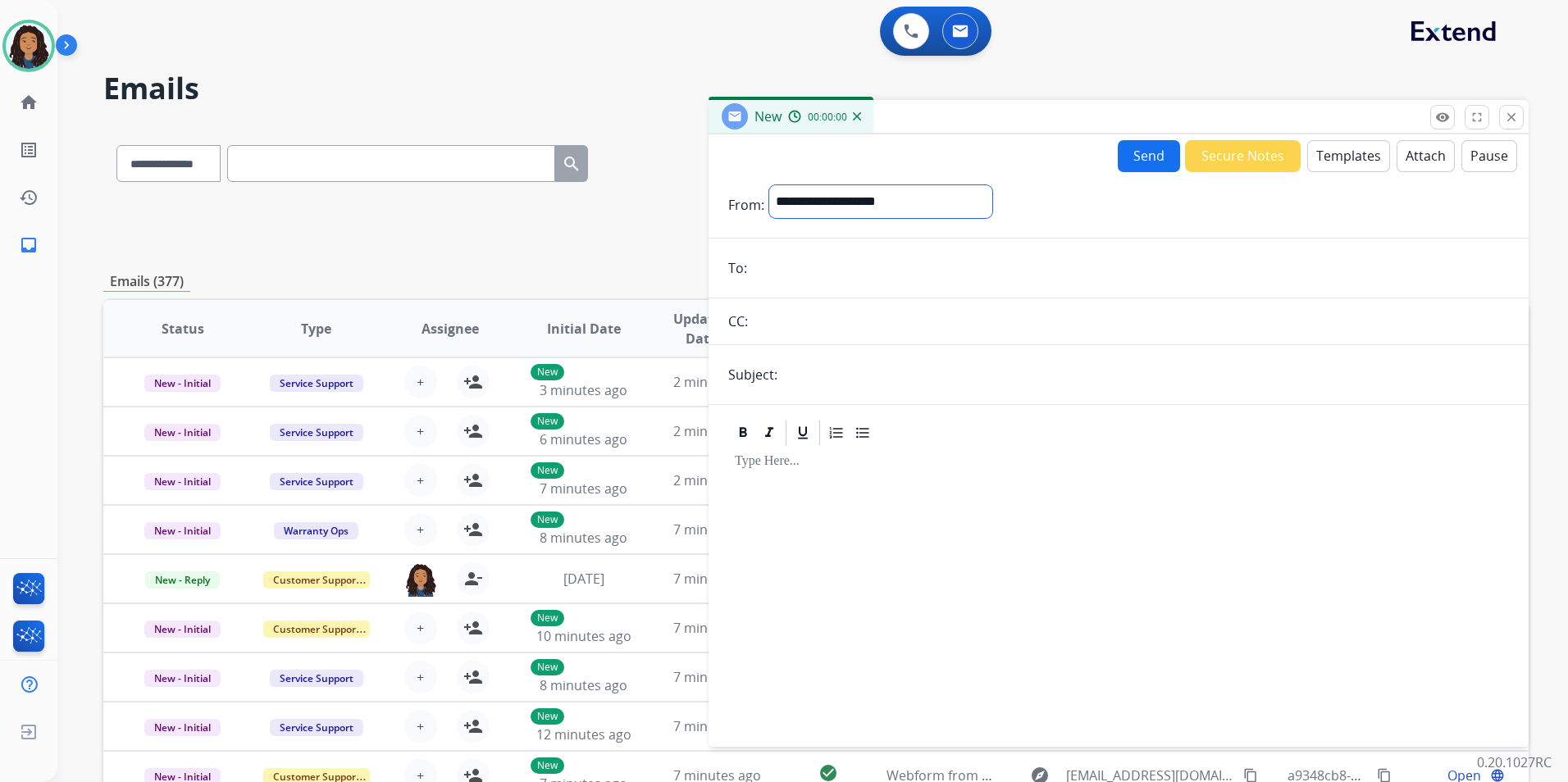
click at [902, 199] on select "**********" at bounding box center [881, 201] width 223 height 33
select select "**********"
click at [769, 185] on select "**********" at bounding box center [881, 201] width 223 height 33
paste input "**********"
type input "**********"
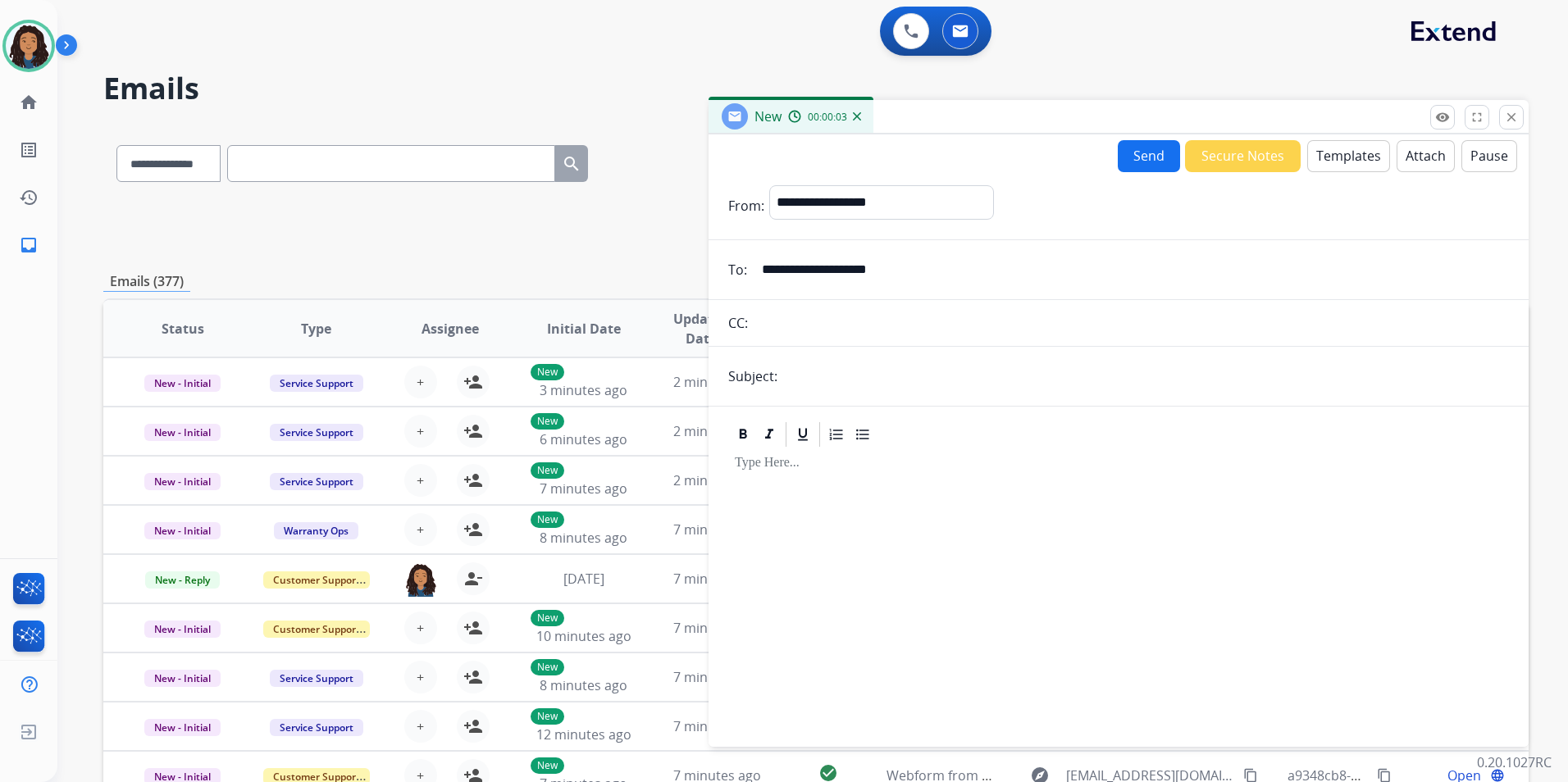
click at [830, 361] on input "text" at bounding box center [1145, 376] width 726 height 33
type input "**********"
click at [1308, 166] on button "Templates" at bounding box center [1348, 156] width 83 height 32
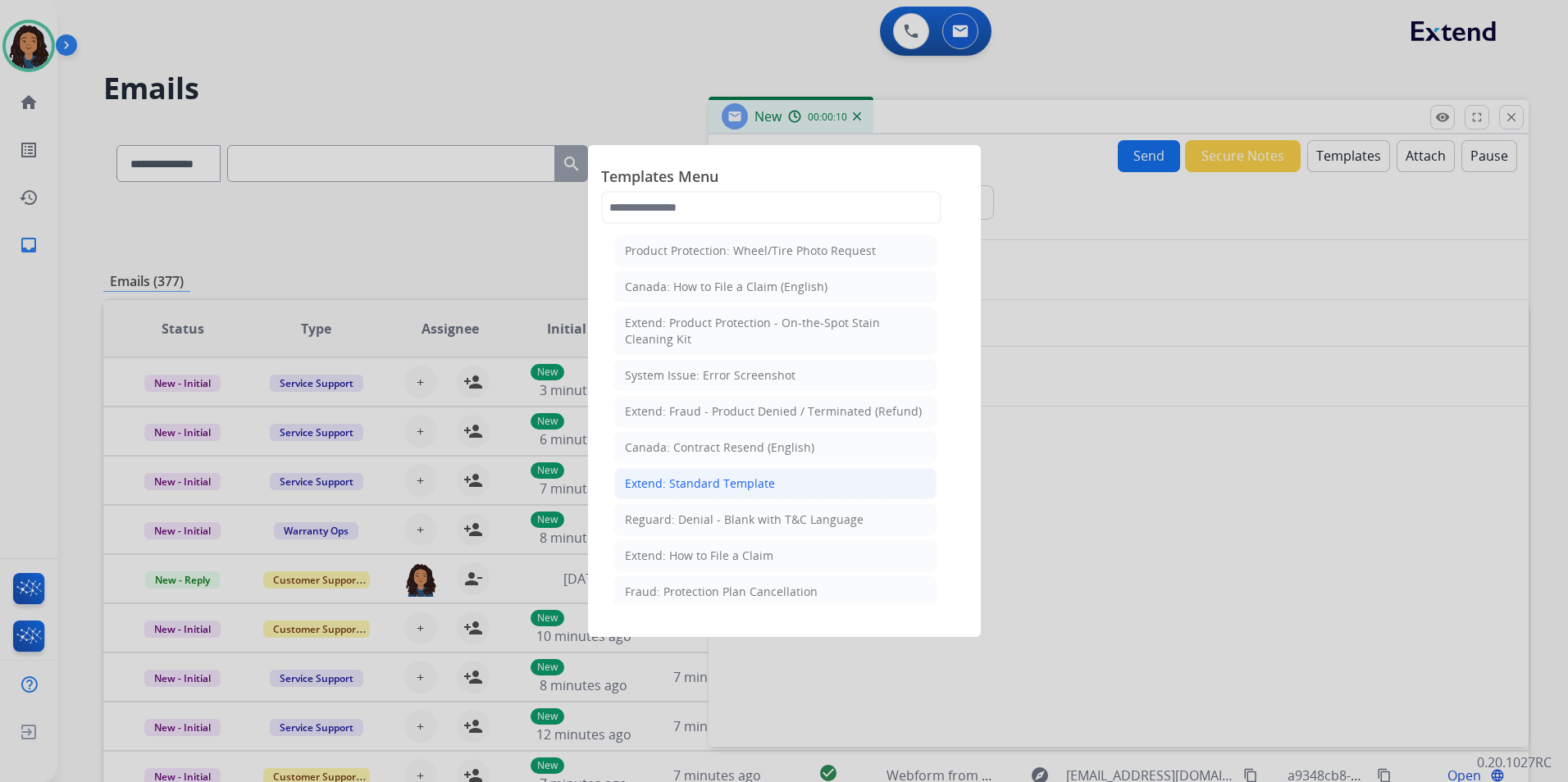
click at [731, 487] on div "Extend: Standard Template" at bounding box center [699, 484] width 150 height 16
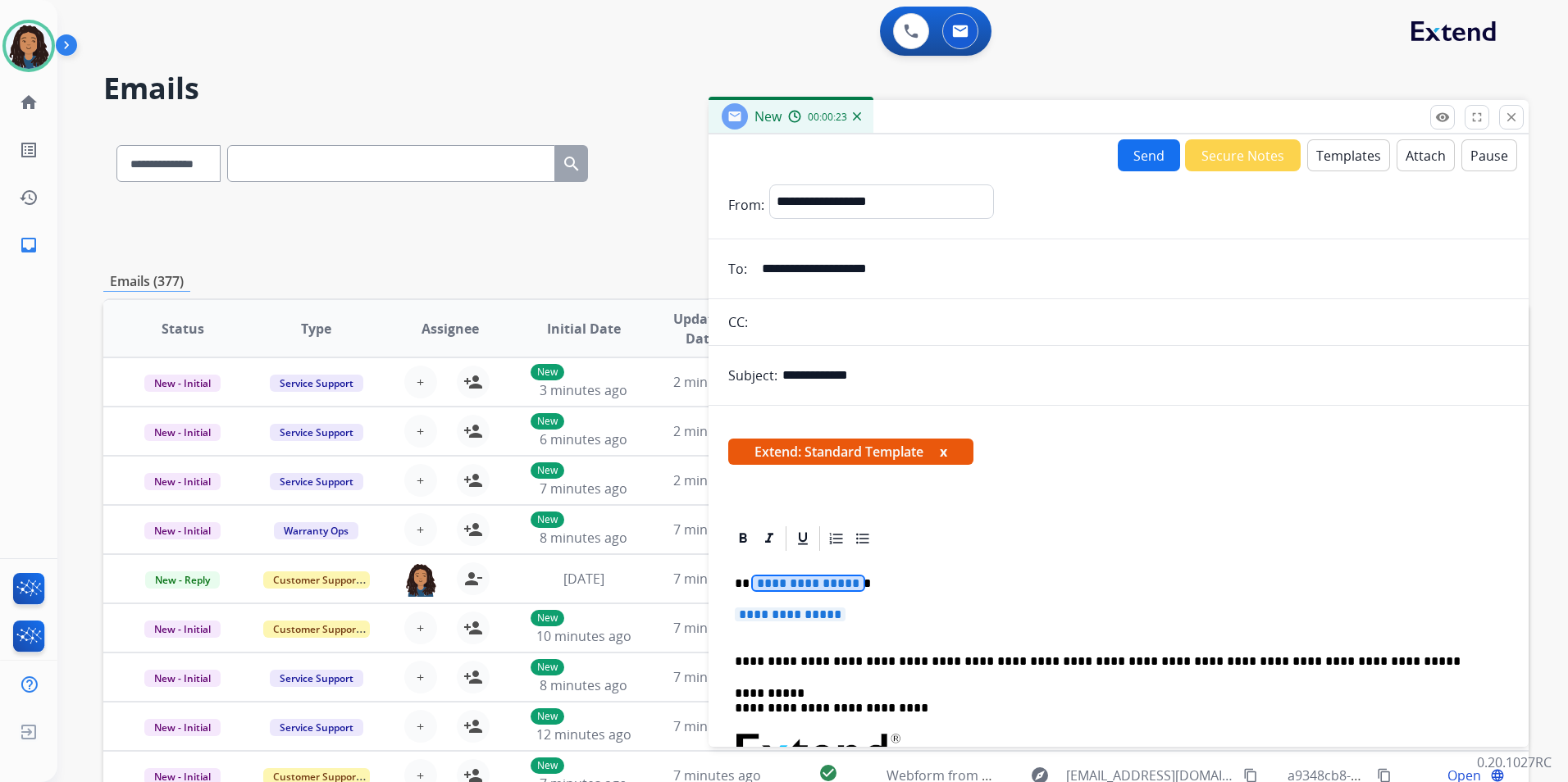
click at [813, 580] on span "**********" at bounding box center [808, 584] width 110 height 14
click at [800, 619] on span "**********" at bounding box center [790, 615] width 110 height 14
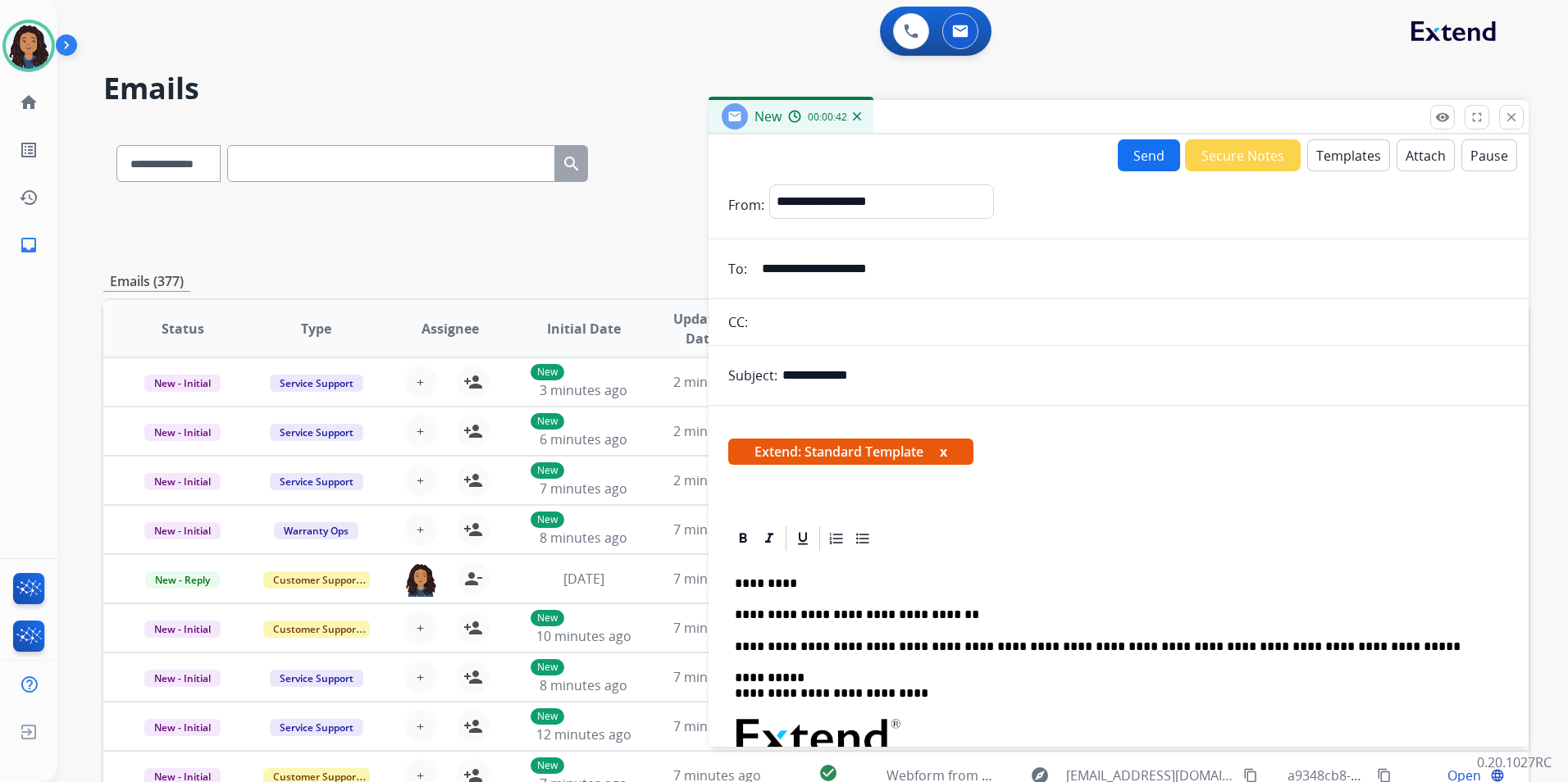
click at [971, 616] on p "**********" at bounding box center [1112, 615] width 754 height 15
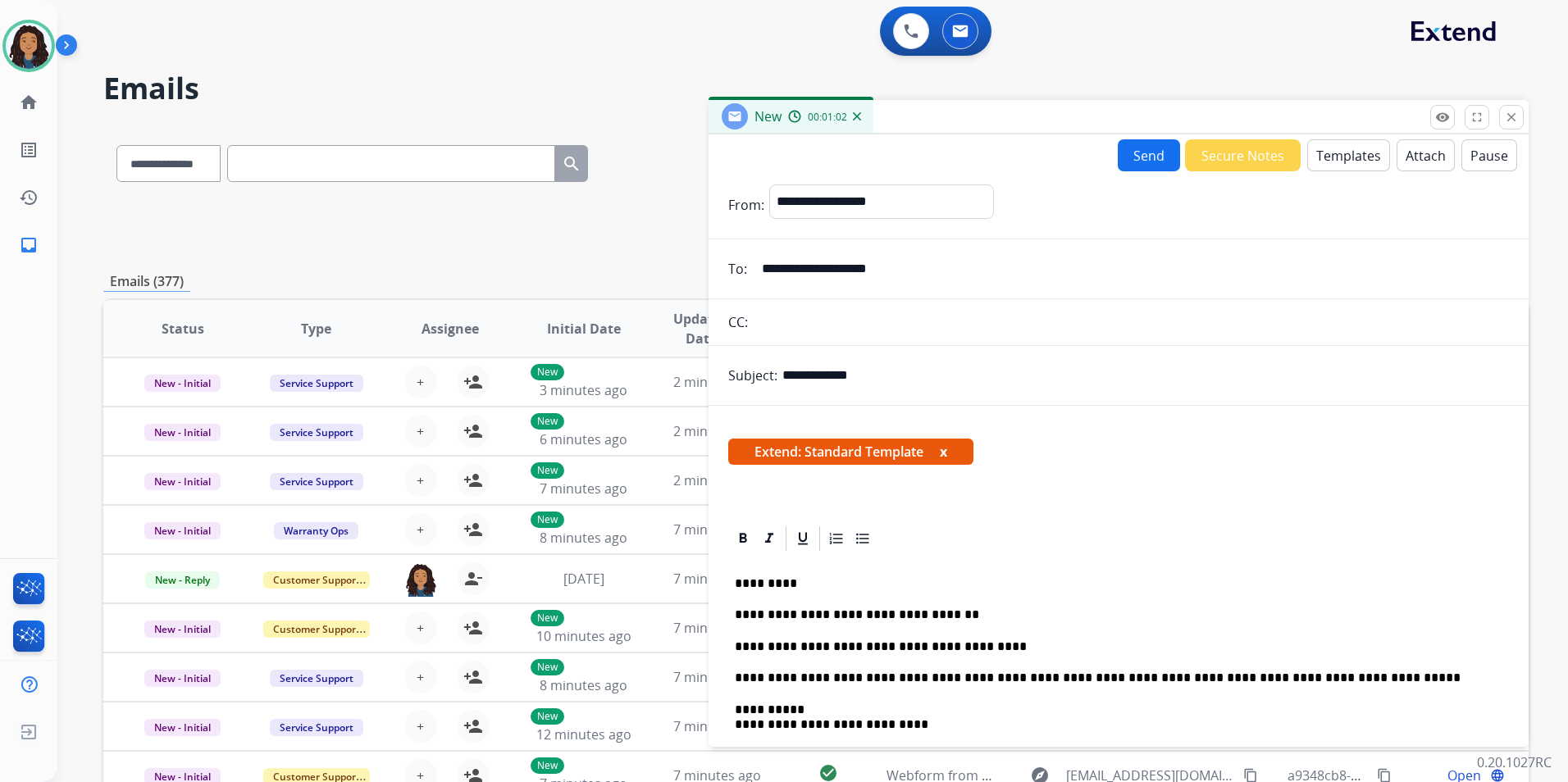
click at [1129, 156] on button "Send" at bounding box center [1149, 155] width 63 height 32
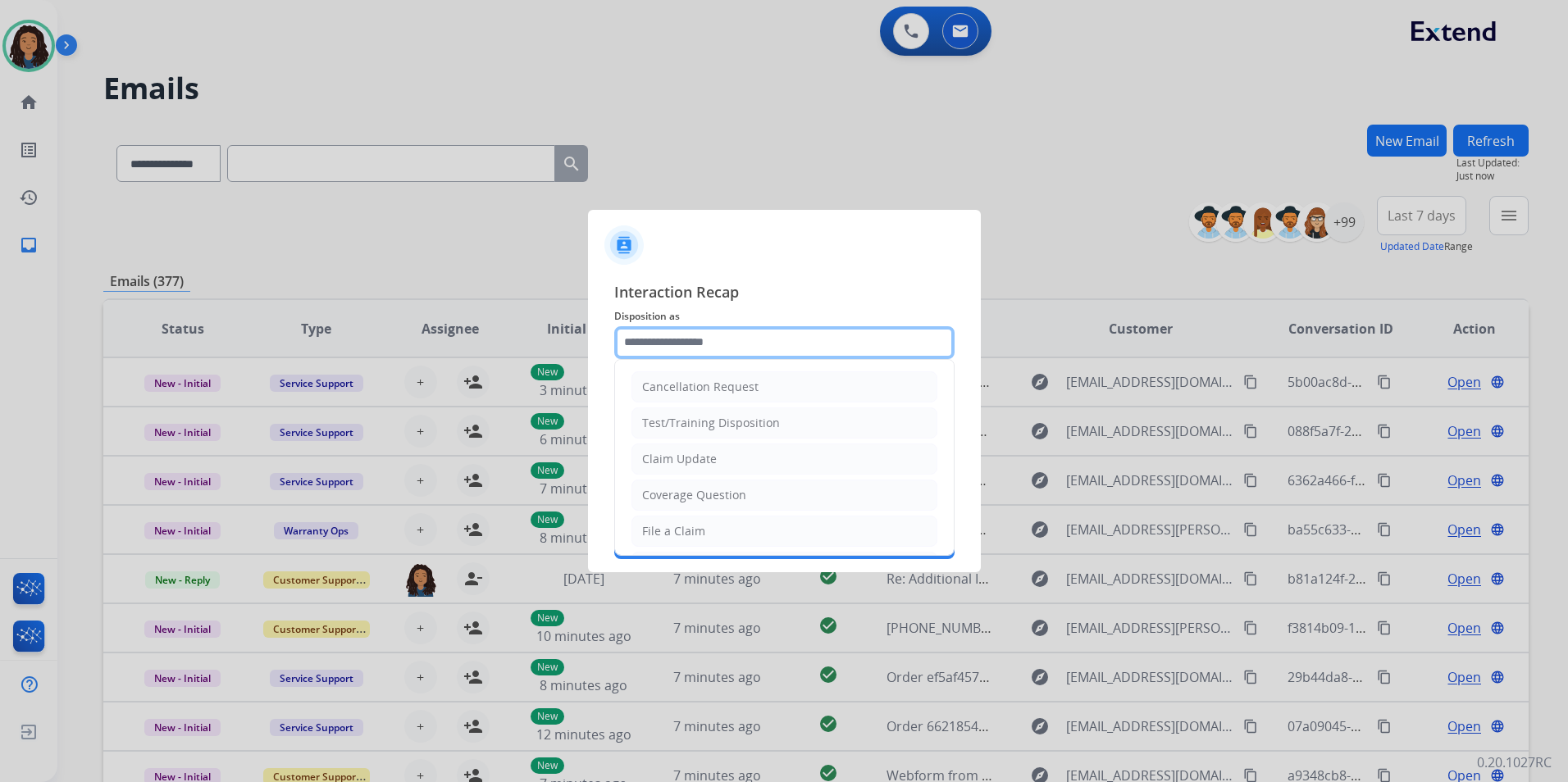
click at [699, 335] on input "text" at bounding box center [784, 342] width 340 height 33
type input "**********"
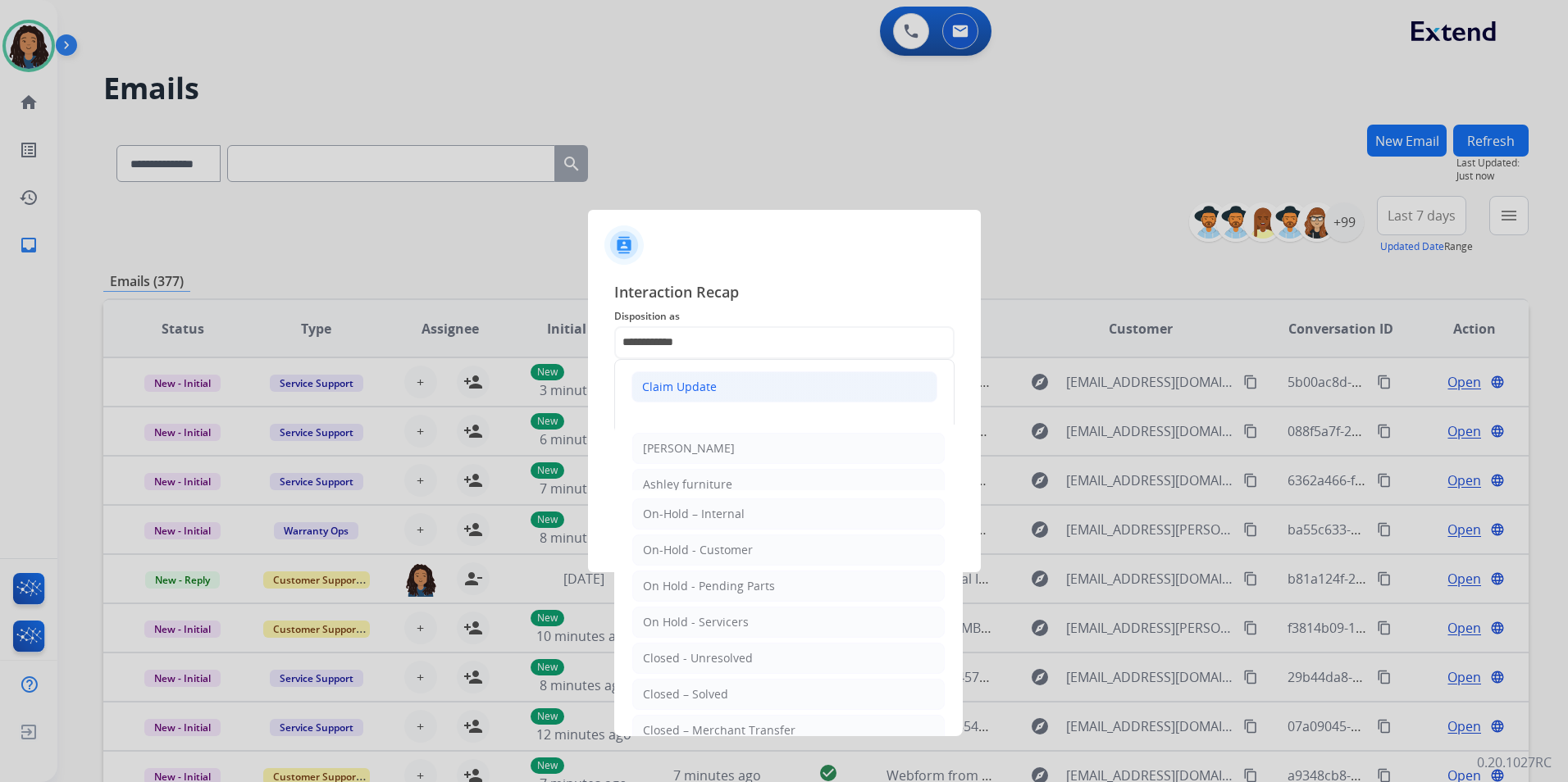
click at [680, 371] on li "Claim Update" at bounding box center [784, 386] width 305 height 31
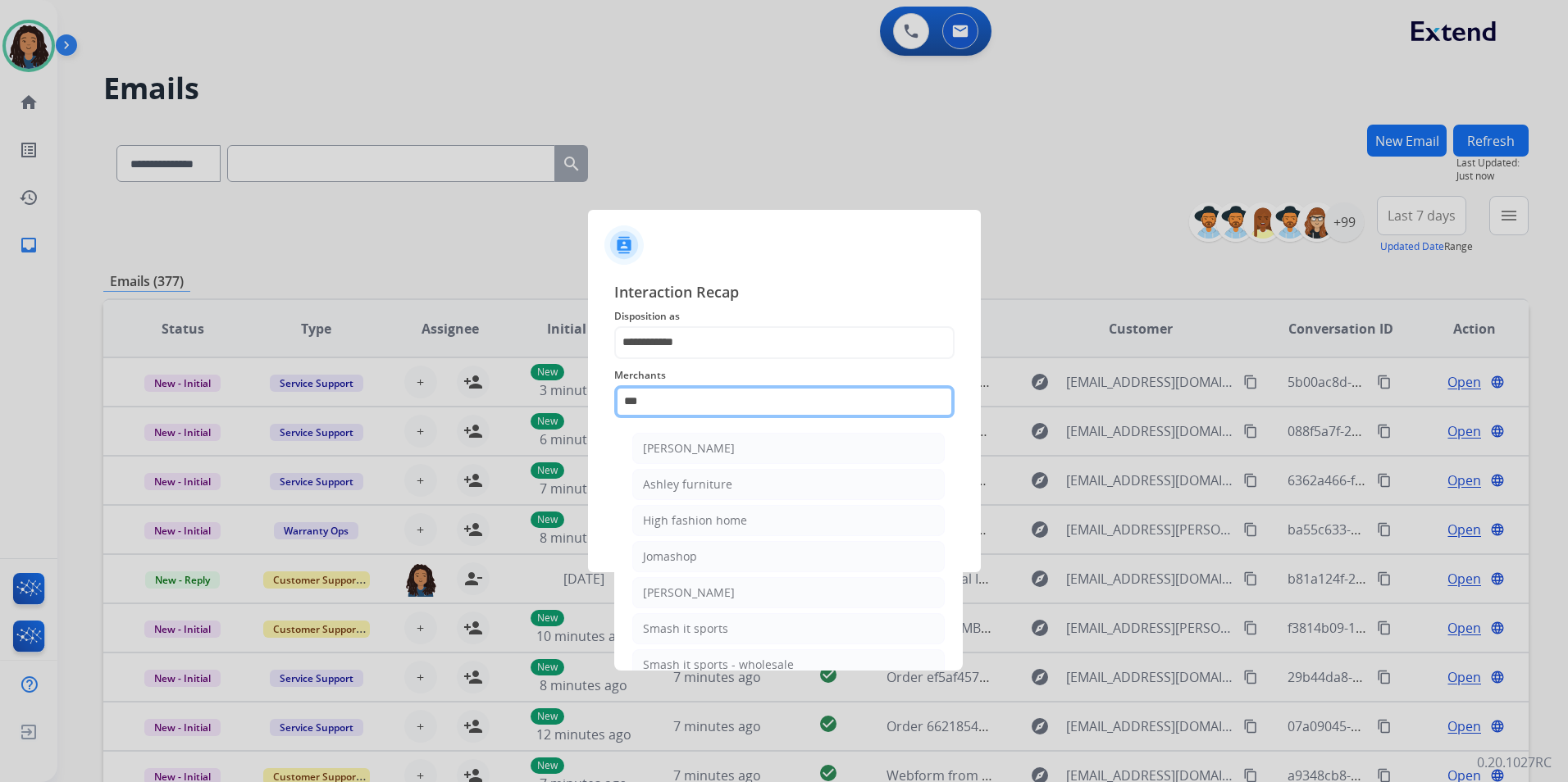
drag, startPoint x: 542, startPoint y: 398, endPoint x: 458, endPoint y: 399, distance: 84.0
click at [0, 391] on app-contact-recap-modal "**********" at bounding box center [0, 391] width 0 height 782
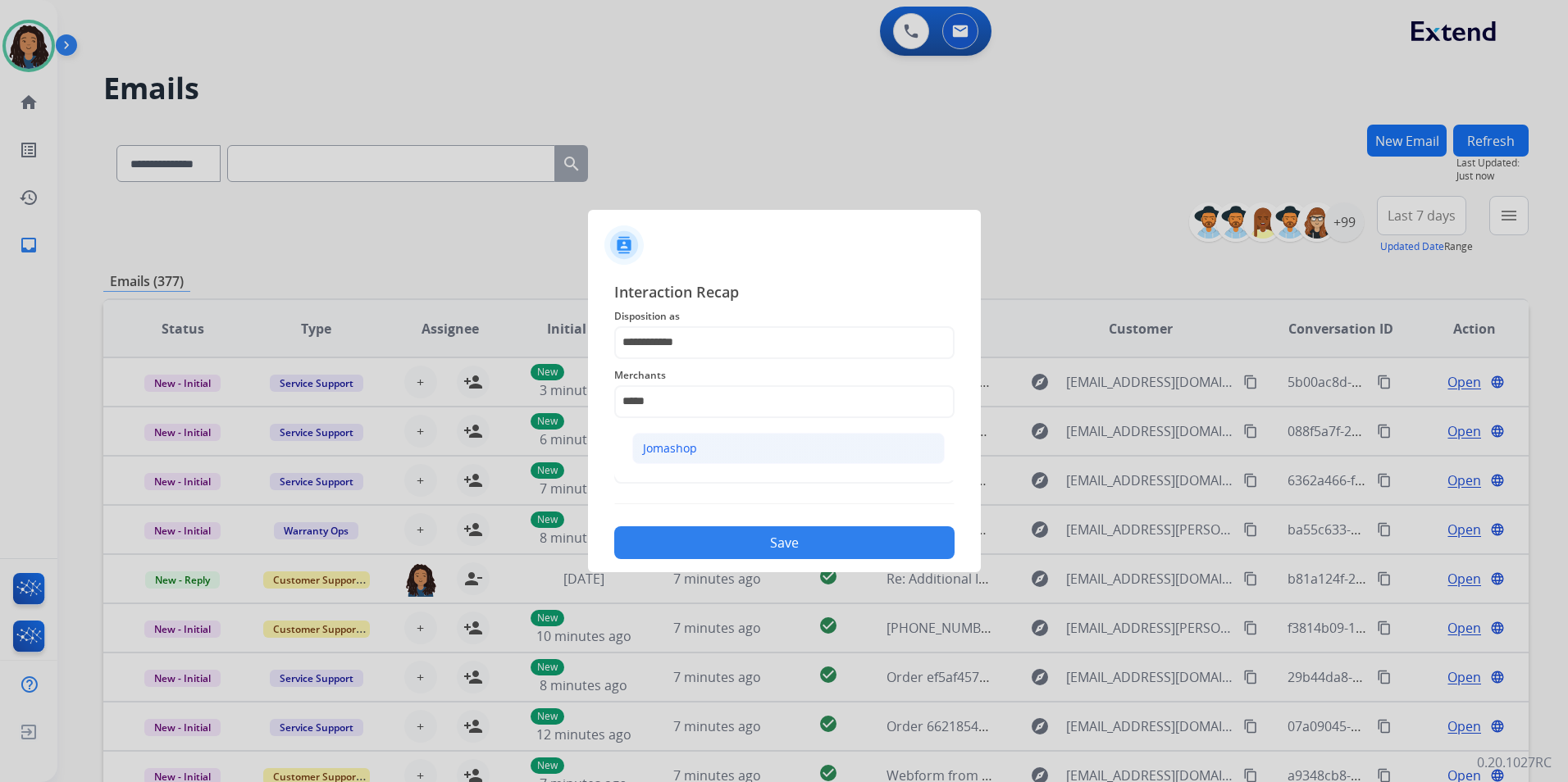
click at [801, 456] on li "Jomashop" at bounding box center [789, 448] width 312 height 31
type input "********"
click at [771, 479] on input "text" at bounding box center [784, 467] width 340 height 33
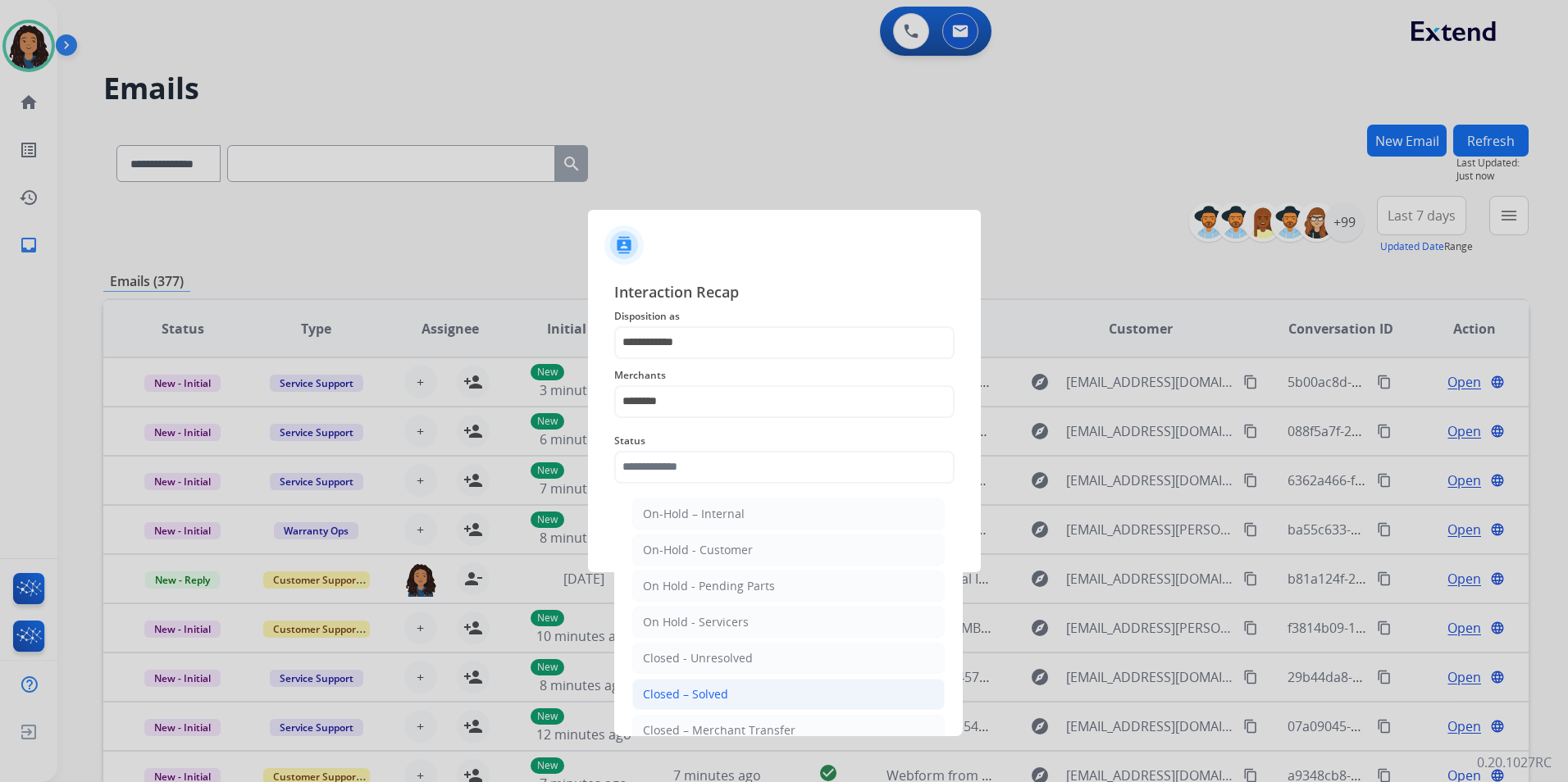
click at [756, 696] on li "Closed – Solved" at bounding box center [789, 694] width 312 height 31
type input "**********"
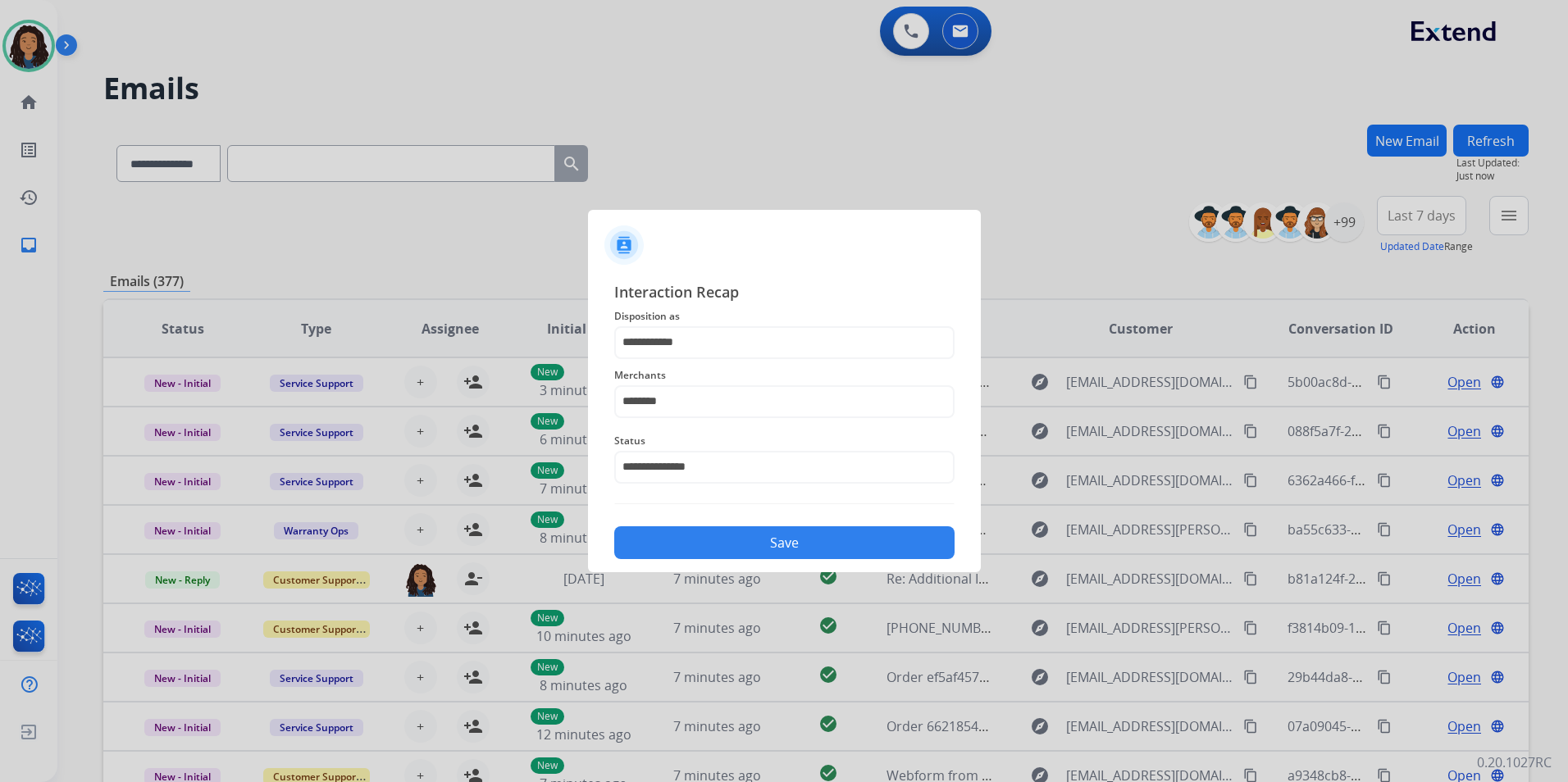
click at [759, 536] on button "Save" at bounding box center [784, 542] width 340 height 33
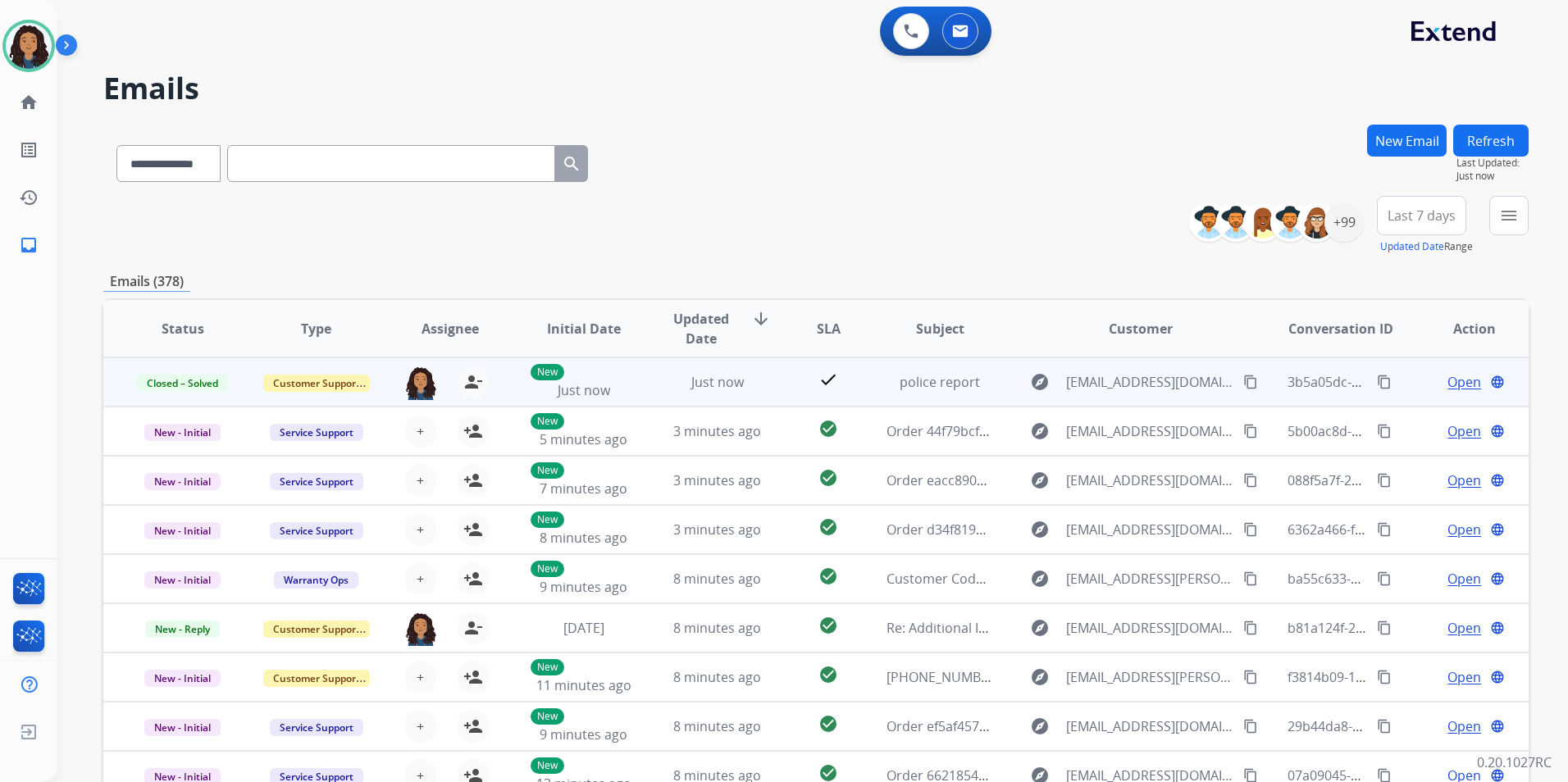
click at [1377, 379] on mat-icon "content_copy" at bounding box center [1384, 382] width 15 height 15
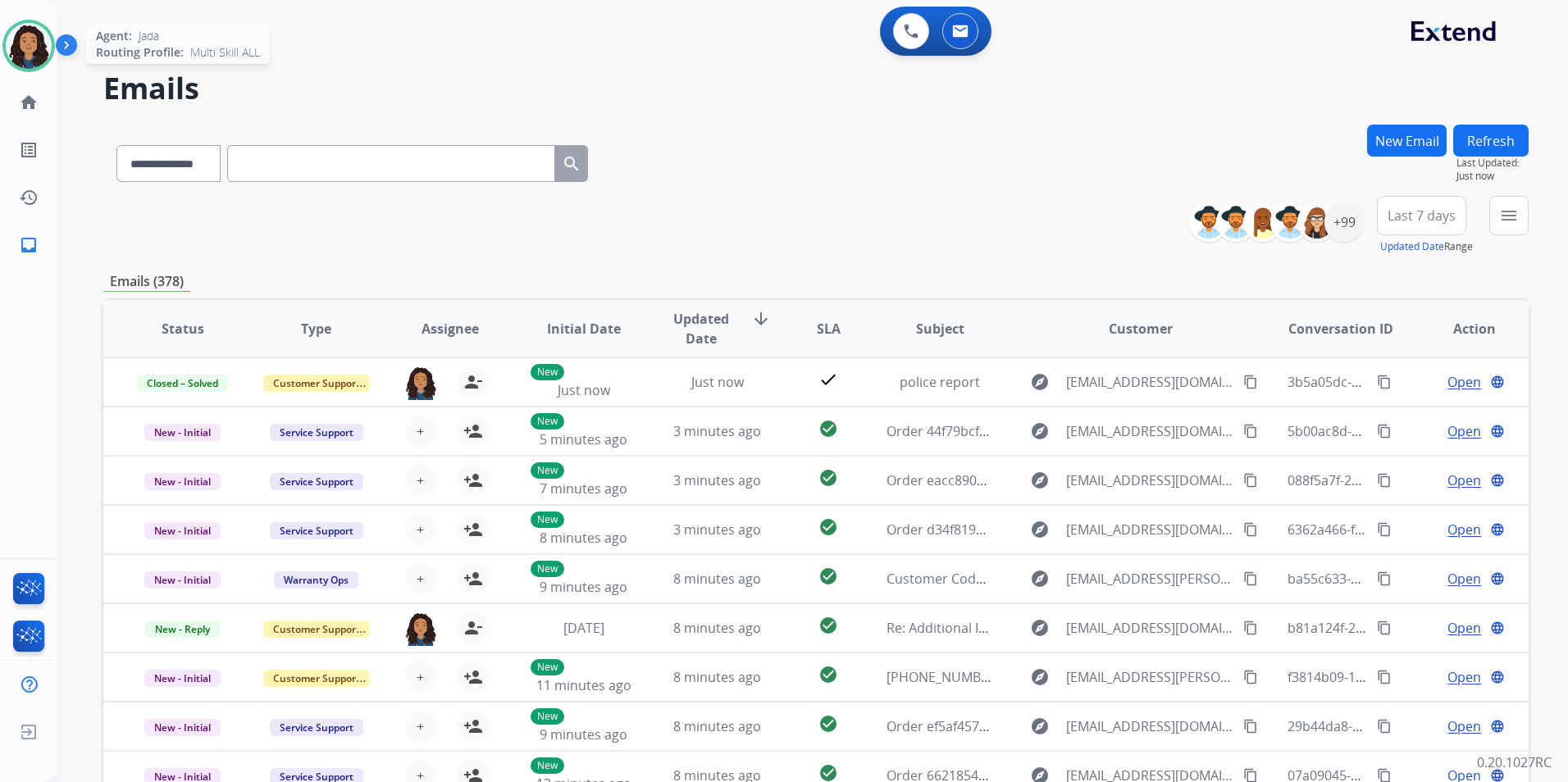
click at [27, 45] on img at bounding box center [29, 46] width 46 height 46
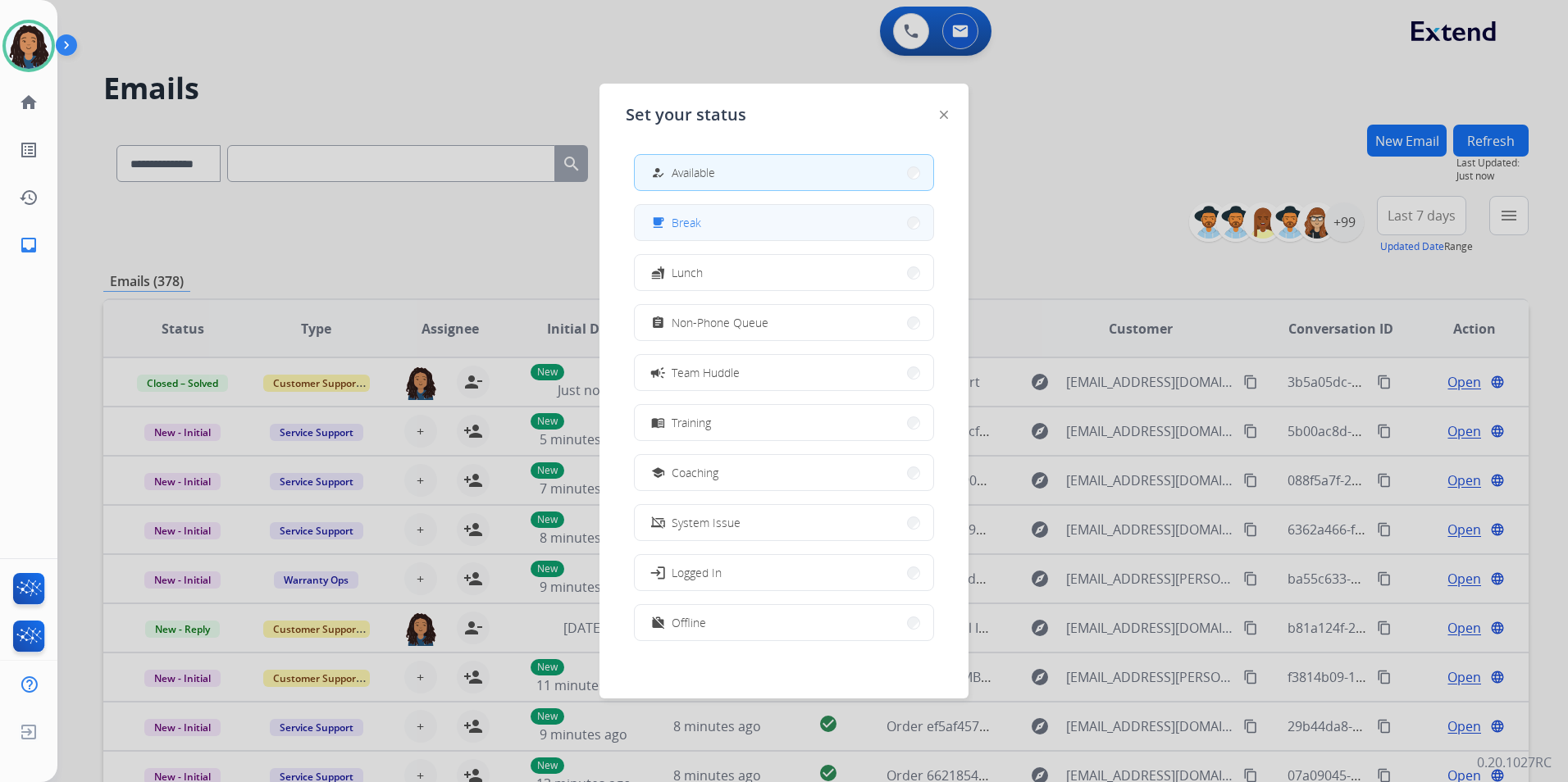
click at [814, 226] on button "free_breakfast Break" at bounding box center [784, 222] width 298 height 35
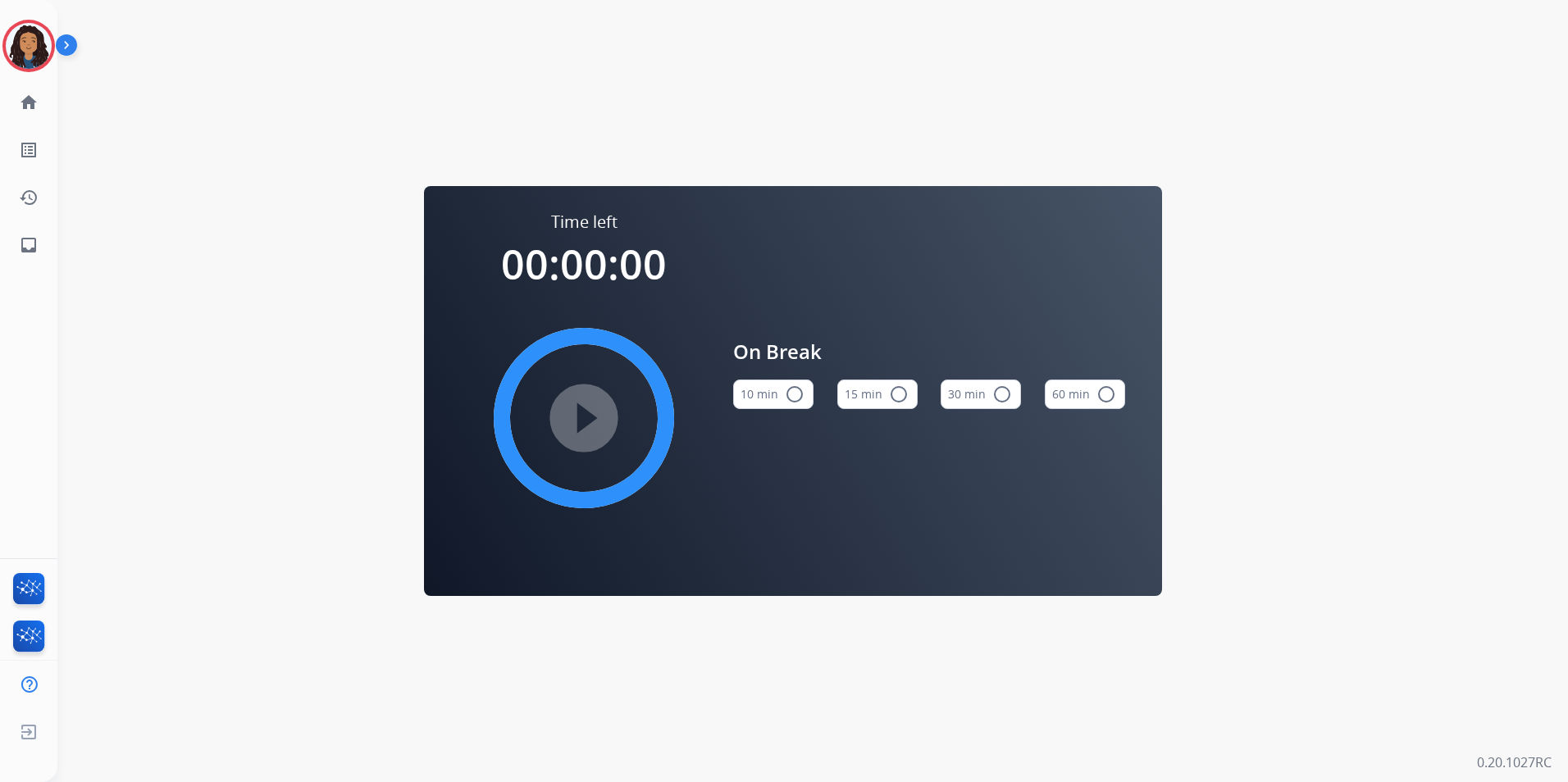
click at [906, 395] on button "15 min radio_button_unchecked" at bounding box center [878, 395] width 81 height 30
click at [577, 423] on mat-icon "play_circle_filled" at bounding box center [584, 419] width 20 height 20
click at [42, 59] on img at bounding box center [29, 46] width 46 height 46
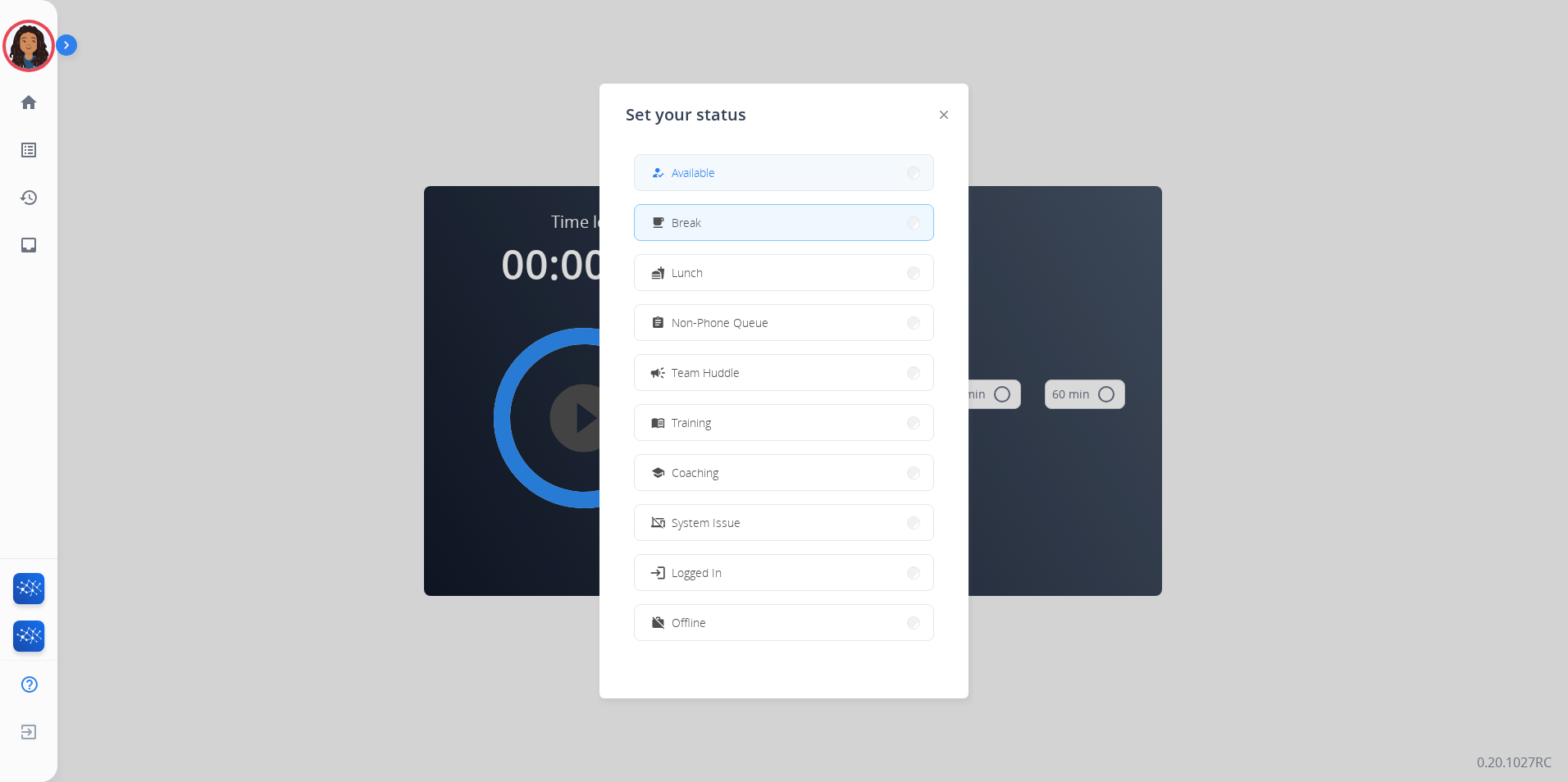
click at [656, 167] on div "how_to_reg" at bounding box center [660, 173] width 24 height 20
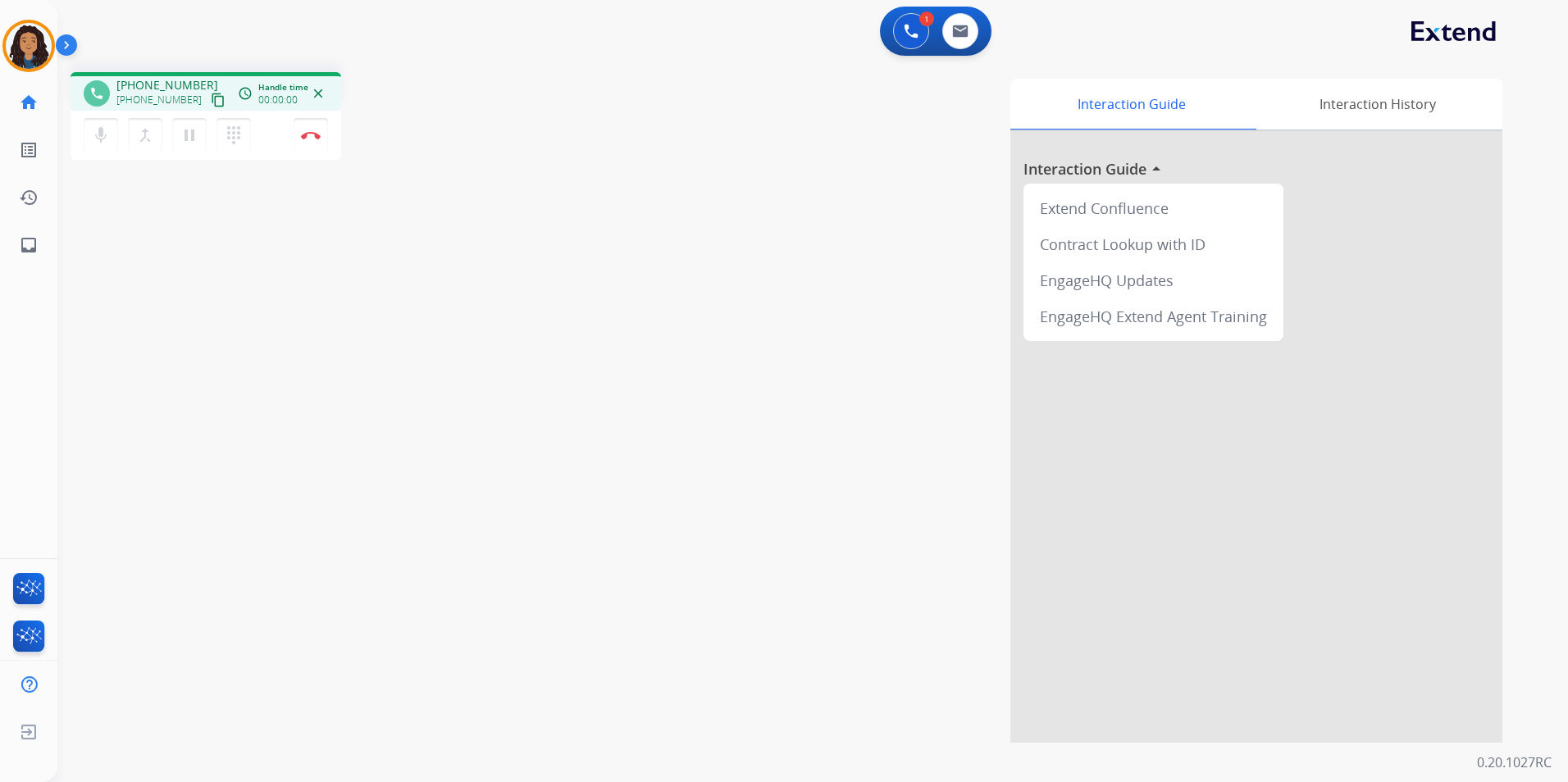
drag, startPoint x: 200, startPoint y: 104, endPoint x: 219, endPoint y: 87, distance: 25.5
click at [211, 104] on mat-icon "content_copy" at bounding box center [218, 99] width 15 height 15
click at [314, 140] on button "Disconnect" at bounding box center [310, 135] width 35 height 35
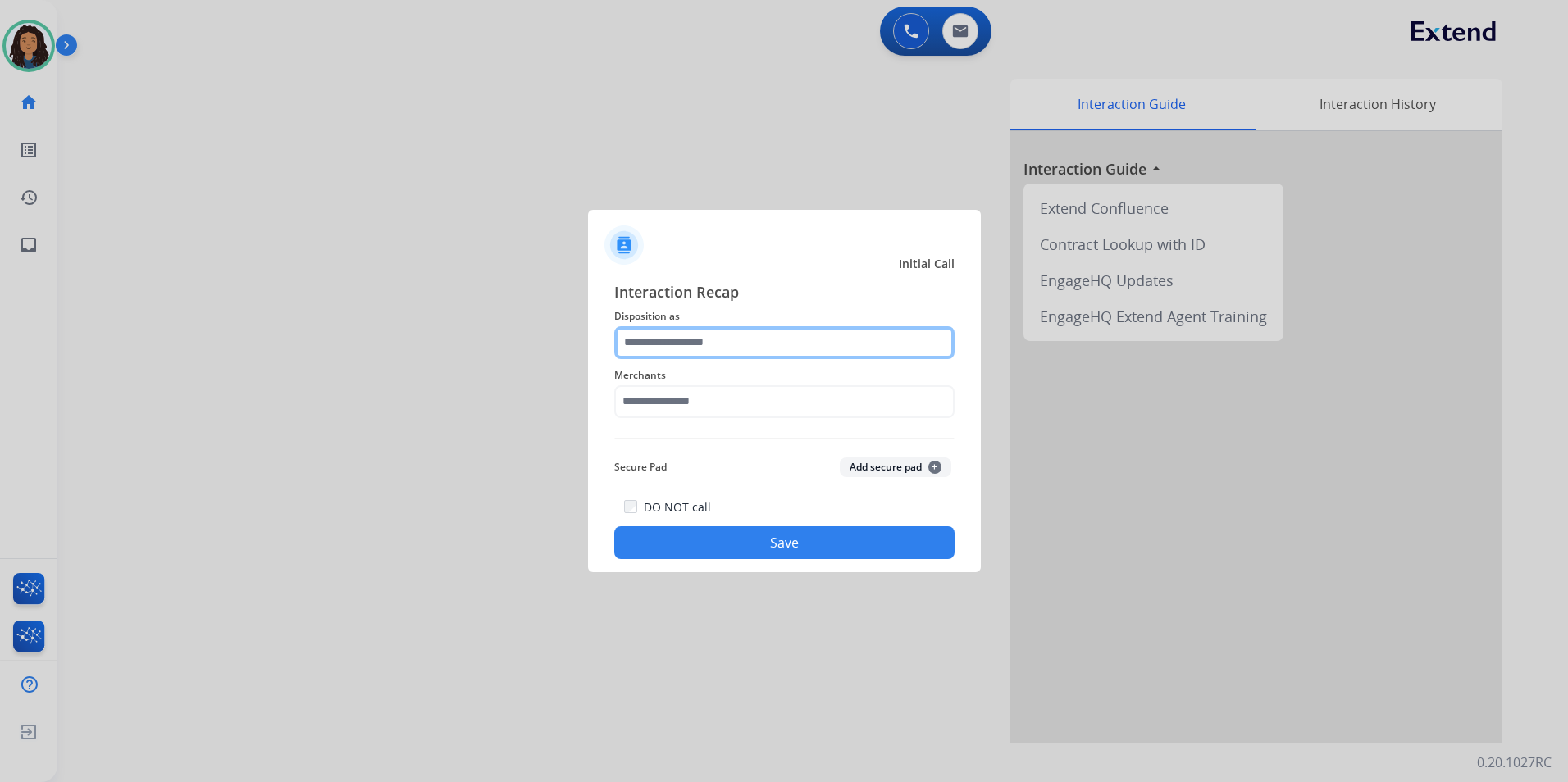
click at [731, 344] on input "text" at bounding box center [784, 342] width 340 height 33
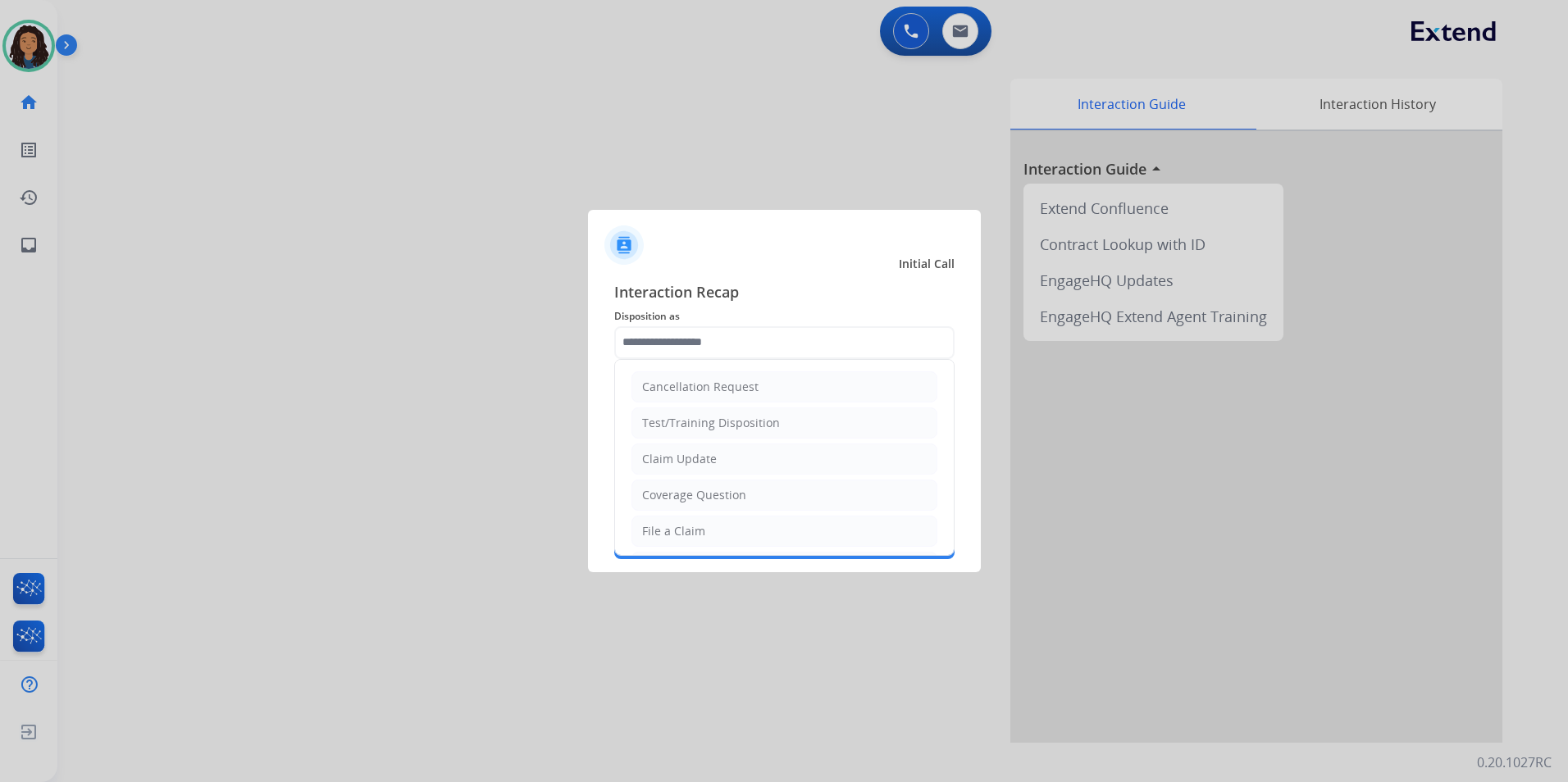
drag, startPoint x: 726, startPoint y: 459, endPoint x: 716, endPoint y: 410, distance: 50.0
click at [726, 458] on li "Claim Update" at bounding box center [784, 459] width 305 height 31
type input "**********"
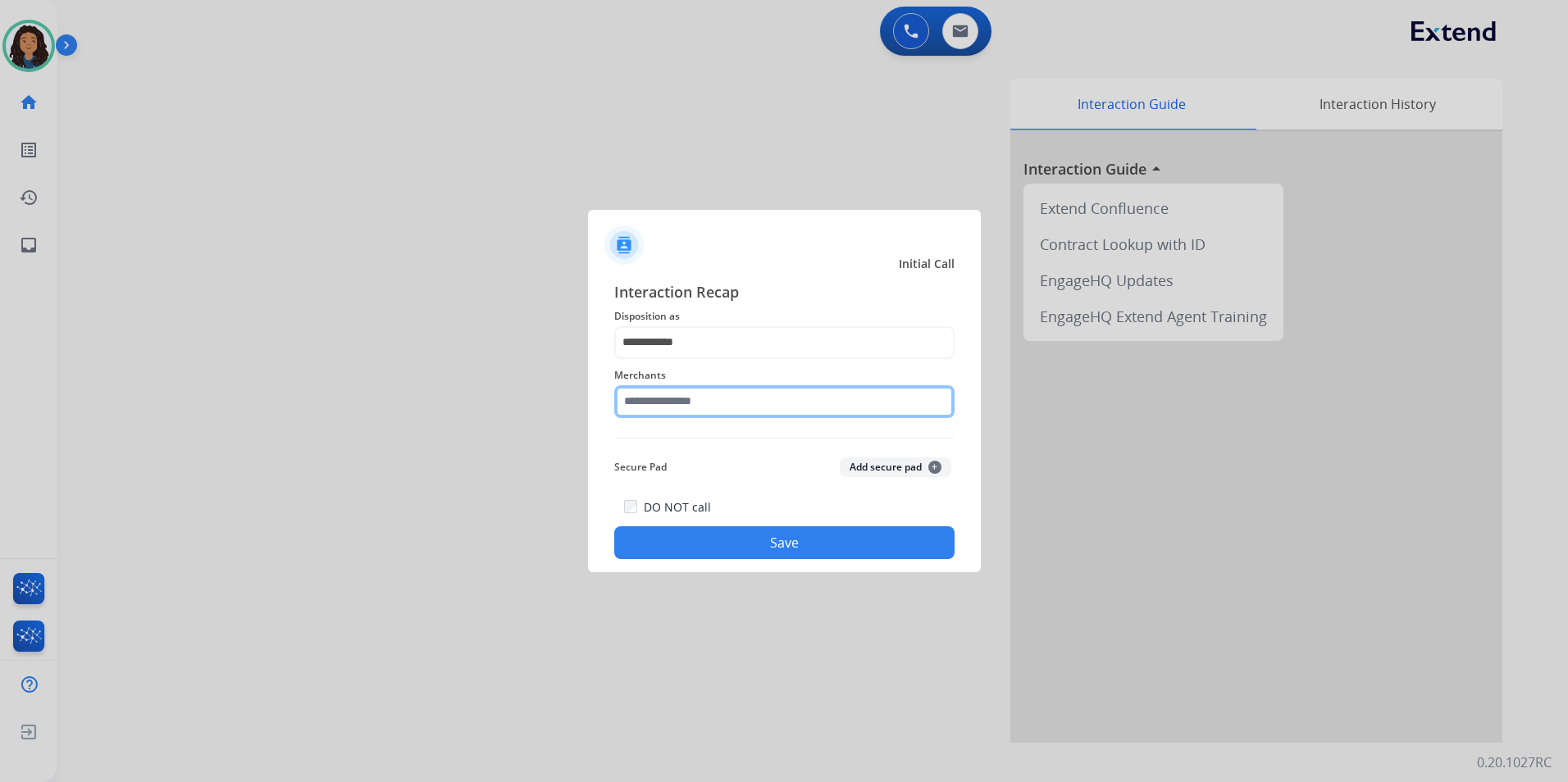
click at [716, 409] on input "text" at bounding box center [784, 401] width 340 height 33
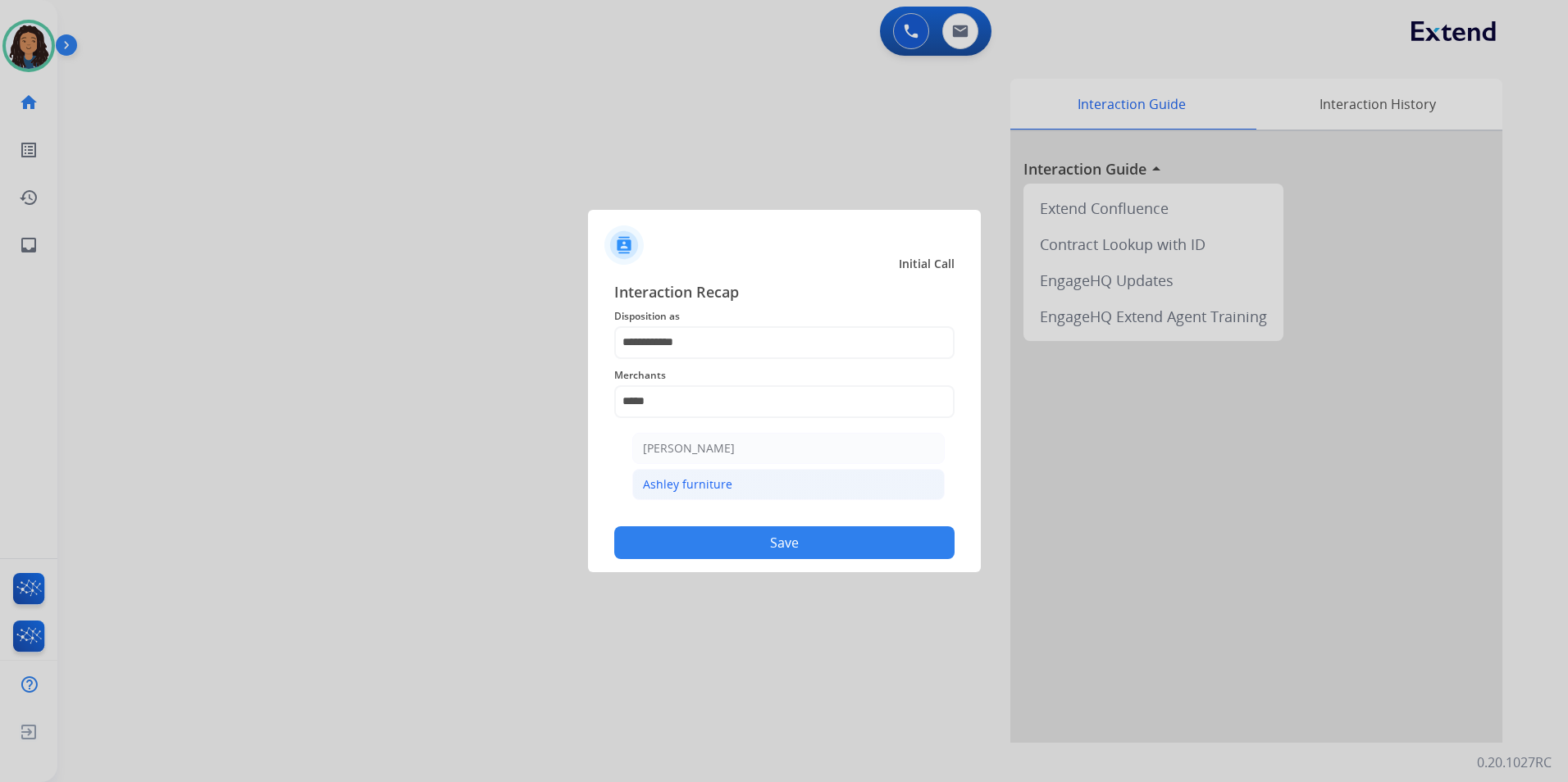
click at [732, 492] on li "Ashley furniture" at bounding box center [789, 485] width 312 height 31
type input "**********"
click at [731, 539] on button "Save" at bounding box center [784, 542] width 340 height 33
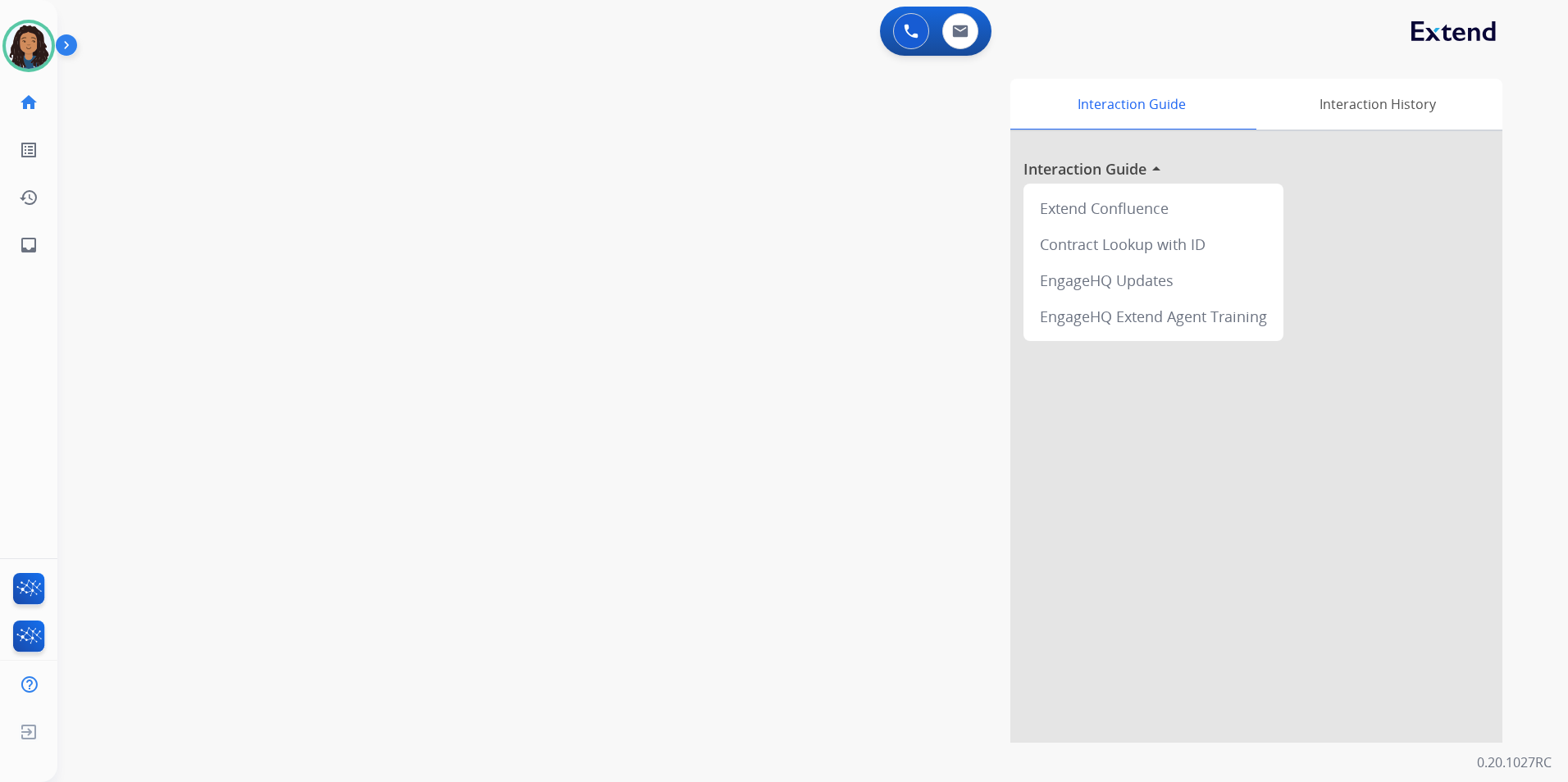
click at [114, 372] on div "swap_horiz Break voice bridge close_fullscreen Connect 3-Way Call merge_type Se…" at bounding box center [793, 401] width 1471 height 684
click at [964, 27] on img at bounding box center [960, 31] width 16 height 13
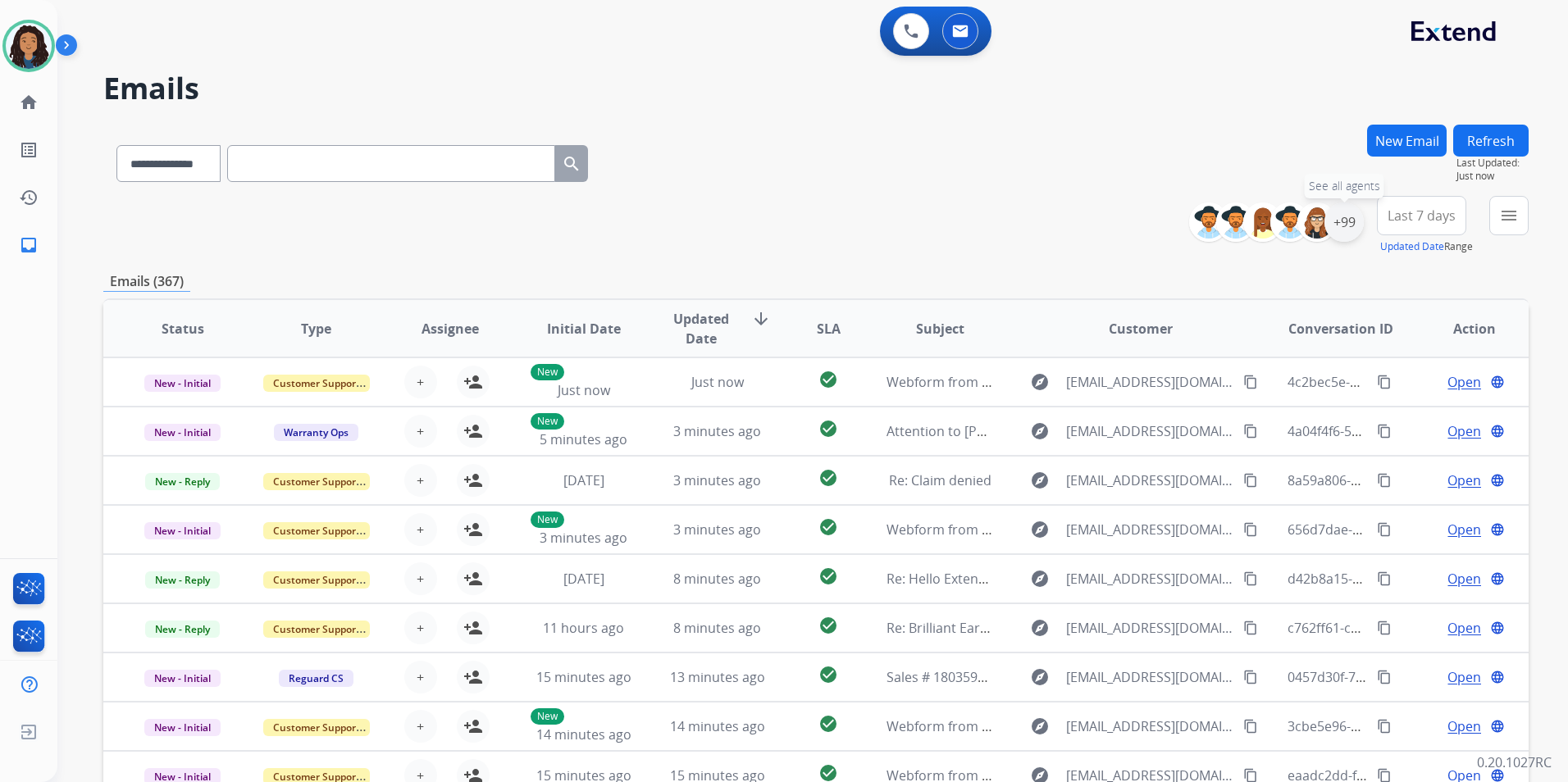
click at [1352, 227] on div "+99" at bounding box center [1344, 223] width 40 height 40
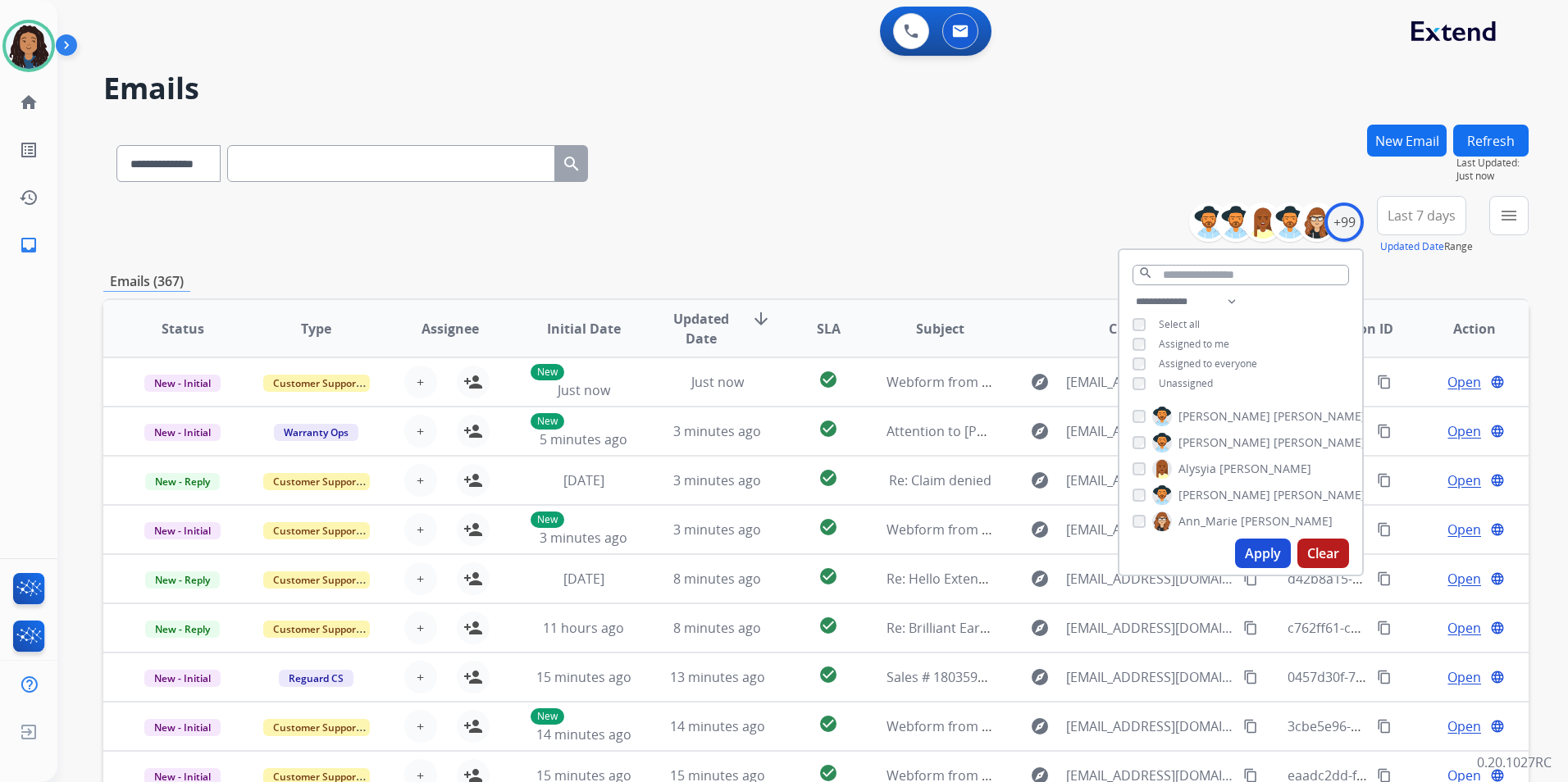
click at [1180, 384] on span "Unassigned" at bounding box center [1186, 383] width 54 height 14
click at [1259, 558] on button "Apply" at bounding box center [1264, 554] width 56 height 30
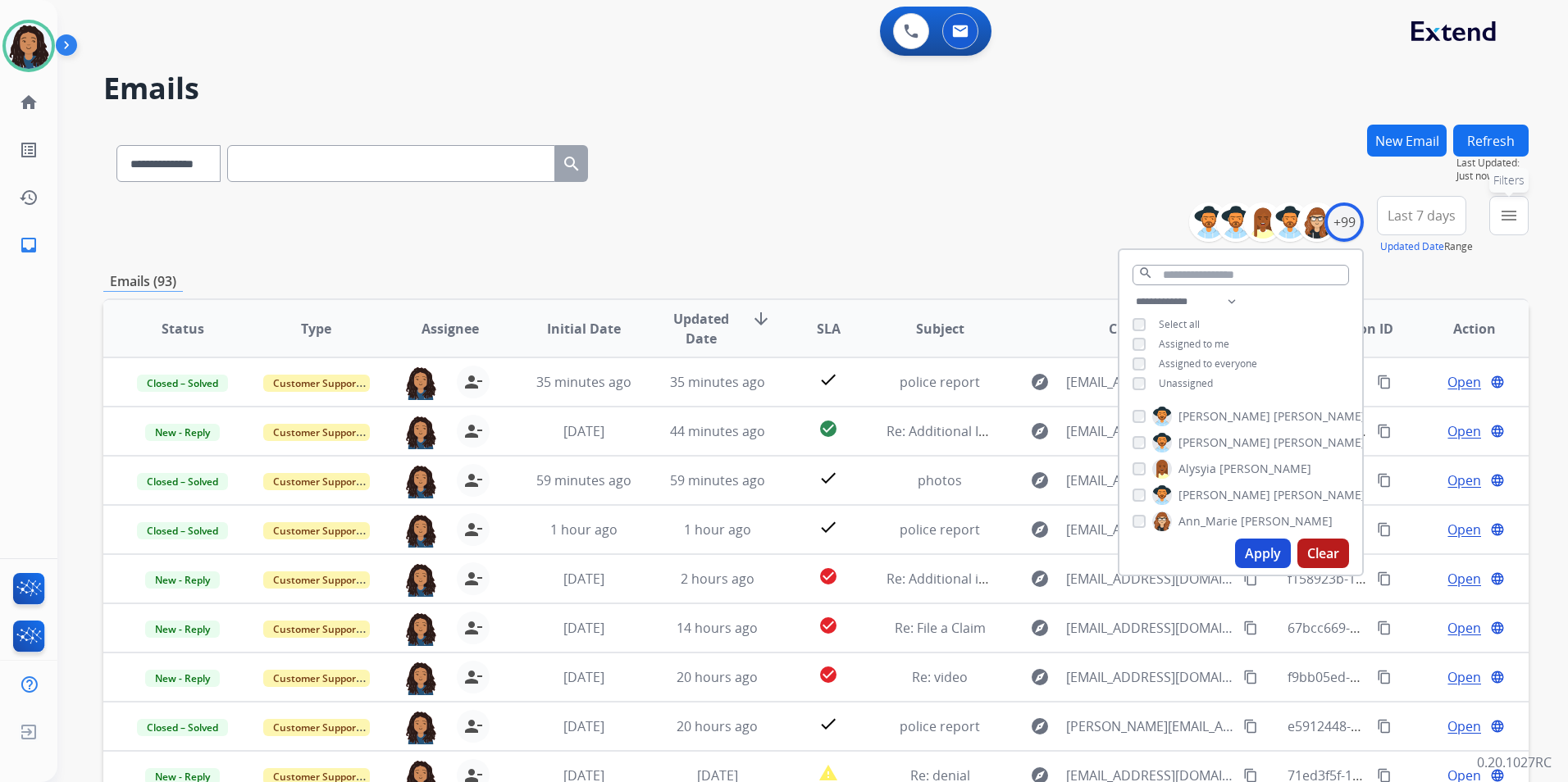
click at [1496, 226] on button "menu Filters" at bounding box center [1509, 216] width 40 height 40
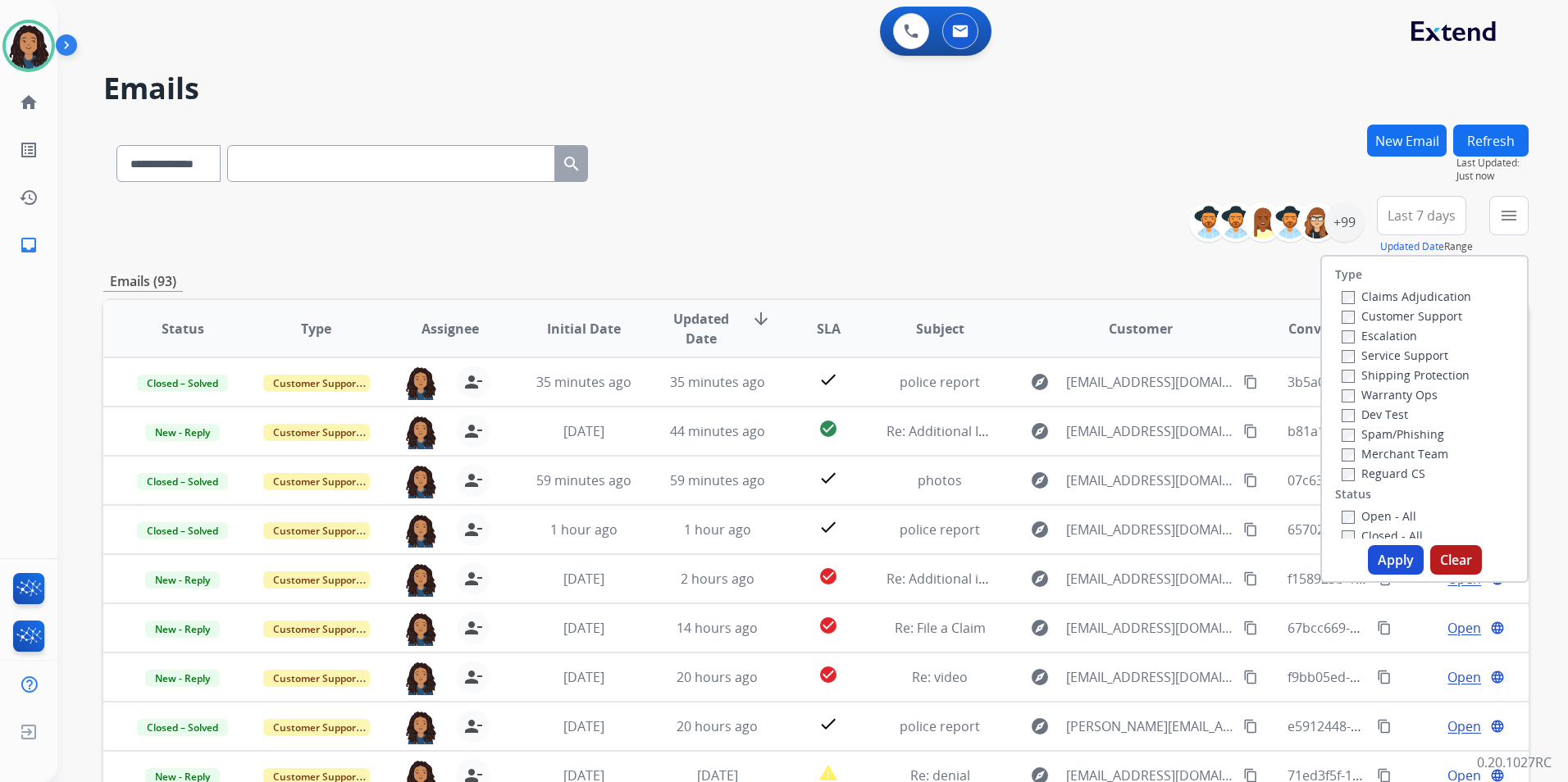
click at [1427, 318] on label "Customer Support" at bounding box center [1402, 316] width 120 height 16
click at [1437, 376] on label "Shipping Protection" at bounding box center [1406, 375] width 128 height 16
drag, startPoint x: 1394, startPoint y: 472, endPoint x: 1382, endPoint y: 511, distance: 40.8
click at [1394, 473] on label "Reguard CS" at bounding box center [1384, 474] width 84 height 16
click at [1380, 511] on label "Open - All" at bounding box center [1379, 516] width 75 height 16
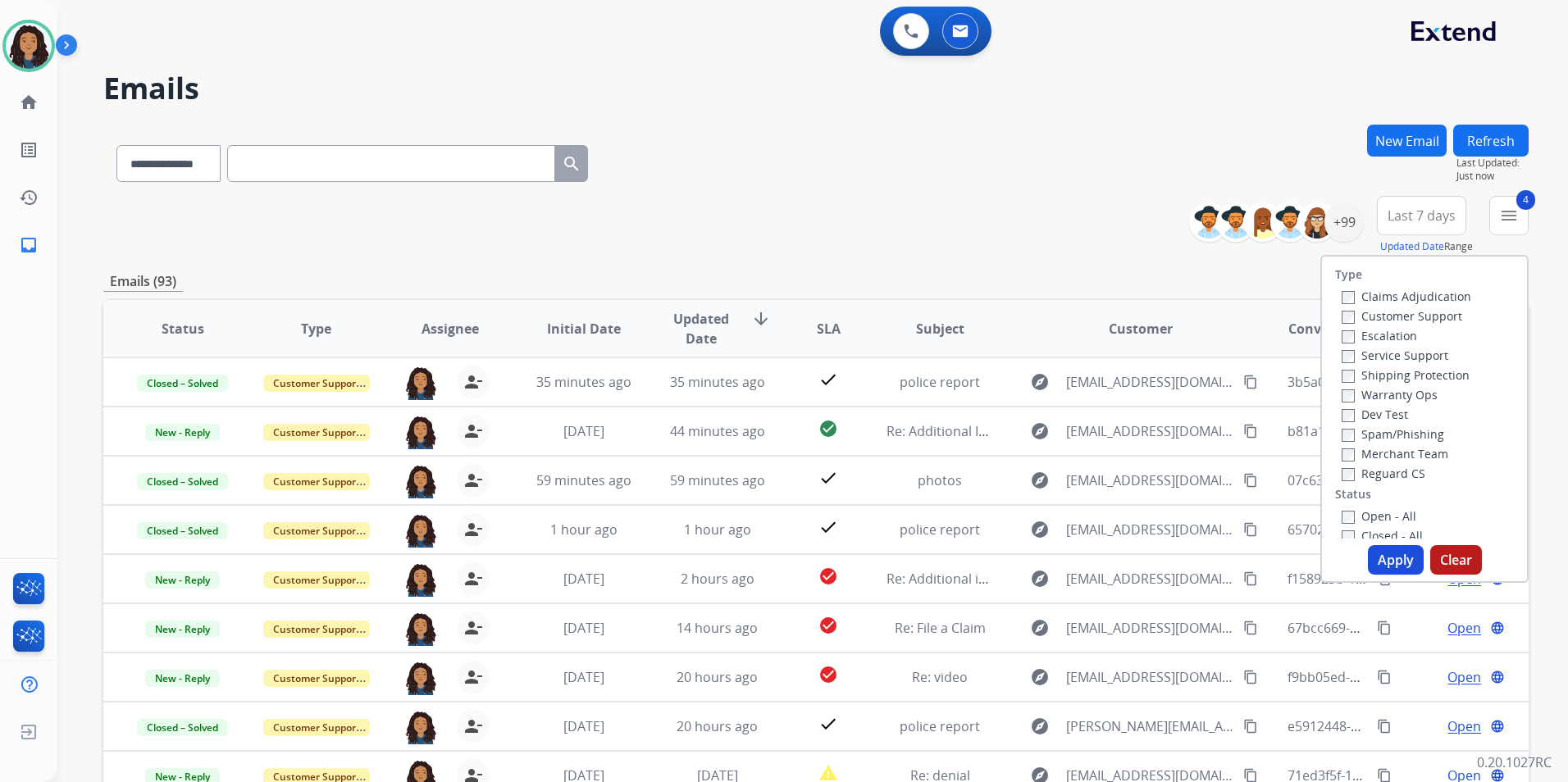
click at [1389, 553] on button "Apply" at bounding box center [1396, 560] width 56 height 30
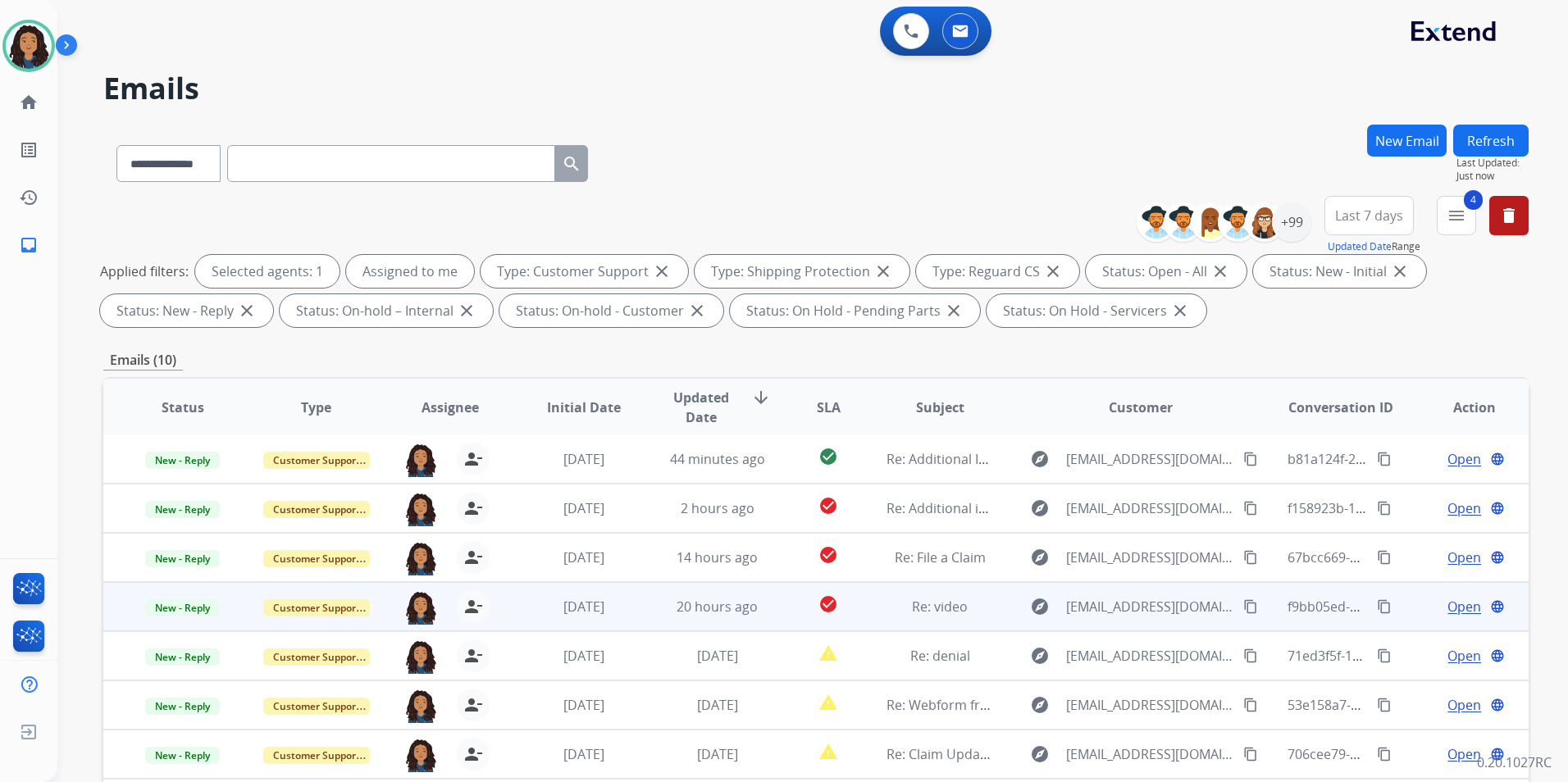
scroll to position [230, 0]
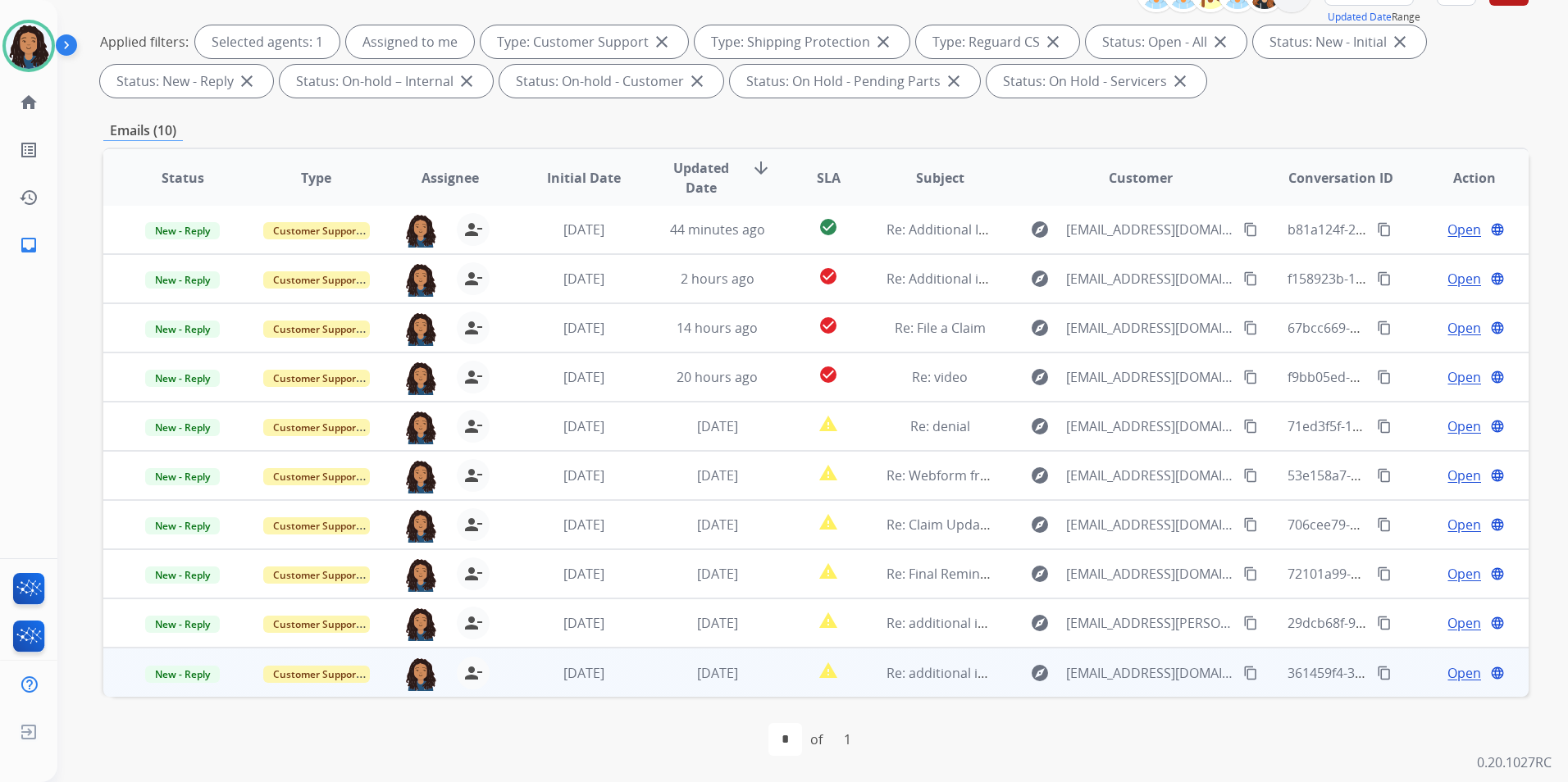
click at [1464, 675] on span "Open" at bounding box center [1465, 674] width 34 height 20
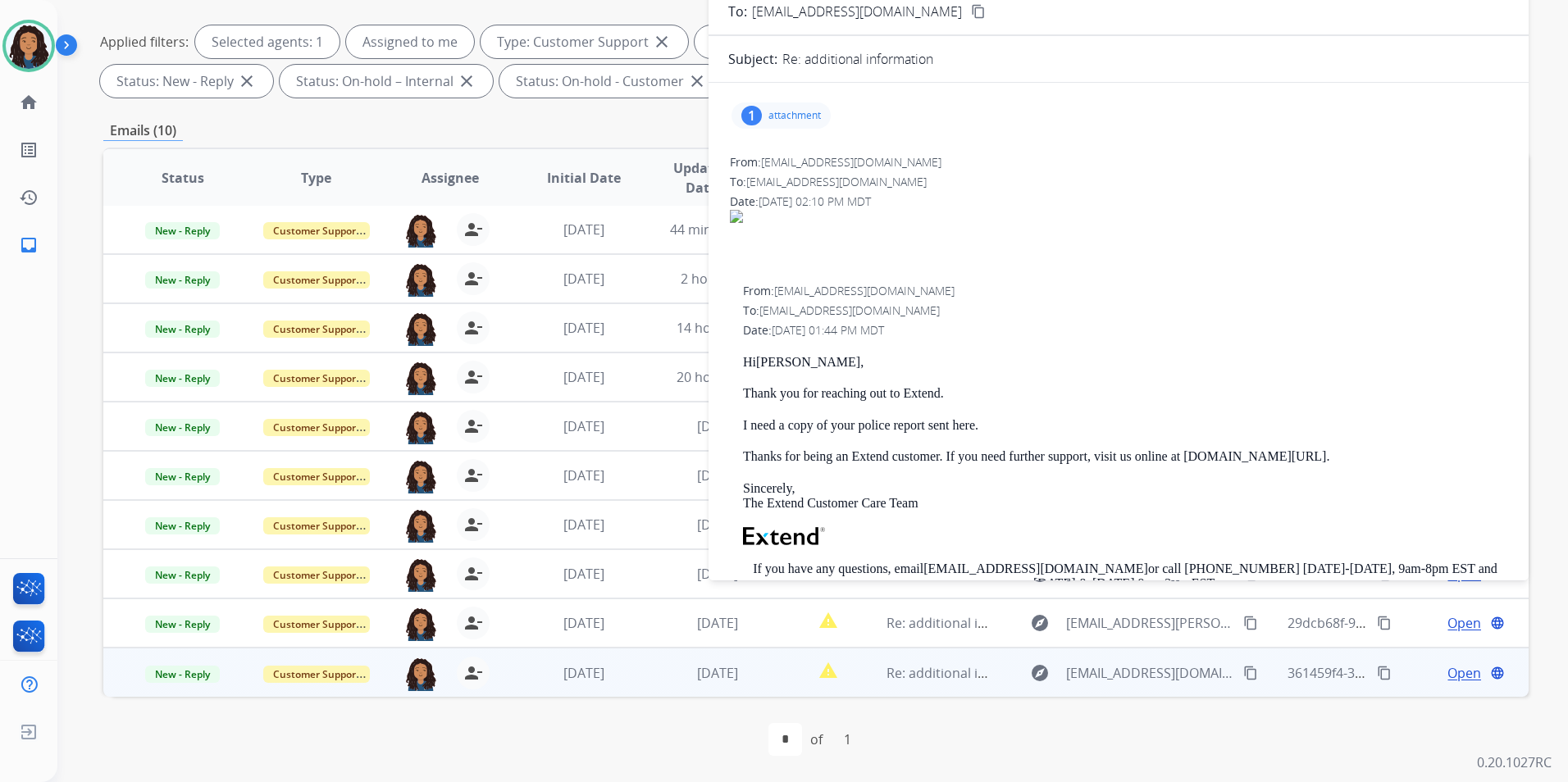
scroll to position [0, 0]
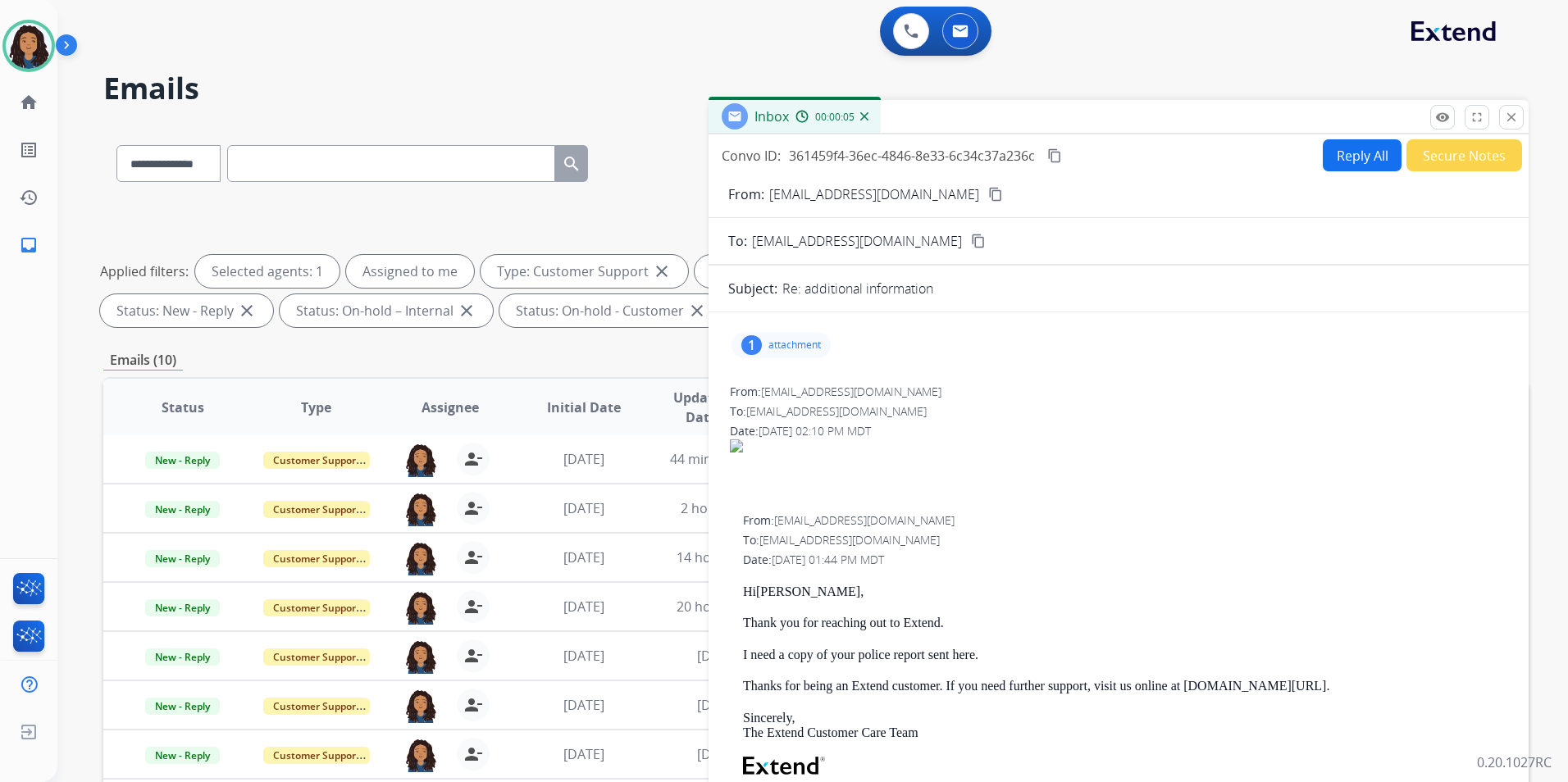
click at [787, 353] on div "1 attachment" at bounding box center [781, 345] width 99 height 26
click at [783, 395] on div at bounding box center [789, 391] width 82 height 58
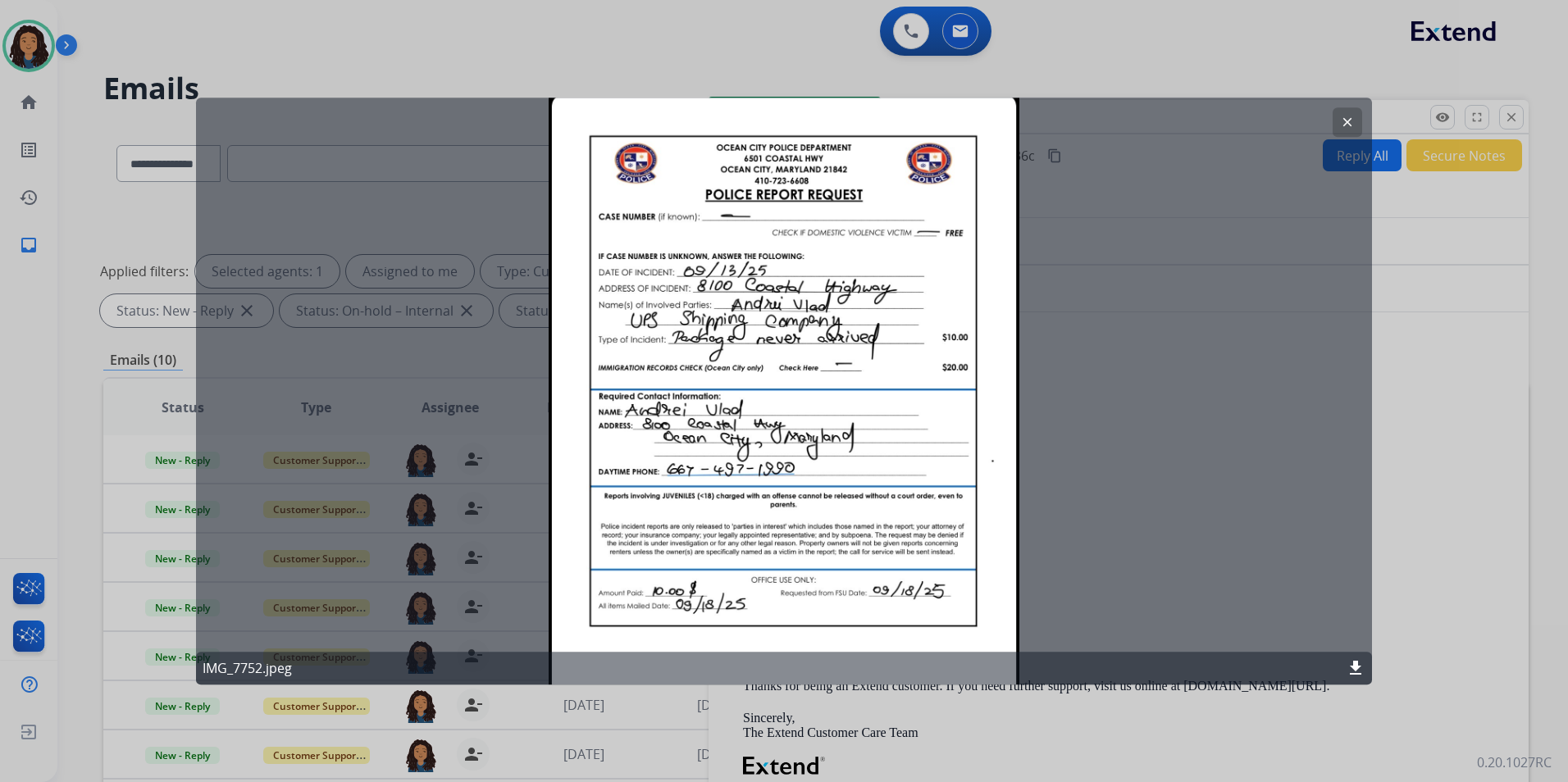
click at [1357, 125] on button "clear" at bounding box center [1348, 122] width 30 height 30
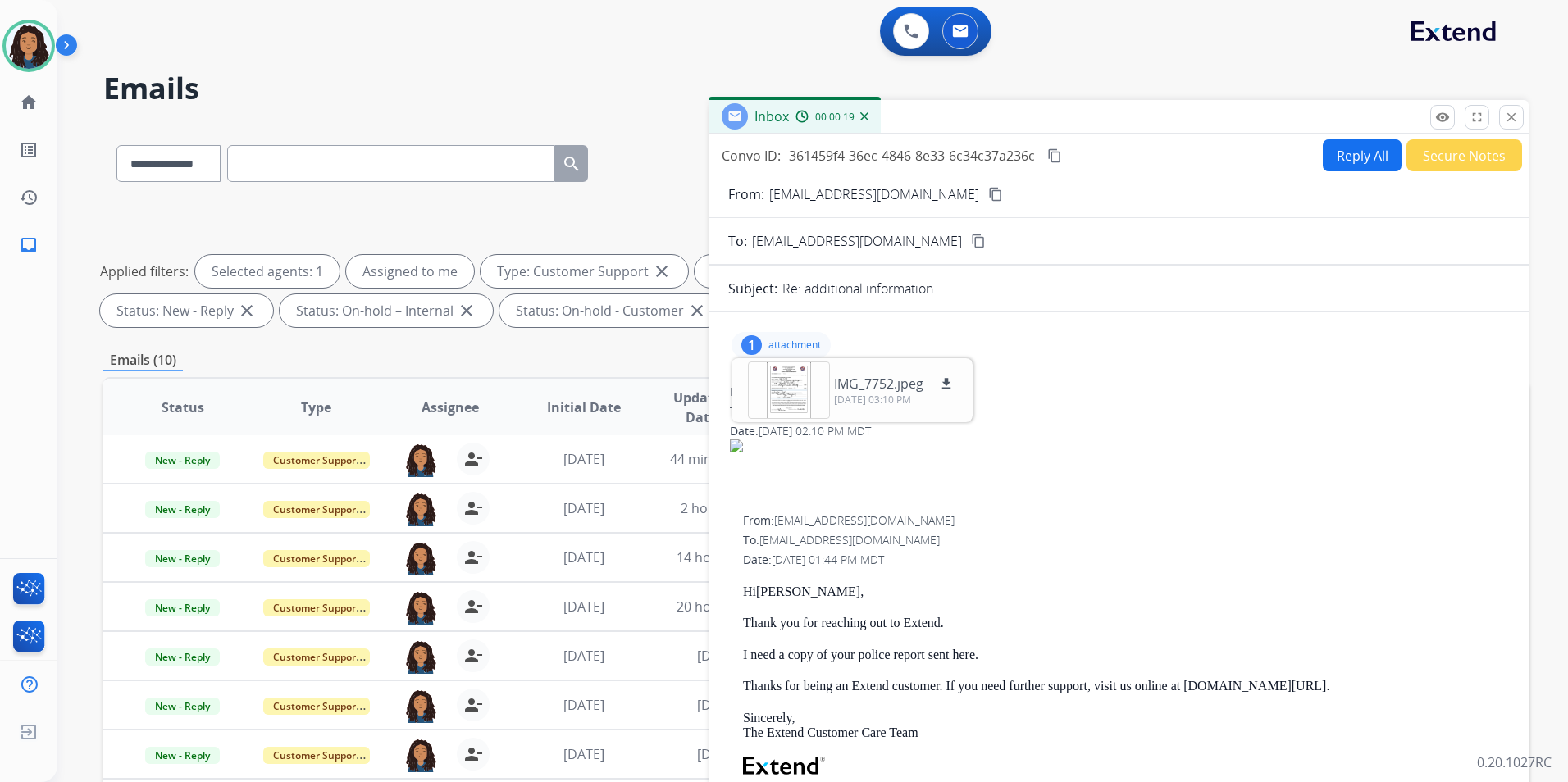
click at [740, 579] on div "From: support@extend.com To: vlad.andrei.633@gmail.com Date: 09/19/2025 - 01:44…" at bounding box center [1118, 756] width 781 height 490
drag, startPoint x: 746, startPoint y: 586, endPoint x: 735, endPoint y: 593, distance: 13.0
click at [735, 593] on div "From: support@extend.com To: vlad.andrei.633@gmail.com Date: 09/19/2025 - 01:44…" at bounding box center [1118, 756] width 781 height 490
drag, startPoint x: 740, startPoint y: 590, endPoint x: 996, endPoint y: 616, distance: 257.3
click at [996, 616] on div "From: support@extend.com To: vlad.andrei.633@gmail.com Date: 09/19/2025 - 01:44…" at bounding box center [1118, 756] width 781 height 490
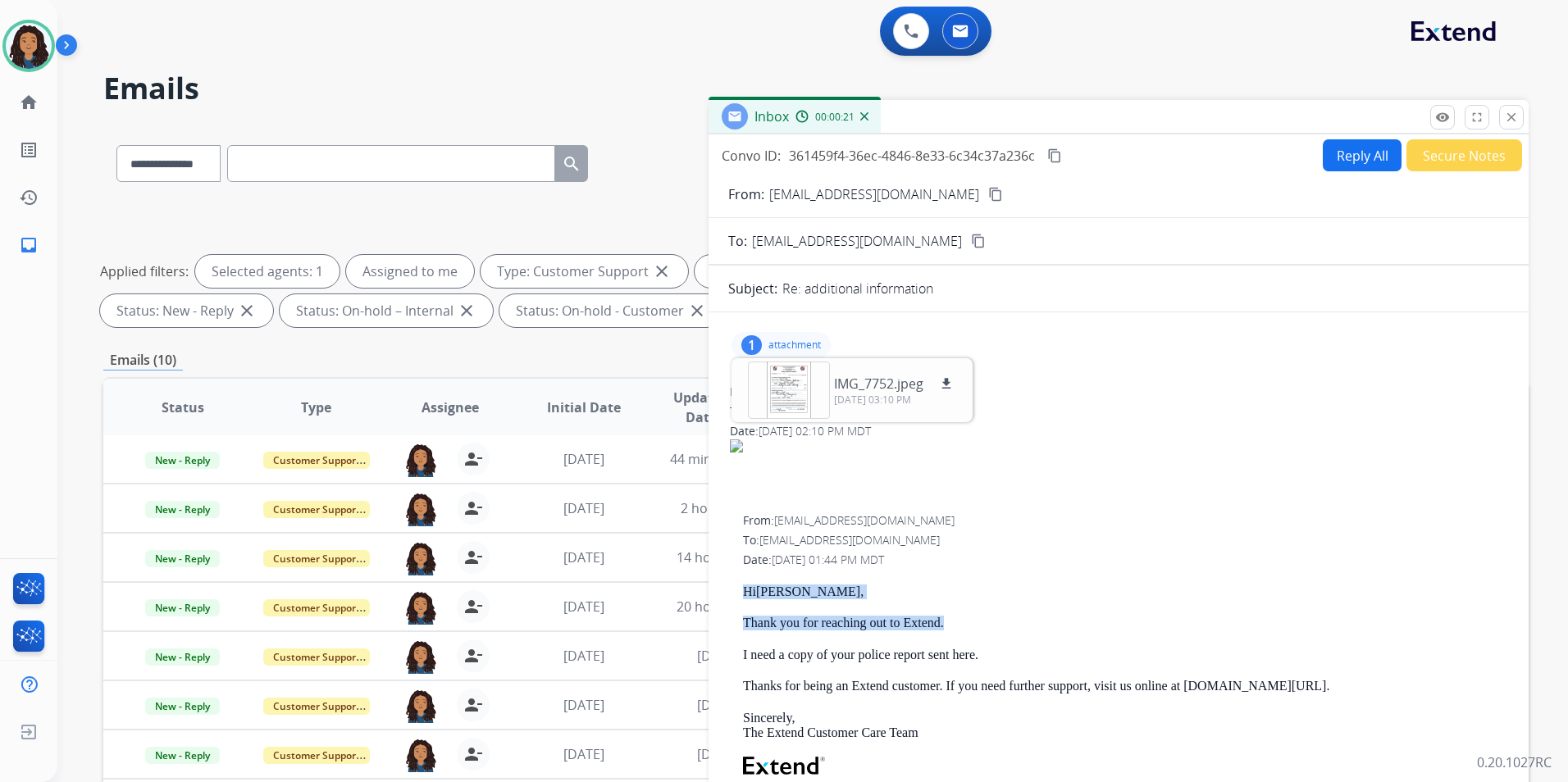
drag, startPoint x: 996, startPoint y: 616, endPoint x: 908, endPoint y: 624, distance: 88.4
copy div "Hi Andrei , Thank you for reaching out to Extend."
click at [1338, 152] on button "Reply All" at bounding box center [1362, 155] width 79 height 32
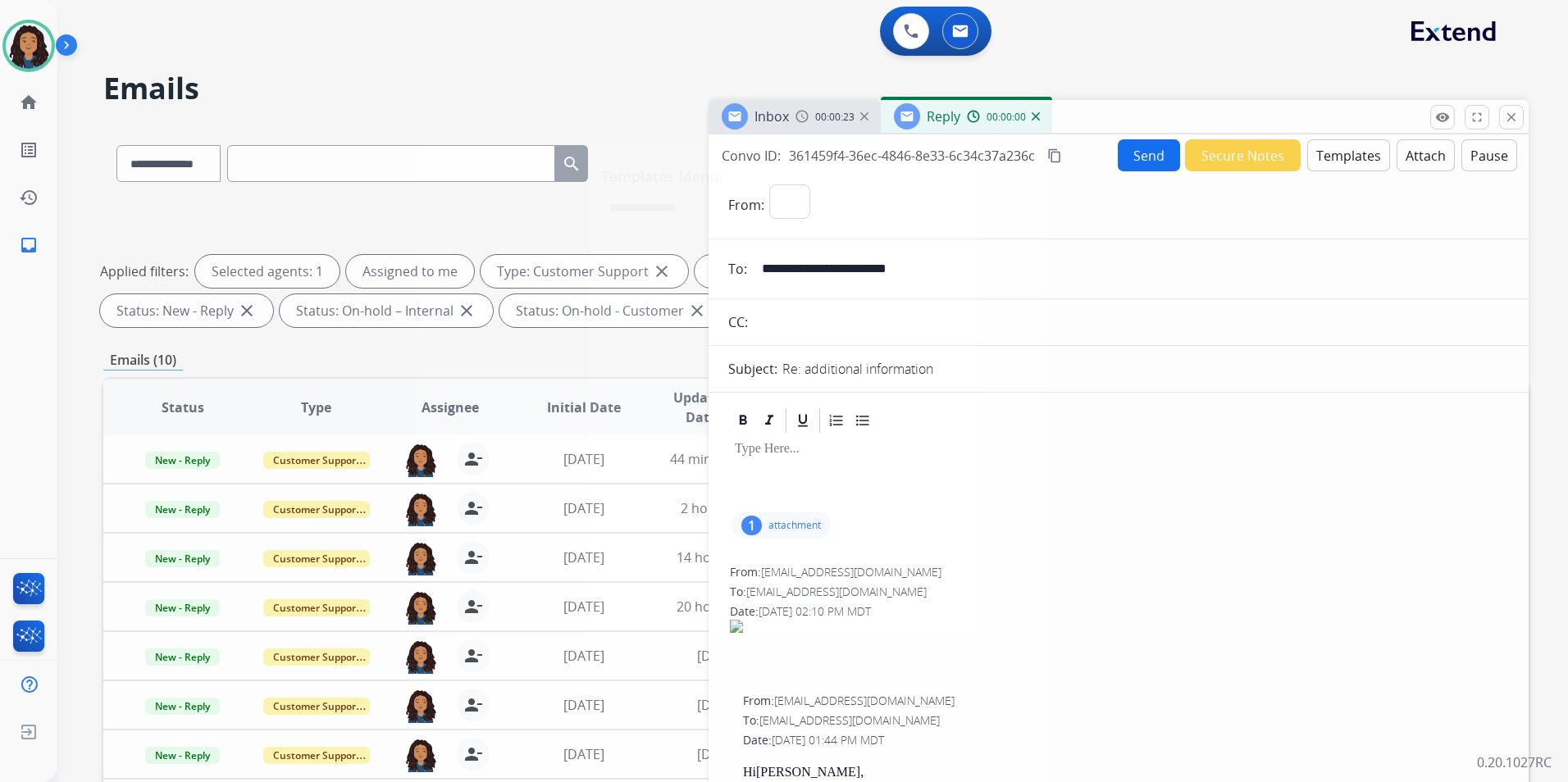
select select "**********"
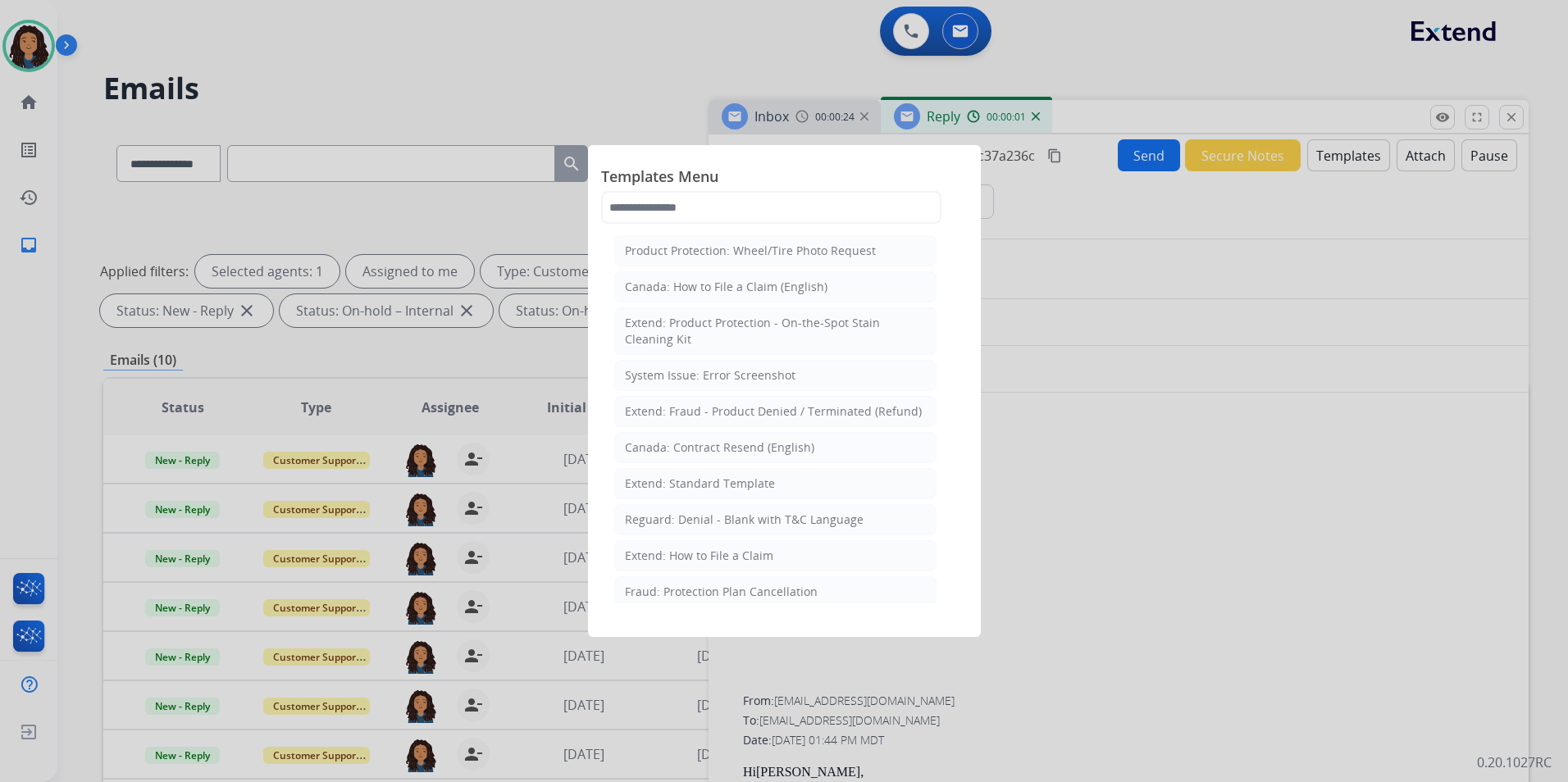
drag, startPoint x: 714, startPoint y: 484, endPoint x: 733, endPoint y: 485, distance: 19.0
click at [718, 484] on div "Extend: Standard Template" at bounding box center [699, 484] width 150 height 16
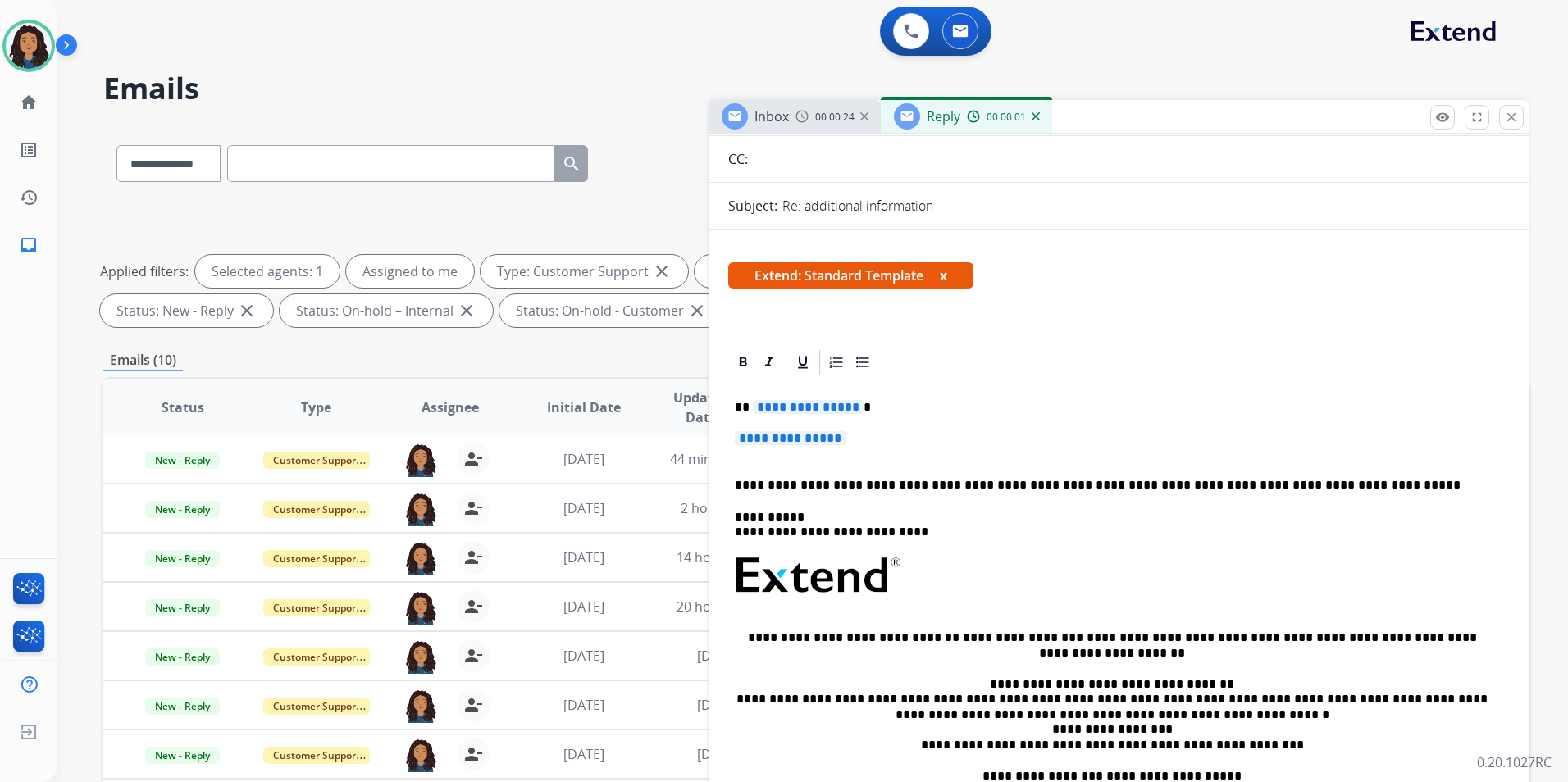
scroll to position [164, 0]
drag, startPoint x: 726, startPoint y: 401, endPoint x: 834, endPoint y: 408, distance: 108.2
drag, startPoint x: 729, startPoint y: 404, endPoint x: 876, endPoint y: 450, distance: 154.0
click at [876, 450] on div "**********" at bounding box center [1118, 613] width 781 height 475
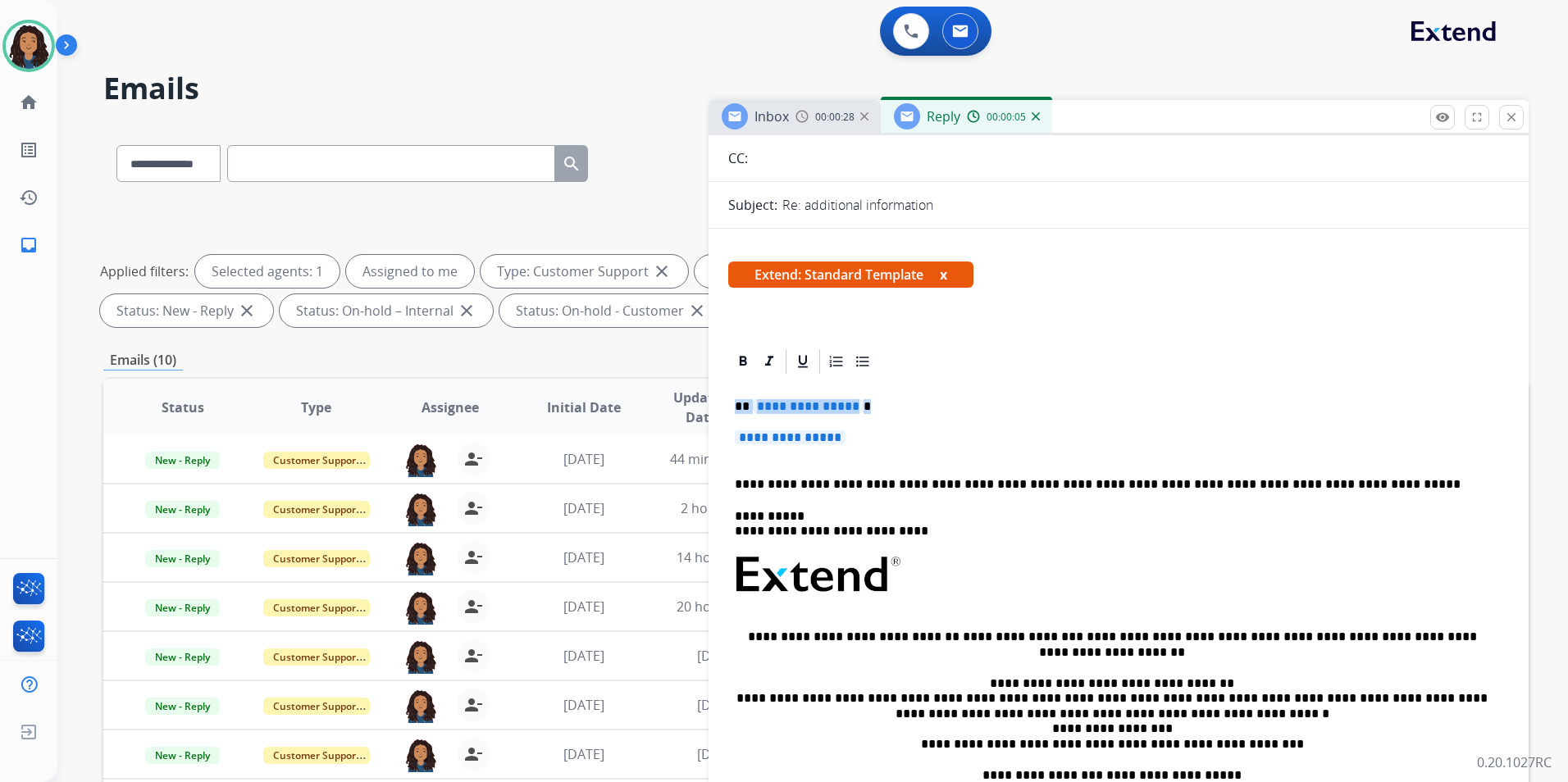
paste div
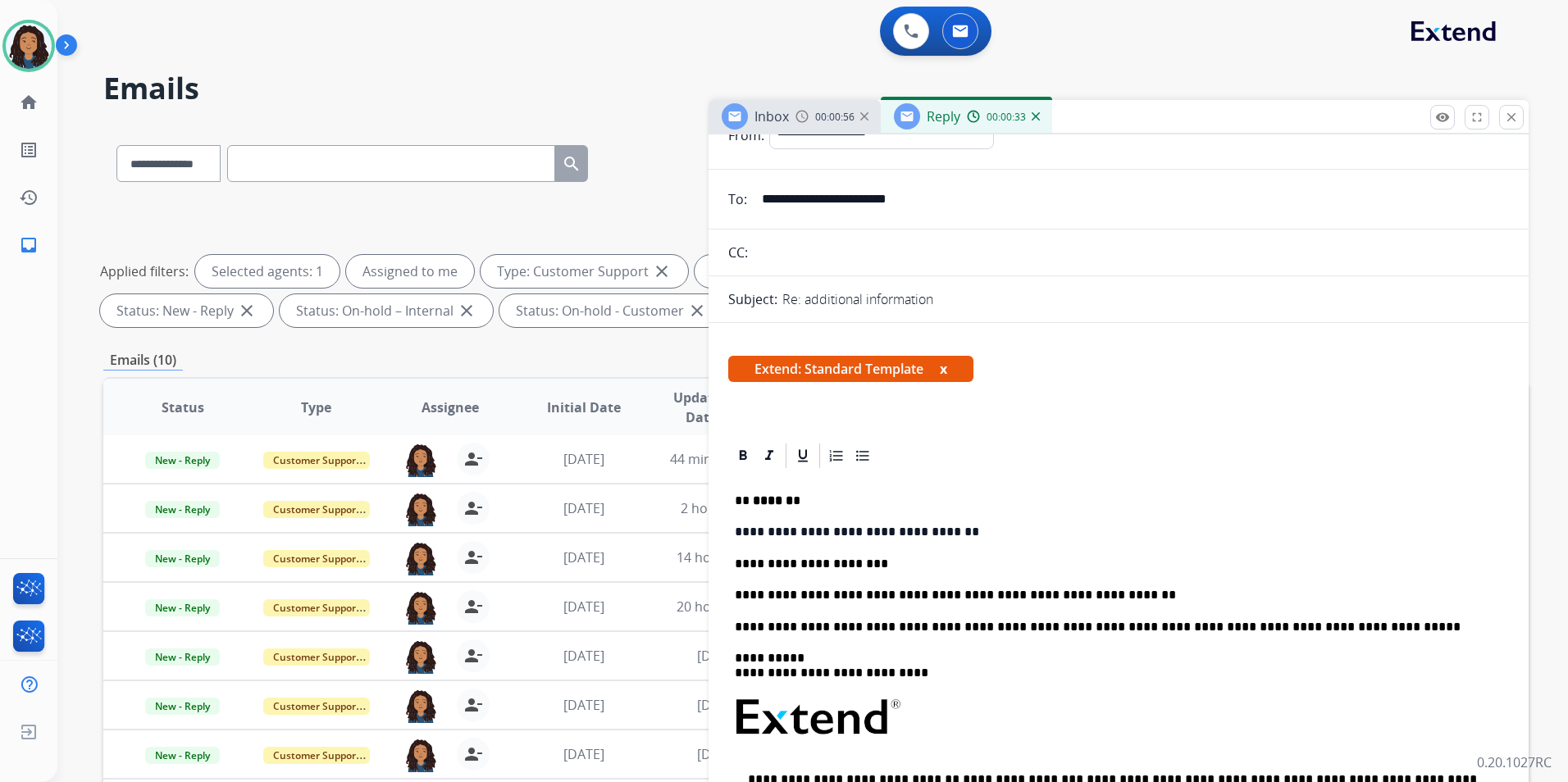
scroll to position [0, 0]
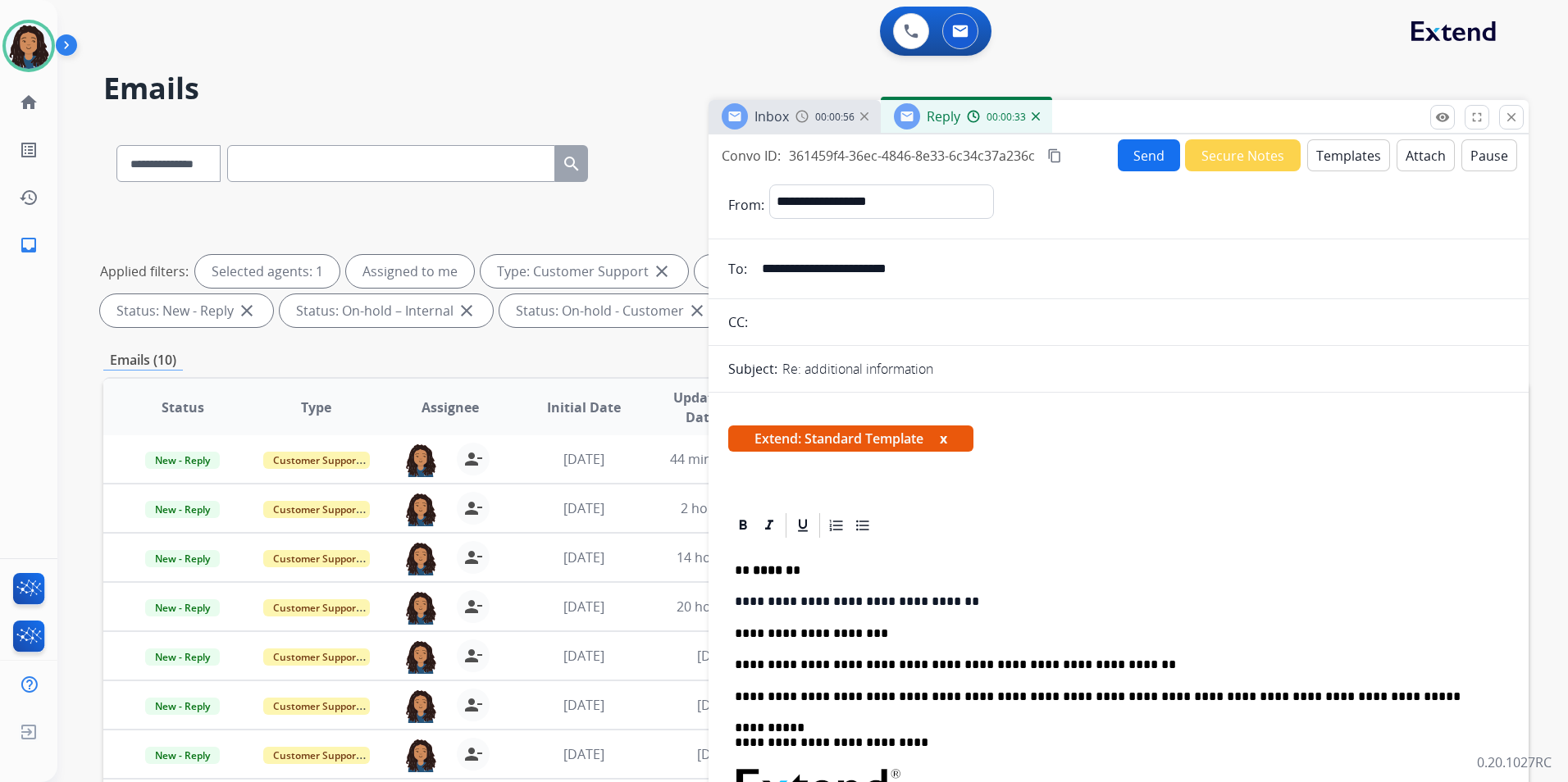
click at [1140, 152] on button "Send" at bounding box center [1149, 155] width 63 height 32
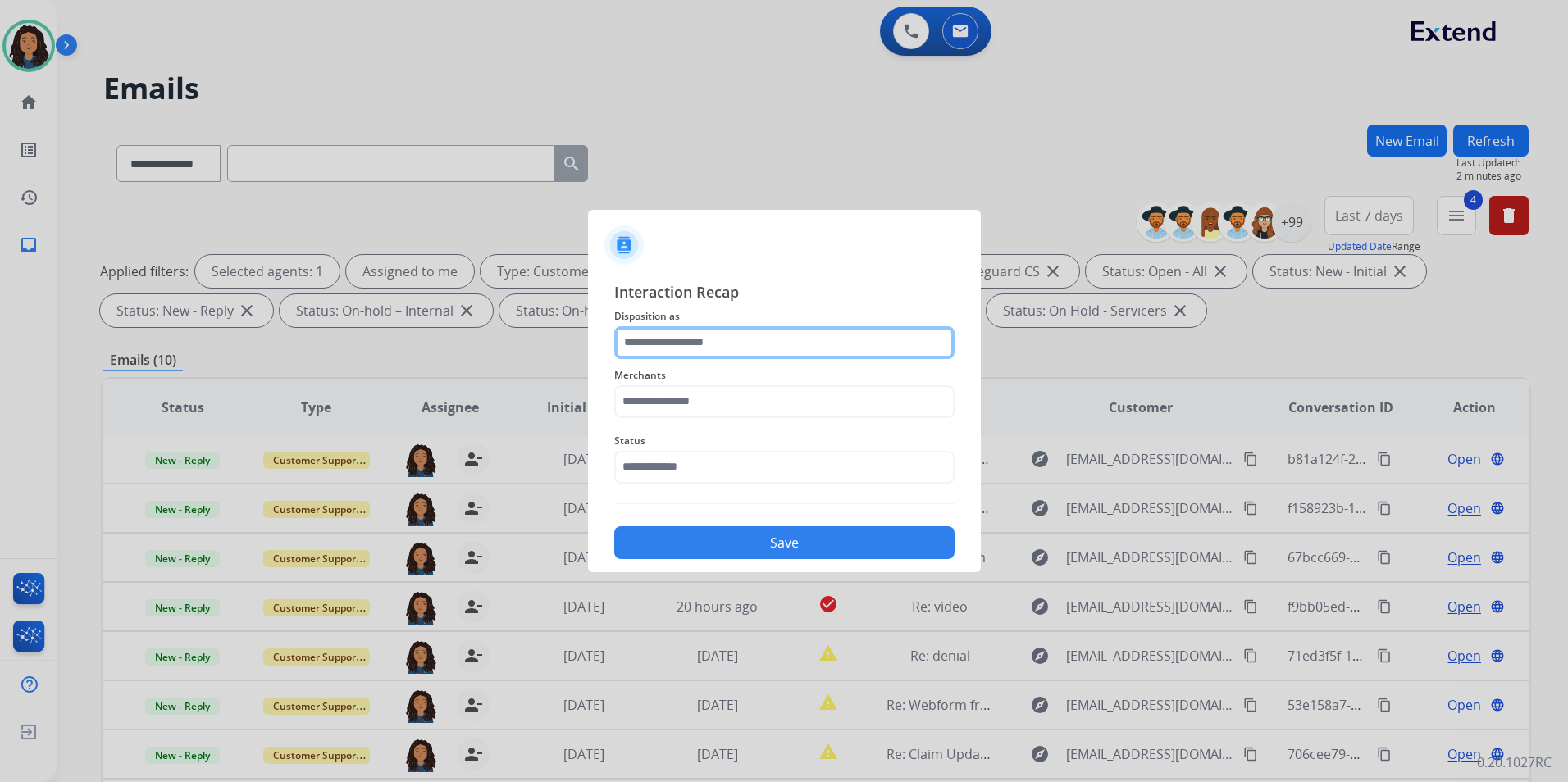
drag, startPoint x: 827, startPoint y: 338, endPoint x: 825, endPoint y: 351, distance: 13.2
click at [827, 338] on input "text" at bounding box center [784, 342] width 340 height 33
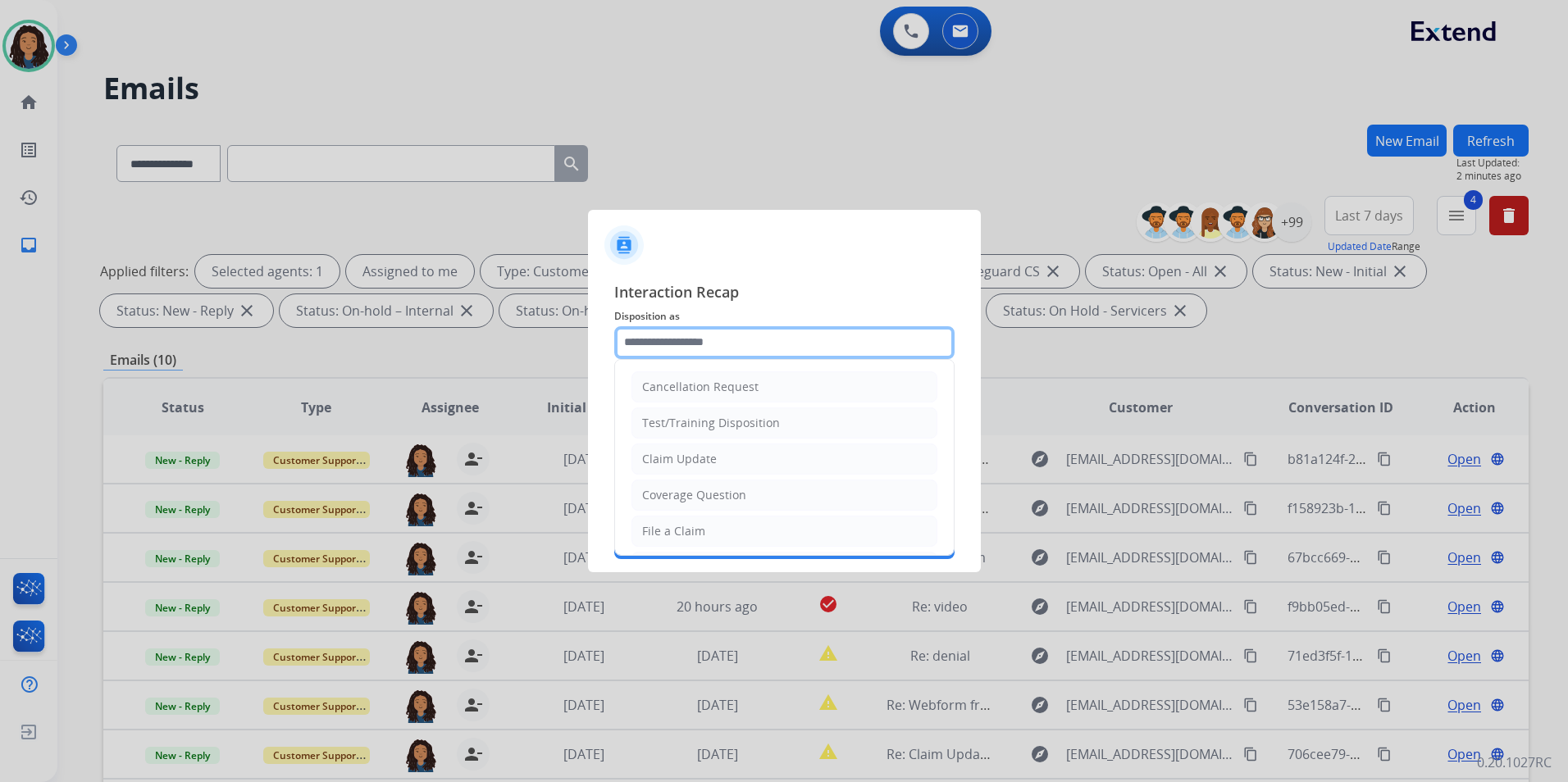
type input "**********"
type input "*****"
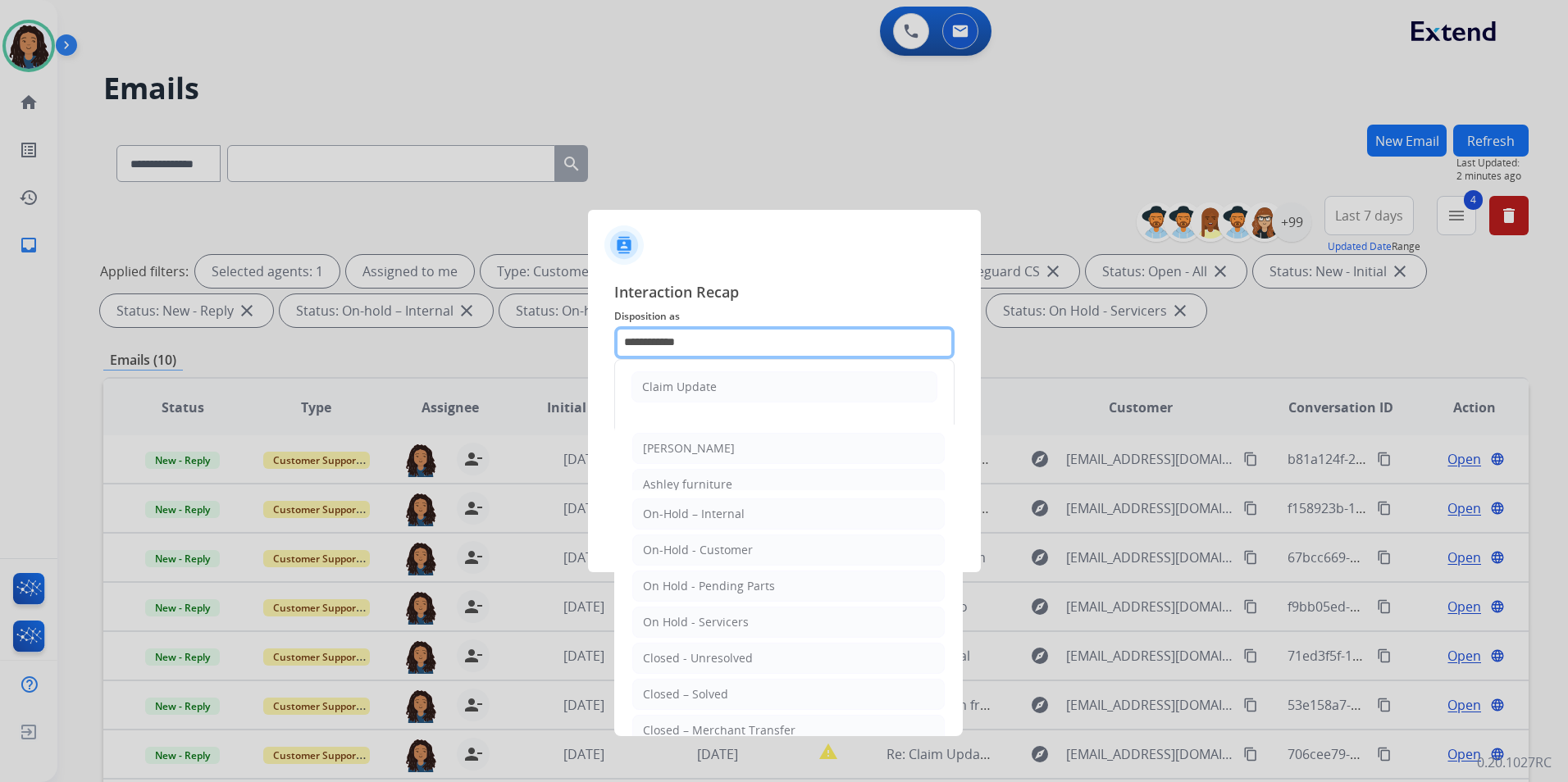
click at [685, 359] on div "**********" at bounding box center [784, 342] width 340 height 33
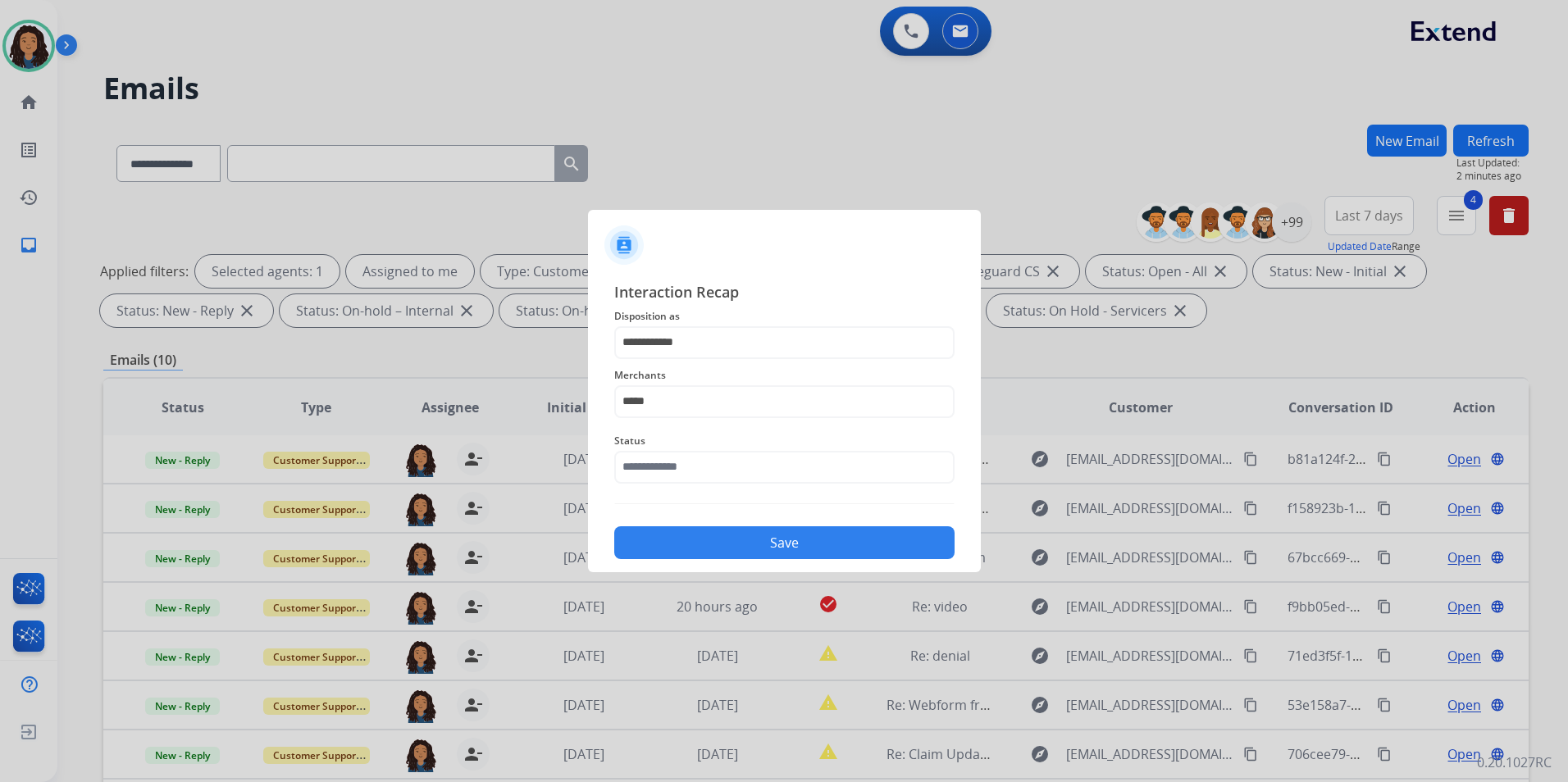
click at [785, 307] on span "Disposition as" at bounding box center [784, 316] width 340 height 20
drag, startPoint x: 684, startPoint y: 389, endPoint x: 572, endPoint y: 404, distance: 113.0
click at [0, 404] on app-contact-recap-modal "**********" at bounding box center [0, 391] width 0 height 782
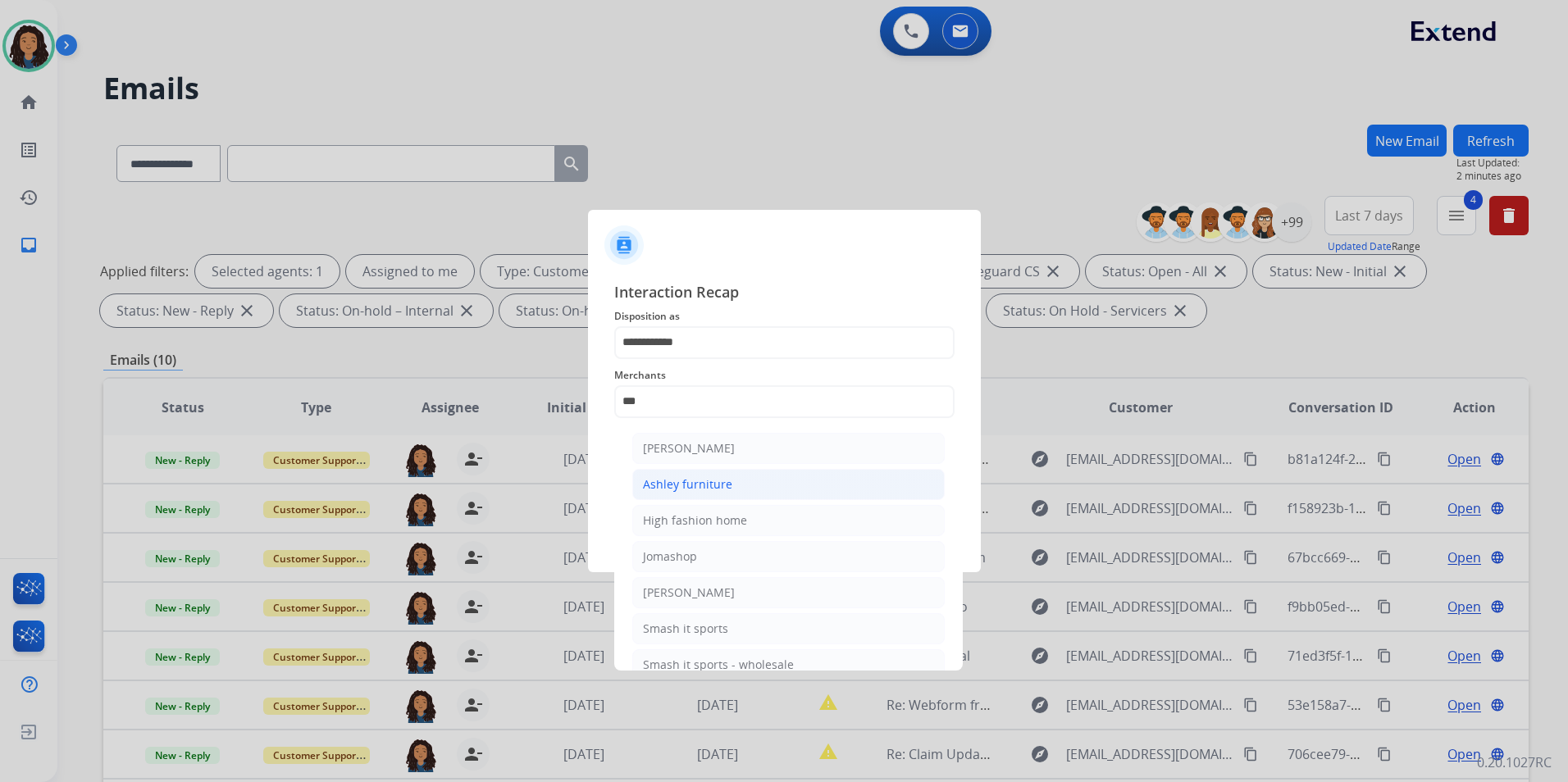
click at [700, 480] on div "Ashley furniture" at bounding box center [687, 485] width 90 height 16
type input "**********"
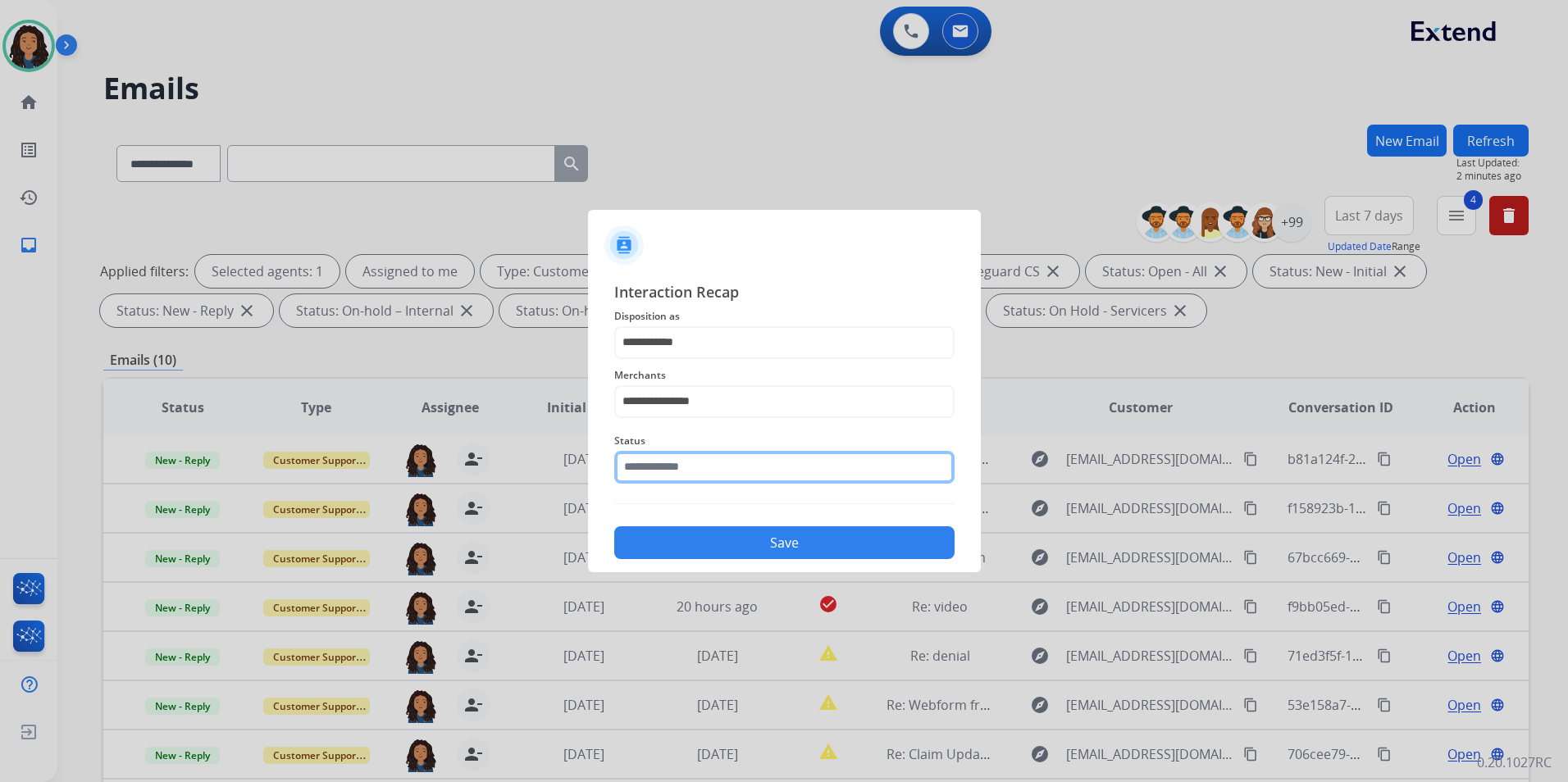
click at [681, 466] on input "text" at bounding box center [784, 467] width 340 height 33
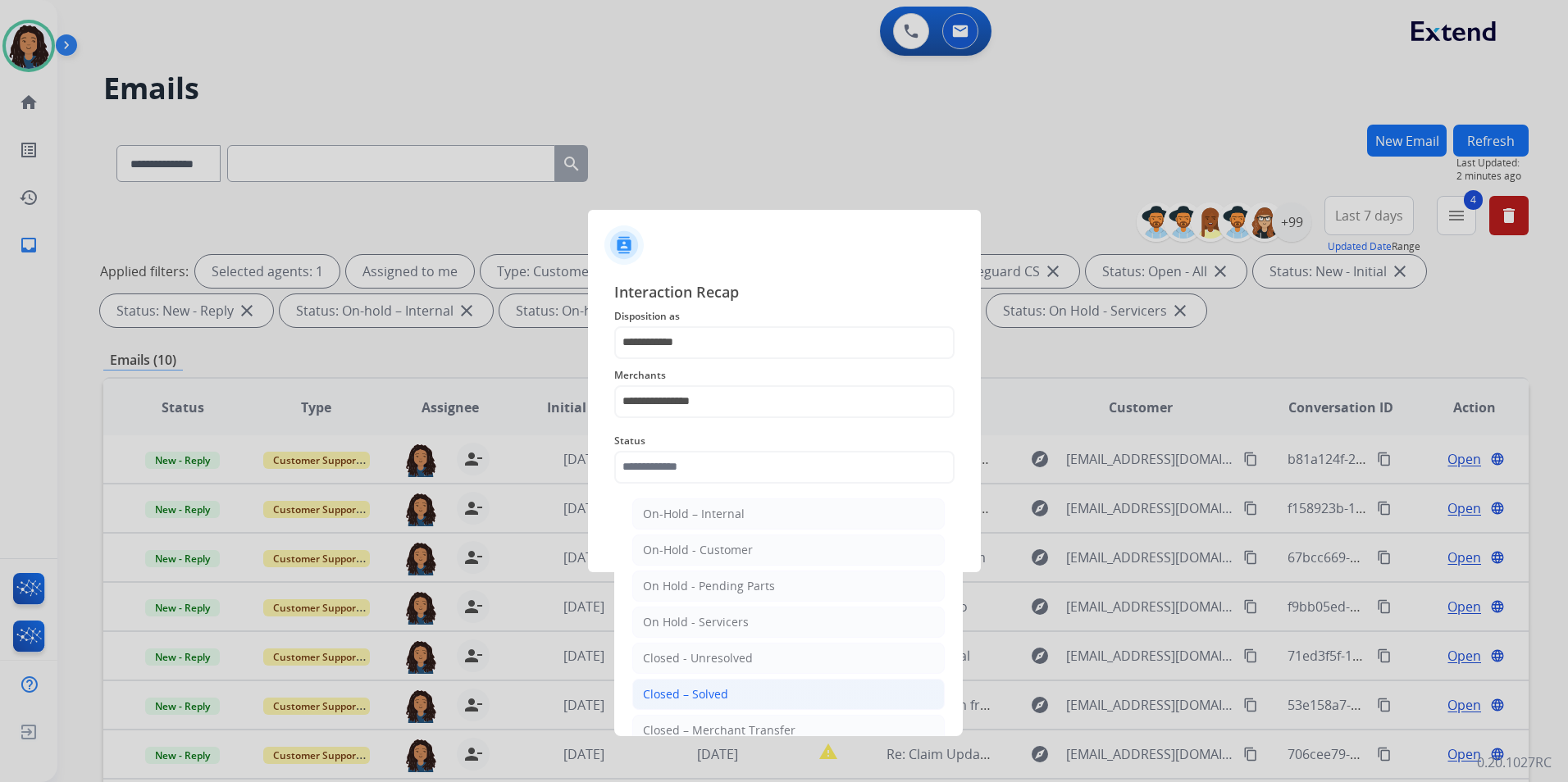
click at [680, 706] on ul "On-Hold – Internal On-Hold - Customer On Hold - Pending Parts On Hold - Service…" at bounding box center [789, 663] width 322 height 344
drag, startPoint x: 680, startPoint y: 706, endPoint x: 674, endPoint y: 693, distance: 14.3
click at [674, 693] on div "Closed – Solved" at bounding box center [686, 694] width 86 height 16
type input "**********"
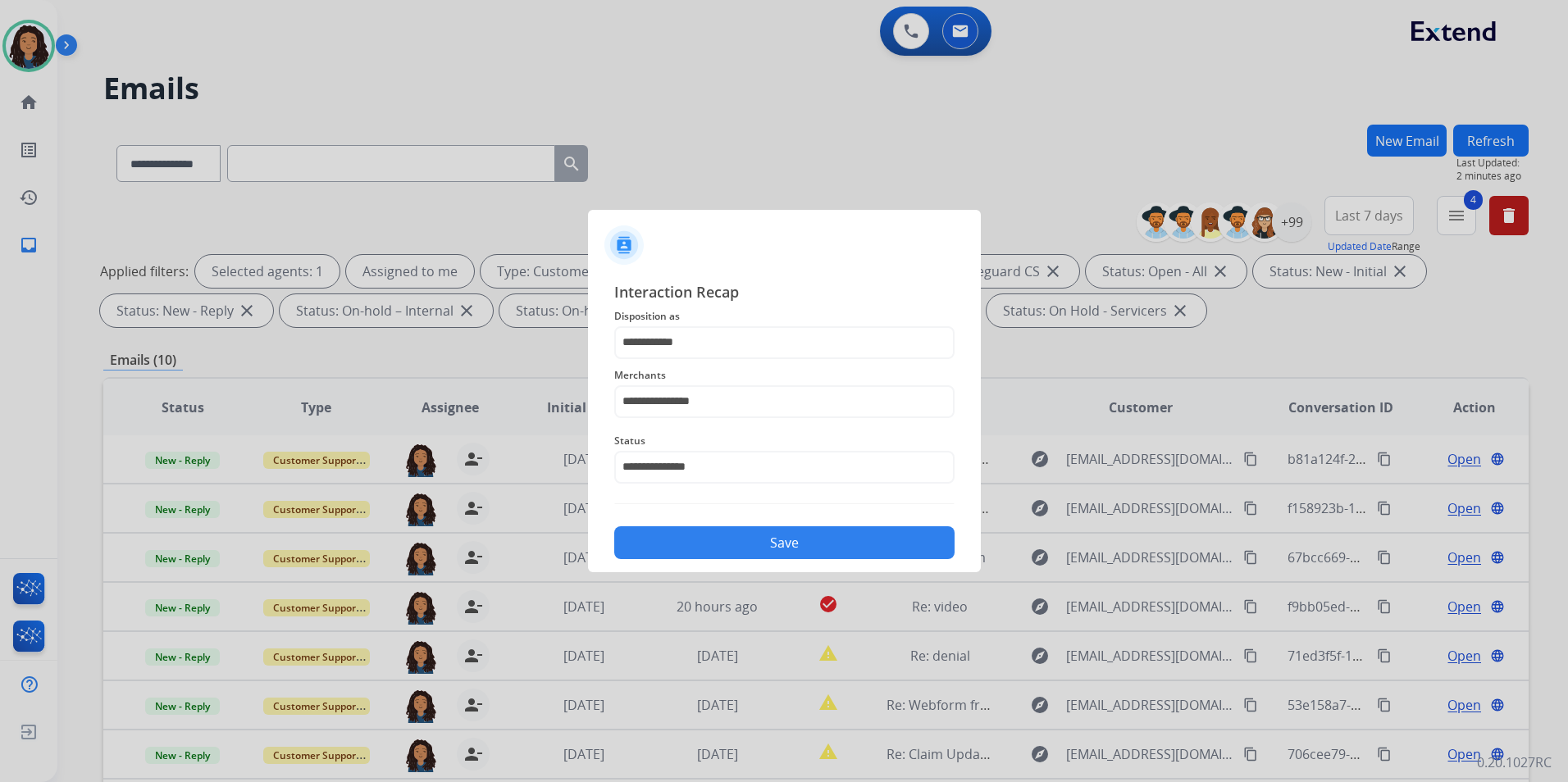
click at [692, 553] on button "Save" at bounding box center [784, 542] width 340 height 33
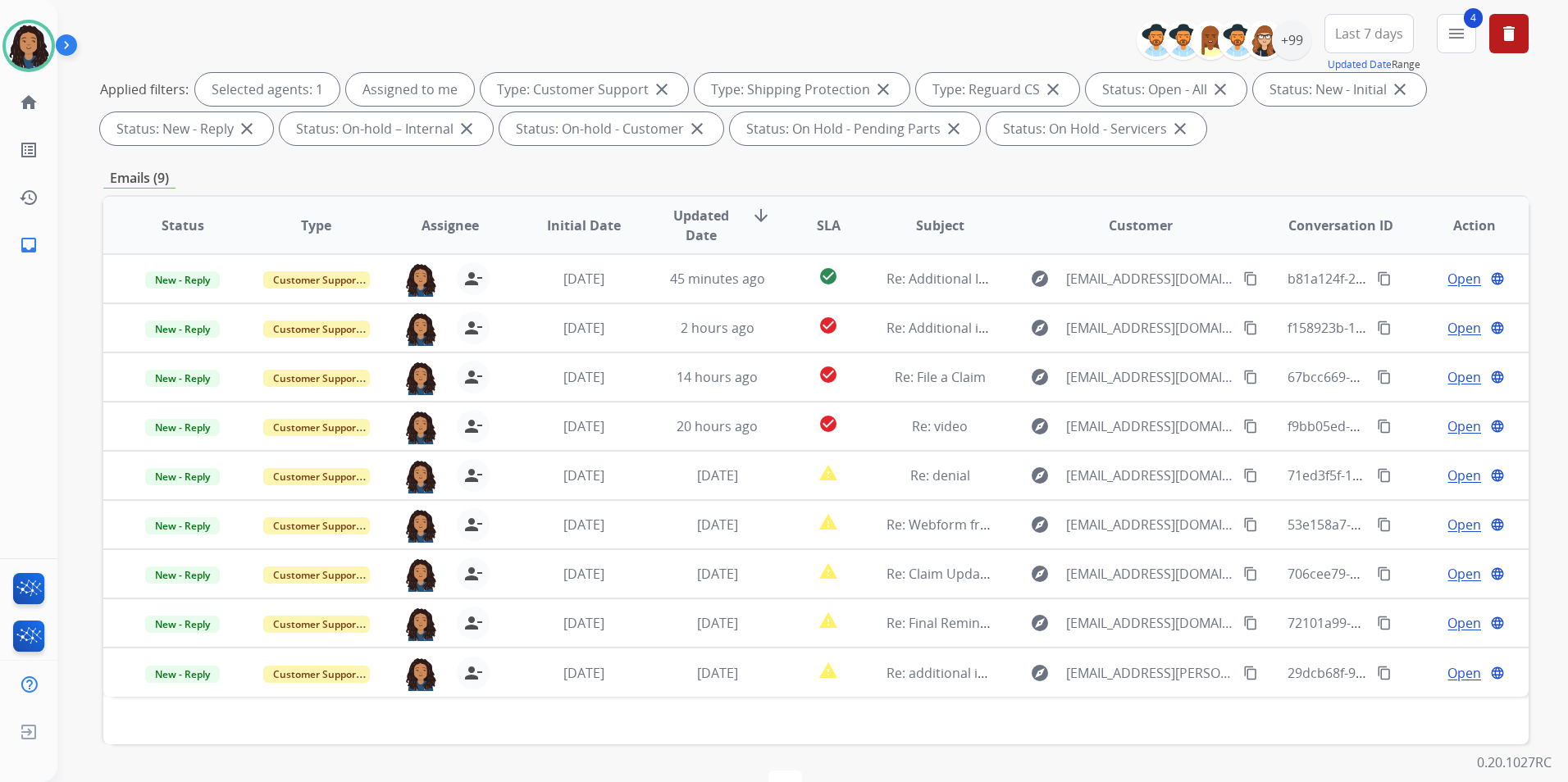
scroll to position [230, 0]
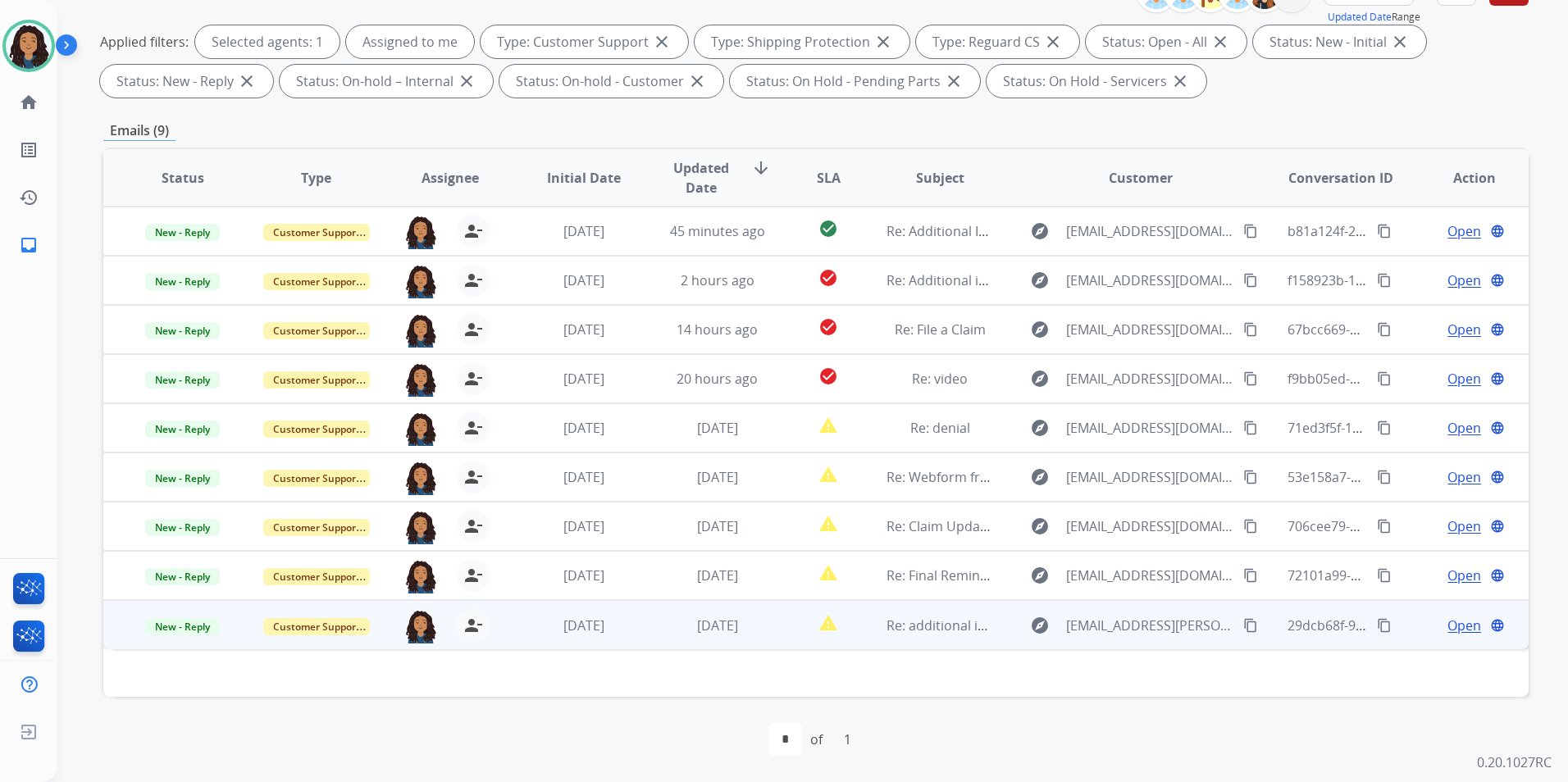
click at [1451, 623] on span "Open" at bounding box center [1465, 626] width 34 height 20
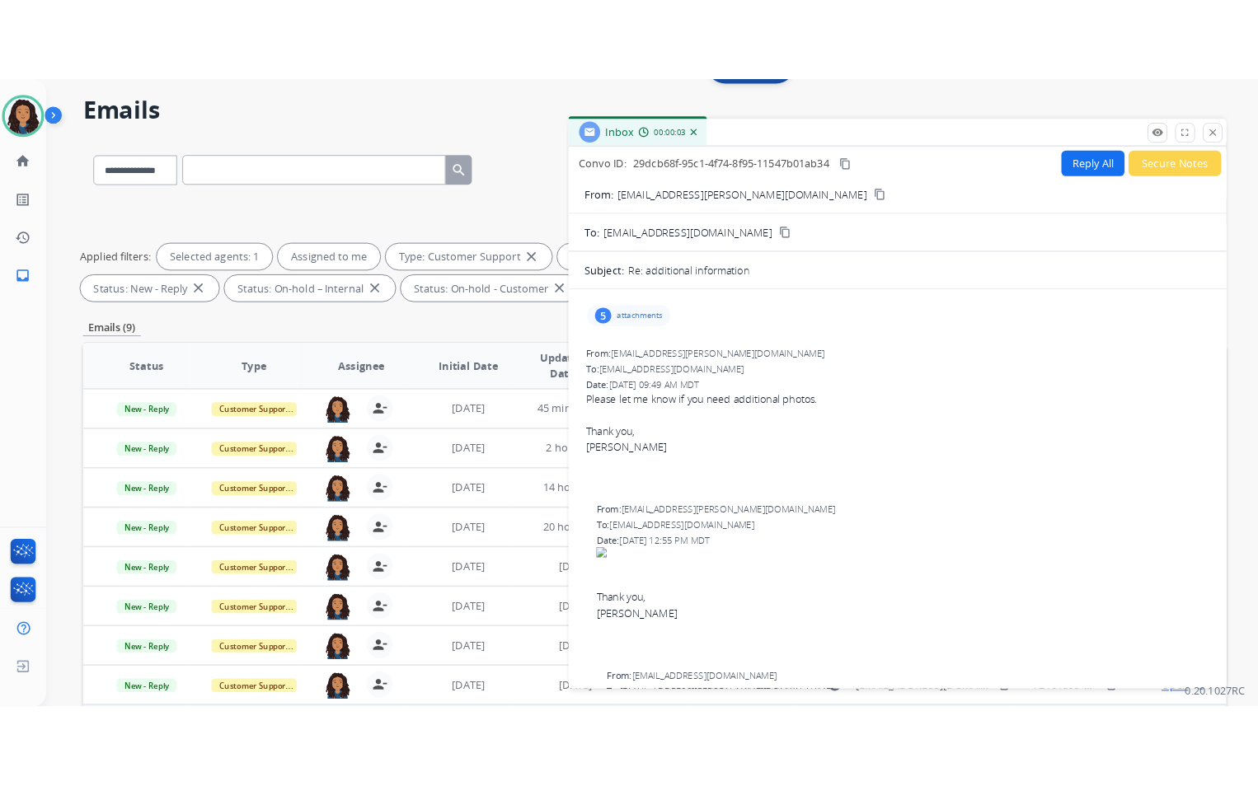
scroll to position [0, 0]
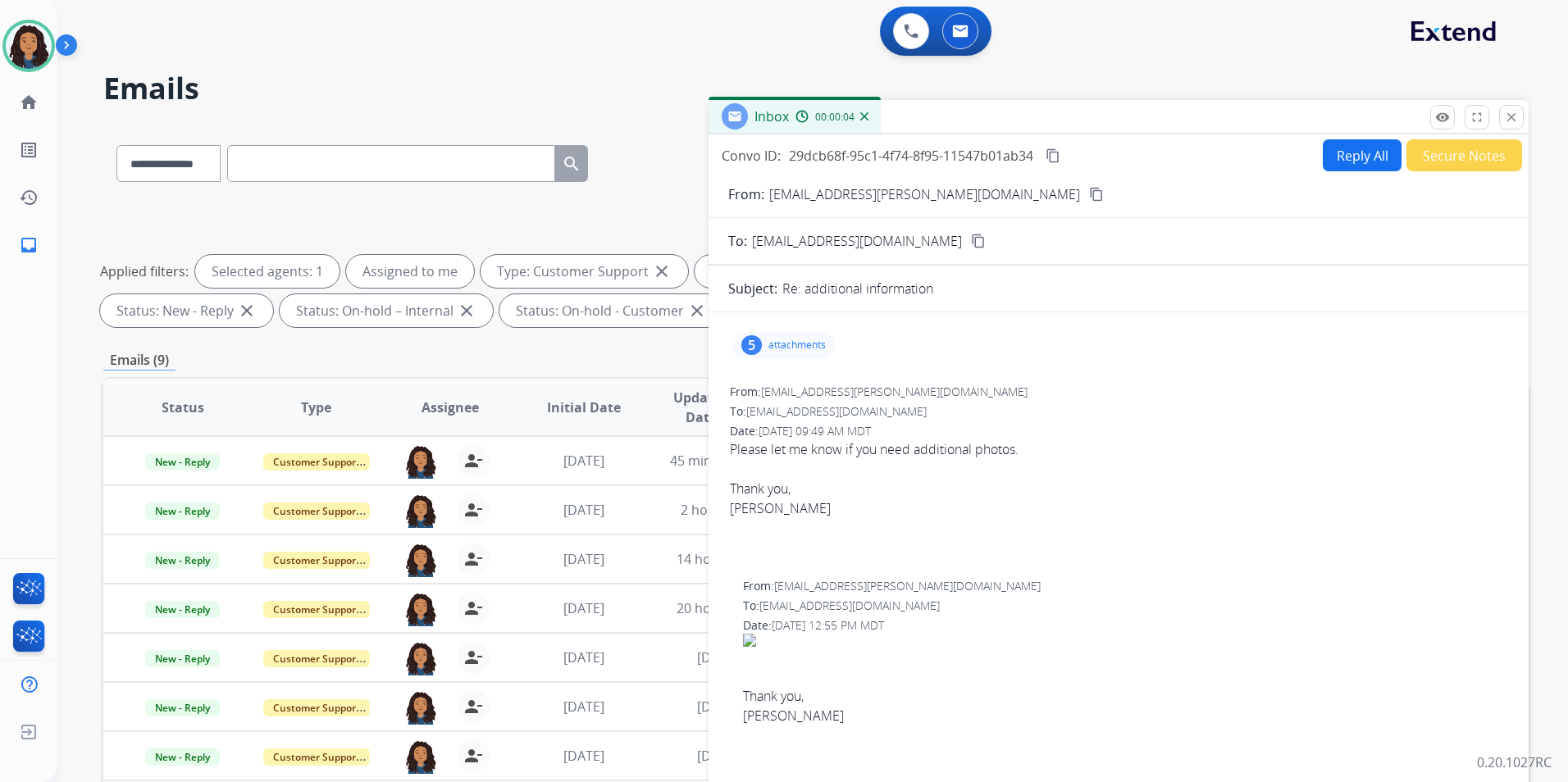
click at [1089, 194] on mat-icon "content_copy" at bounding box center [1096, 194] width 15 height 15
click at [774, 357] on div "5 attachments" at bounding box center [783, 345] width 104 height 26
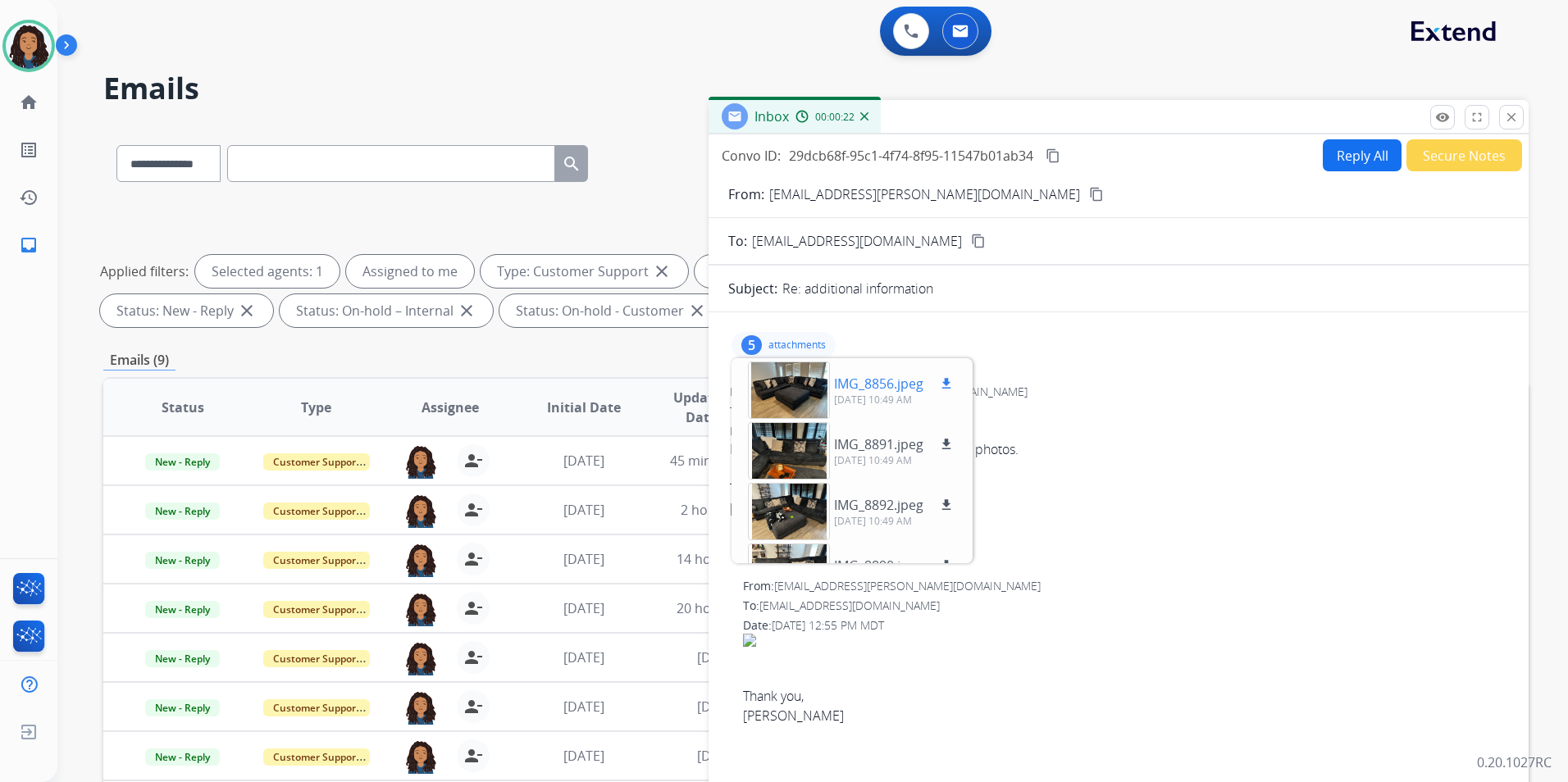
click at [952, 390] on mat-icon "download" at bounding box center [946, 383] width 15 height 15
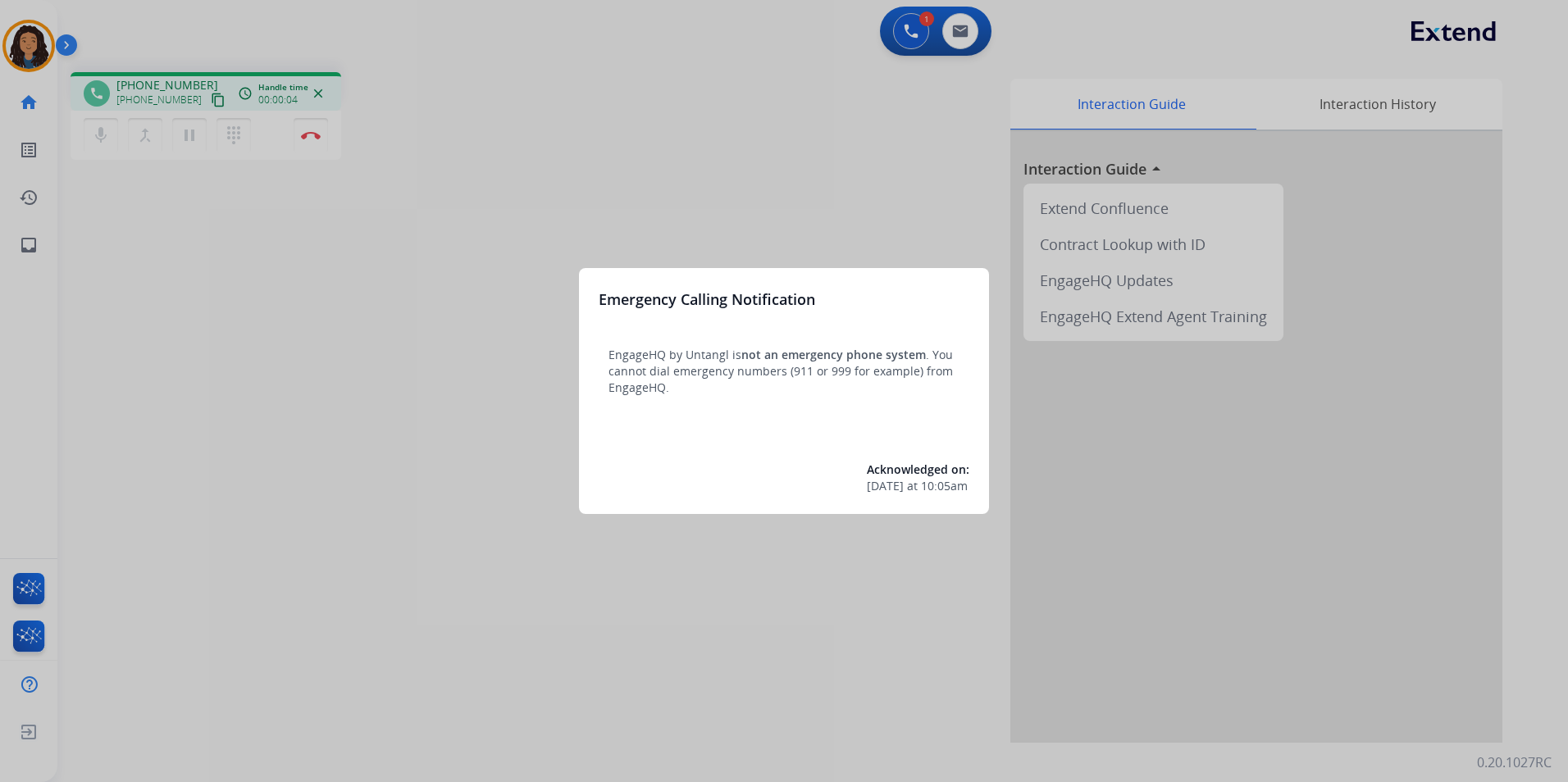
click at [459, 474] on div at bounding box center [784, 391] width 1568 height 782
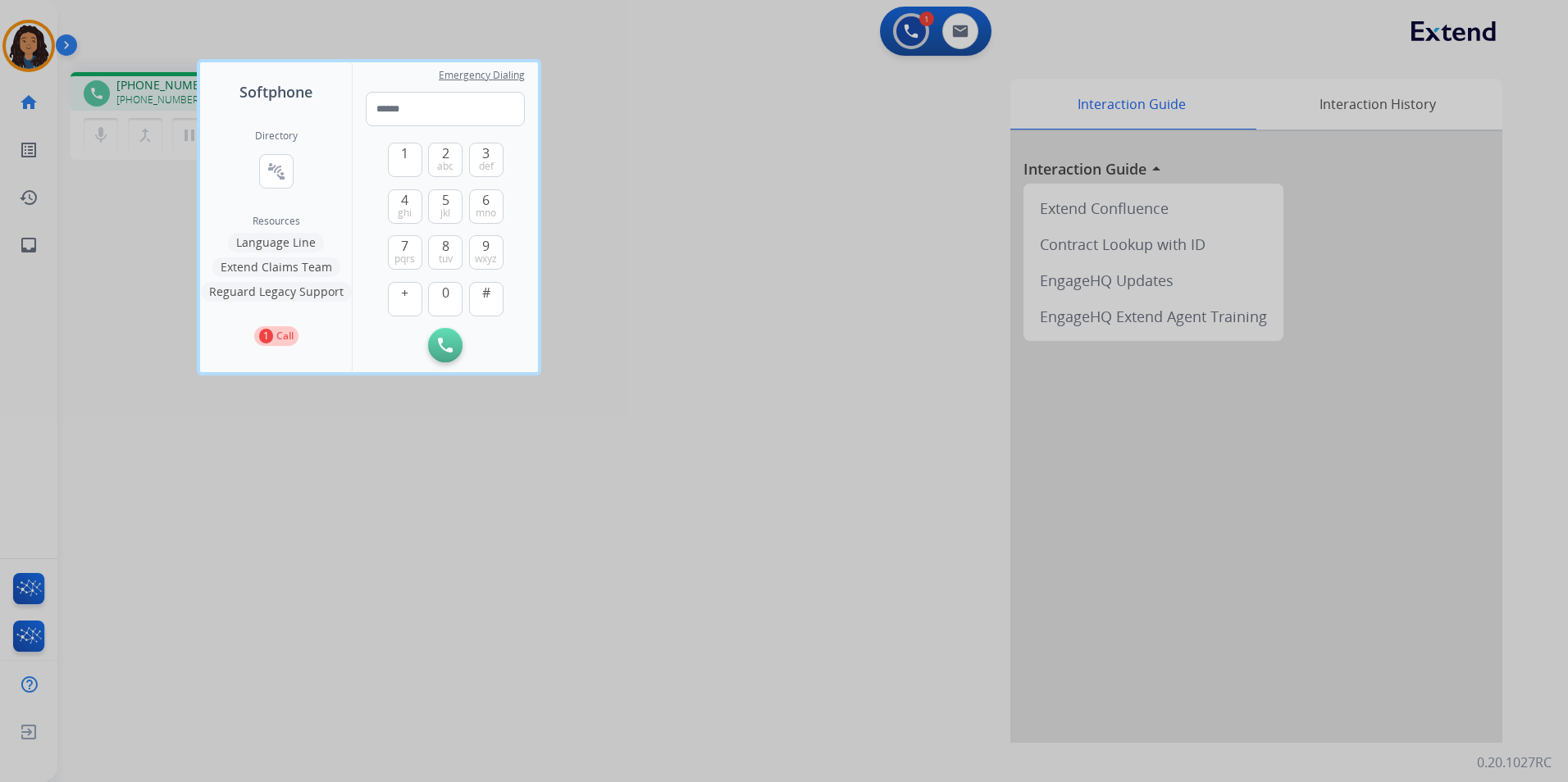
click at [454, 473] on div at bounding box center [784, 391] width 1568 height 782
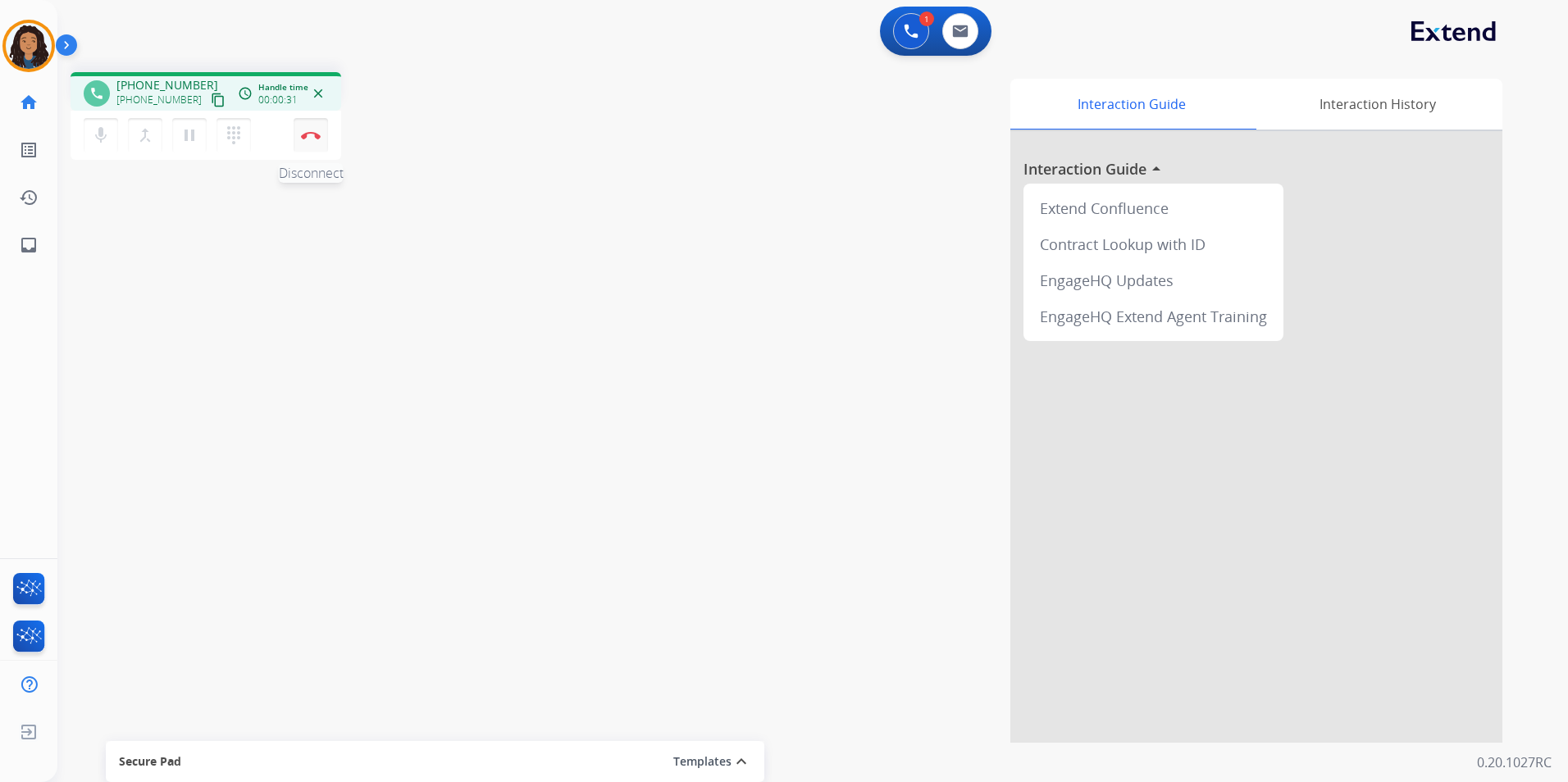
click at [305, 137] on img at bounding box center [311, 135] width 20 height 8
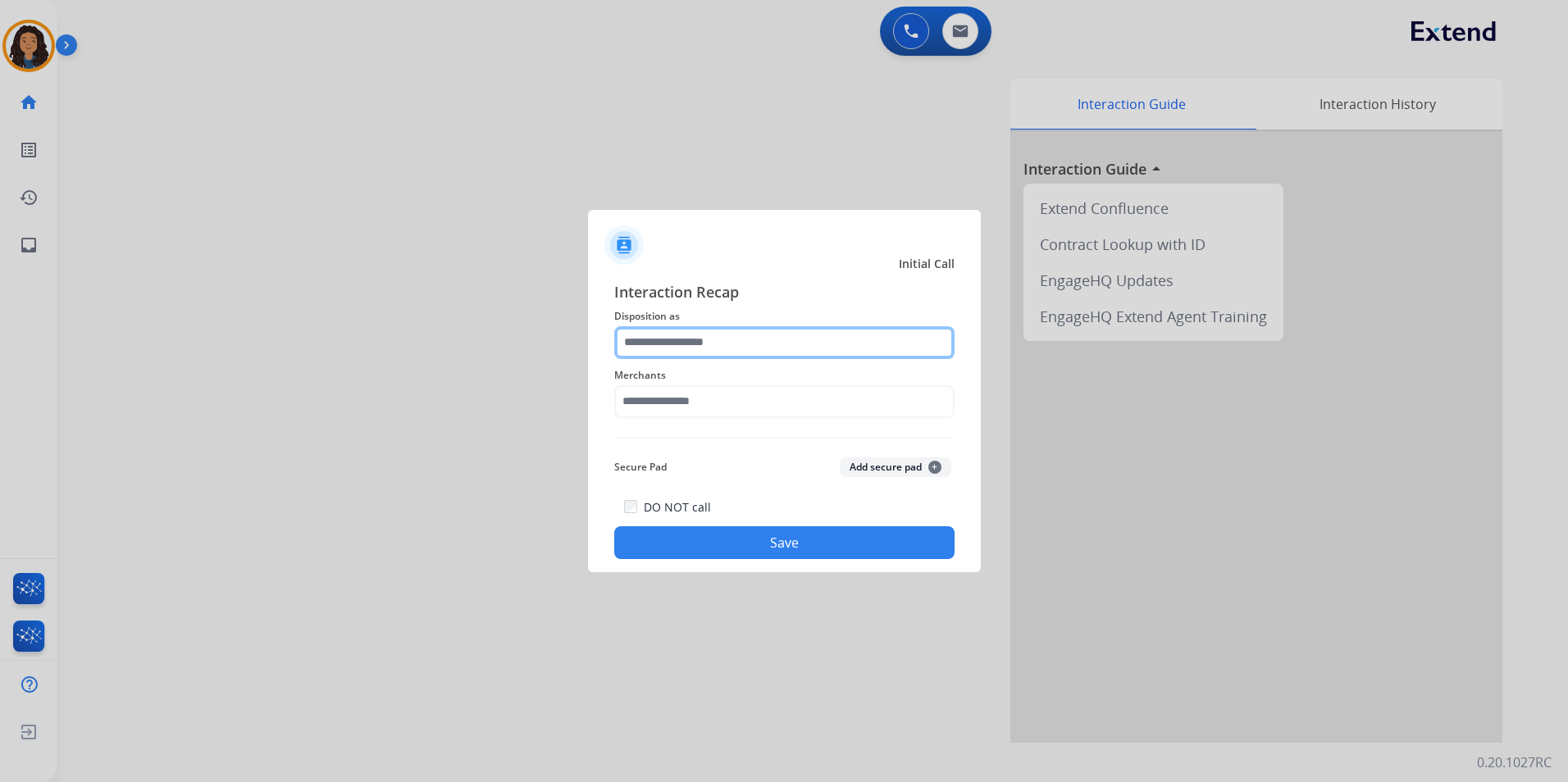
click at [730, 343] on input "text" at bounding box center [784, 342] width 340 height 33
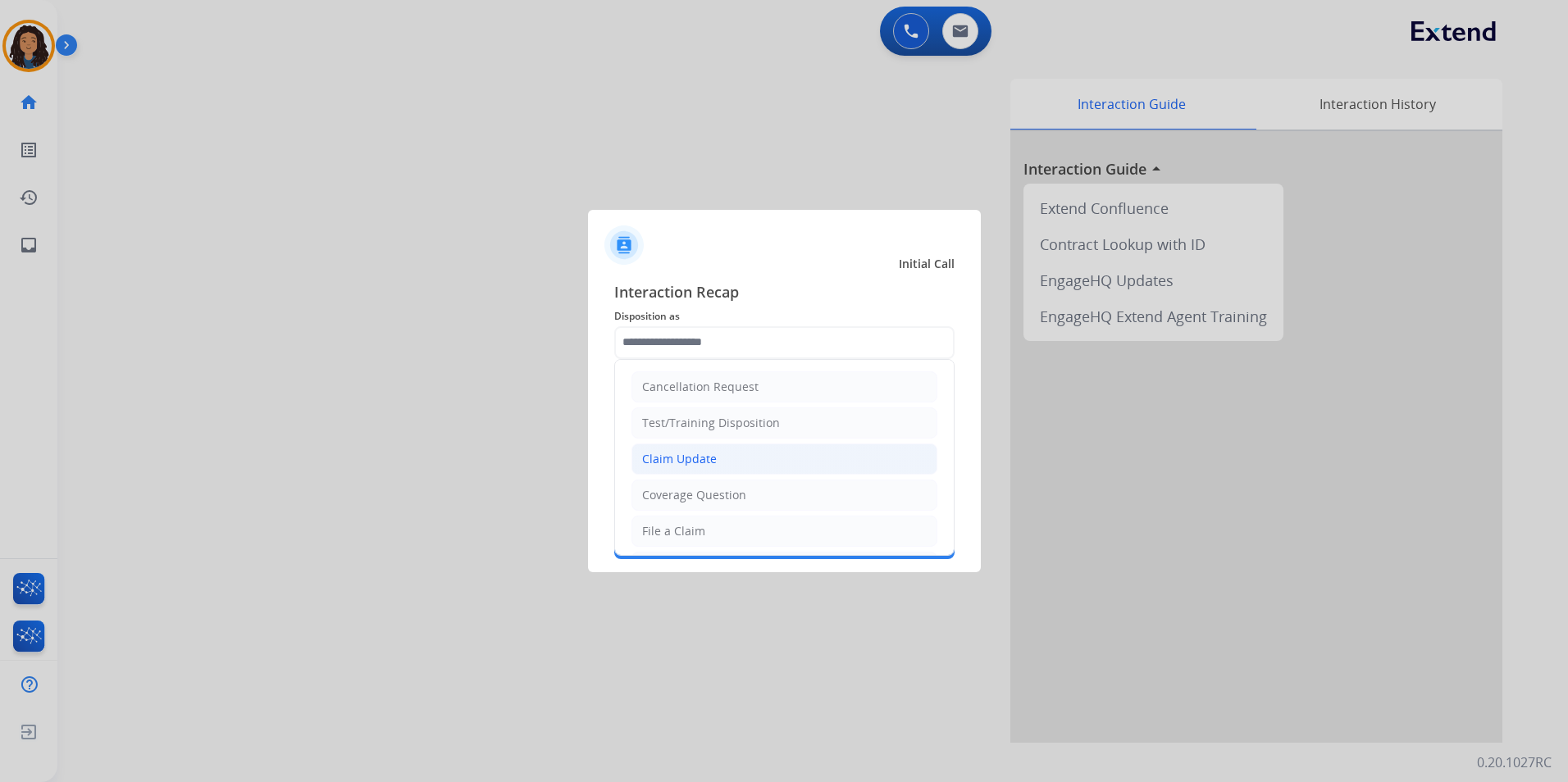
click at [705, 458] on div "Claim Update" at bounding box center [680, 459] width 75 height 16
type input "**********"
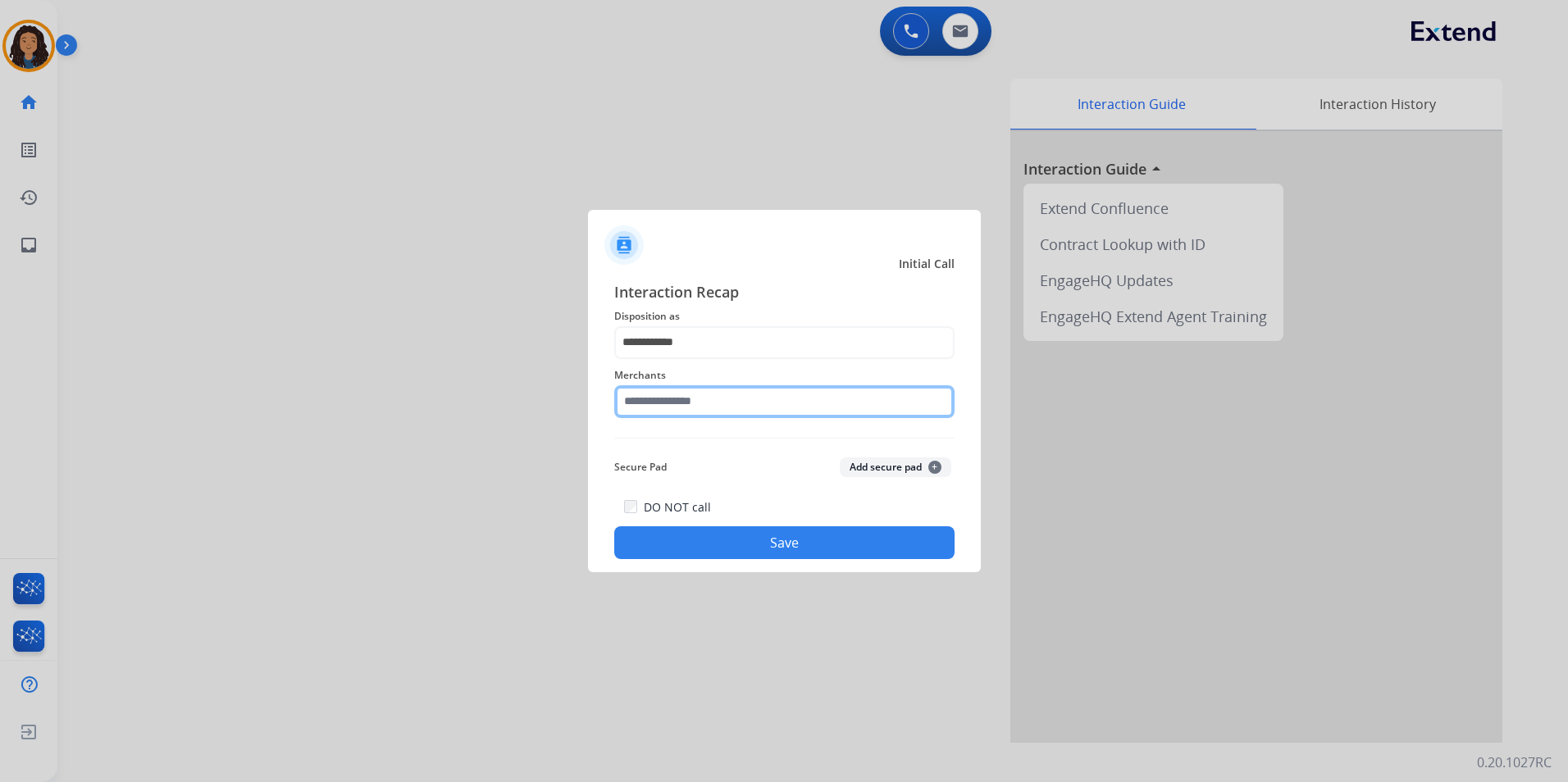
click at [698, 403] on input "text" at bounding box center [784, 401] width 340 height 33
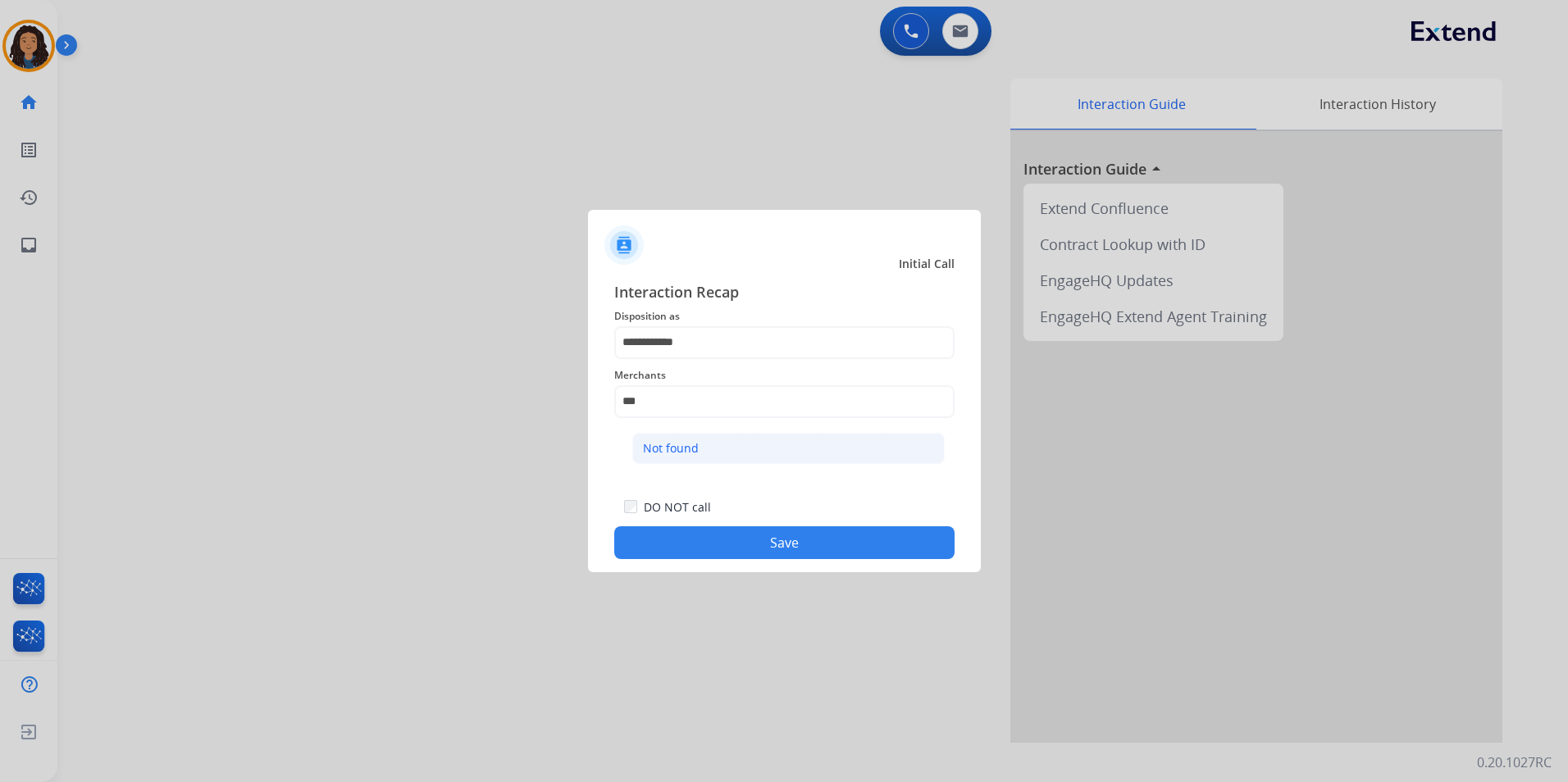
click at [717, 447] on li "Not found" at bounding box center [789, 448] width 312 height 31
type input "*********"
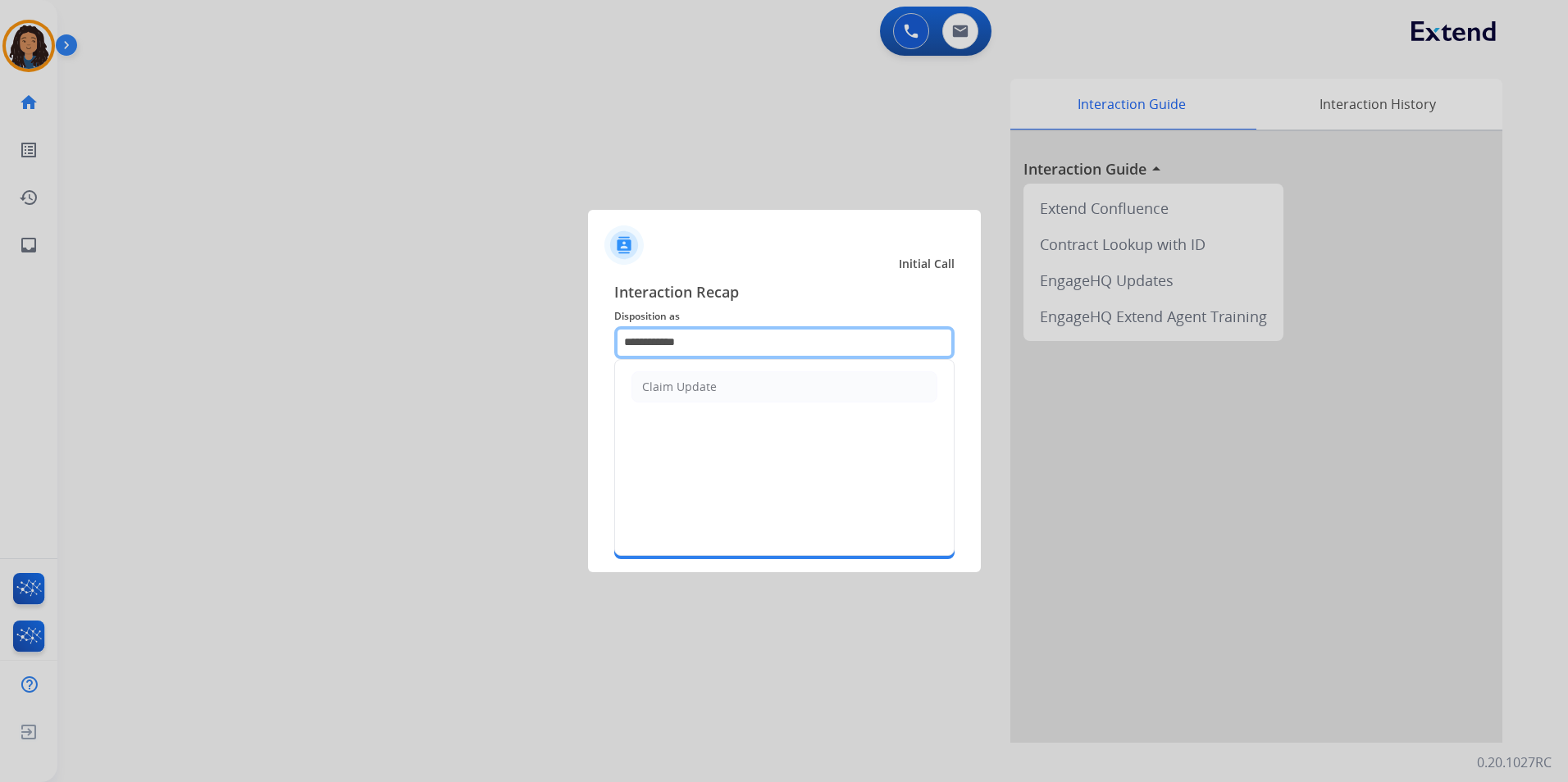
drag, startPoint x: 723, startPoint y: 339, endPoint x: 130, endPoint y: 429, distance: 599.8
click at [0, 402] on app-contact-recap-modal "**********" at bounding box center [0, 391] width 0 height 782
click at [664, 390] on div "Other" at bounding box center [659, 387] width 32 height 16
type input "*****"
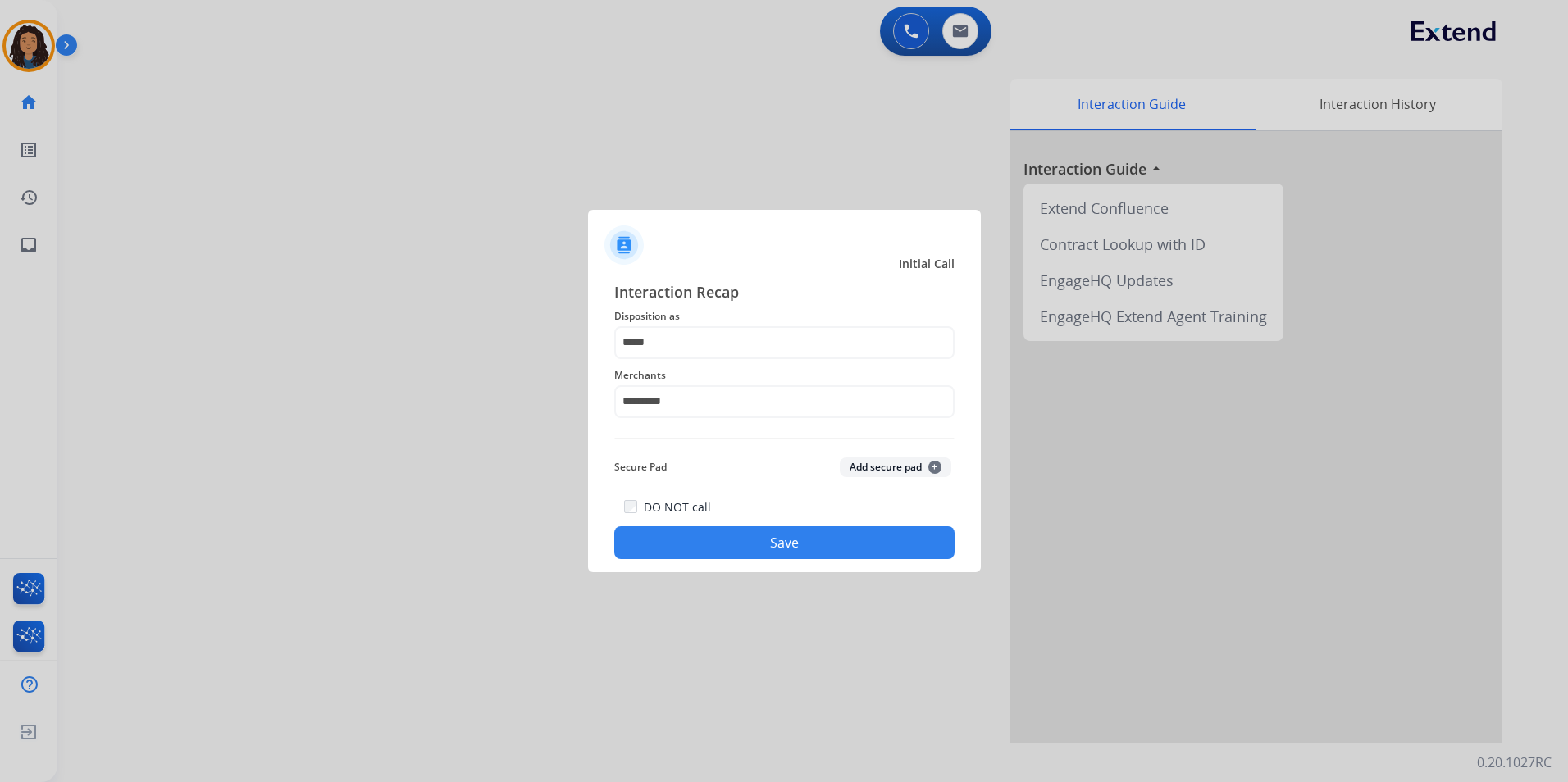
drag, startPoint x: 683, startPoint y: 538, endPoint x: 600, endPoint y: 513, distance: 86.7
click at [679, 538] on button "Save" at bounding box center [784, 542] width 340 height 33
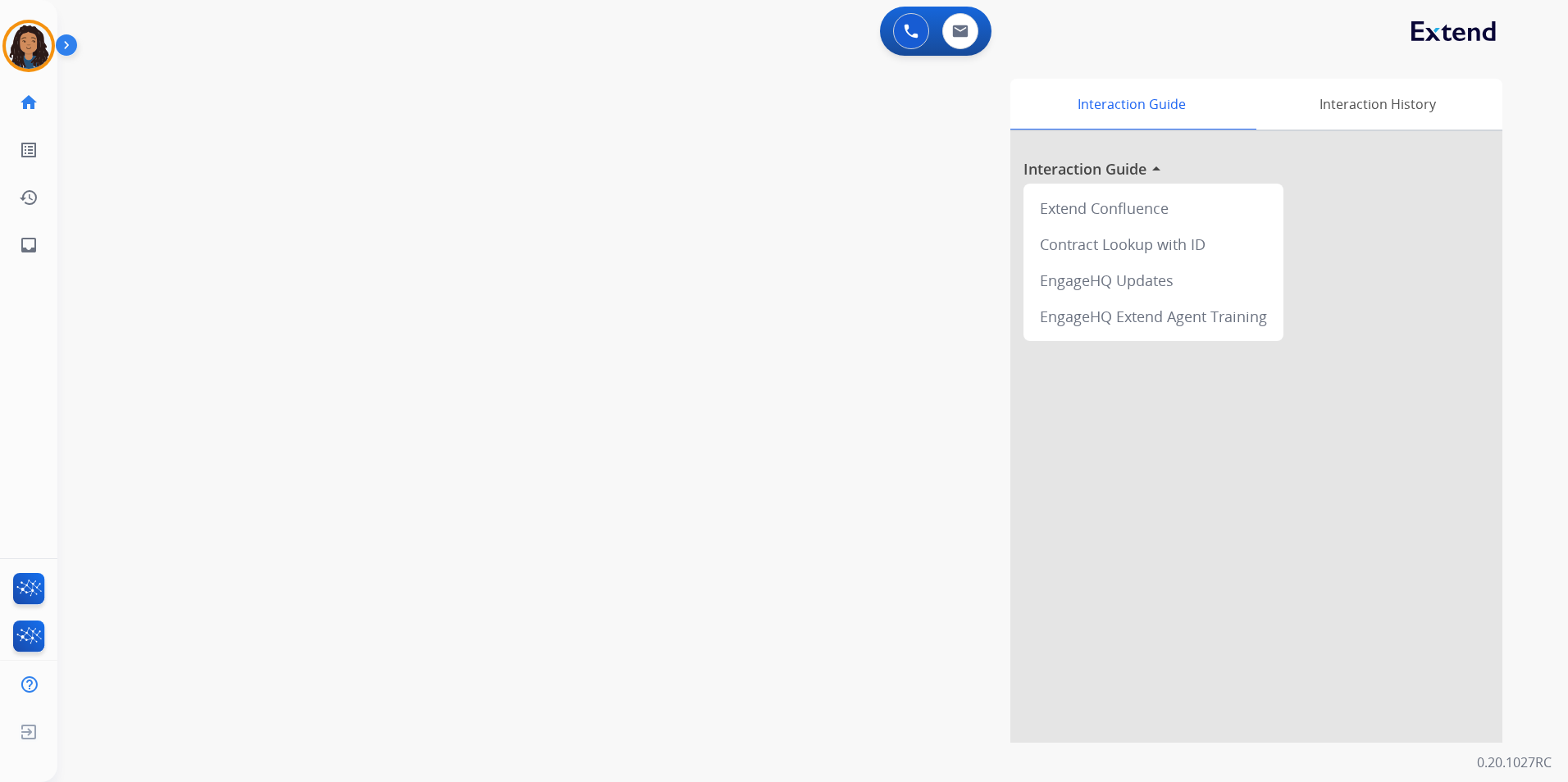
click at [384, 463] on div "swap_horiz Break voice bridge close_fullscreen Connect 3-Way Call merge_type Se…" at bounding box center [793, 401] width 1471 height 684
click at [383, 461] on div "swap_horiz Break voice bridge close_fullscreen Connect 3-Way Call merge_type Se…" at bounding box center [793, 401] width 1471 height 684
click at [950, 45] on button at bounding box center [960, 31] width 36 height 36
select select "**********"
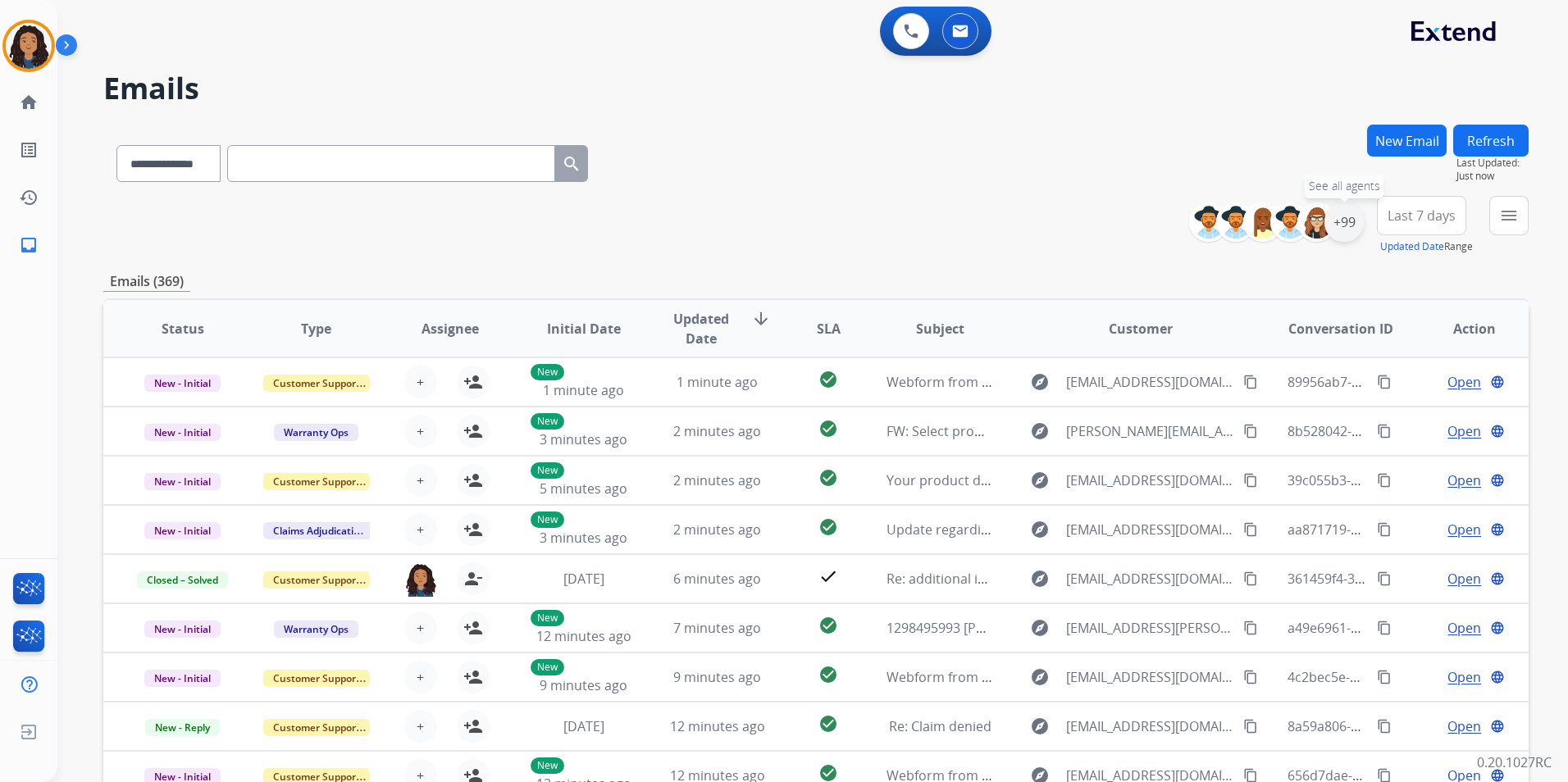
click at [1251, 228] on div "+99" at bounding box center [1344, 223] width 40 height 40
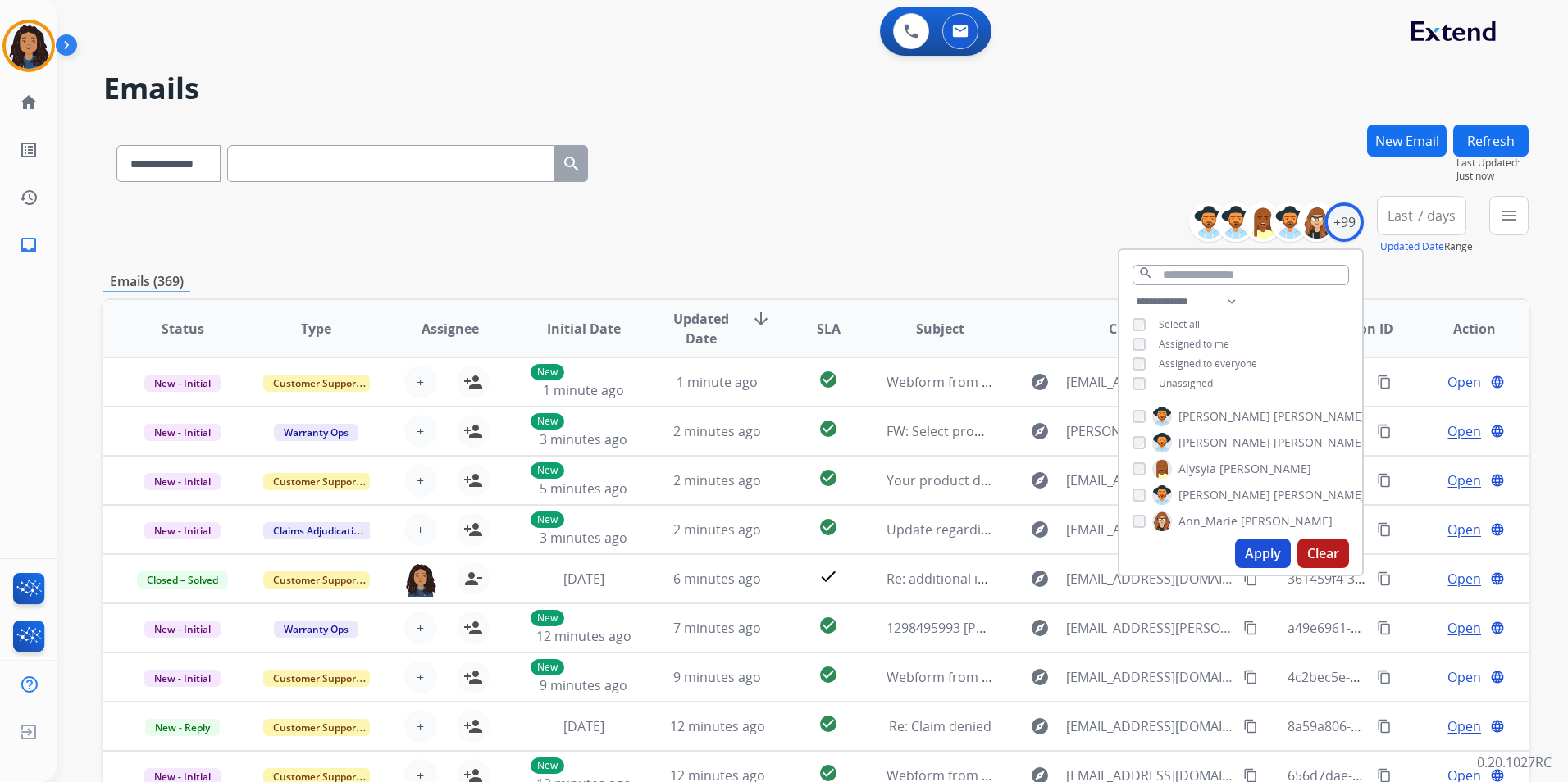
click at [1185, 382] on span "Unassigned" at bounding box center [1186, 383] width 54 height 14
click at [1251, 562] on button "Apply" at bounding box center [1264, 554] width 56 height 30
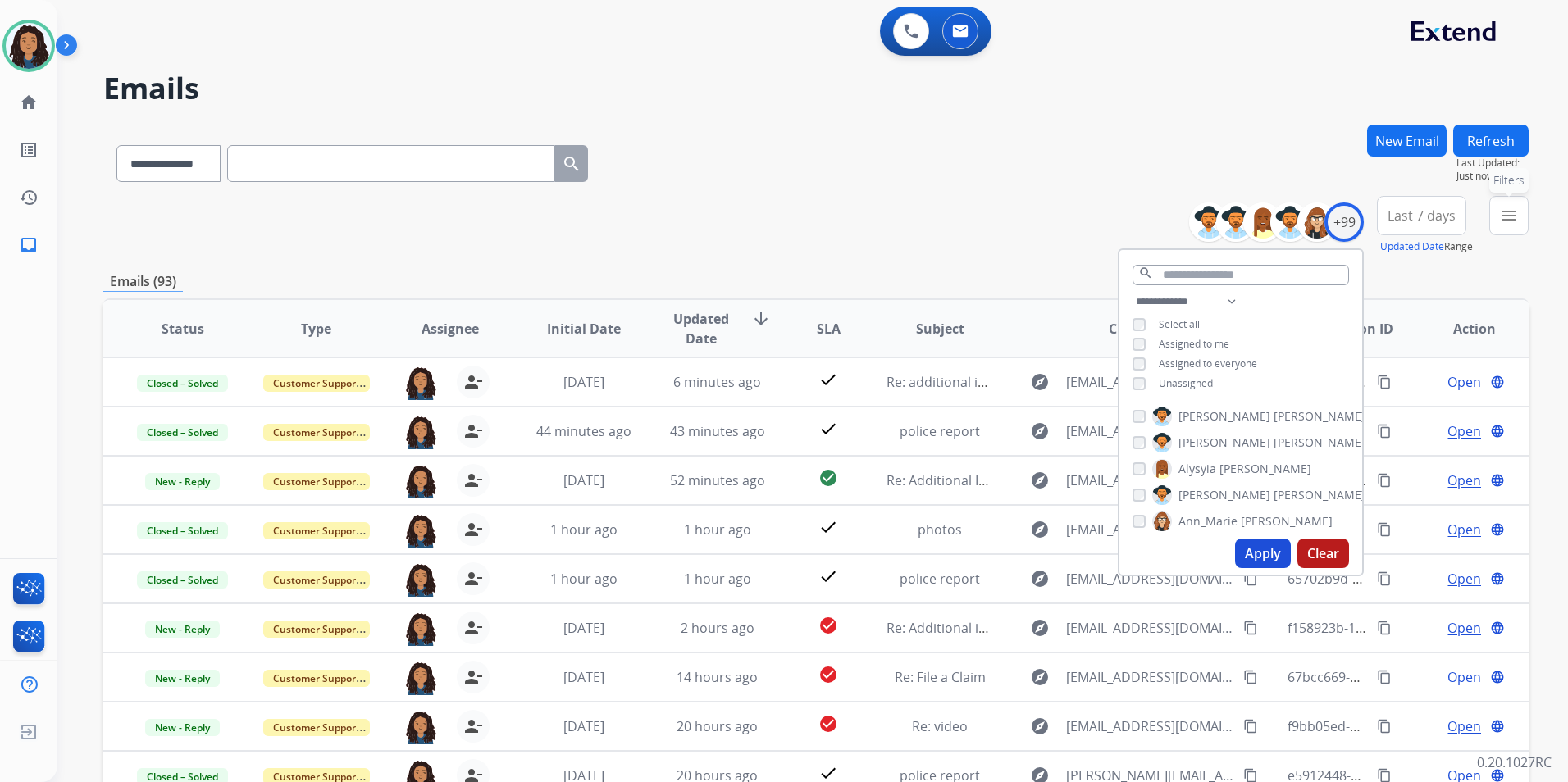
click at [1251, 226] on button "menu Filters" at bounding box center [1509, 216] width 40 height 40
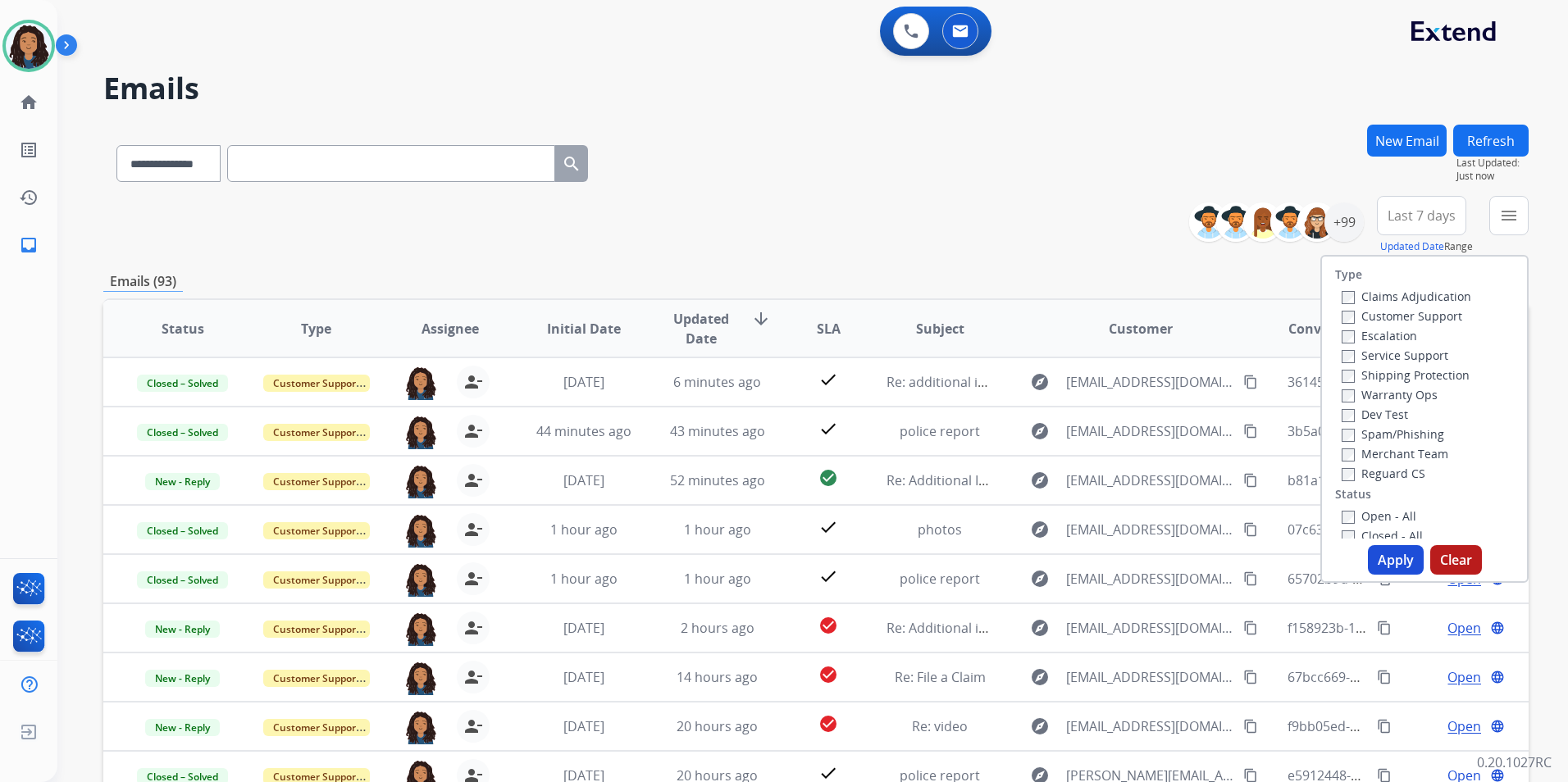
drag, startPoint x: 1416, startPoint y: 314, endPoint x: 1452, endPoint y: 362, distance: 60.0
click at [1251, 315] on label "Customer Support" at bounding box center [1402, 316] width 120 height 16
drag, startPoint x: 1451, startPoint y: 380, endPoint x: 1422, endPoint y: 450, distance: 75.8
click at [1251, 379] on label "Shipping Protection" at bounding box center [1406, 375] width 128 height 16
click at [1251, 479] on label "Reguard CS" at bounding box center [1384, 474] width 84 height 16
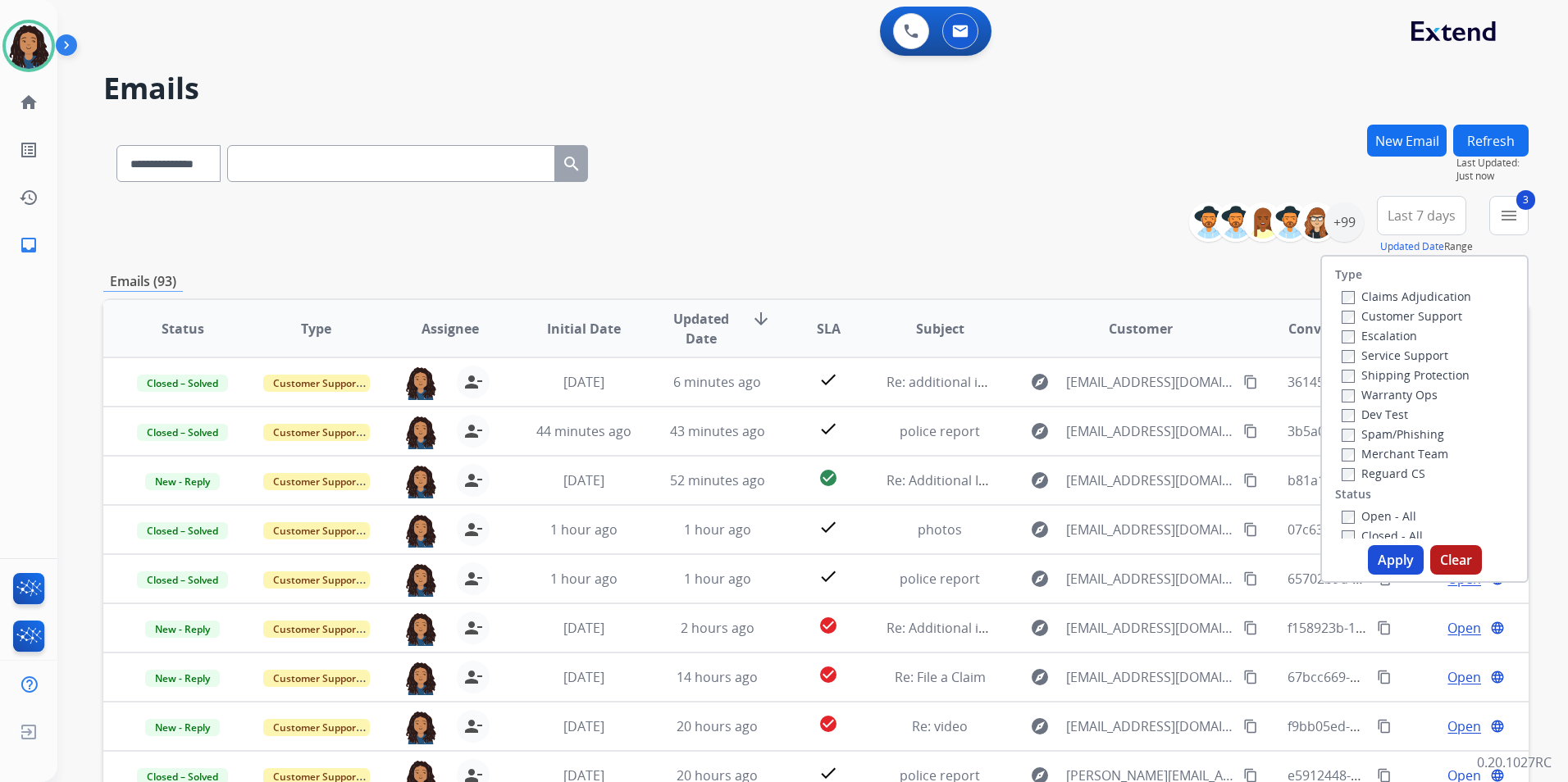
click at [1251, 516] on label "Open - All" at bounding box center [1379, 516] width 75 height 16
click at [1251, 565] on button "Apply" at bounding box center [1396, 560] width 56 height 30
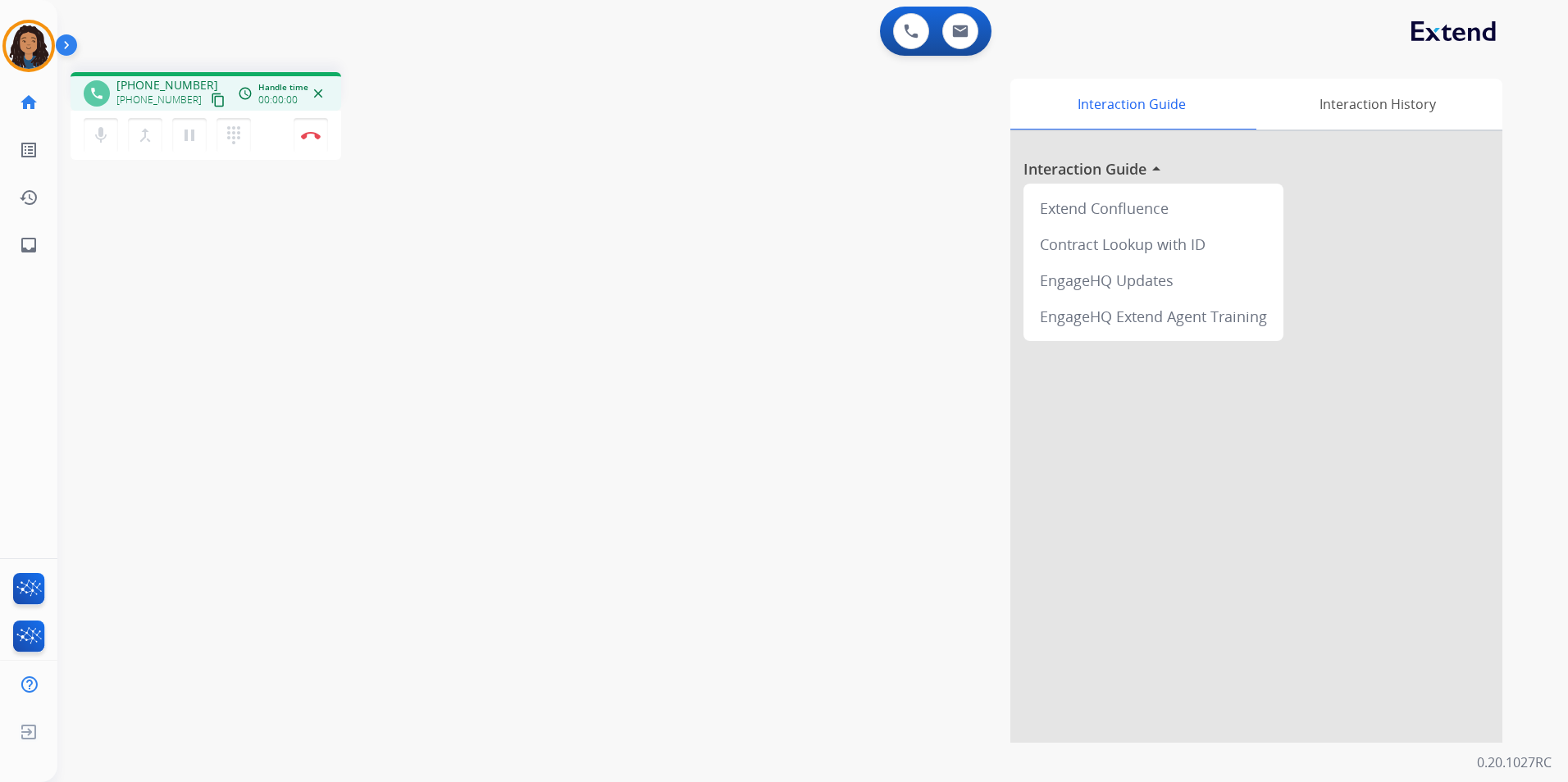
click at [211, 98] on mat-icon "content_copy" at bounding box center [218, 99] width 15 height 15
click at [211, 100] on mat-icon "content_copy" at bounding box center [218, 99] width 15 height 15
click at [318, 133] on img at bounding box center [311, 135] width 20 height 8
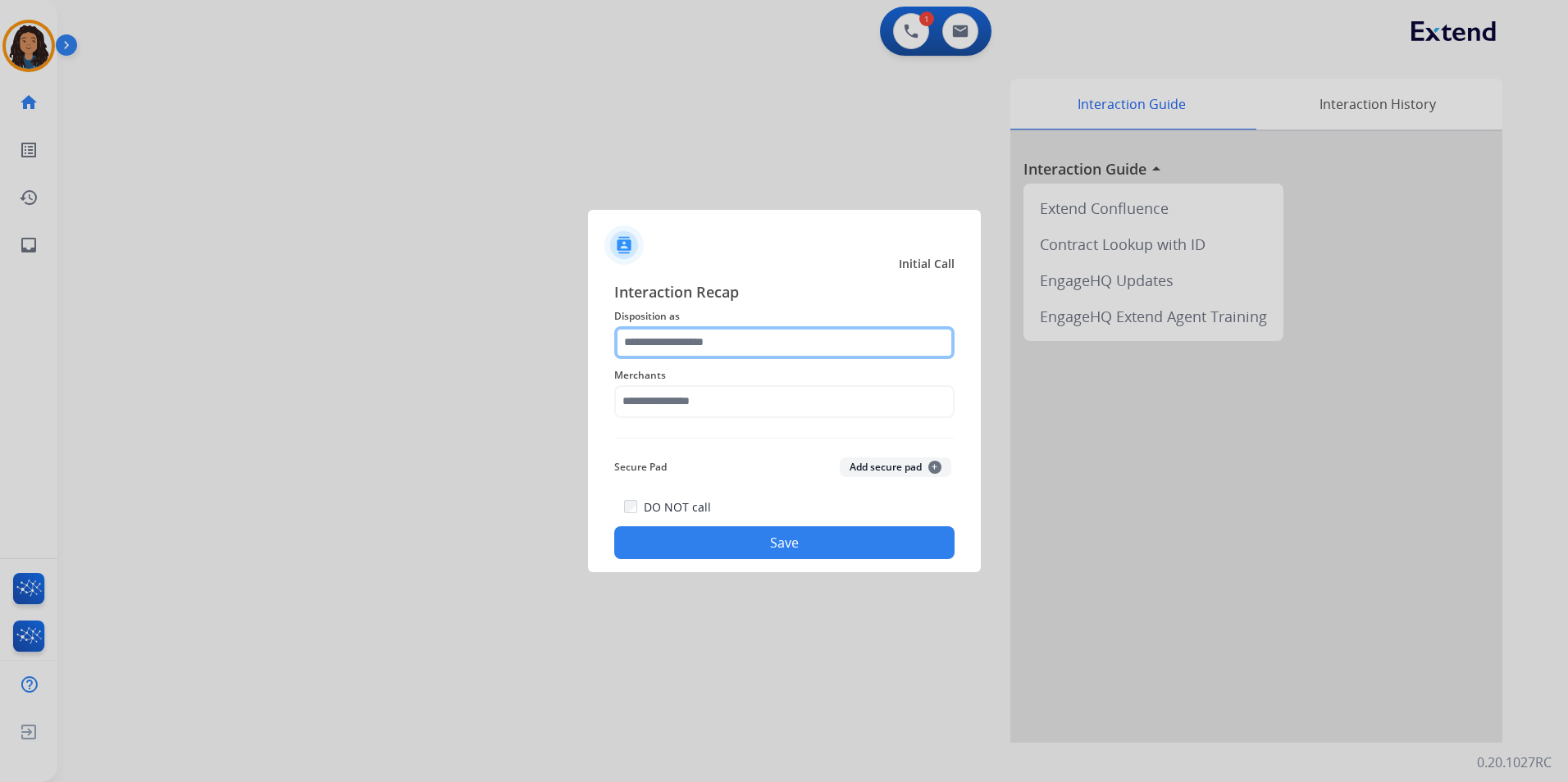
click at [809, 339] on input "text" at bounding box center [784, 342] width 340 height 33
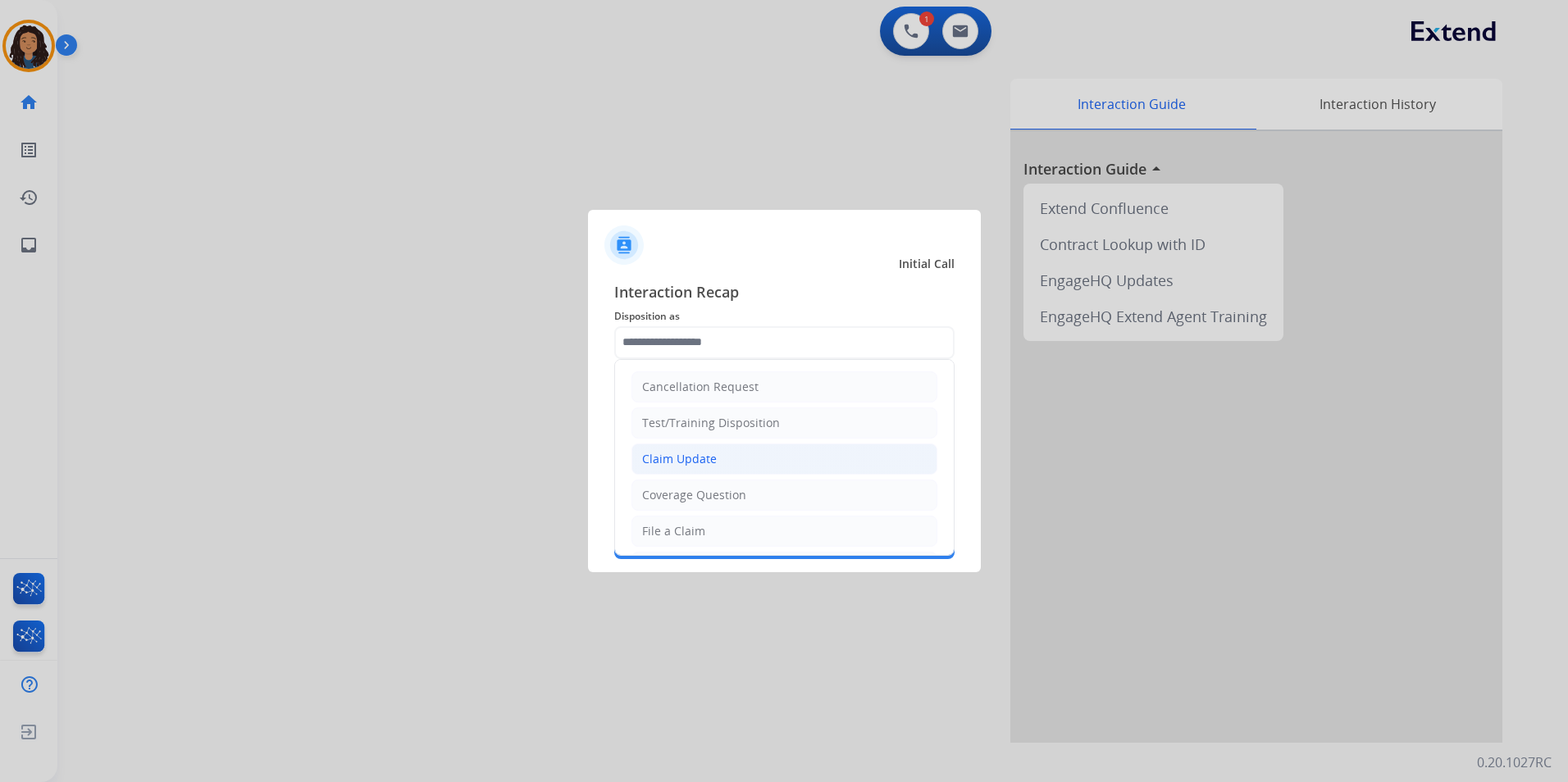
click at [704, 448] on li "Claim Update" at bounding box center [784, 459] width 305 height 31
type input "**********"
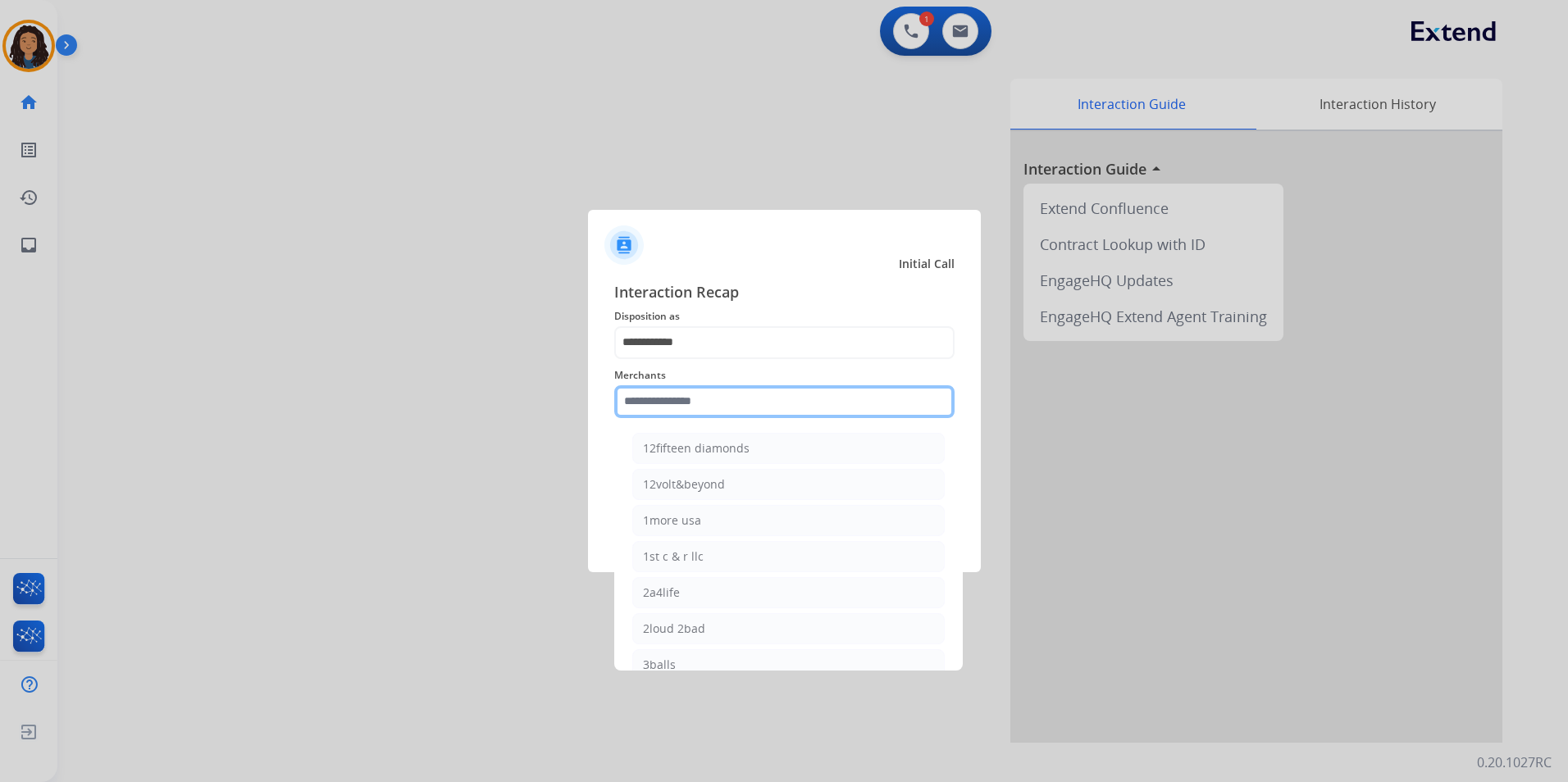
click at [703, 407] on input "text" at bounding box center [784, 401] width 340 height 33
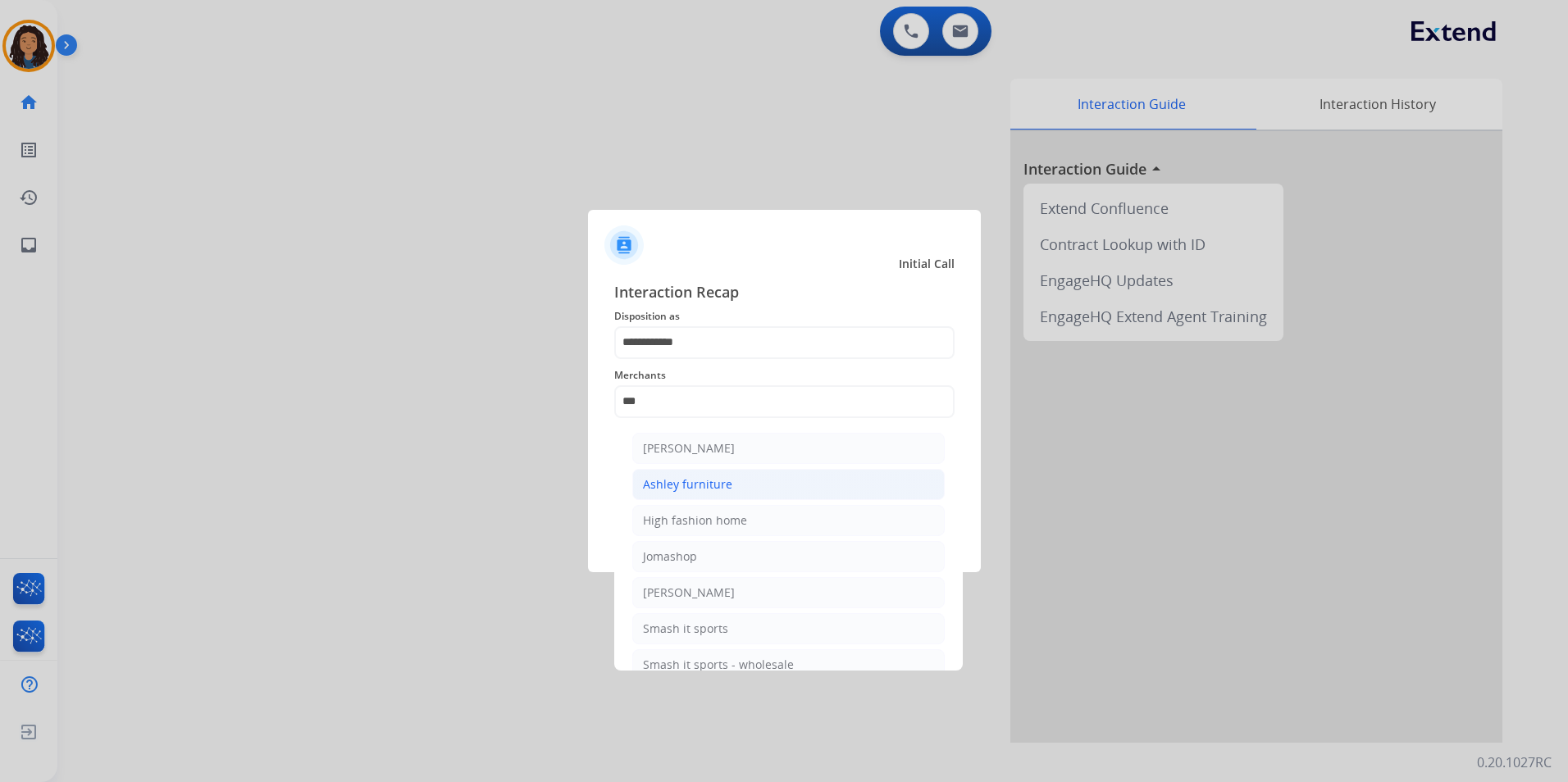
click at [729, 489] on li "Ashley furniture" at bounding box center [789, 485] width 312 height 31
type input "**********"
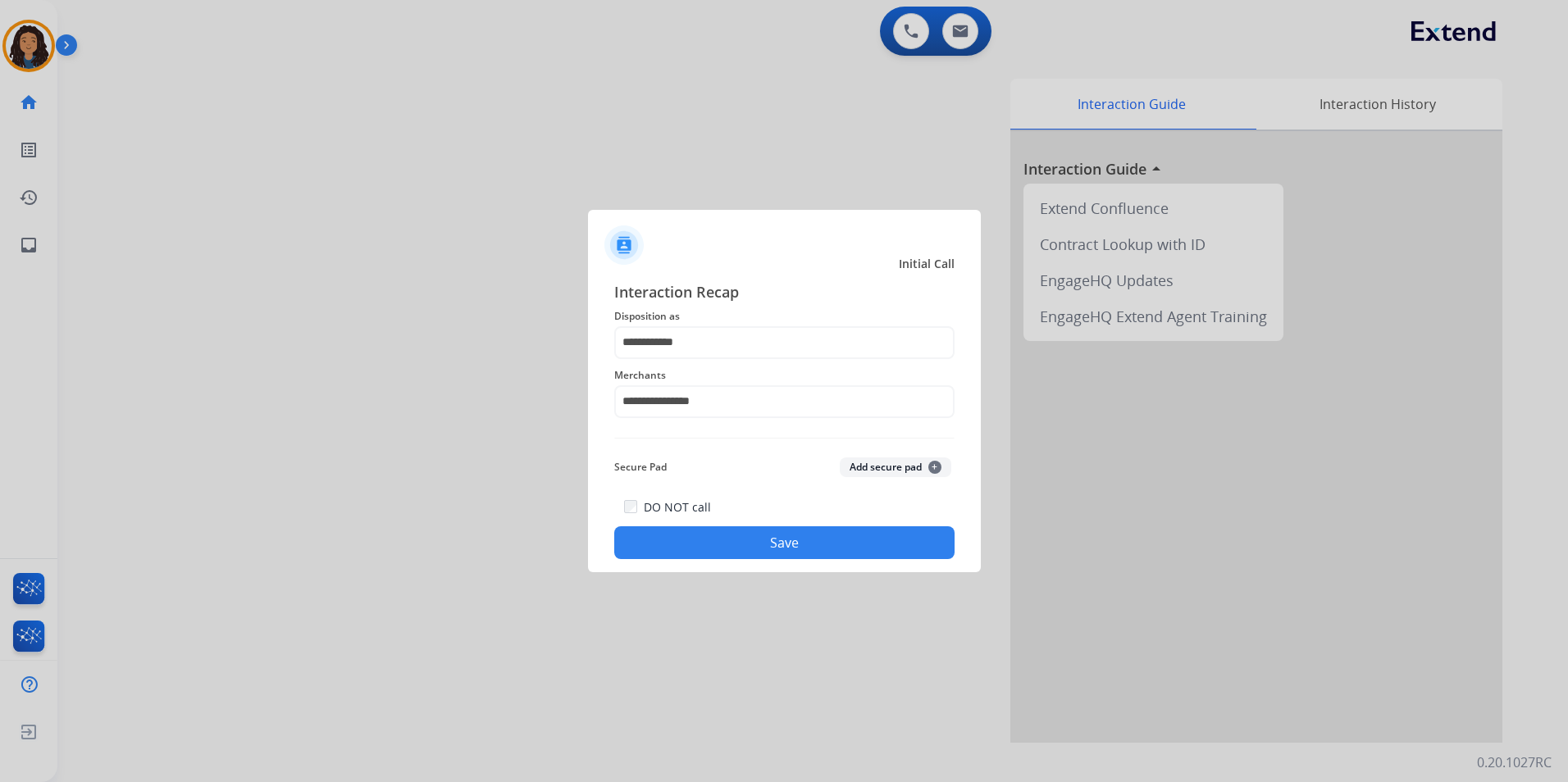
click at [683, 553] on button "Save" at bounding box center [784, 542] width 340 height 33
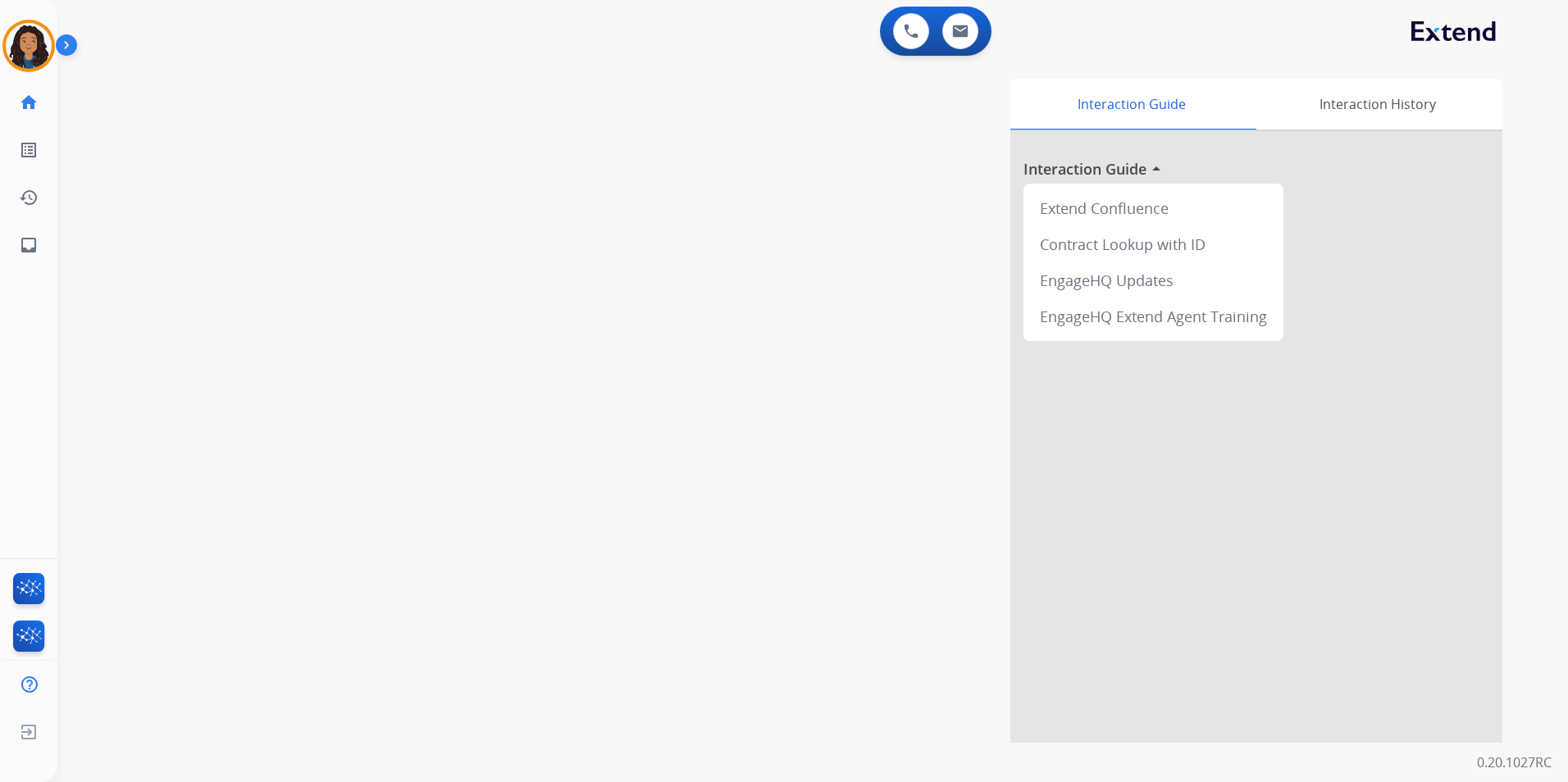
click at [298, 421] on div "swap_horiz Break voice bridge close_fullscreen Connect 3-Way Call merge_type Se…" at bounding box center [793, 401] width 1471 height 684
click at [35, 53] on img at bounding box center [29, 46] width 46 height 46
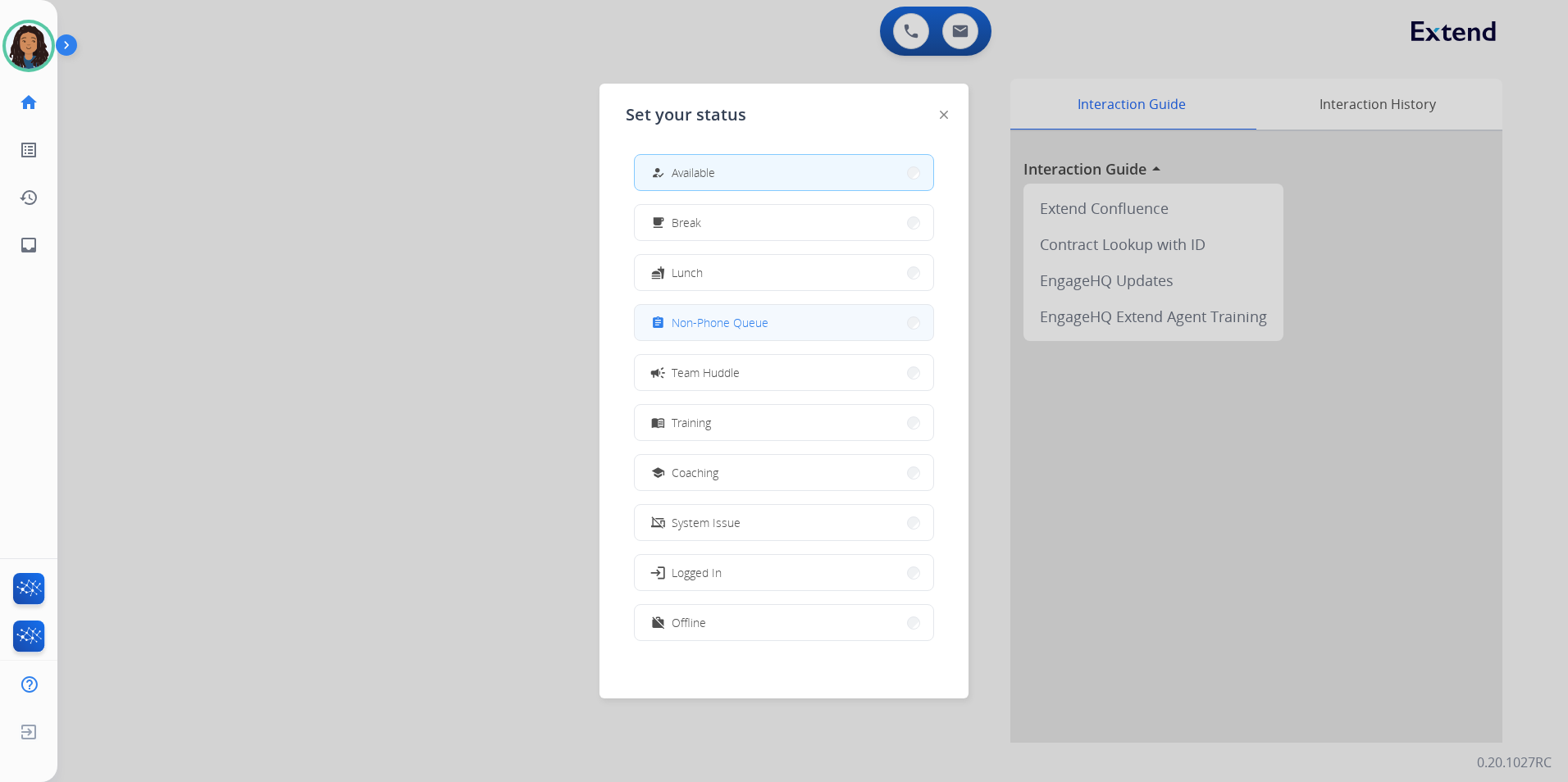
click at [747, 326] on span "Non-Phone Queue" at bounding box center [719, 322] width 97 height 17
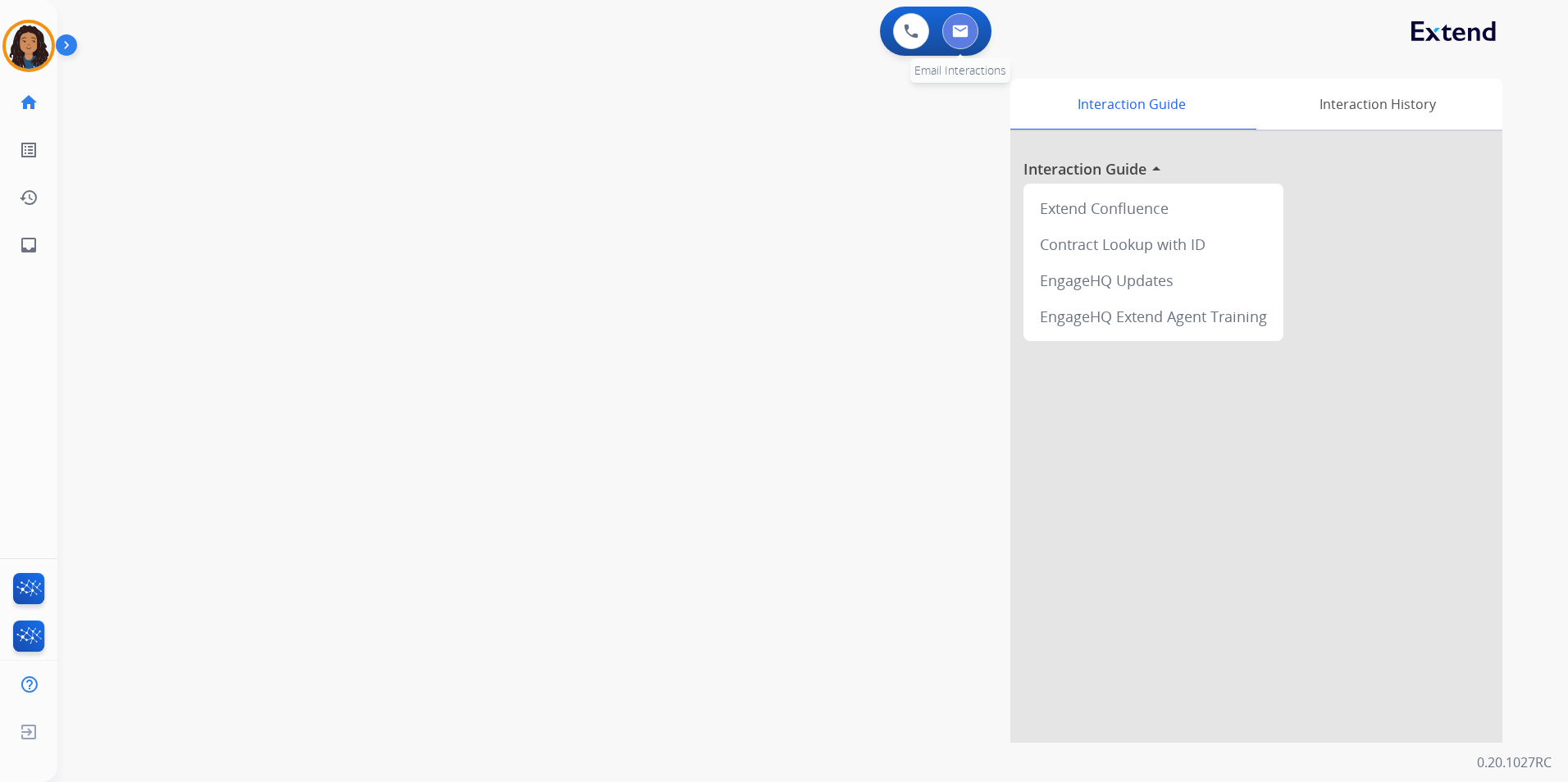
click at [965, 38] on button at bounding box center [960, 31] width 36 height 36
select select "**********"
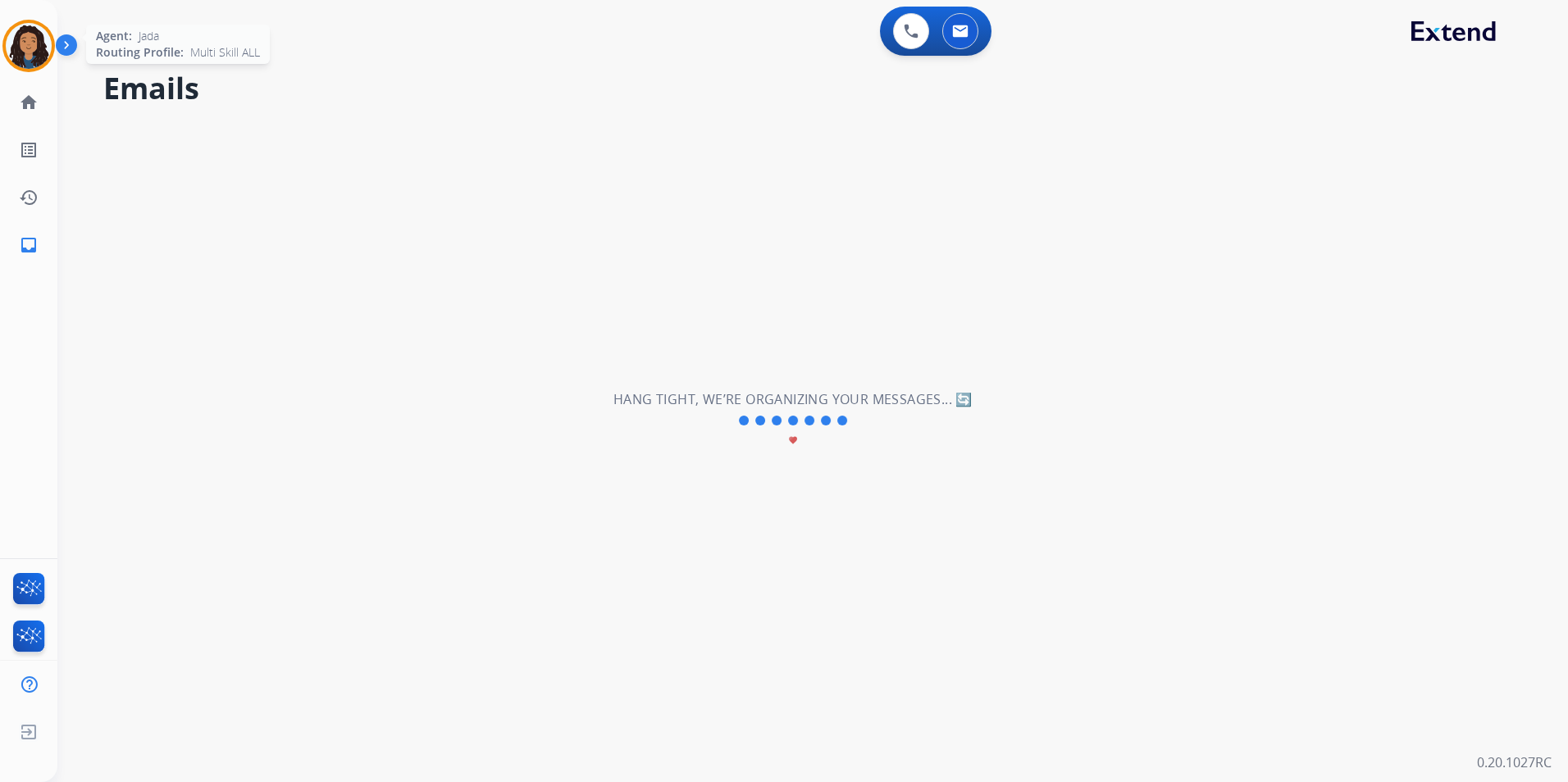
click at [27, 54] on img at bounding box center [29, 46] width 46 height 46
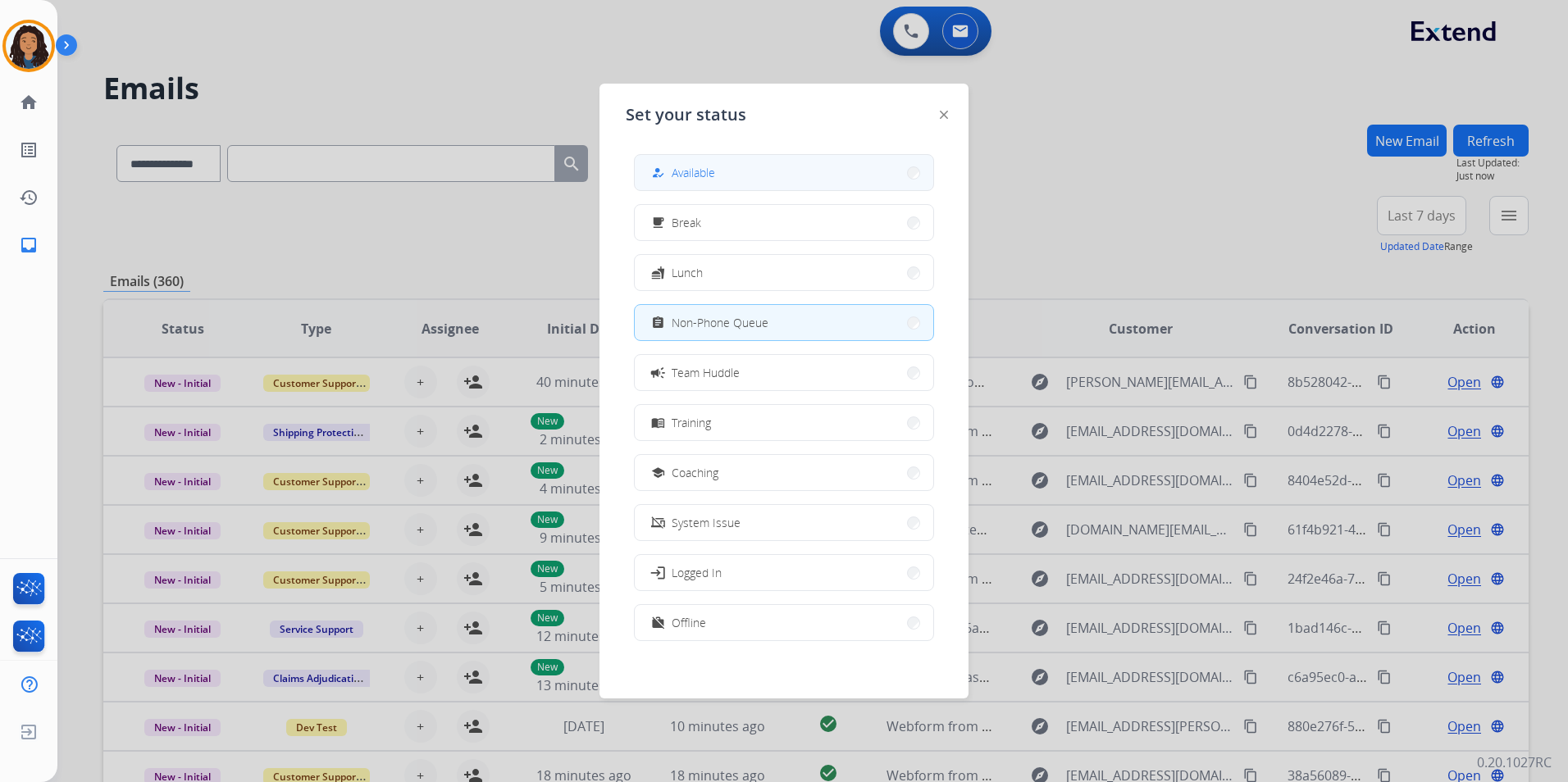
click at [788, 171] on button "how_to_reg Available" at bounding box center [784, 172] width 298 height 35
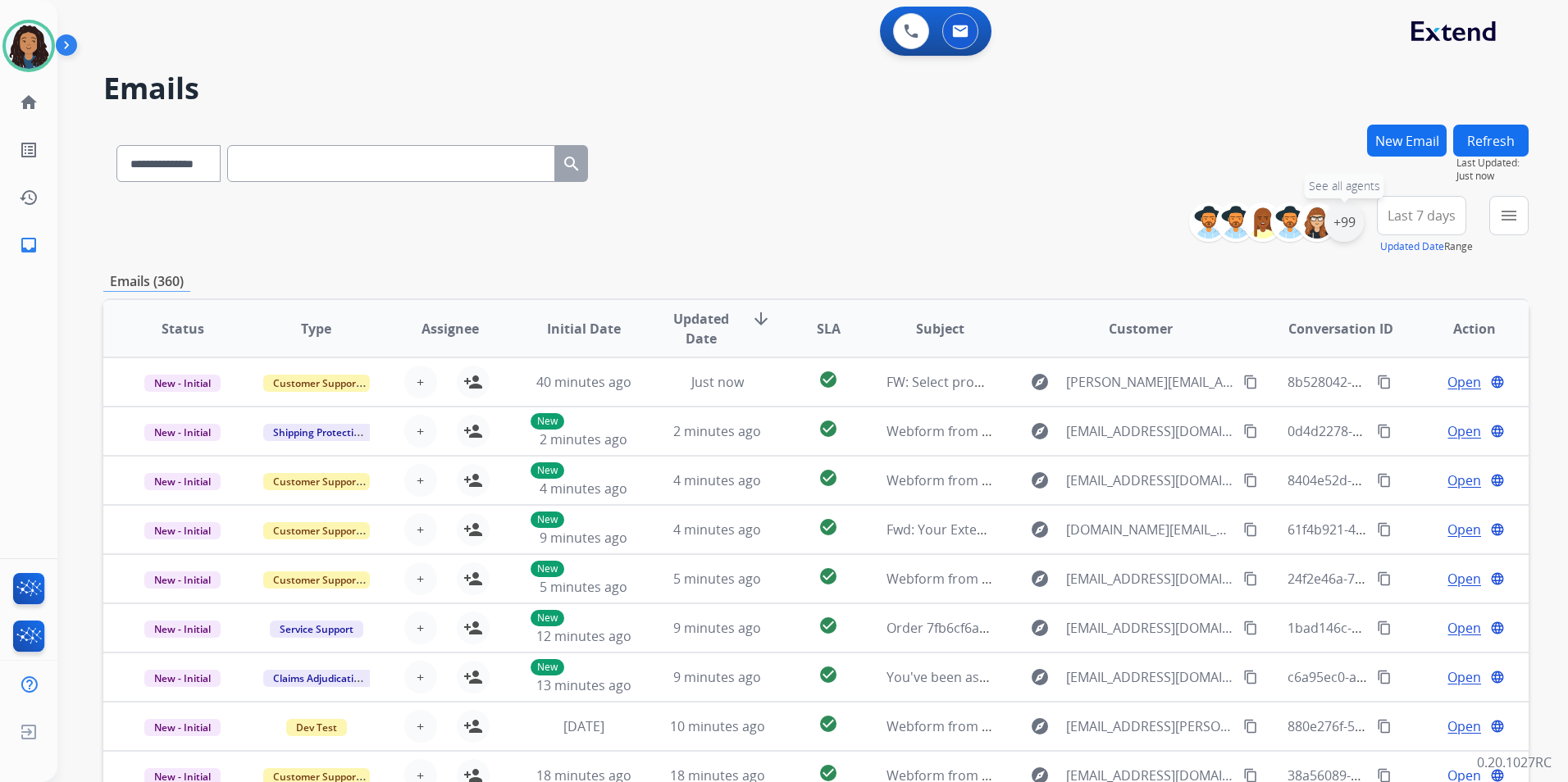
click at [1251, 227] on div "+99" at bounding box center [1344, 223] width 40 height 40
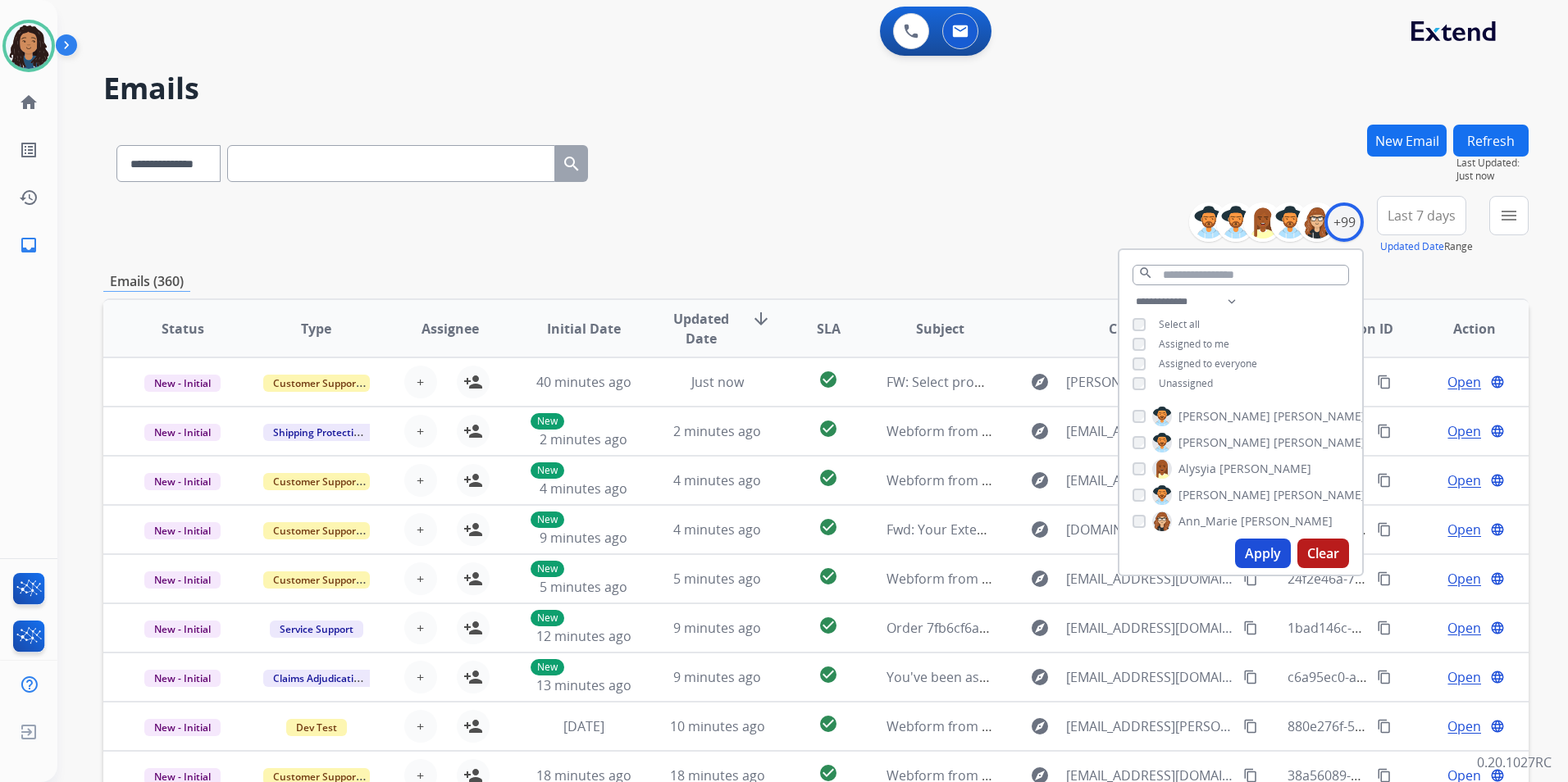
click at [1176, 381] on span "Unassigned" at bounding box center [1186, 383] width 54 height 14
click at [1251, 546] on button "Apply" at bounding box center [1264, 554] width 56 height 30
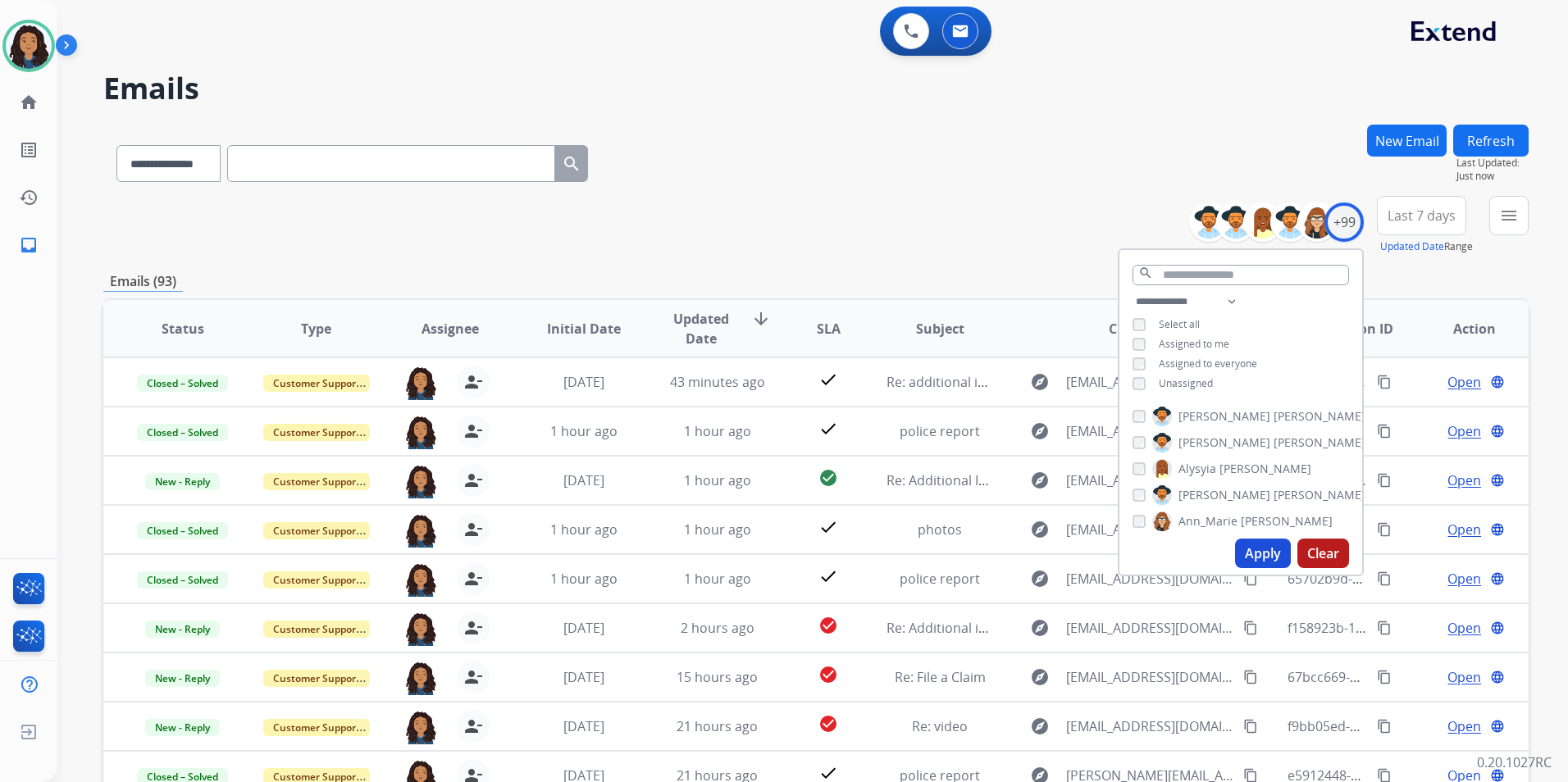
click at [1251, 221] on mat-icon "menu" at bounding box center [1509, 216] width 20 height 20
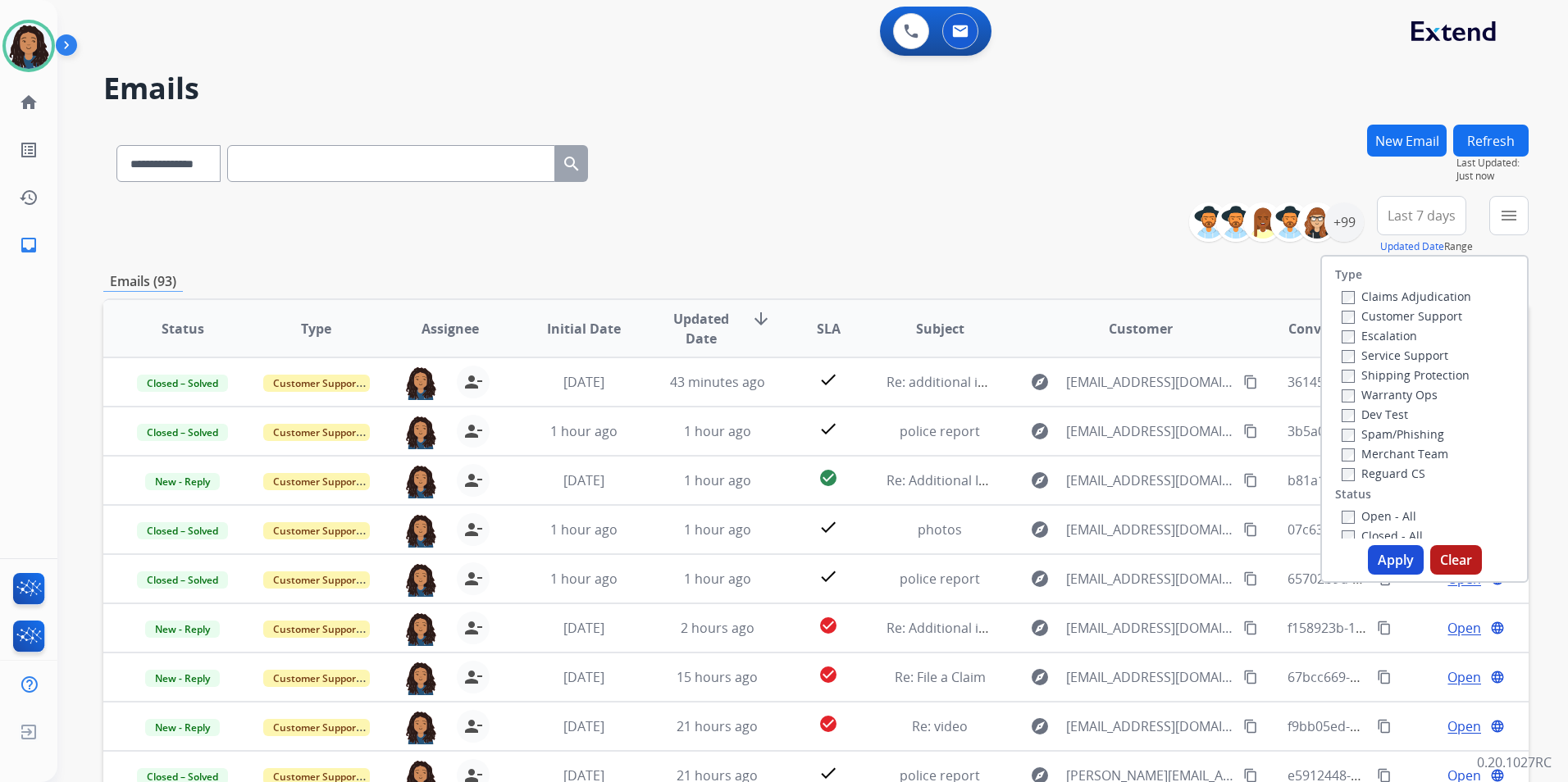
click at [1251, 310] on label "Customer Support" at bounding box center [1402, 316] width 120 height 16
click at [1251, 378] on label "Shipping Protection" at bounding box center [1406, 375] width 128 height 16
click at [1251, 474] on label "Reguard CS" at bounding box center [1384, 474] width 84 height 16
click at [1251, 513] on label "Open - All" at bounding box center [1379, 516] width 75 height 16
click at [1251, 562] on button "Apply" at bounding box center [1396, 560] width 56 height 30
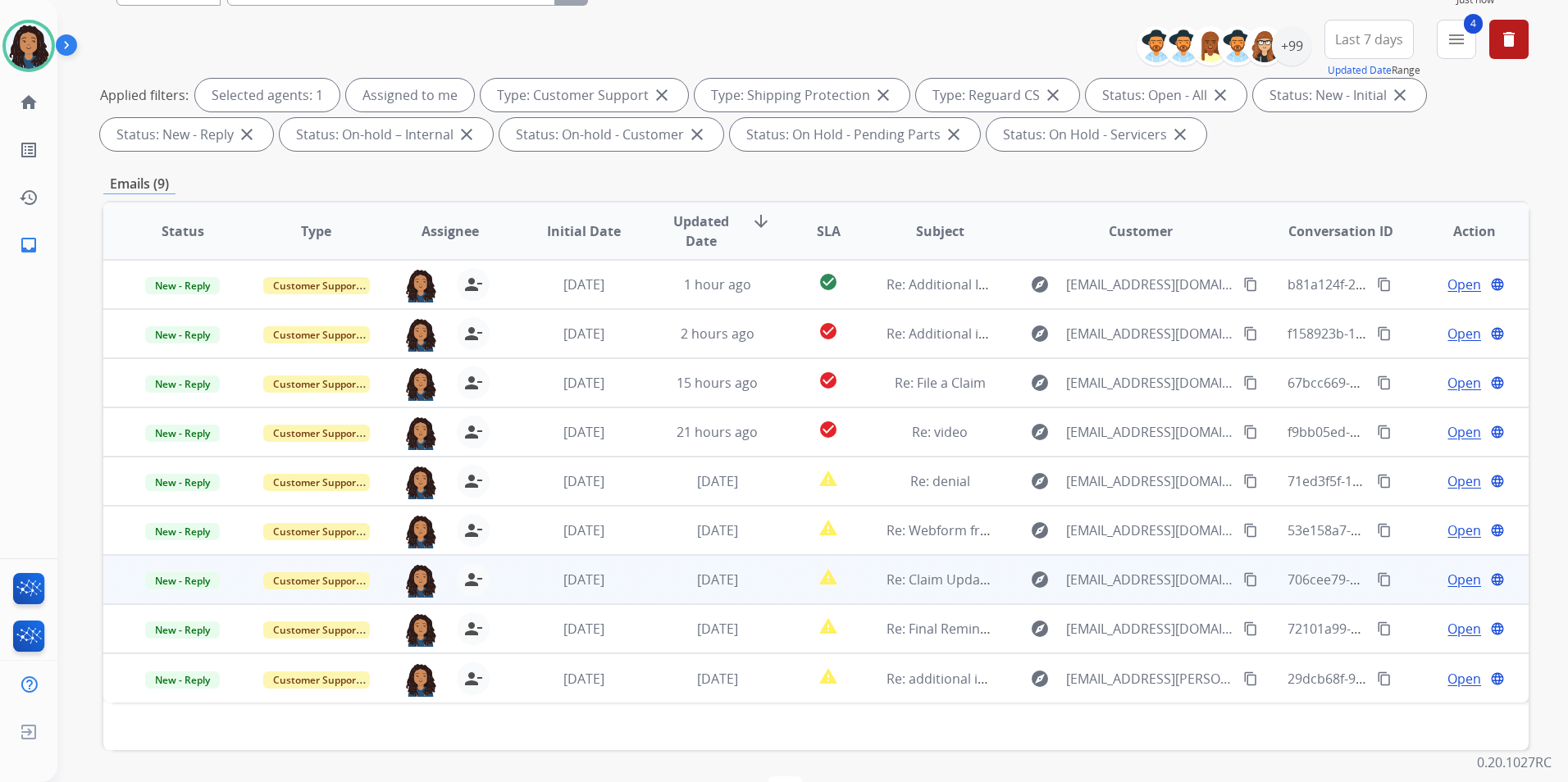
scroll to position [230, 0]
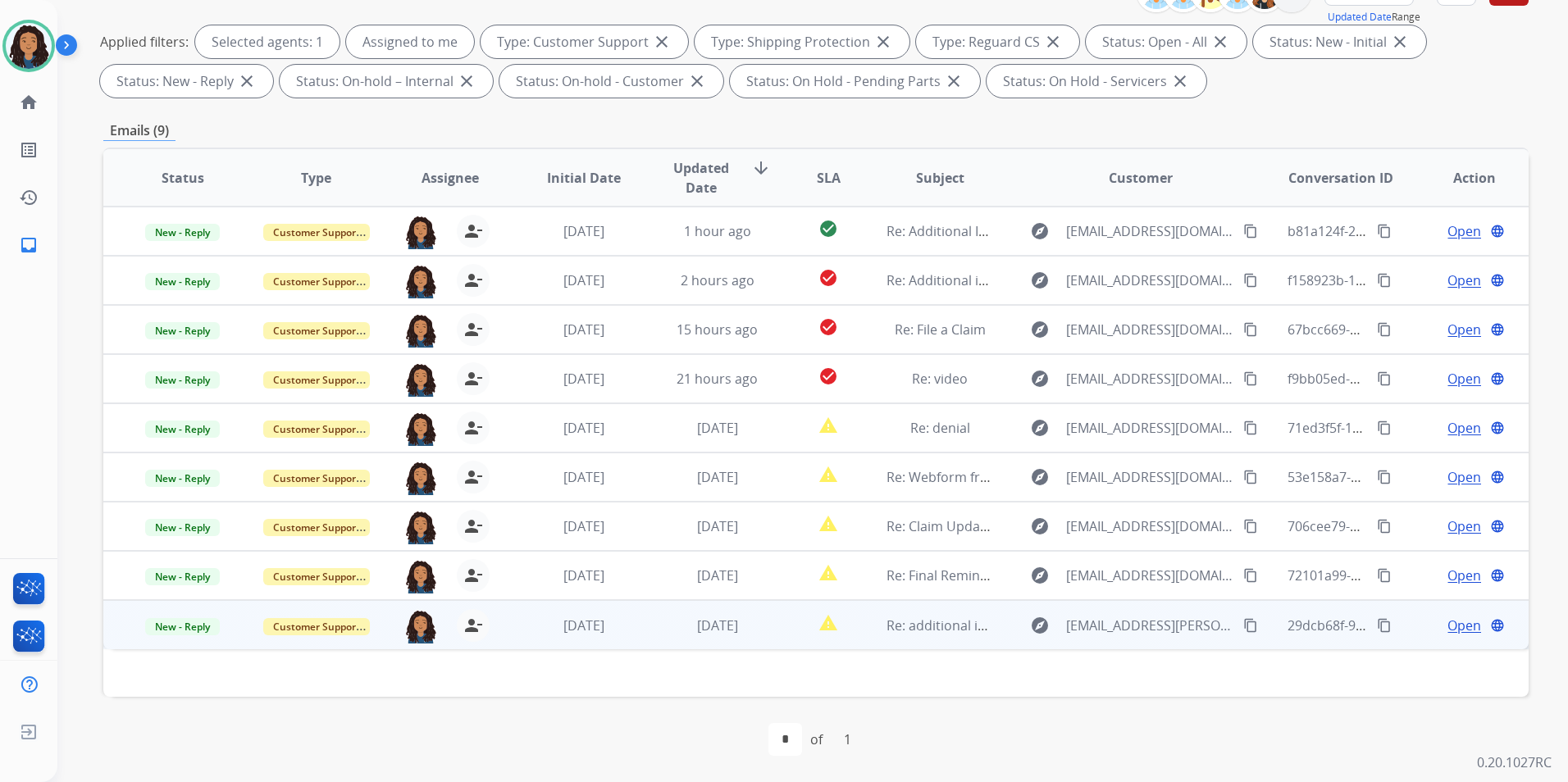
click at [1251, 628] on span "Open" at bounding box center [1465, 626] width 34 height 20
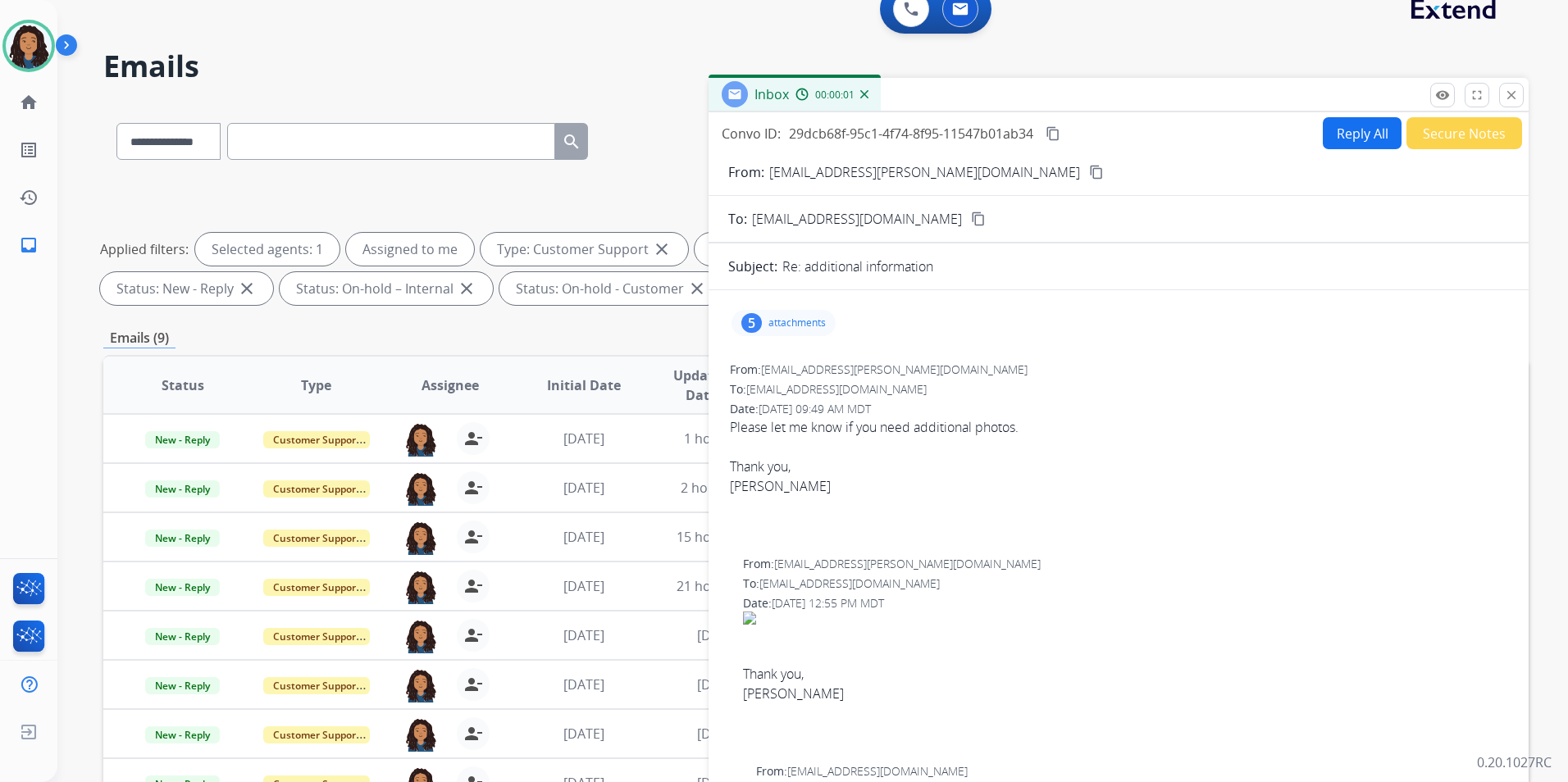
scroll to position [0, 0]
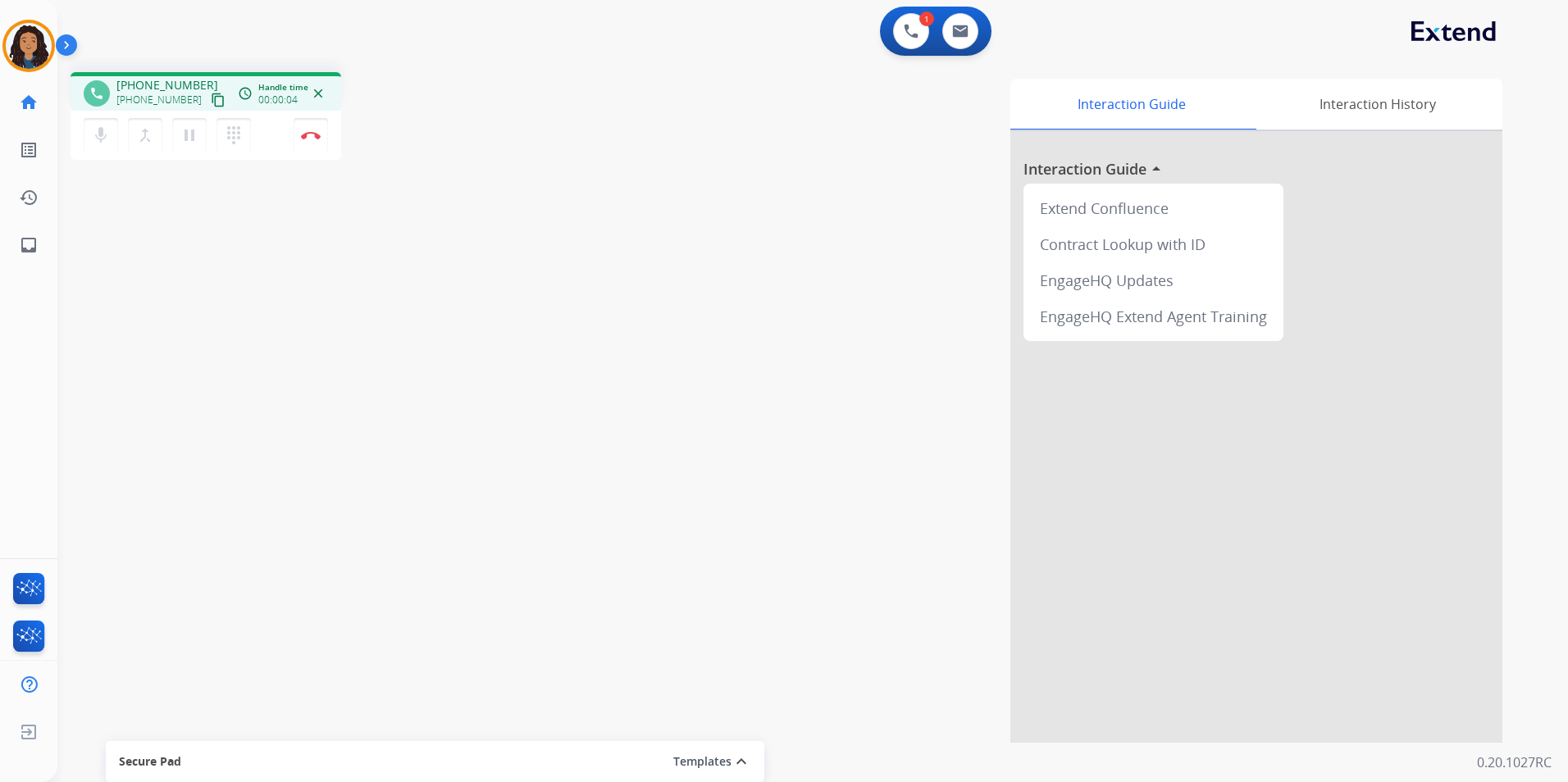
click at [211, 96] on mat-icon "content_copy" at bounding box center [218, 99] width 15 height 15
click at [314, 137] on img at bounding box center [311, 135] width 20 height 8
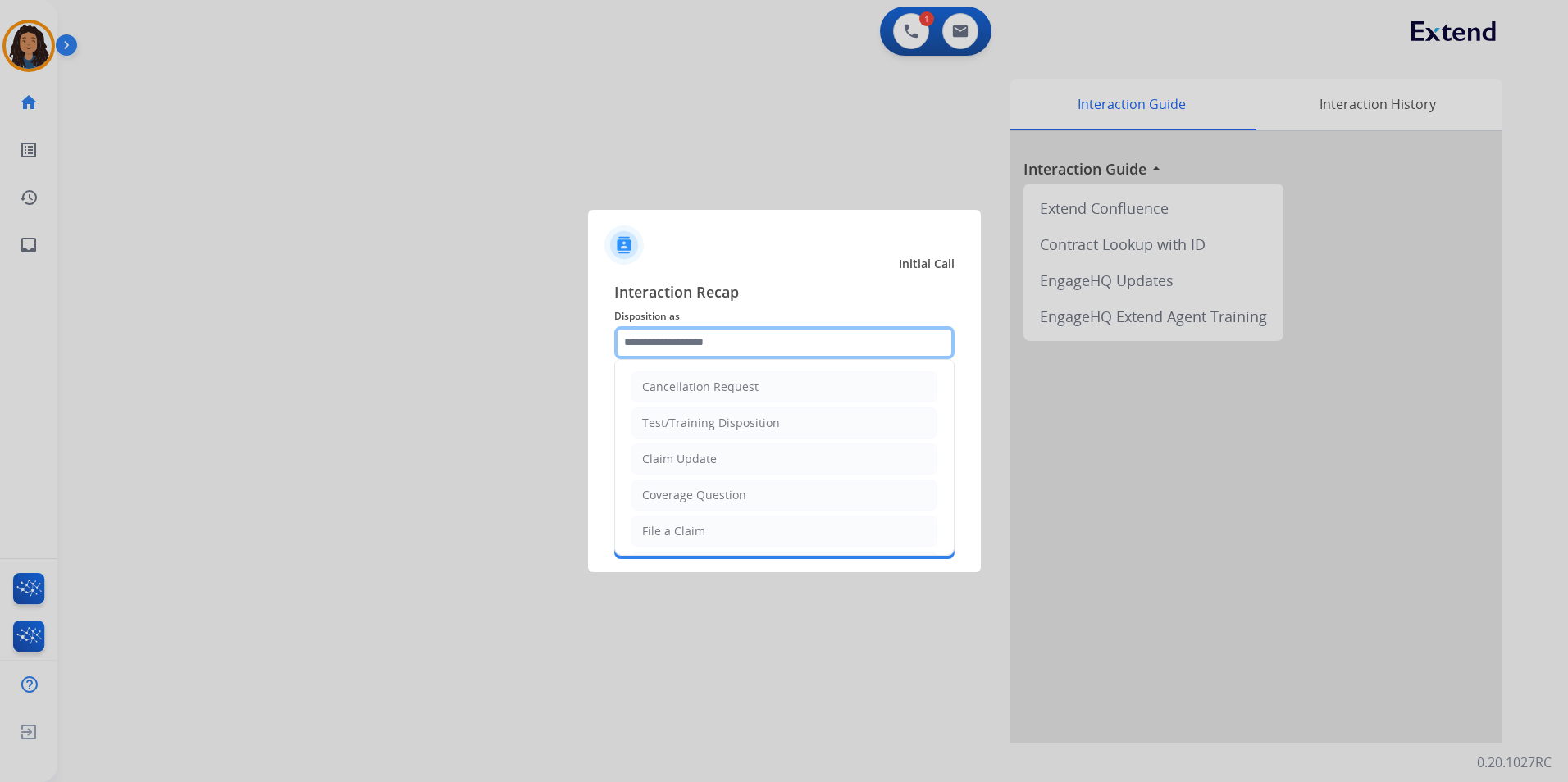
click at [787, 333] on input "text" at bounding box center [784, 342] width 340 height 33
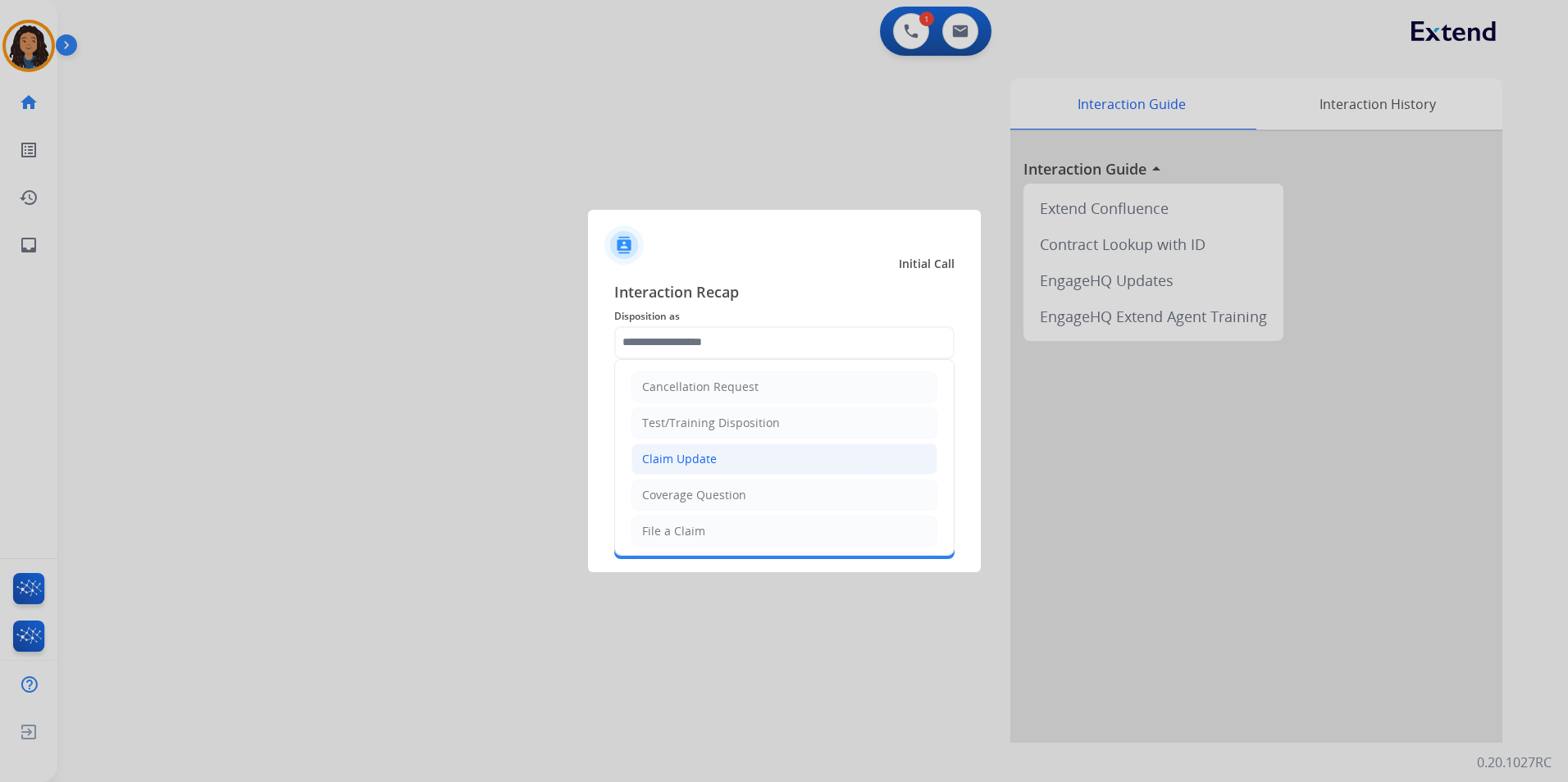
click at [747, 454] on li "Claim Update" at bounding box center [784, 459] width 305 height 31
type input "**********"
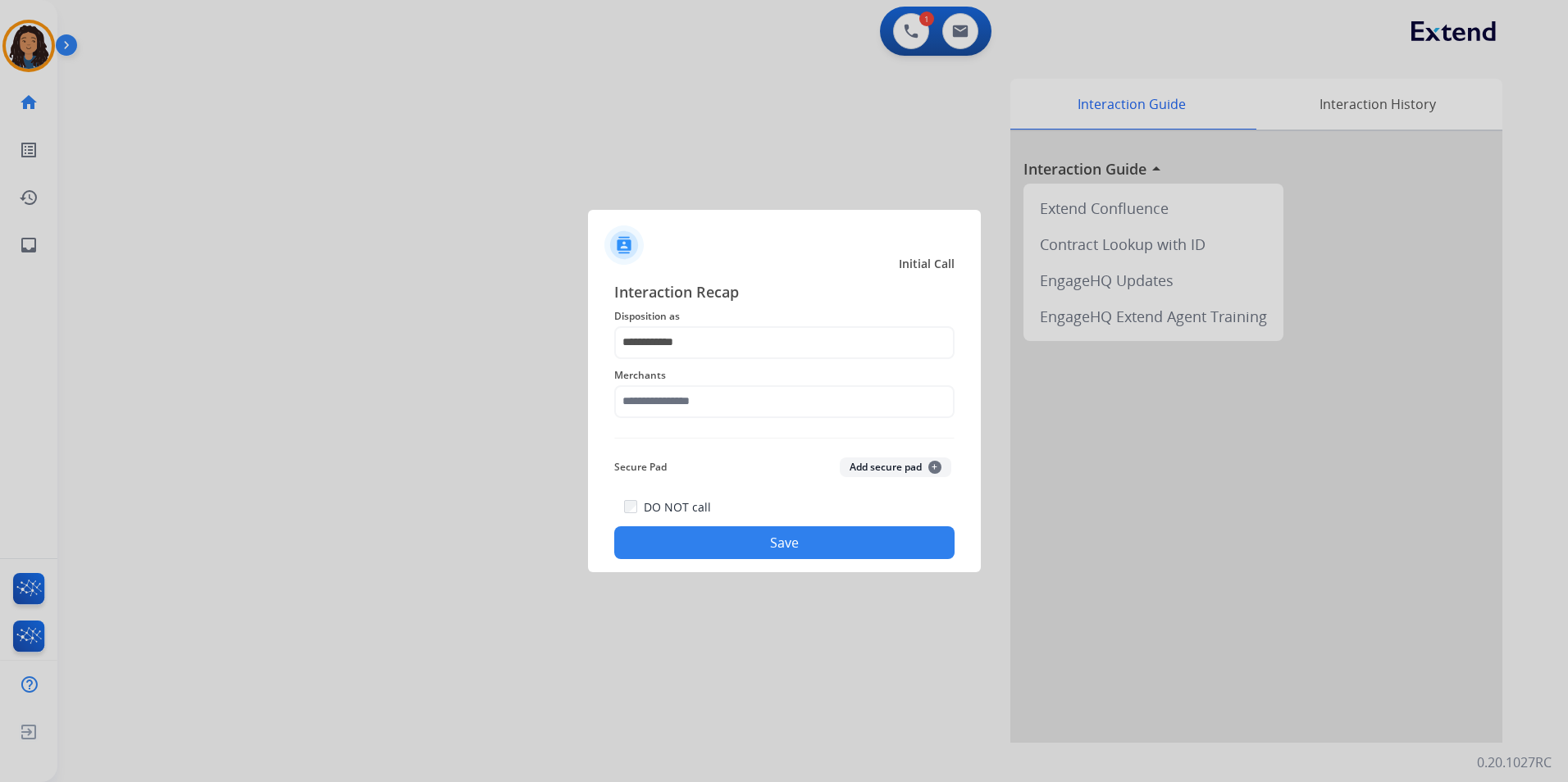
click at [740, 431] on div "**********" at bounding box center [784, 420] width 340 height 280
drag, startPoint x: 740, startPoint y: 431, endPoint x: 728, endPoint y: 394, distance: 38.9
click at [728, 394] on input "text" at bounding box center [784, 401] width 340 height 33
click at [703, 456] on div "Brilliant earth" at bounding box center [681, 449] width 77 height 16
type input "**********"
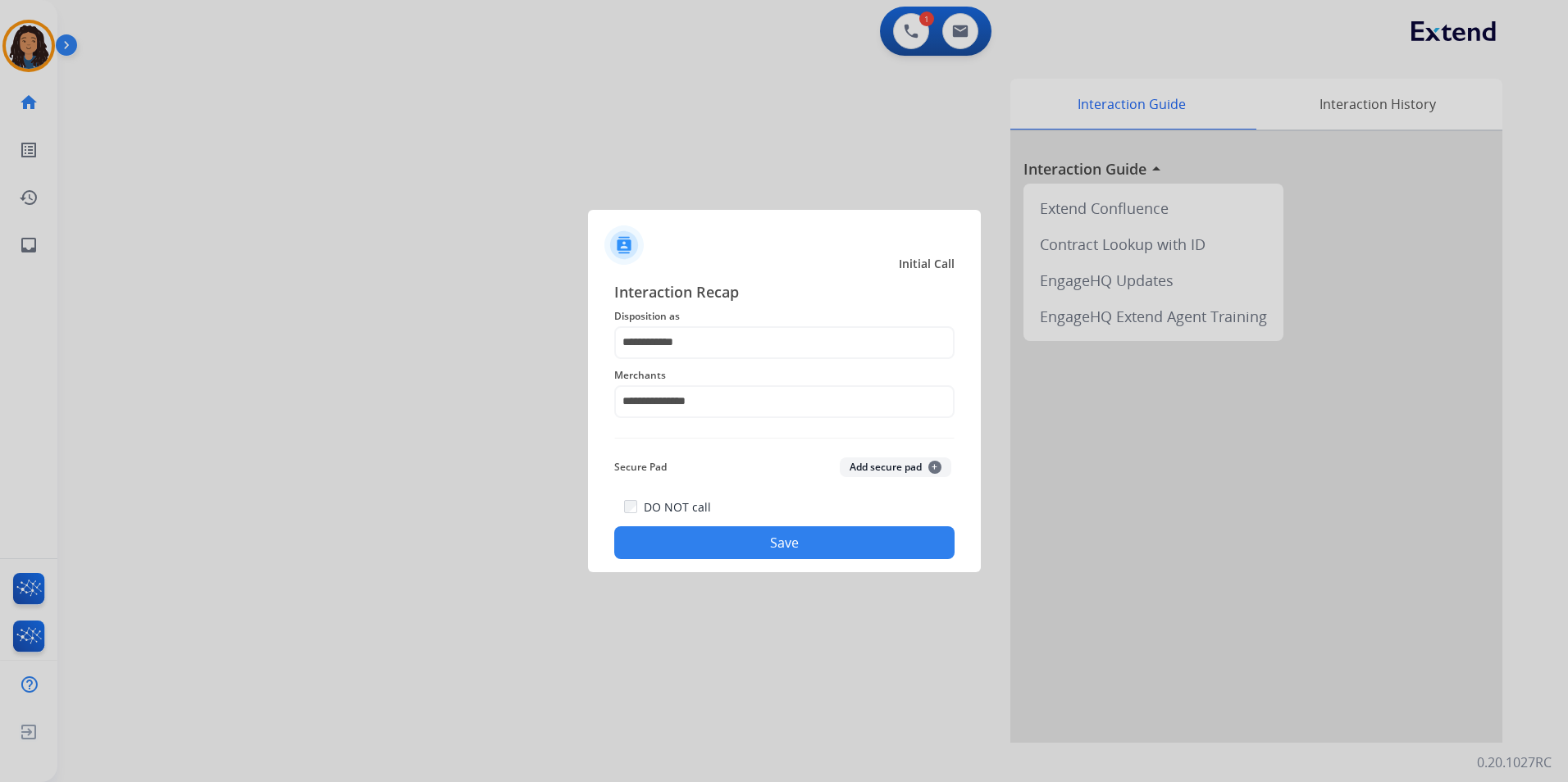
click at [639, 536] on button "Save" at bounding box center [784, 542] width 340 height 33
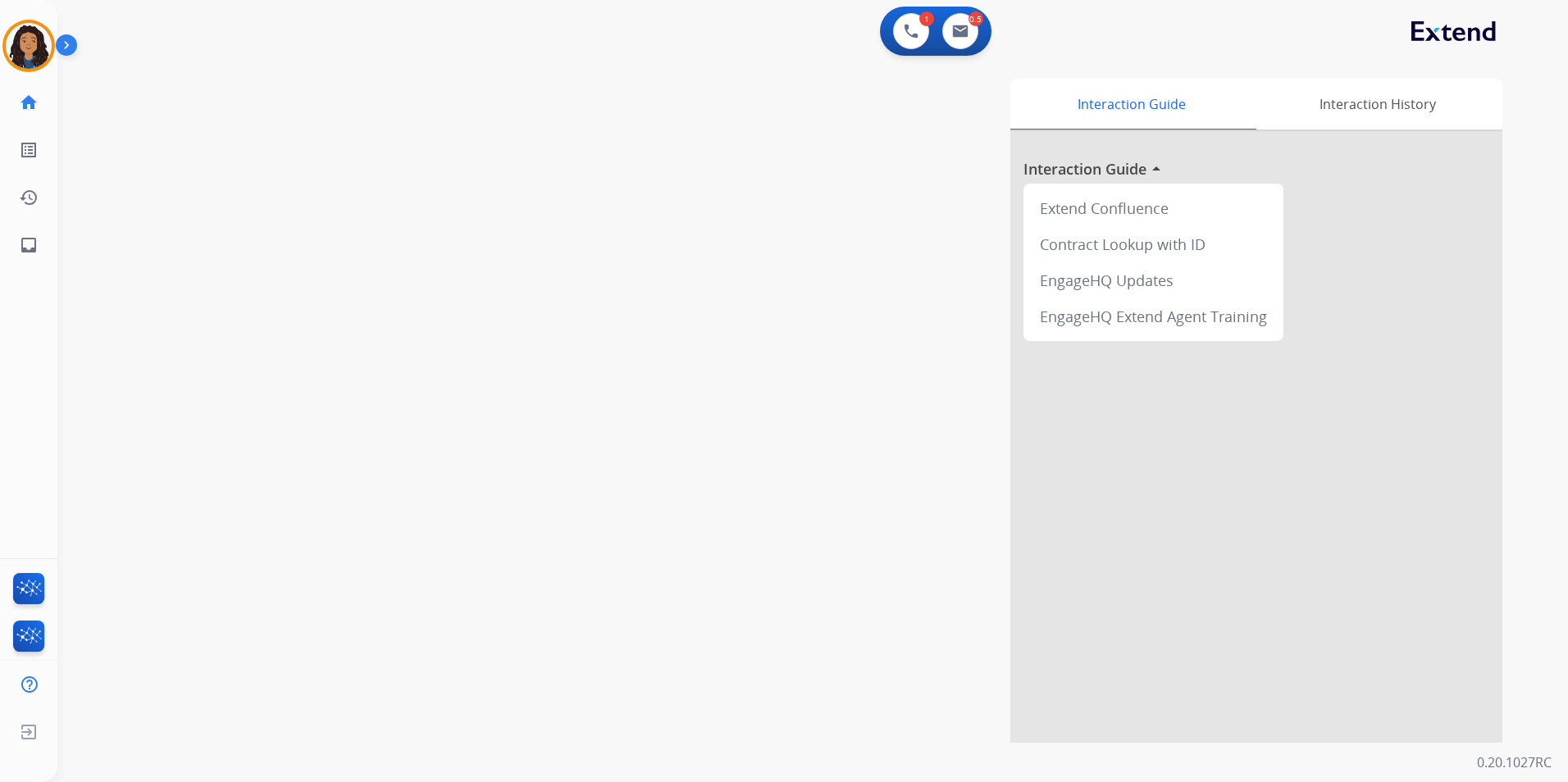
click at [422, 474] on div "swap_horiz Break voice bridge close_fullscreen Connect 3-Way Call merge_type Se…" at bounding box center [793, 401] width 1471 height 684
click at [422, 472] on div "swap_horiz Break voice bridge close_fullscreen Connect 3-Way Call merge_type Se…" at bounding box center [793, 401] width 1471 height 684
click at [211, 97] on mat-icon "content_copy" at bounding box center [218, 99] width 15 height 15
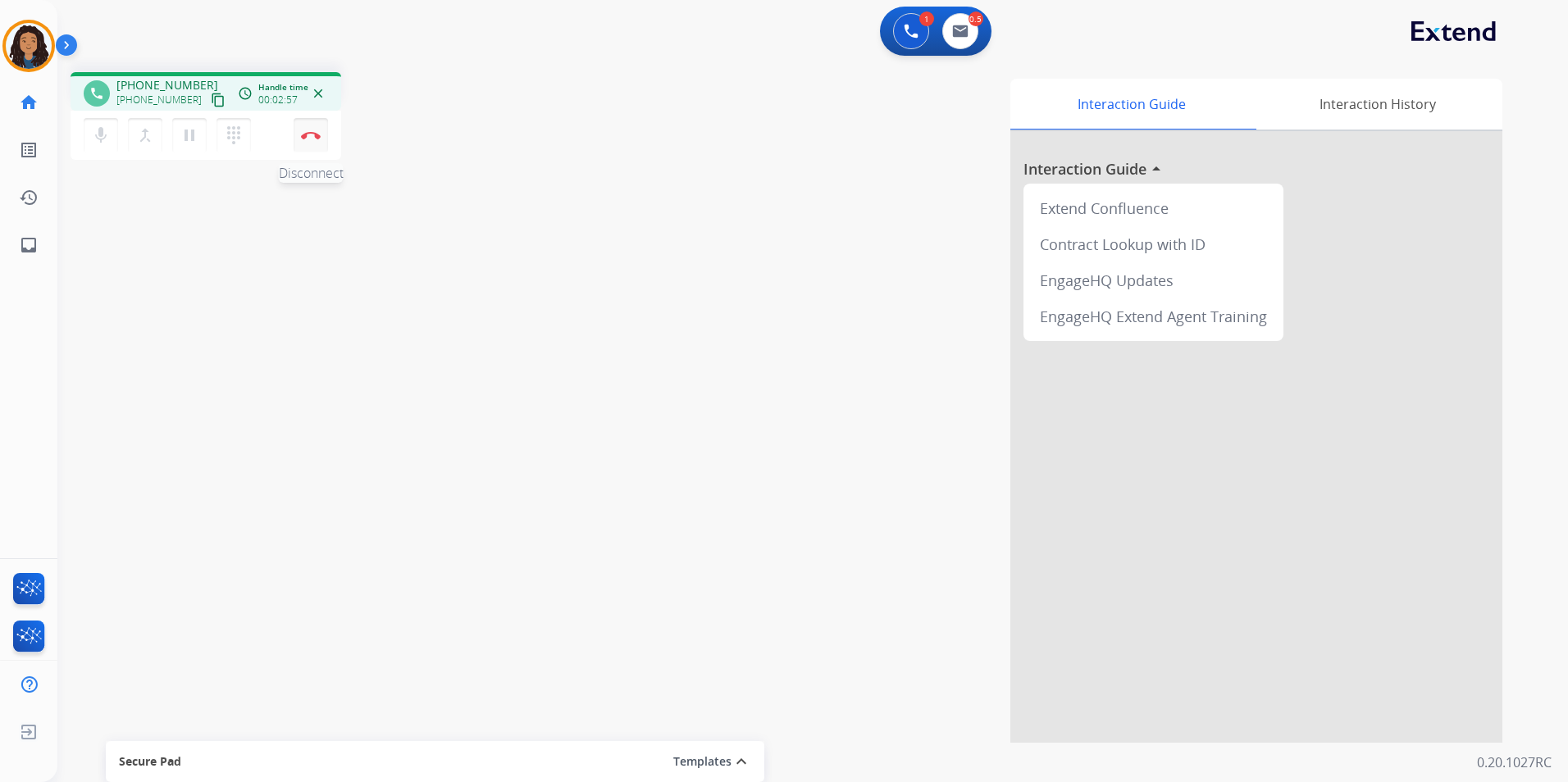
click at [305, 140] on button "Disconnect" at bounding box center [310, 135] width 35 height 35
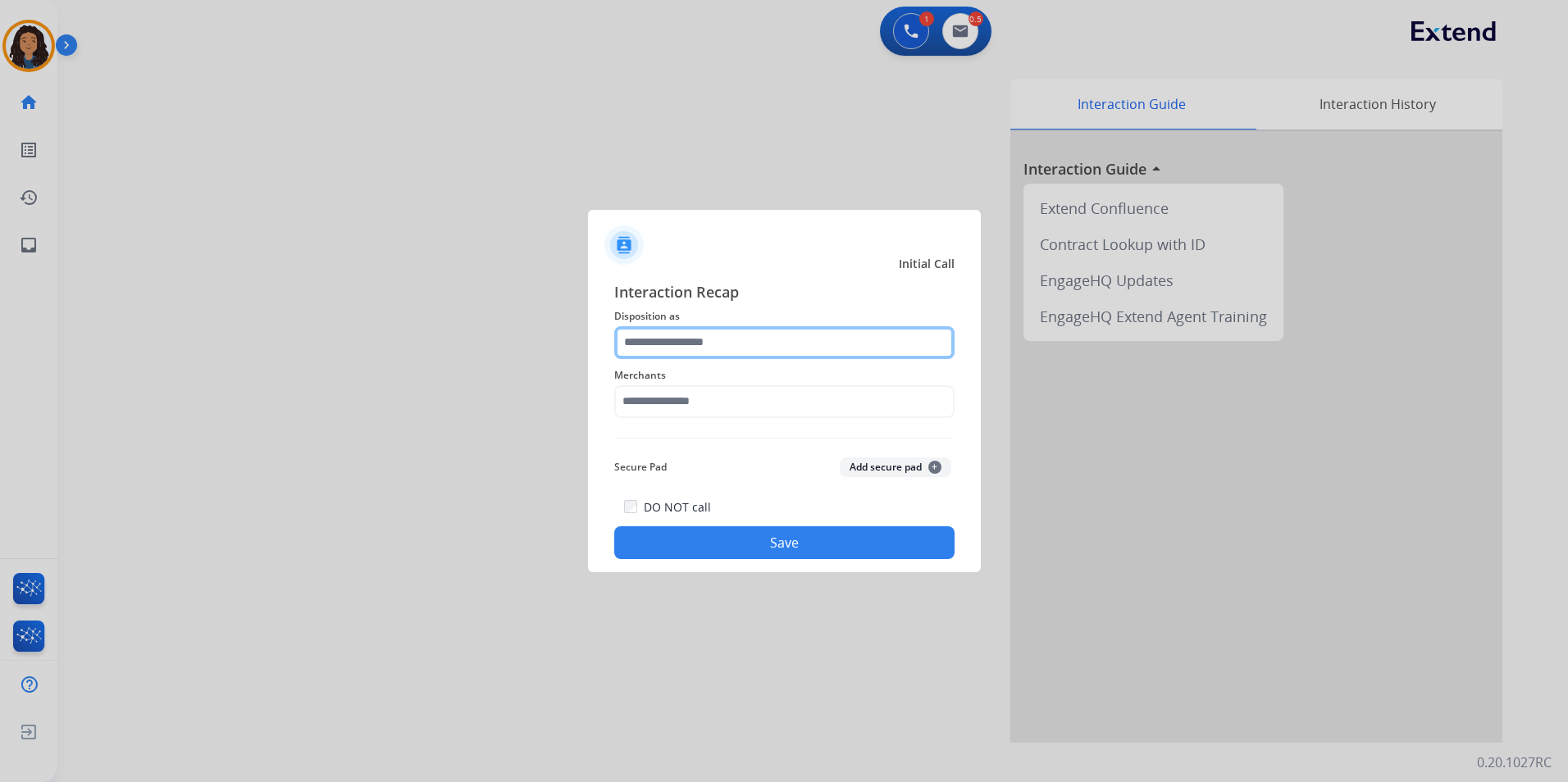
click at [721, 332] on input "text" at bounding box center [784, 342] width 340 height 33
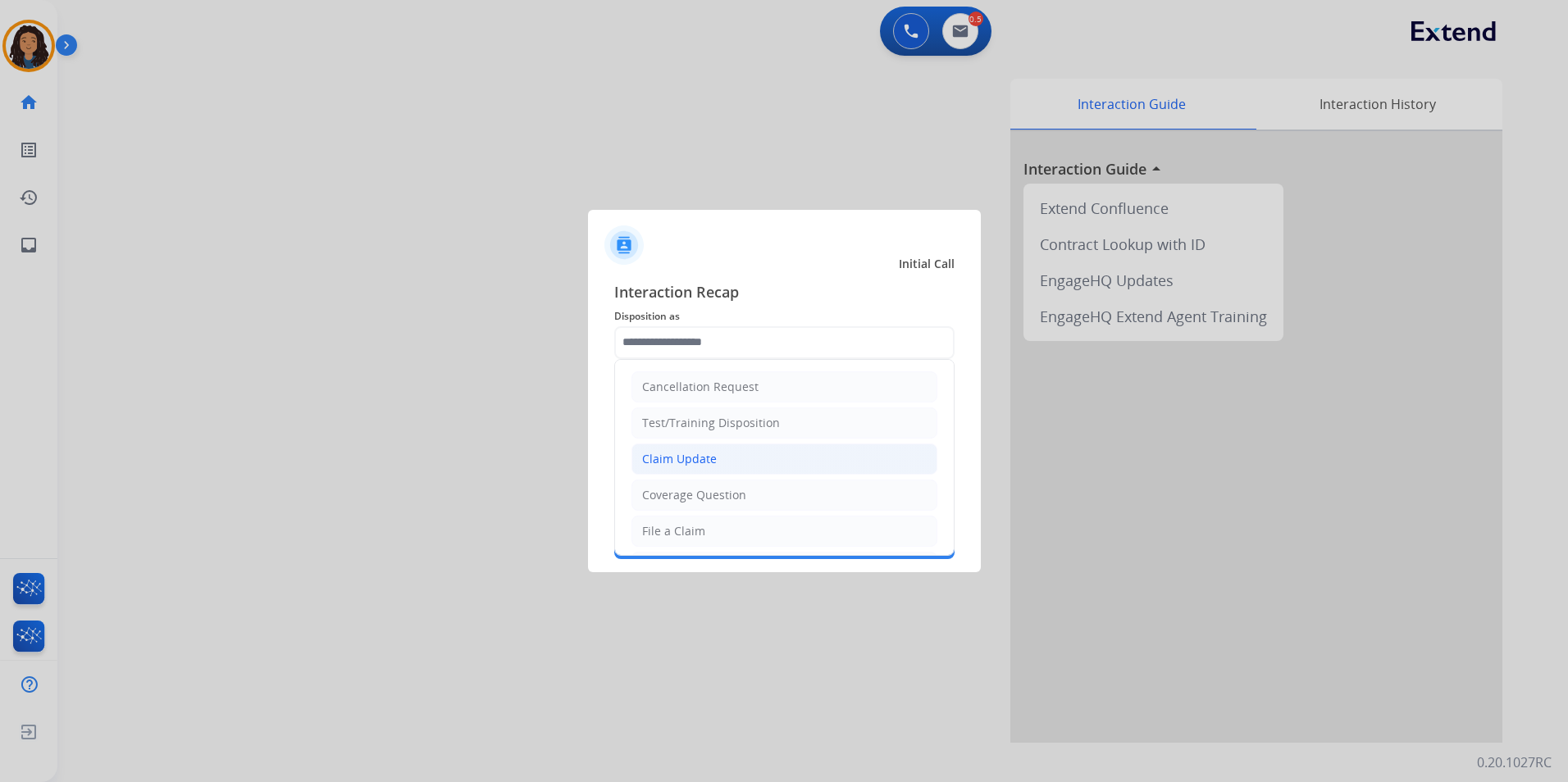
click at [714, 465] on li "Claim Update" at bounding box center [784, 459] width 305 height 31
type input "**********"
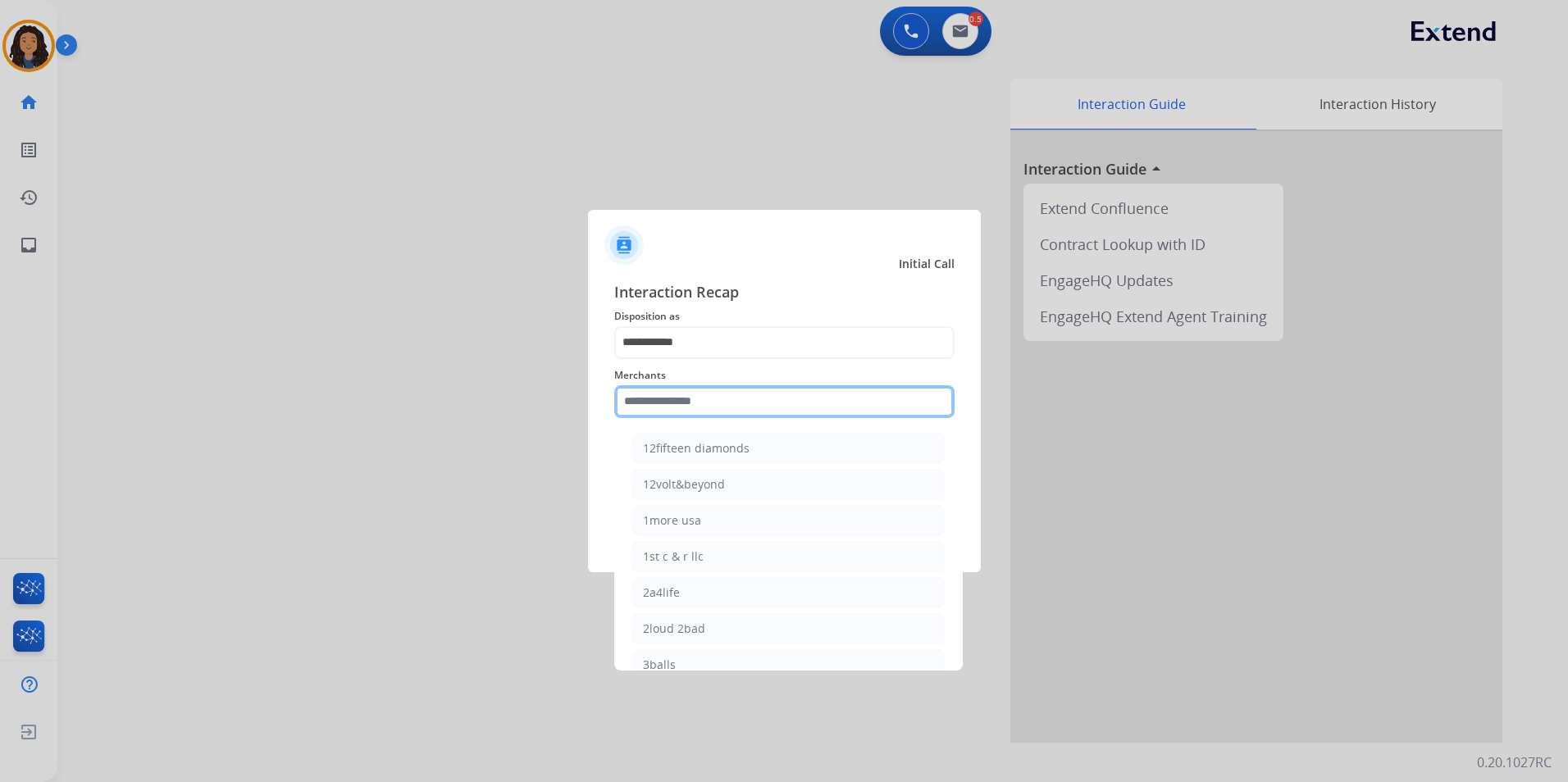
click at [688, 396] on input "text" at bounding box center [784, 401] width 340 height 33
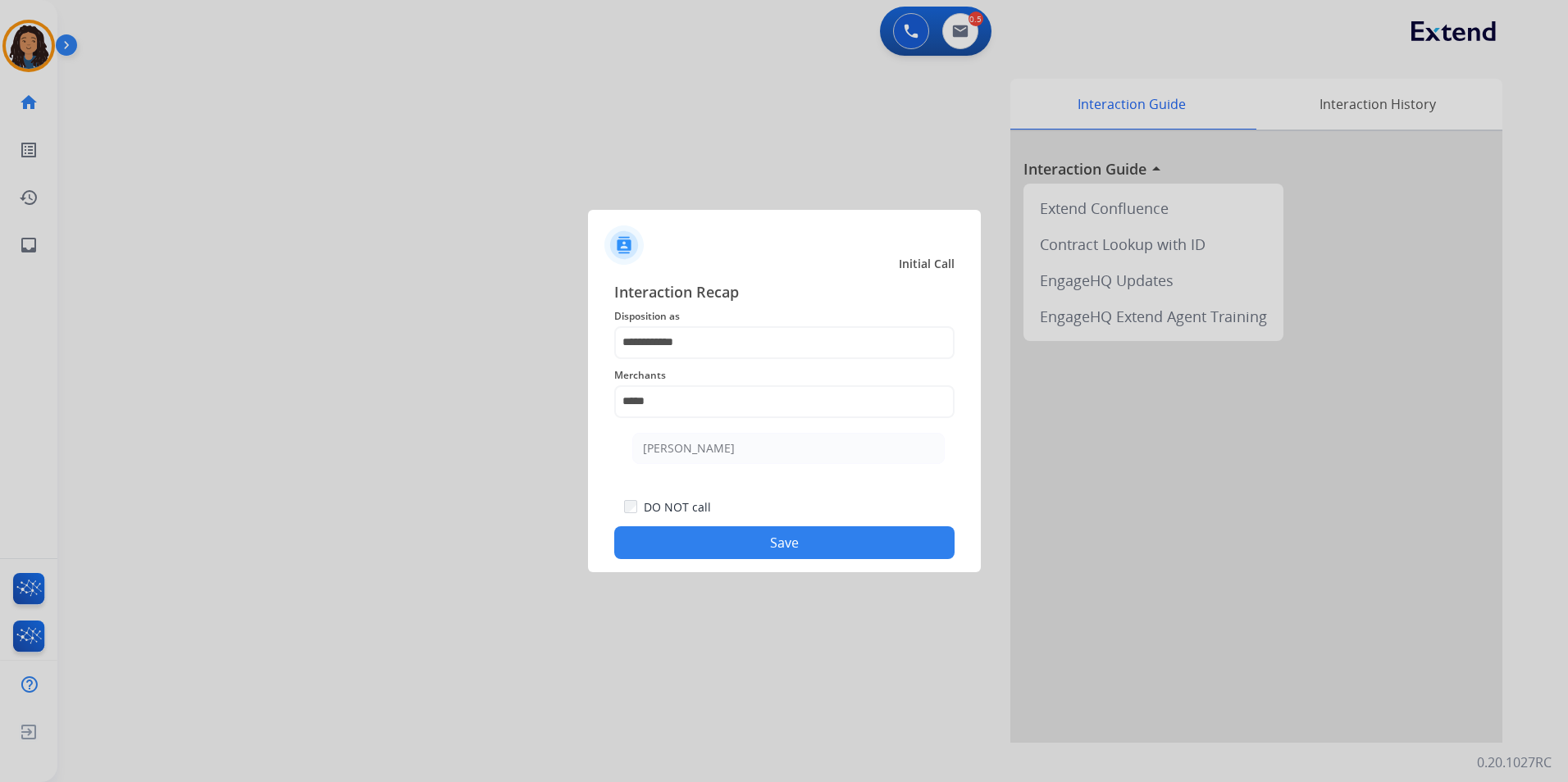
drag, startPoint x: 828, startPoint y: 451, endPoint x: 836, endPoint y: 482, distance: 32.0
click at [825, 452] on li "Ashley - Reguard" at bounding box center [789, 448] width 312 height 31
type input "**********"
click at [834, 562] on div "**********" at bounding box center [784, 420] width 393 height 305
click at [728, 553] on button "Save" at bounding box center [784, 542] width 340 height 33
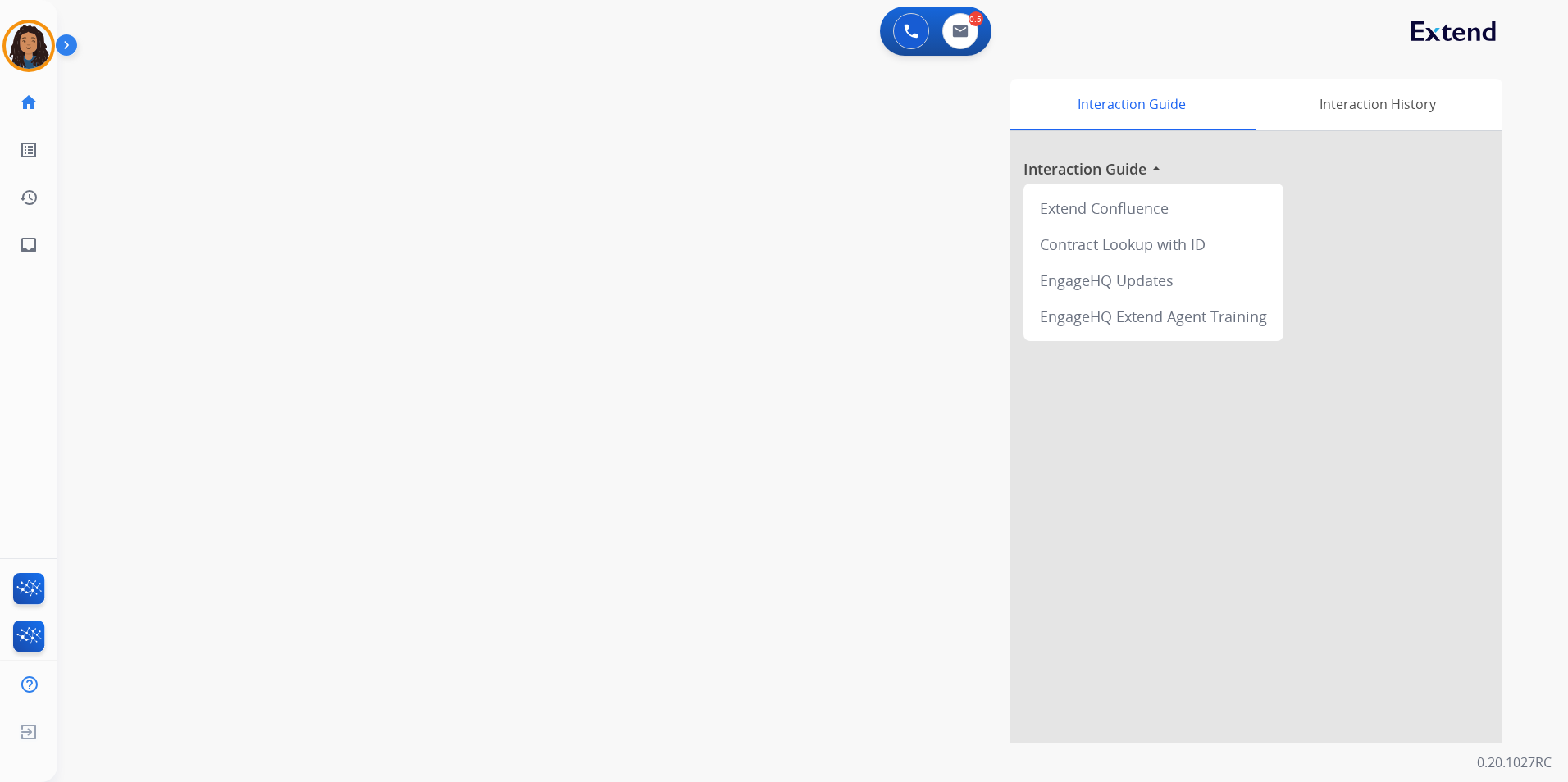
click at [245, 561] on div "swap_horiz Break voice bridge close_fullscreen Connect 3-Way Call merge_type Se…" at bounding box center [793, 401] width 1471 height 684
click at [211, 100] on mat-icon "content_copy" at bounding box center [218, 99] width 15 height 15
click at [318, 138] on img at bounding box center [311, 135] width 20 height 8
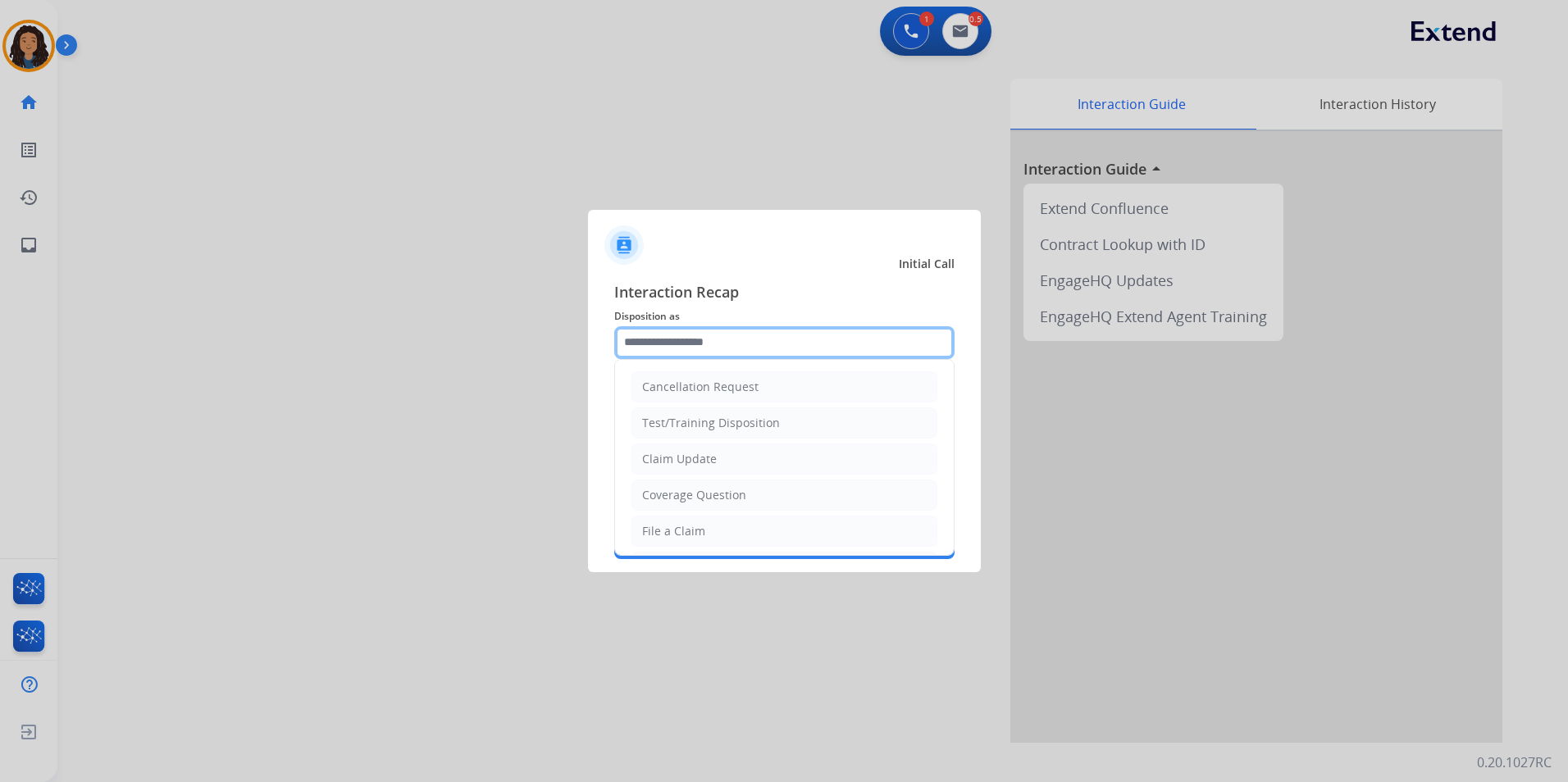
click at [717, 345] on input "text" at bounding box center [784, 342] width 340 height 33
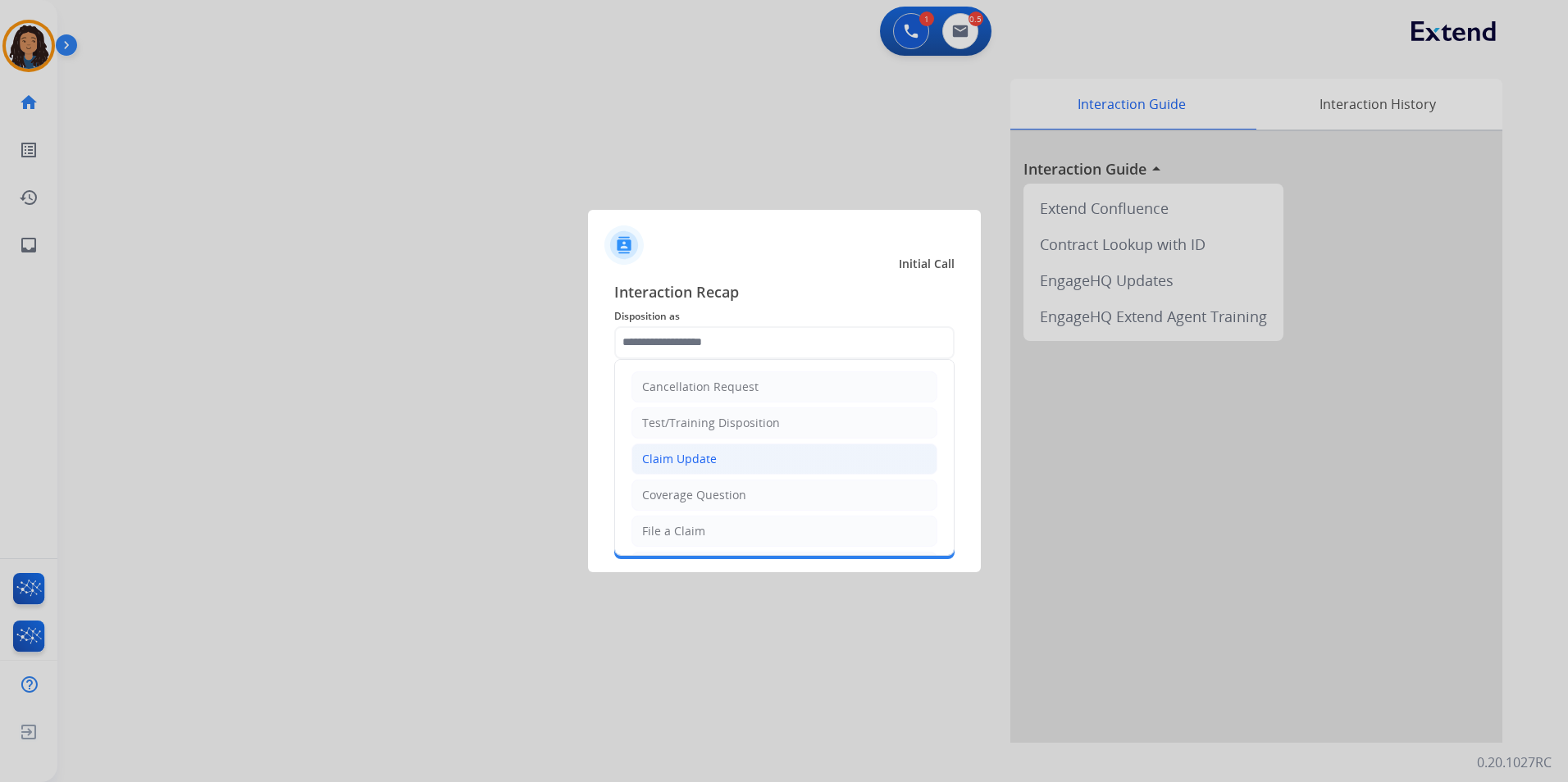
drag, startPoint x: 713, startPoint y: 462, endPoint x: 691, endPoint y: 418, distance: 49.2
click at [712, 461] on div "Claim Update" at bounding box center [680, 459] width 75 height 16
type input "**********"
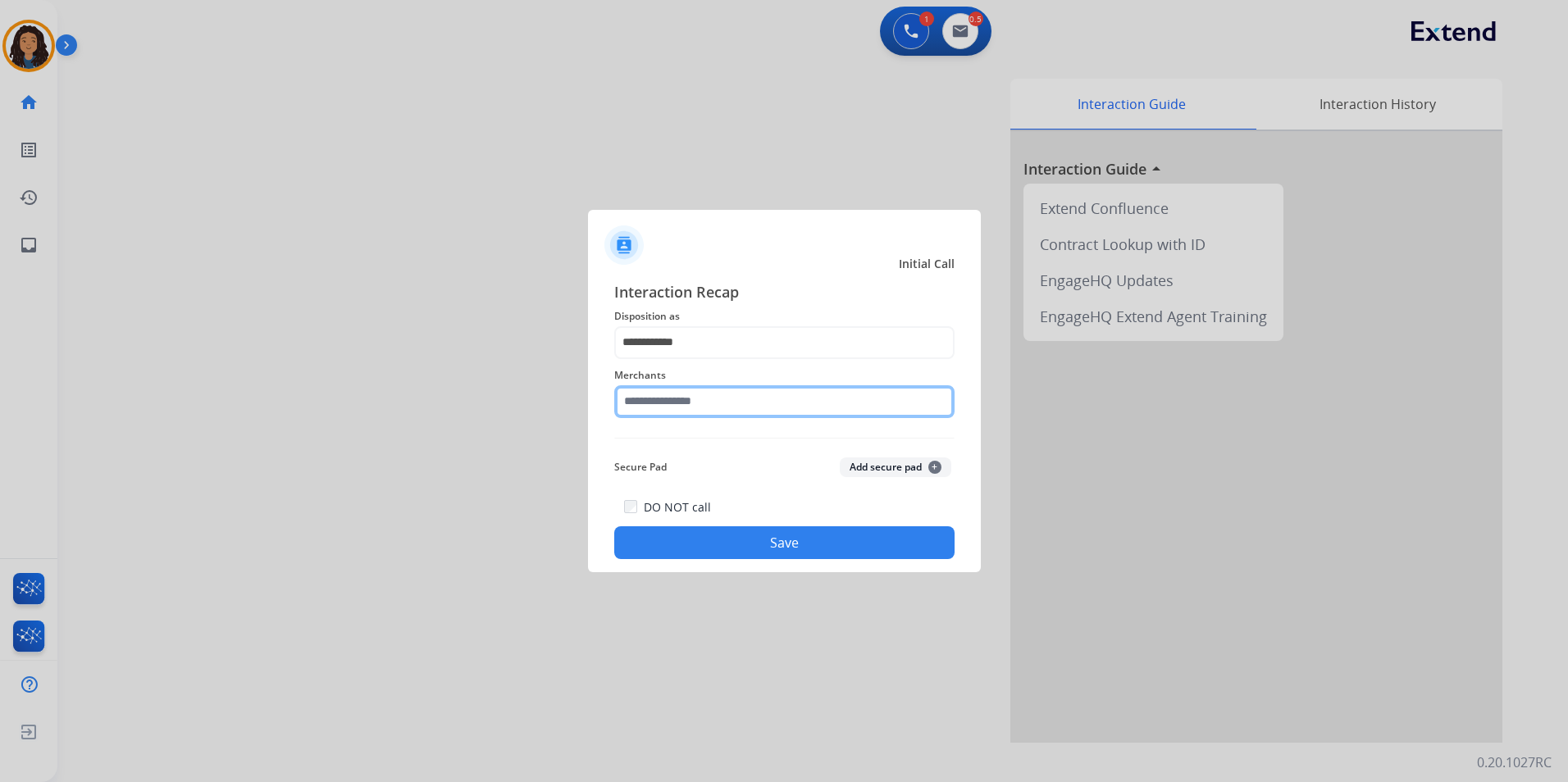
click at [687, 404] on input "text" at bounding box center [784, 401] width 340 height 33
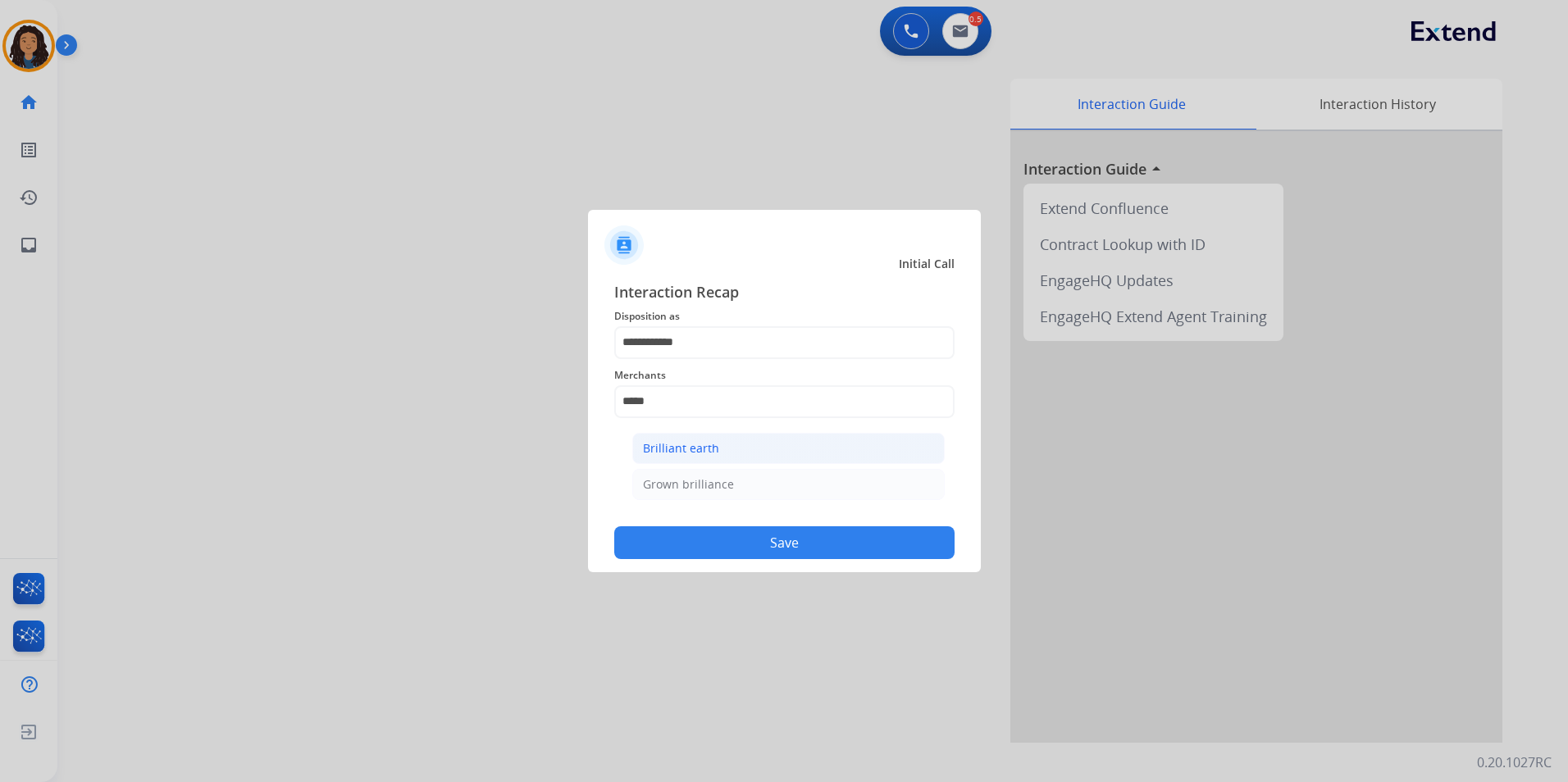
click at [705, 453] on div "Brilliant earth" at bounding box center [681, 449] width 77 height 16
type input "**********"
click at [694, 541] on button "Save" at bounding box center [784, 542] width 340 height 33
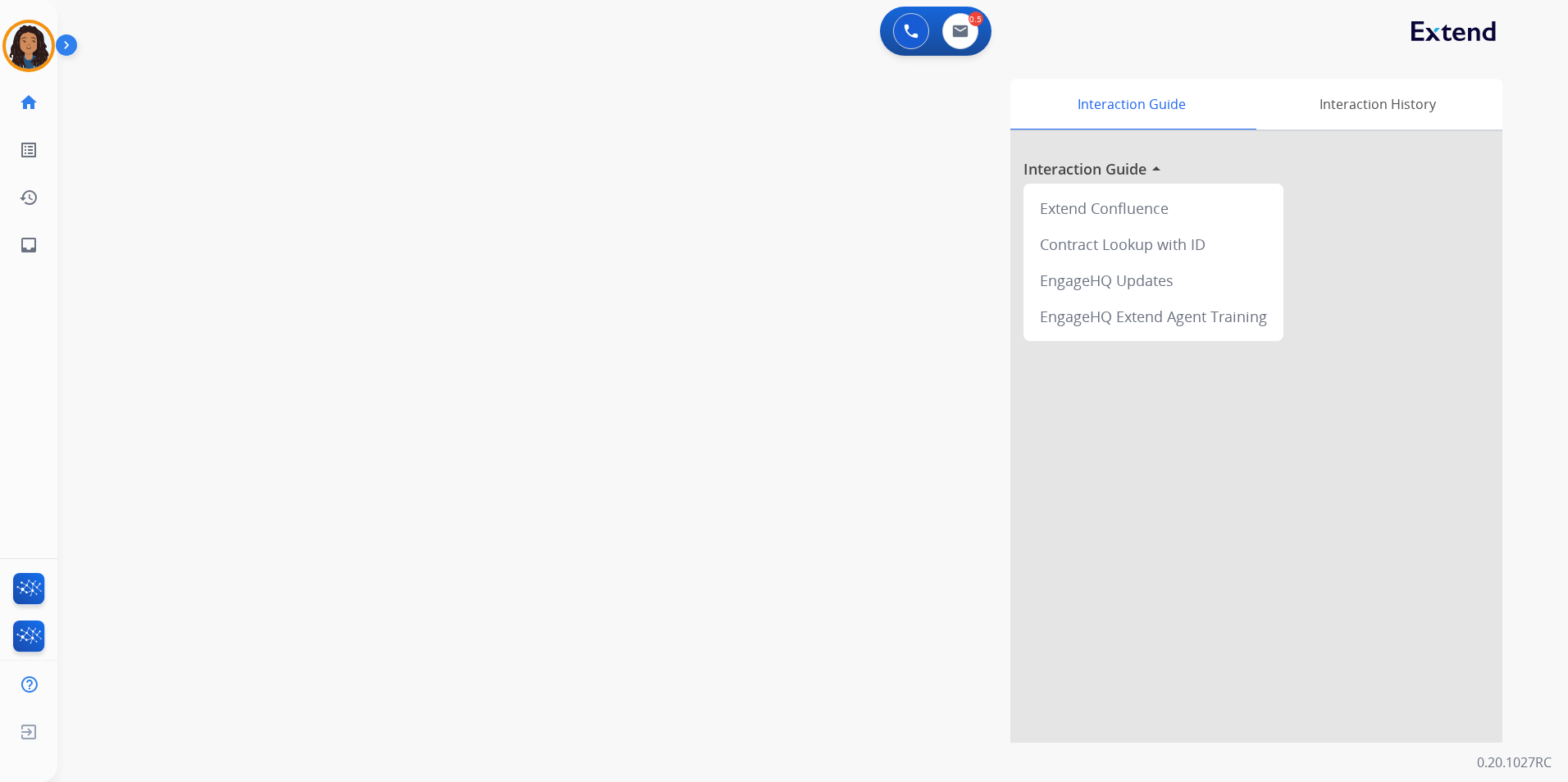
click at [419, 413] on div "swap_horiz Break voice bridge close_fullscreen Connect 3-Way Call merge_type Se…" at bounding box center [793, 401] width 1471 height 684
click at [419, 410] on div "swap_horiz Break voice bridge close_fullscreen Connect 3-Way Call merge_type Se…" at bounding box center [793, 401] width 1471 height 684
click at [25, 49] on img at bounding box center [29, 46] width 46 height 46
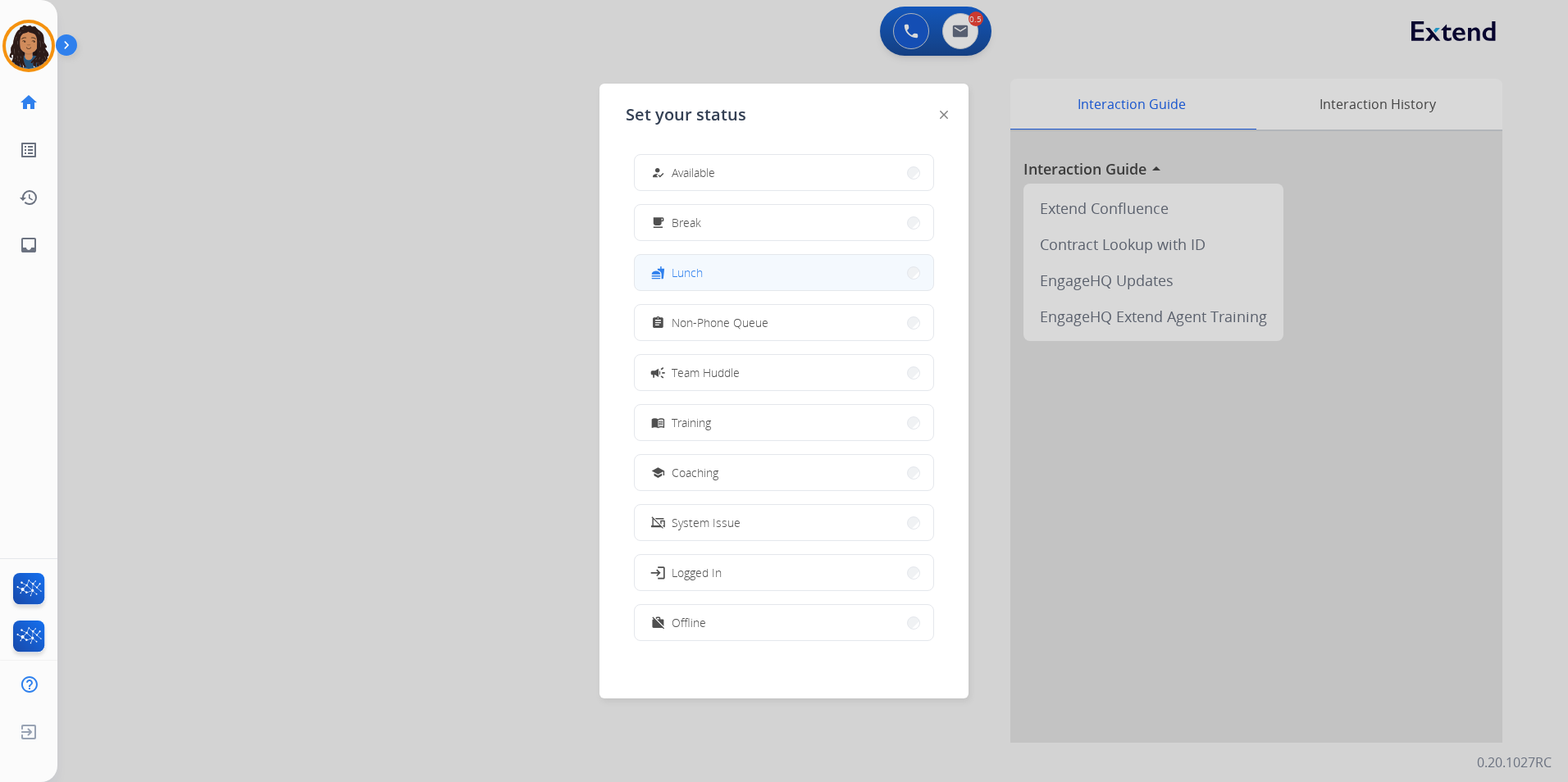
click at [775, 275] on button "fastfood Lunch" at bounding box center [784, 272] width 298 height 35
